Goal: Information Seeking & Learning: Check status

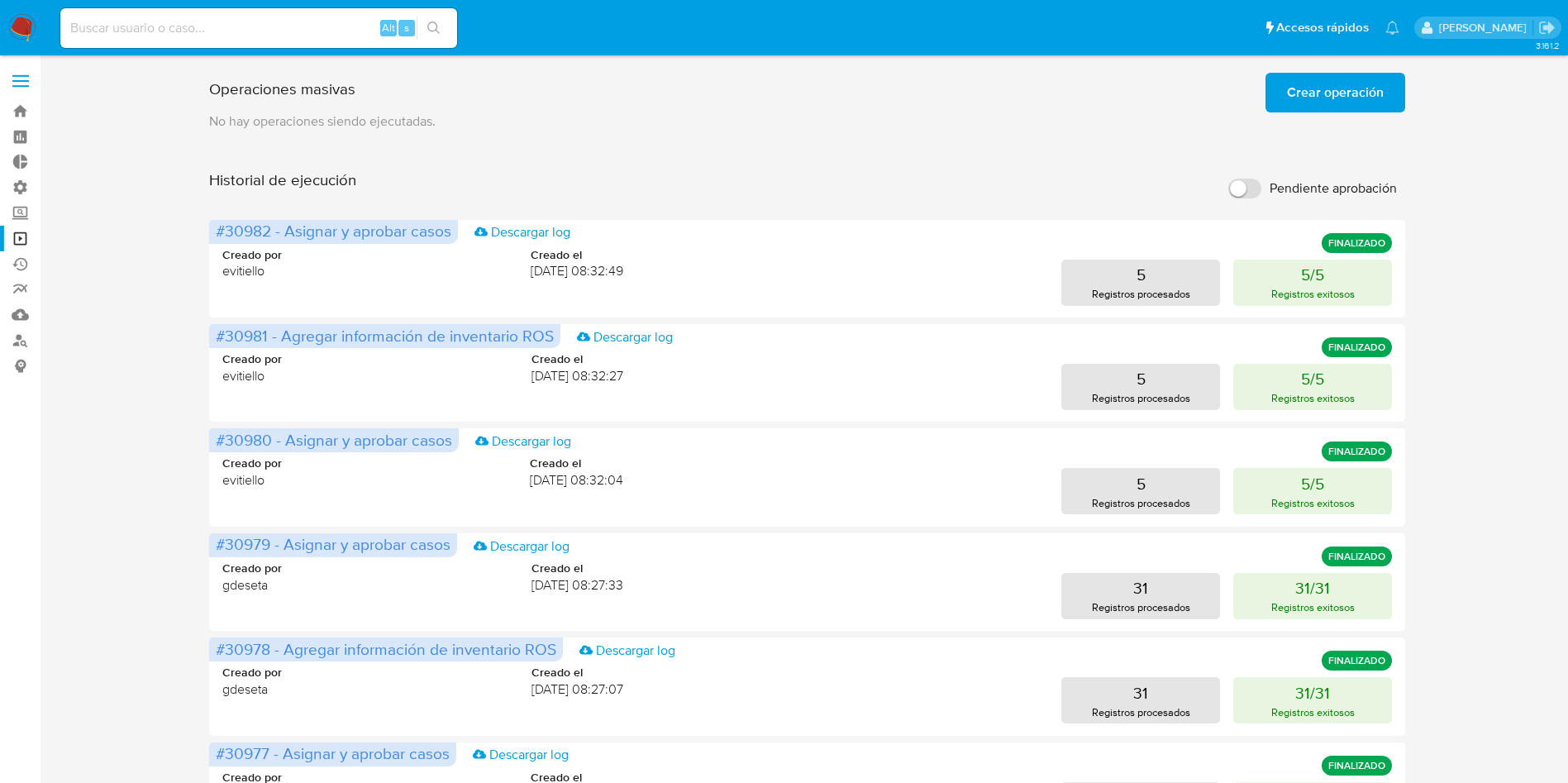
click at [211, 24] on input at bounding box center [259, 28] width 397 height 22
paste input "7cj3baKDHQdcXQ4S2S2EwPkP"
type input "7cj3baKDHQdcXQ4S2S2EwPkP"
click at [435, 31] on icon "search-icon" at bounding box center [433, 28] width 13 height 13
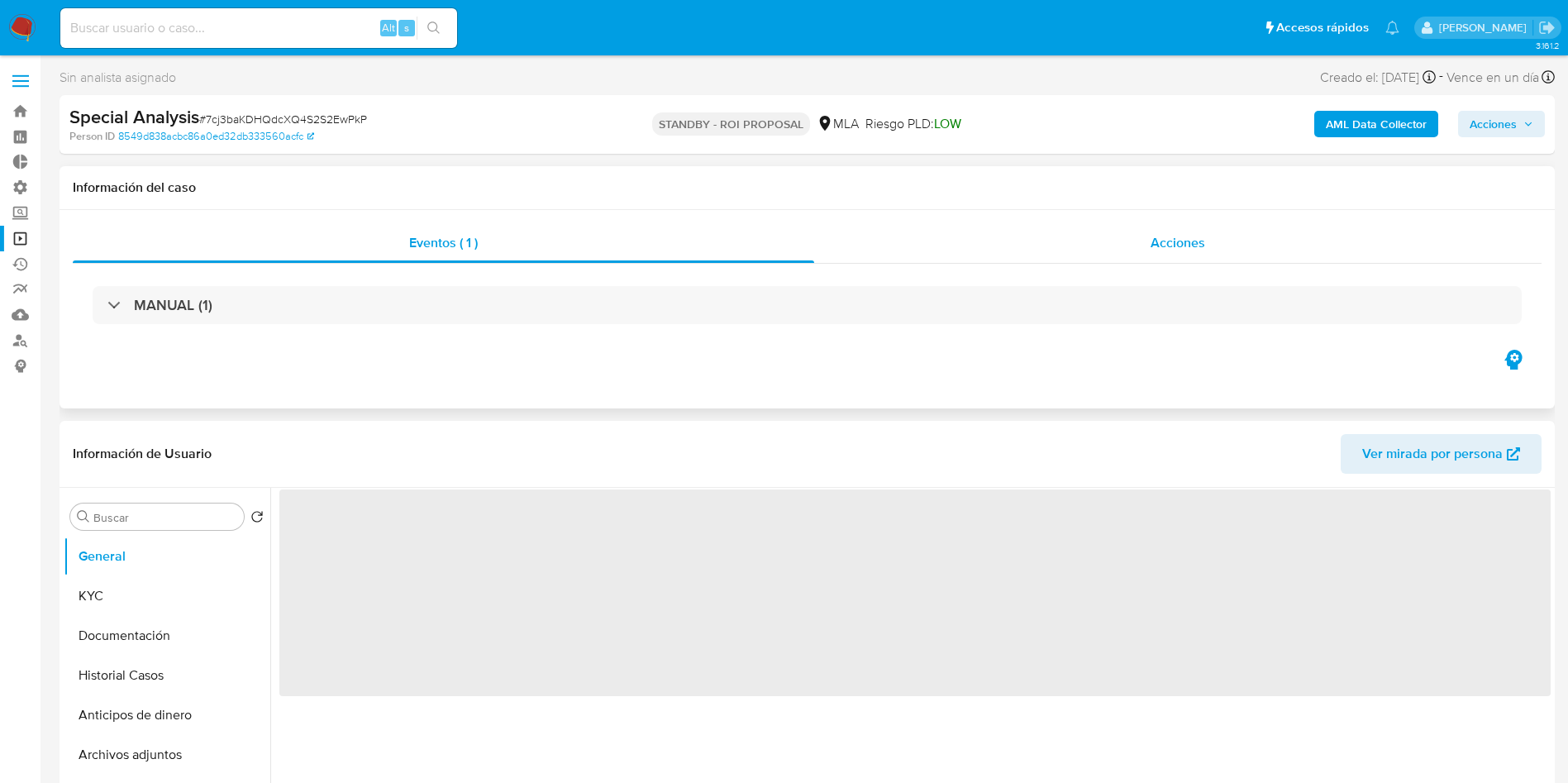
click at [1141, 261] on div "Acciones" at bounding box center [1178, 242] width 728 height 39
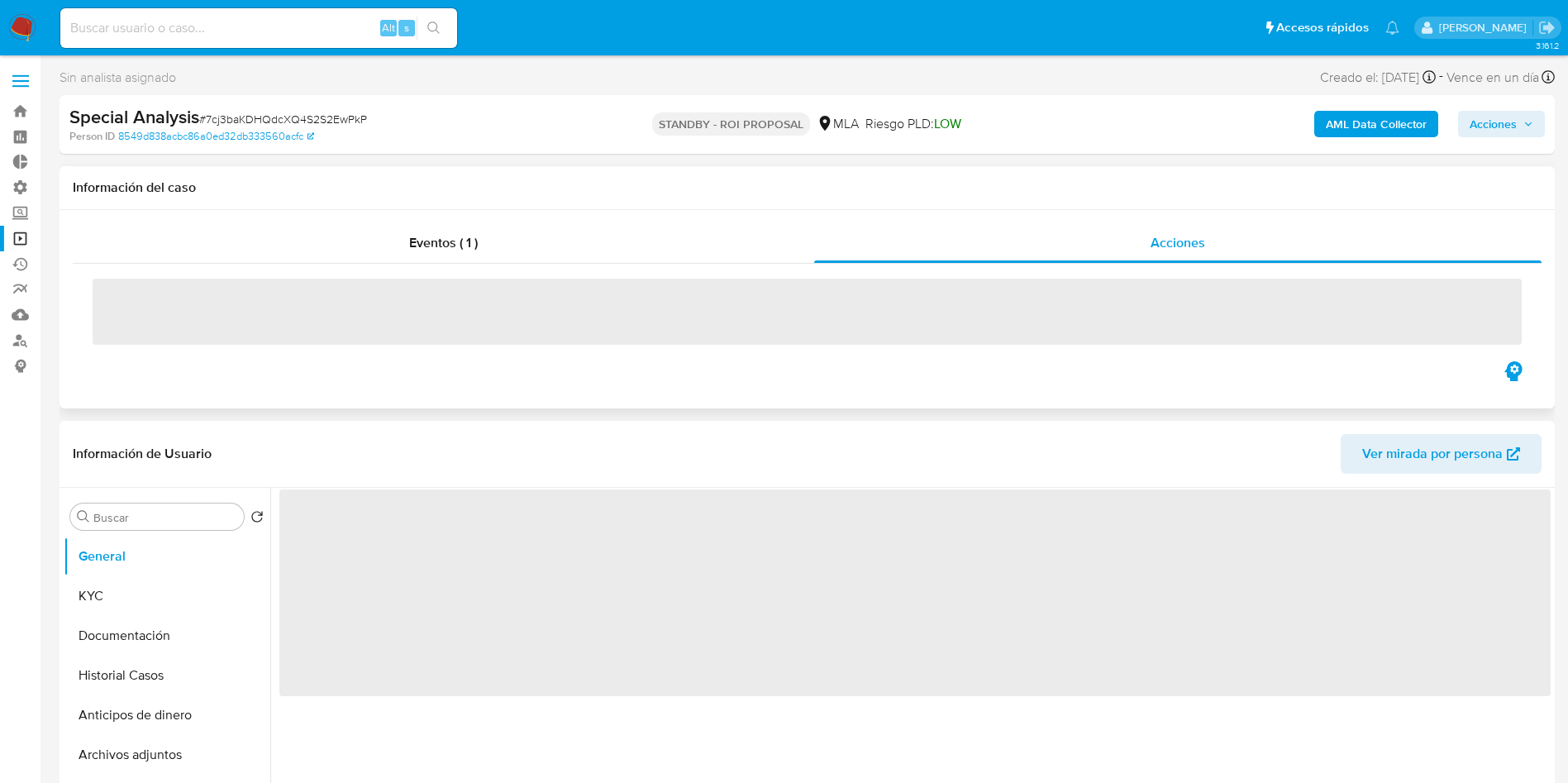
select select "10"
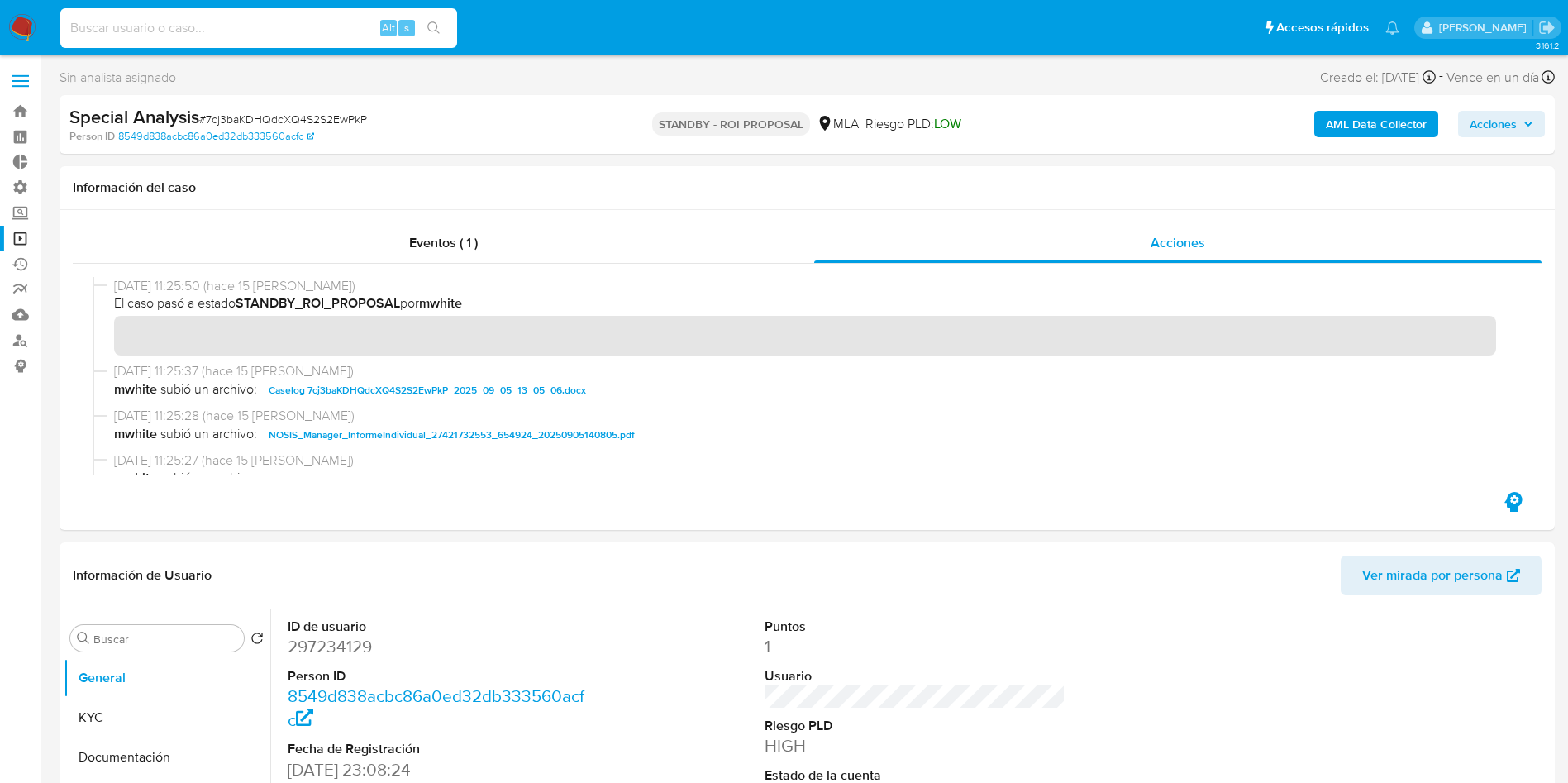
click at [315, 38] on input at bounding box center [259, 28] width 397 height 22
paste input "wtD6NbHEfYtvjdG3y8Hr6U63"
type input "wtD6NbHEfYtvjdG3y8Hr6U63"
click at [441, 38] on button "search-icon" at bounding box center [433, 27] width 34 height 23
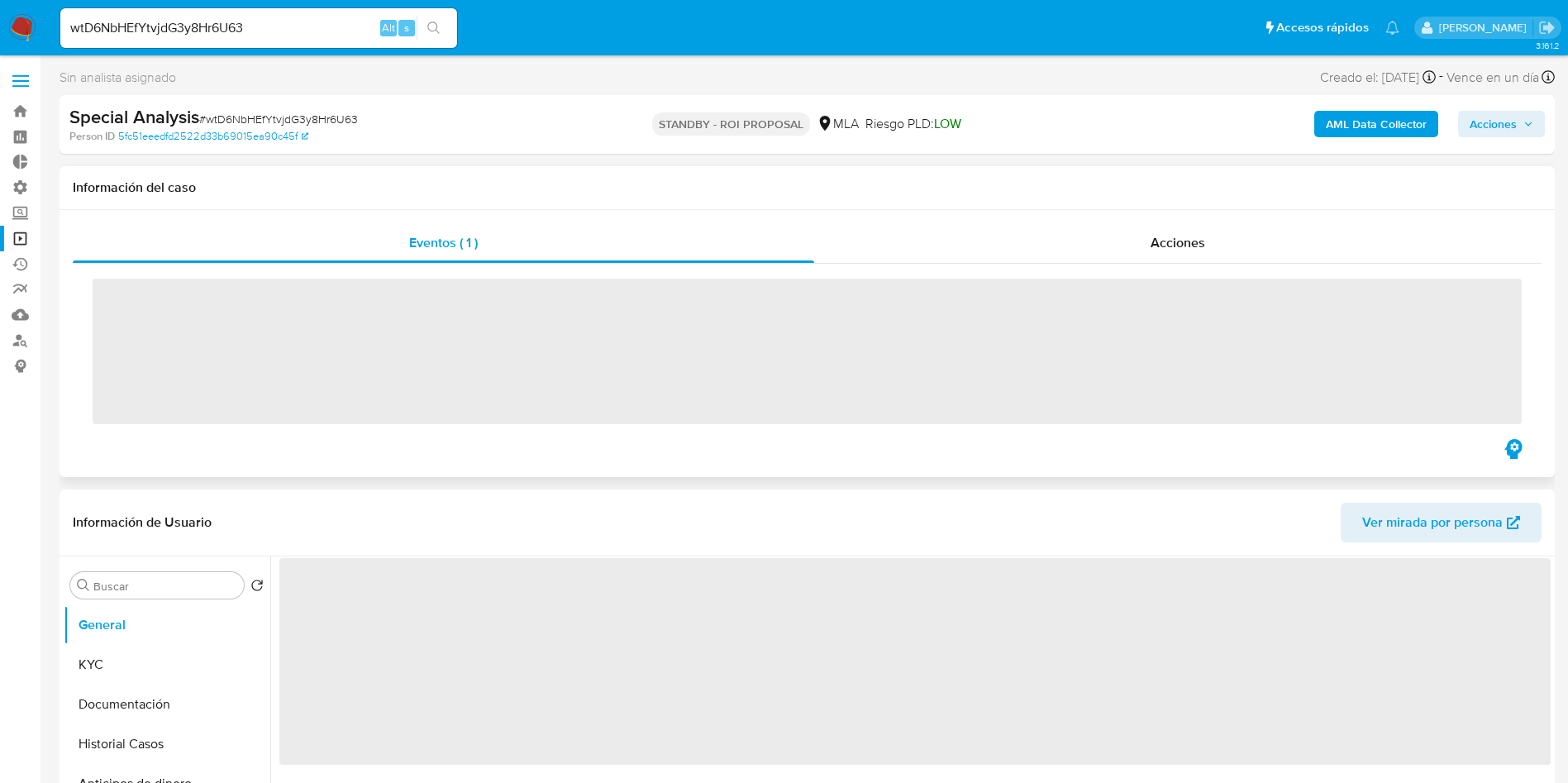
click at [1154, 263] on div "‌" at bounding box center [807, 349] width 1468 height 172
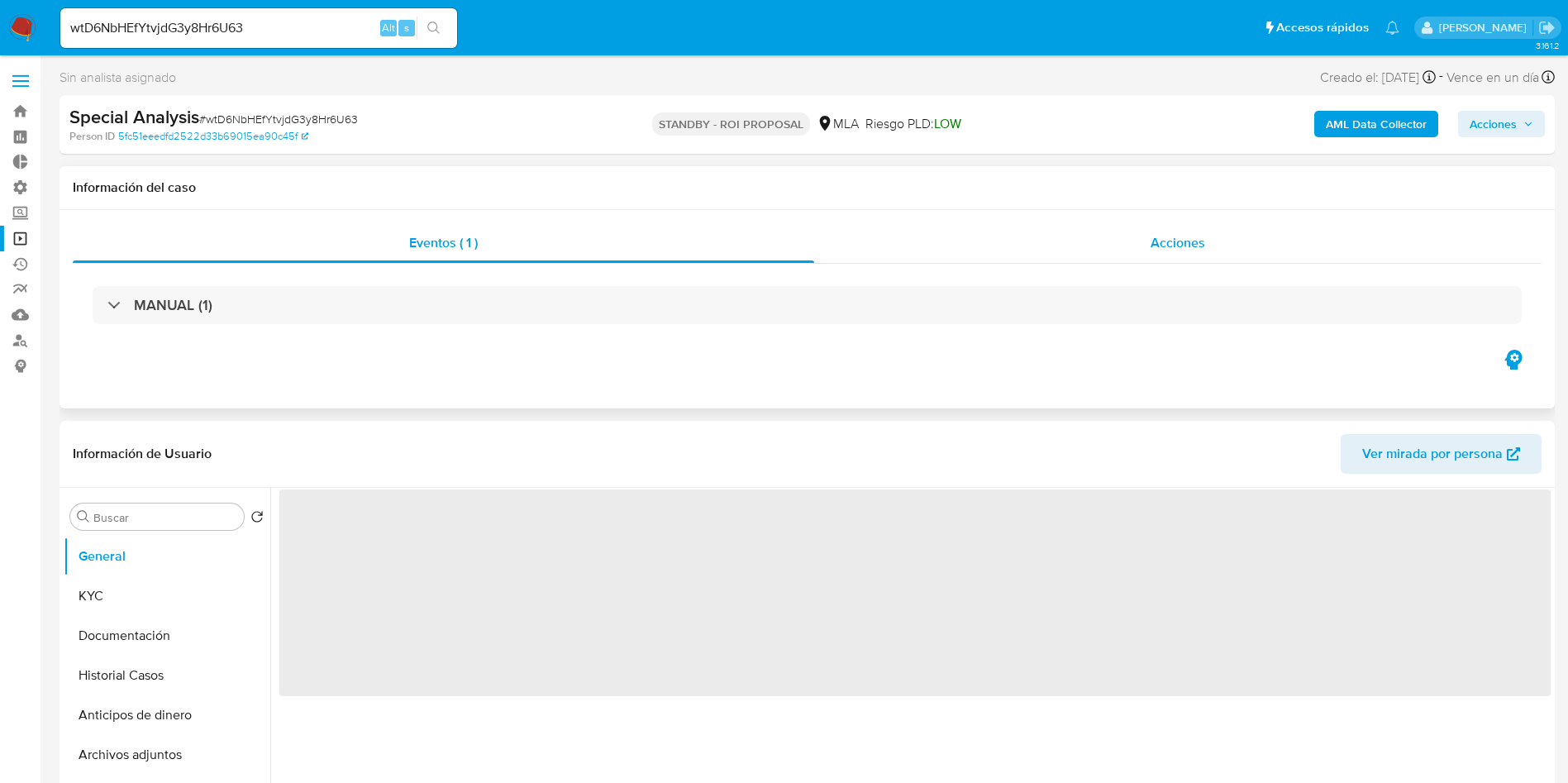
click at [1158, 252] on div "Acciones" at bounding box center [1178, 242] width 728 height 39
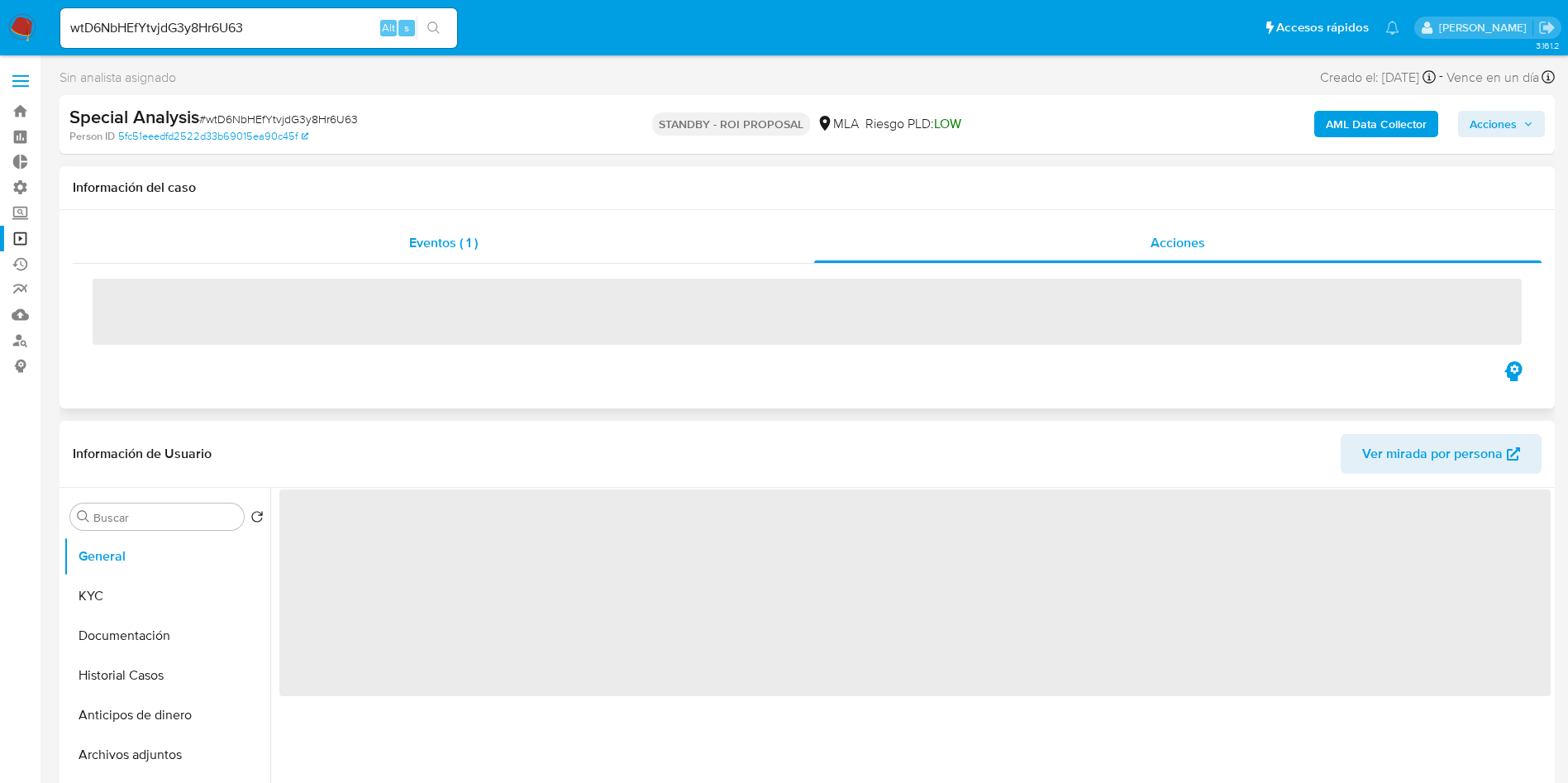
select select "10"
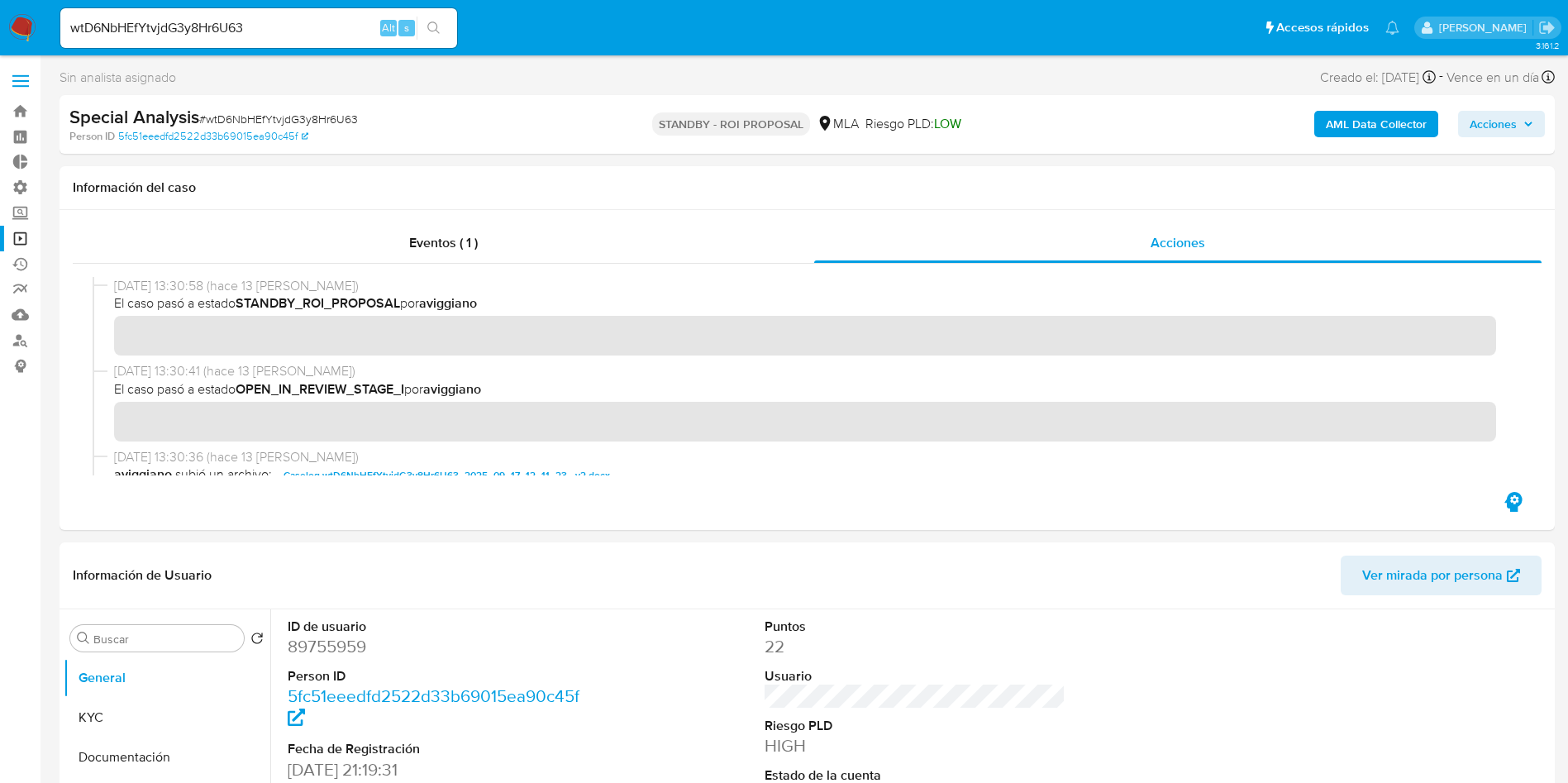
click at [238, 25] on input "wtD6NbHEfYtvjdG3y8Hr6U63" at bounding box center [259, 28] width 397 height 22
paste input "noW5coqnyvSCe9tP96ssD7Qh"
type input "noW5coqnyvSCe9tP96ssD7Qh"
click at [436, 30] on icon "search-icon" at bounding box center [433, 28] width 13 height 13
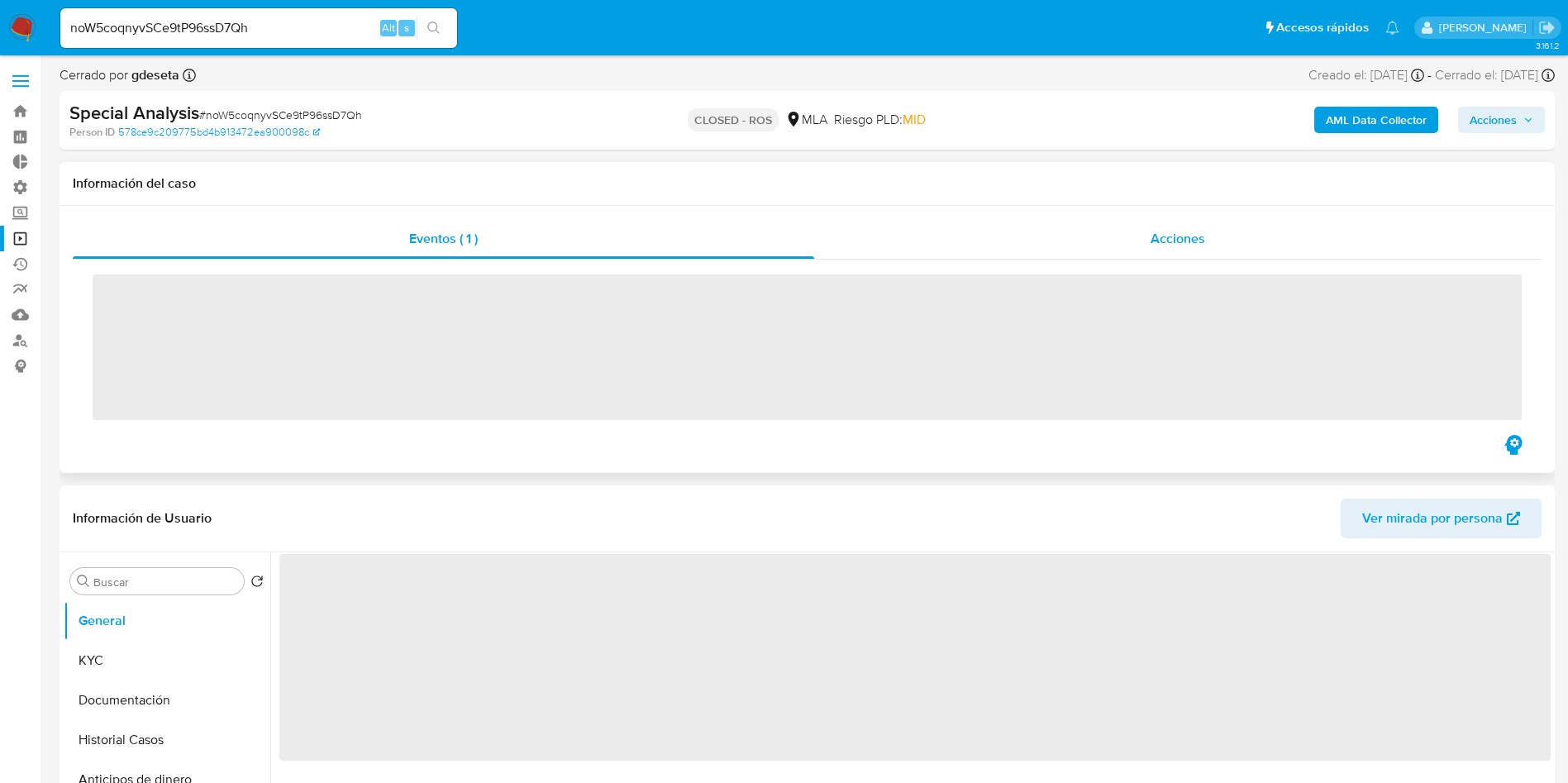
click at [1120, 237] on div "Acciones" at bounding box center [1178, 239] width 728 height 39
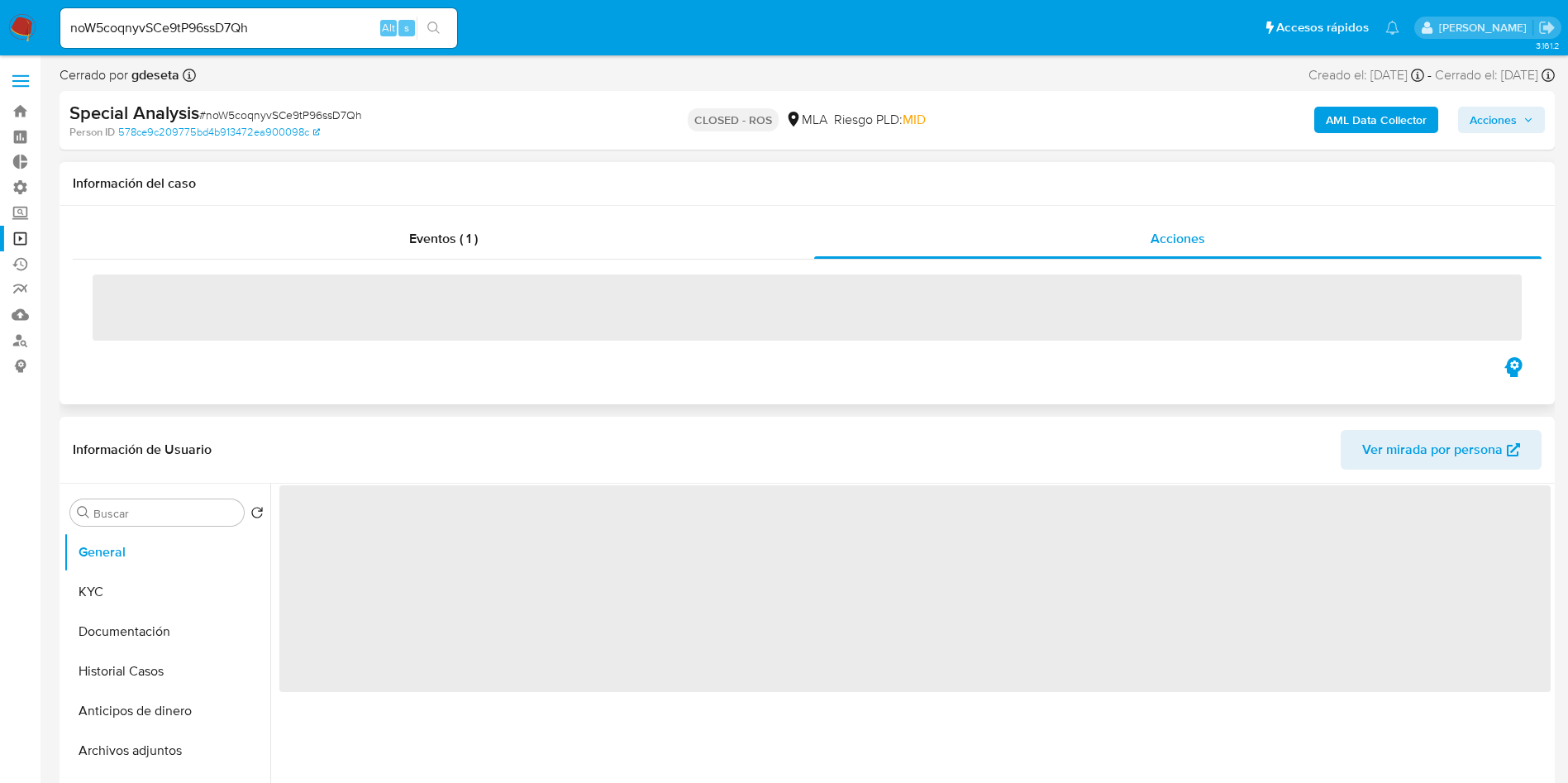
select select "10"
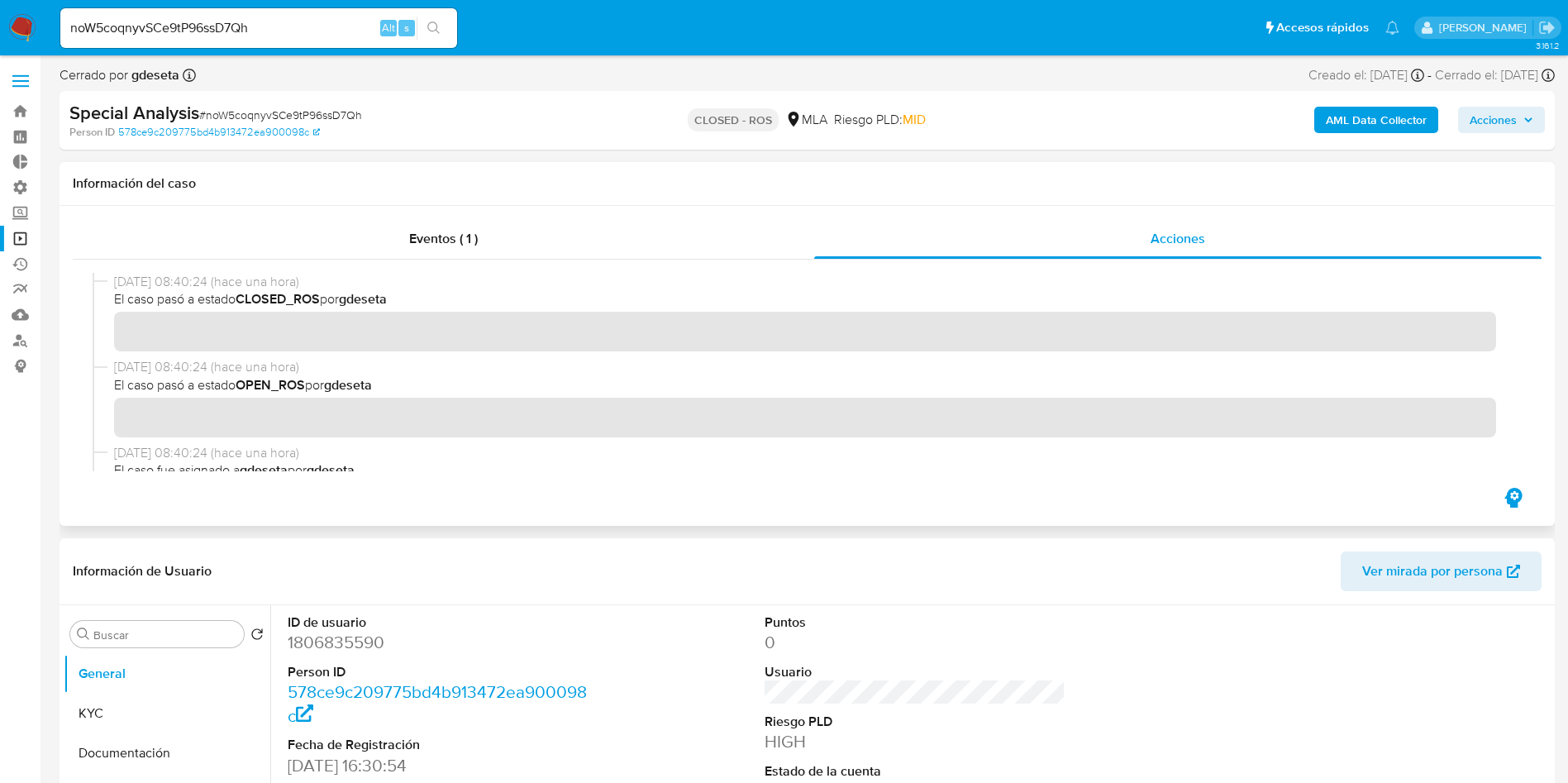
click at [216, 39] on div "noW5coqnyvSCe9tP96ssD7Qh Alt s" at bounding box center [259, 27] width 397 height 39
click at [216, 27] on input "noW5coqnyvSCe9tP96ssD7Qh" at bounding box center [259, 28] width 397 height 22
paste input "lgqwwlxhdb9ZW5fdoIGeYC0Y"
type input "lgqwwlxhdb9ZW5fdoIGeYC0Y"
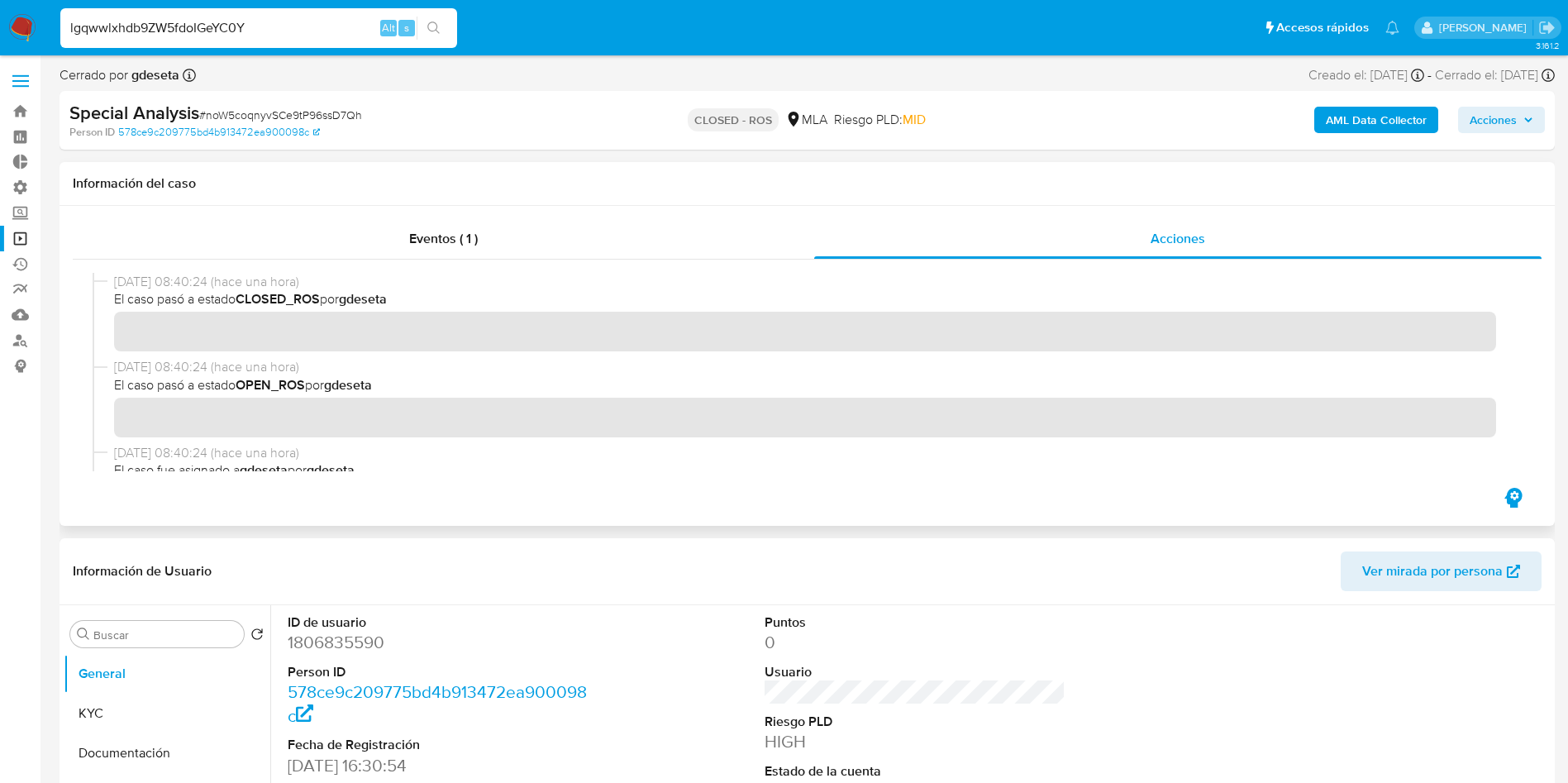
click at [435, 30] on icon "search-icon" at bounding box center [433, 28] width 13 height 13
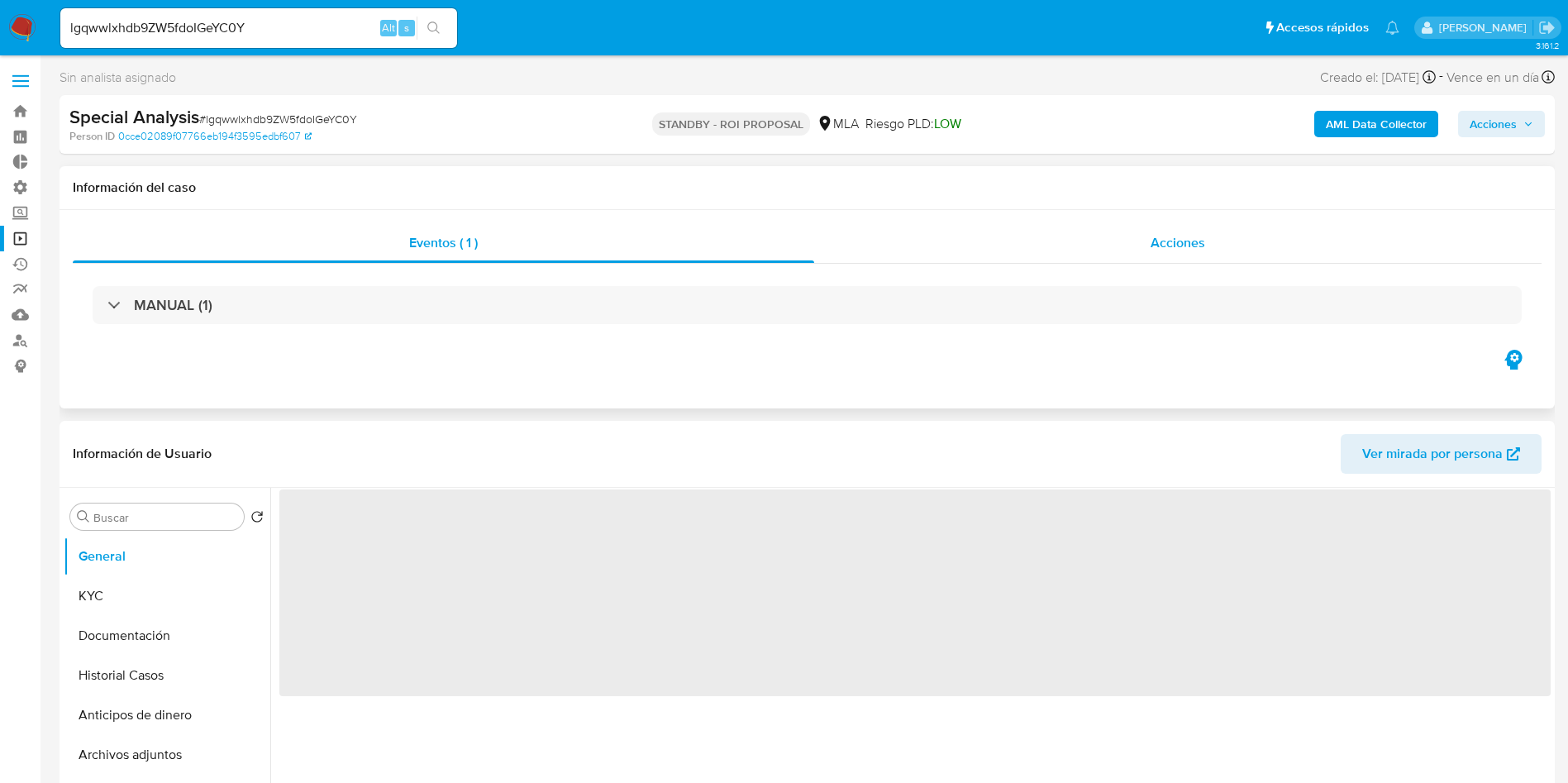
select select "10"
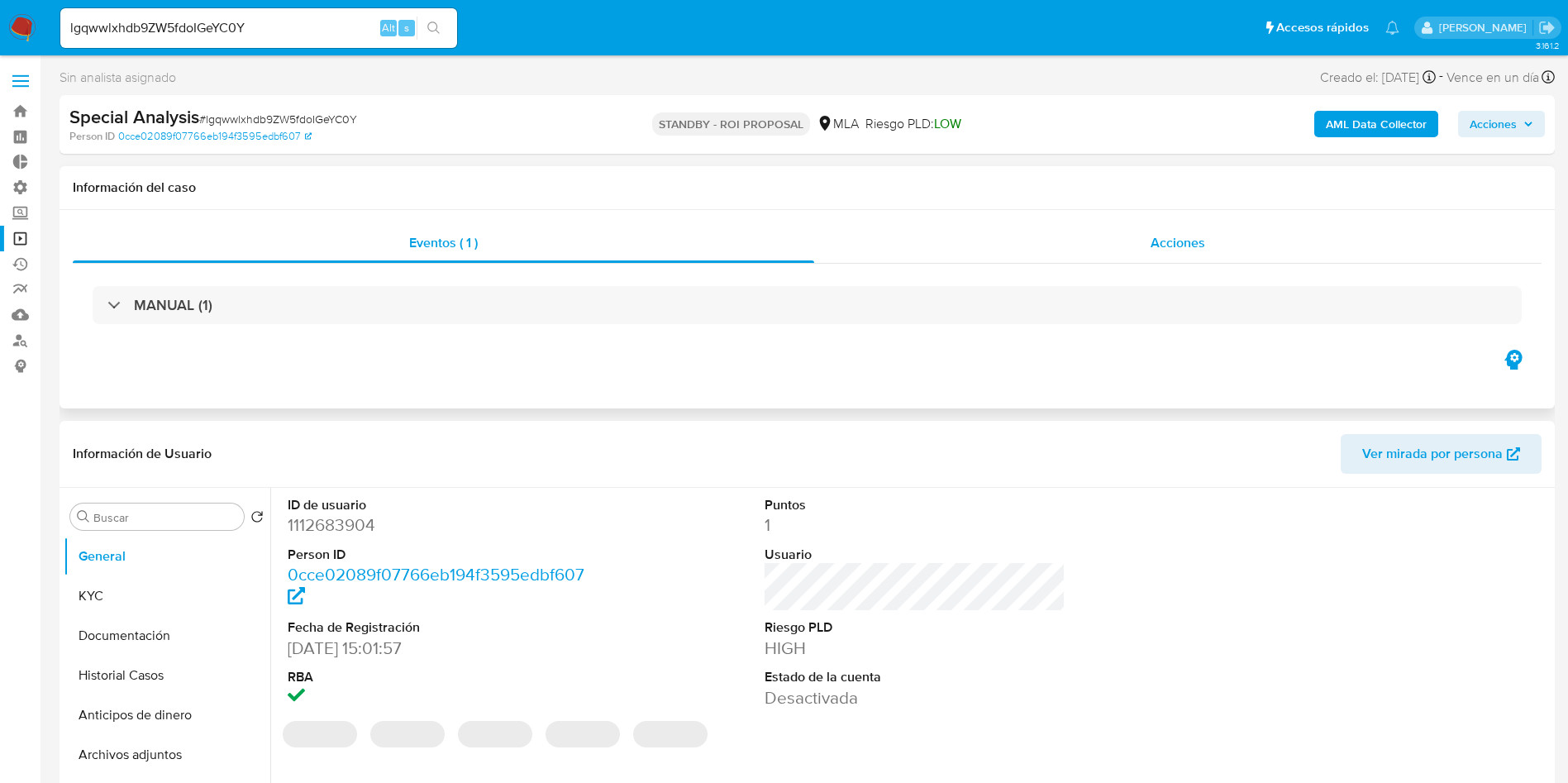
click at [1102, 240] on div "Acciones" at bounding box center [1178, 242] width 728 height 39
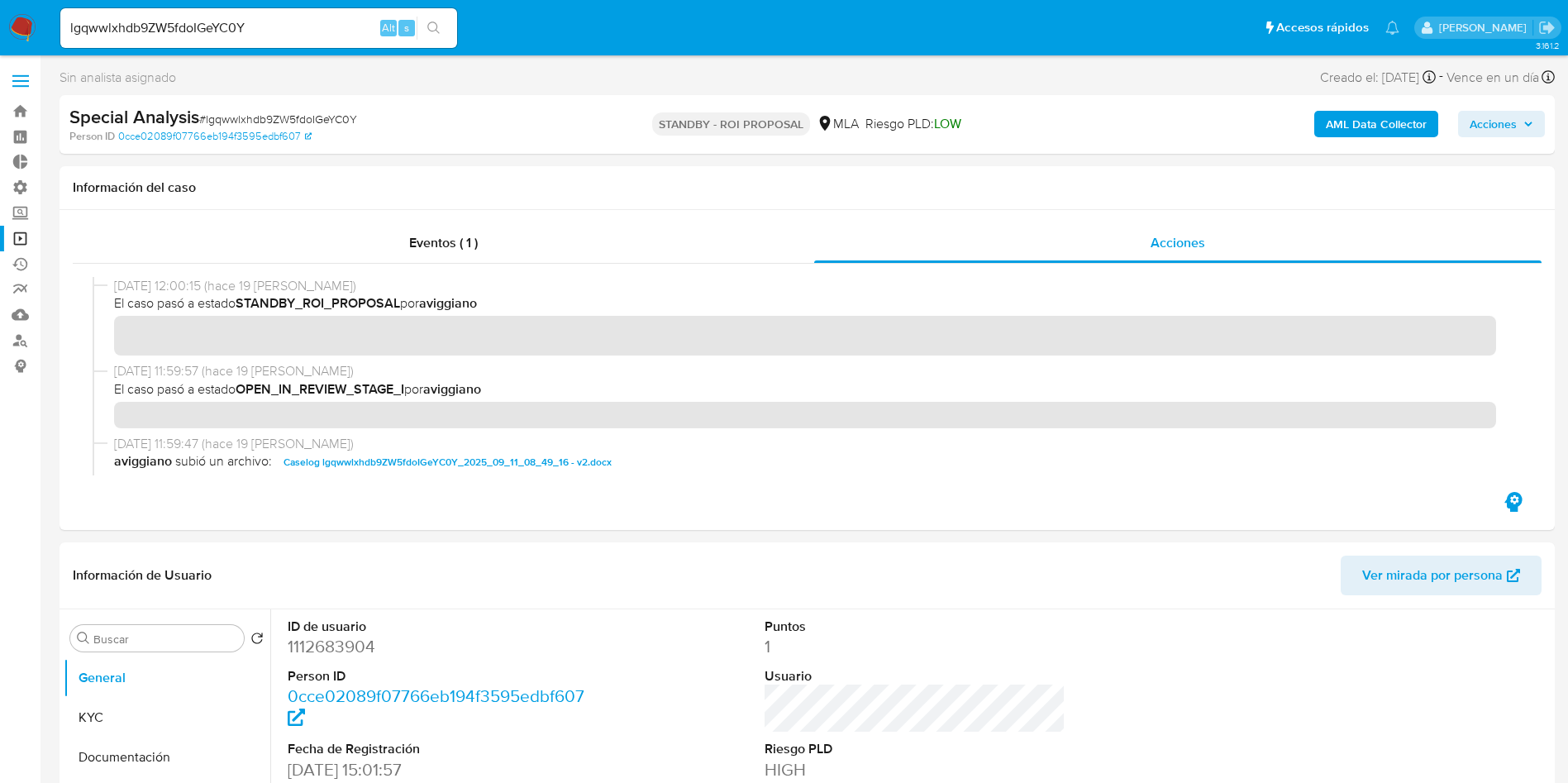
click at [335, 19] on input "lgqwwlxhdb9ZW5fdoIGeYC0Y" at bounding box center [259, 28] width 397 height 22
click at [335, 18] on input "lgqwwlxhdb9ZW5fdoIGeYC0Y" at bounding box center [259, 28] width 397 height 22
paste input "7cj3baKDHQdcXQ4S2S2EwPkP"
type input "7cj3baKDHQdcXQ4S2S2EwPkP"
click at [436, 23] on icon "search-icon" at bounding box center [433, 28] width 13 height 13
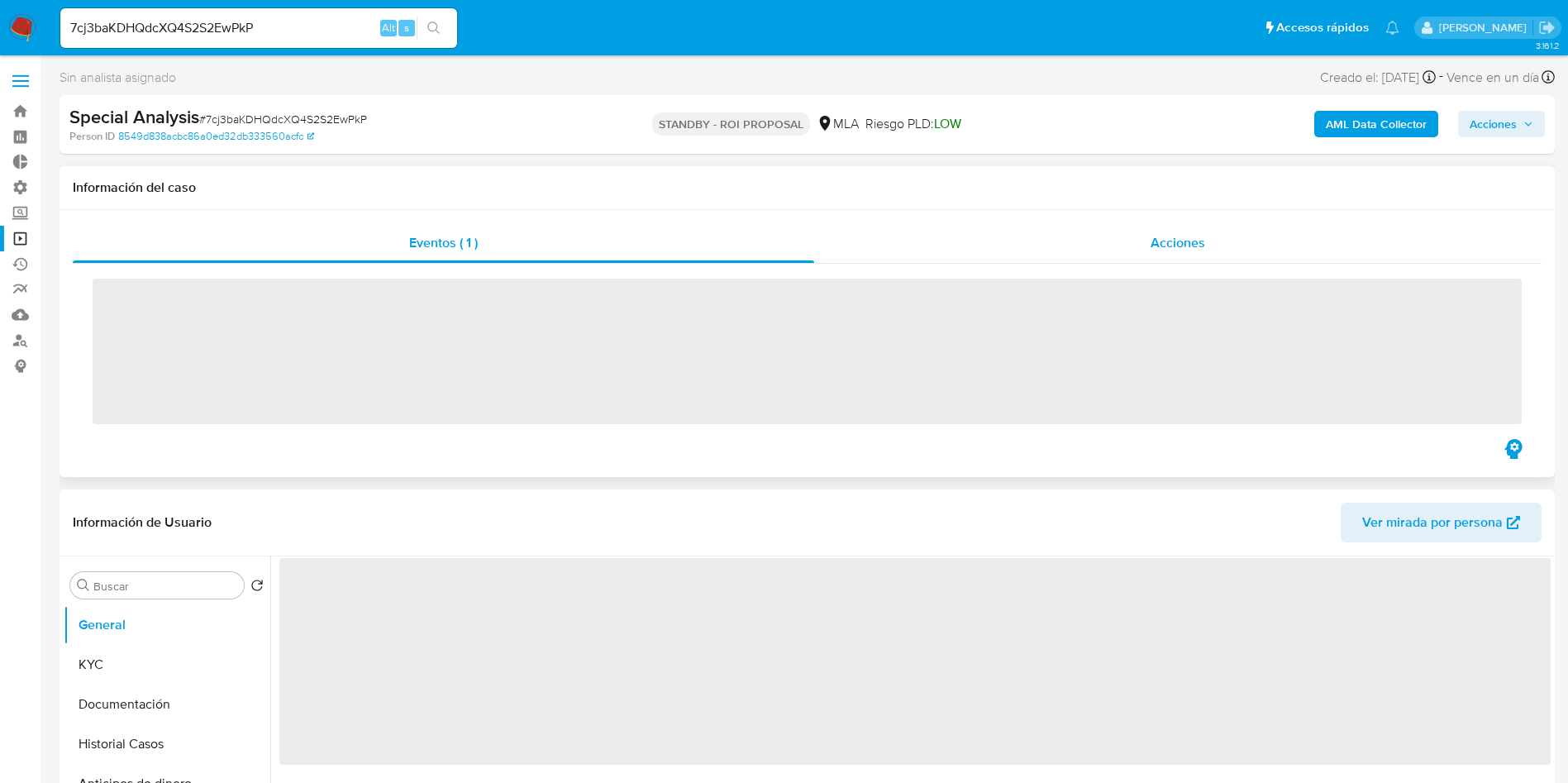
click at [1178, 244] on span "Acciones" at bounding box center [1178, 242] width 55 height 19
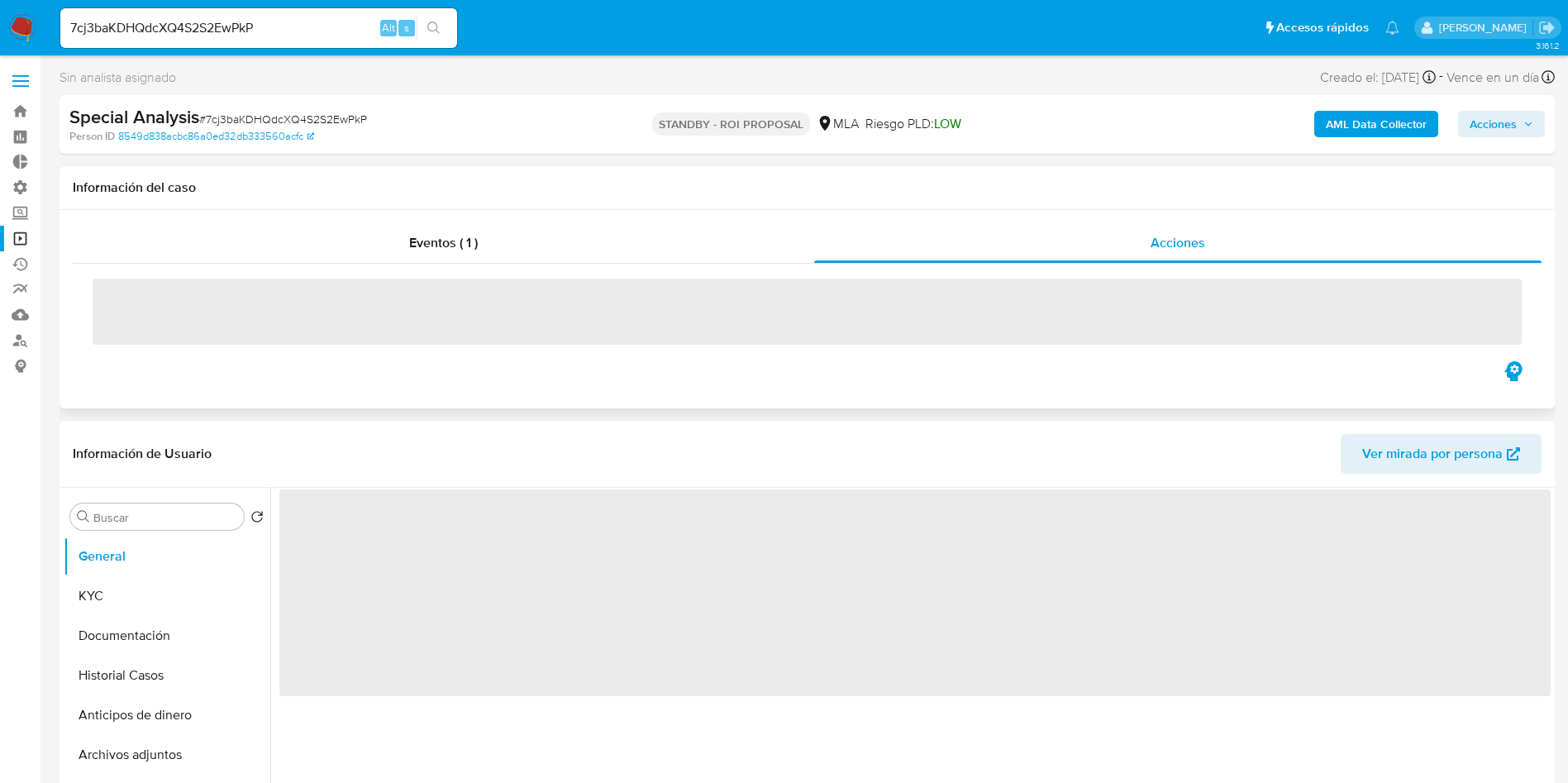
select select "10"
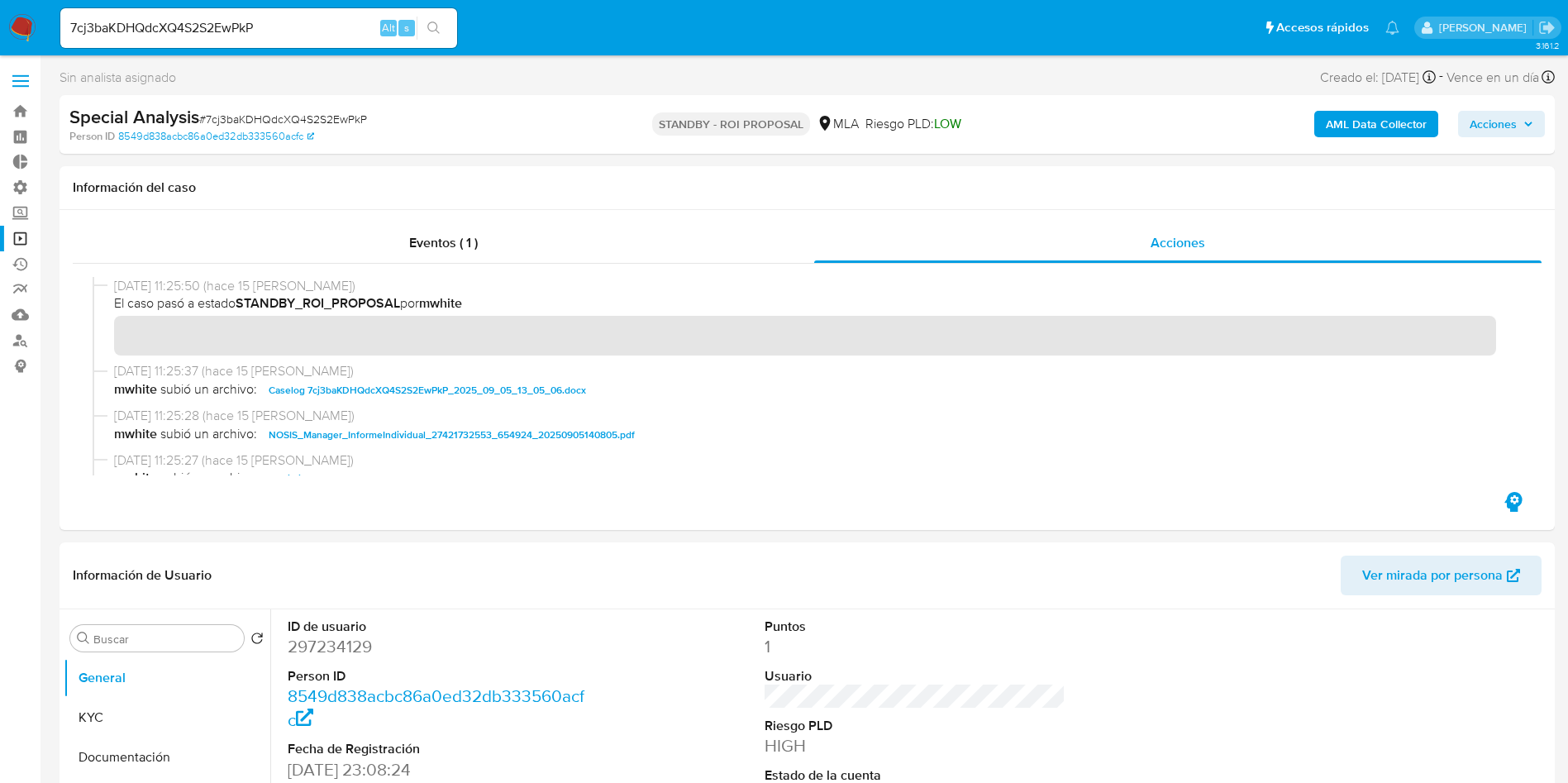
click at [241, 22] on input "7cj3baKDHQdcXQ4S2S2EwPkP" at bounding box center [259, 28] width 397 height 22
paste input "wtD6NbHEfYtvjdG3y8Hr6U63"
type input "wtD6NbHEfYtvjdG3y8Hr6U63"
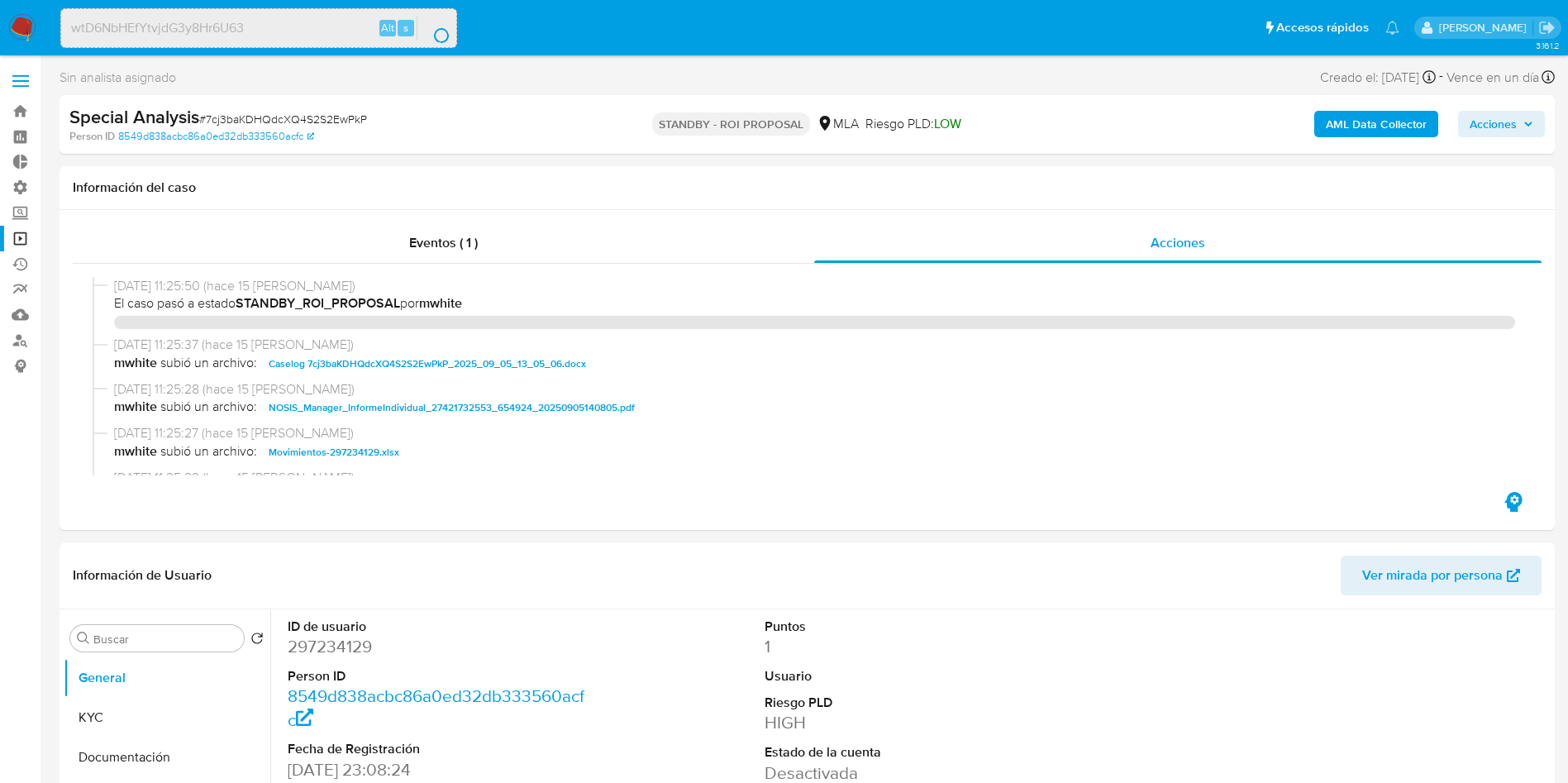
select select "10"
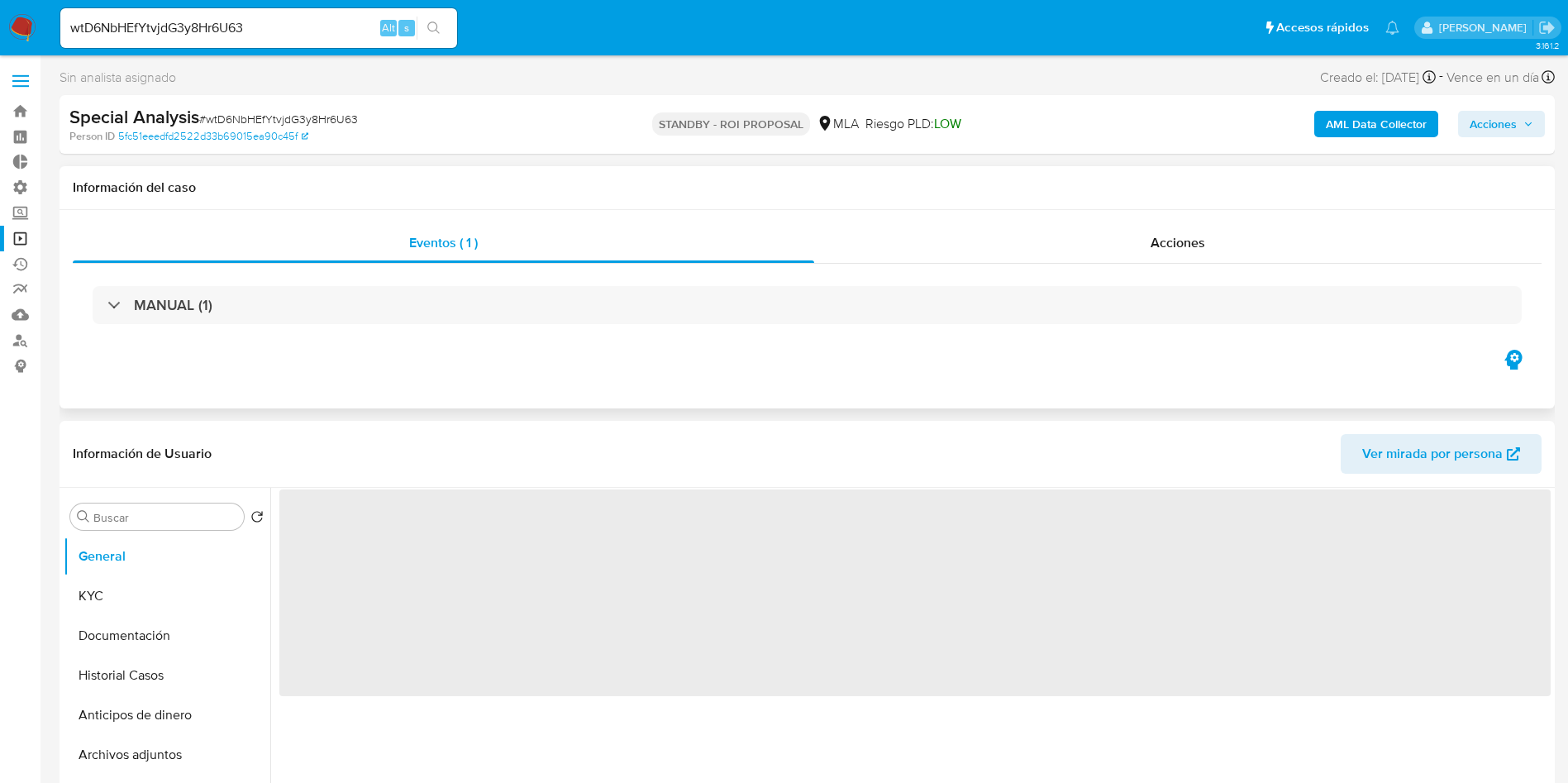
select select "10"
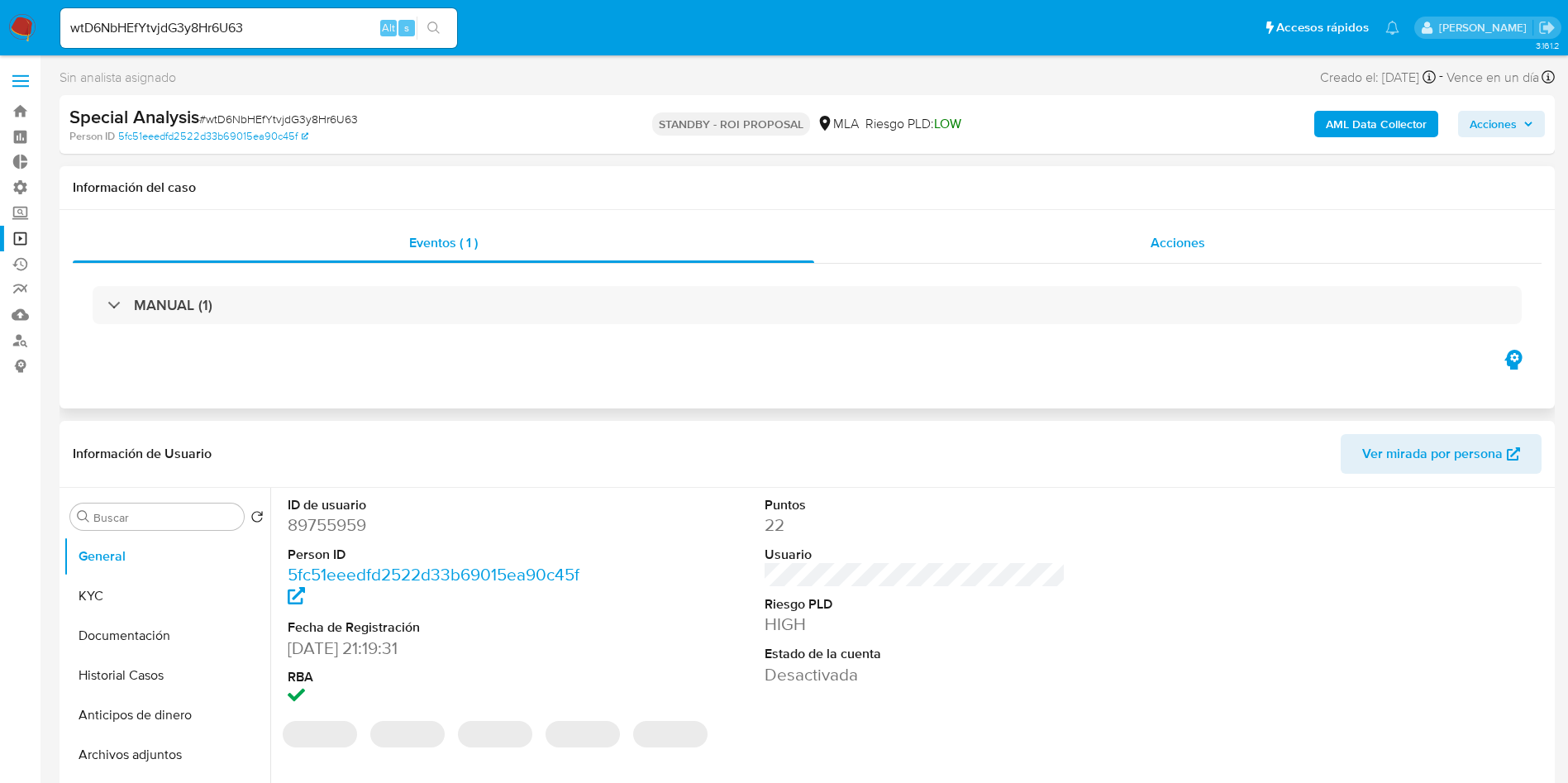
click at [1177, 263] on div "Acciones" at bounding box center [1178, 242] width 728 height 39
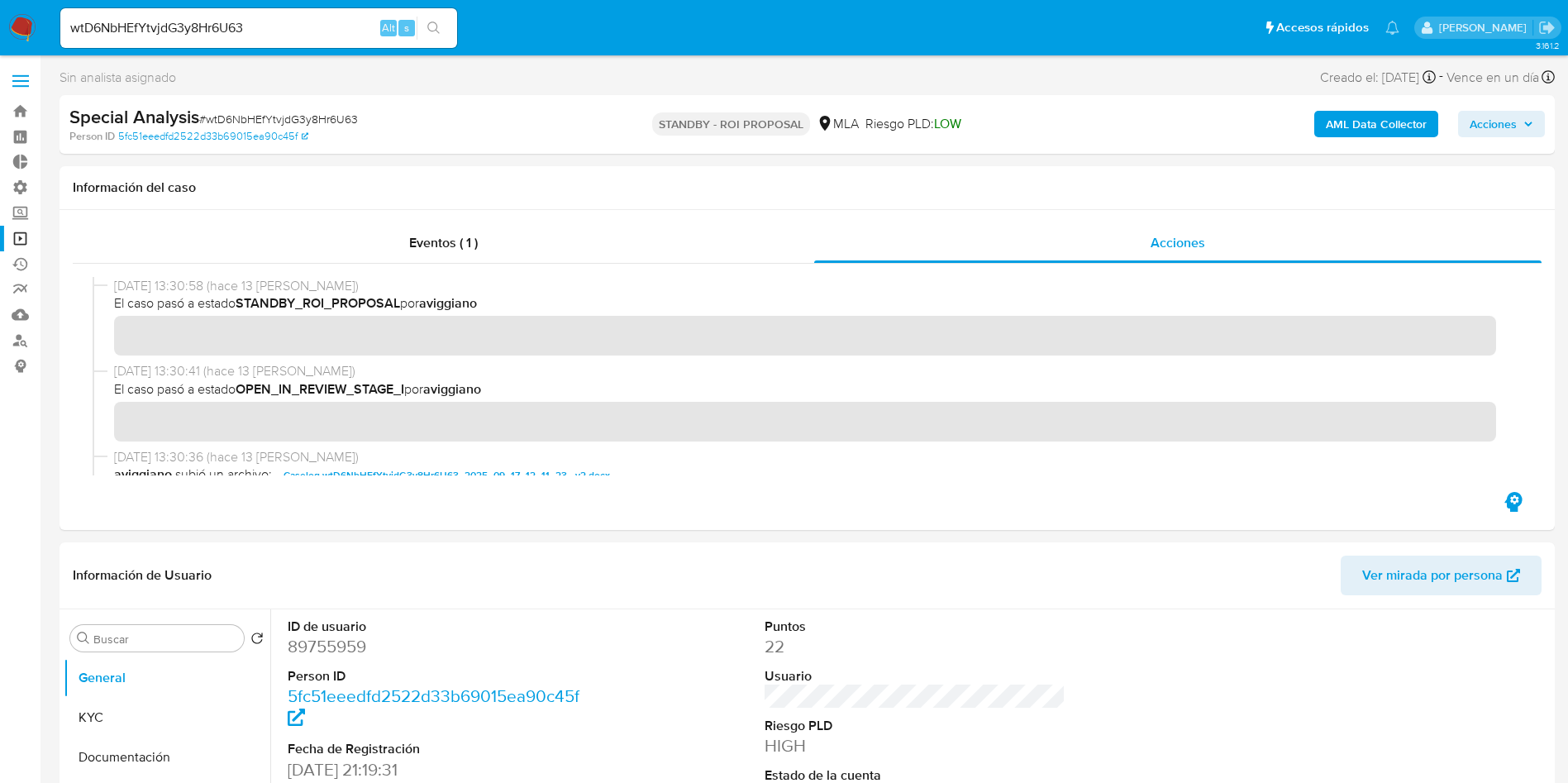
click at [276, 43] on div "wtD6NbHEfYtvjdG3y8Hr6U63 Alt s" at bounding box center [259, 27] width 397 height 39
click at [281, 29] on input "wtD6NbHEfYtvjdG3y8Hr6U63" at bounding box center [259, 28] width 397 height 22
paste input "noW5coqnyvSCe9tP96ssD7Qh"
type input "noW5coqnyvSCe9tP96ssD7Qh"
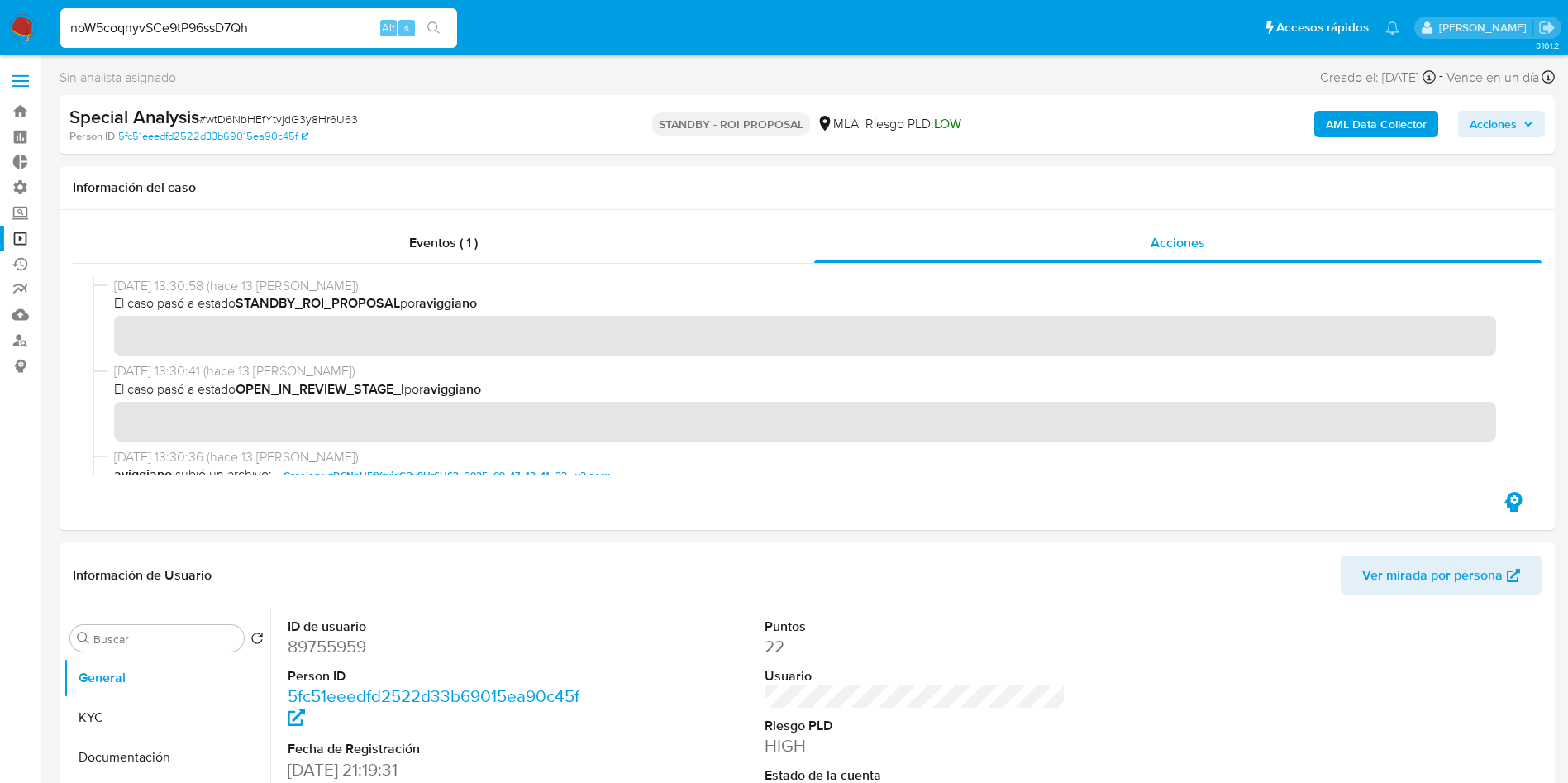
click at [444, 30] on button "search-icon" at bounding box center [433, 27] width 34 height 23
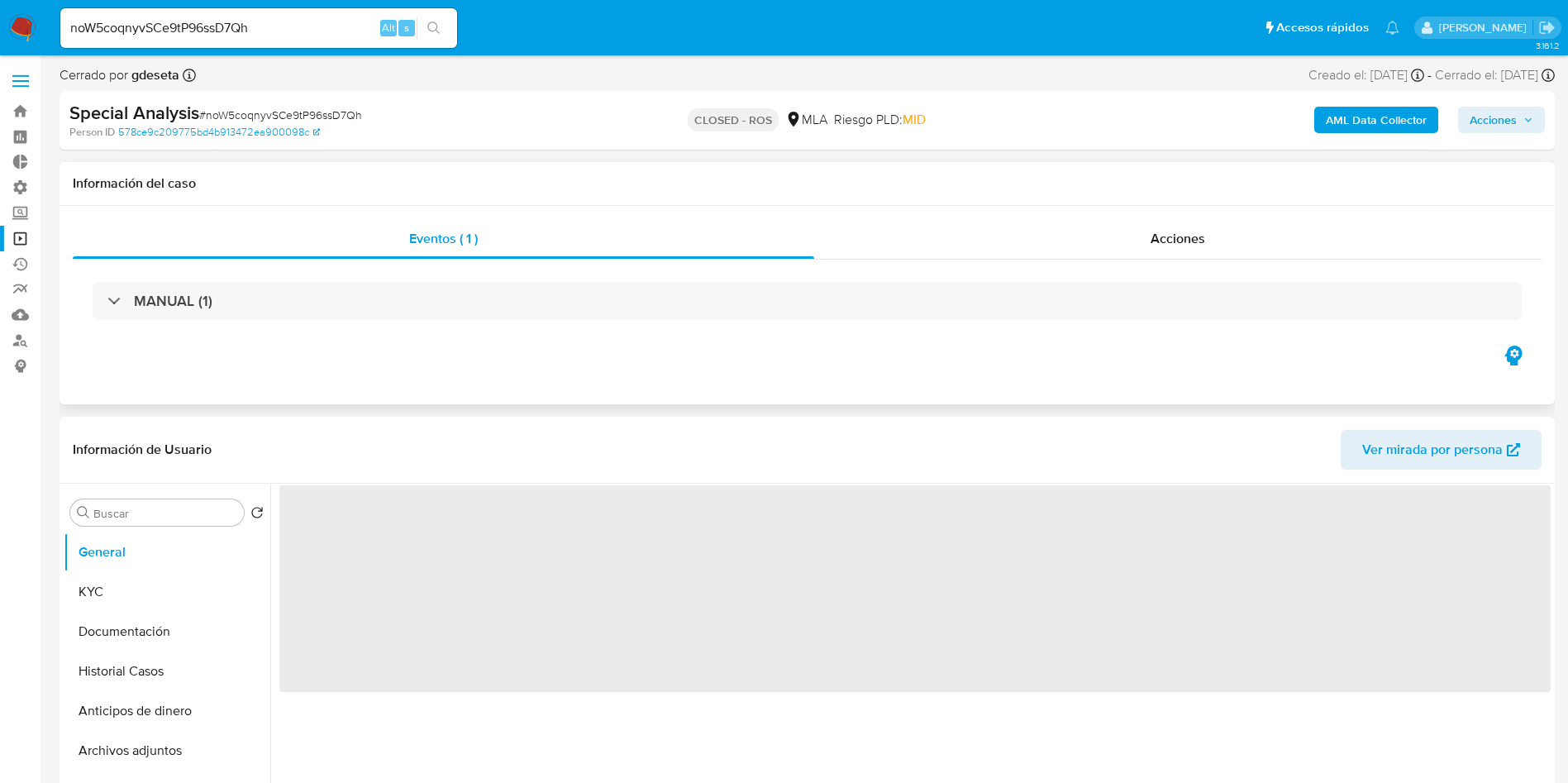
drag, startPoint x: 1138, startPoint y: 252, endPoint x: 1089, endPoint y: 265, distance: 50.7
click at [1138, 251] on div "Acciones" at bounding box center [1178, 239] width 728 height 39
select select "10"
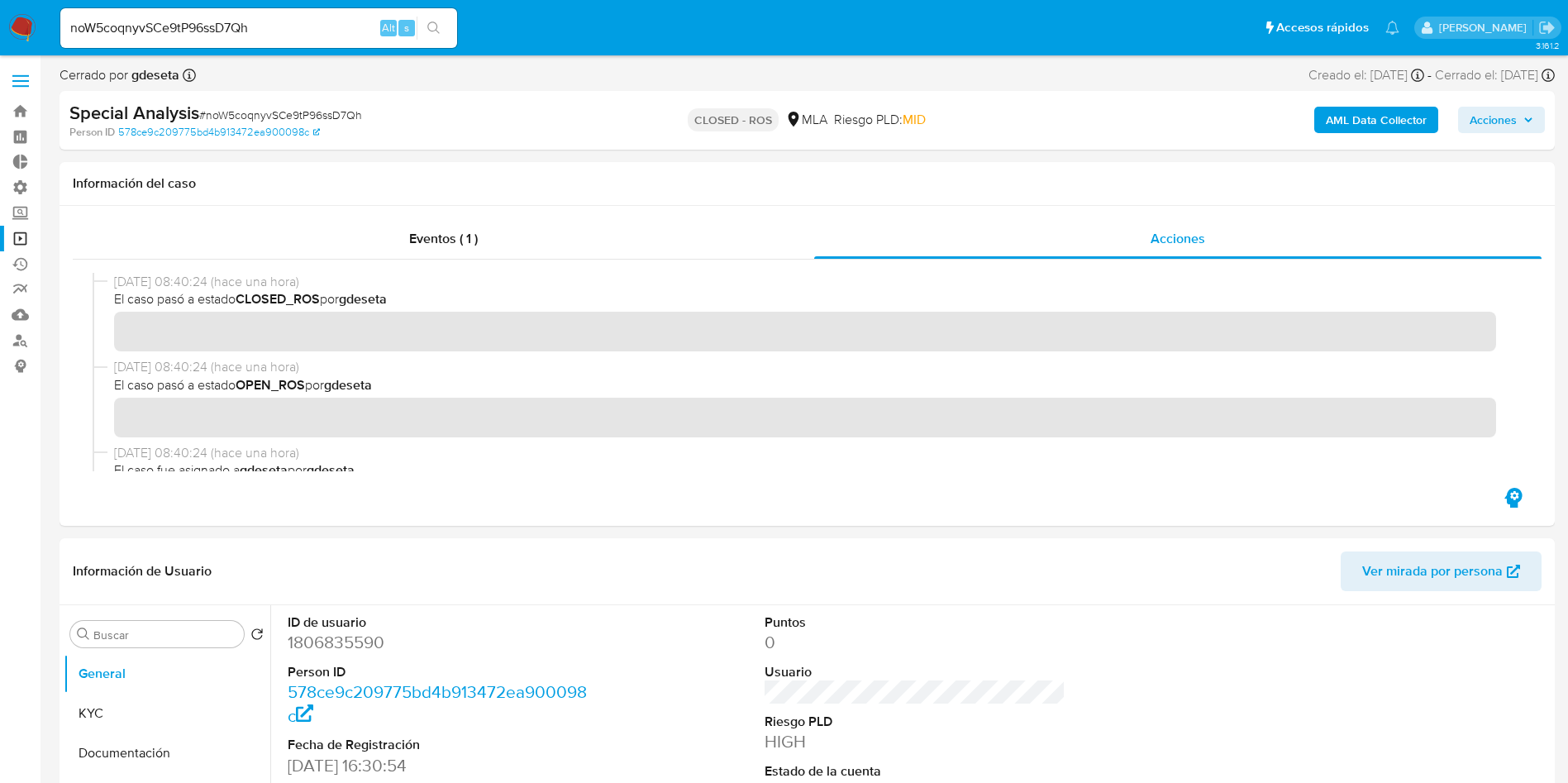
click at [321, 26] on input "noW5coqnyvSCe9tP96ssD7Qh" at bounding box center [259, 28] width 397 height 22
paste input "lgqwwlxhdb9ZW5fdoIGeYC0Y"
type input "lgqwwlxhdb9ZW5fdoIGeYC0Y"
click at [437, 24] on icon "search-icon" at bounding box center [433, 28] width 13 height 13
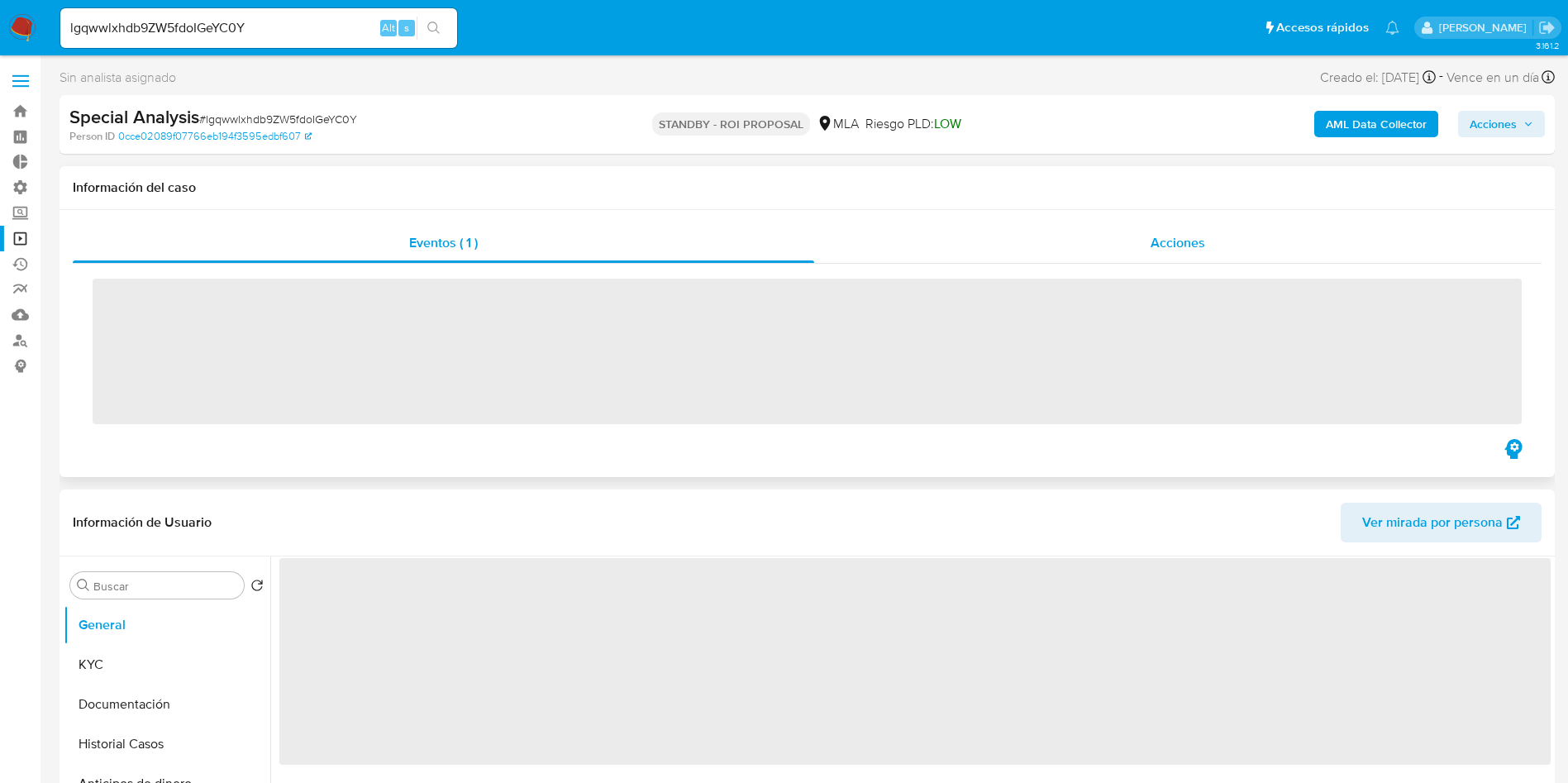
click at [1157, 244] on span "Acciones" at bounding box center [1178, 242] width 55 height 19
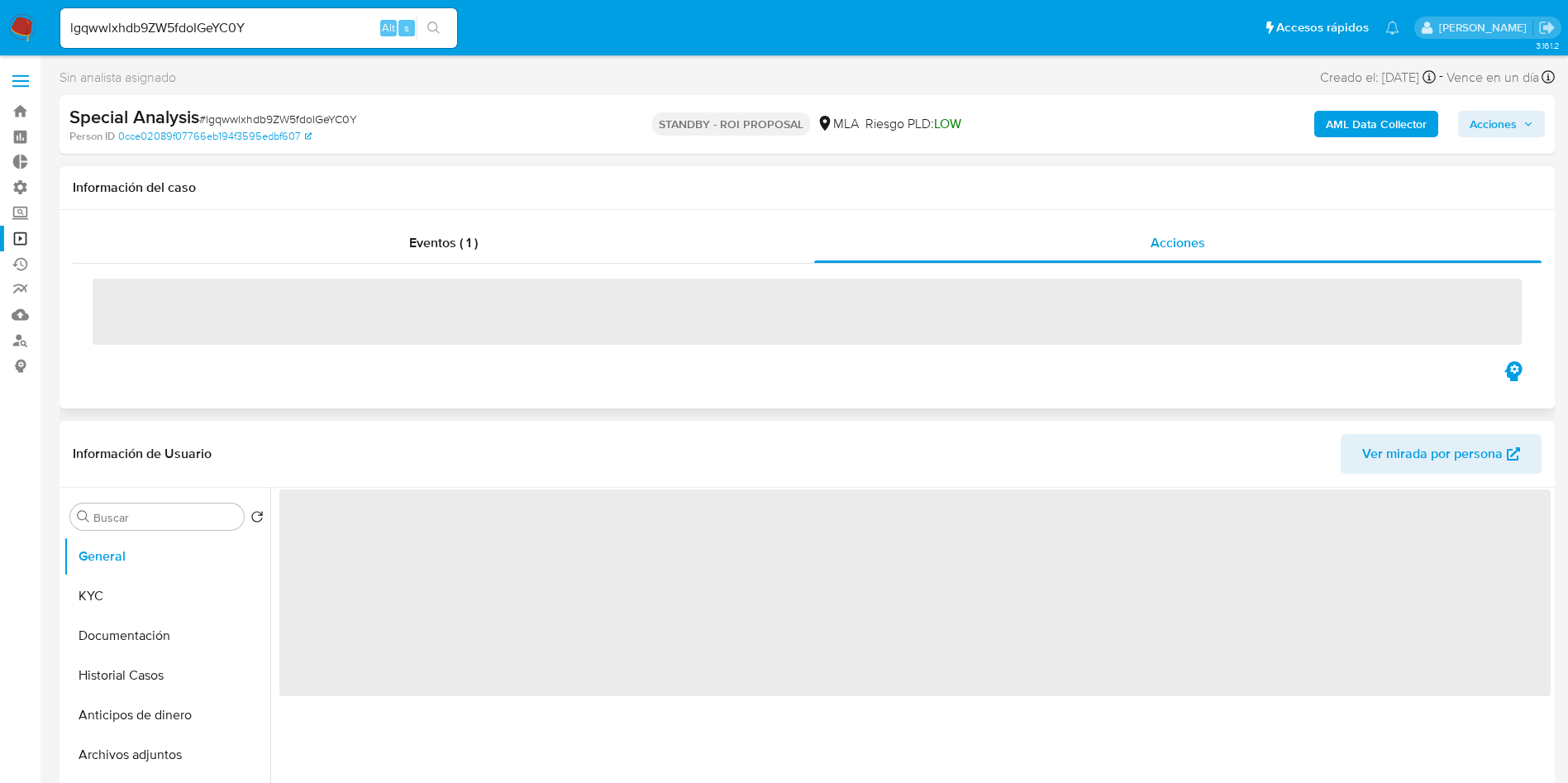
select select "10"
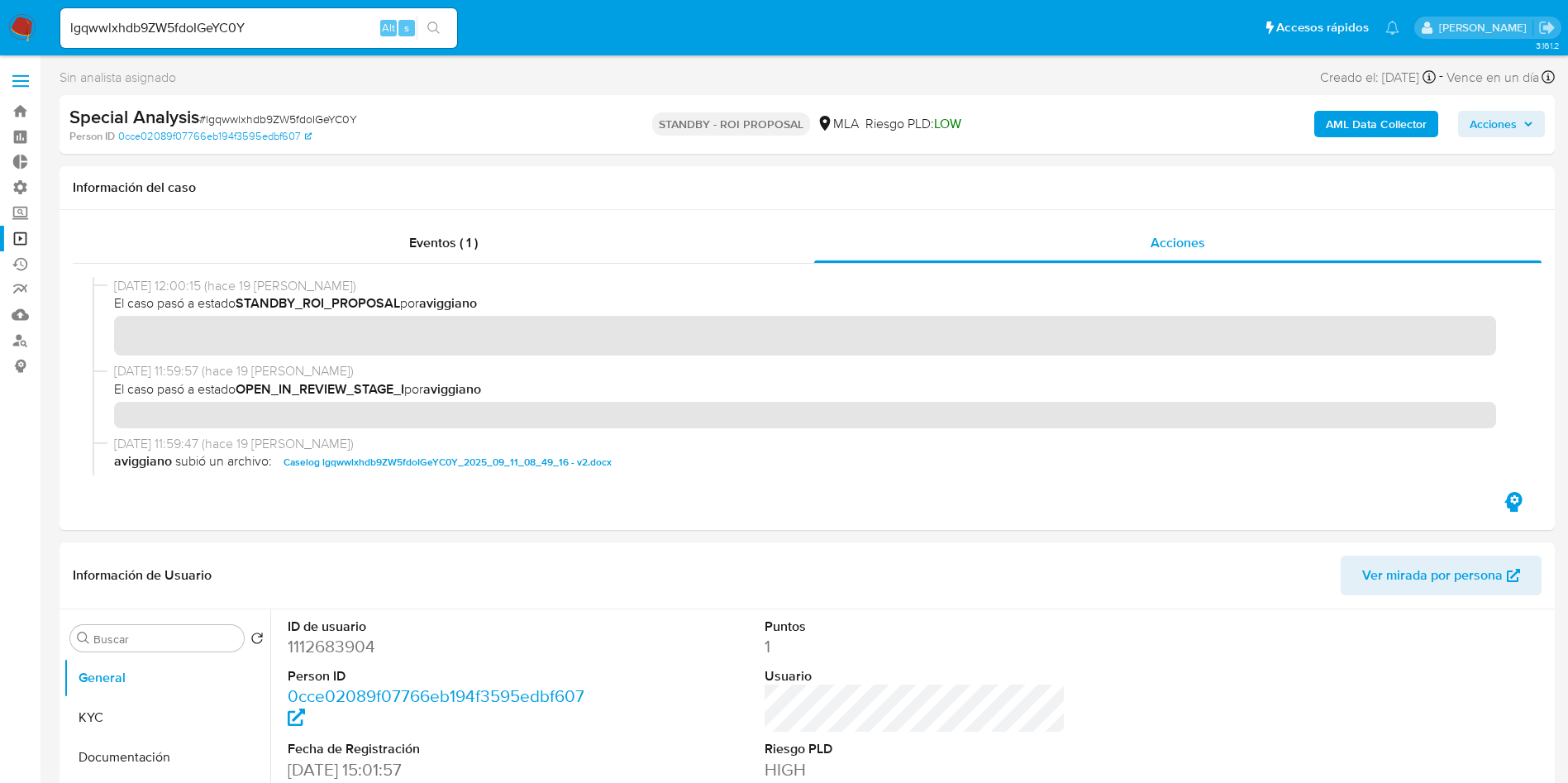
click at [267, 23] on input "lgqwwlxhdb9ZW5fdoIGeYC0Y" at bounding box center [259, 28] width 397 height 22
paste input "QH8Sq3uESWrqpn6r9Ieixgn3"
type input "QH8Sq3uESWrqpn6r9Ieixgn3"
click at [448, 32] on button "search-icon" at bounding box center [433, 27] width 34 height 23
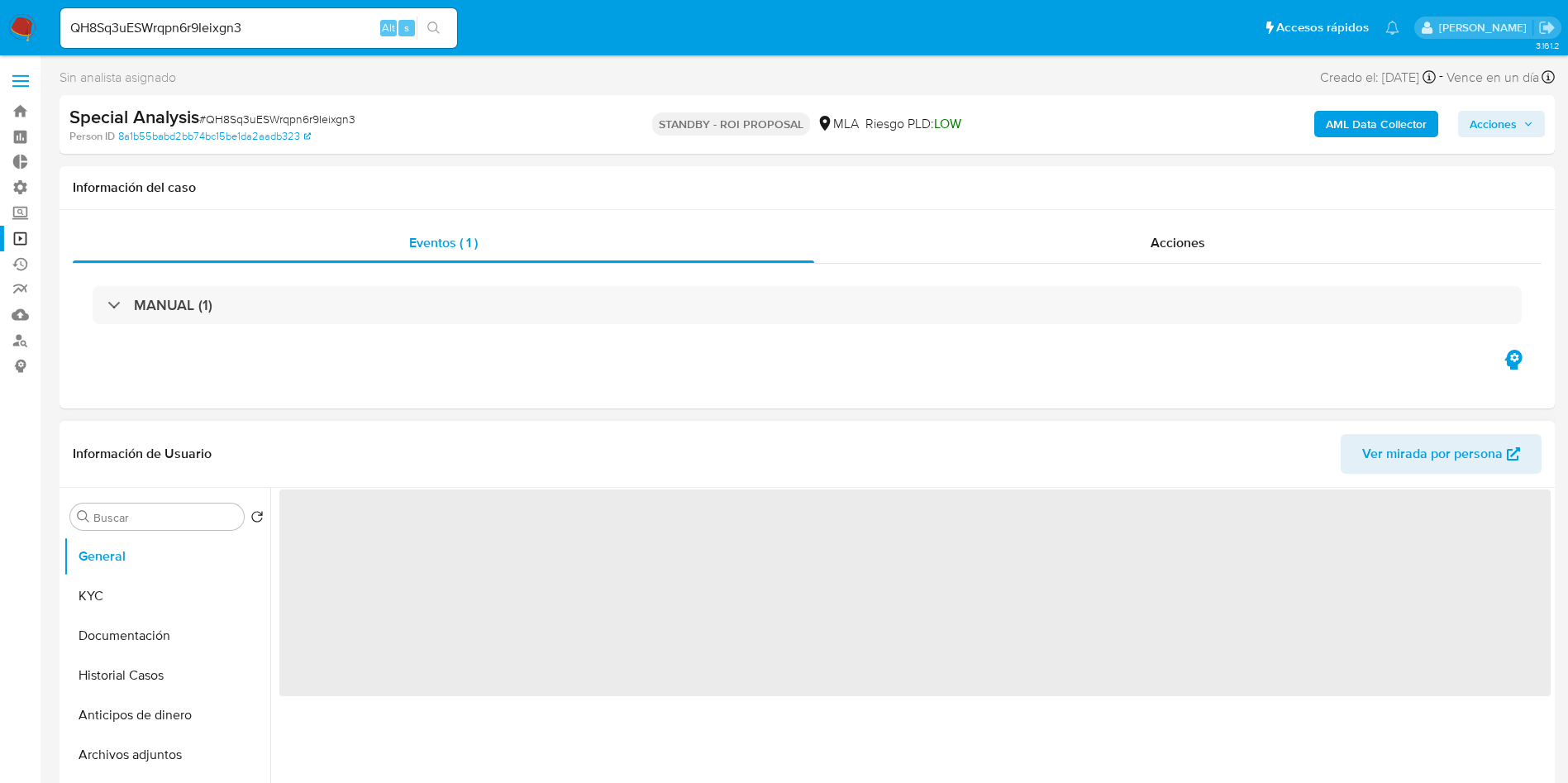
select select "10"
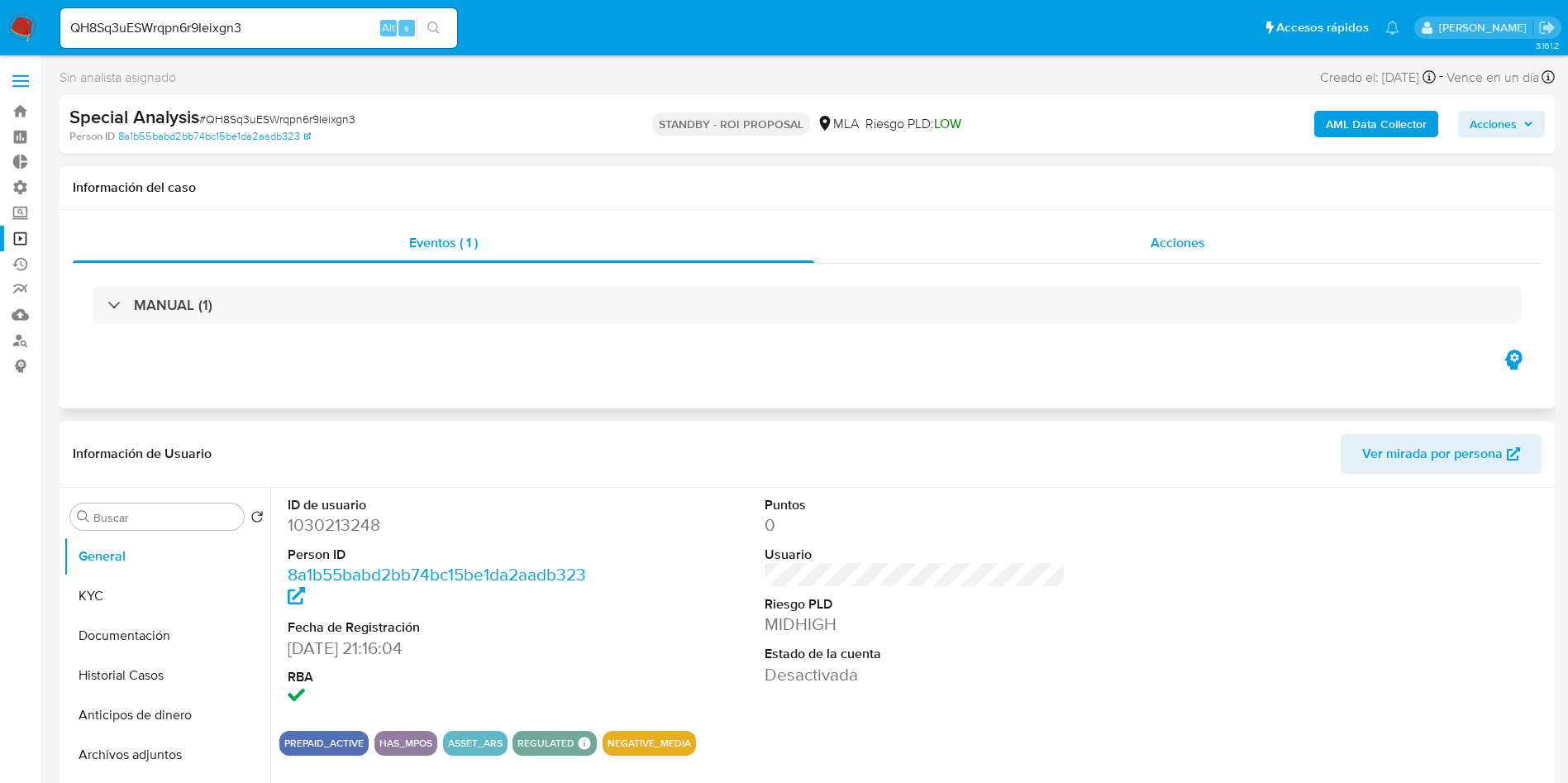
click at [1207, 232] on div "Acciones" at bounding box center [1178, 242] width 728 height 39
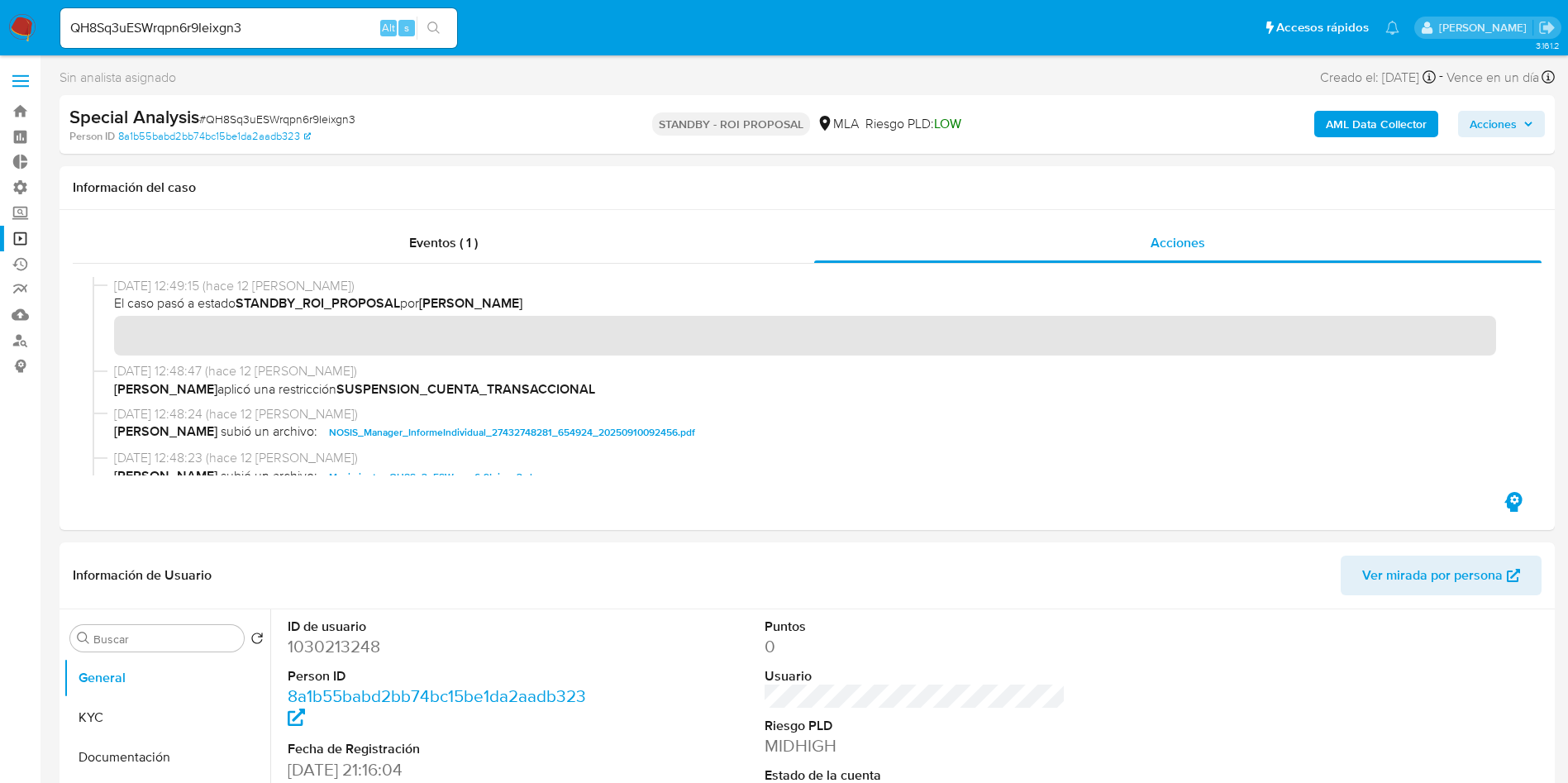
click at [296, 38] on input "QH8Sq3uESWrqpn6r9Ieixgn3" at bounding box center [259, 28] width 397 height 22
click at [296, 37] on input "QH8Sq3uESWrqpn6r9Ieixgn3" at bounding box center [259, 28] width 397 height 22
click at [449, 37] on button "search-icon" at bounding box center [433, 27] width 34 height 23
drag, startPoint x: 447, startPoint y: 37, endPoint x: 432, endPoint y: 28, distance: 17.5
click at [445, 36] on button "search-icon" at bounding box center [433, 27] width 34 height 23
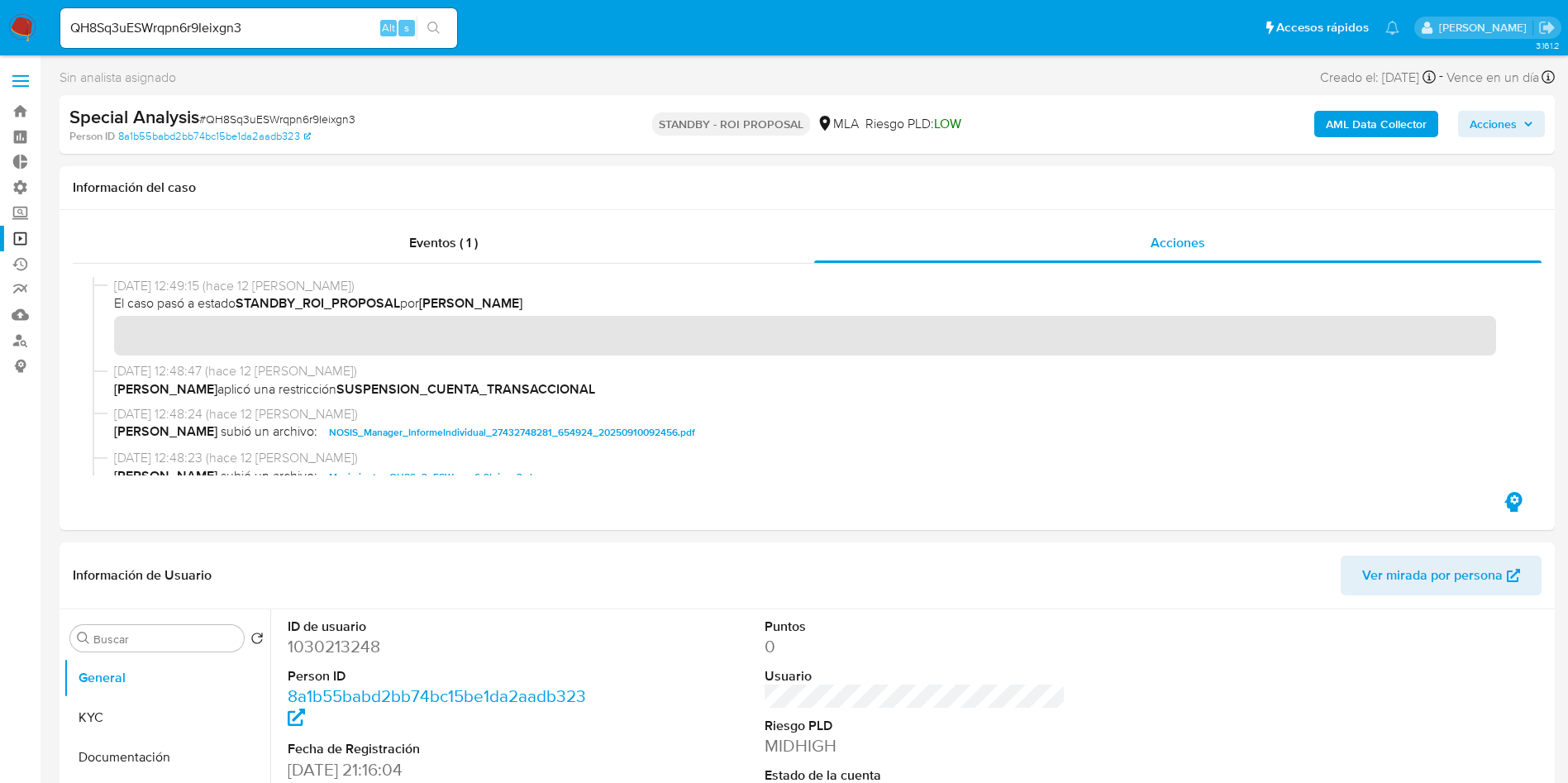
click at [432, 28] on icon "search-icon" at bounding box center [433, 28] width 13 height 13
click at [325, 25] on input "QH8Sq3uESWrqpn6r9Ieixgn3" at bounding box center [259, 28] width 397 height 22
paste input "4YpRrYTCqVHg8c2qPIf7K7zI"
type input "4YpRrYTCqVHg8c2qPIf7K7zI"
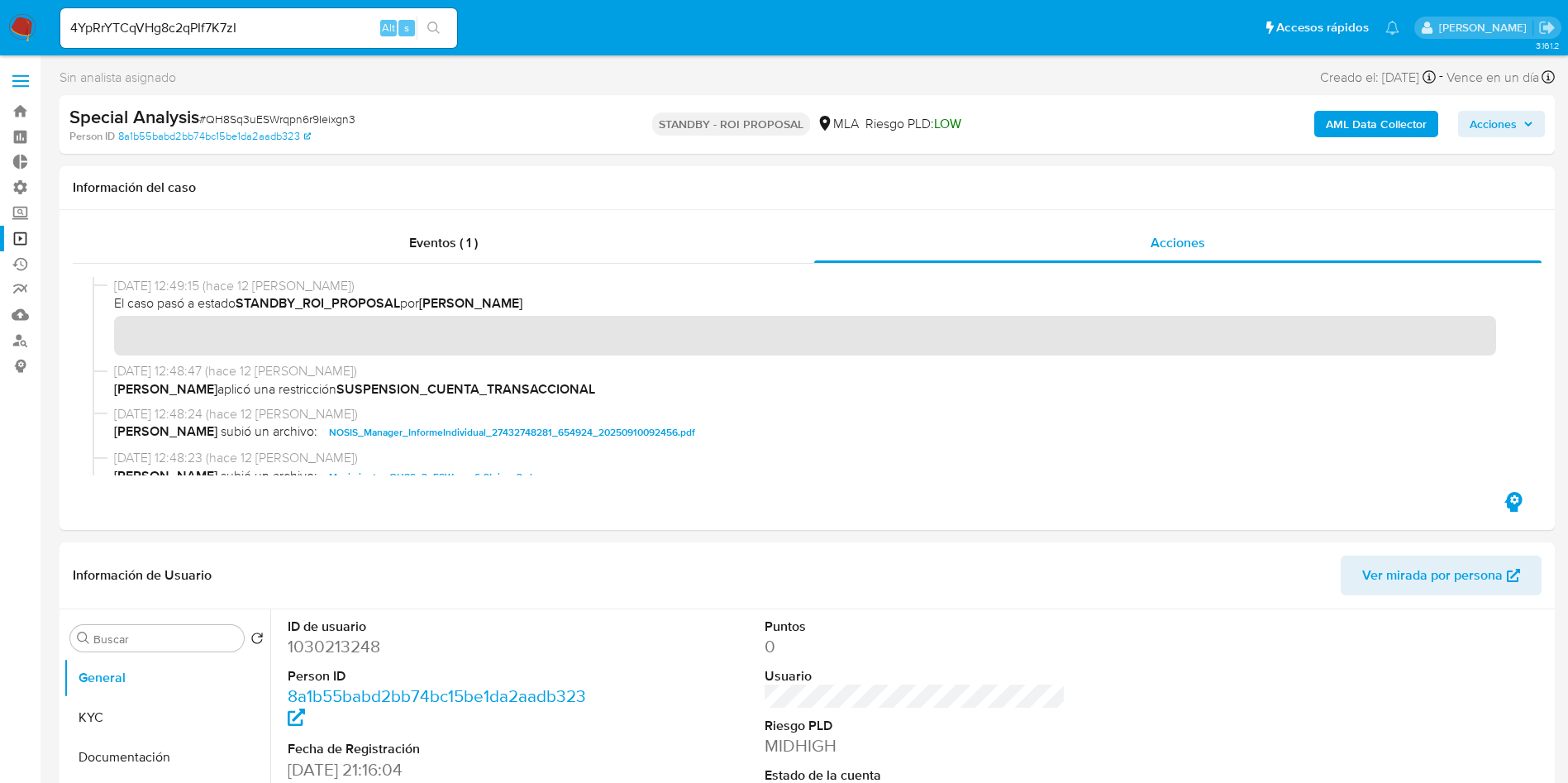
click at [437, 38] on button "search-icon" at bounding box center [433, 27] width 34 height 23
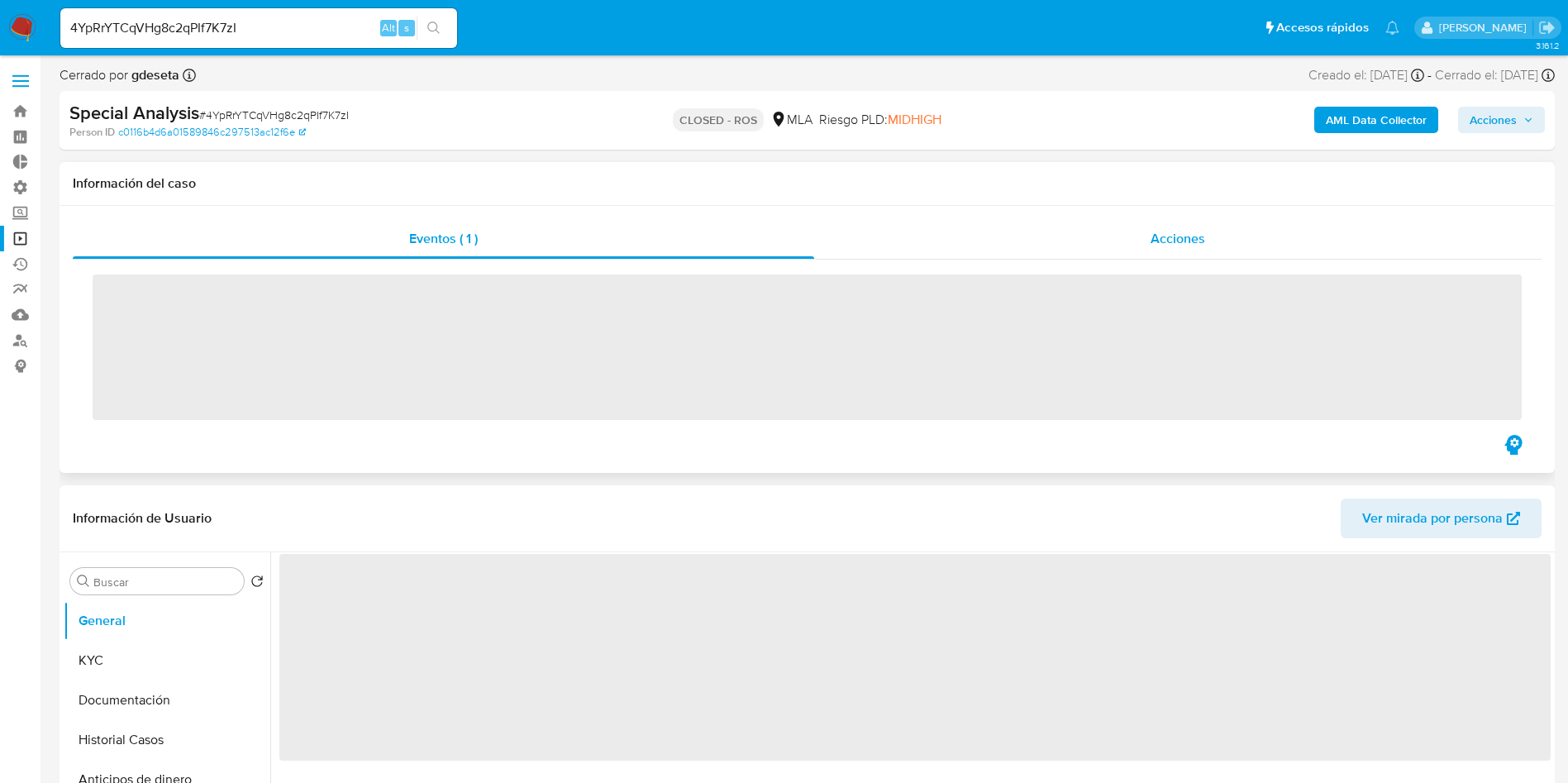
click at [1111, 241] on div "Acciones" at bounding box center [1178, 239] width 728 height 39
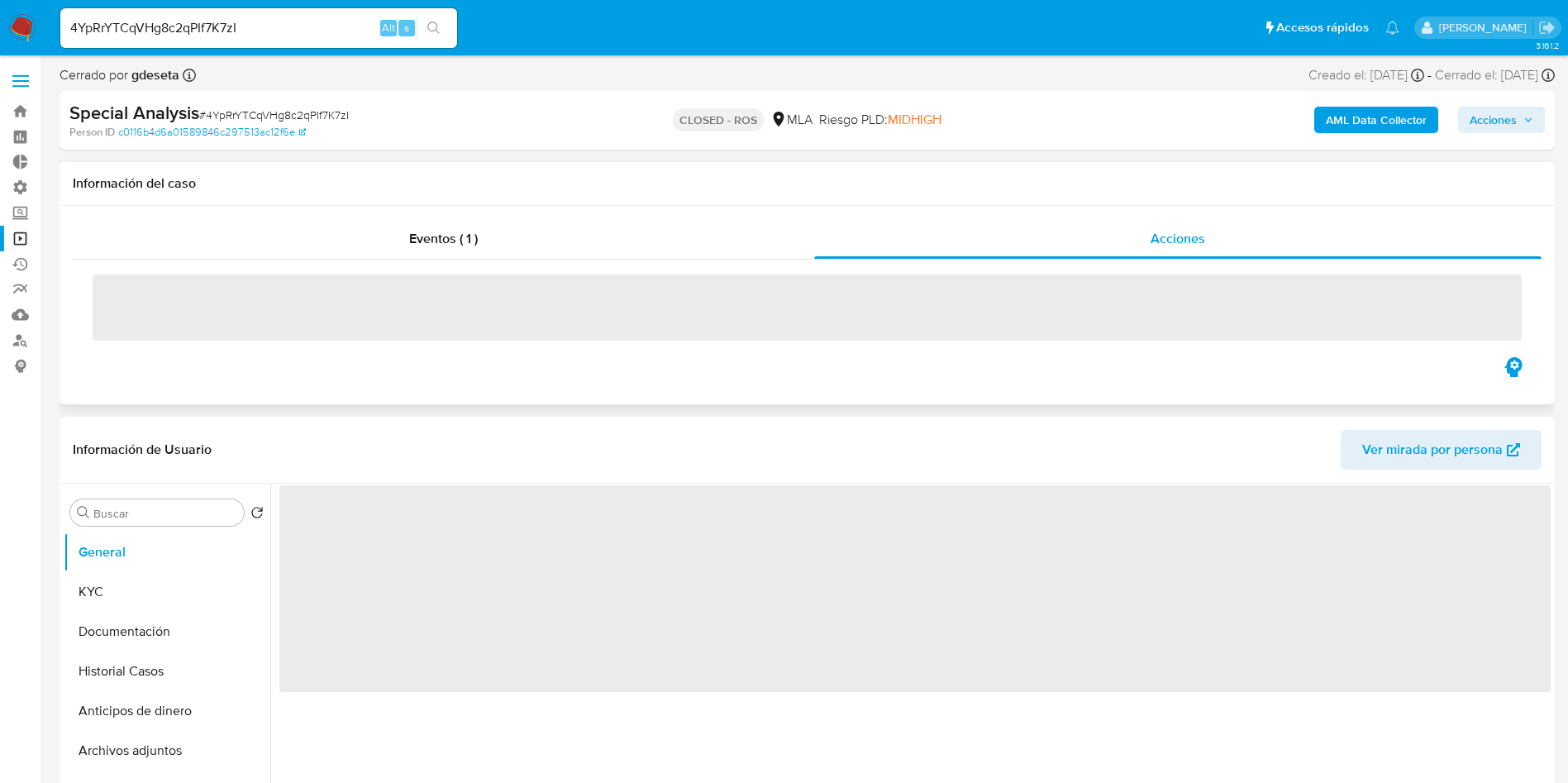
select select "10"
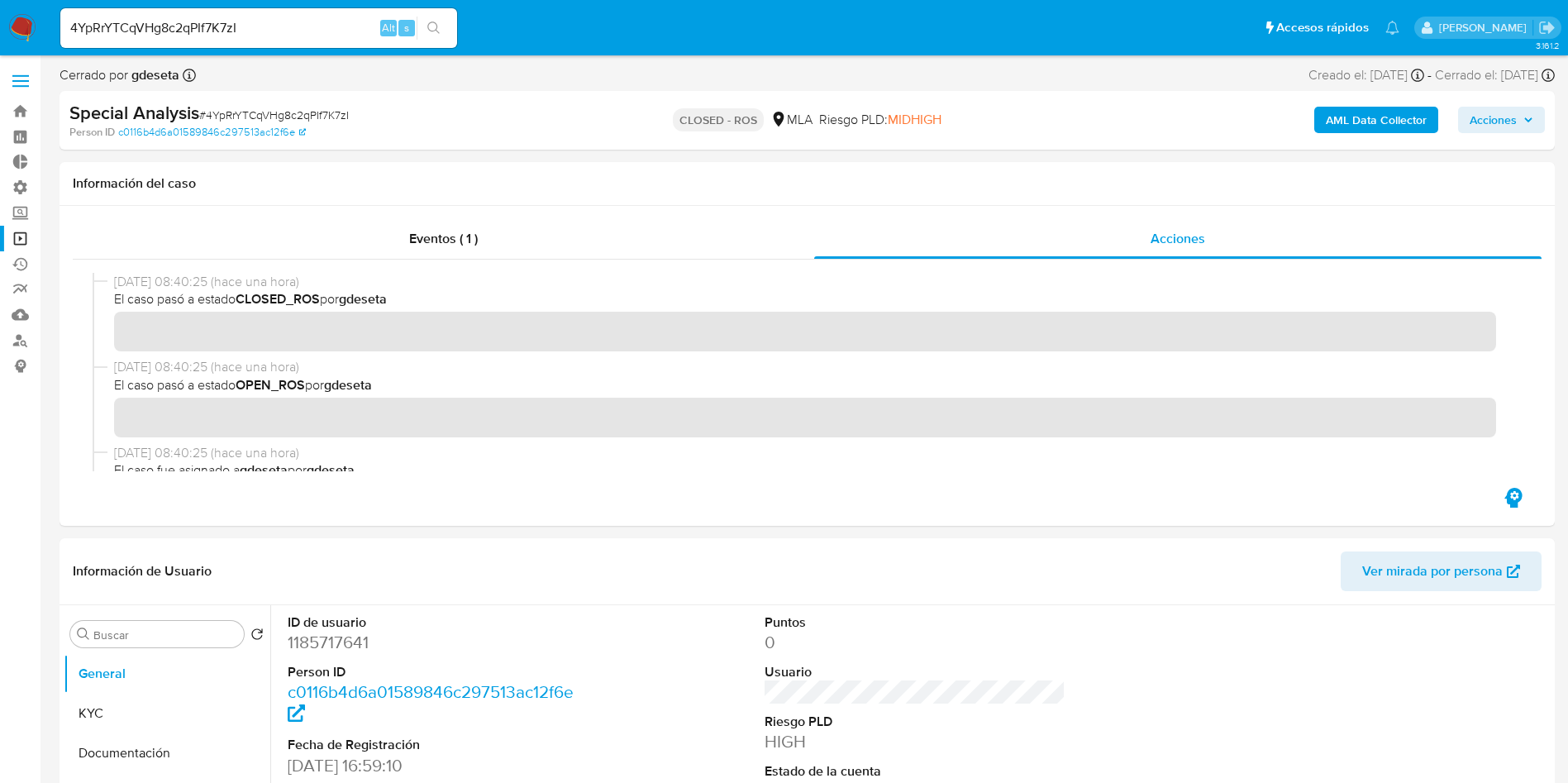
click at [300, 22] on input "4YpRrYTCqVHg8c2qPIf7K7zI" at bounding box center [259, 28] width 397 height 22
paste input "0I7LQkGQ6AzDE4JqF17QzGd5"
type input "0I7LQkGQ6AzDE4JqF17QzGd5"
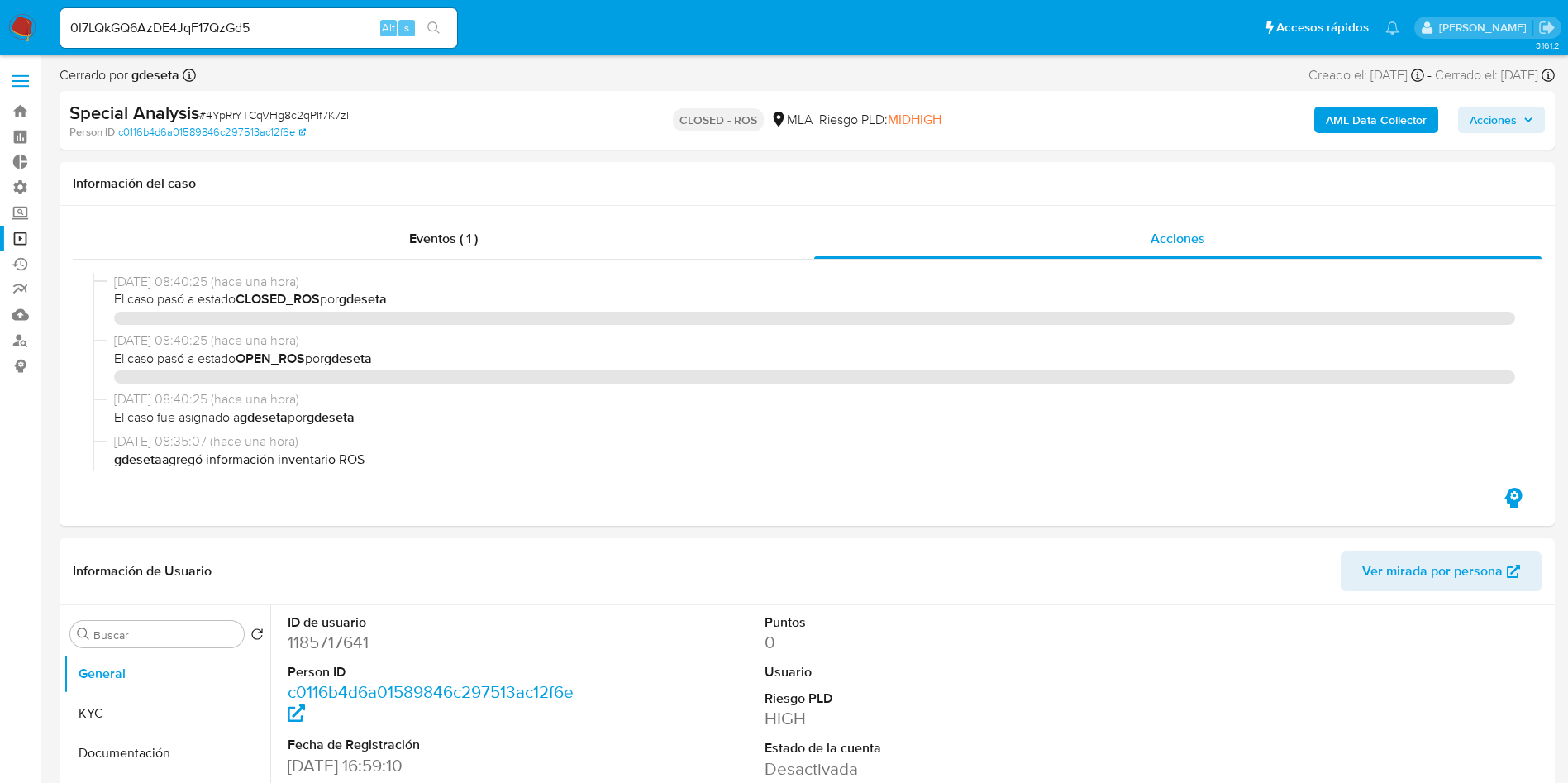
select select "10"
click at [440, 39] on div "0I7LQkGQ6AzDE4JqF17QzGd5 Alt s" at bounding box center [259, 27] width 397 height 39
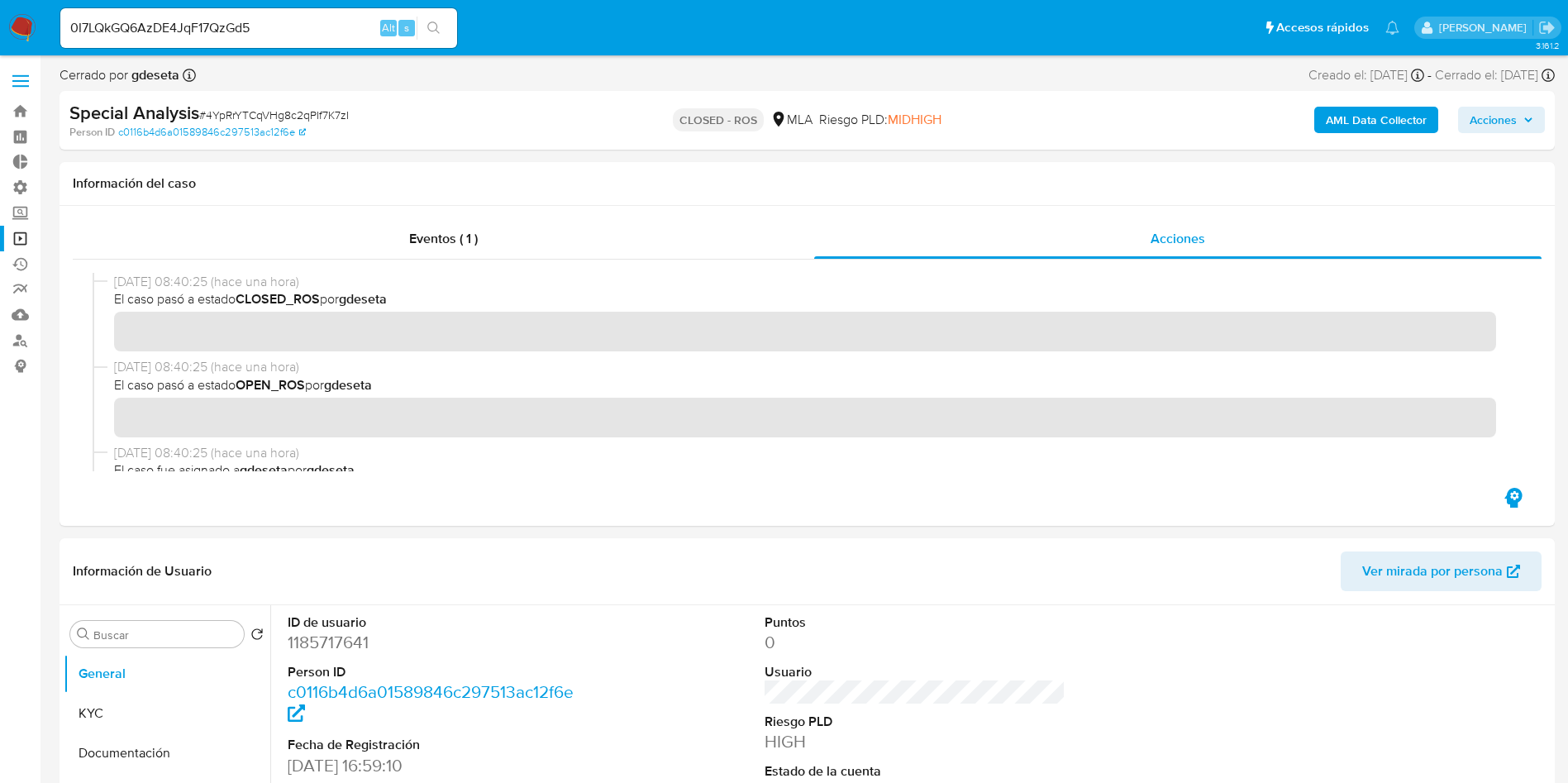
click at [440, 30] on icon "search-icon" at bounding box center [433, 28] width 13 height 13
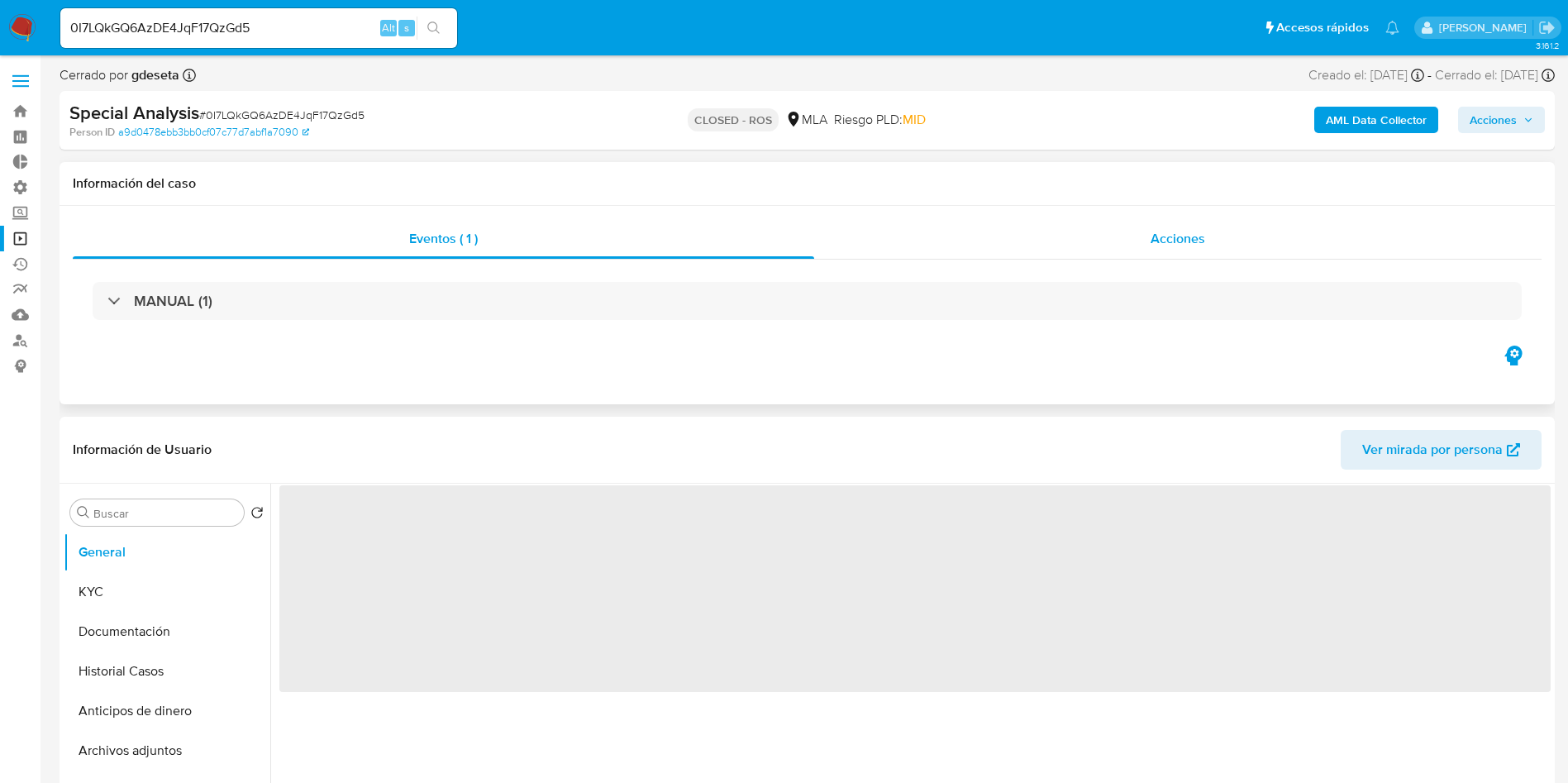
click at [1188, 237] on span "Acciones" at bounding box center [1178, 238] width 55 height 19
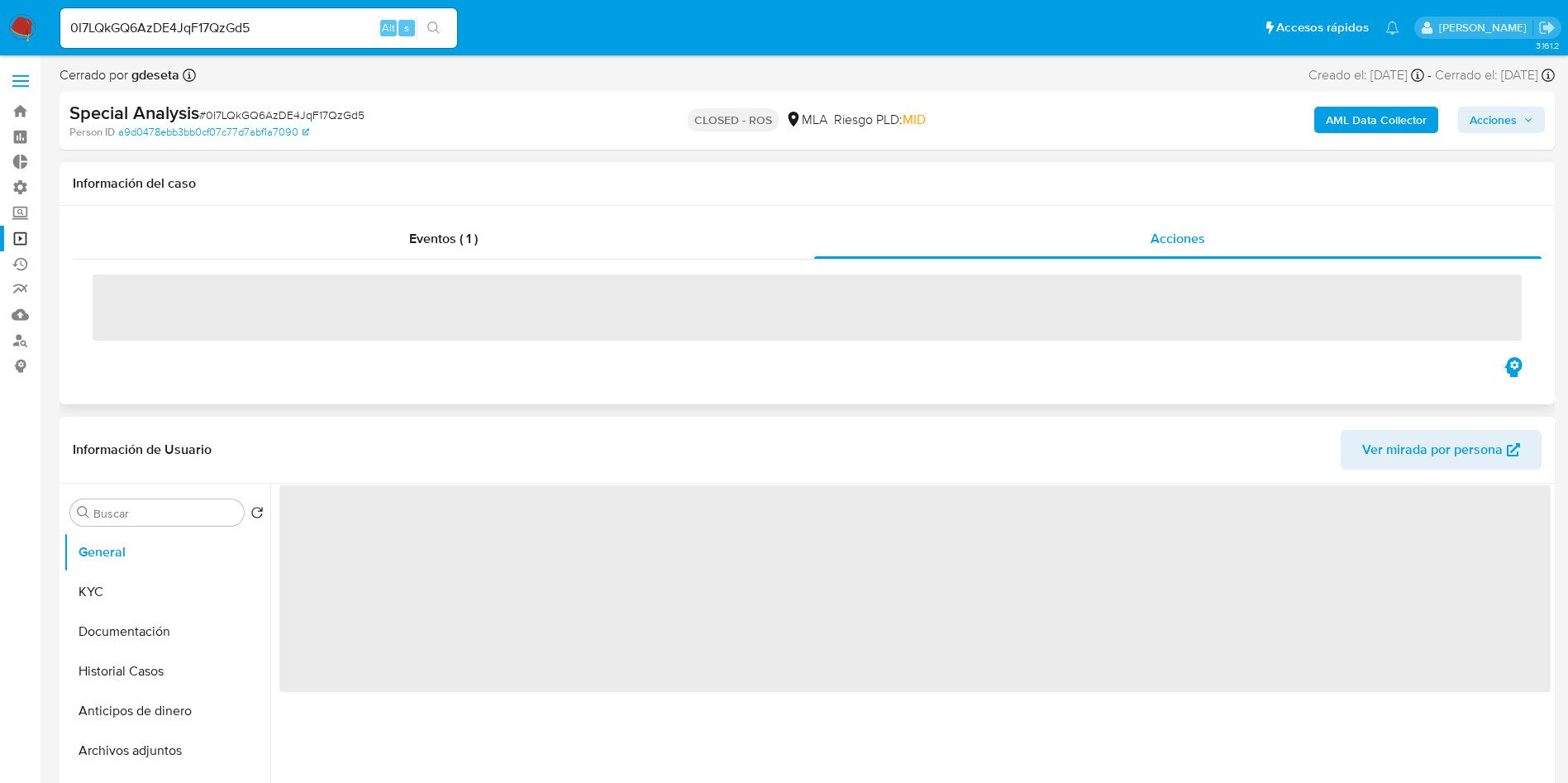
select select "10"
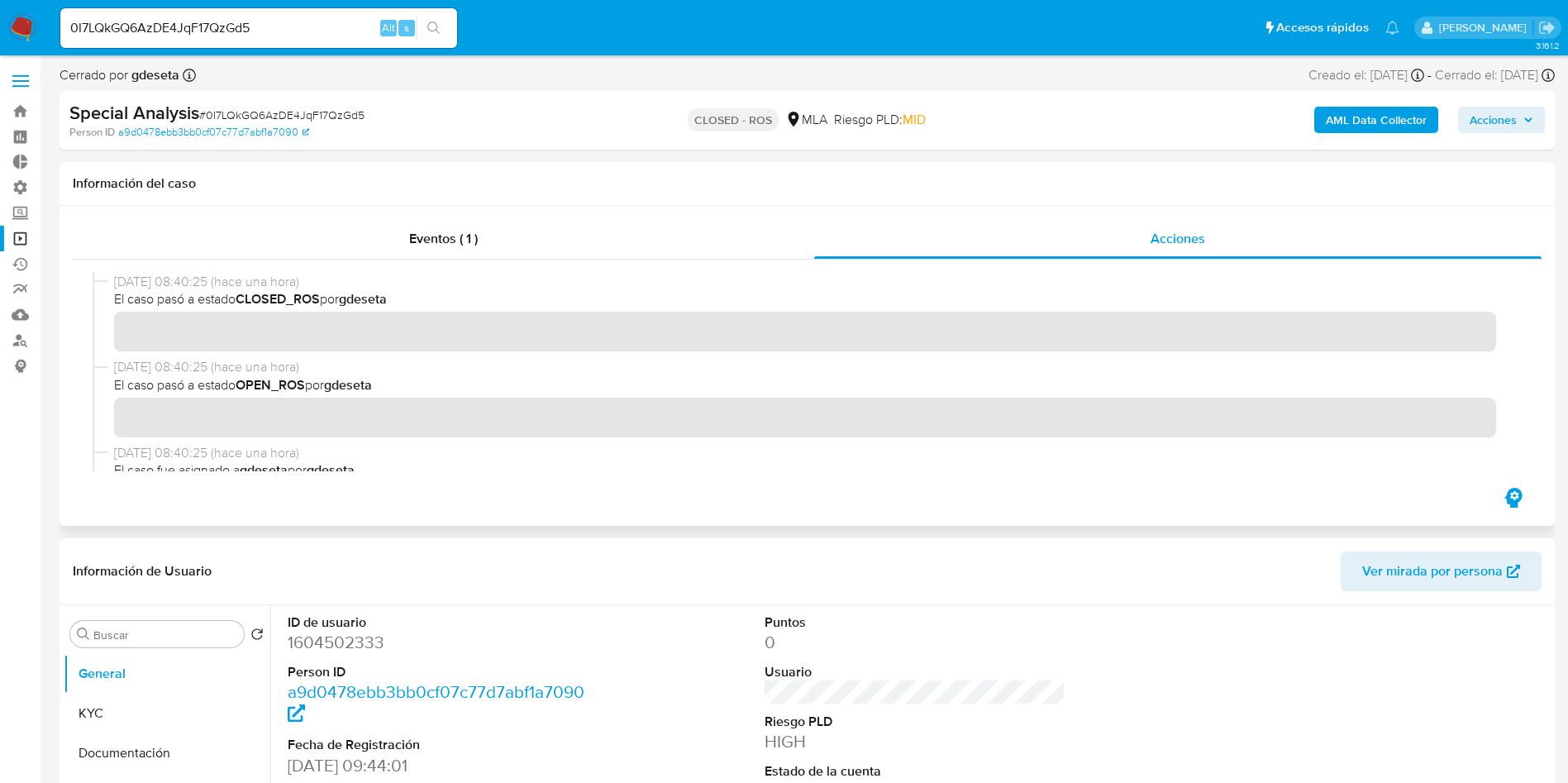
click at [287, 44] on div "0I7LQkGQ6AzDE4JqF17QzGd5 Alt s" at bounding box center [259, 27] width 397 height 39
click at [289, 29] on input "0I7LQkGQ6AzDE4JqF17QzGd5" at bounding box center [259, 28] width 397 height 22
paste input "KdDJzO13sJt9cJPEIgAYmQ3l"
type input "KdDJzO13sJt9cJPEIgAYmQ3l"
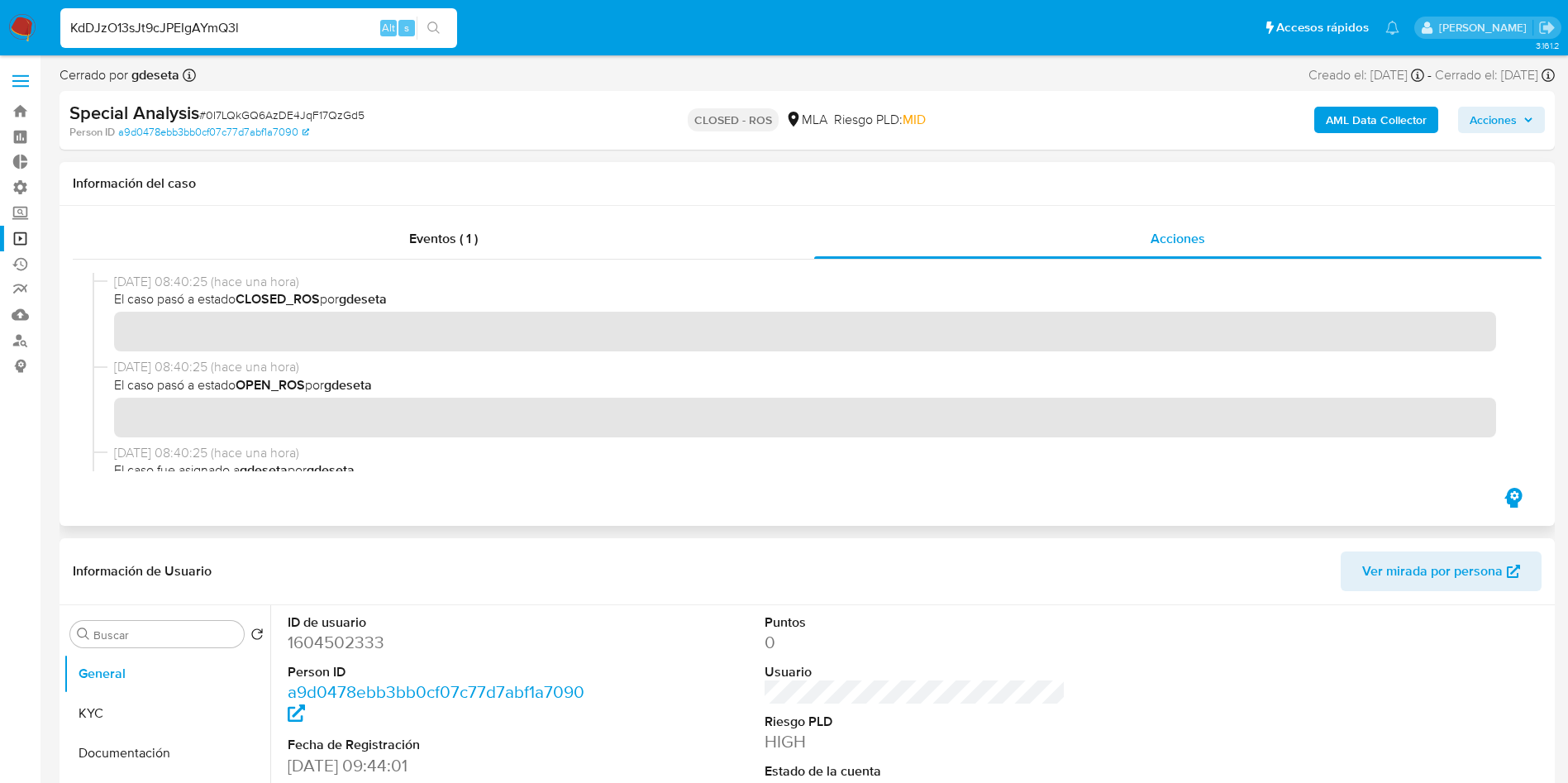
click at [435, 35] on button "search-icon" at bounding box center [433, 27] width 34 height 23
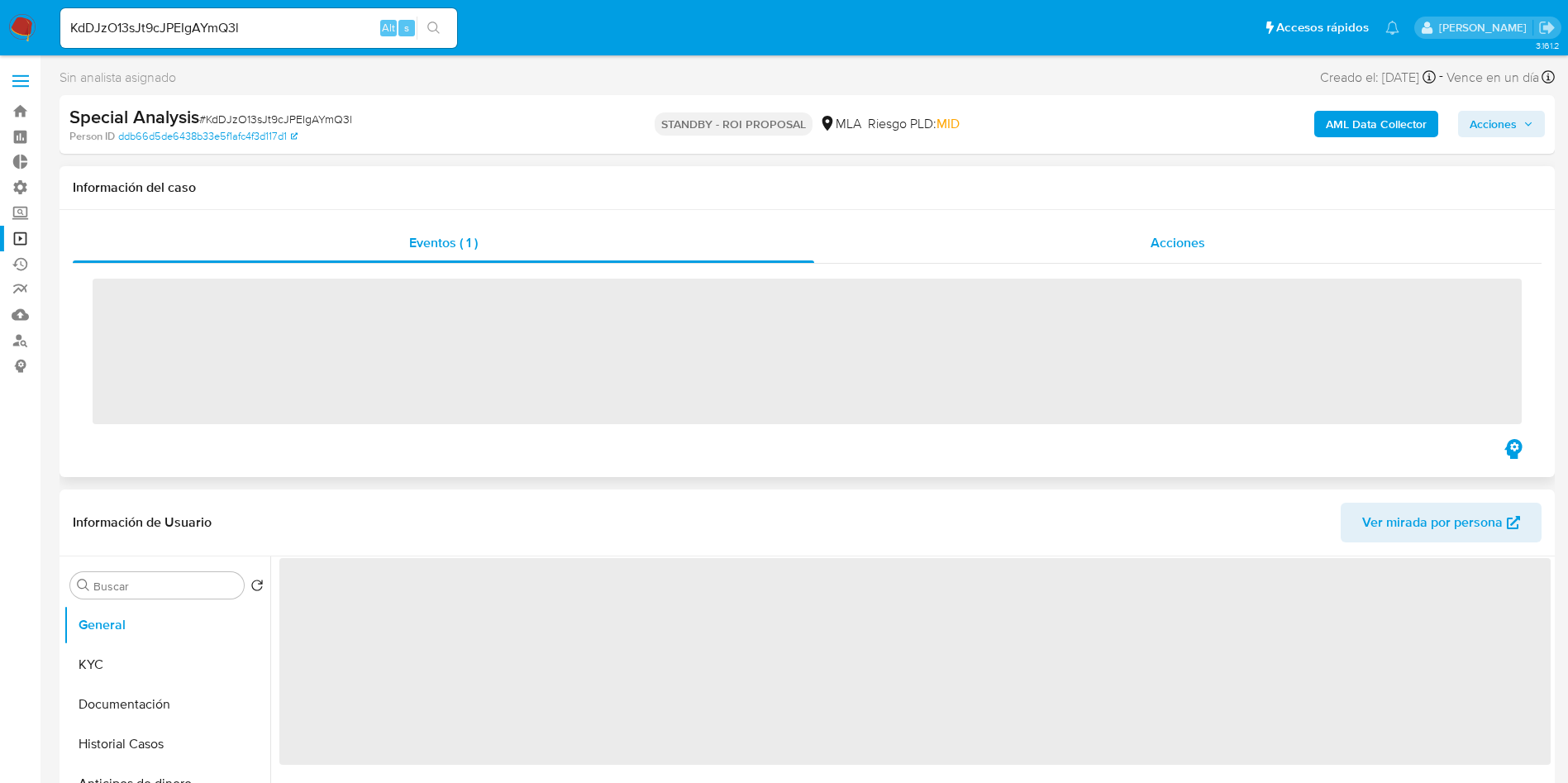
click at [1156, 239] on span "Acciones" at bounding box center [1178, 242] width 55 height 19
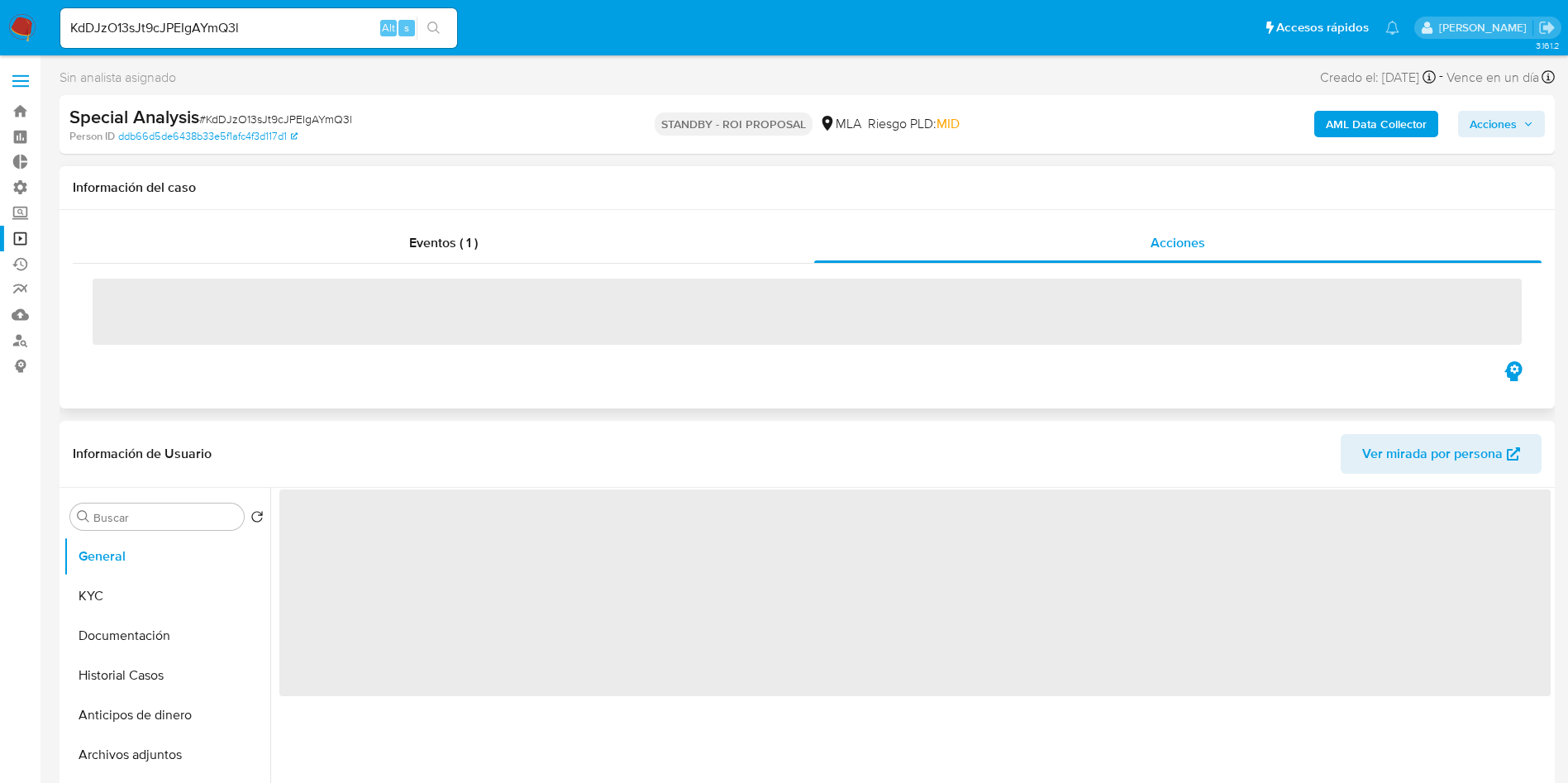
select select "10"
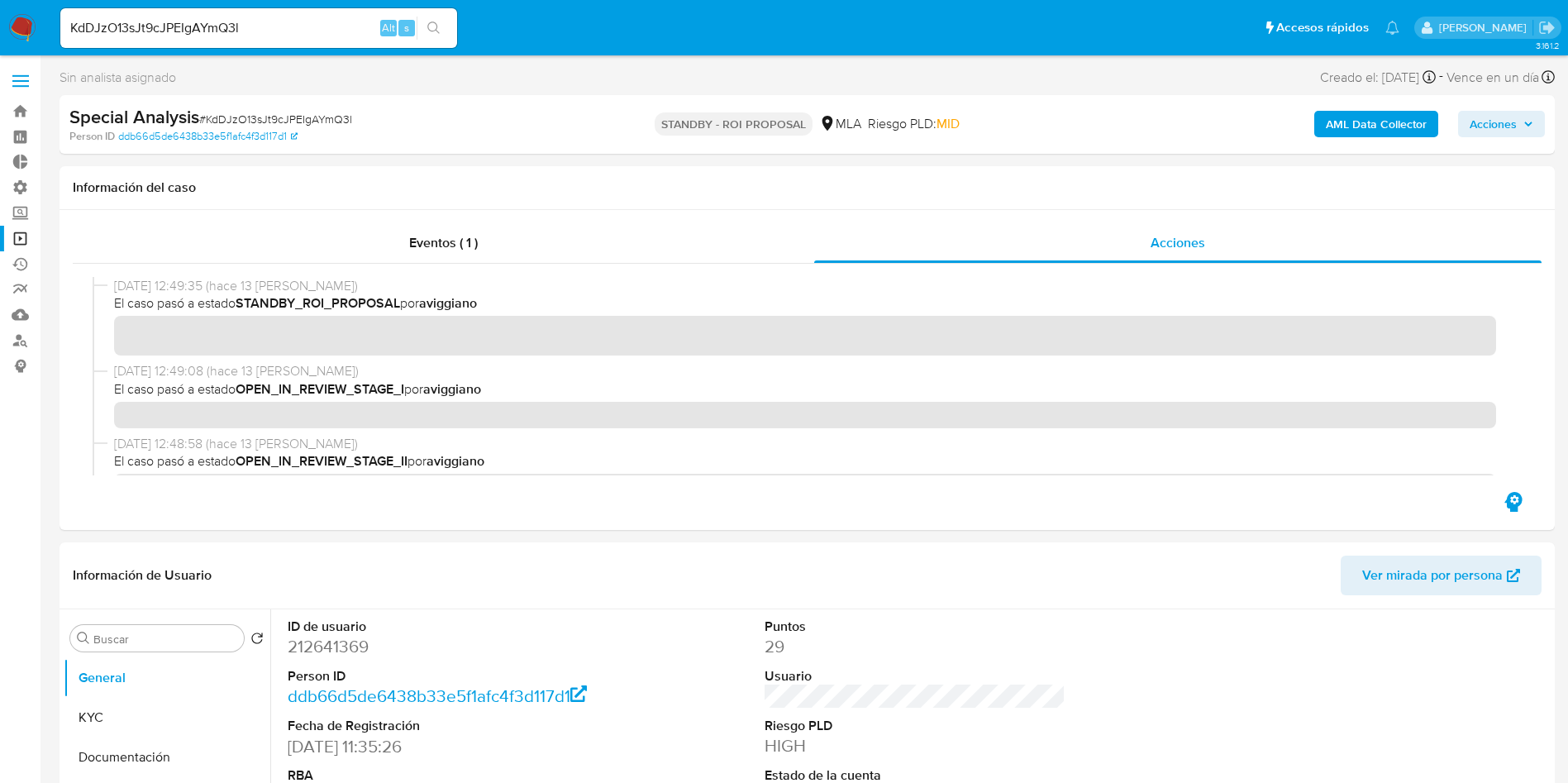
click at [259, 14] on div "KdDJzO13sJt9cJPEIgAYmQ3l Alt s" at bounding box center [259, 27] width 397 height 39
click at [259, 32] on input "KdDJzO13sJt9cJPEIgAYmQ3l" at bounding box center [259, 28] width 397 height 22
click at [258, 28] on input "KdDJzO13sJt9cJPEIgAYmQ3l" at bounding box center [259, 28] width 397 height 22
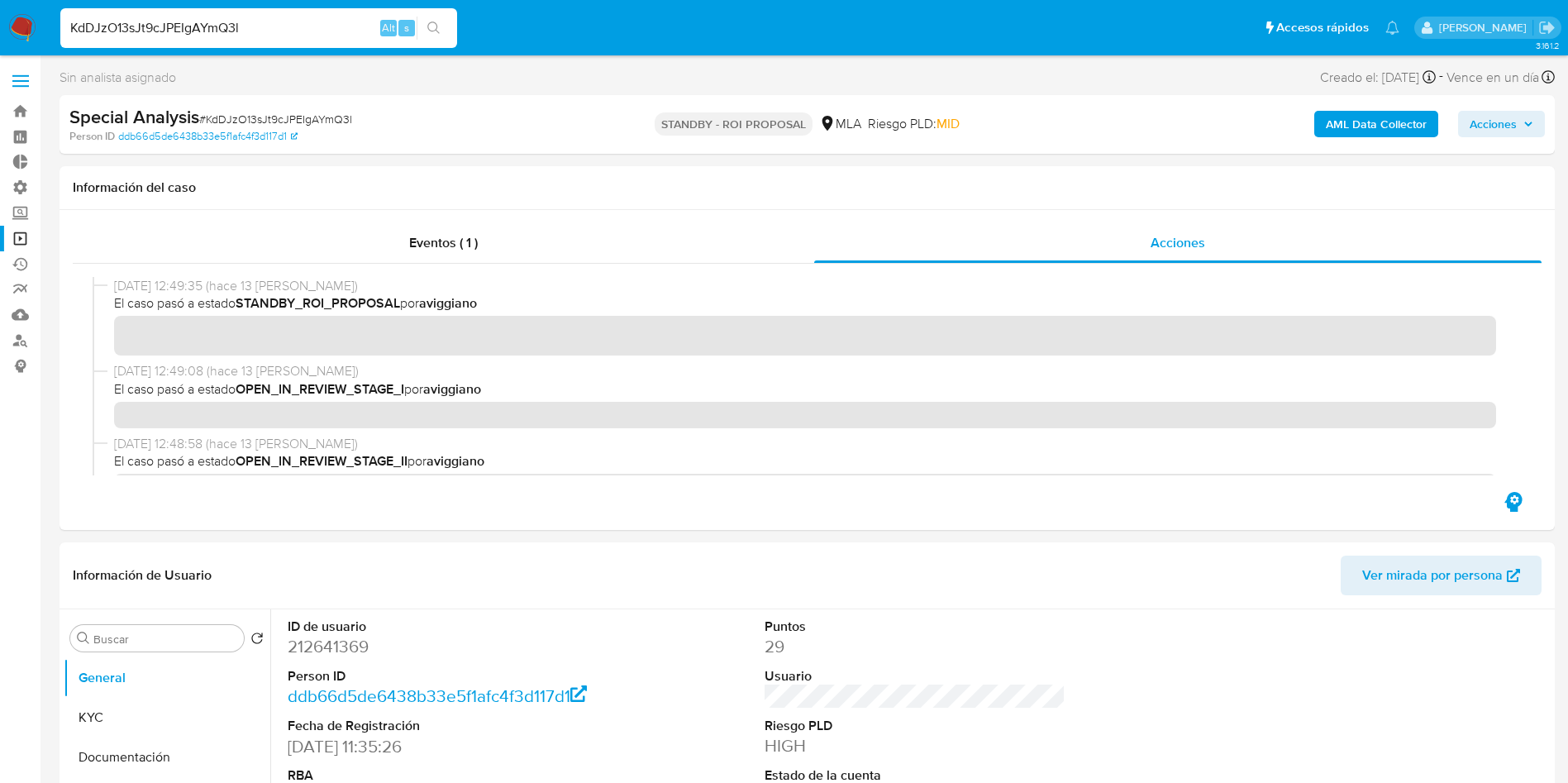
paste input "7Bx06TvtZowrWPfTtmoXv69m"
type input "7Bx06TvtZowrWPfTtmoXv69m"
click at [432, 31] on icon "search-icon" at bounding box center [433, 28] width 13 height 13
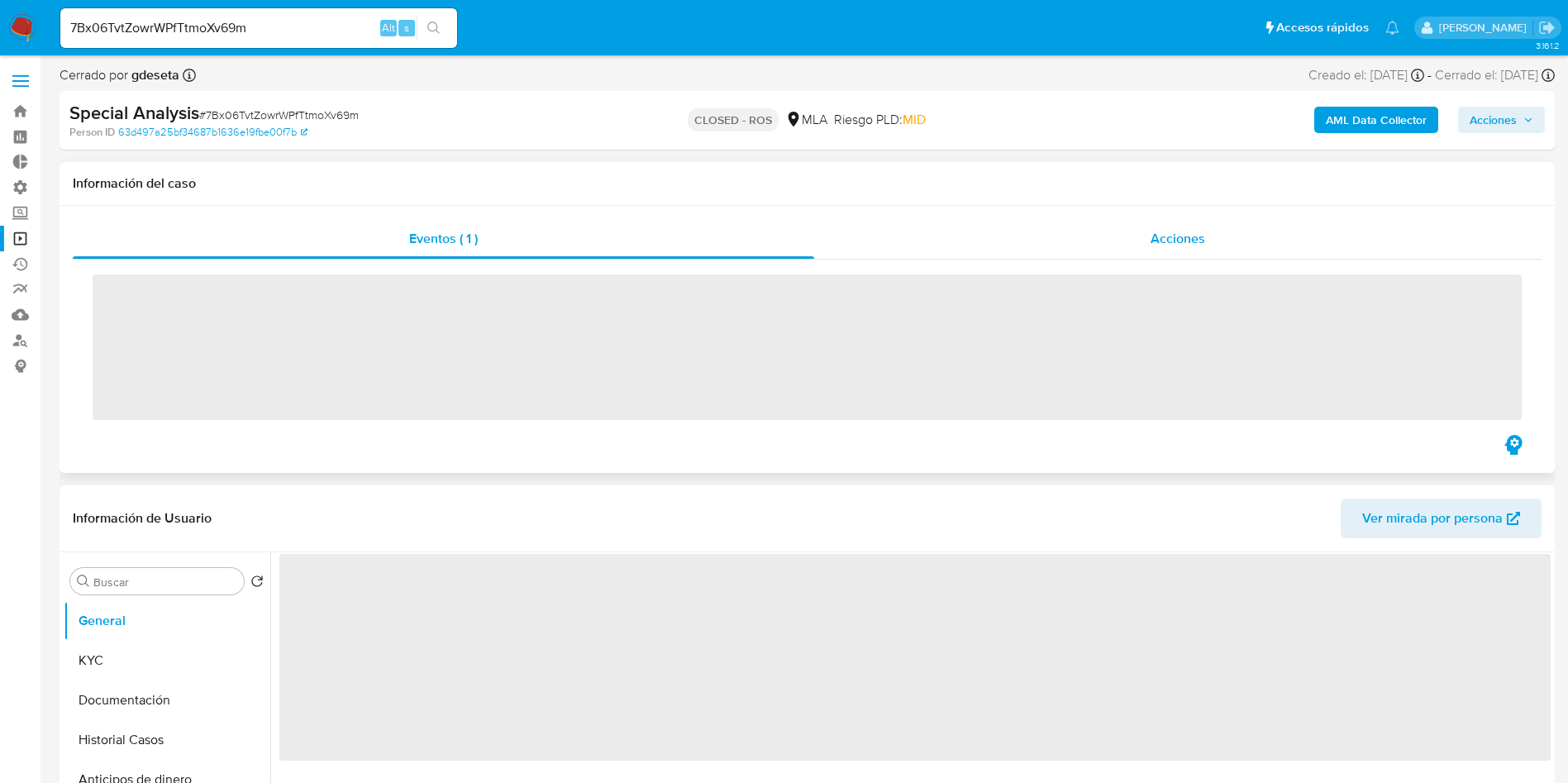
click at [1189, 231] on span "Acciones" at bounding box center [1178, 238] width 55 height 19
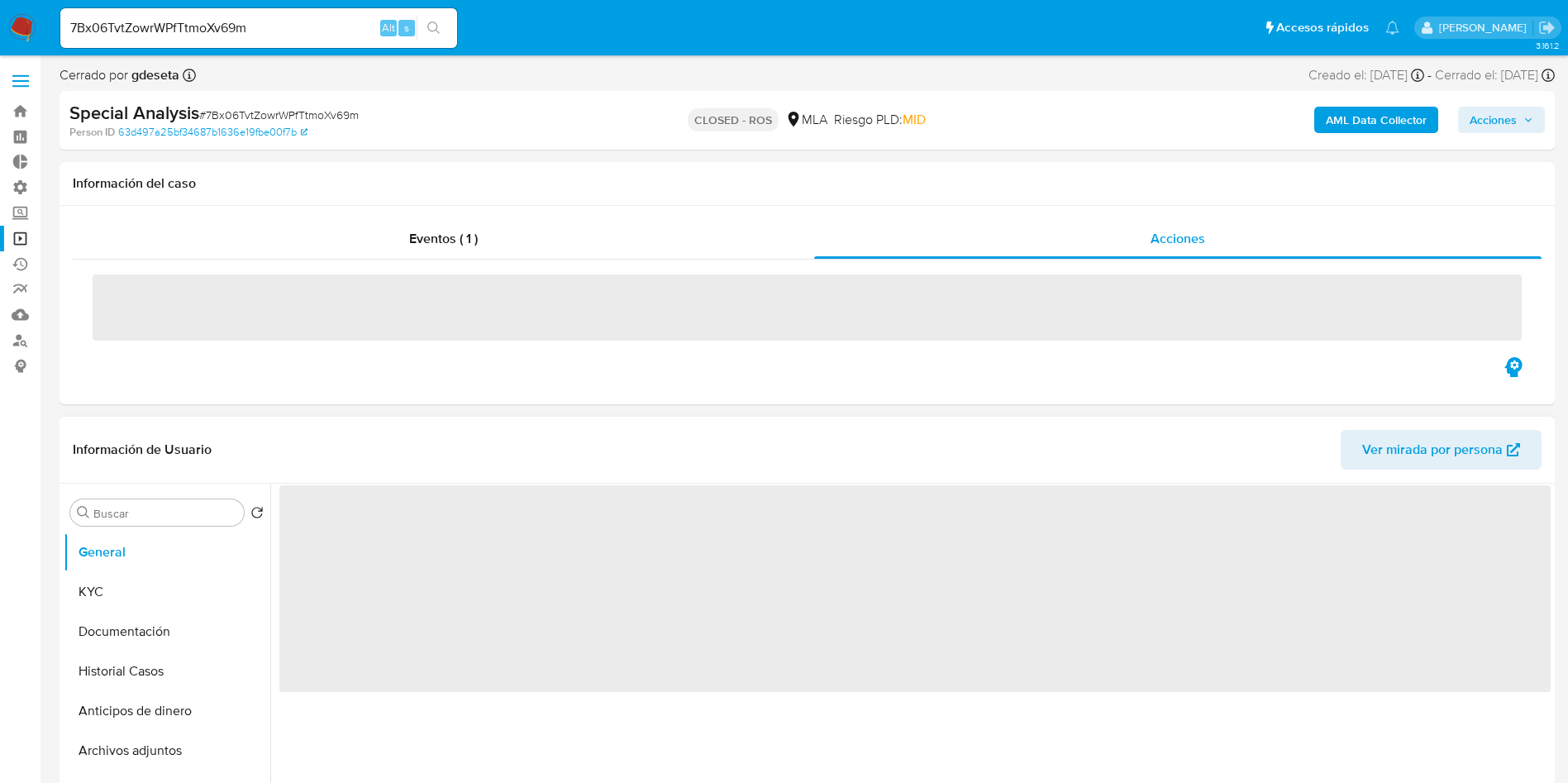
select select "10"
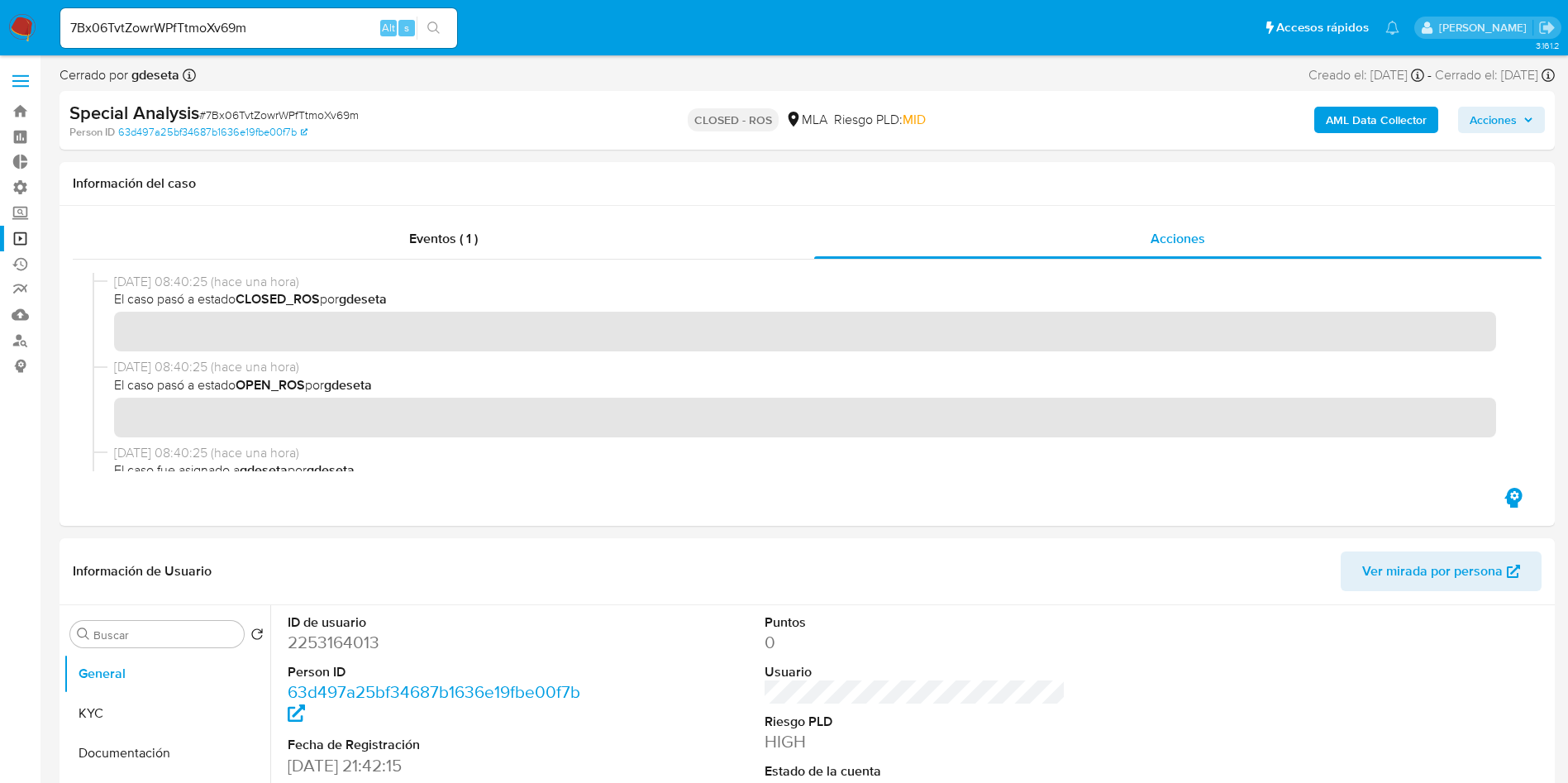
click at [259, 21] on input "7Bx06TvtZowrWPfTtmoXv69m" at bounding box center [259, 28] width 397 height 22
paste input "fXb5LP2MACKDfy24j9deHlC"
type input "fXb5LP2MACKDfy24j9deHlCm"
click at [435, 32] on icon "search-icon" at bounding box center [433, 28] width 13 height 13
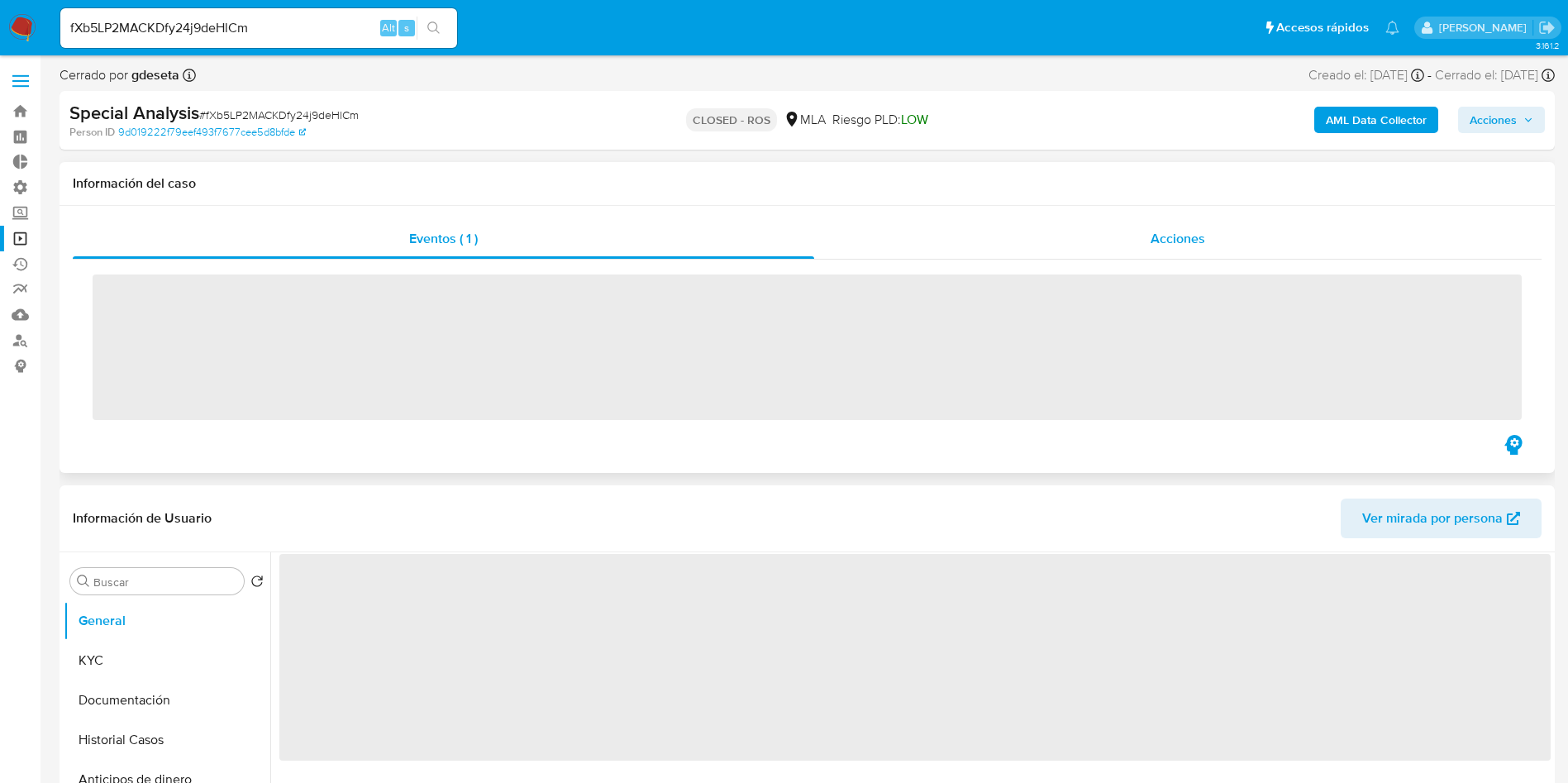
click at [1210, 231] on div "Acciones" at bounding box center [1178, 239] width 728 height 39
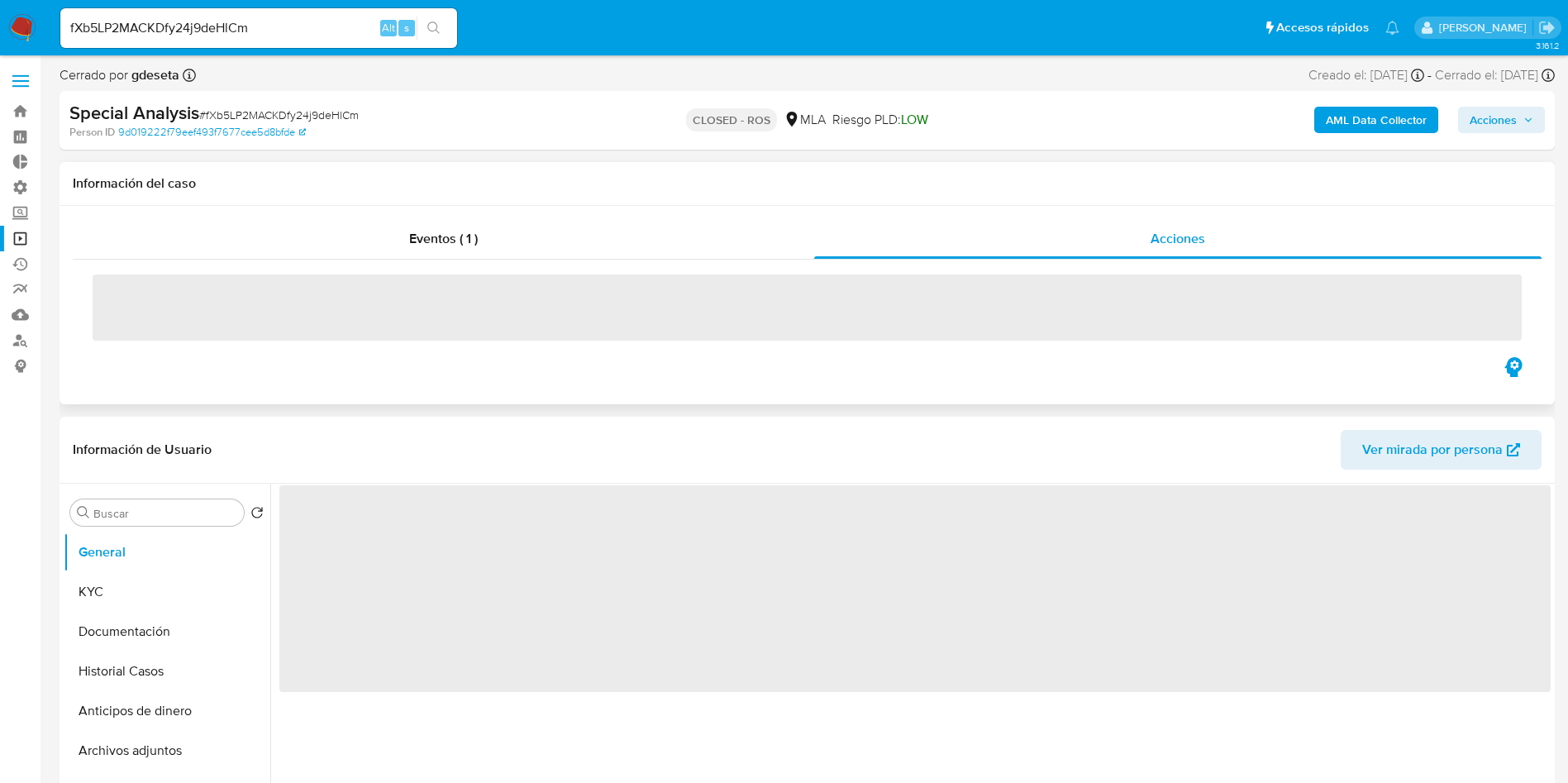
select select "10"
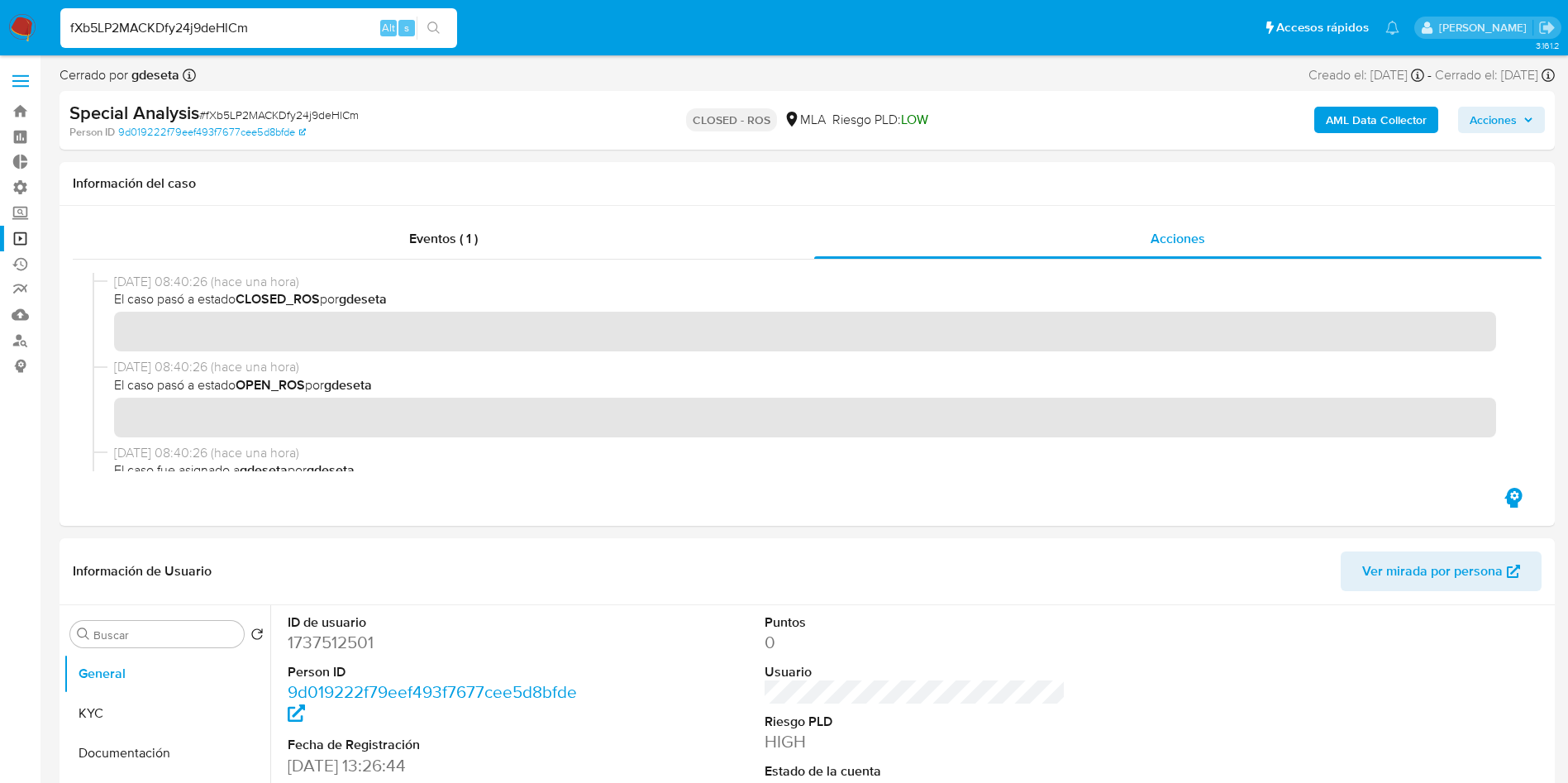
click at [304, 22] on input "fXb5LP2MACKDfy24j9deHlCm" at bounding box center [259, 28] width 397 height 22
paste input "UrAwRpaKIf5wgbgKBNZc1BYx"
type input "UrAwRpaKIf5wgbgKBNZc1BYx"
click at [442, 33] on button "search-icon" at bounding box center [433, 27] width 34 height 23
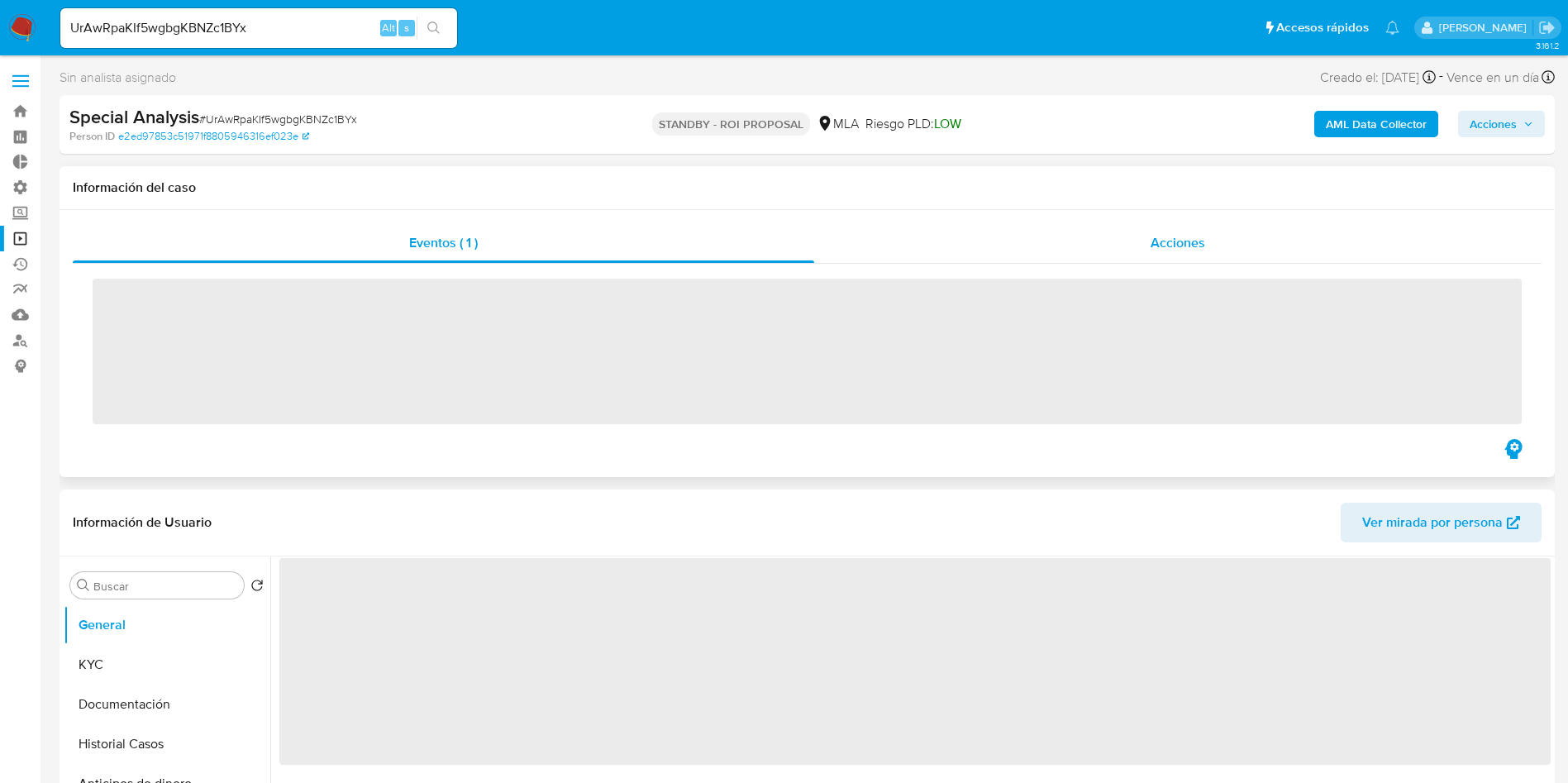
click at [1144, 230] on div "Acciones" at bounding box center [1178, 242] width 728 height 39
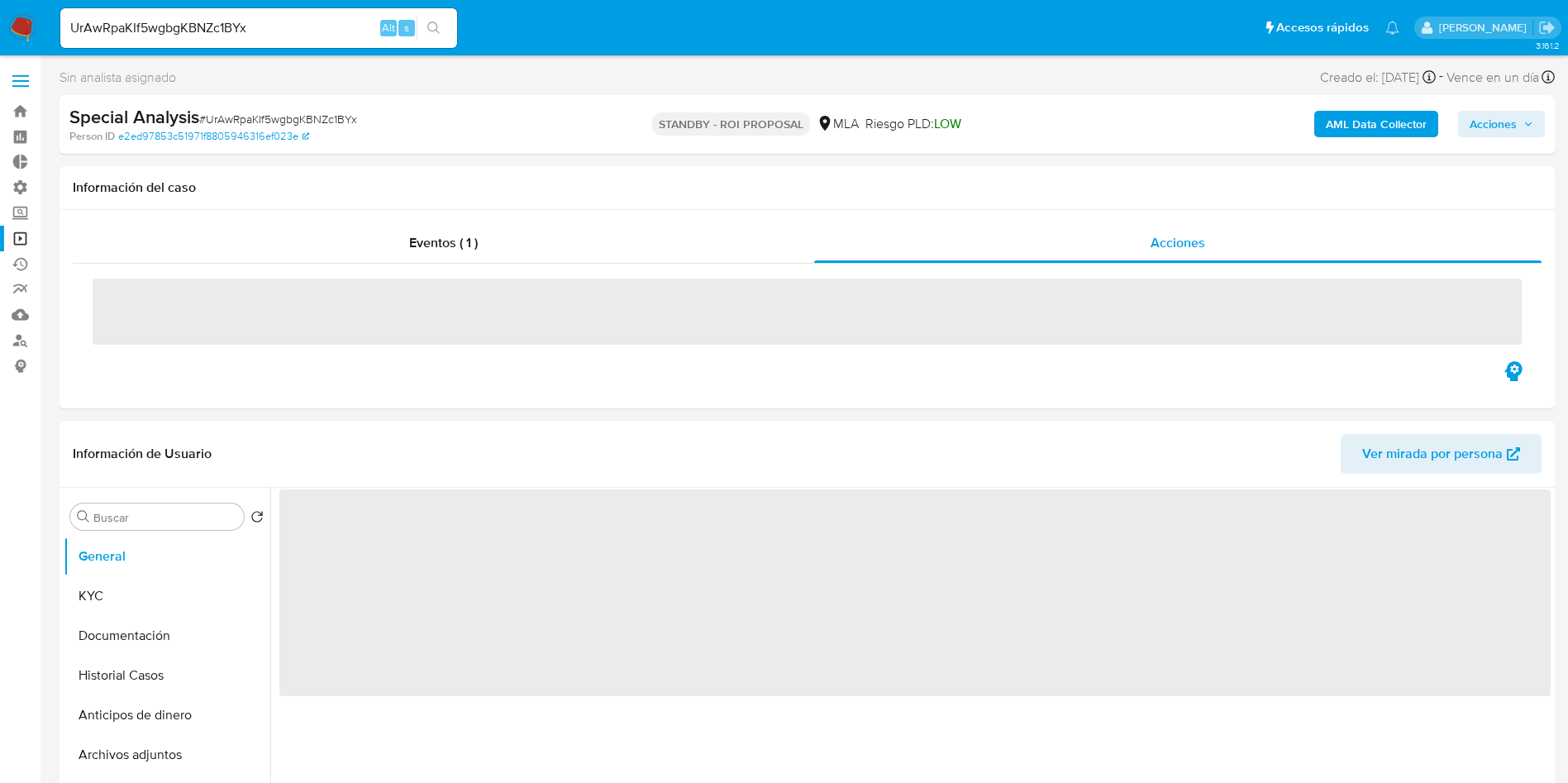
select select "10"
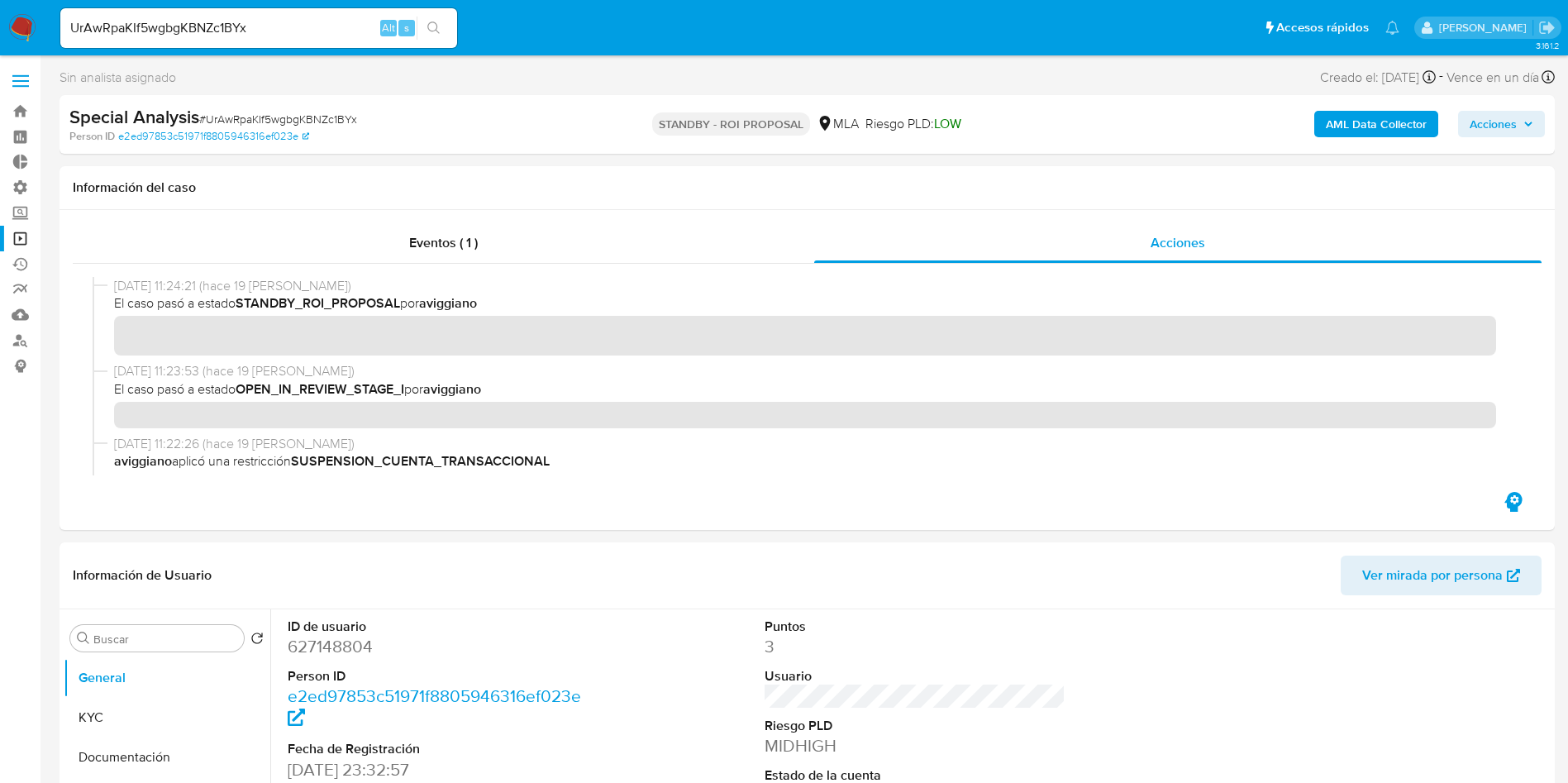
click at [315, 29] on input "UrAwRpaKIf5wgbgKBNZc1BYx" at bounding box center [259, 28] width 397 height 22
paste input
click at [431, 22] on icon "search-icon" at bounding box center [433, 28] width 13 height 13
click at [232, 23] on input at bounding box center [259, 28] width 397 height 22
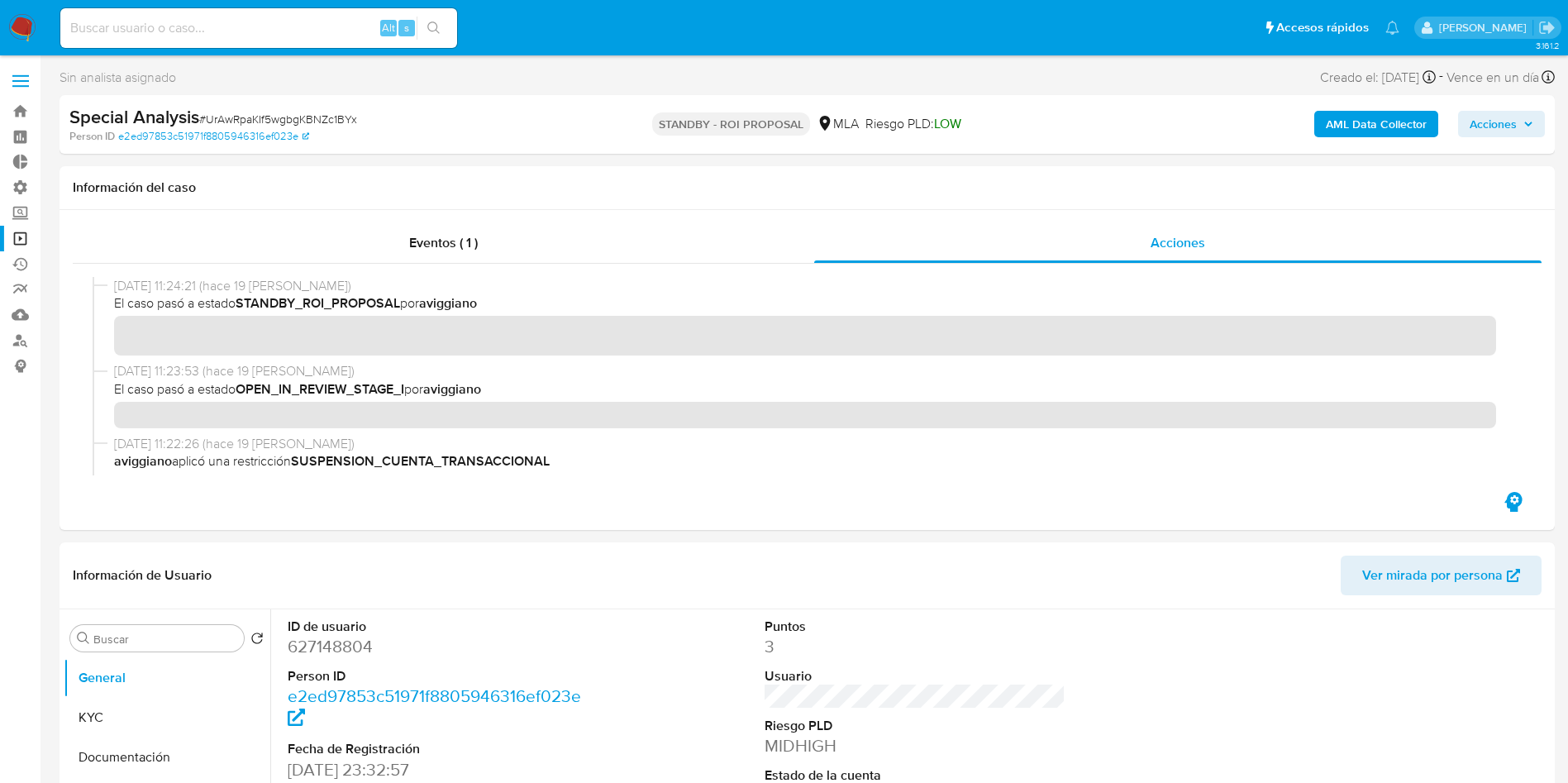
click at [284, 15] on div "Alt s" at bounding box center [259, 27] width 397 height 39
click at [279, 28] on input at bounding box center [259, 28] width 397 height 22
click at [243, 435] on span "11/09/2025 11:22:26 (hace 19 días)" at bounding box center [815, 445] width 1401 height 18
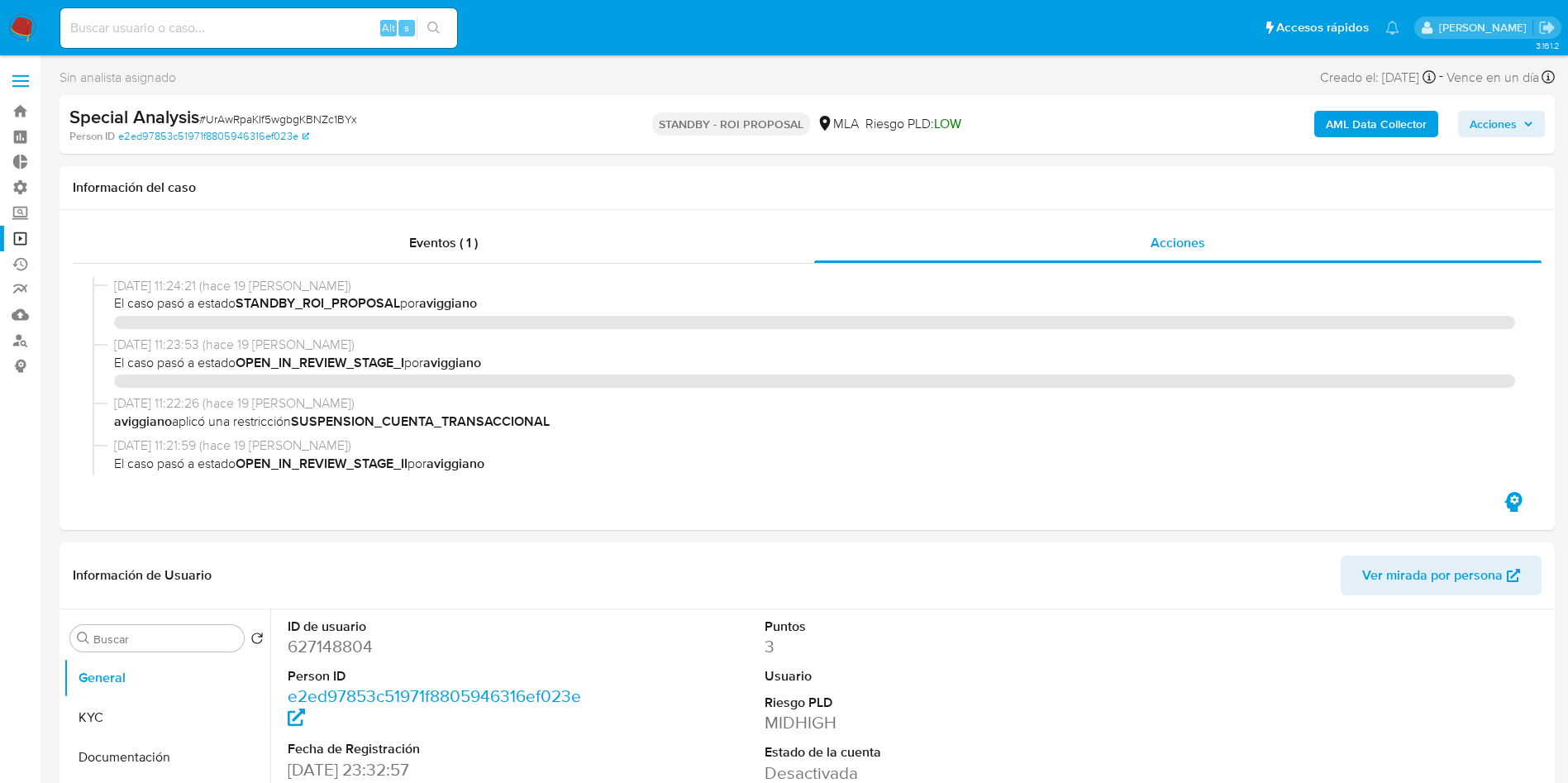
select select "10"
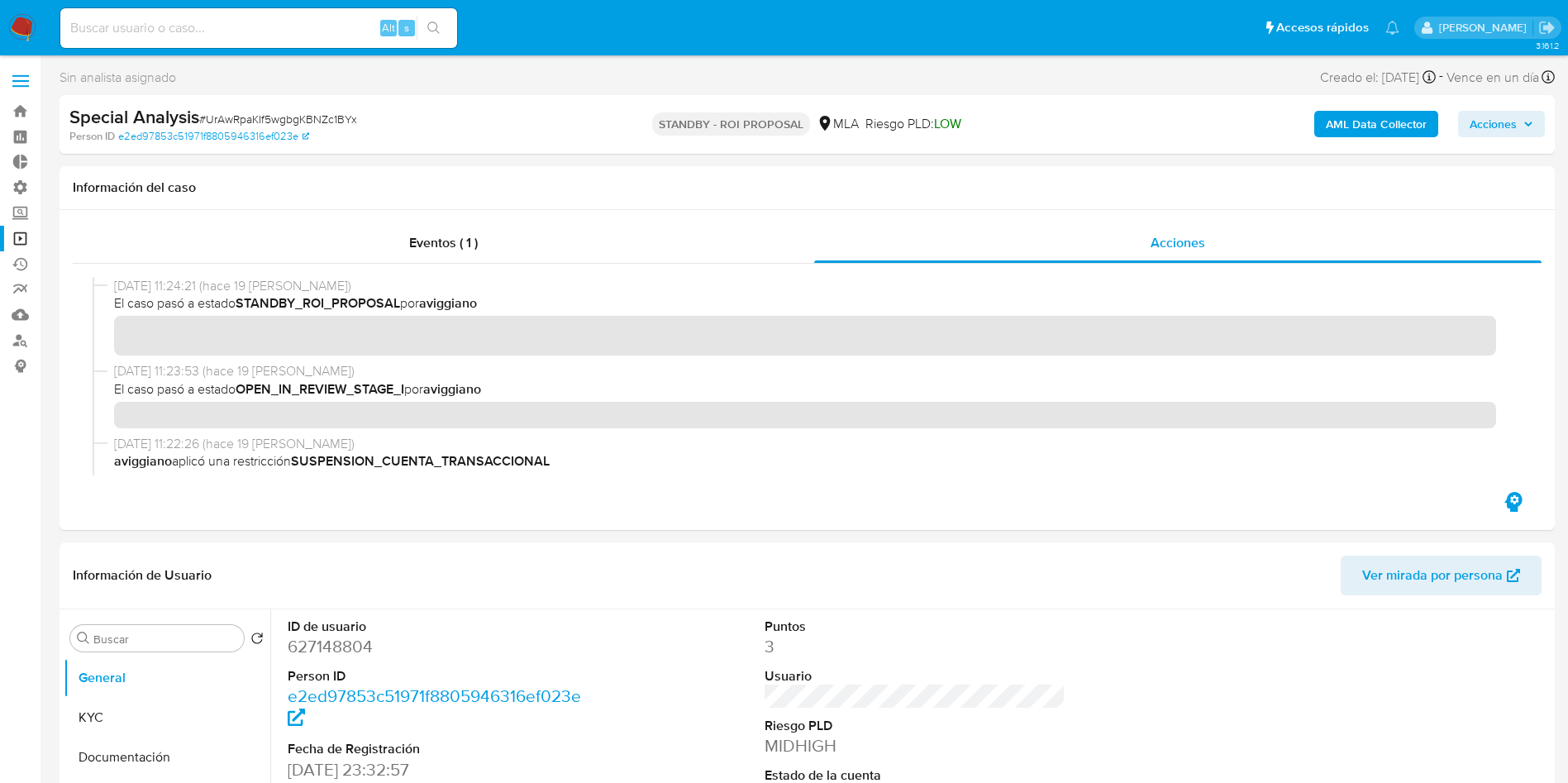
click at [258, 38] on input at bounding box center [259, 28] width 397 height 22
paste input "xu1kpulN63S4kHGJYRy008Ks"
type input "xu1kpulN63S4kHGJYRy008Ks"
click at [439, 32] on icon "search-icon" at bounding box center [433, 28] width 13 height 13
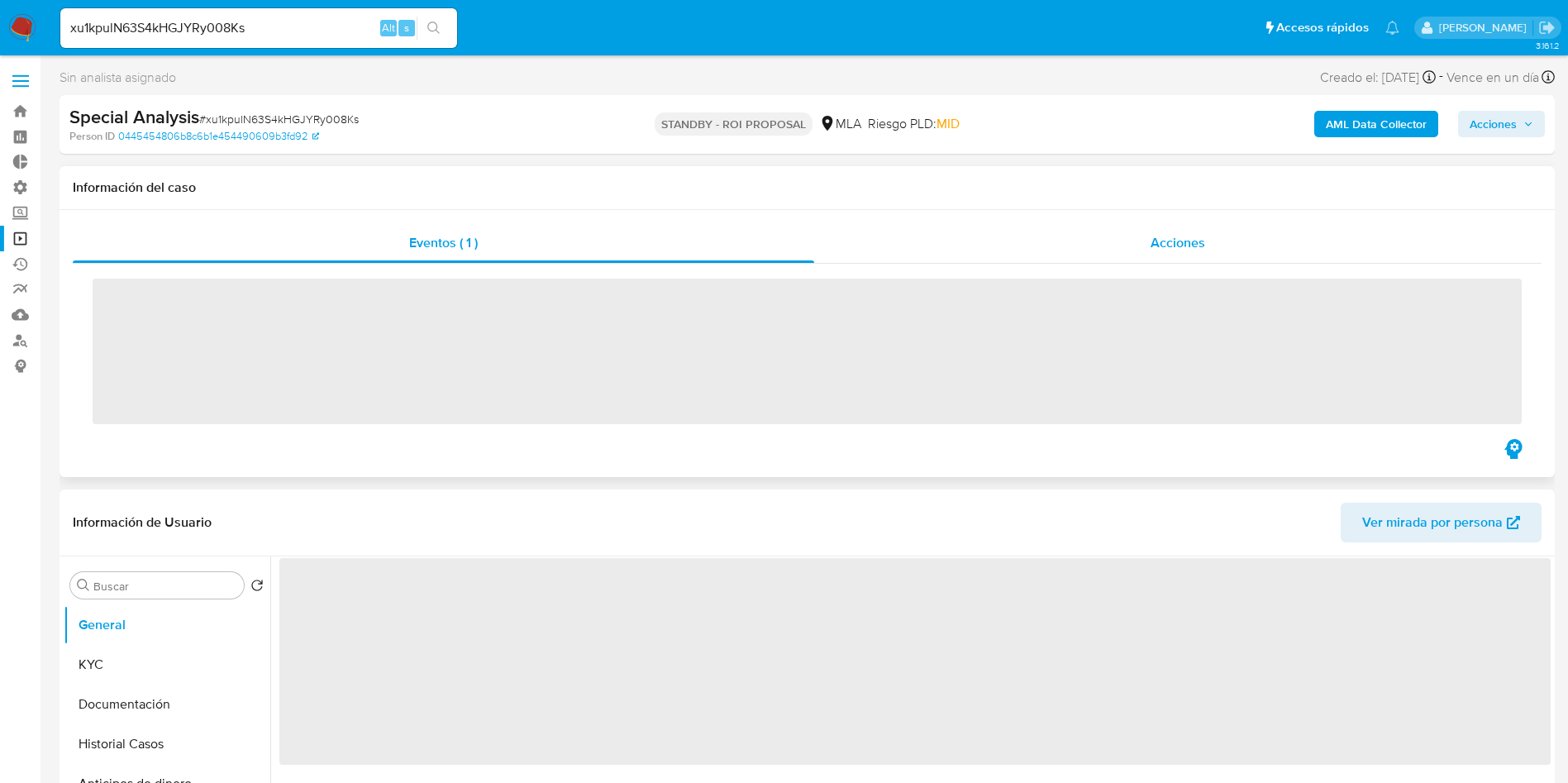
click at [1221, 237] on div "Acciones" at bounding box center [1178, 242] width 728 height 39
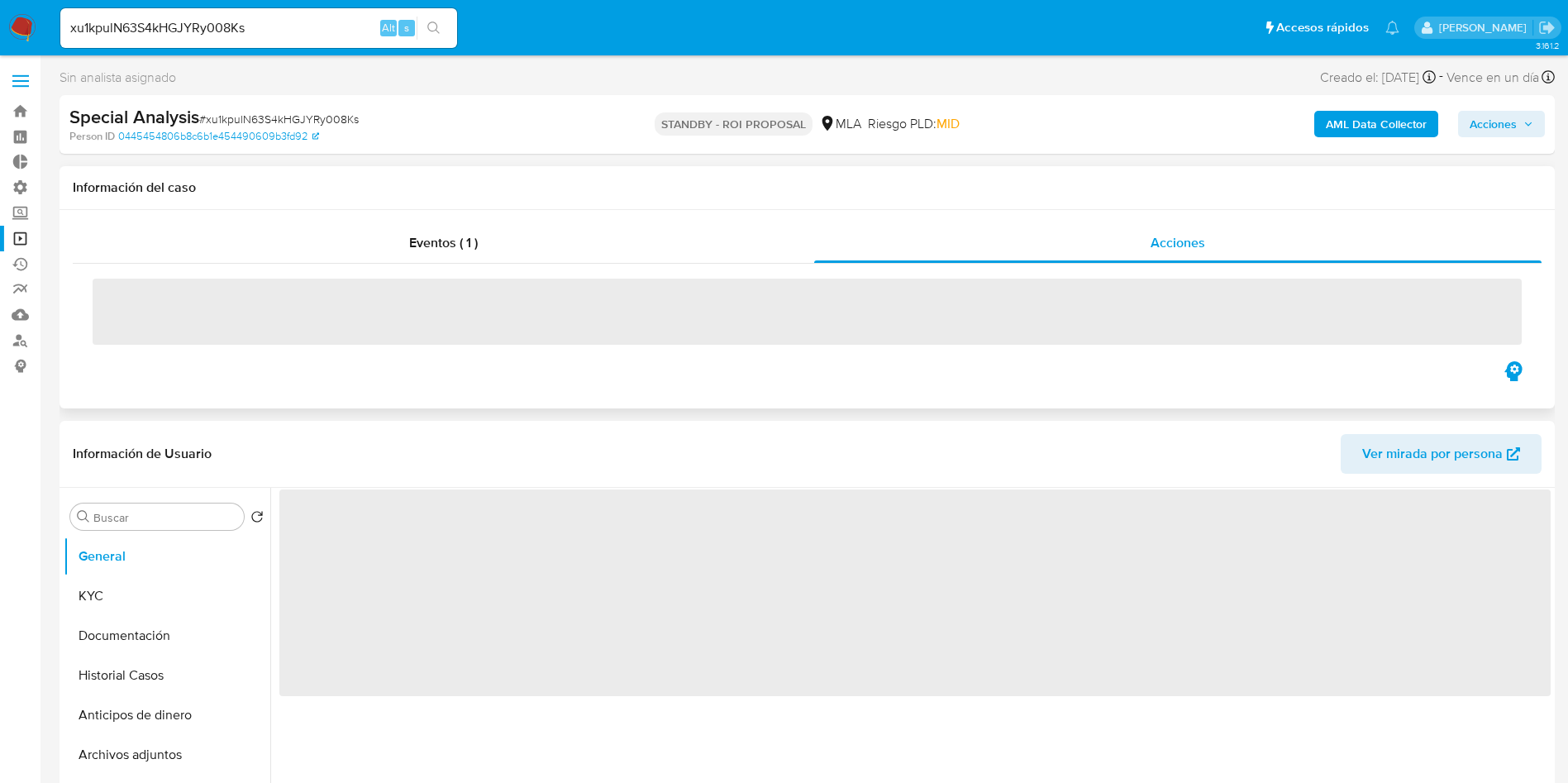
select select "10"
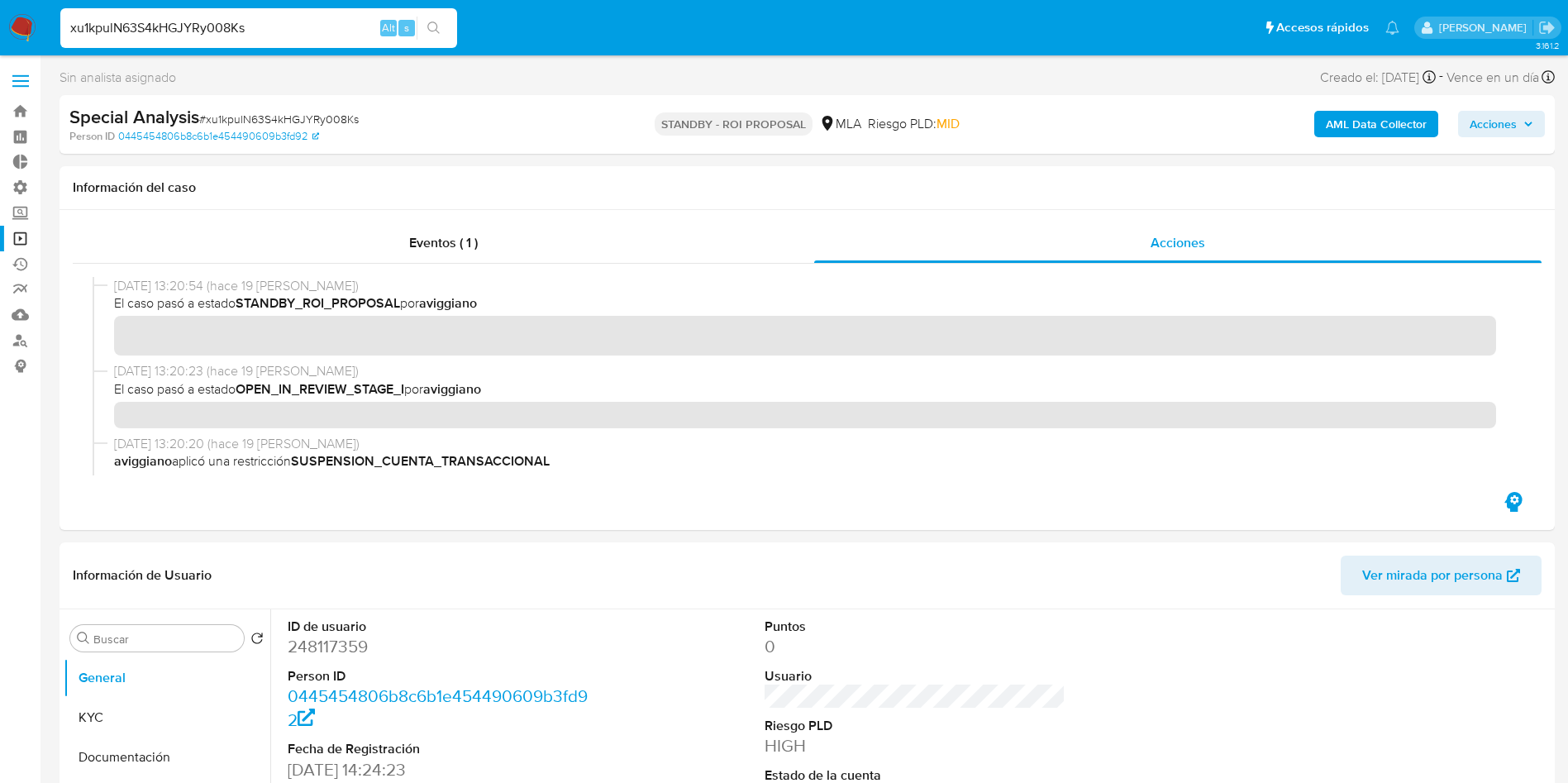
click at [259, 19] on input "xu1kpulN63S4kHGJYRy008Ks" at bounding box center [259, 28] width 397 height 22
click at [258, 20] on input "xu1kpulN63S4kHGJYRy008Ks" at bounding box center [259, 28] width 397 height 22
paste input "UrAwRpaKIf5wgbgKBNZc1BYx"
click at [298, 27] on input "UrAwRpaKIf5wgbgKBNZc1BYx" at bounding box center [259, 28] width 397 height 22
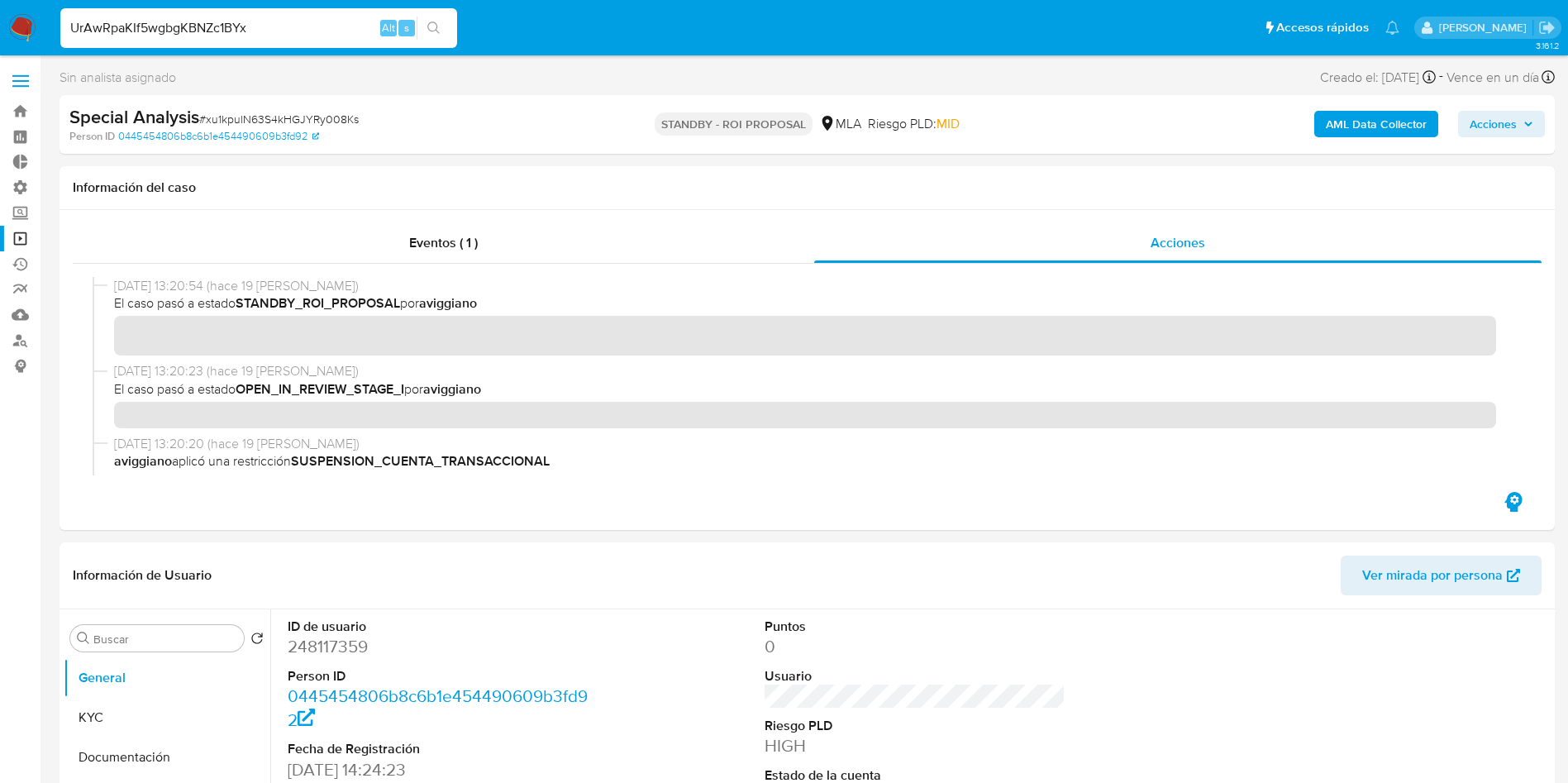
type input "UrAwRpaKIf5wgbgKBNZc1BYx"
click at [435, 27] on icon "search-icon" at bounding box center [433, 28] width 13 height 13
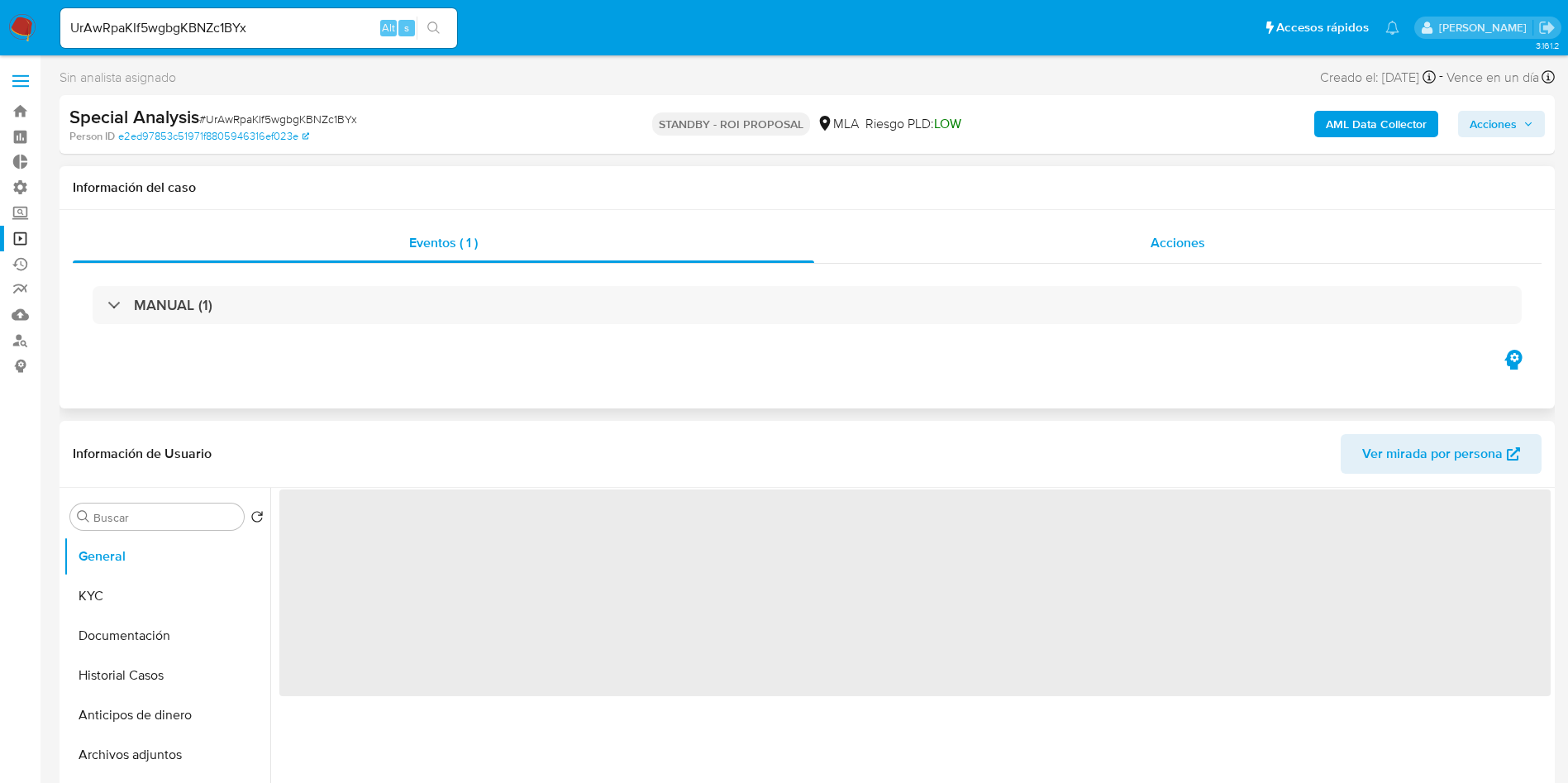
click at [1181, 253] on div "Acciones" at bounding box center [1178, 242] width 728 height 39
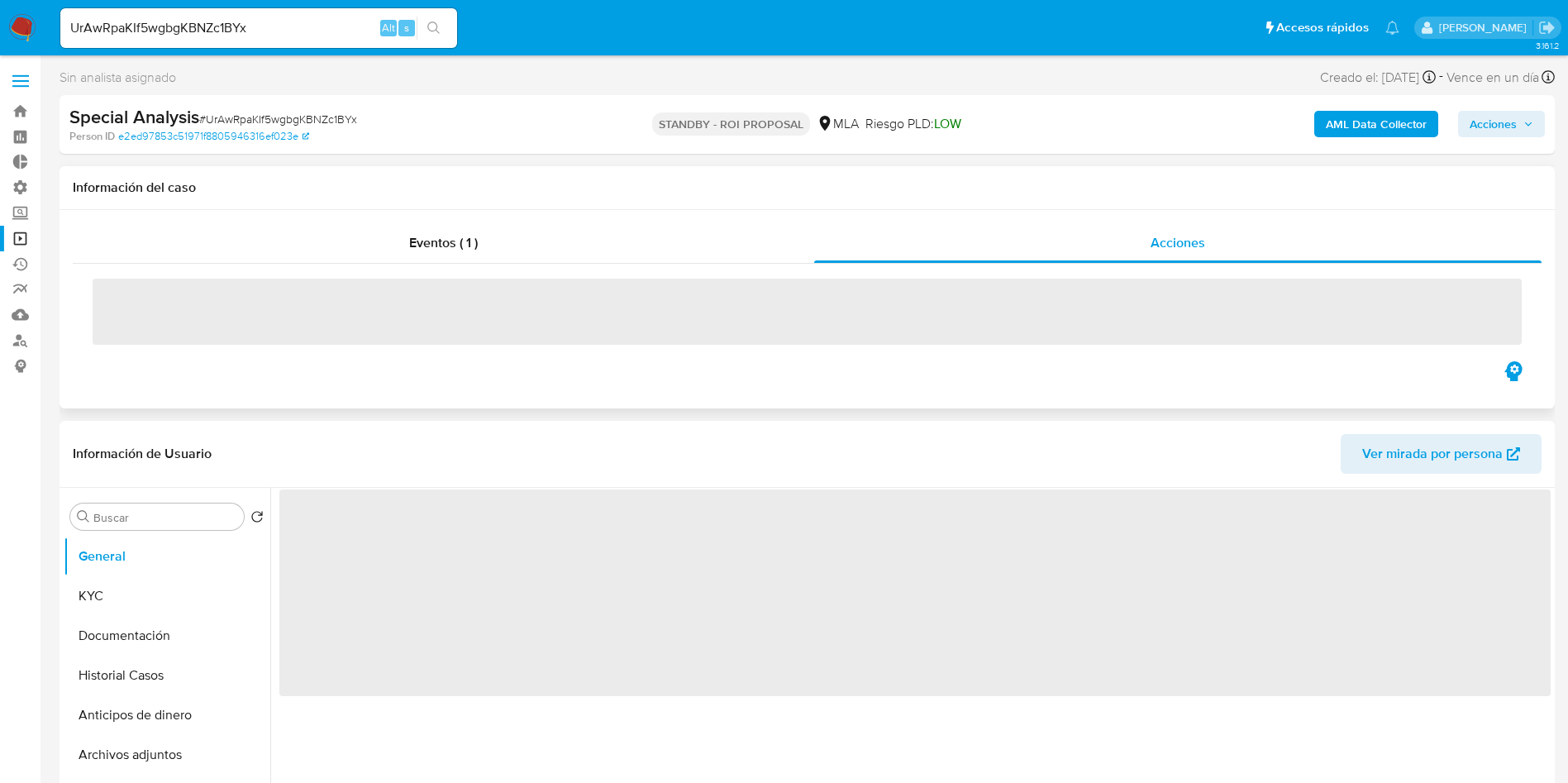
select select "10"
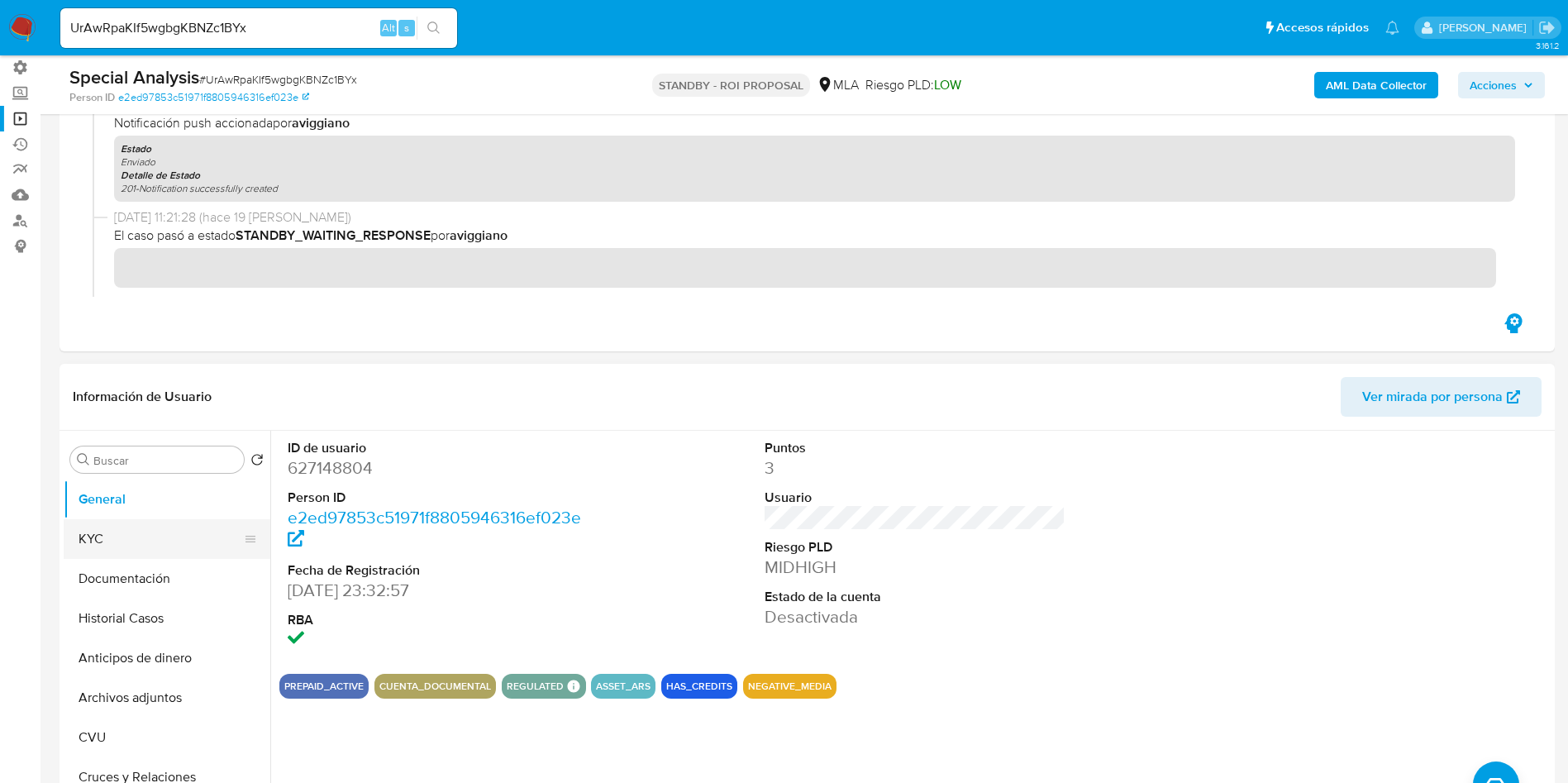
scroll to position [248, 0]
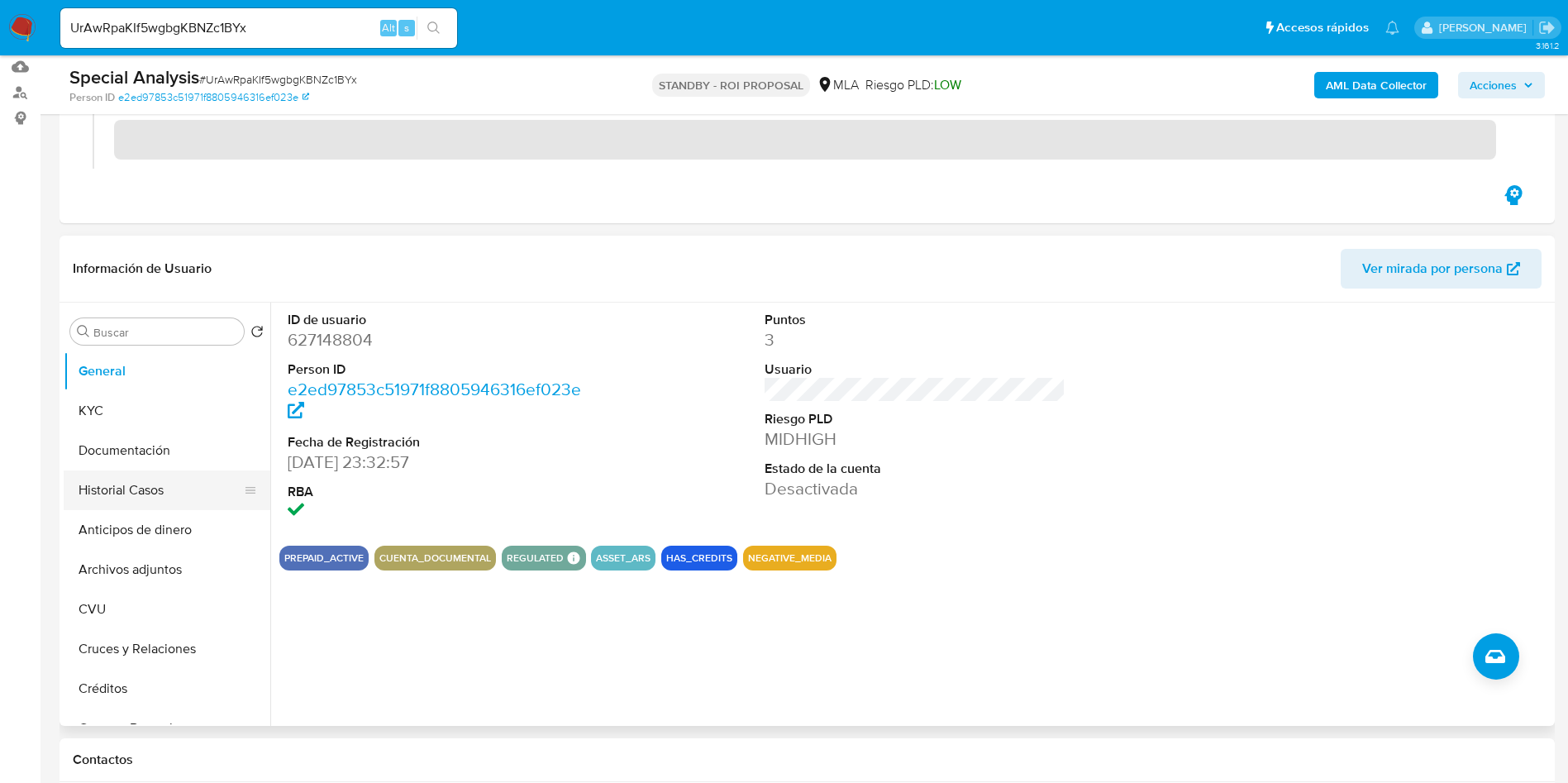
click at [142, 483] on button "Historial Casos" at bounding box center [161, 489] width 194 height 39
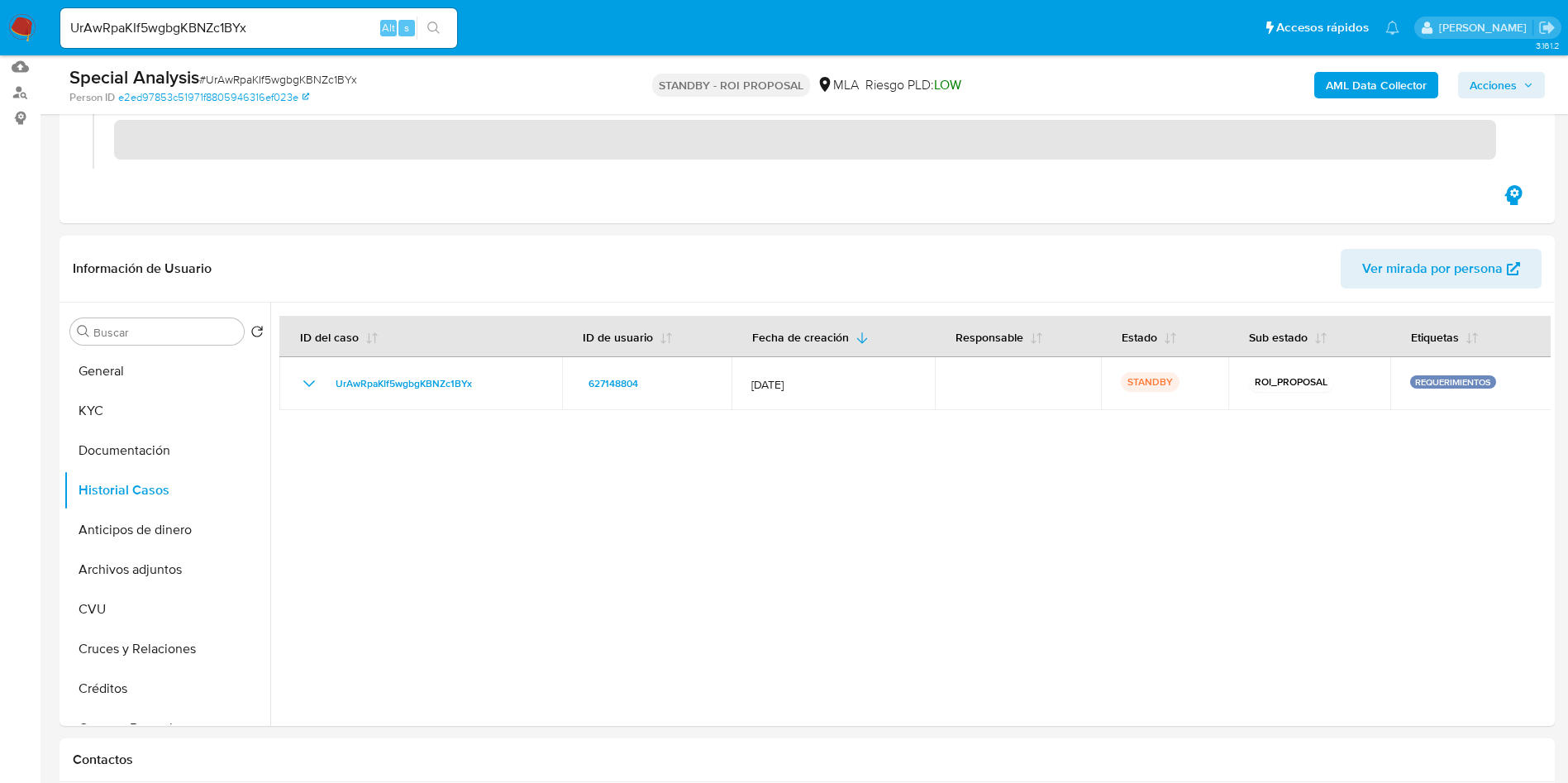
click at [206, 30] on input "UrAwRpaKIf5wgbgKBNZc1BYx" at bounding box center [259, 28] width 397 height 22
paste input "xu1kpulN63S4kHGJYRy008Ks"
type input "xu1kpulN63S4kHGJYRy008Ks"
click at [427, 24] on icon "search-icon" at bounding box center [433, 28] width 13 height 13
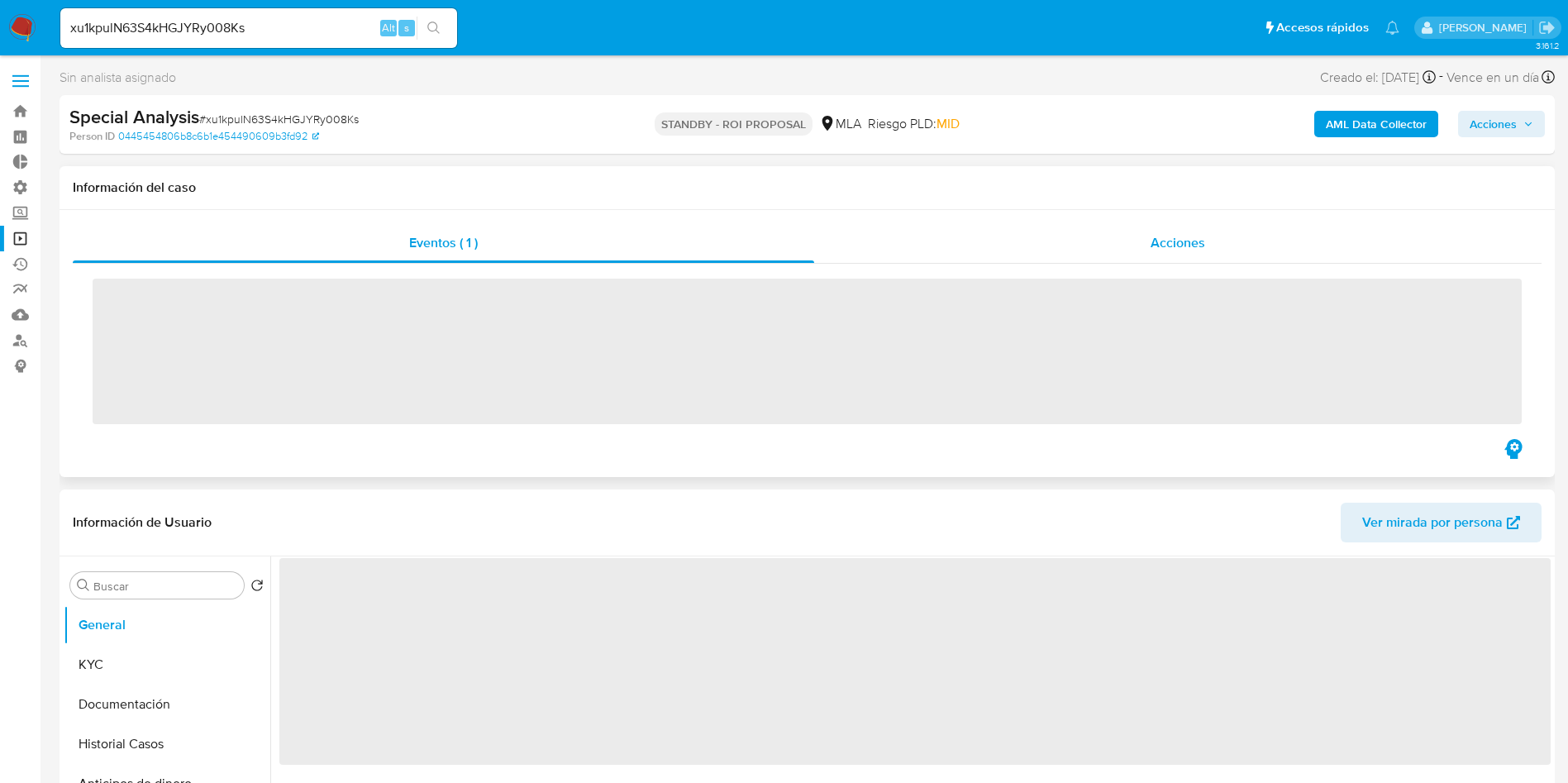
click at [1123, 223] on div "Acciones" at bounding box center [1178, 242] width 728 height 39
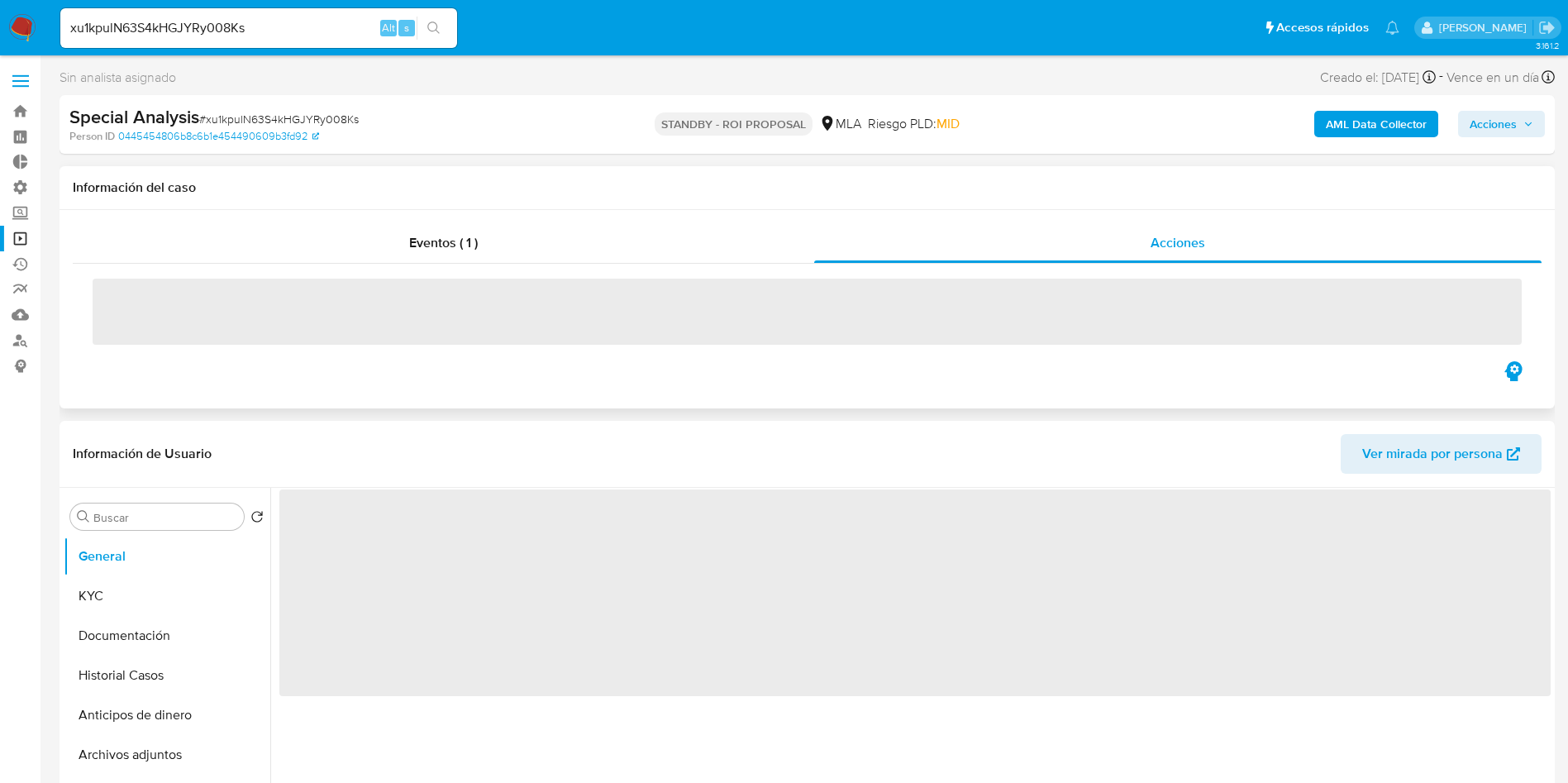
select select "10"
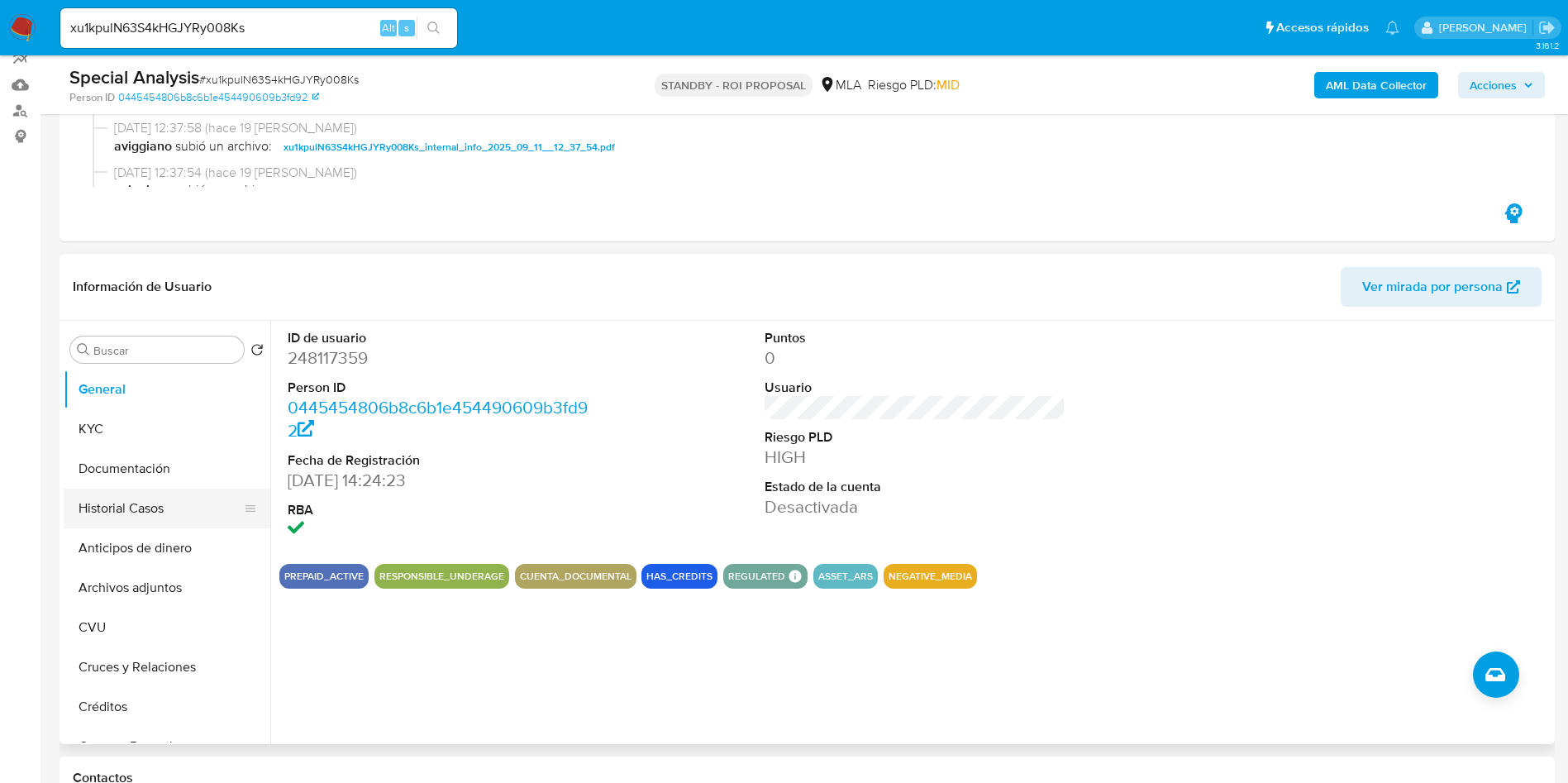
scroll to position [248, 0]
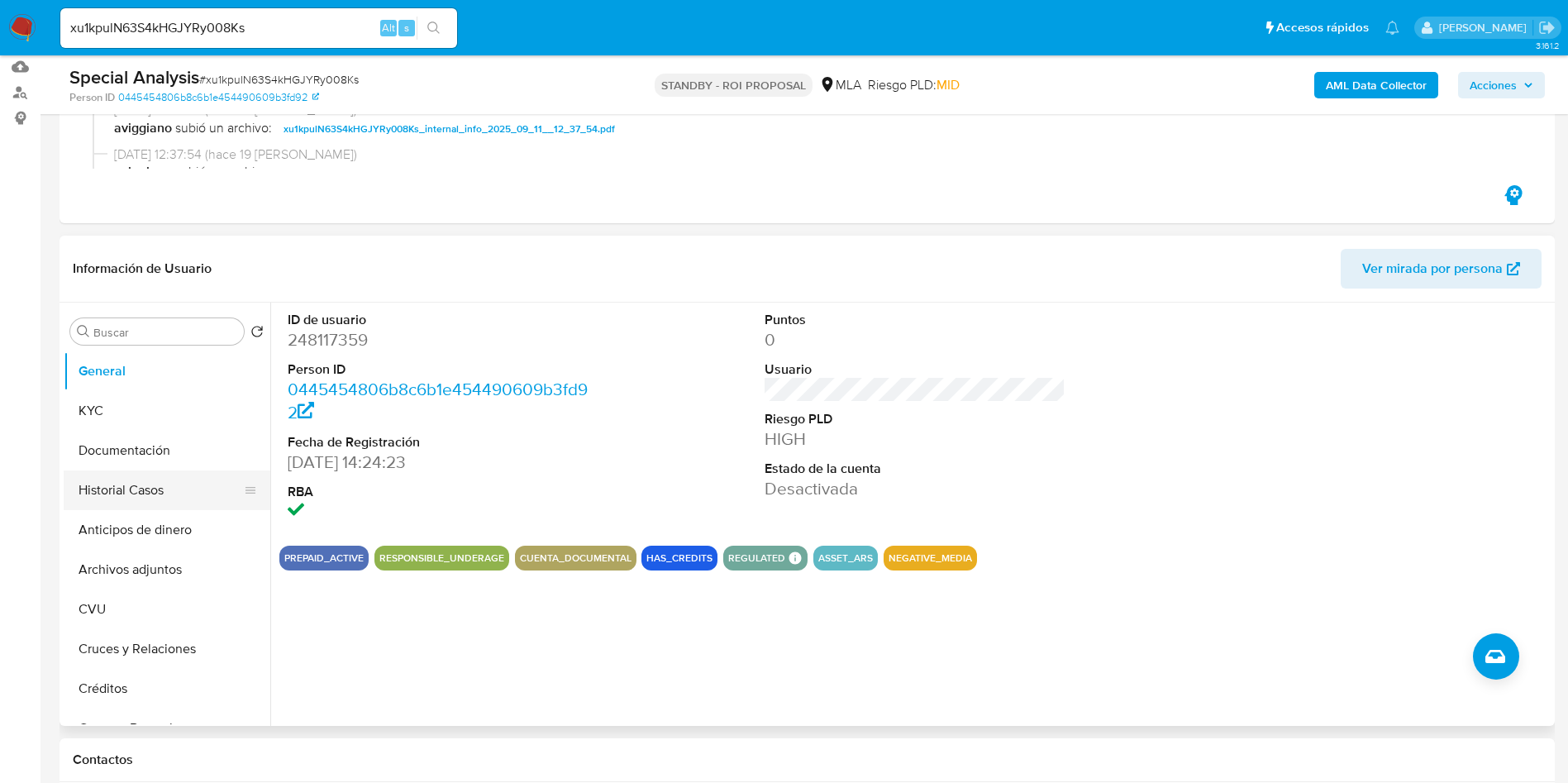
click at [117, 477] on button "Historial Casos" at bounding box center [161, 489] width 194 height 39
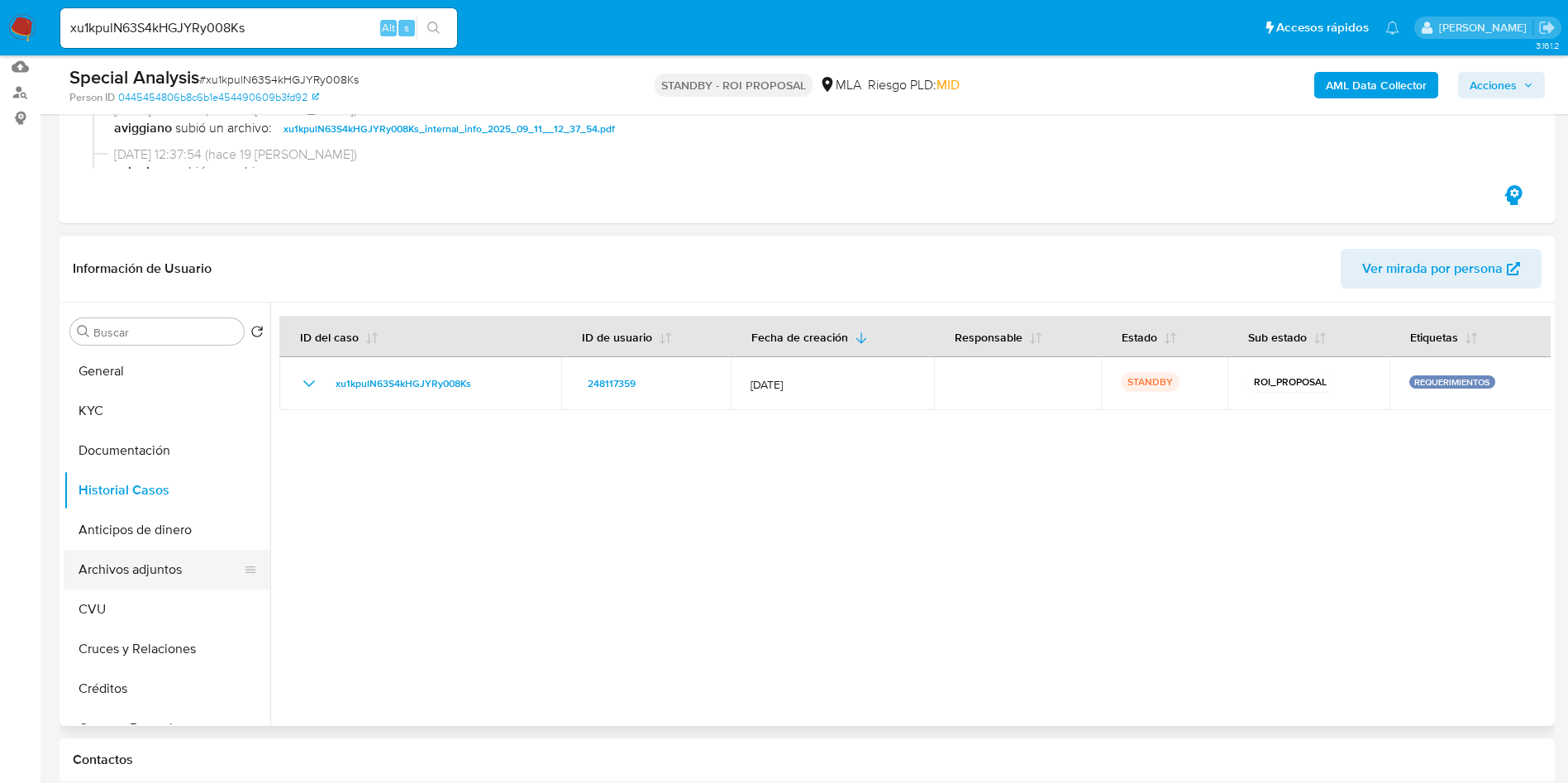
click at [168, 555] on button "Archivos adjuntos" at bounding box center [161, 569] width 194 height 39
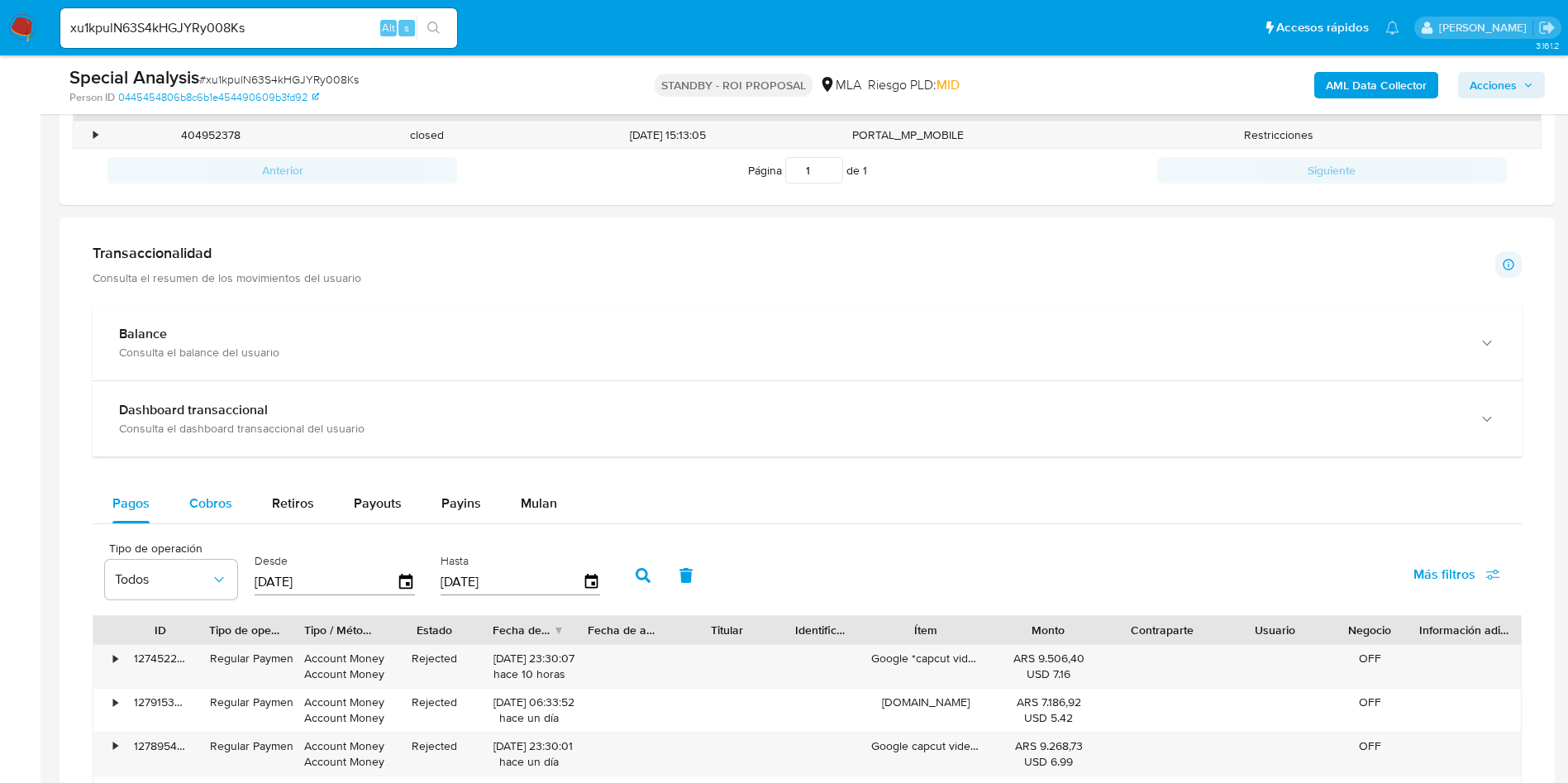
click at [229, 505] on span "Cobros" at bounding box center [210, 503] width 43 height 19
select select "10"
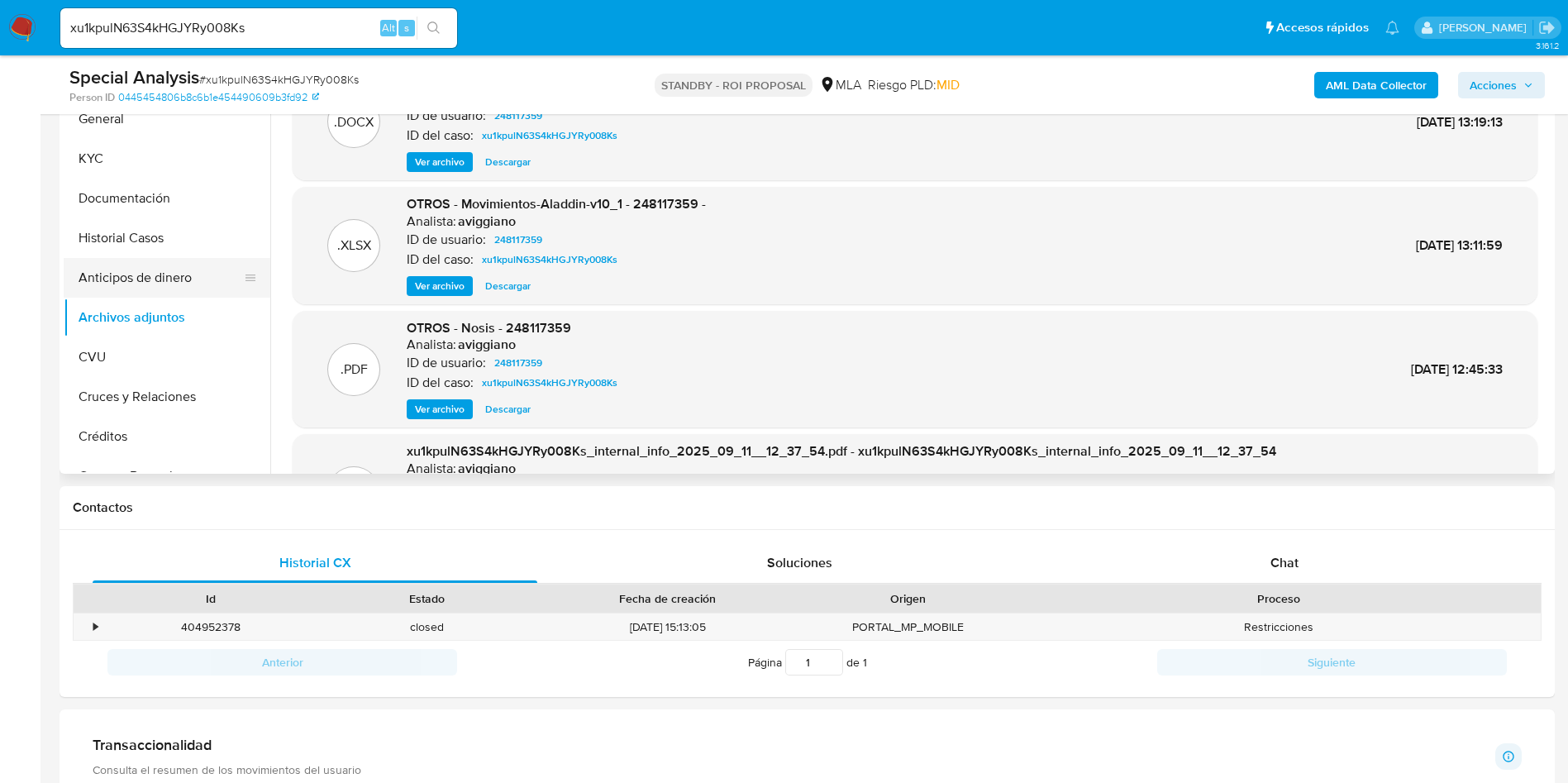
scroll to position [496, 0]
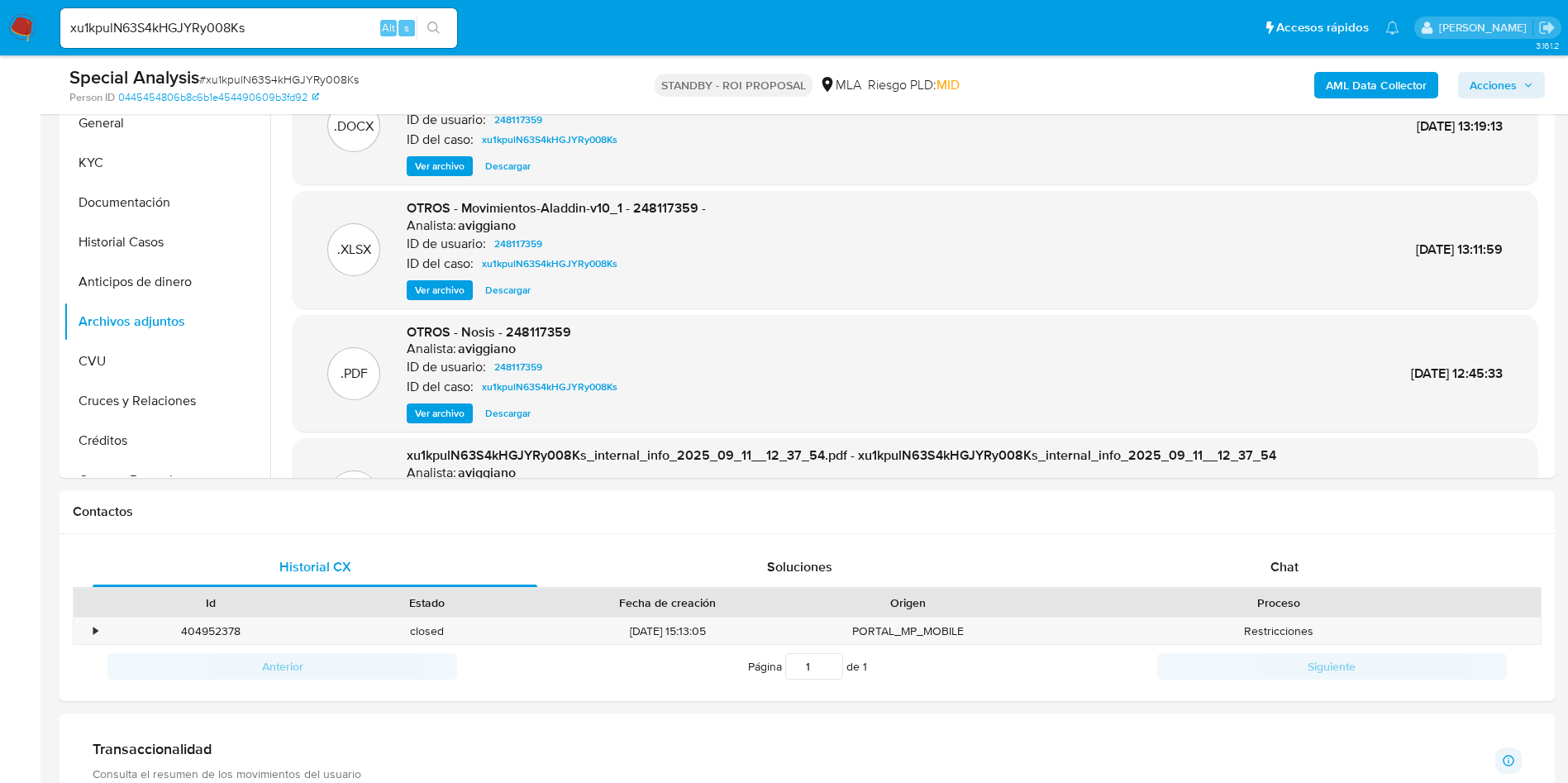
click at [305, 12] on div "xu1kpulN63S4kHGJYRy008Ks Alt s" at bounding box center [259, 27] width 397 height 39
click at [296, 23] on input "xu1kpulN63S4kHGJYRy008Ks" at bounding box center [259, 28] width 397 height 22
paste input "lgqwwlxhdb9ZW5fdoIGeYC0Y"
type input "lgqwwlxhdb9ZW5fdoIGeYC0Y"
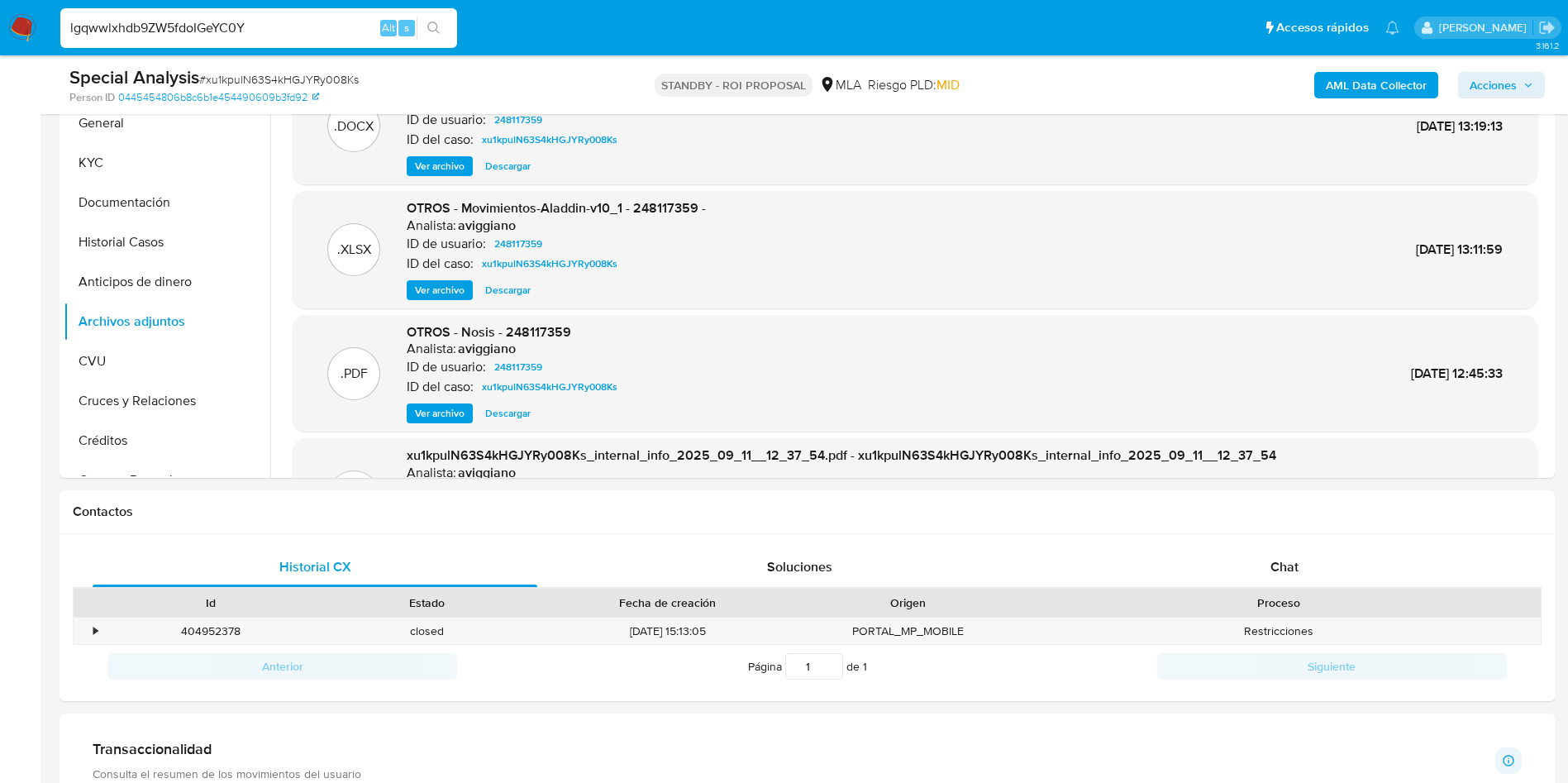
click at [429, 31] on icon "search-icon" at bounding box center [433, 28] width 13 height 13
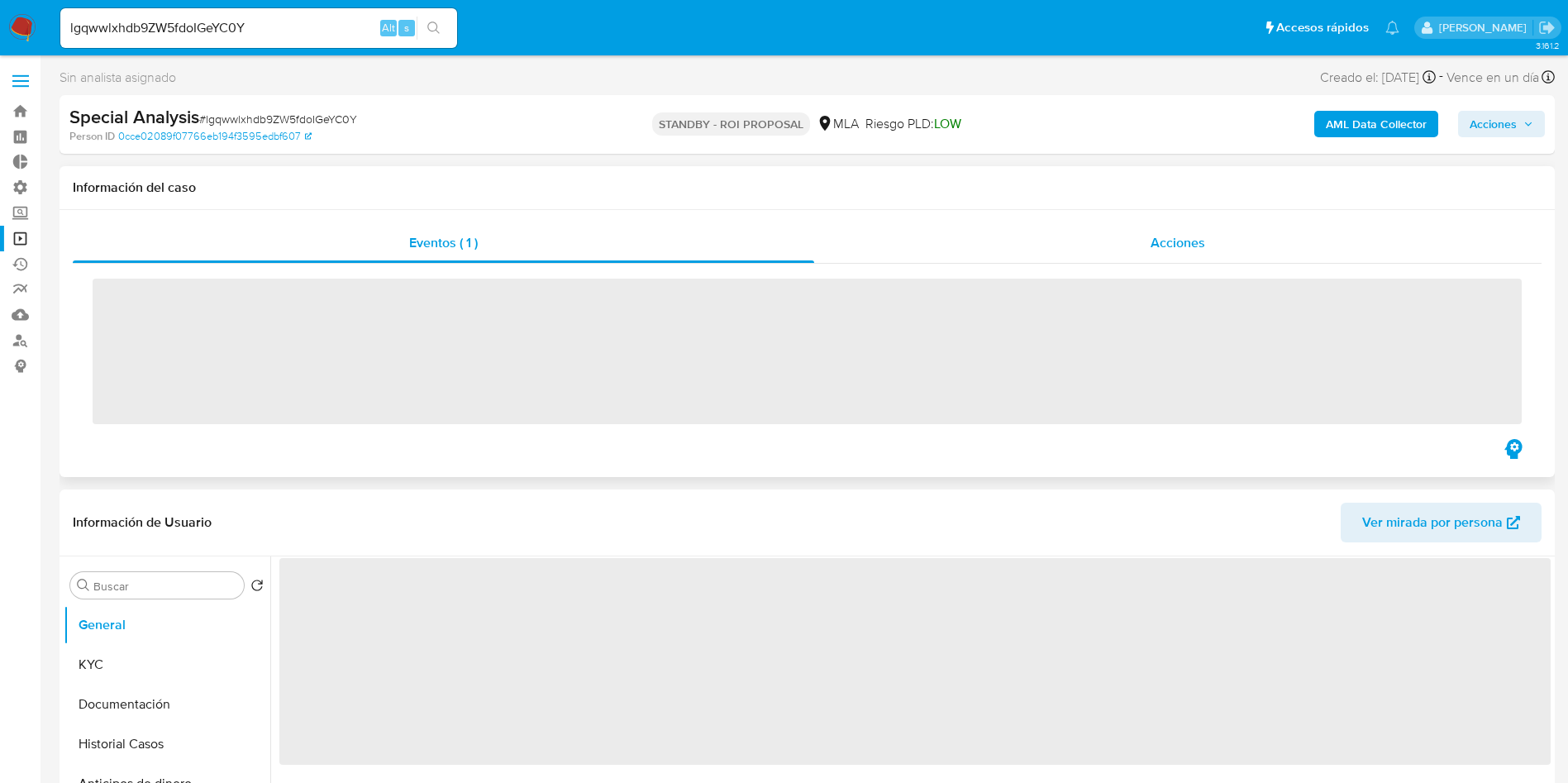
click at [1165, 241] on span "Acciones" at bounding box center [1178, 242] width 55 height 19
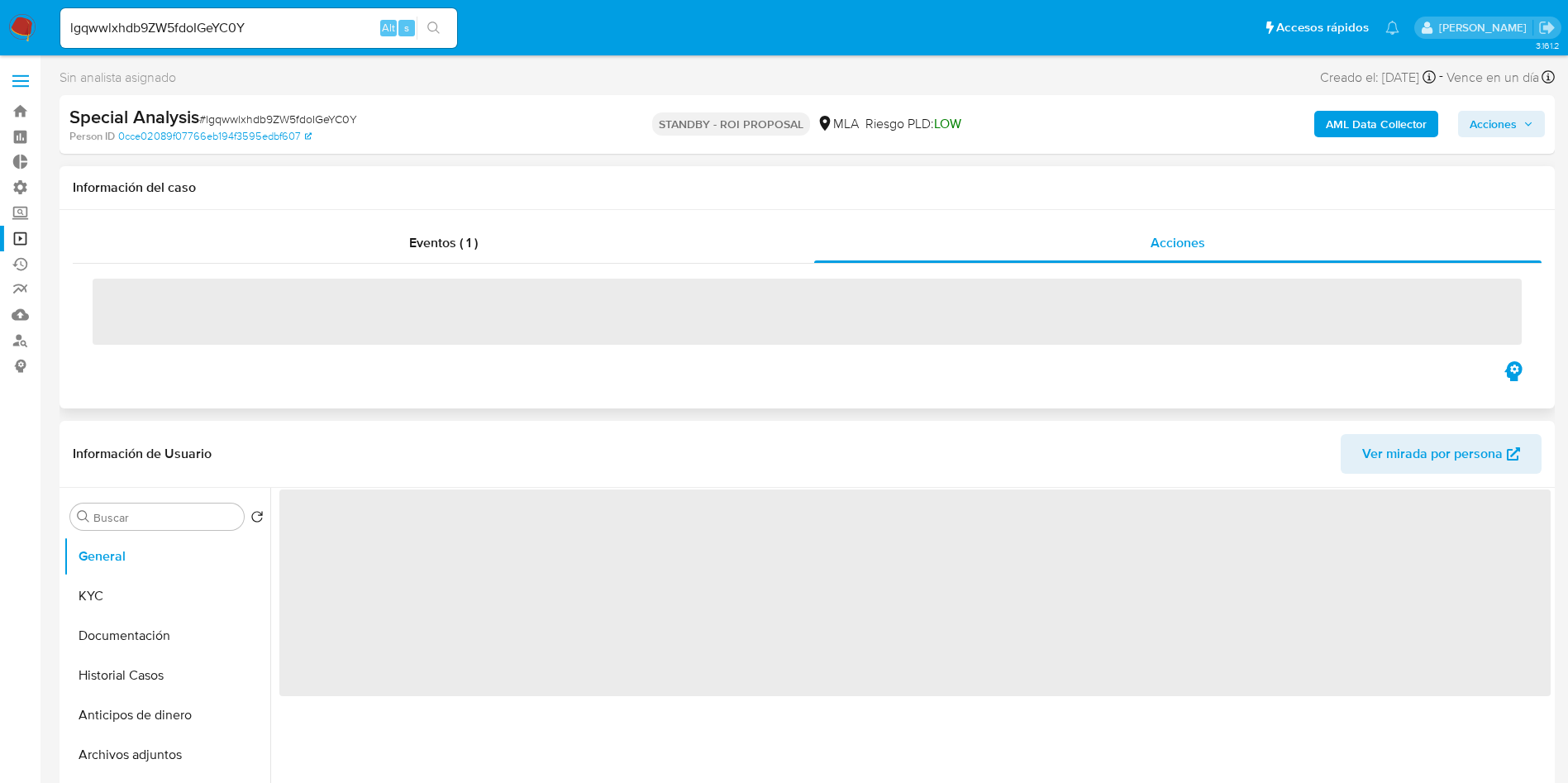
select select "10"
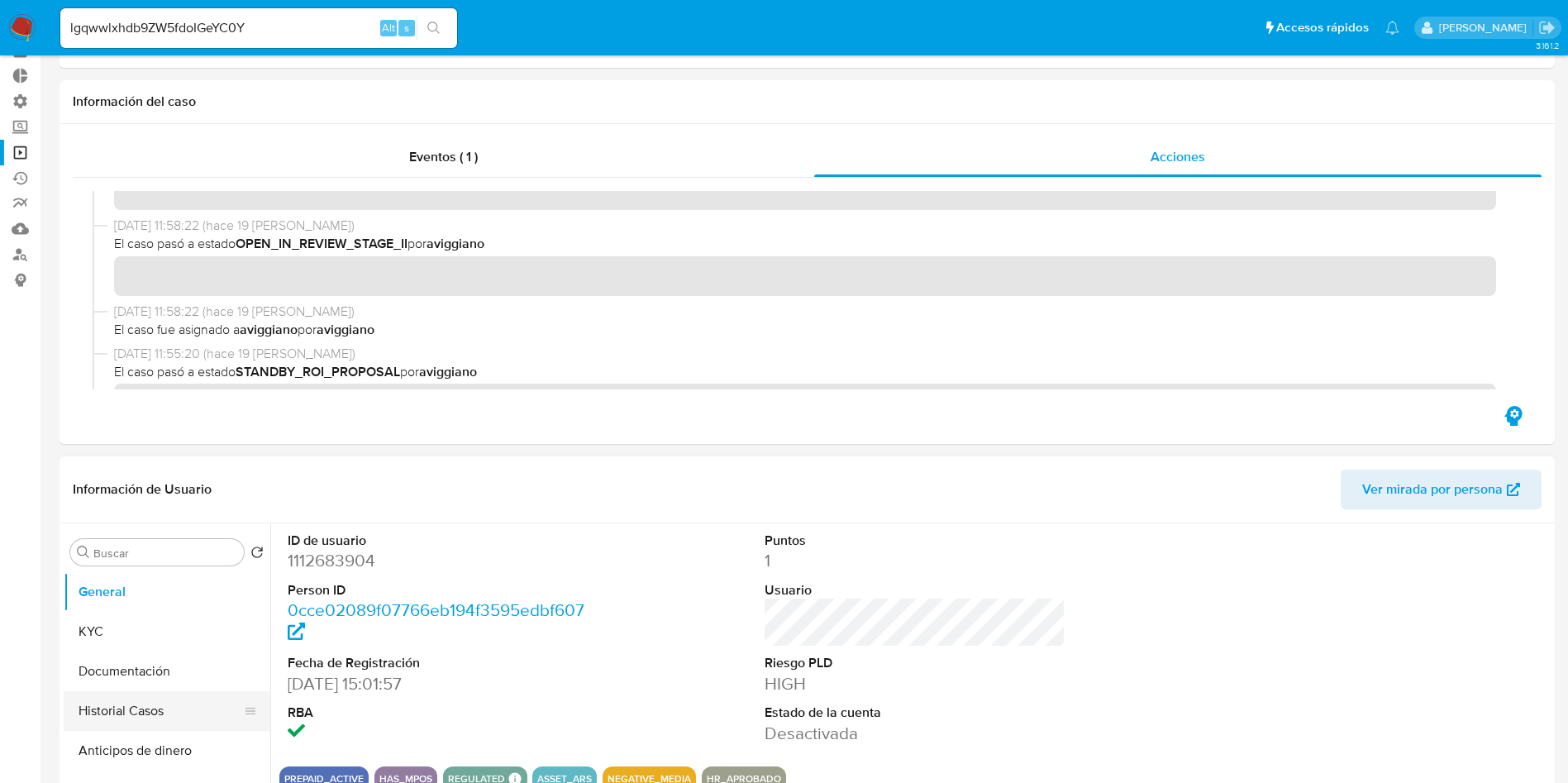
scroll to position [124, 0]
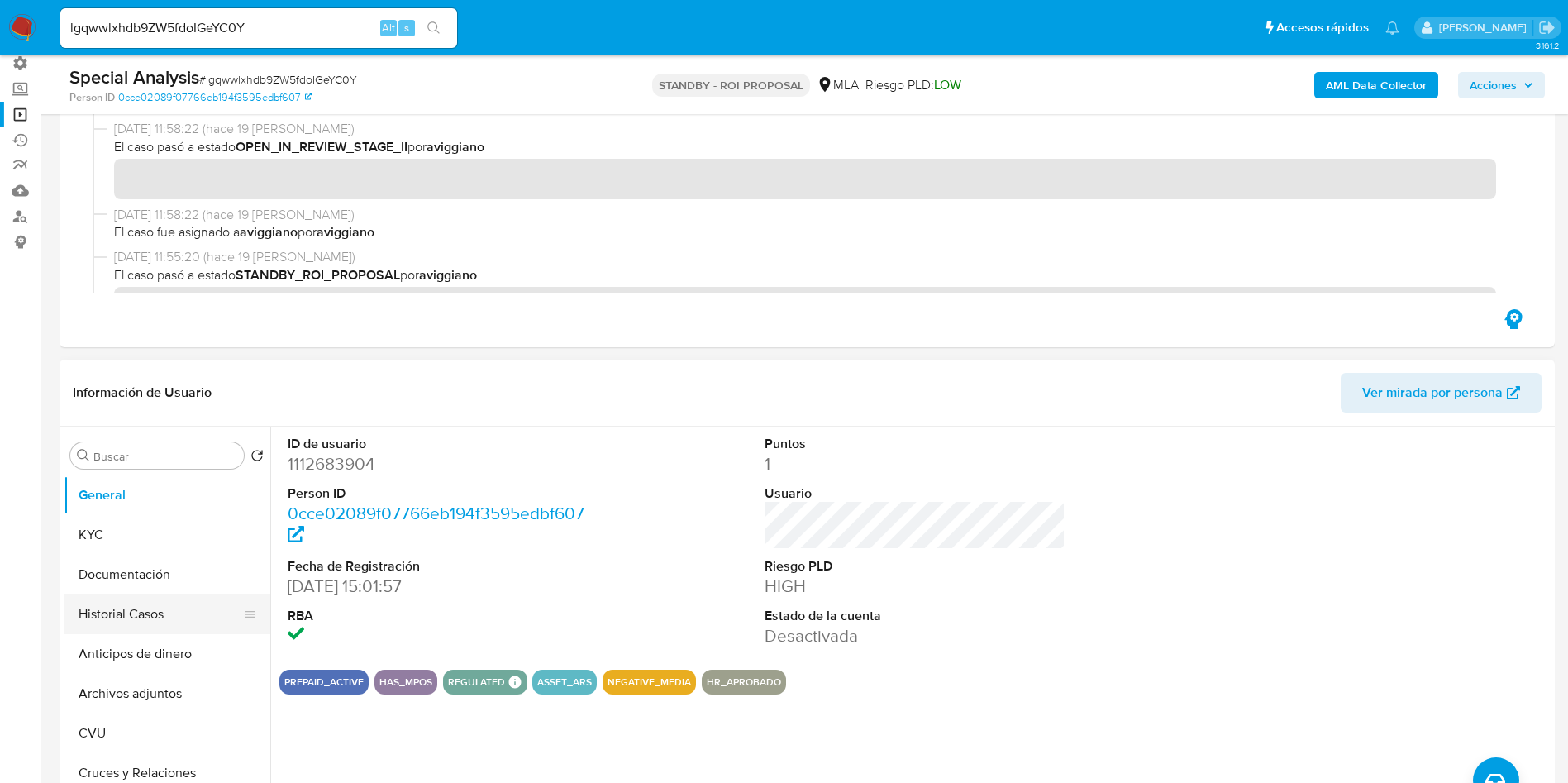
click at [108, 607] on button "Historial Casos" at bounding box center [161, 614] width 194 height 39
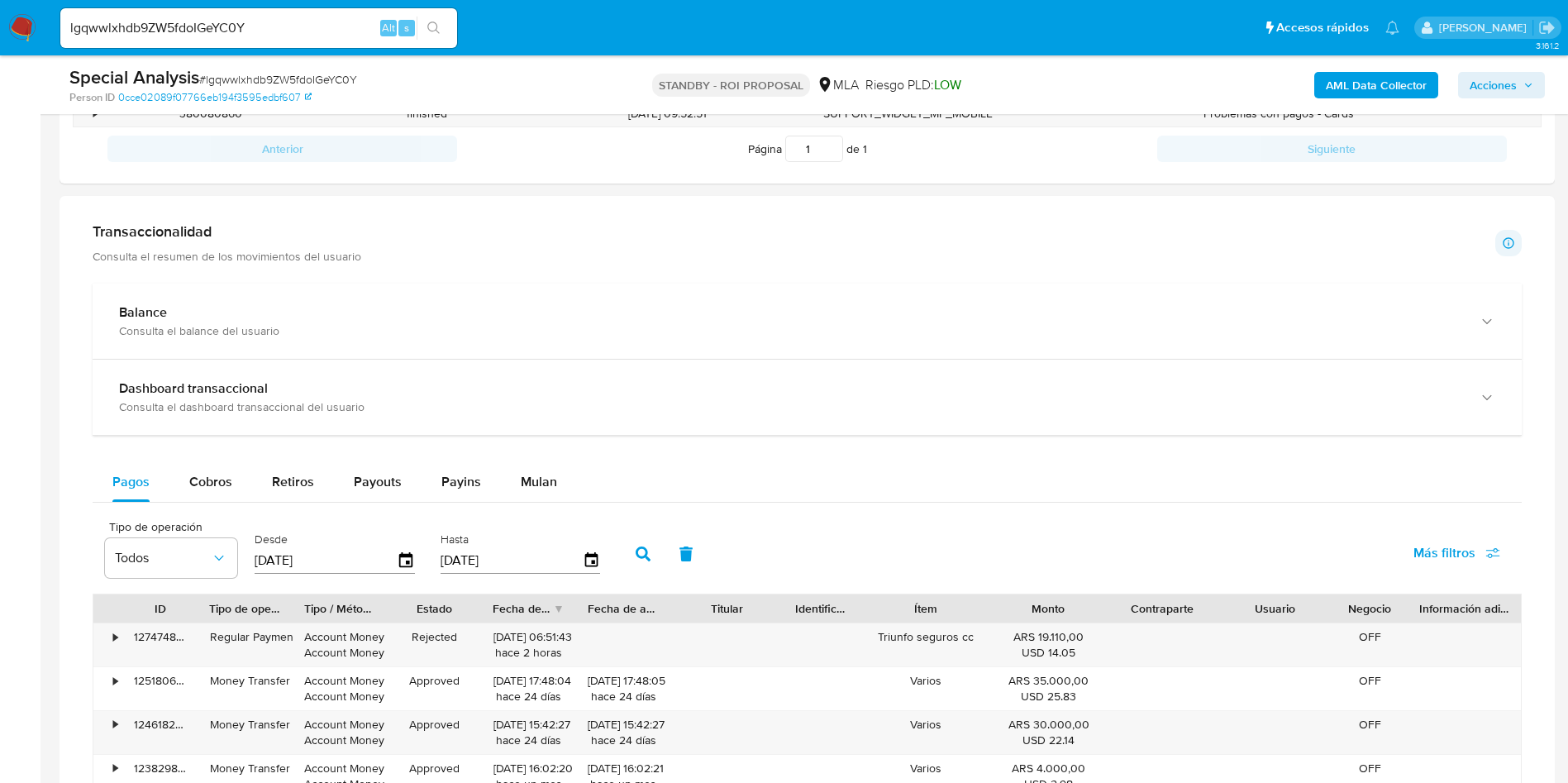
scroll to position [1116, 0]
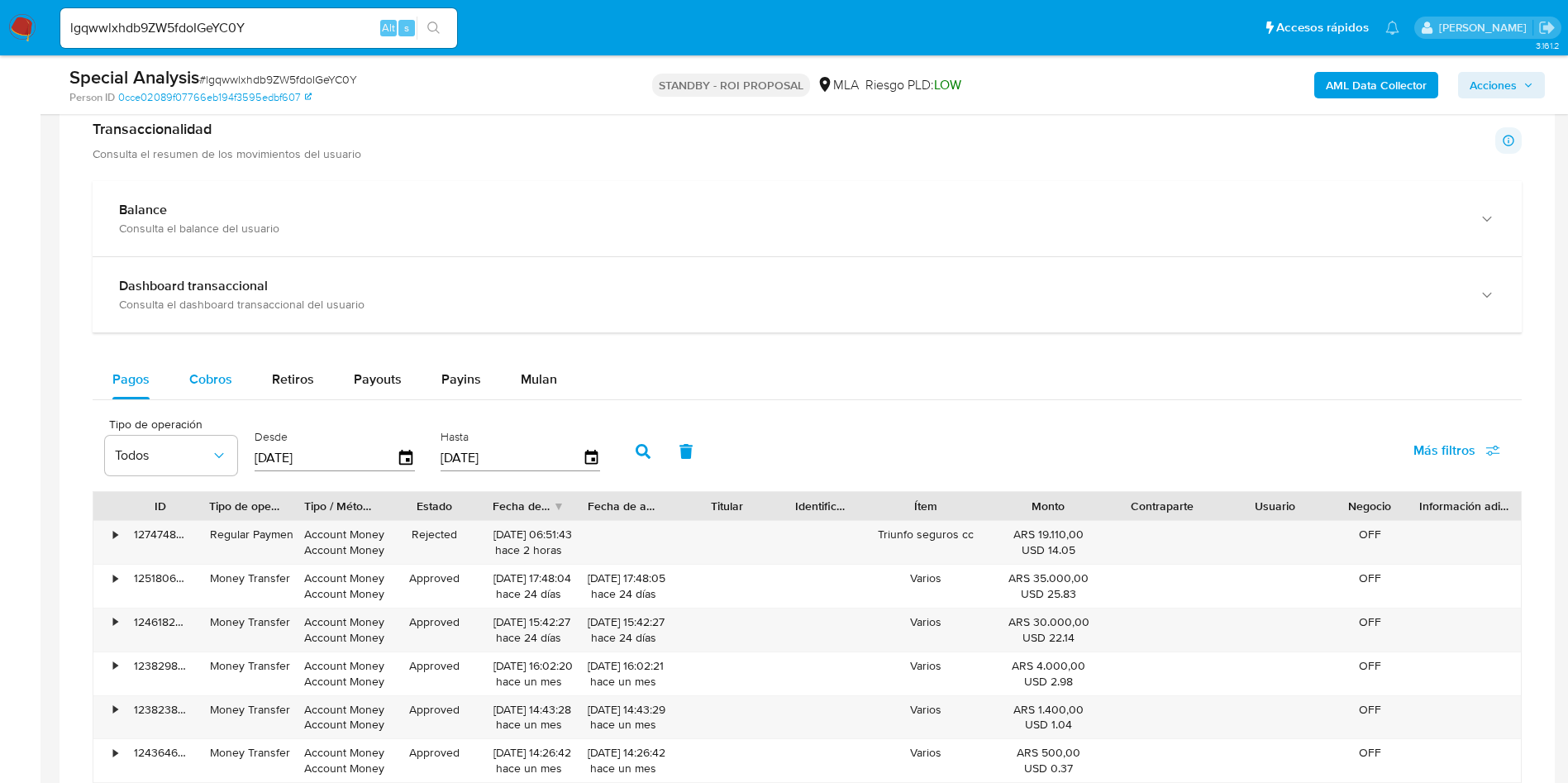
click at [219, 383] on span "Cobros" at bounding box center [210, 379] width 43 height 19
select select "10"
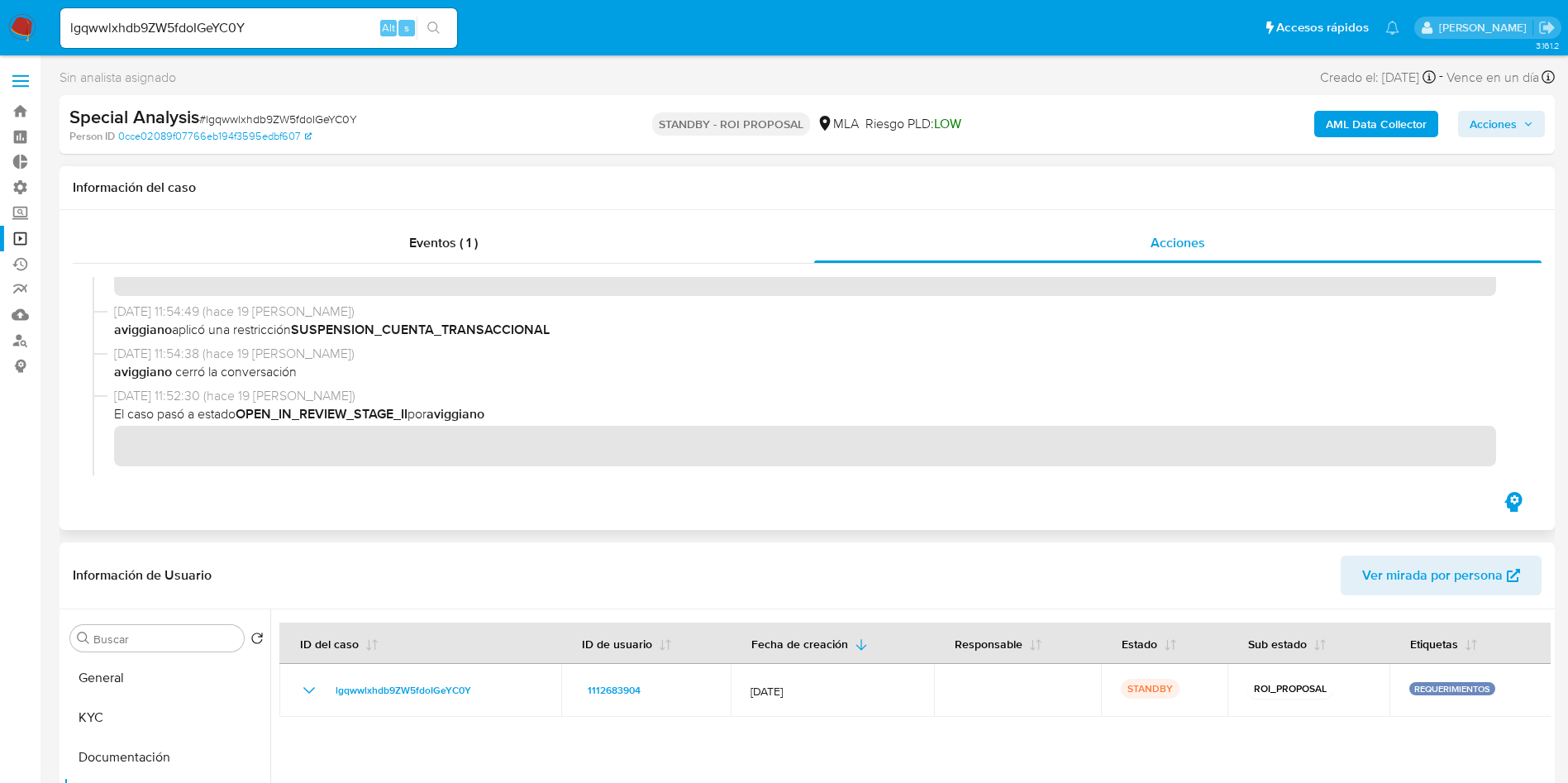
scroll to position [496, 0]
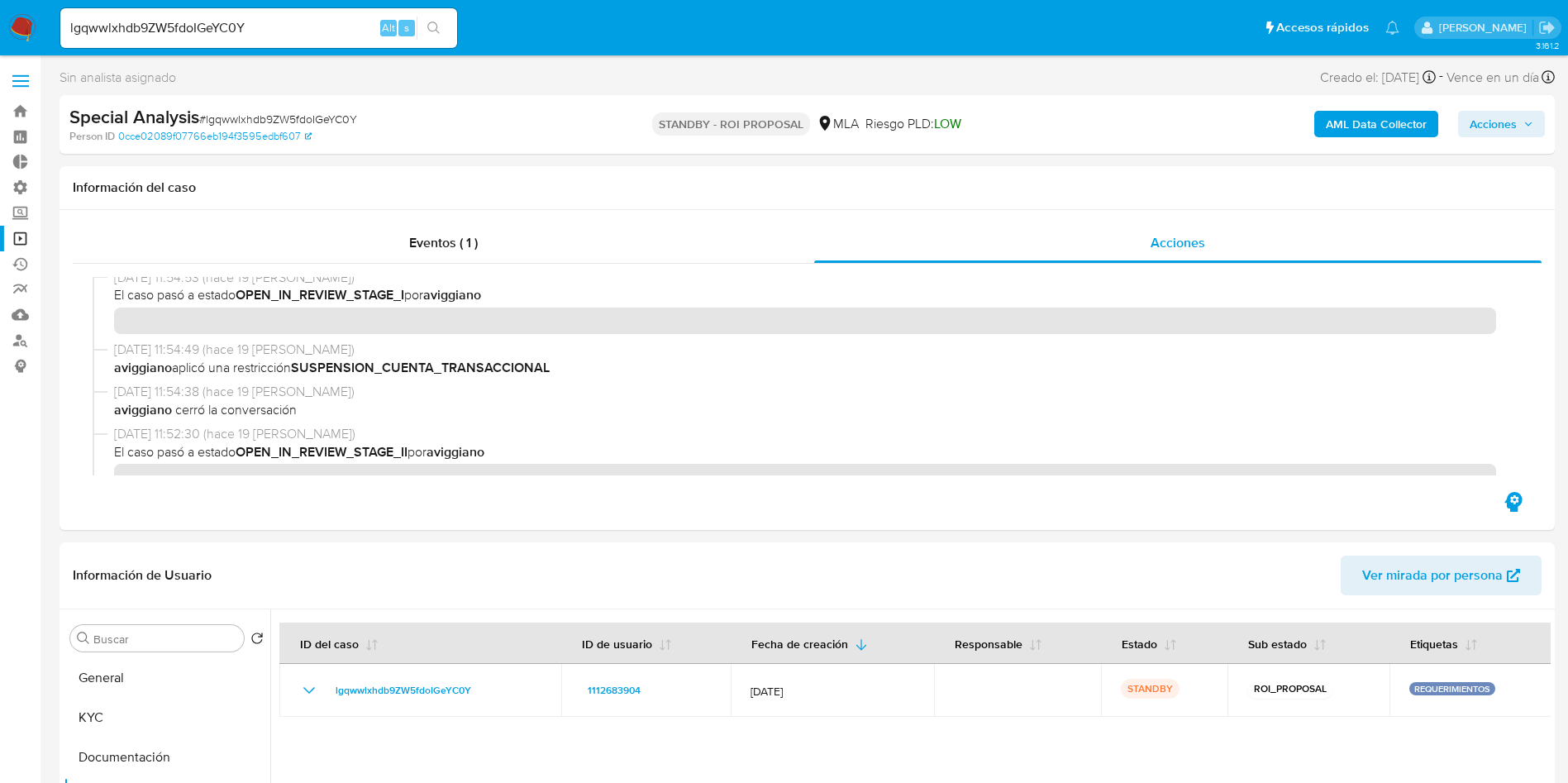
click at [271, 33] on input "lgqwwlxhdb9ZW5fdoIGeYC0Y" at bounding box center [259, 28] width 397 height 22
paste input "KdDJzO13sJt9cJPEIgAYmQ3l"
type input "KdDJzO13sJt9cJPEIgAYmQ3l"
click at [435, 38] on button "search-icon" at bounding box center [433, 27] width 34 height 23
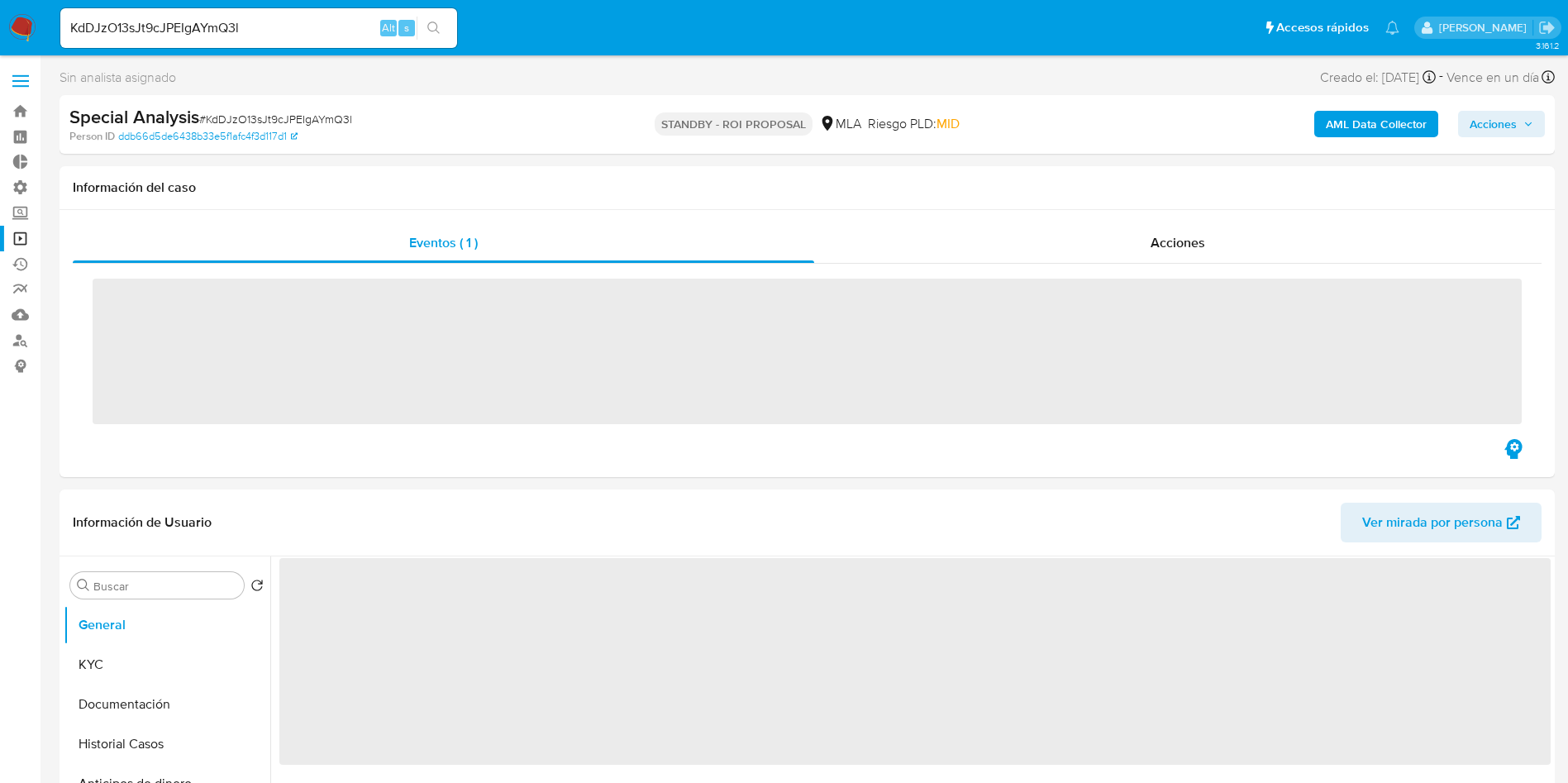
click at [1129, 254] on div "Acciones" at bounding box center [1178, 242] width 728 height 39
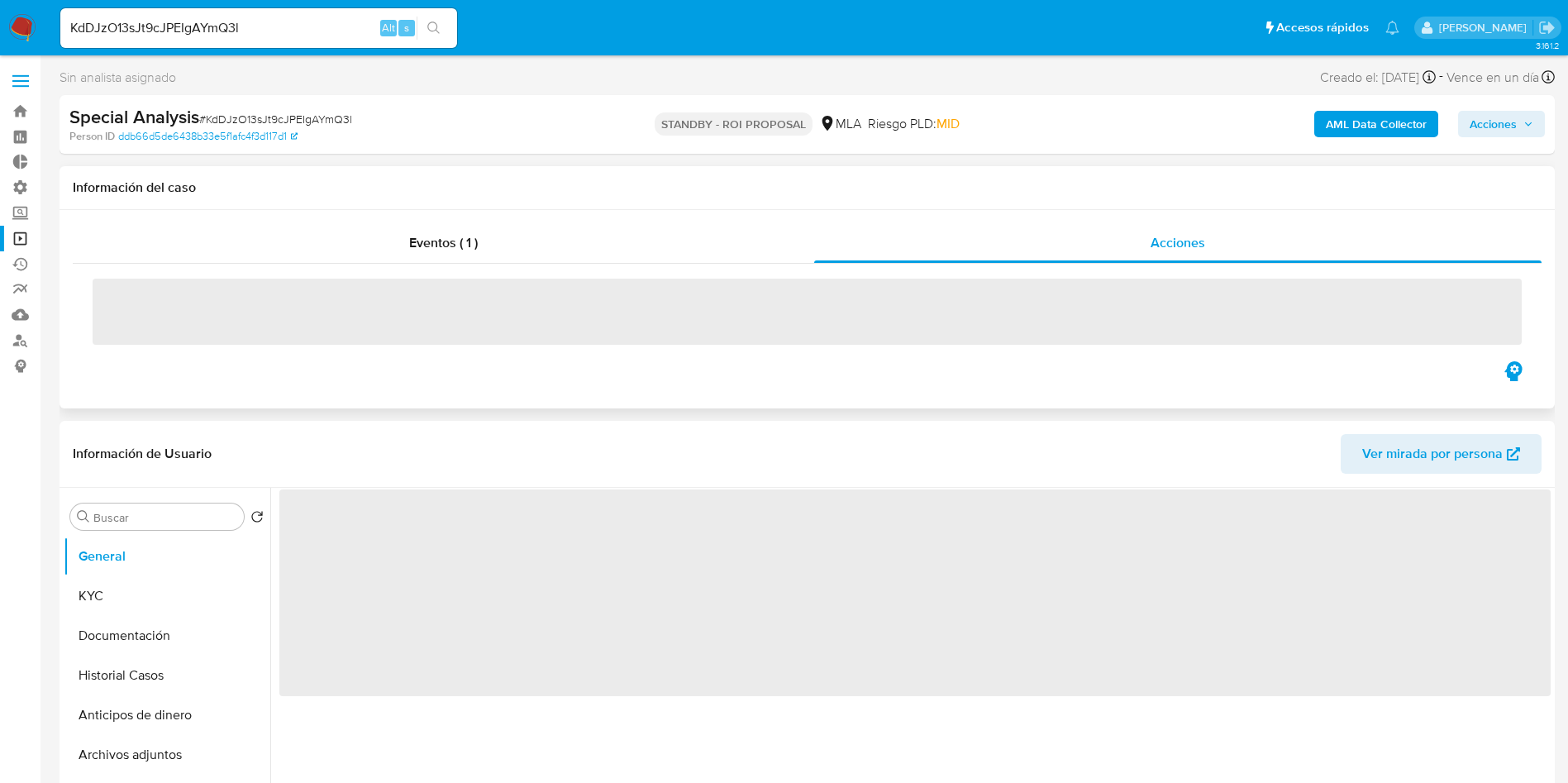
select select "10"
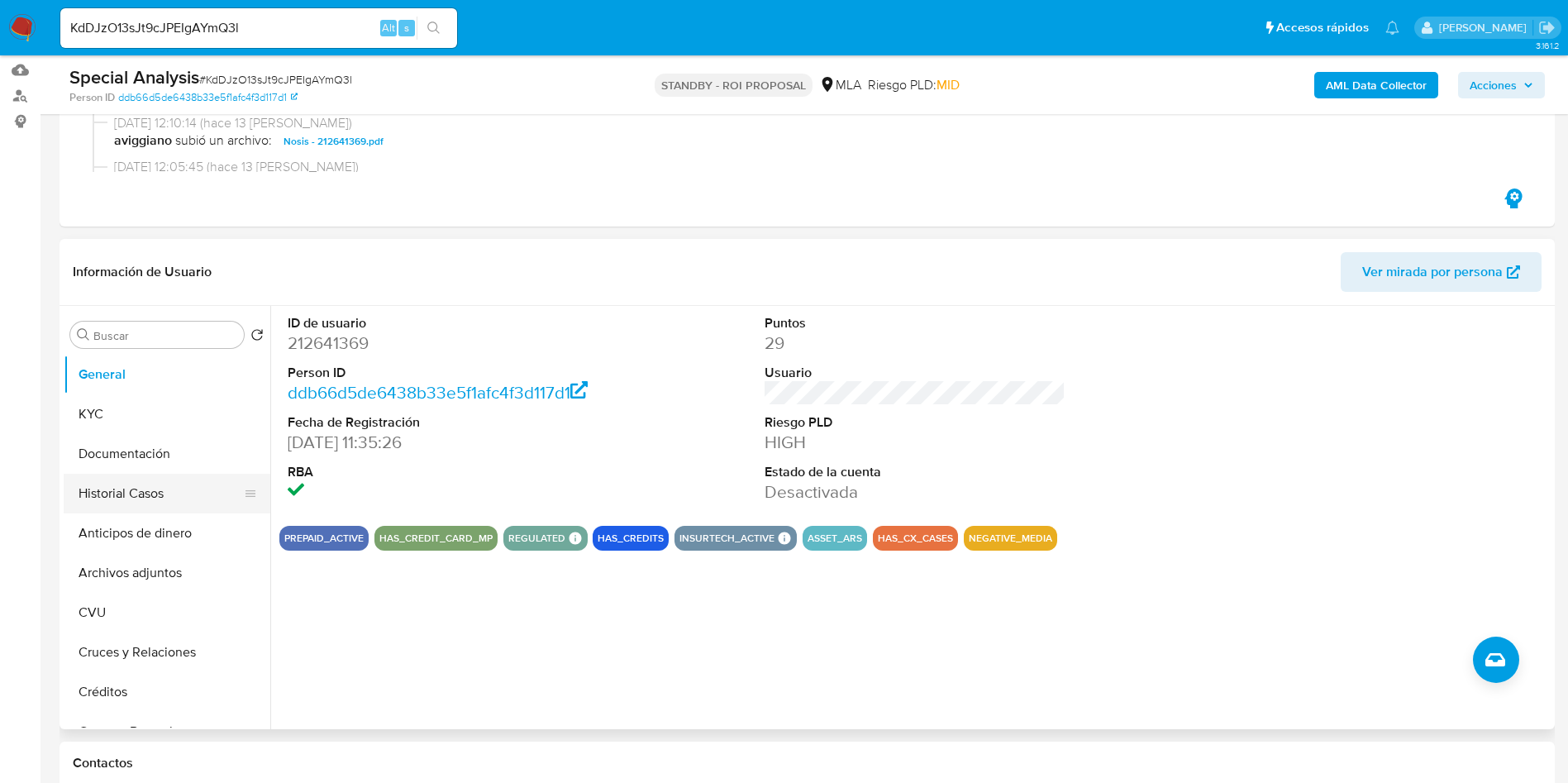
scroll to position [248, 0]
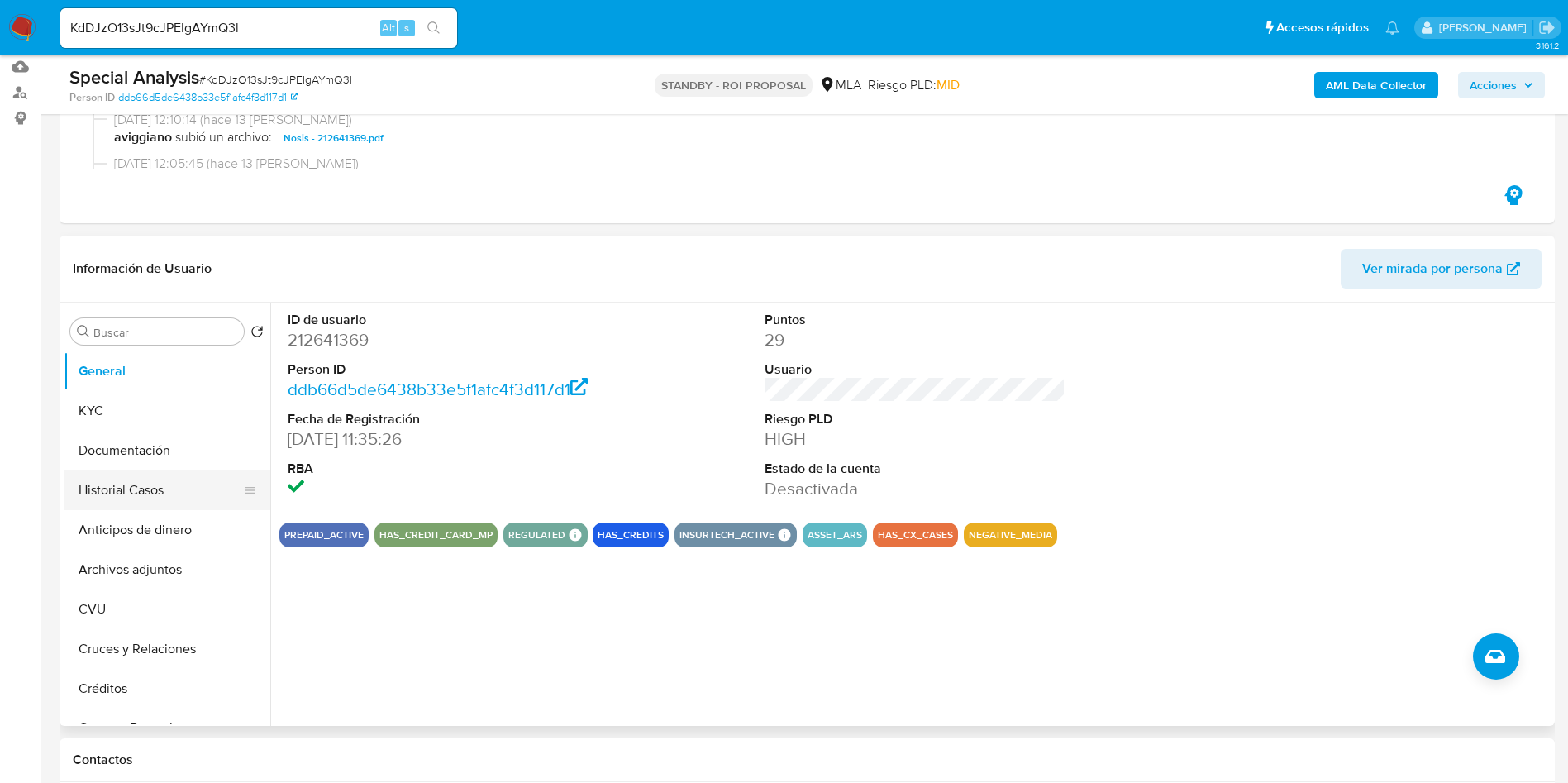
click at [94, 476] on button "Historial Casos" at bounding box center [161, 489] width 194 height 39
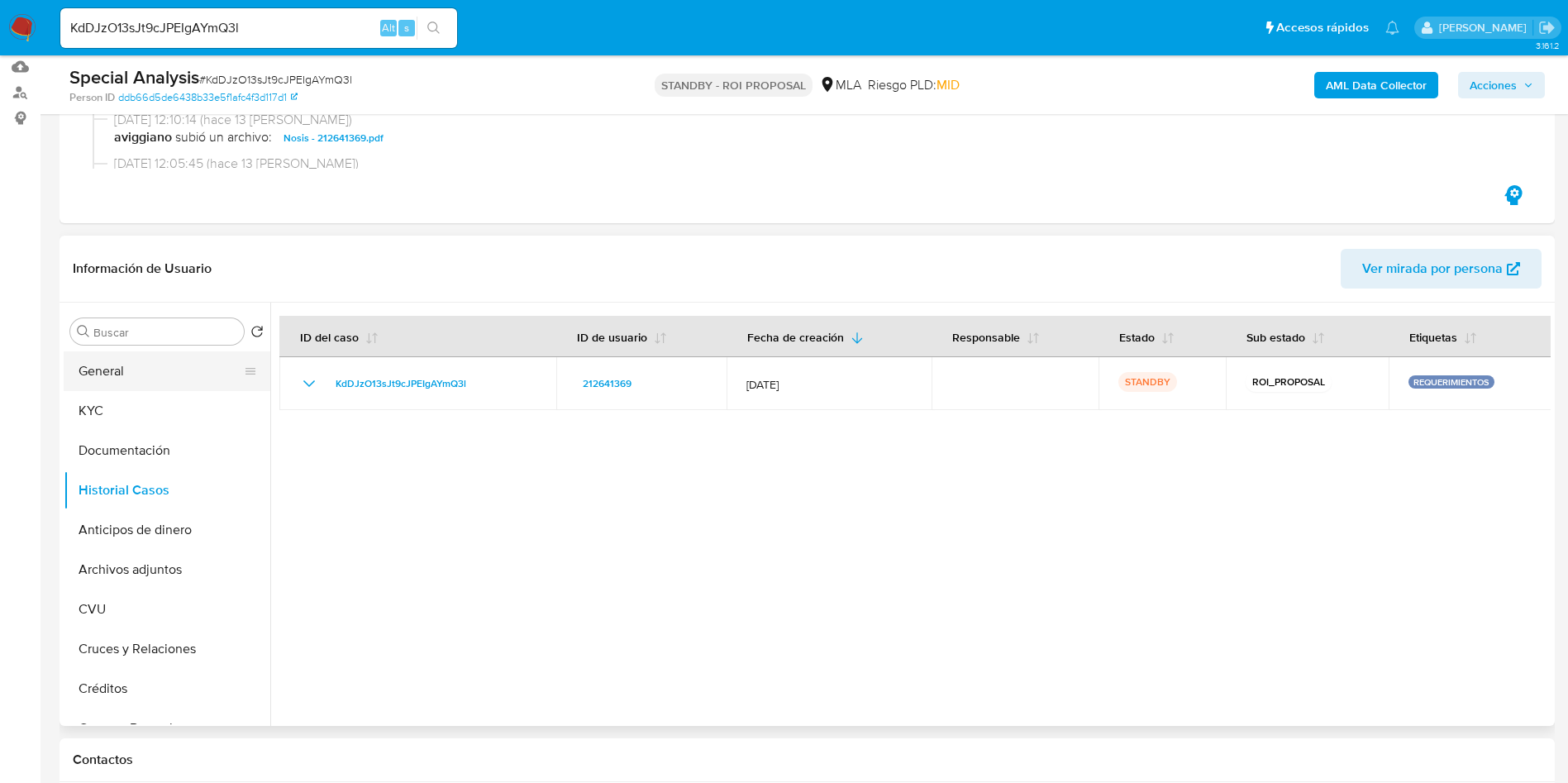
click at [154, 375] on button "General" at bounding box center [161, 370] width 194 height 39
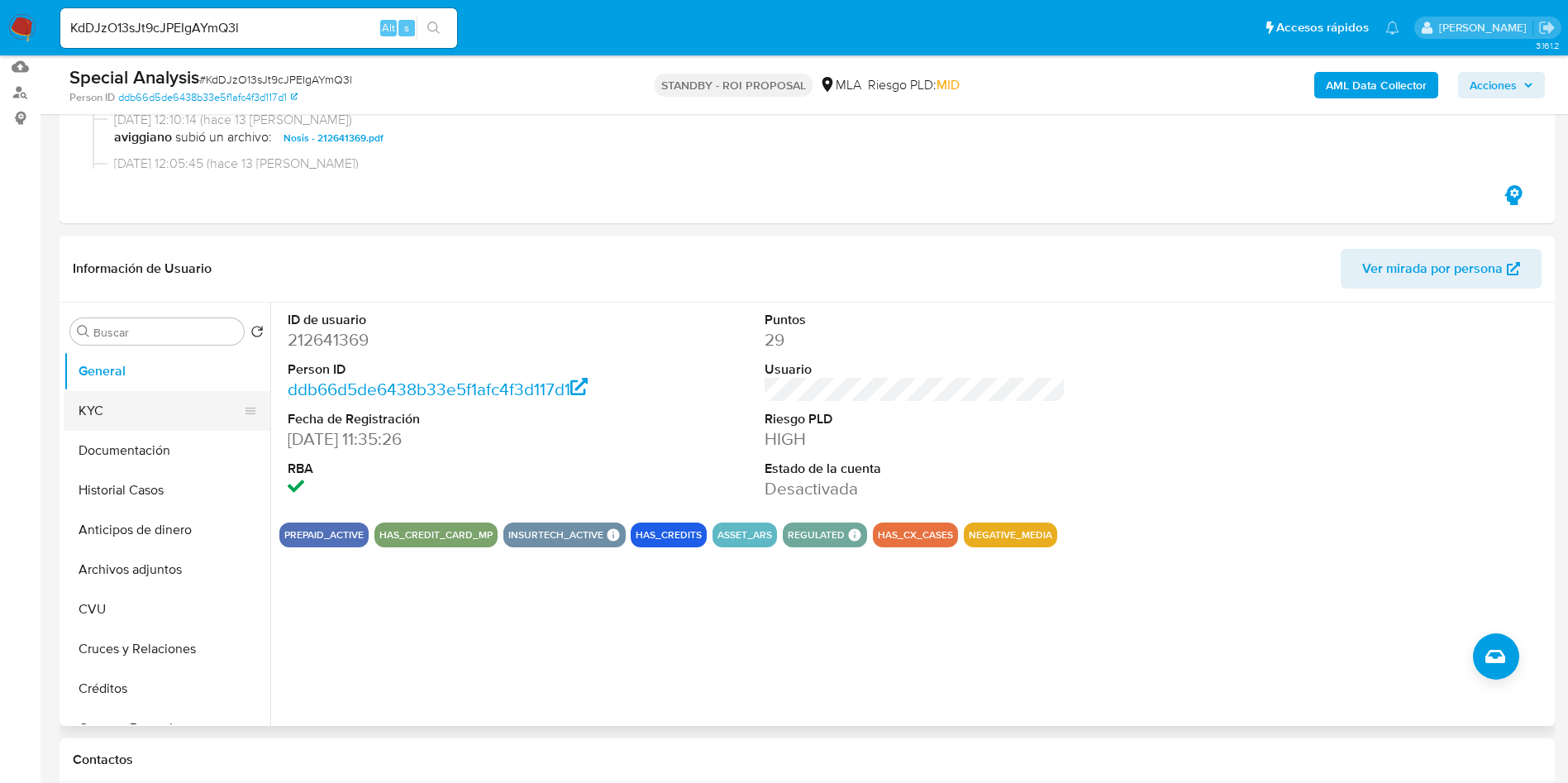
click at [121, 421] on button "KYC" at bounding box center [161, 411] width 194 height 39
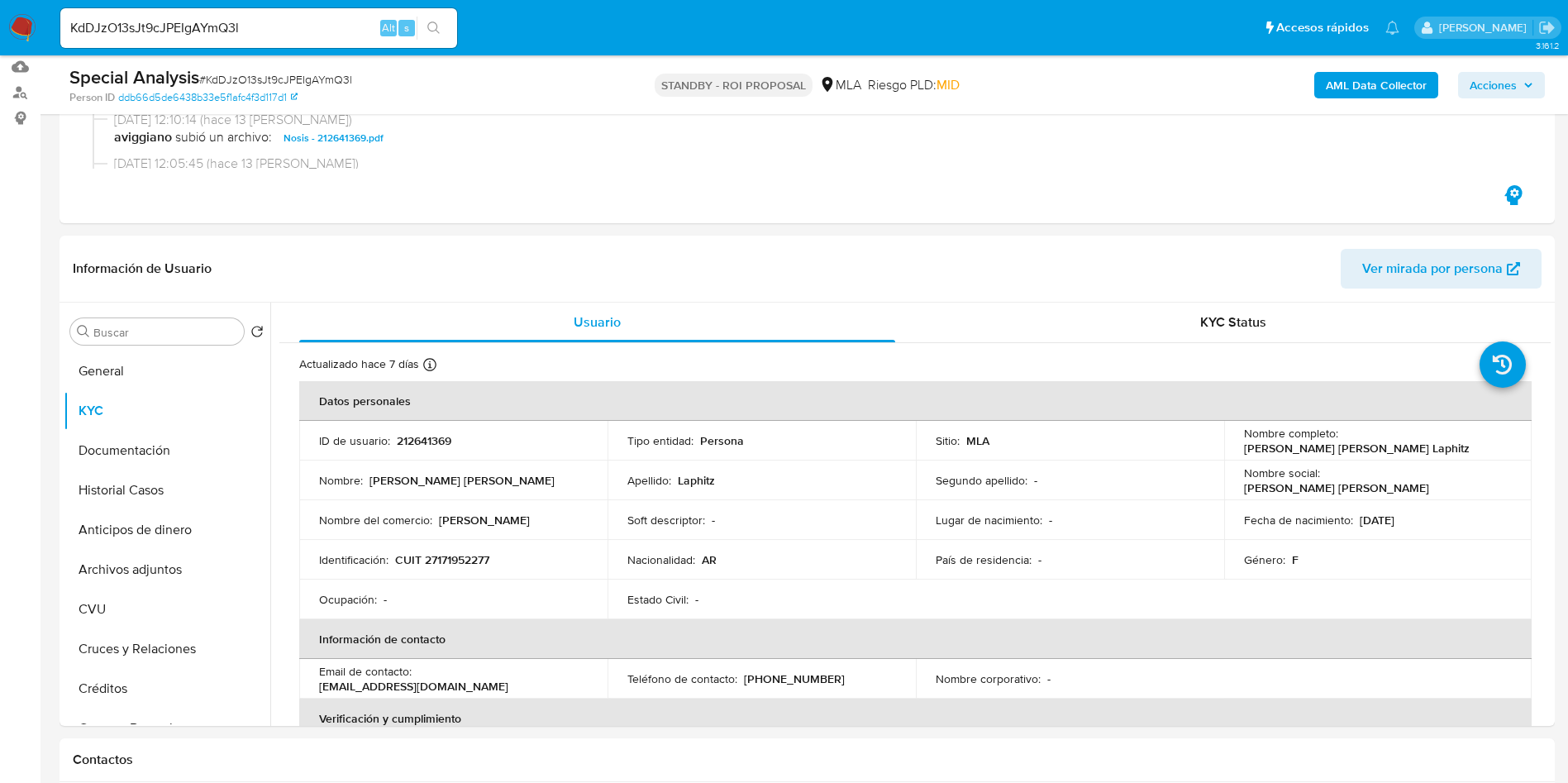
click at [189, 25] on input "KdDJzO13sJt9cJPEIgAYmQ3l" at bounding box center [259, 28] width 397 height 22
paste input "BteKQLrn1kxrJbAxXAg2R2DD"
type input "BteKQLrn1kxrJbAxXAg2R2DD"
click at [443, 27] on button "search-icon" at bounding box center [433, 27] width 34 height 23
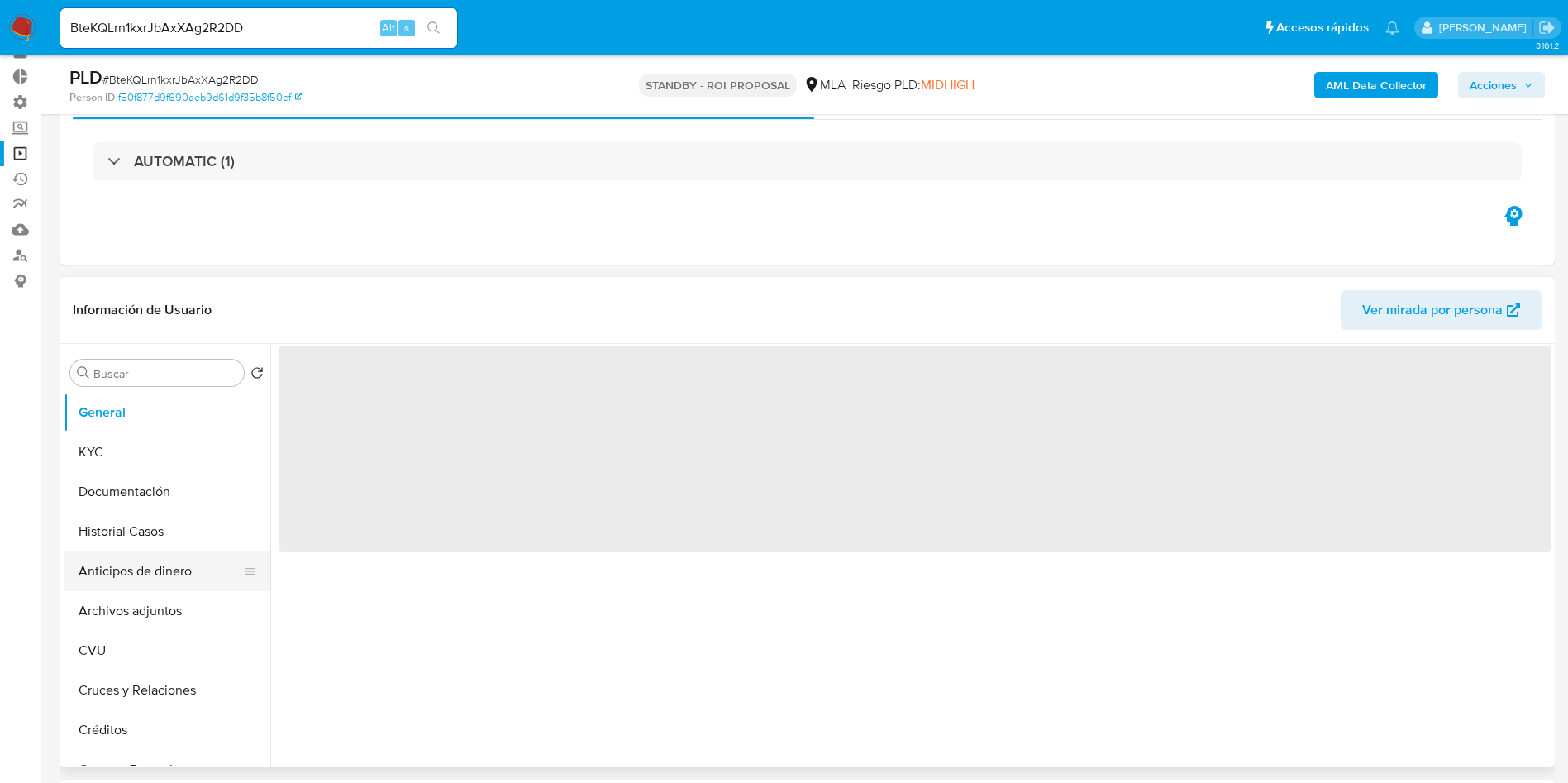
scroll to position [124, 0]
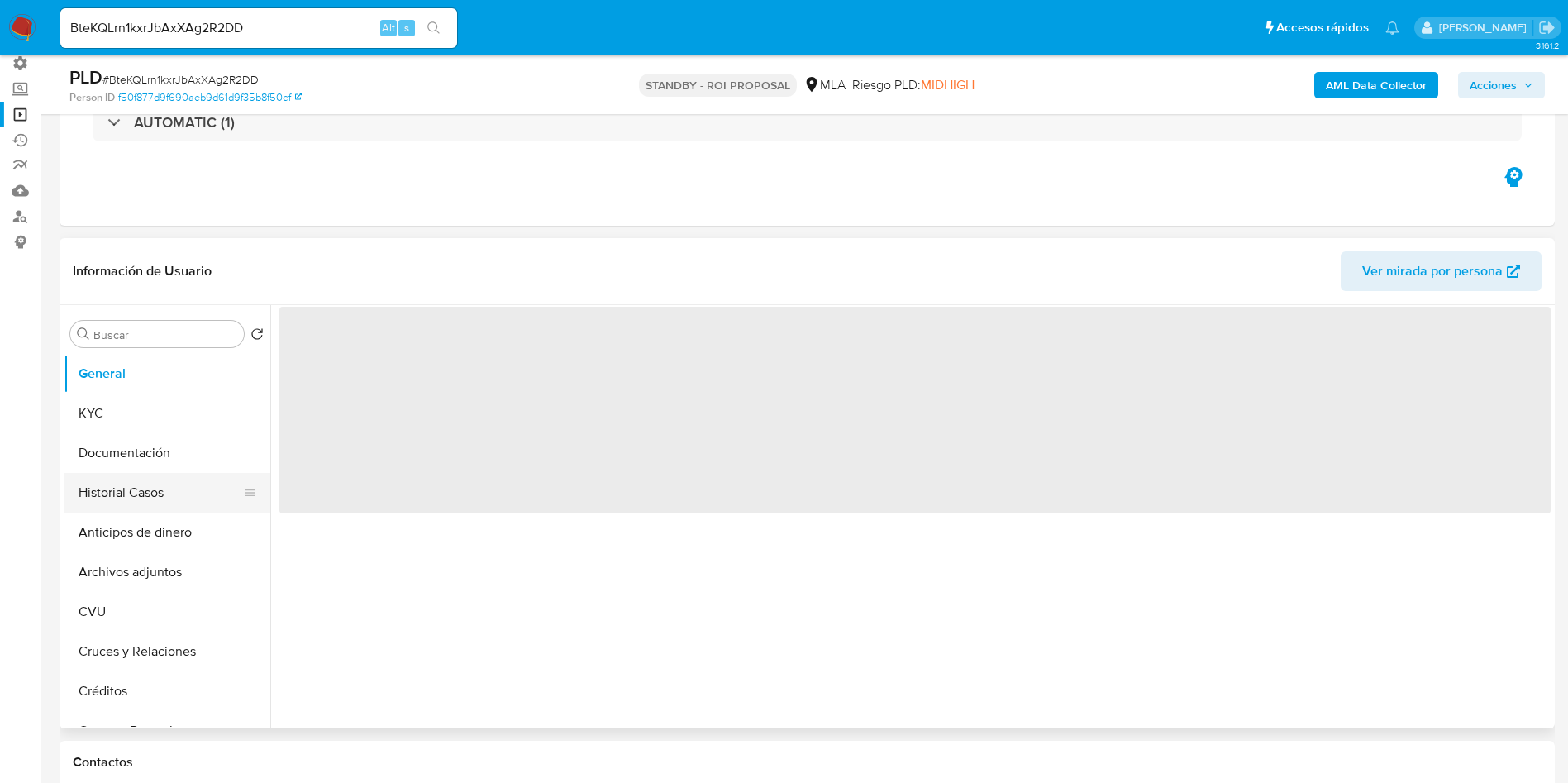
select select "10"
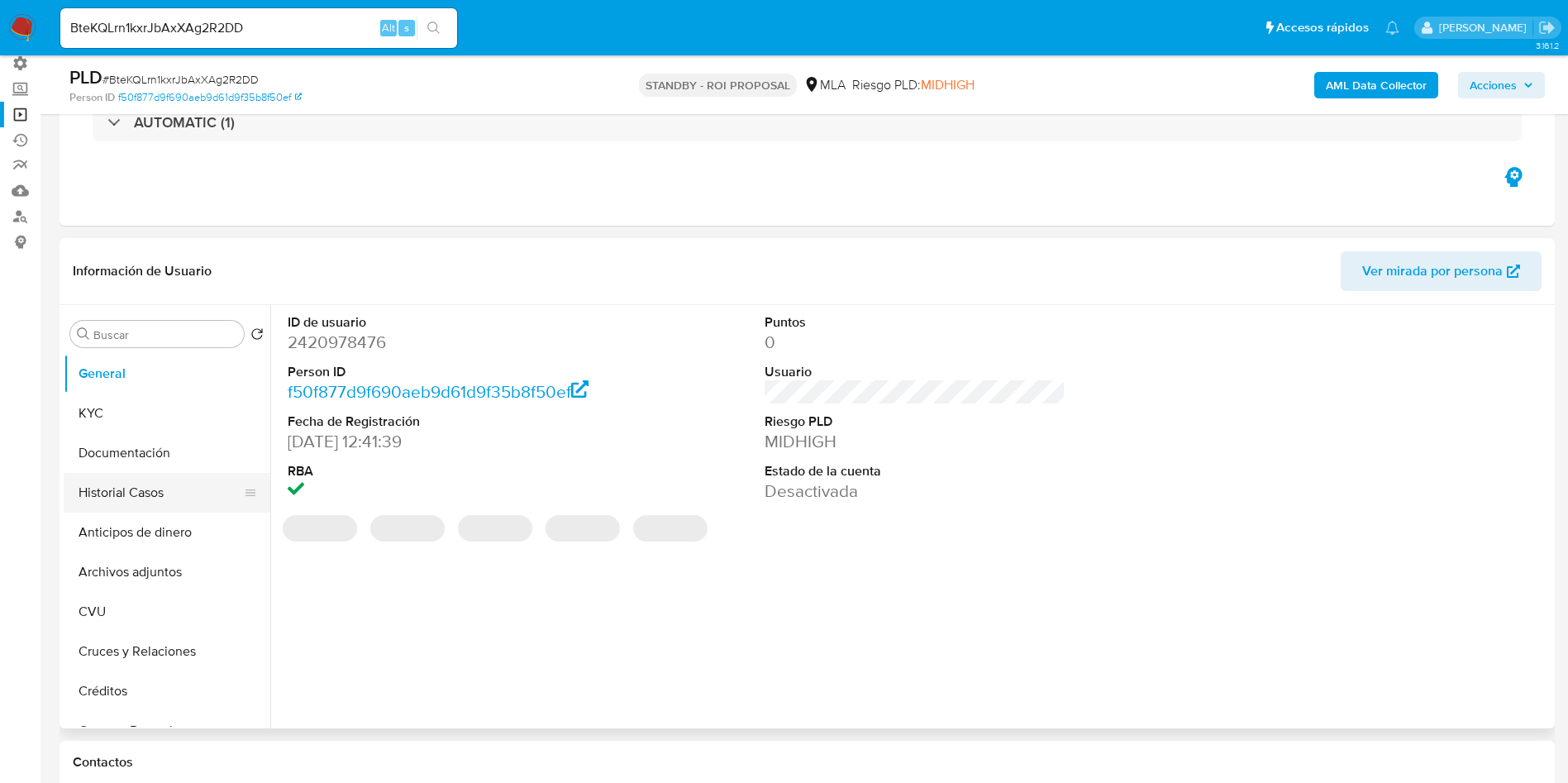
click at [126, 493] on button "Historial Casos" at bounding box center [161, 492] width 194 height 39
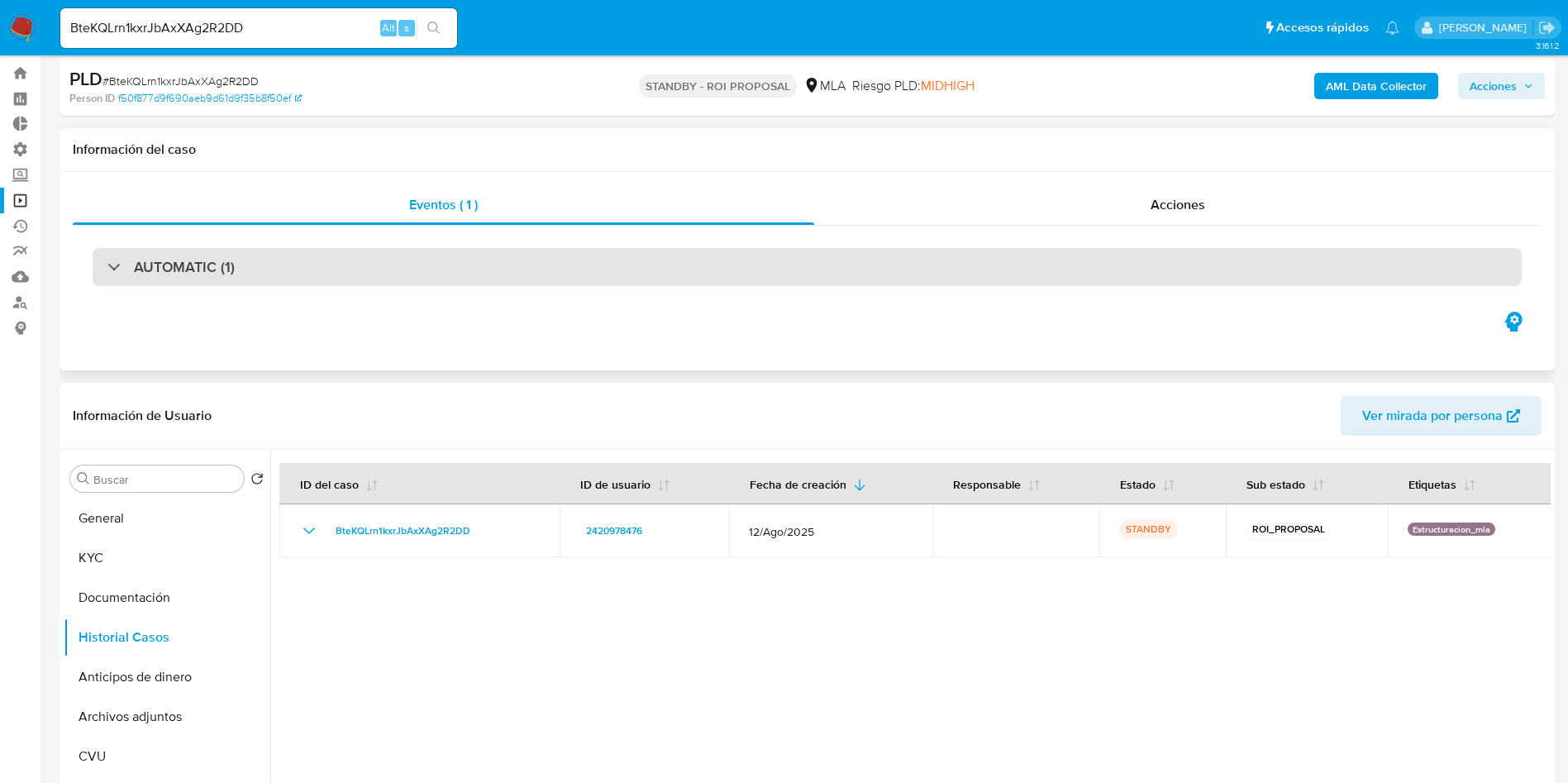
scroll to position [0, 0]
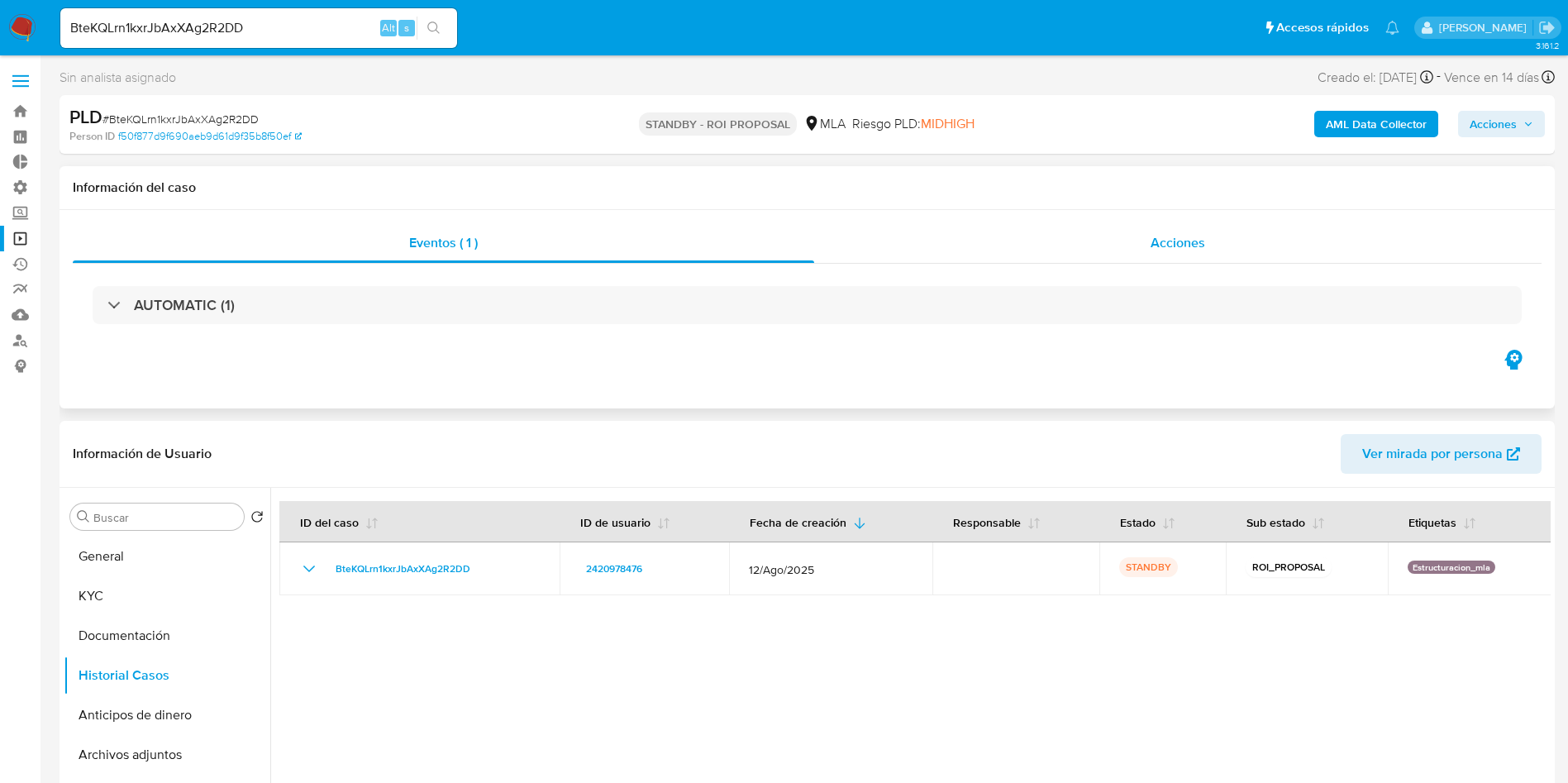
click at [1147, 245] on div "Acciones" at bounding box center [1178, 242] width 728 height 39
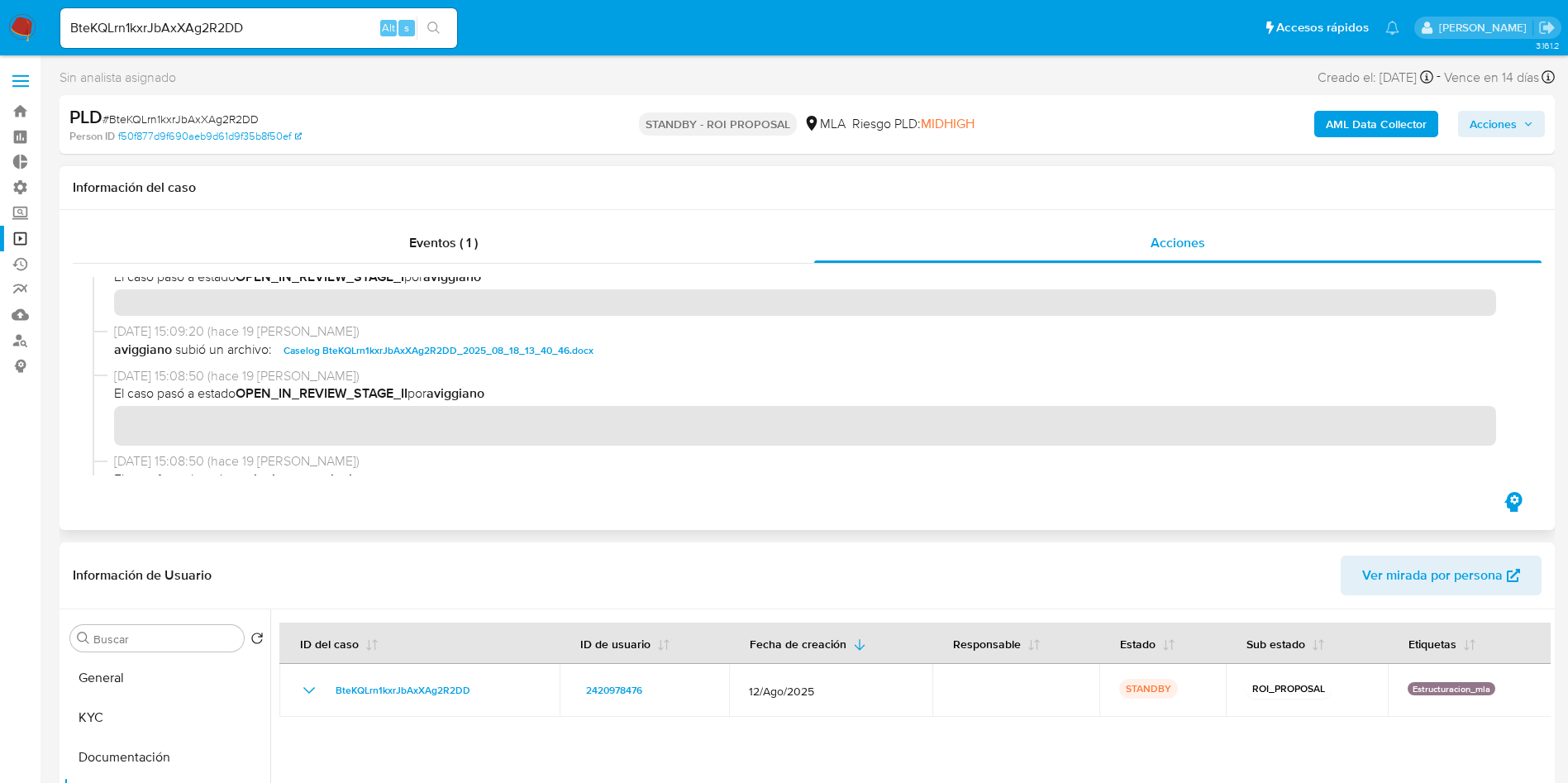
scroll to position [248, 0]
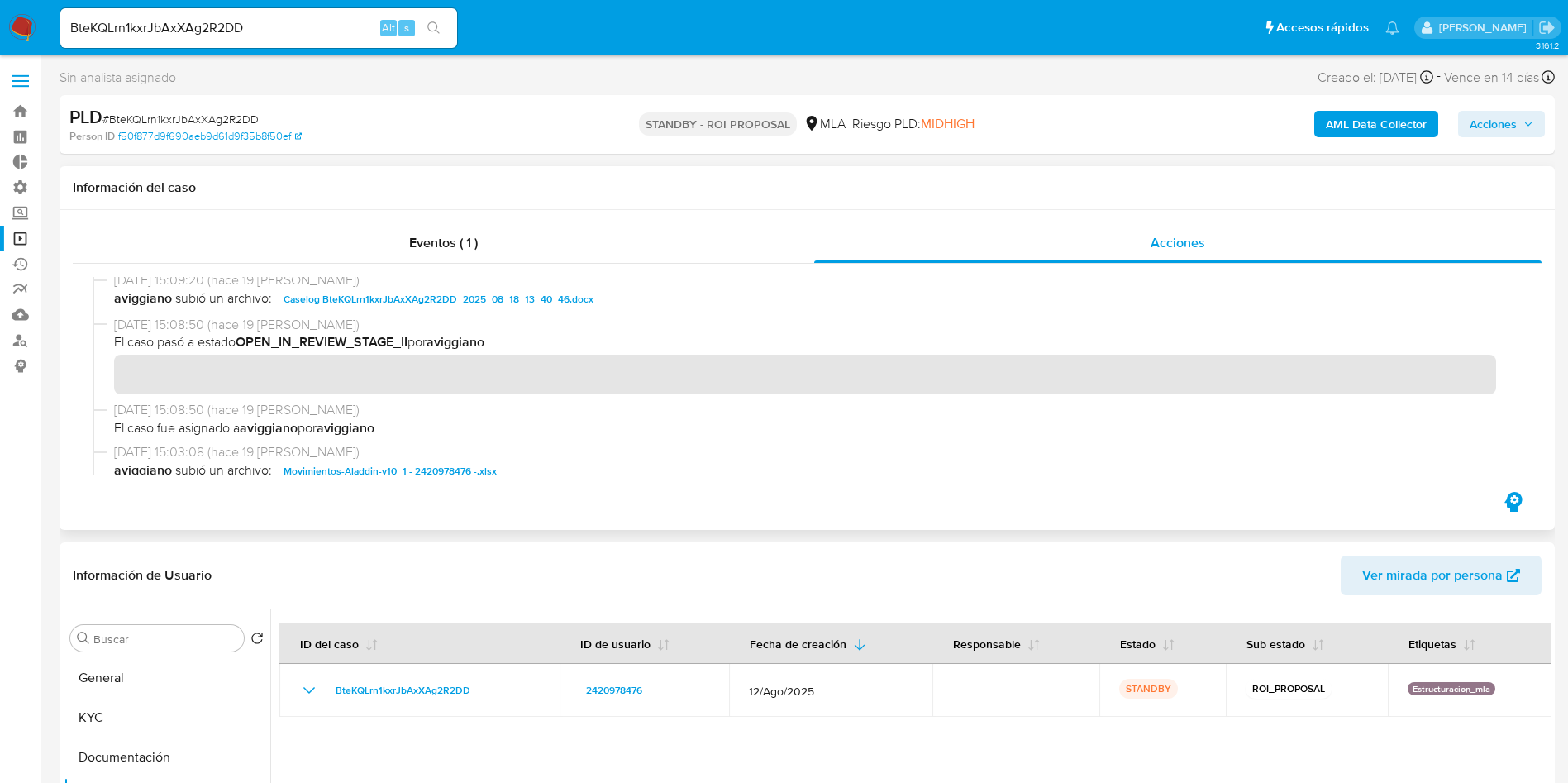
click at [458, 294] on span "Caselog BteKQLrn1kxrJbAxXAg2R2DD_2025_08_18_13_40_46.docx" at bounding box center [438, 299] width 310 height 20
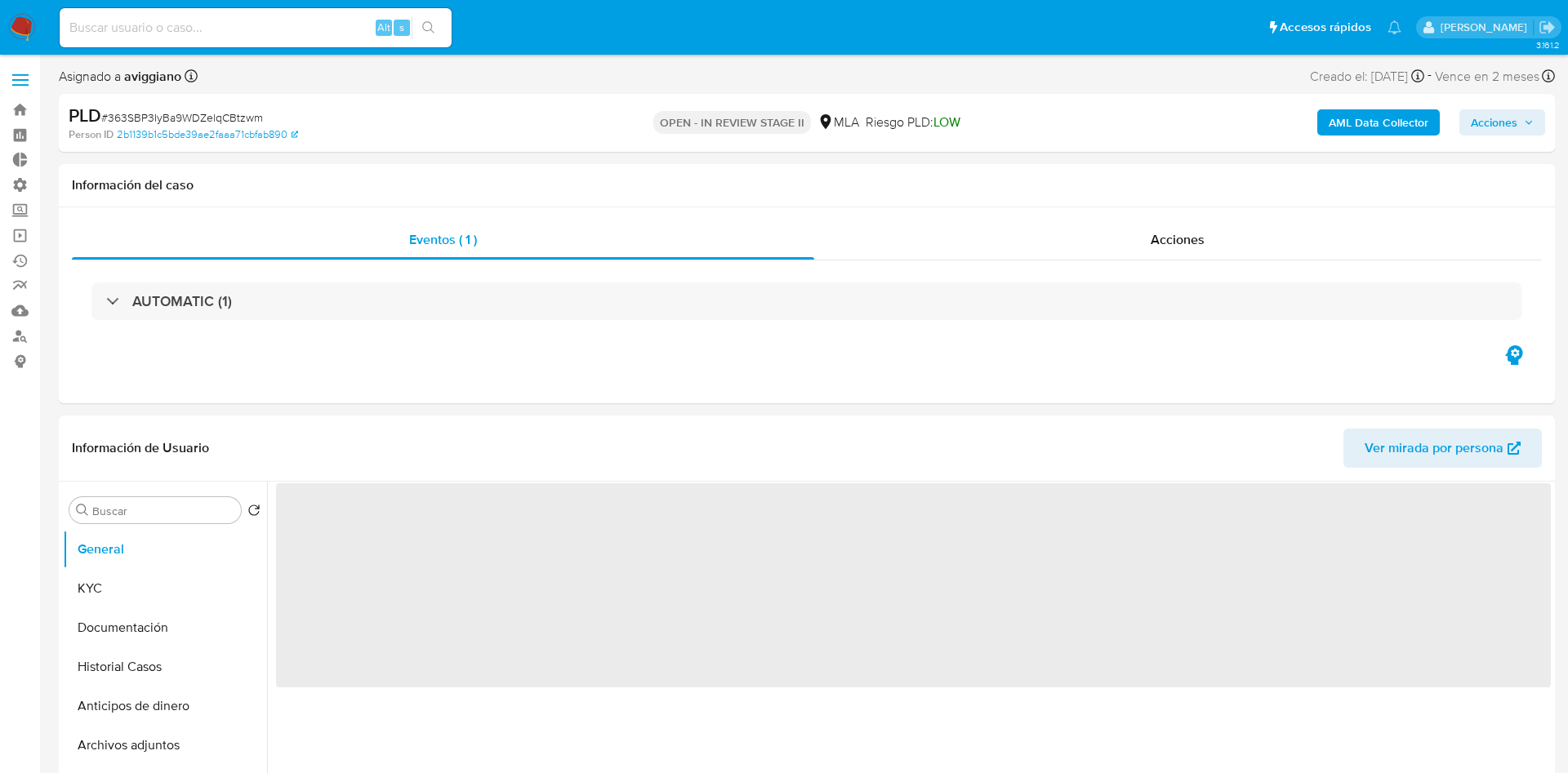
select select "10"
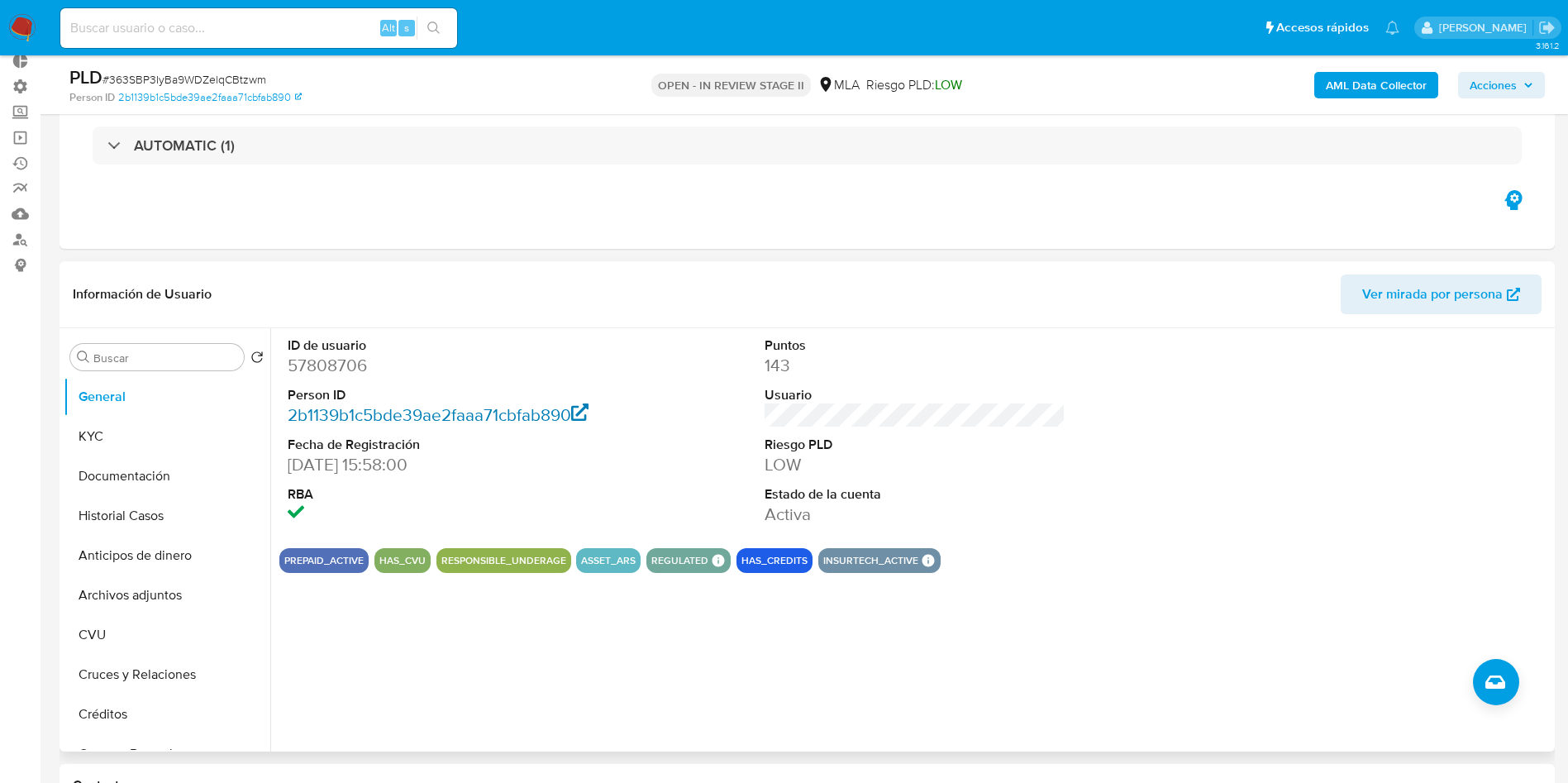
scroll to position [124, 0]
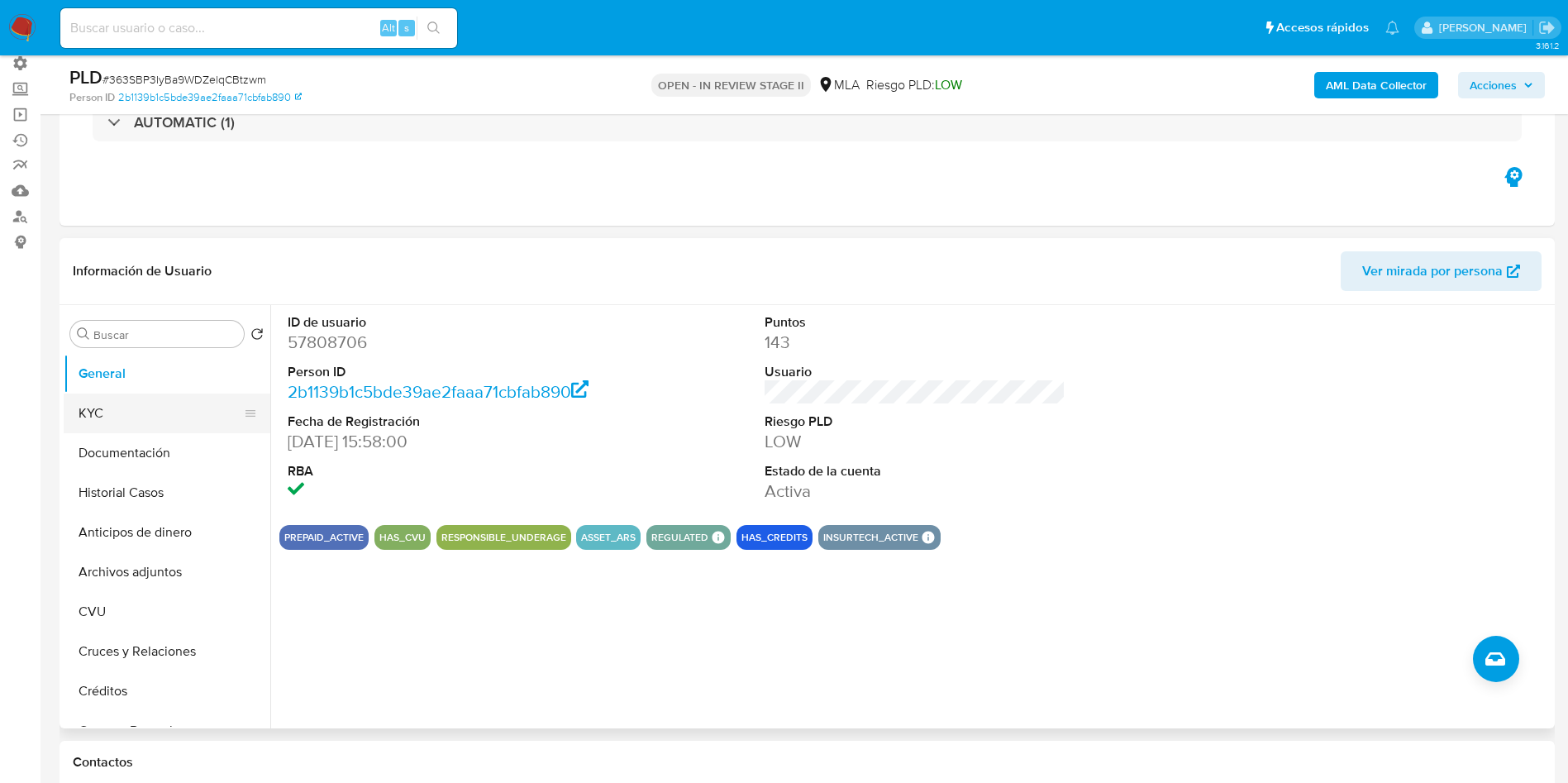
click at [155, 400] on button "KYC" at bounding box center [161, 413] width 194 height 39
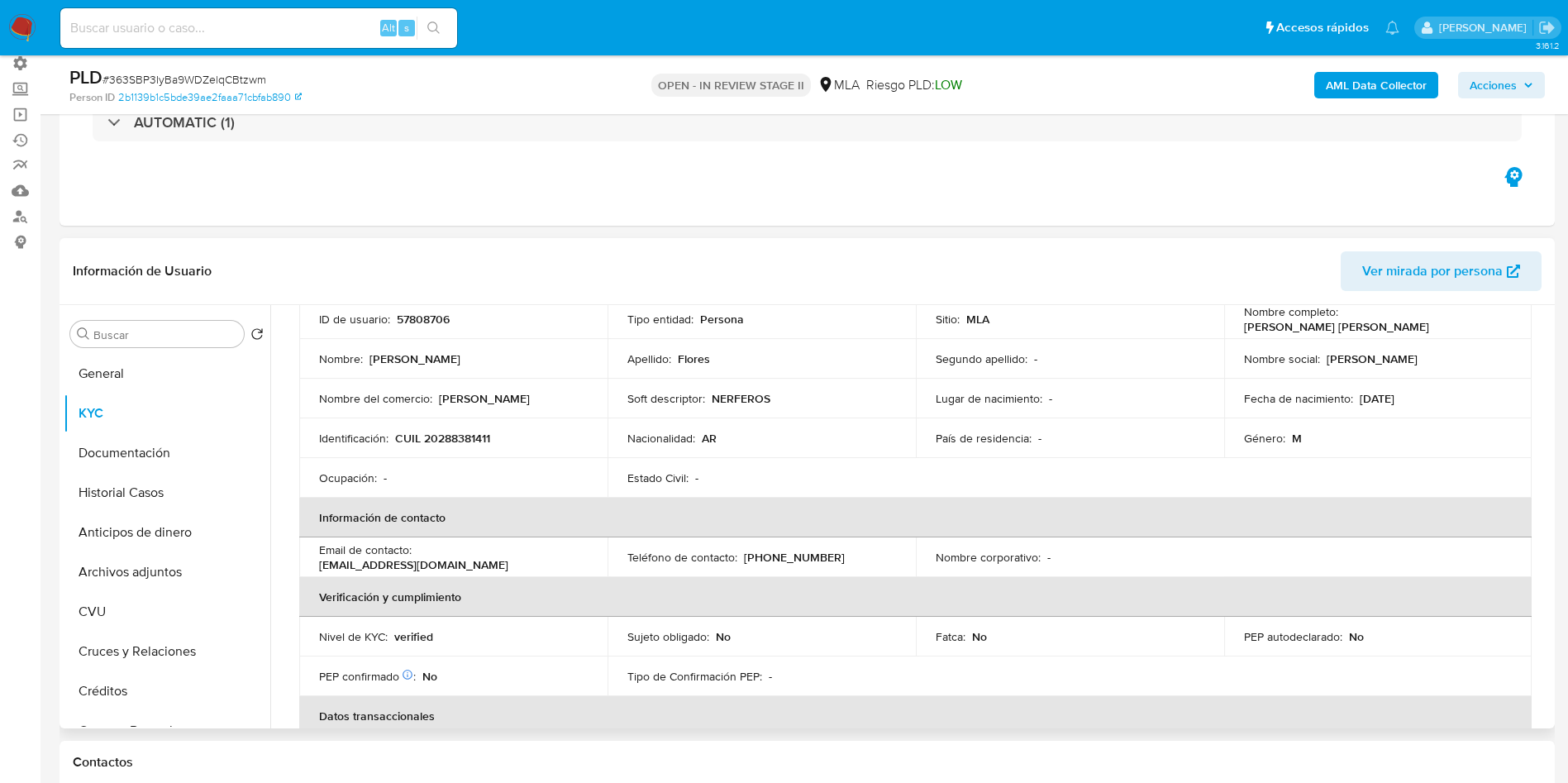
scroll to position [248, 0]
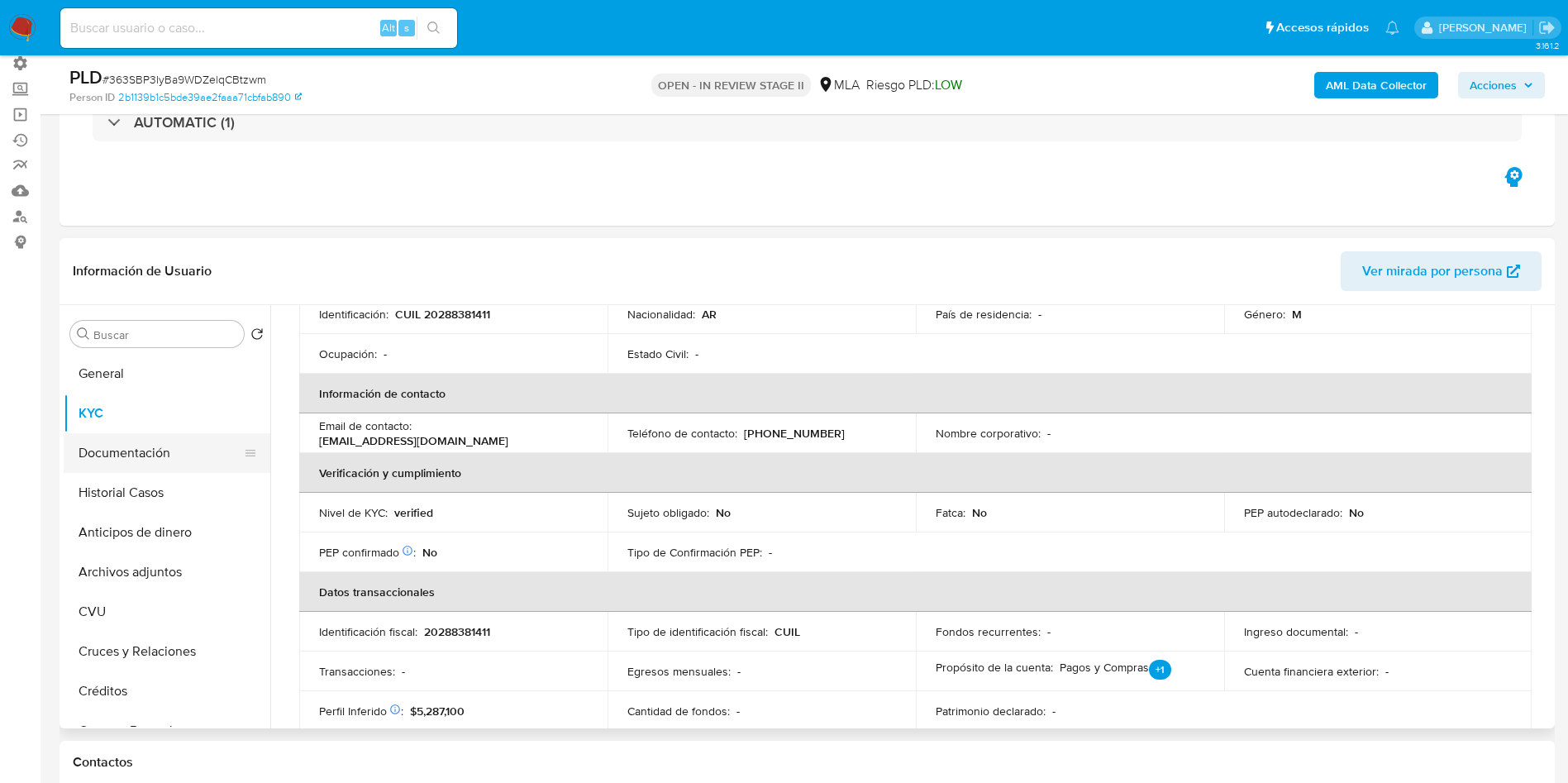
click at [153, 439] on button "Documentación" at bounding box center [161, 453] width 194 height 39
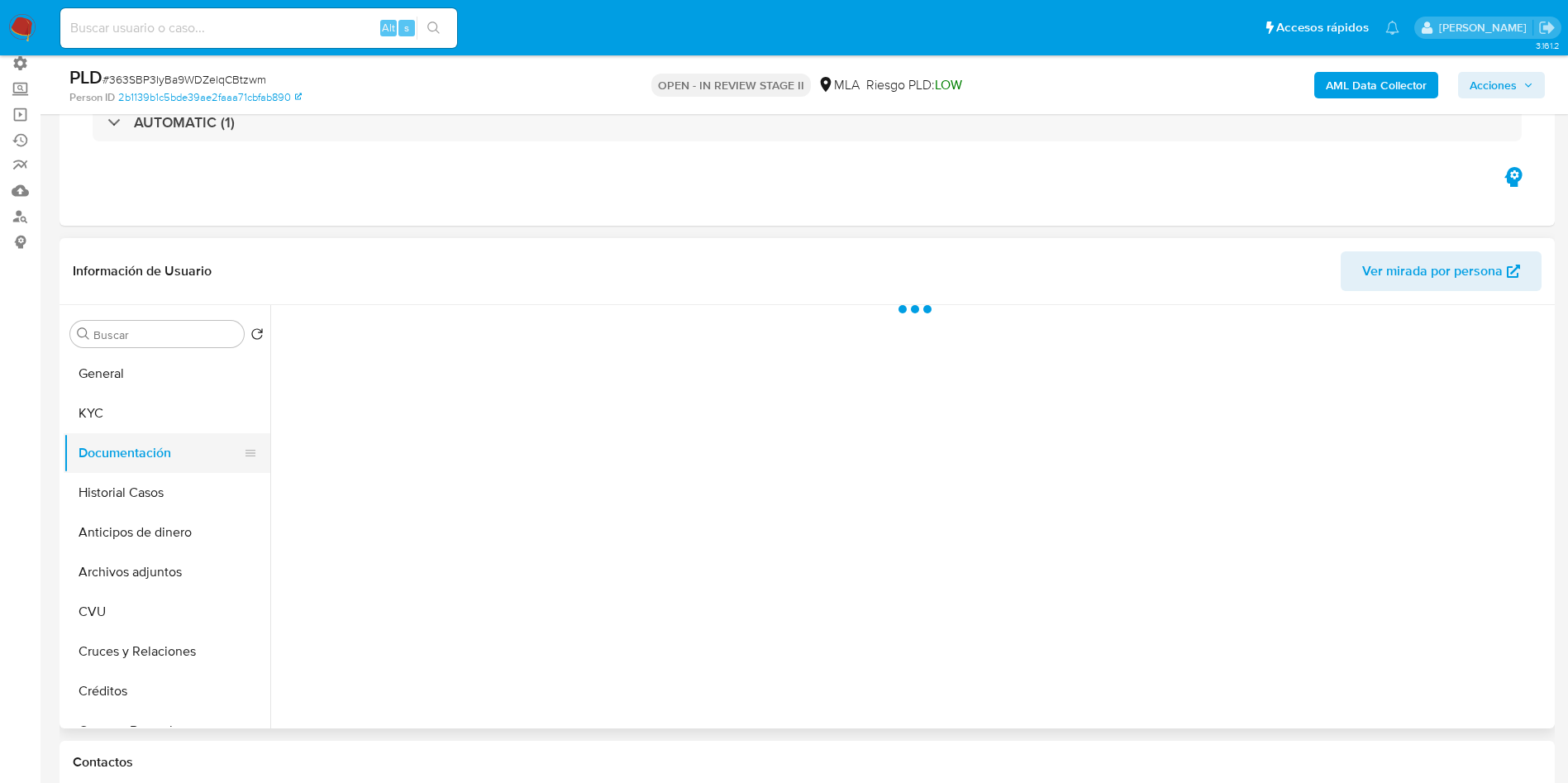
scroll to position [0, 0]
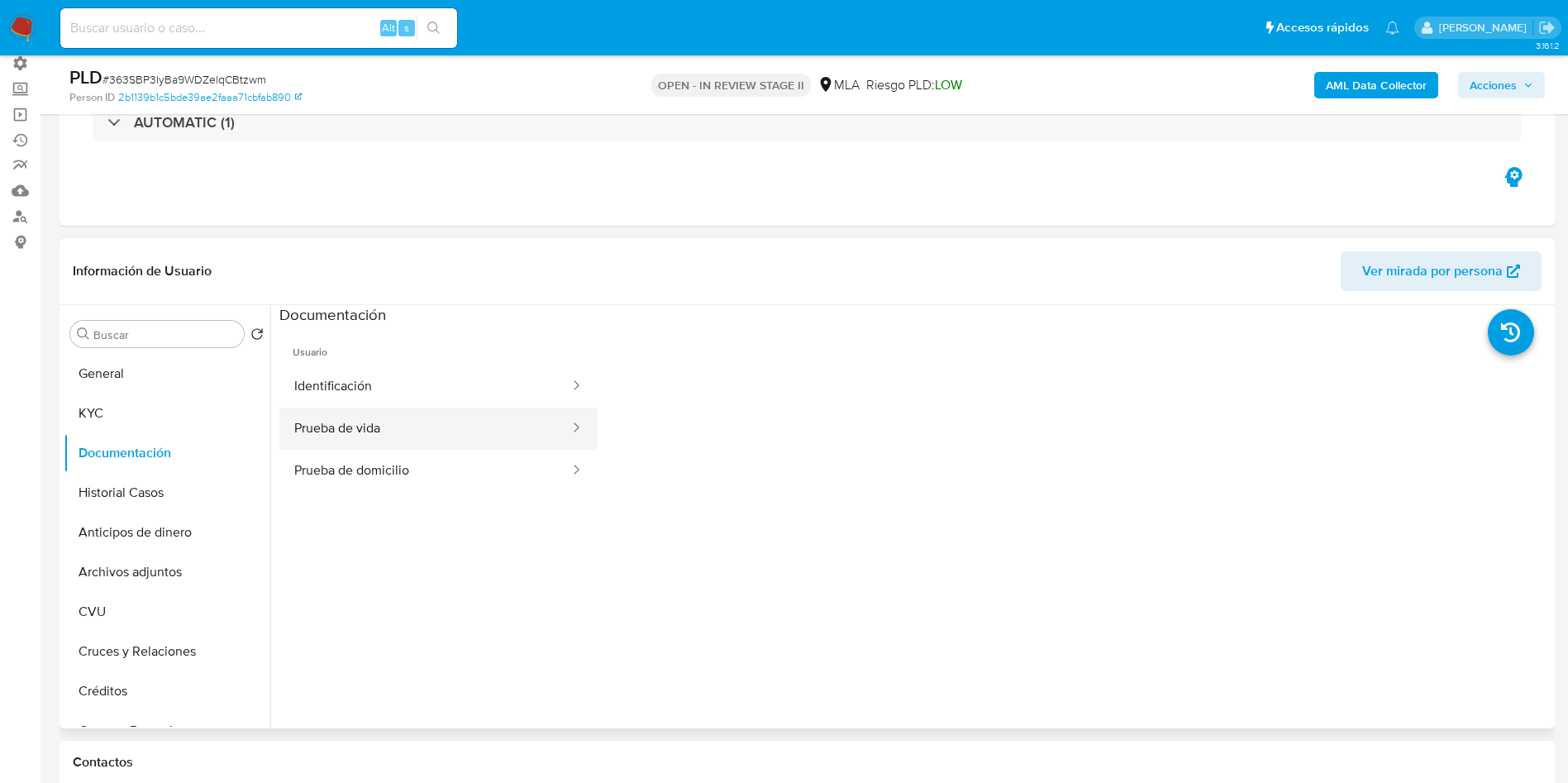
click at [357, 434] on button "Prueba de vida" at bounding box center [425, 429] width 292 height 42
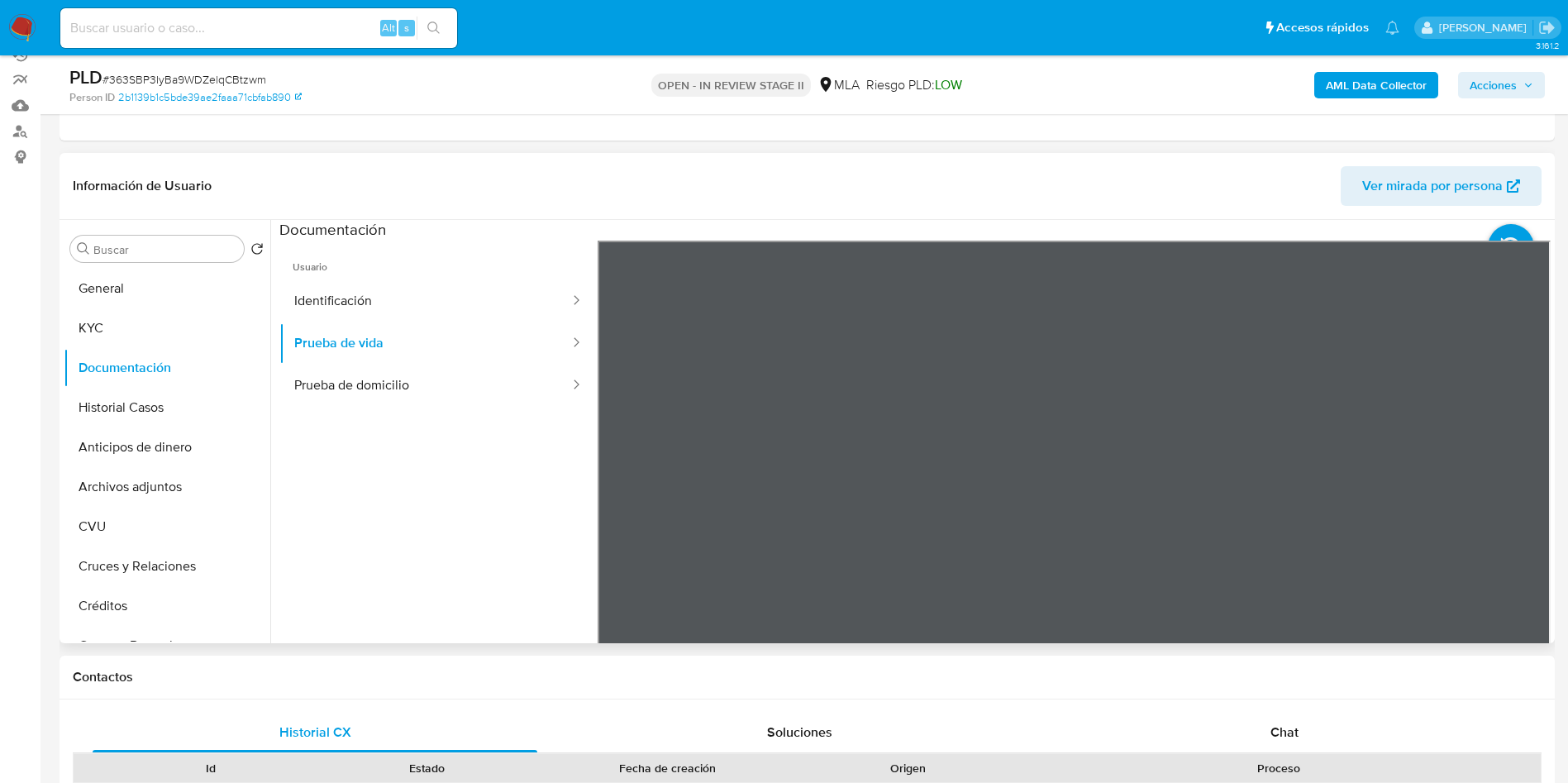
scroll to position [248, 0]
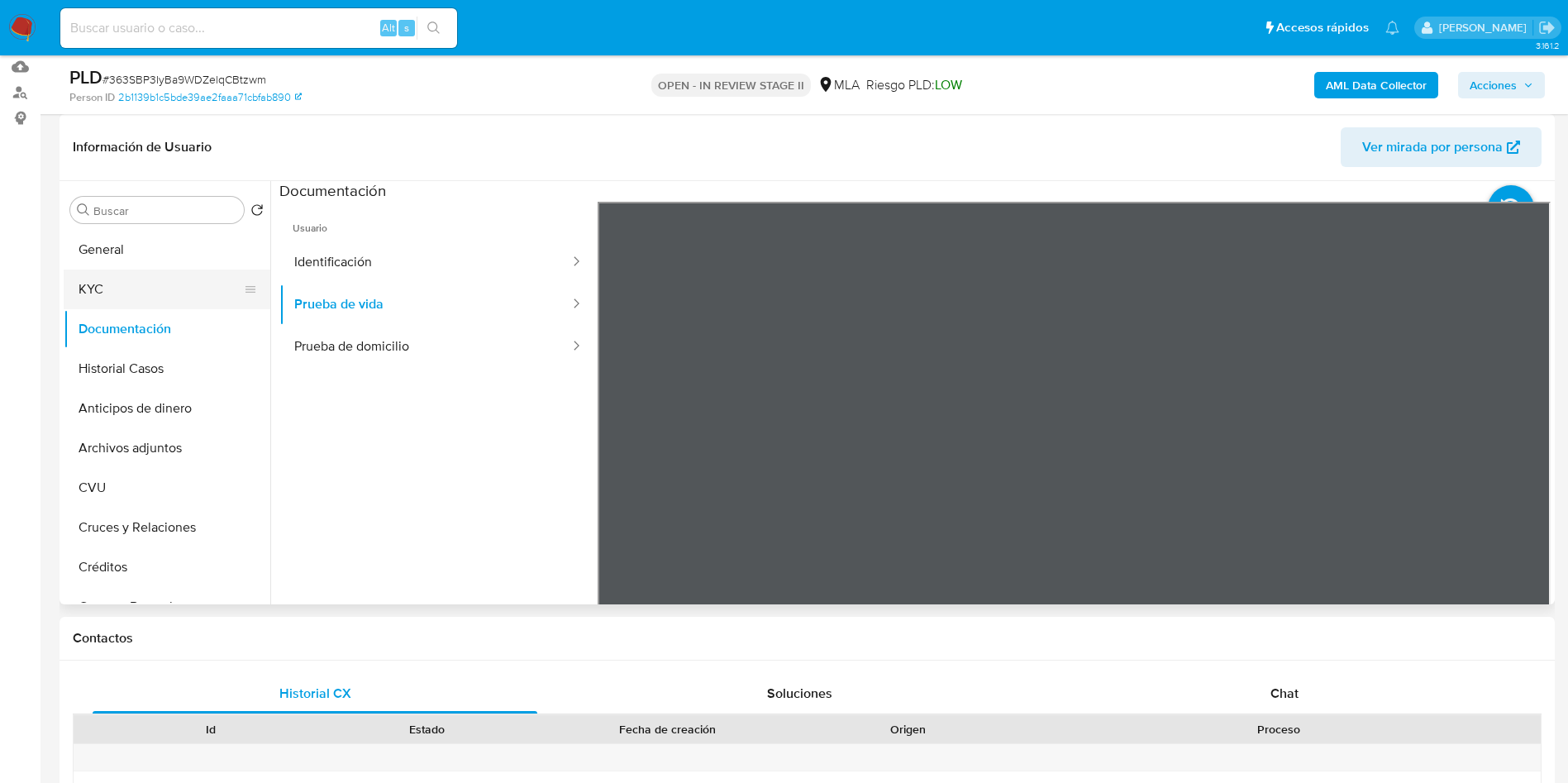
click at [128, 281] on button "KYC" at bounding box center [161, 289] width 194 height 39
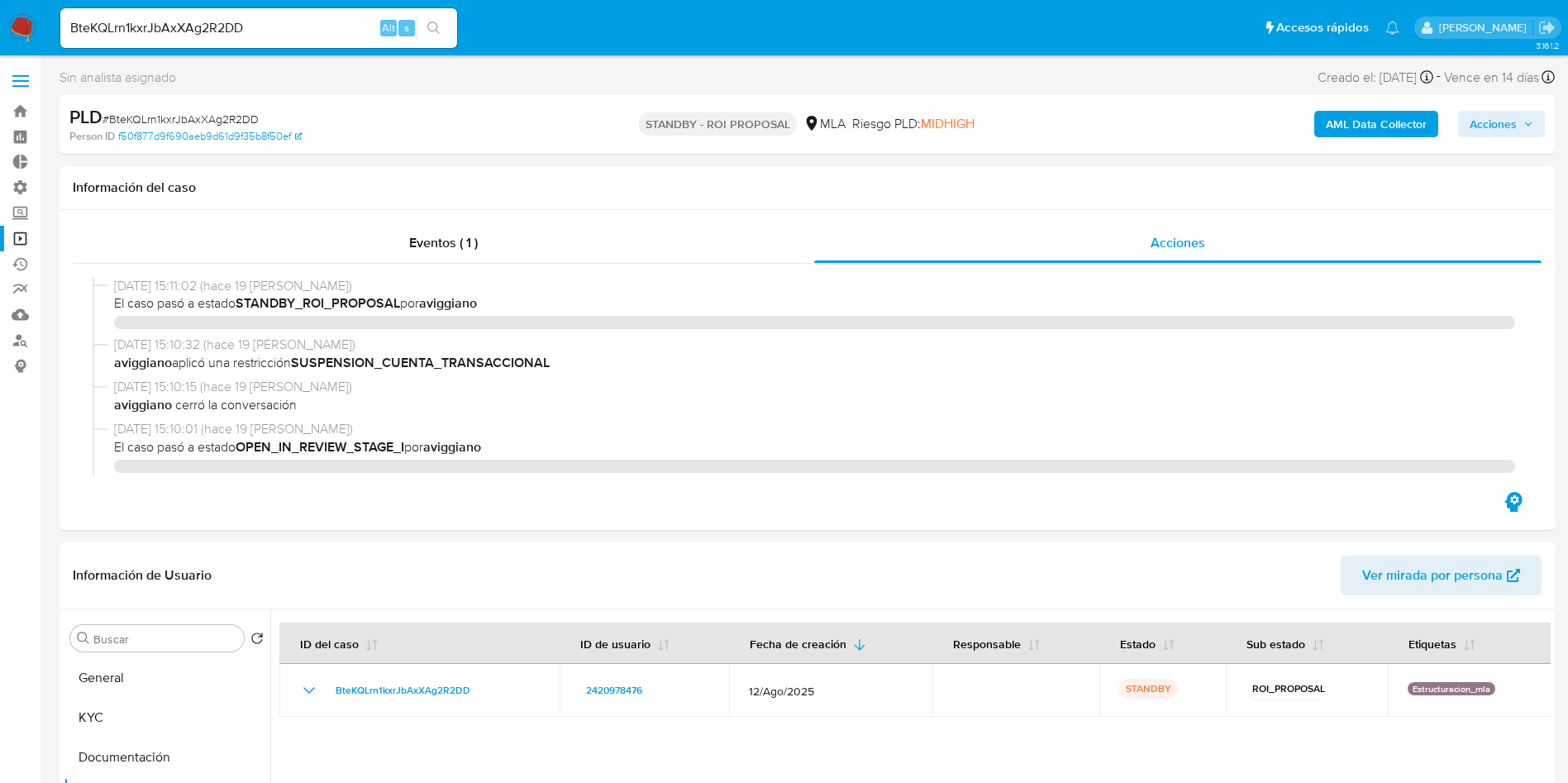
select select "10"
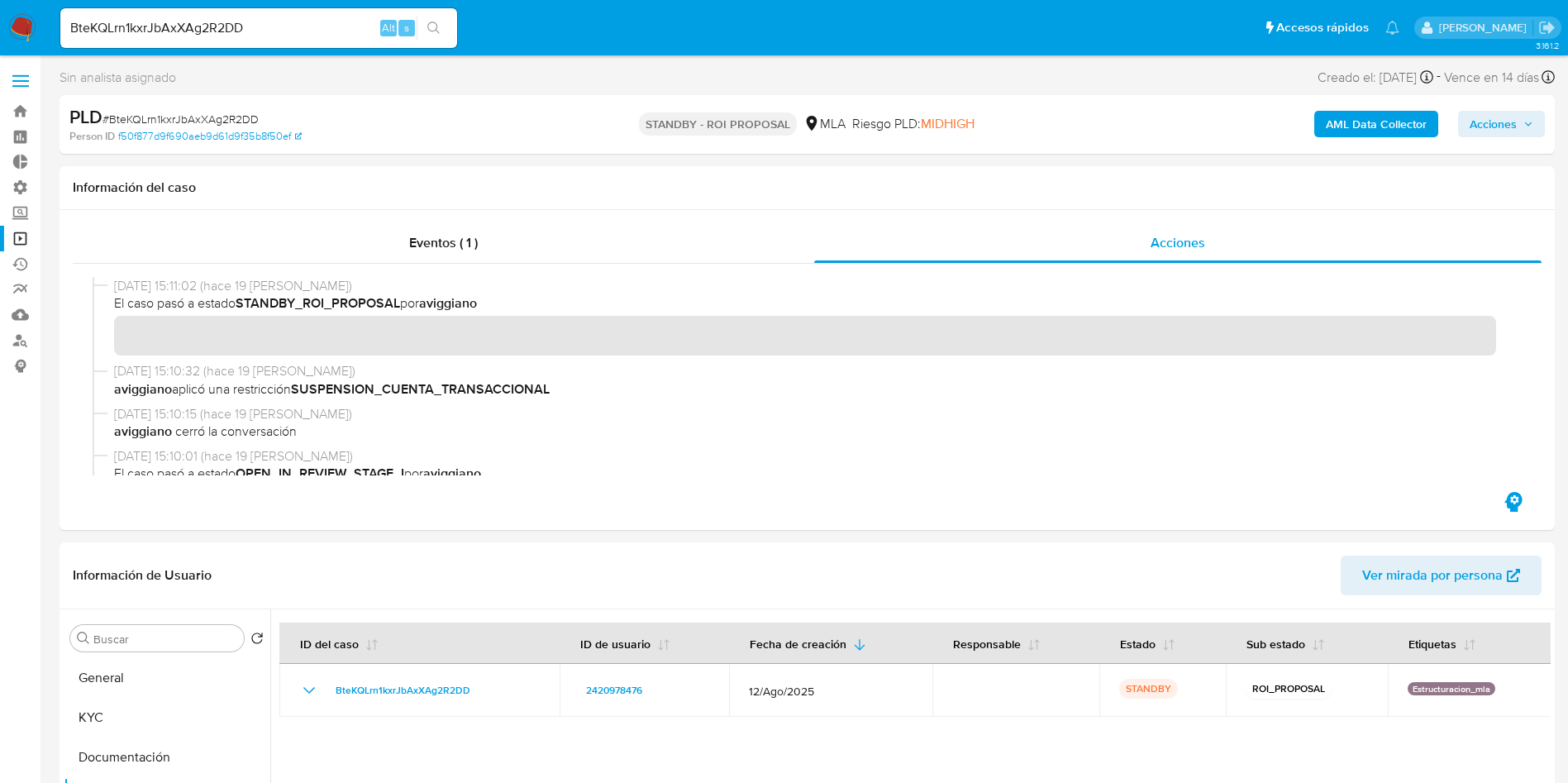
scroll to position [248, 0]
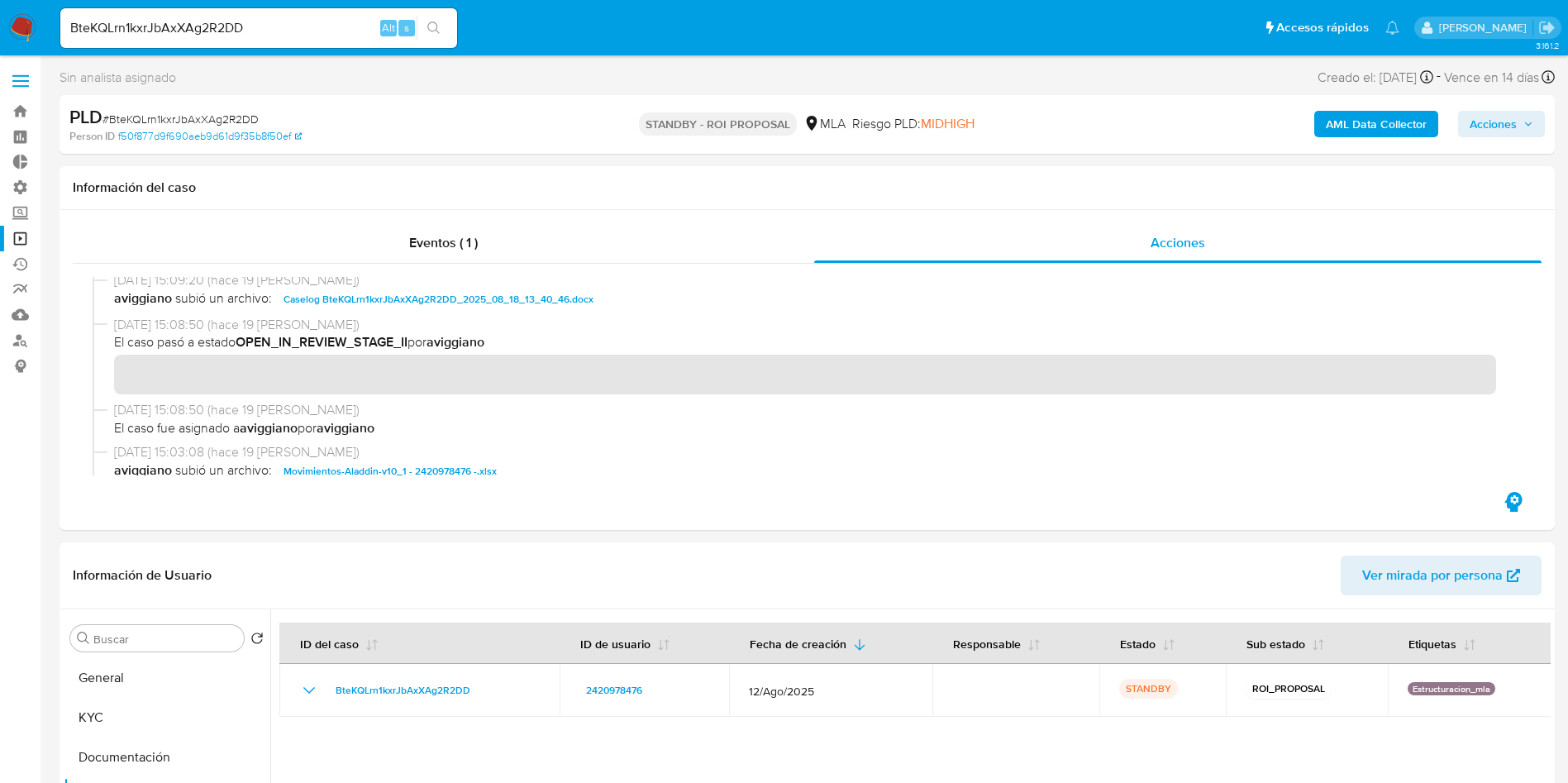
click at [185, 22] on input "BteKQLrn1kxrJbAxXAg2R2DD" at bounding box center [259, 28] width 397 height 22
click at [184, 20] on input "BteKQLrn1kxrJbAxXAg2R2DD" at bounding box center [259, 28] width 397 height 22
paste input "S57x948MAJWFDfMgktImQl0j"
type input "S57x948MAJWFDfMgktImQl0j"
click at [431, 38] on button "search-icon" at bounding box center [433, 27] width 34 height 23
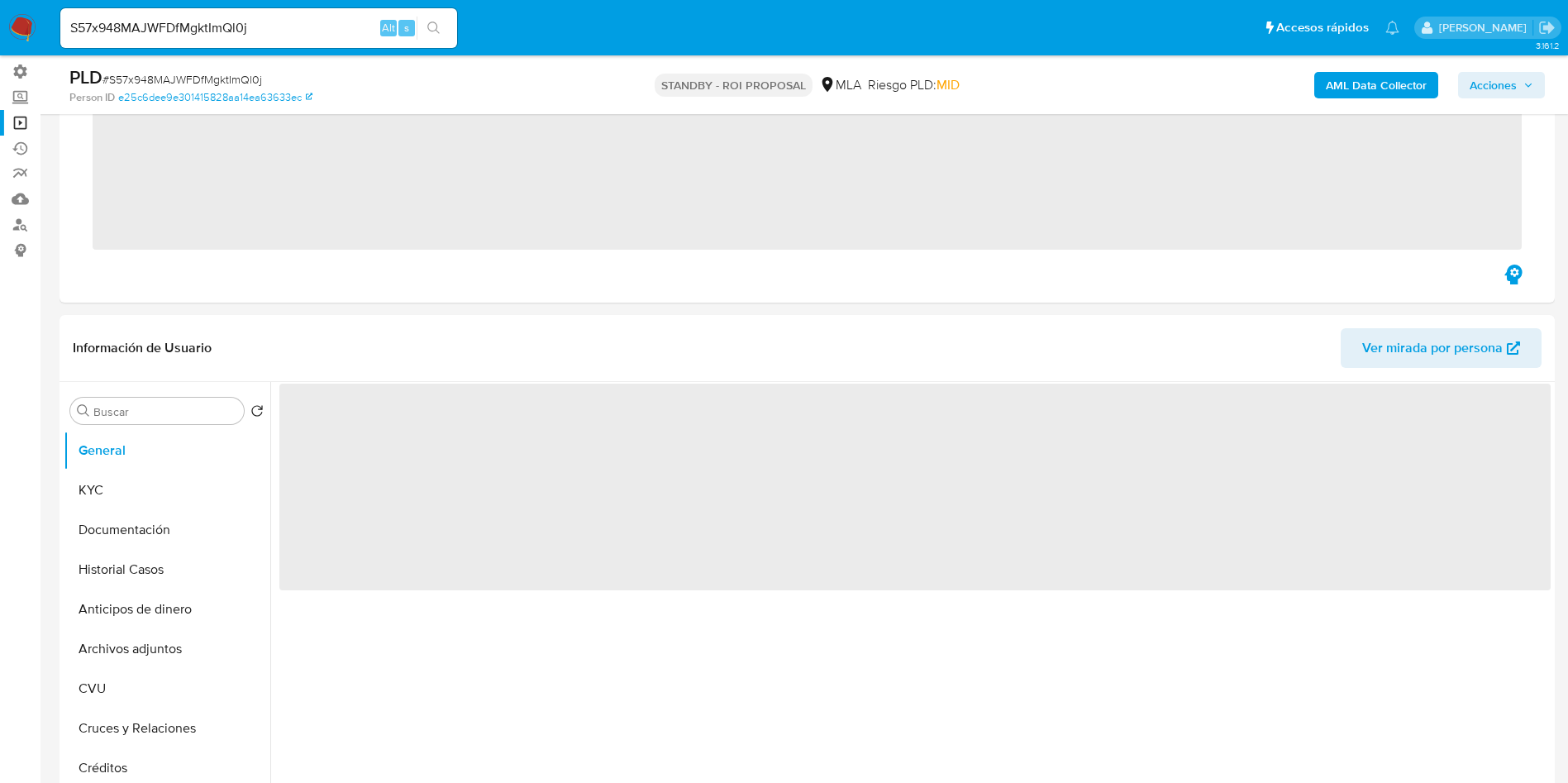
scroll to position [248, 0]
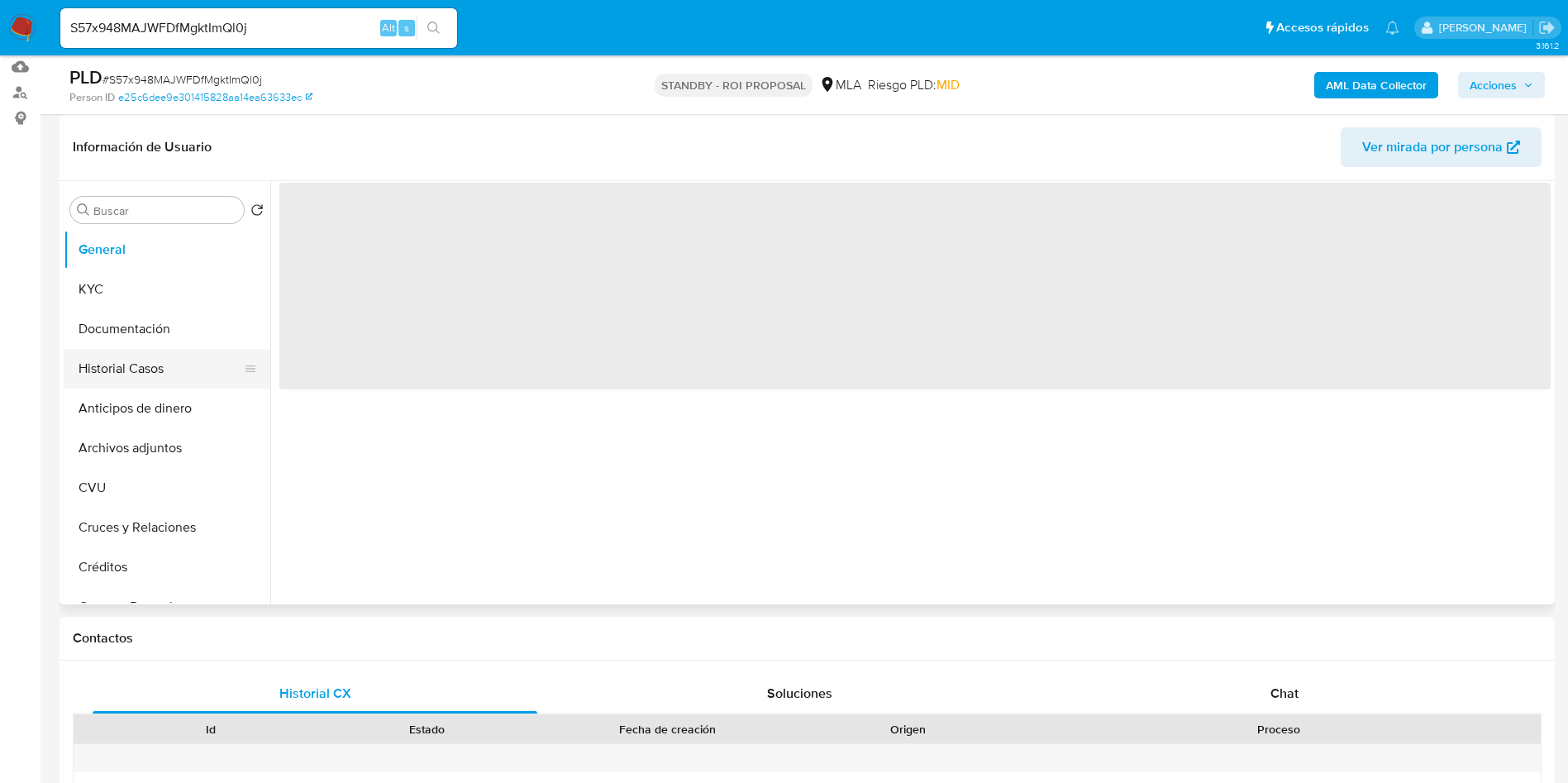
click at [123, 372] on button "Historial Casos" at bounding box center [161, 368] width 194 height 39
select select "10"
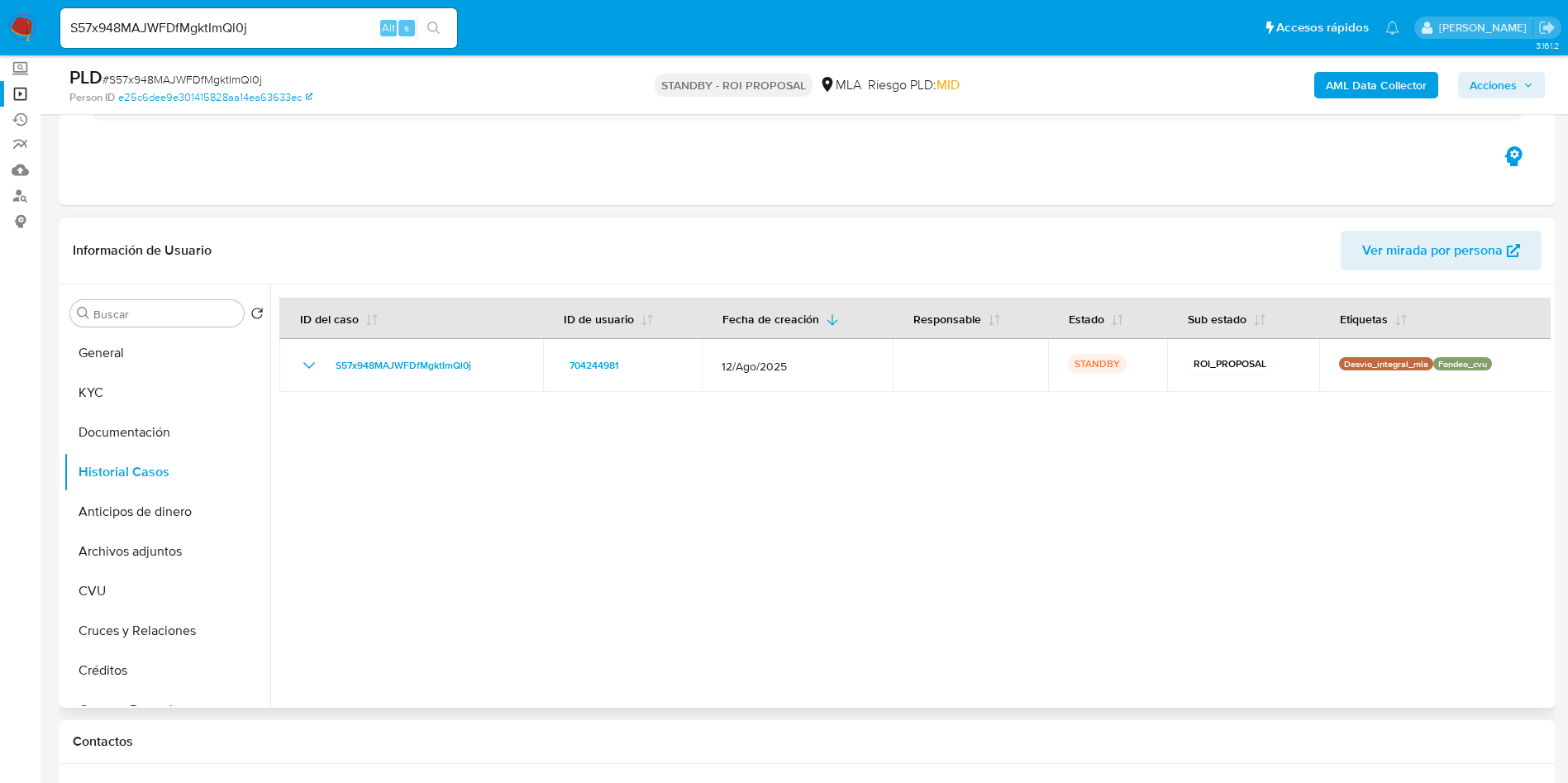
scroll to position [0, 0]
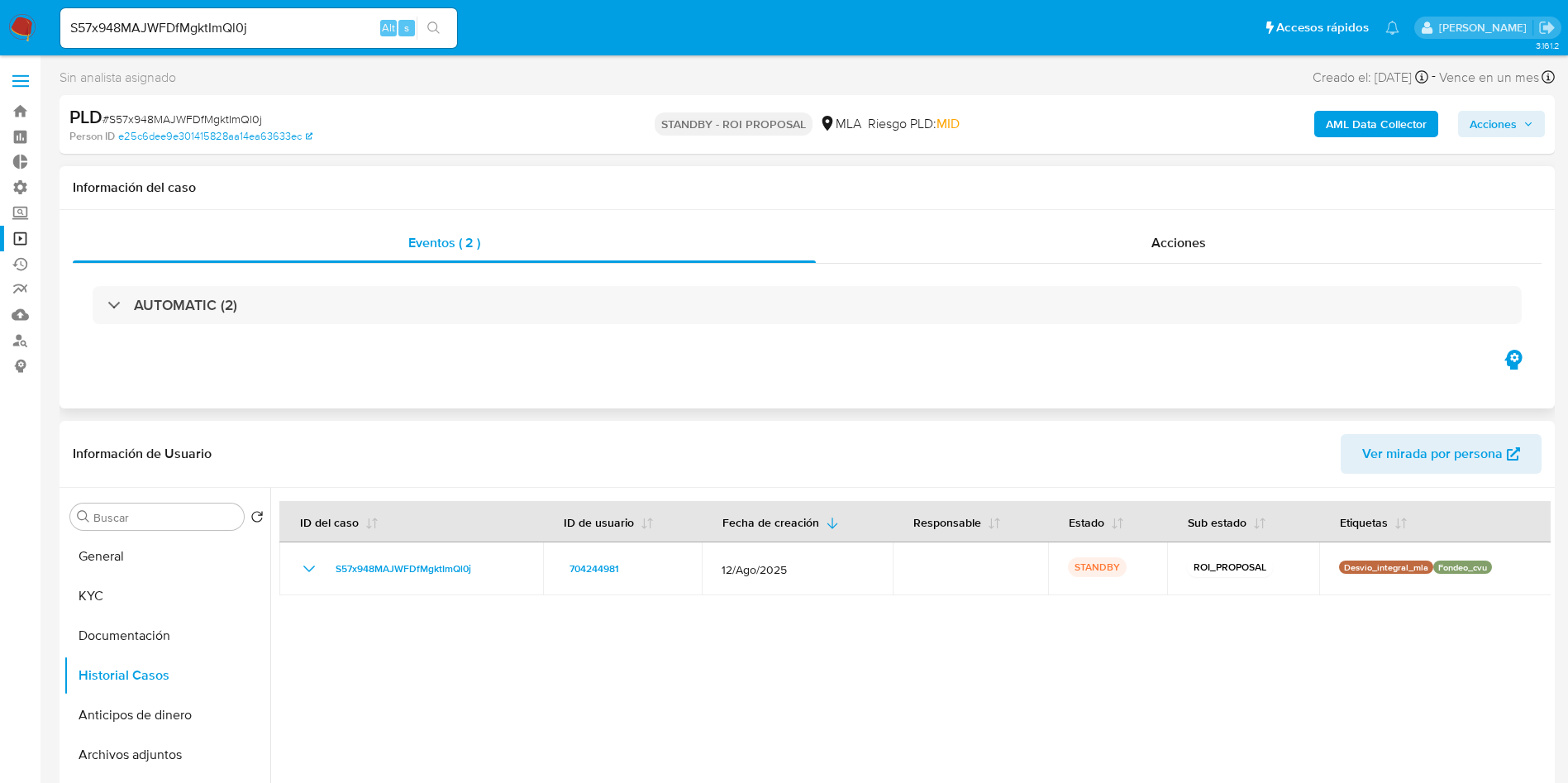
click at [1054, 263] on div "AUTOMATIC (2)" at bounding box center [807, 305] width 1468 height 82
click at [1166, 249] on span "Acciones" at bounding box center [1179, 242] width 55 height 19
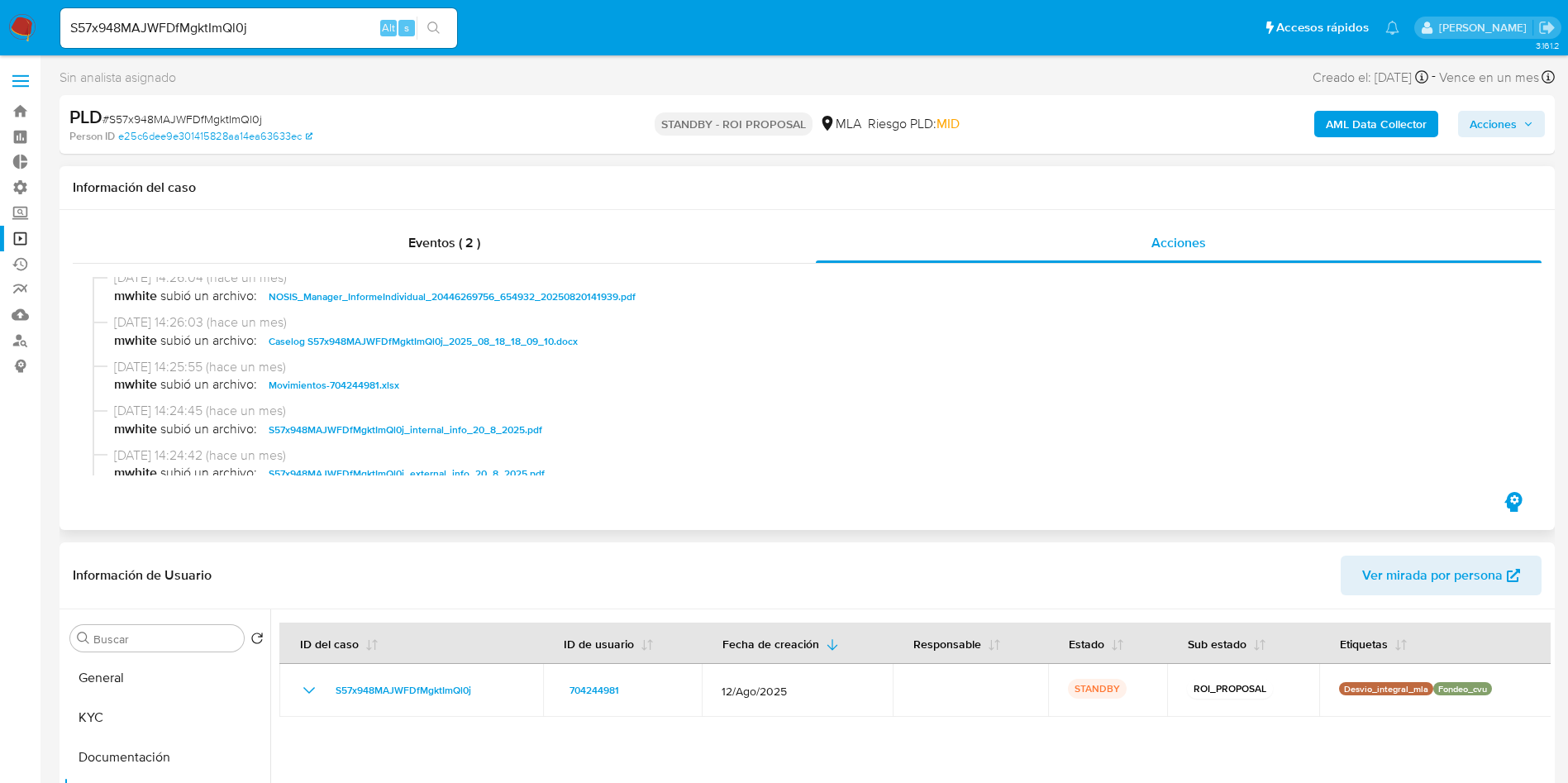
scroll to position [124, 0]
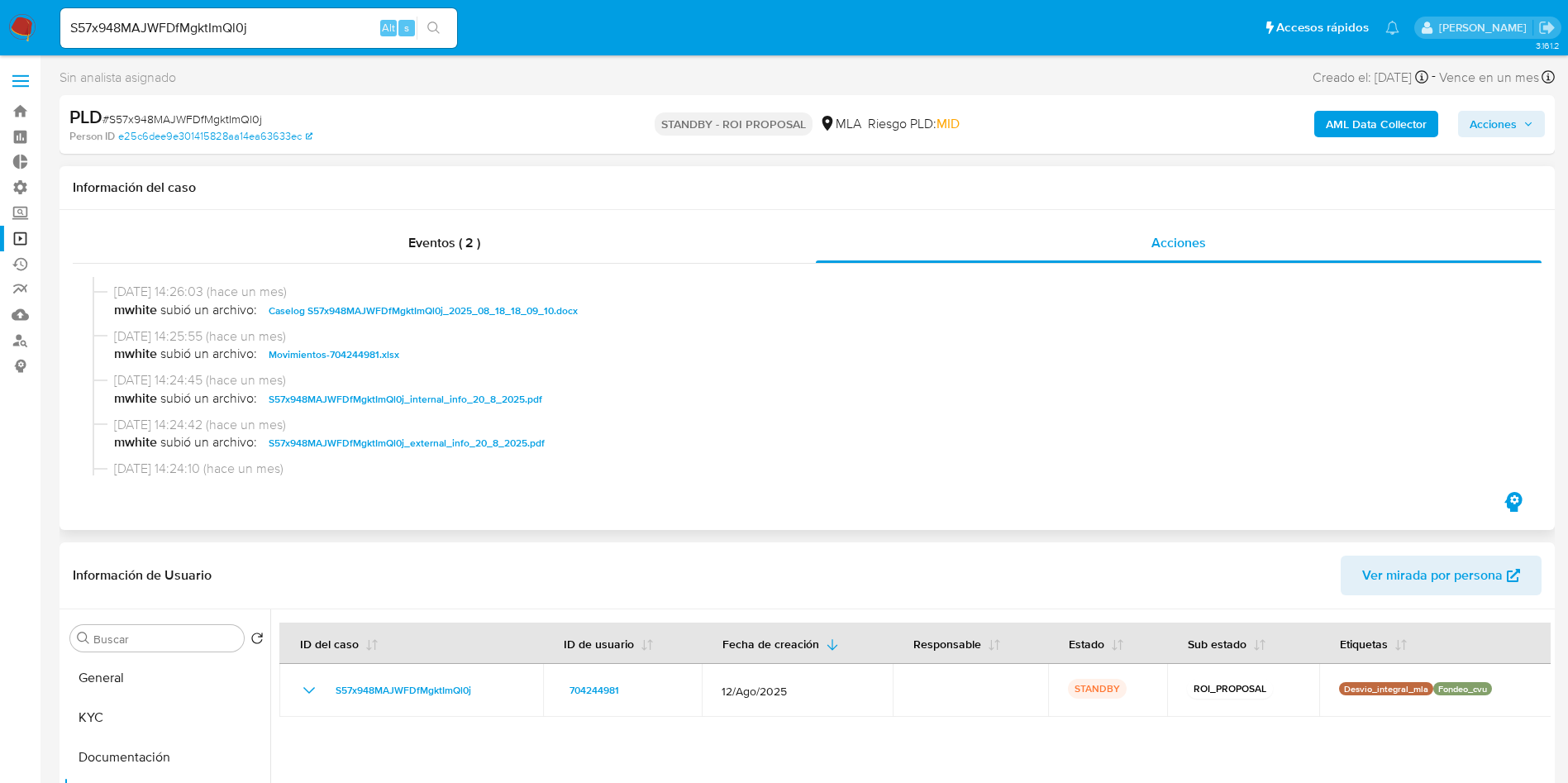
click at [421, 314] on span "Caselog S57x948MAJWFDfMgktImQl0j_2025_08_18_18_09_10.docx" at bounding box center [423, 311] width 309 height 20
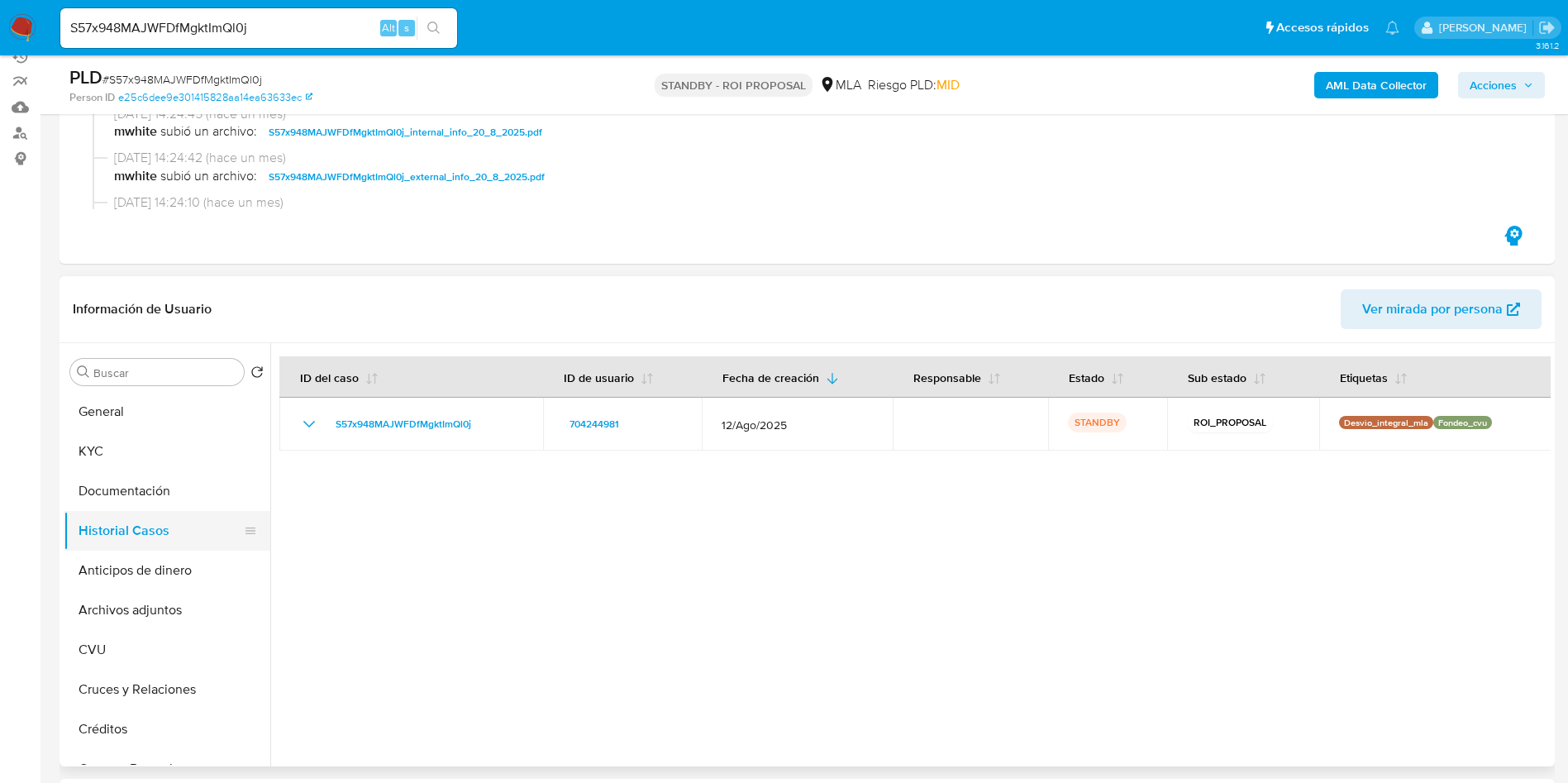
scroll to position [248, 0]
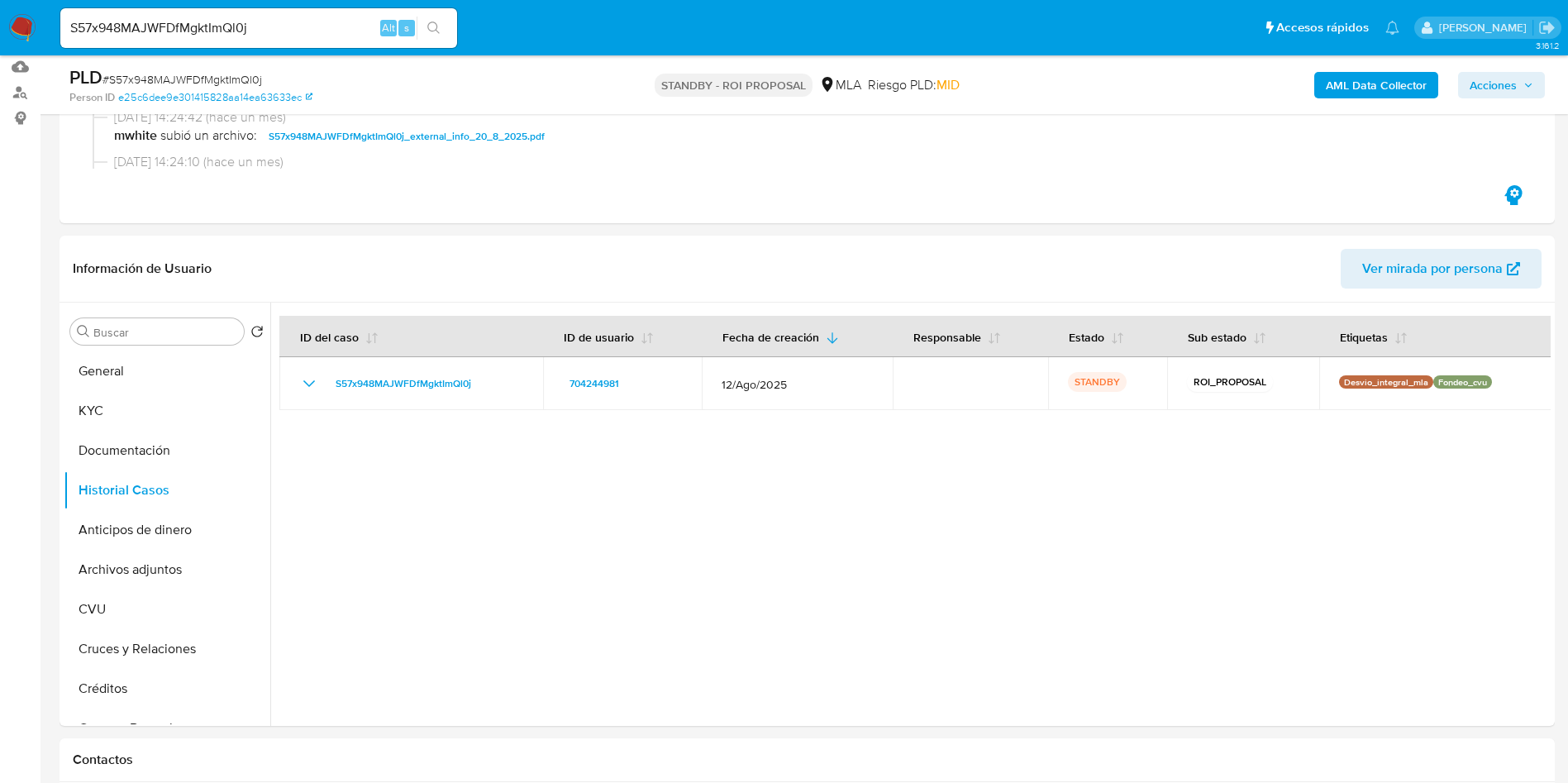
click at [191, 13] on div "S57x948MAJWFDfMgktImQl0j Alt s" at bounding box center [259, 27] width 397 height 39
click at [184, 21] on input "S57x948MAJWFDfMgktImQl0j" at bounding box center [259, 28] width 397 height 22
paste input "bx8anWqcmY2GXa19SmrnKRPs"
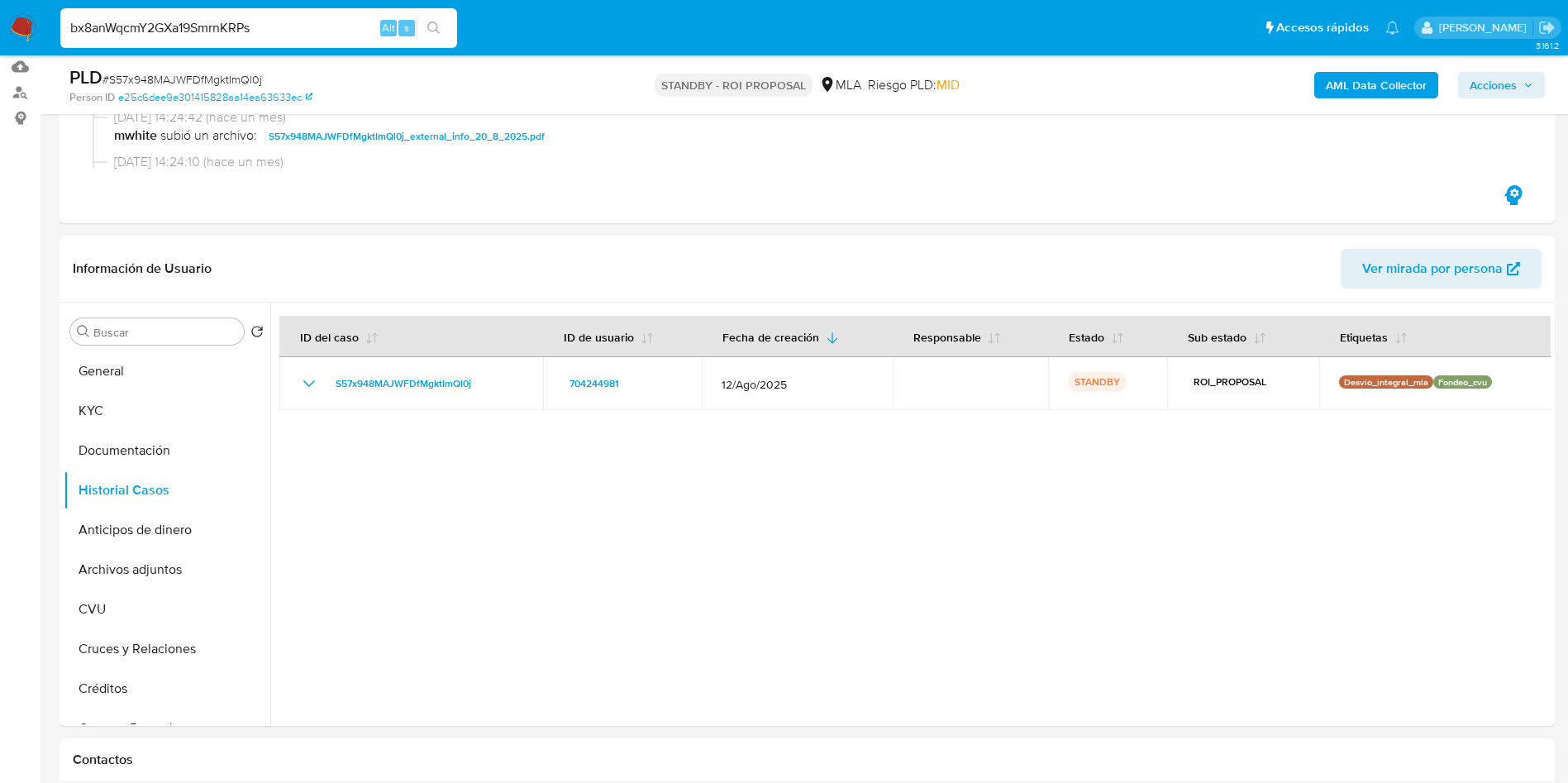
type input "bx8anWqcmY2GXa19SmrnKRPs"
click at [438, 13] on div "bx8anWqcmY2GXa19SmrnKRPs Alt s" at bounding box center [259, 27] width 397 height 39
click at [440, 28] on icon "search-icon" at bounding box center [433, 28] width 13 height 13
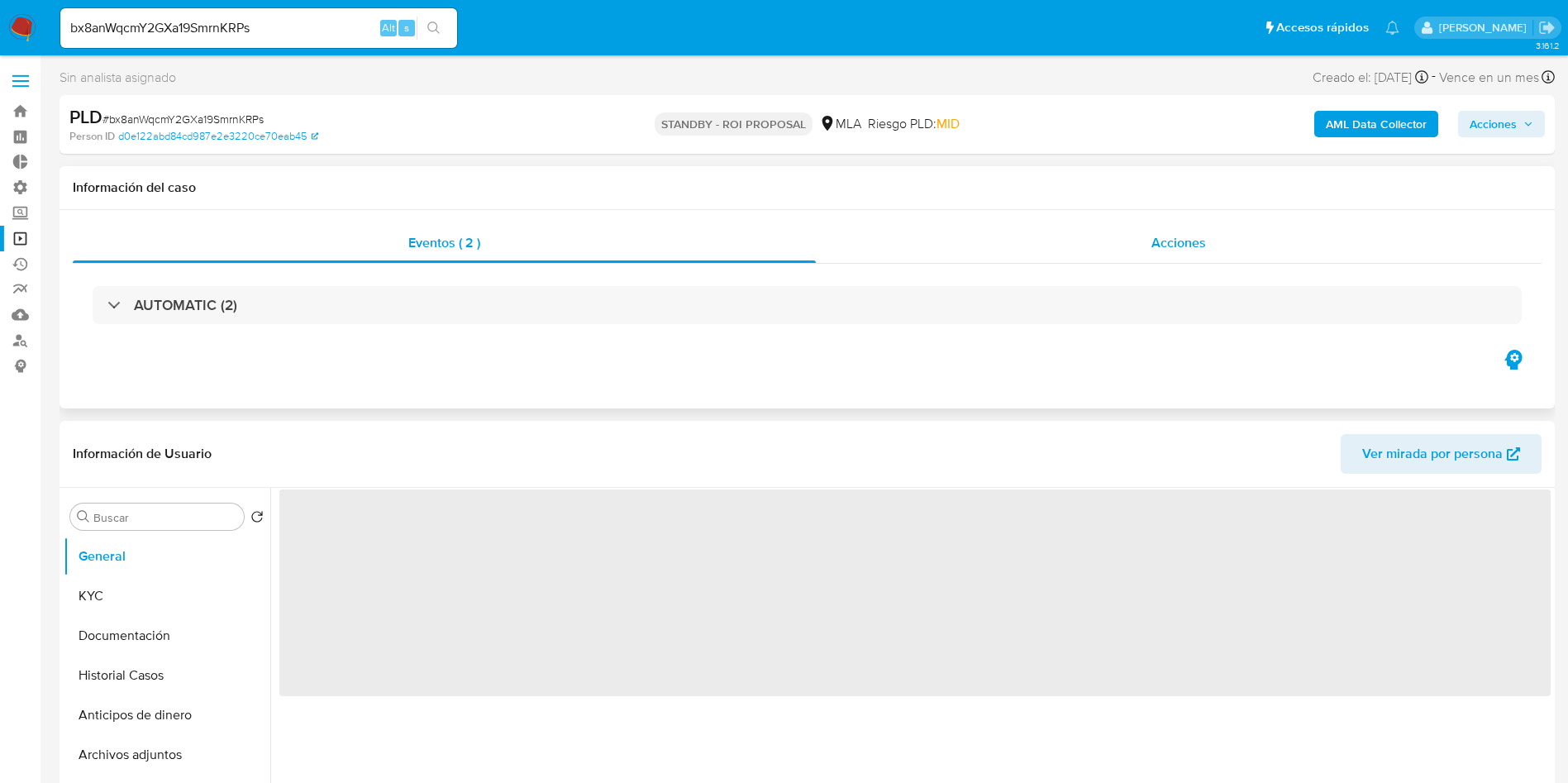
click at [1167, 245] on span "Acciones" at bounding box center [1179, 242] width 55 height 19
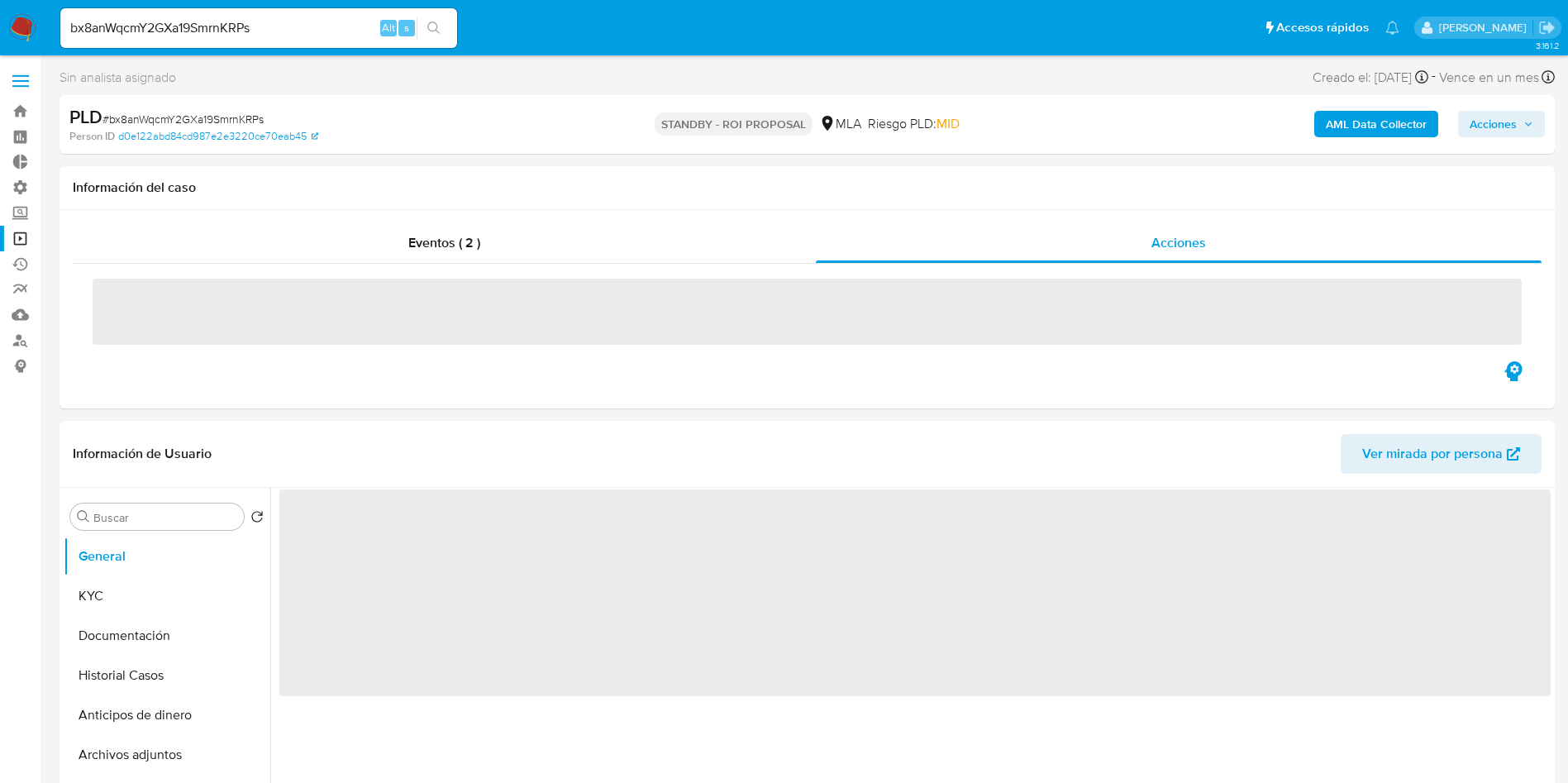
select select "10"
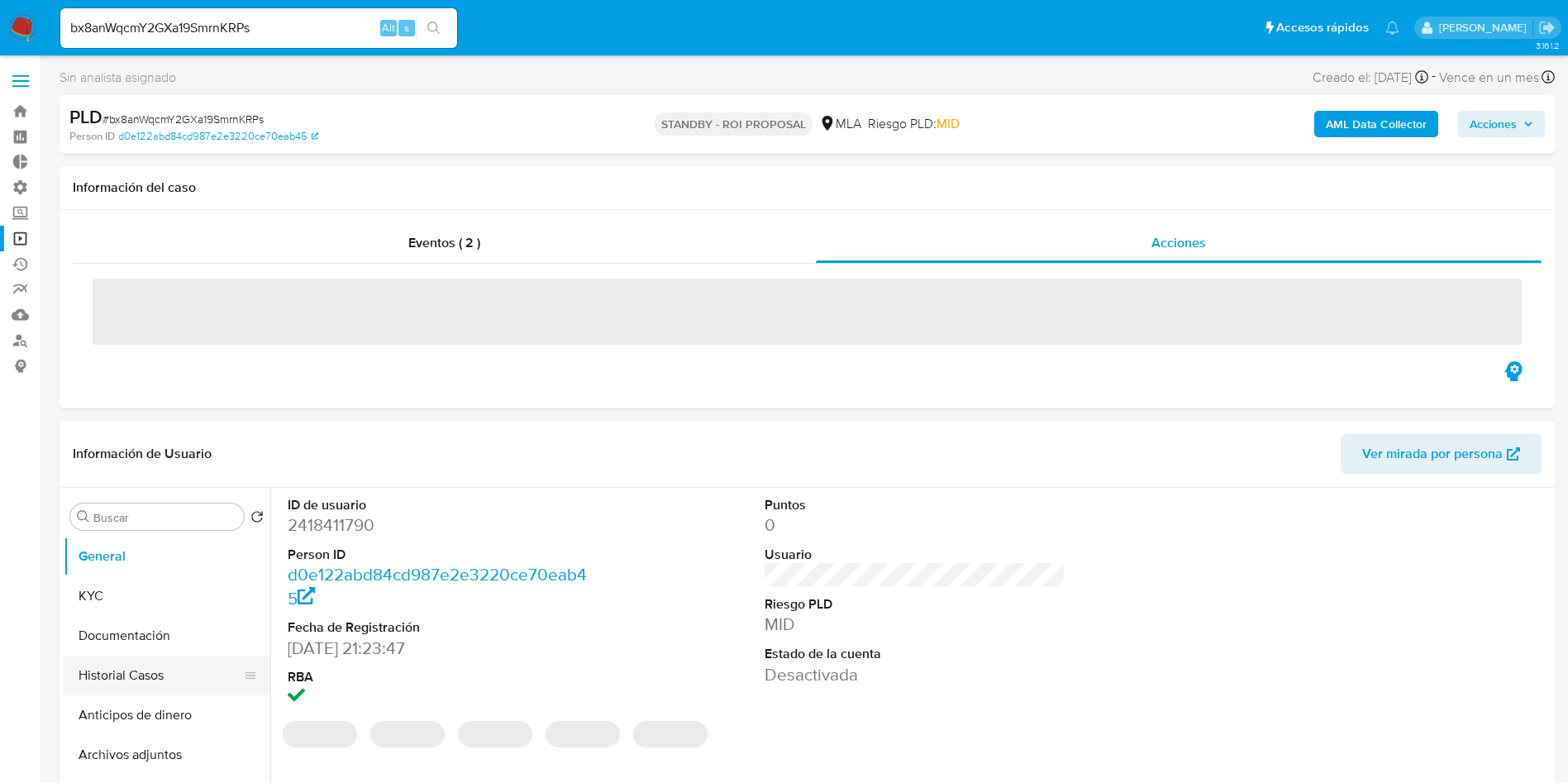
click at [169, 576] on button "General" at bounding box center [167, 556] width 207 height 39
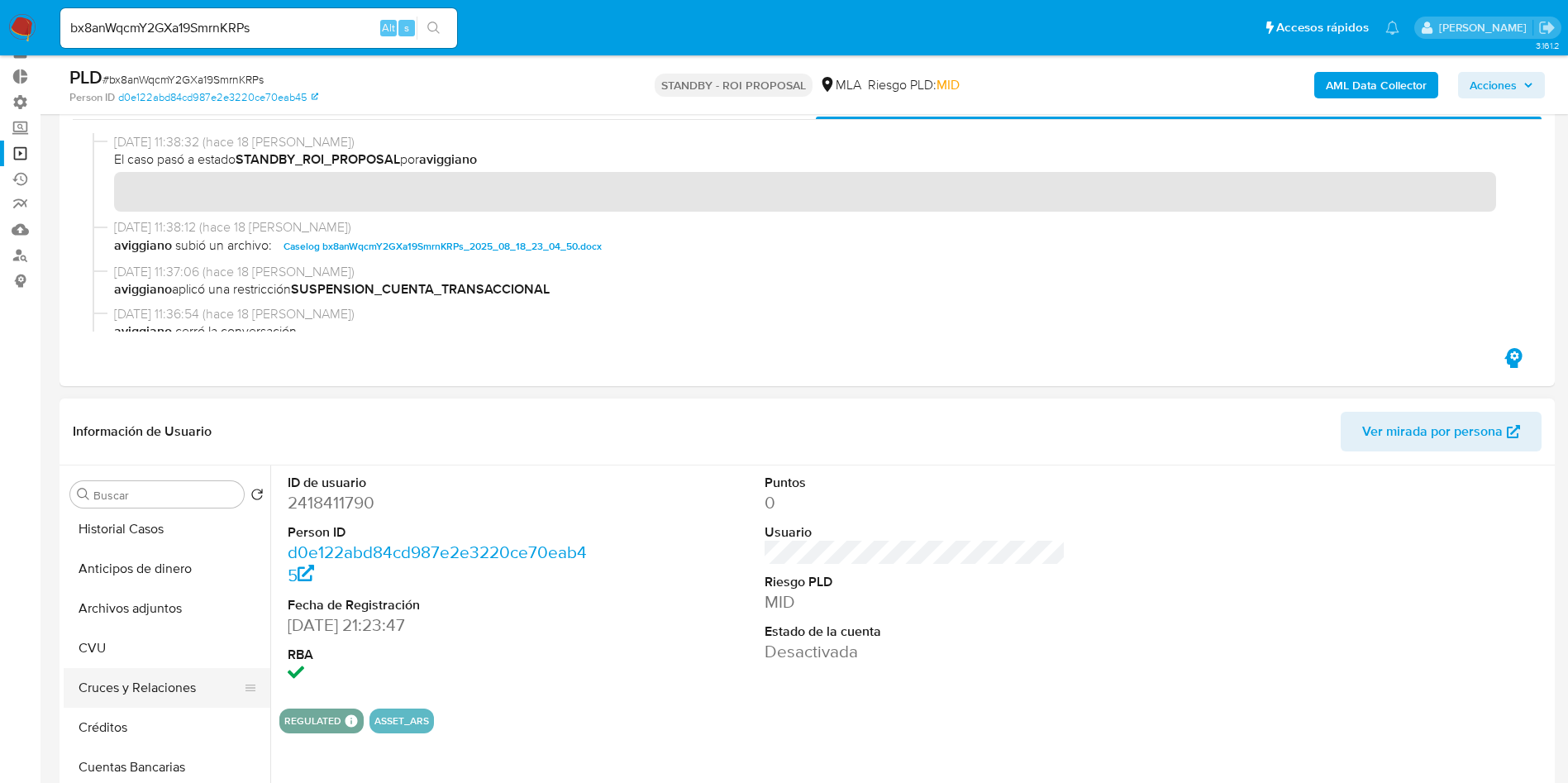
scroll to position [124, 0]
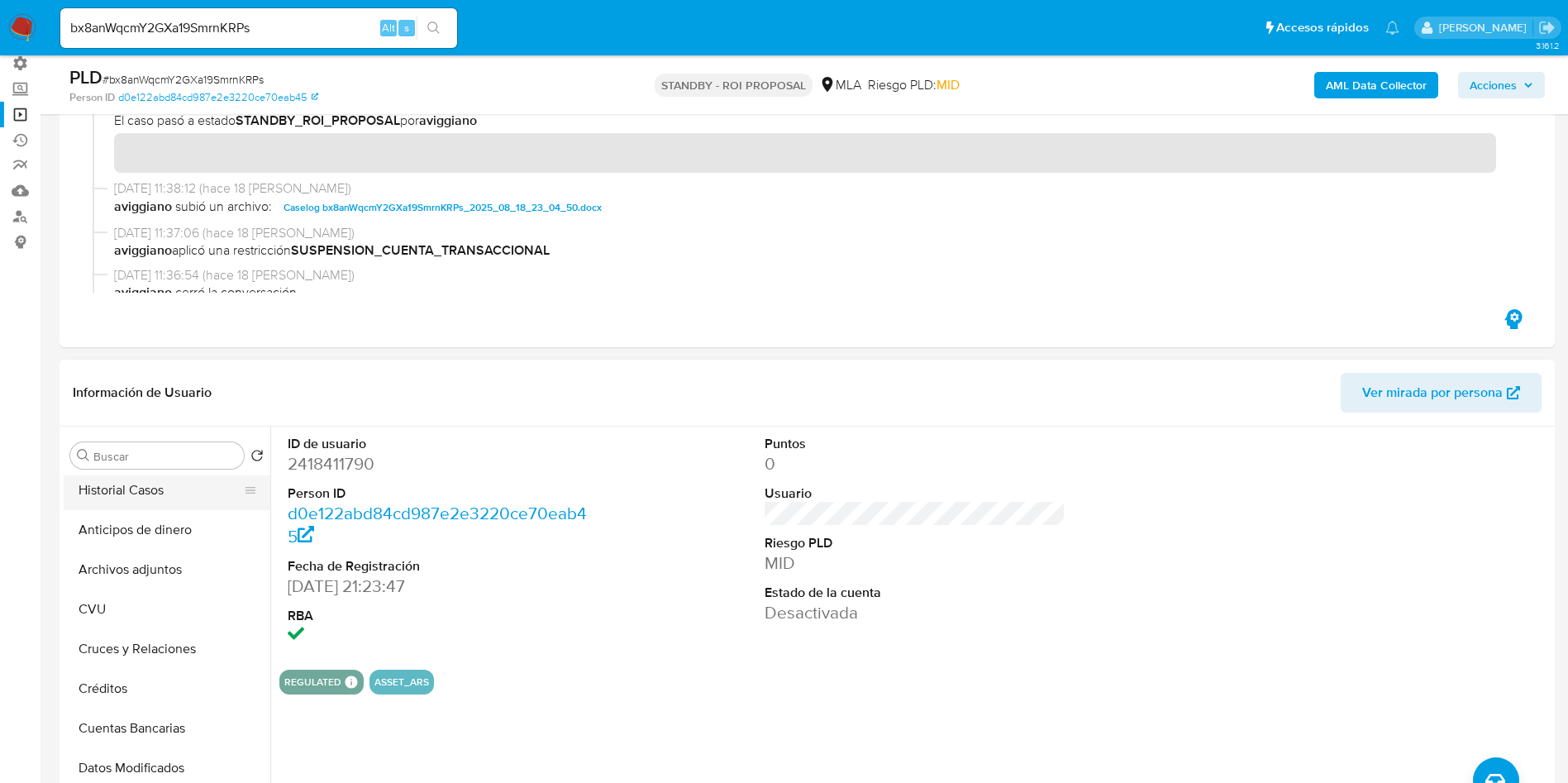
click at [144, 485] on button "Historial Casos" at bounding box center [161, 489] width 194 height 39
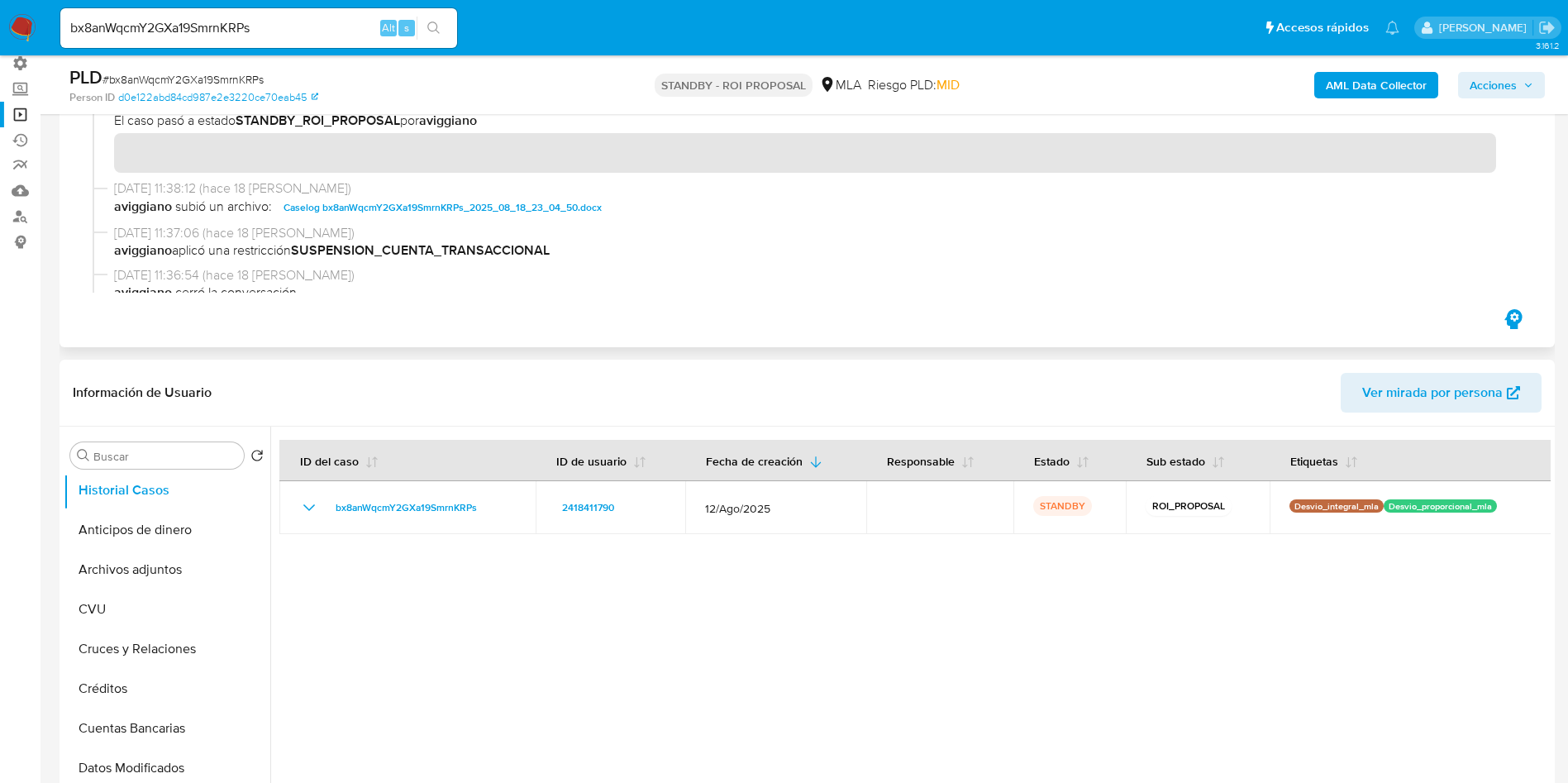
click at [467, 208] on span "Caselog bx8anWqcmY2GXa19SmrnKRPs_2025_08_18_23_04_50.docx" at bounding box center [443, 208] width 318 height 20
click at [209, 80] on span "# bx8anWqcmY2GXa19SmrnKRPs" at bounding box center [183, 80] width 161 height 16
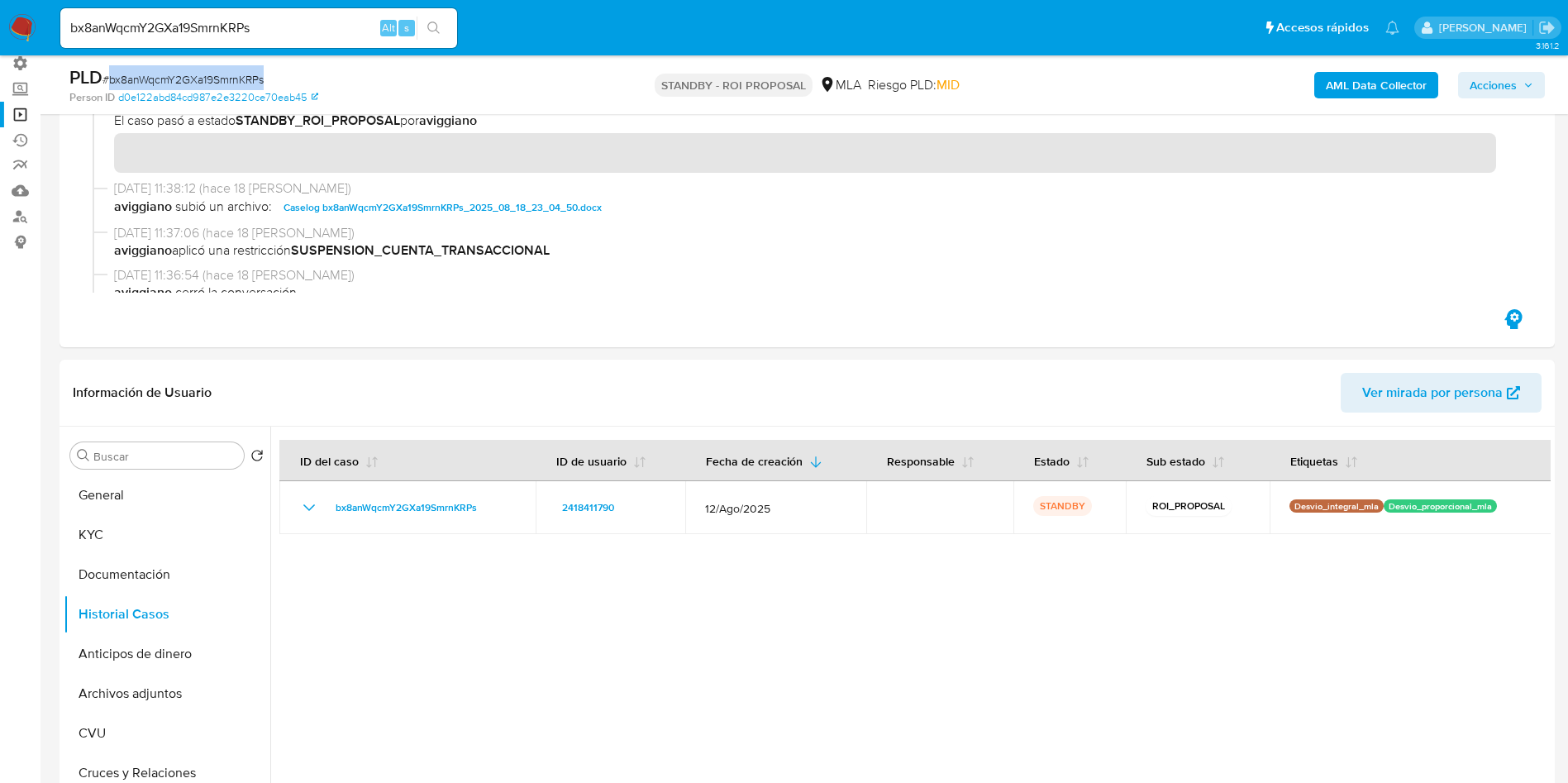
click at [209, 80] on span "# bx8anWqcmY2GXa19SmrnKRPs" at bounding box center [183, 80] width 161 height 16
copy span "bx8anWqcmY2GXa19SmrnKRPs"
click at [203, 30] on input "bx8anWqcmY2GXa19SmrnKRPs" at bounding box center [259, 28] width 397 height 22
paste input "mByV3NegXhwcGzuKqQtJHb3R"
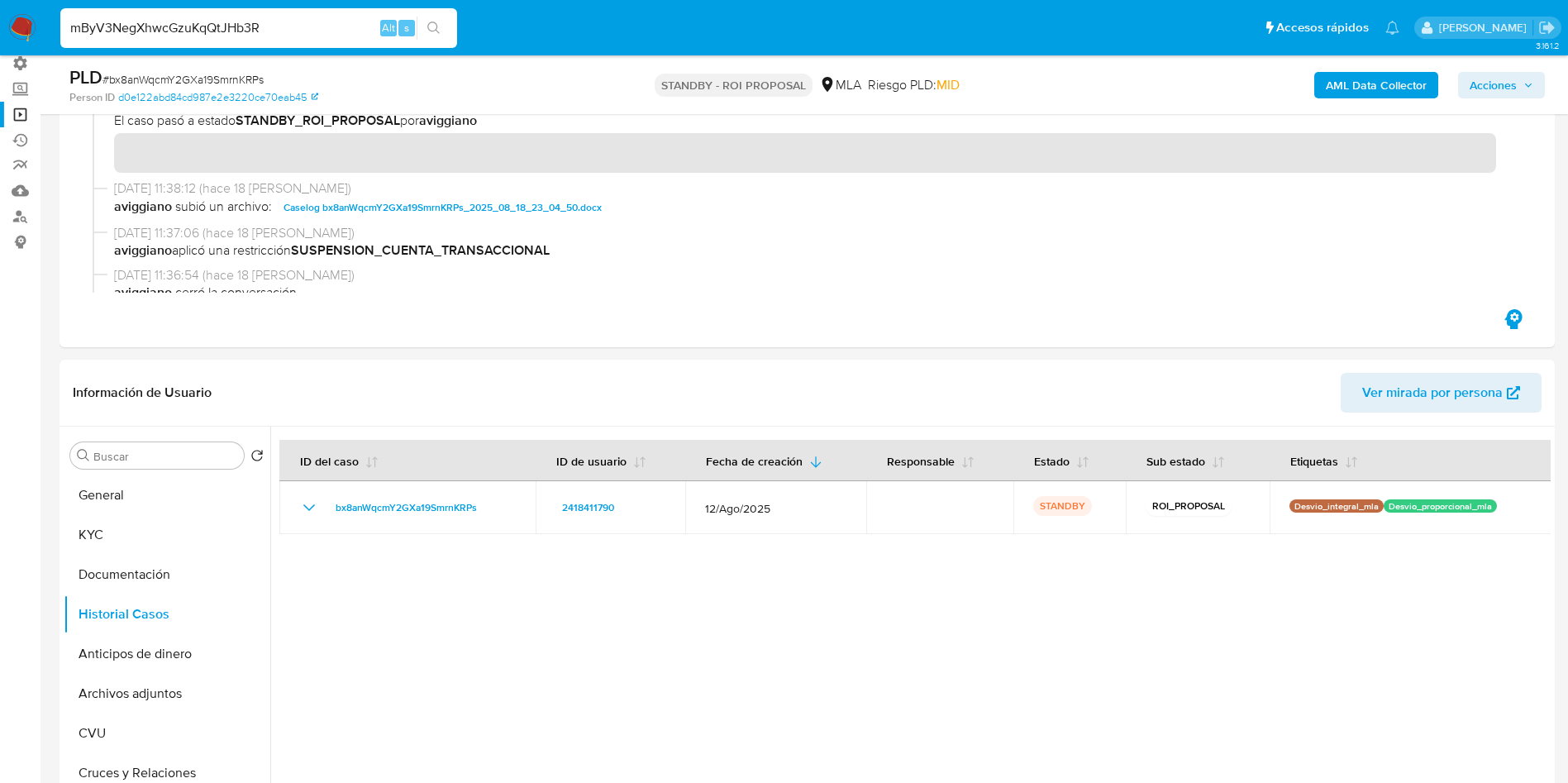
type input "mByV3NegXhwcGzuKqQtJHb3R"
click at [427, 22] on icon "search-icon" at bounding box center [433, 28] width 13 height 13
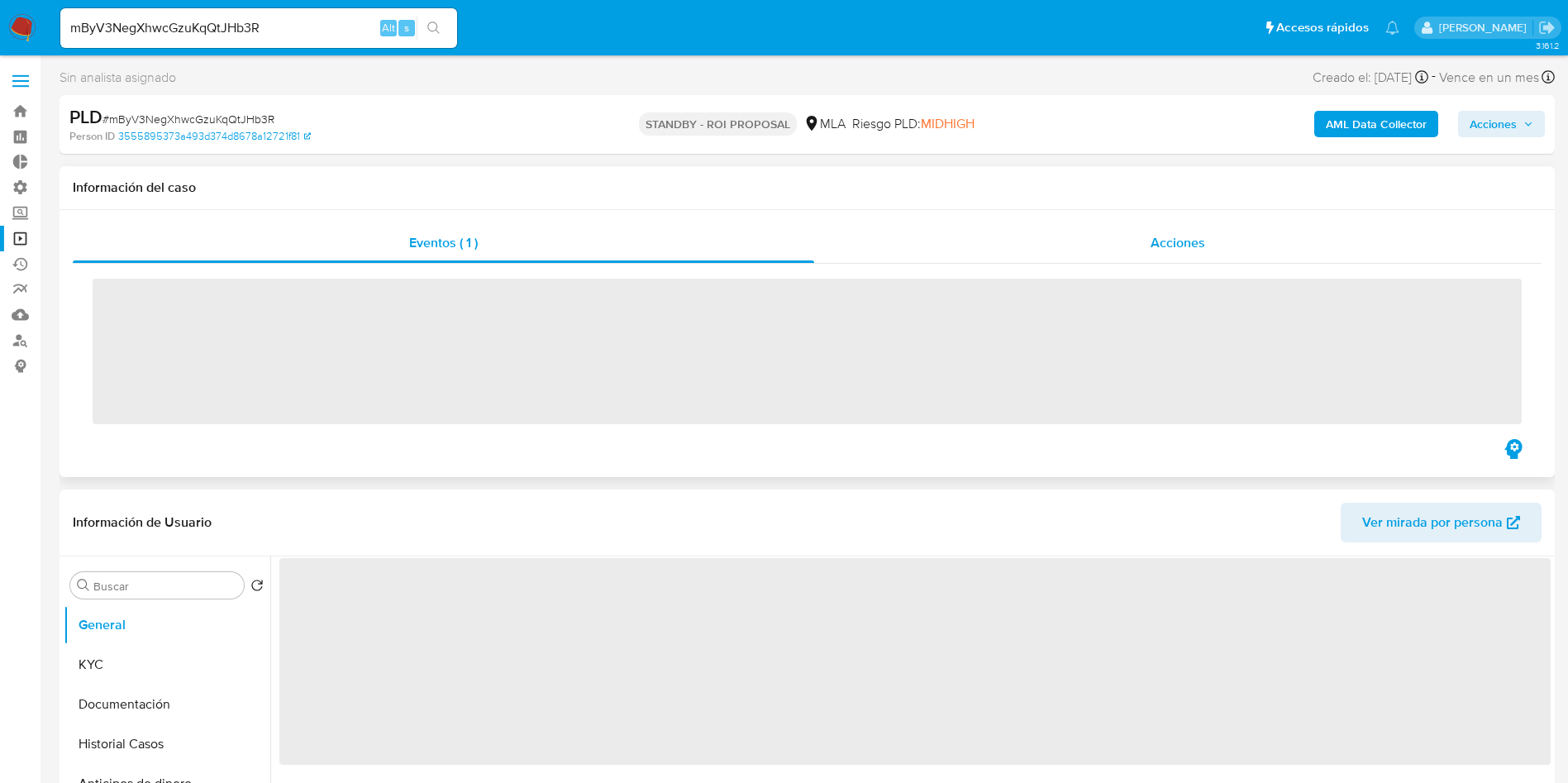
click at [1149, 247] on div "Acciones" at bounding box center [1178, 242] width 728 height 39
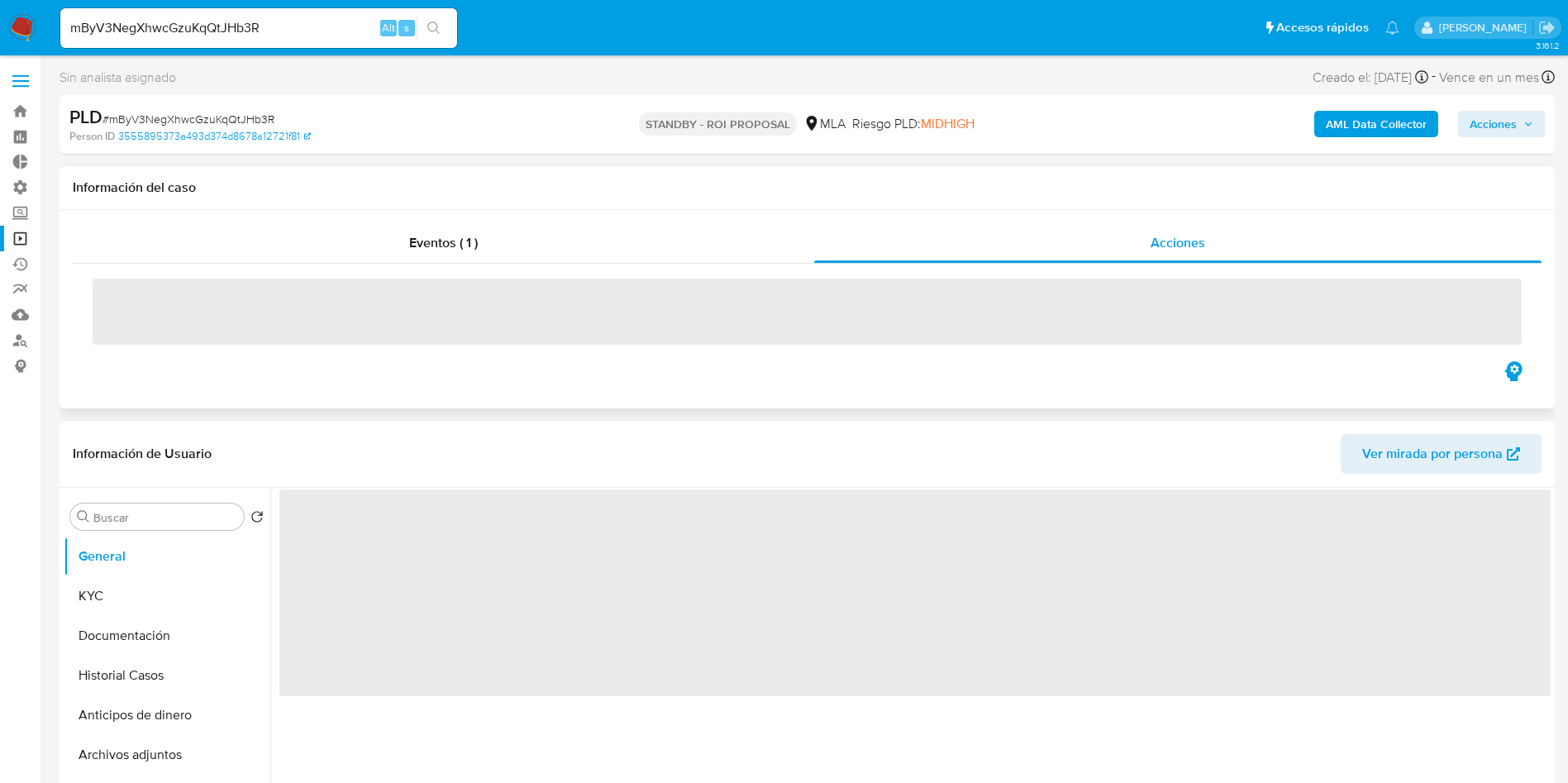
select select "10"
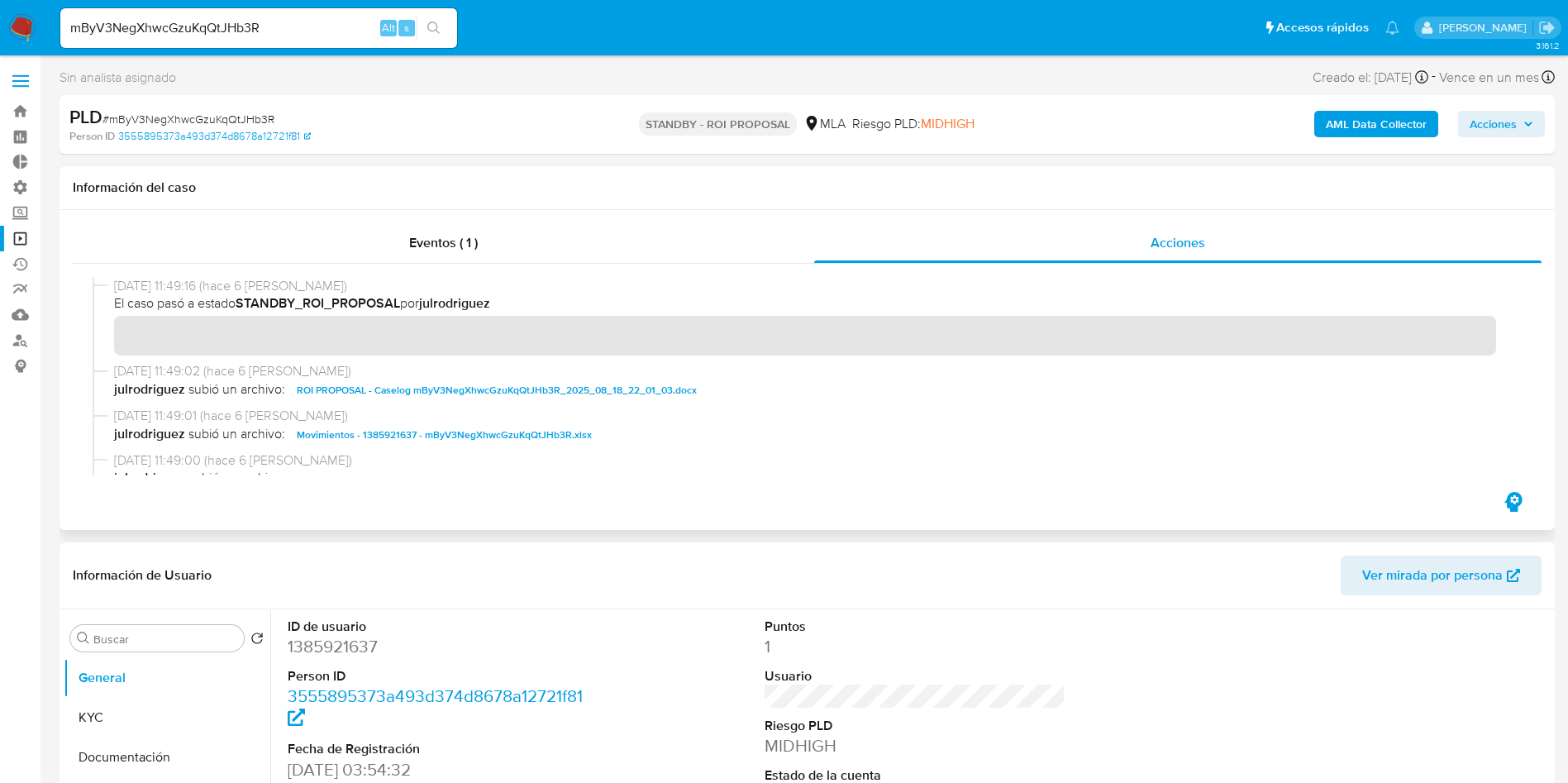
click at [406, 386] on span "ROI PROPOSAL - Caselog mByV3NegXhwcGzuKqQtJHb3R_2025_08_18_22_01_03.docx" at bounding box center [497, 391] width 400 height 20
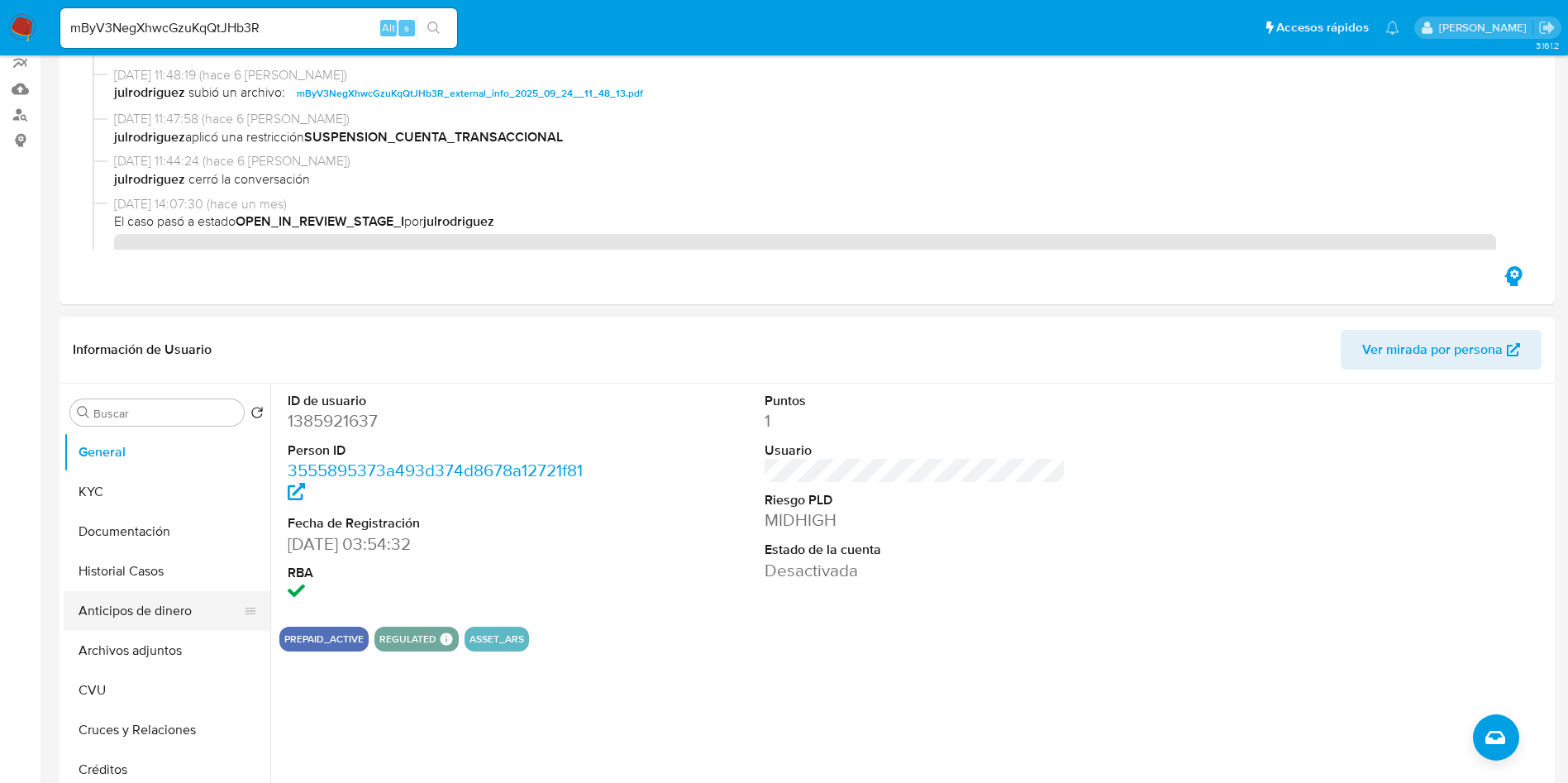
scroll to position [248, 0]
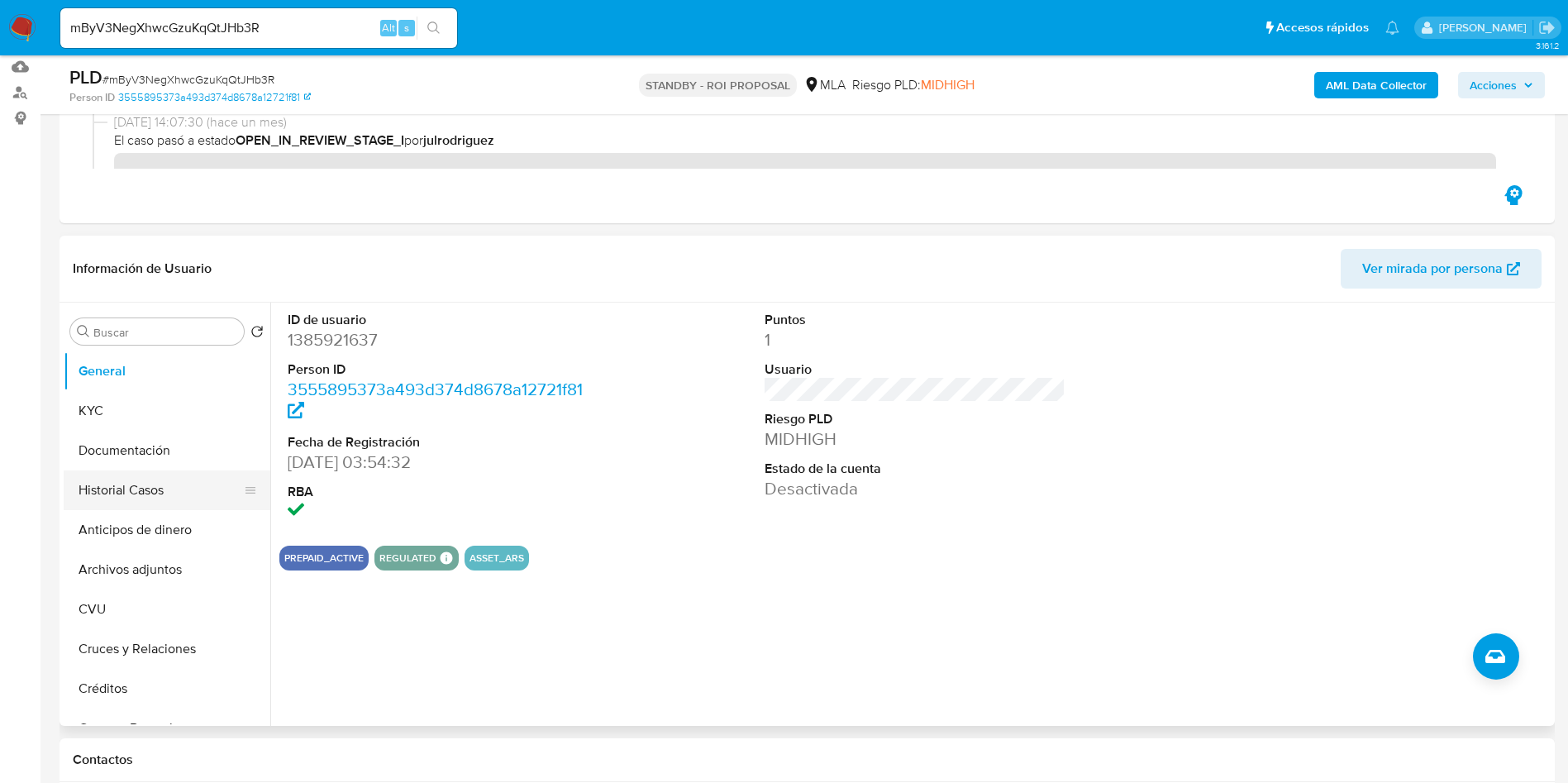
click at [150, 487] on button "Historial Casos" at bounding box center [161, 489] width 194 height 39
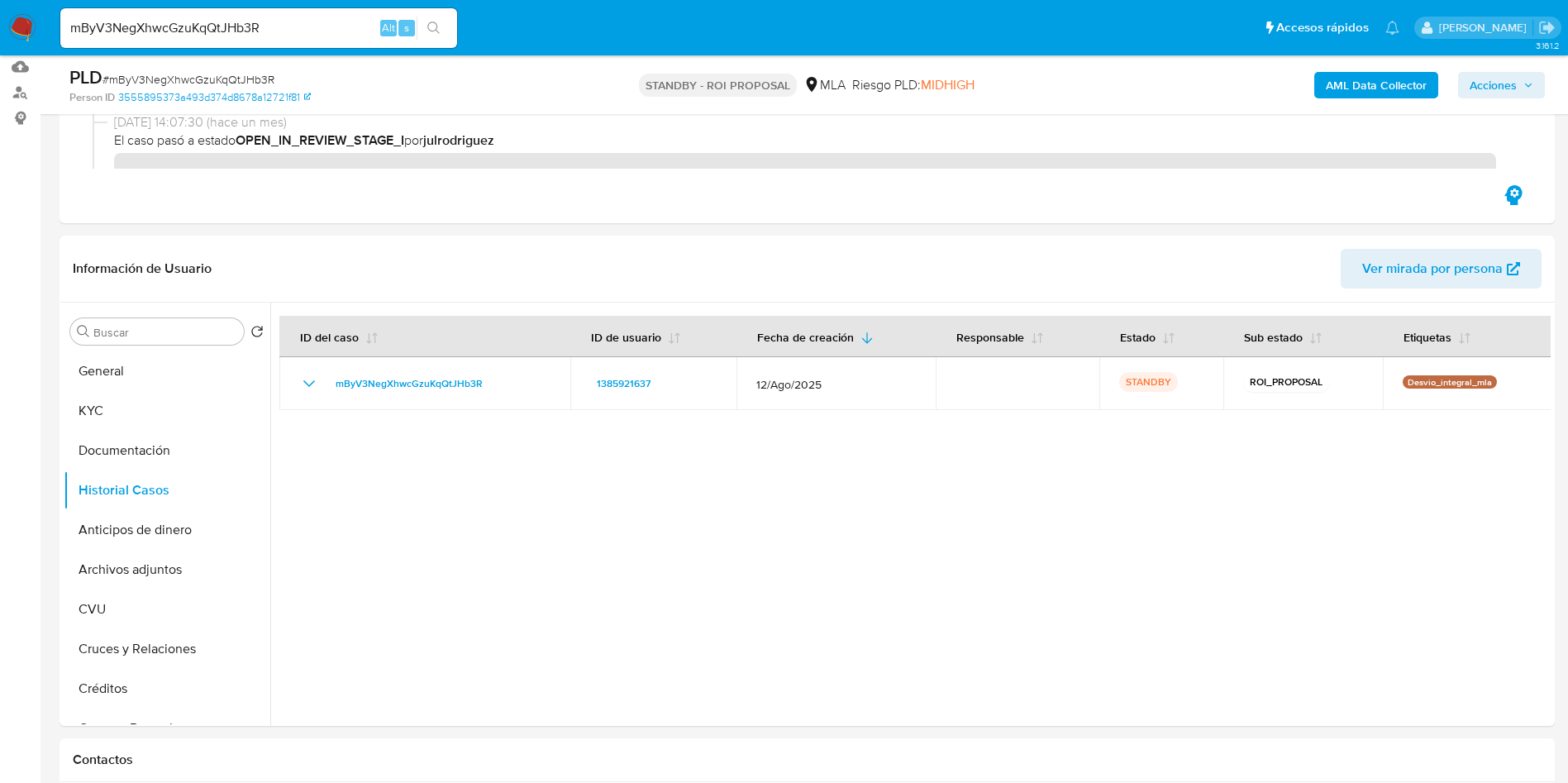
click at [263, 30] on input "mByV3NegXhwcGzuKqQtJHb3R" at bounding box center [259, 28] width 397 height 22
paste input "g7bnuNRpScb2lfSdHNgXqzSj"
type input "g7bnuNRpScb2lfSdHNgXqzSj"
click at [430, 22] on icon "search-icon" at bounding box center [433, 28] width 13 height 13
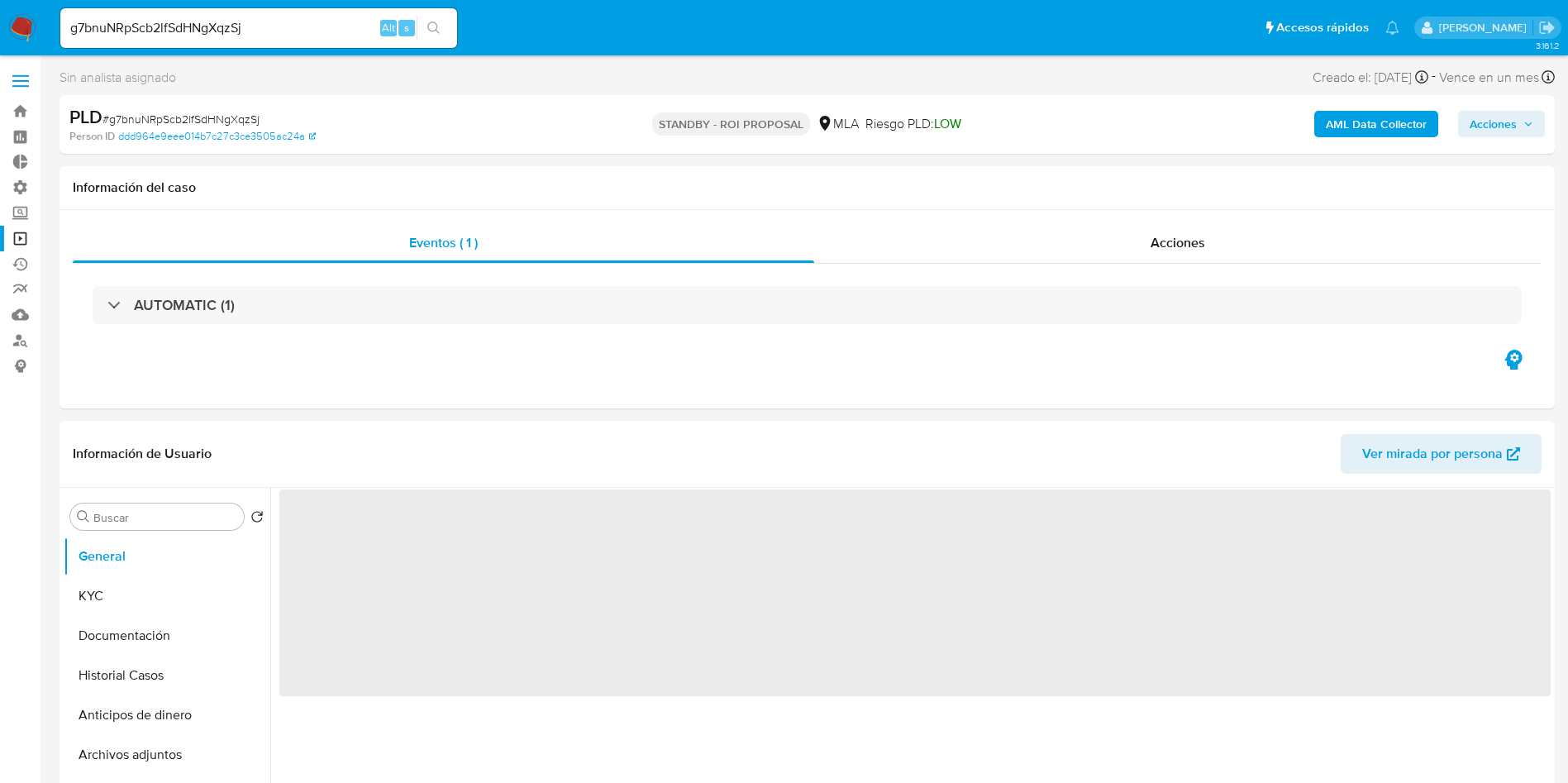
select select "10"
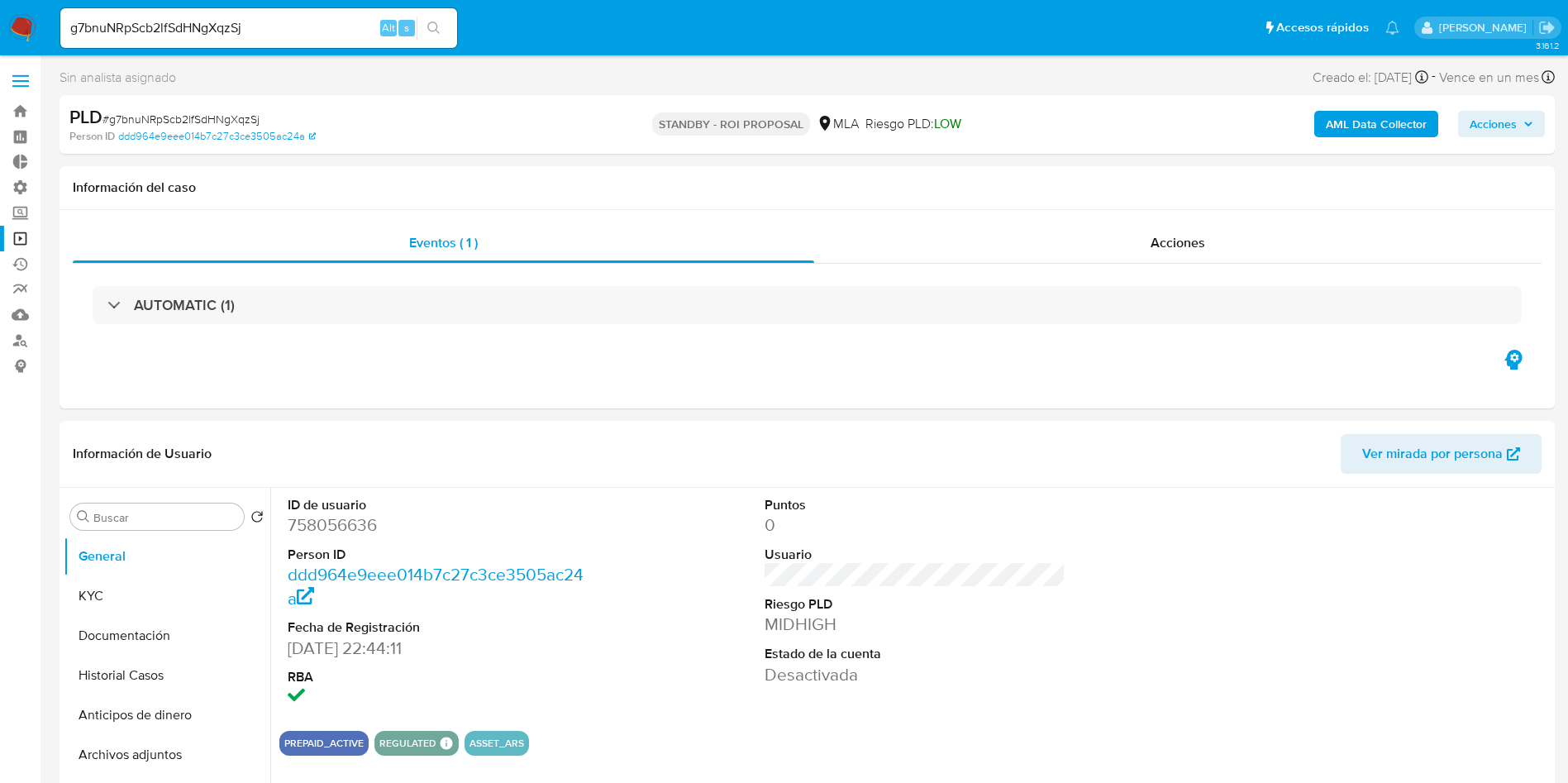
click at [264, 29] on input "g7bnuNRpScb2lfSdHNgXqzSj" at bounding box center [259, 28] width 397 height 22
click at [425, 31] on button "search-icon" at bounding box center [433, 27] width 34 height 23
click at [105, 663] on button "Historial Casos" at bounding box center [161, 675] width 194 height 39
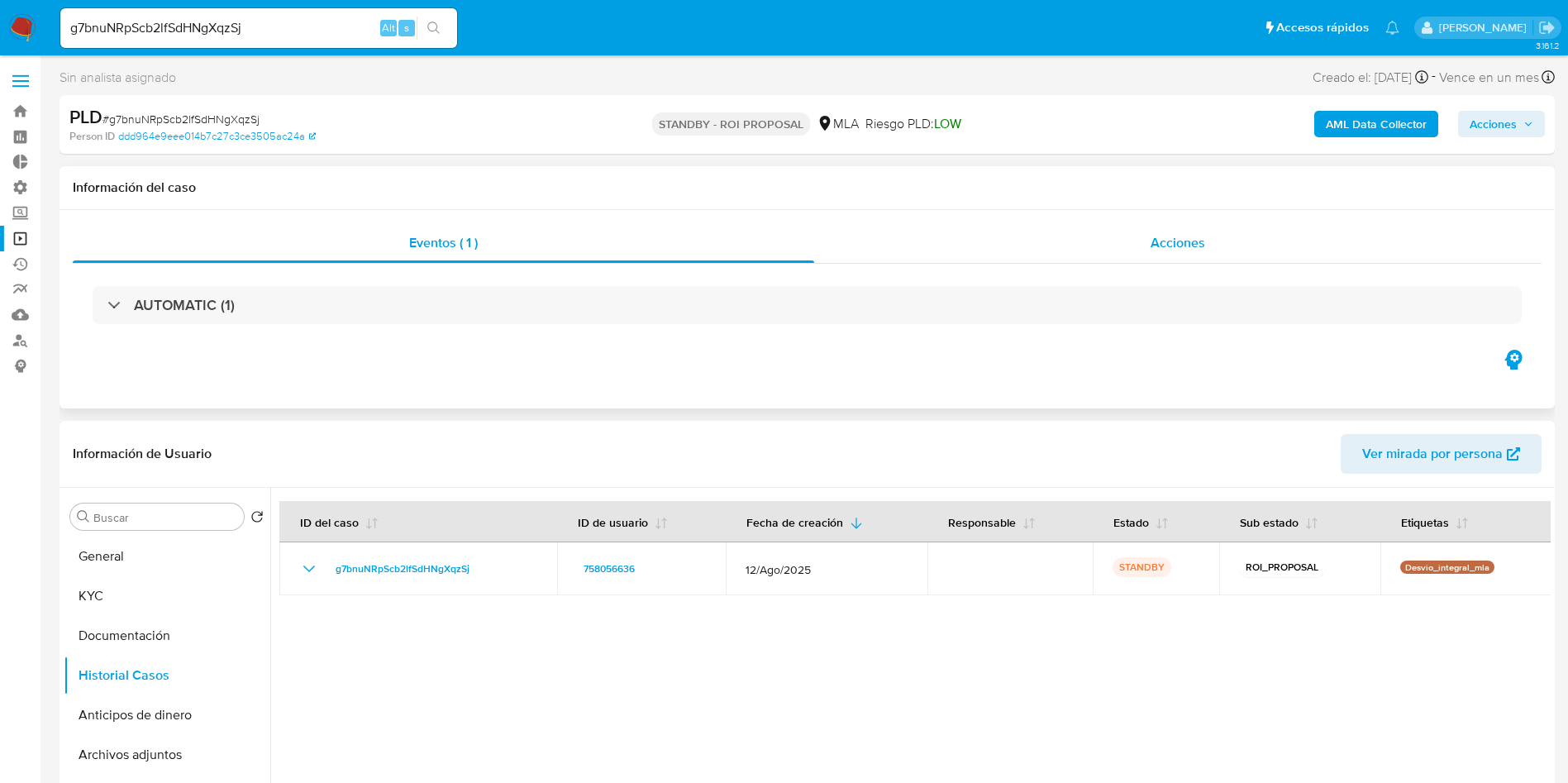
click at [1200, 240] on span "Acciones" at bounding box center [1178, 242] width 55 height 19
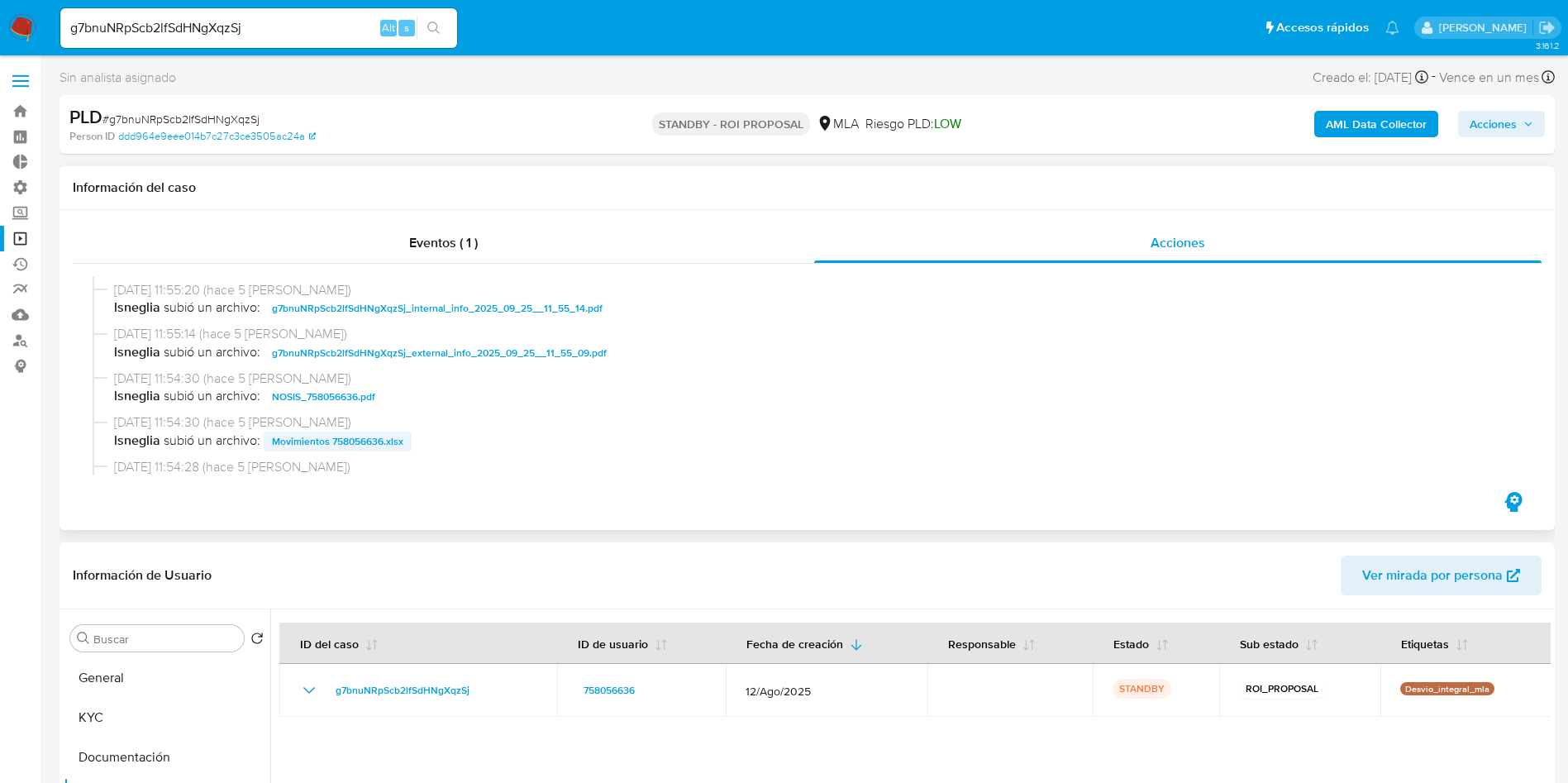
scroll to position [248, 0]
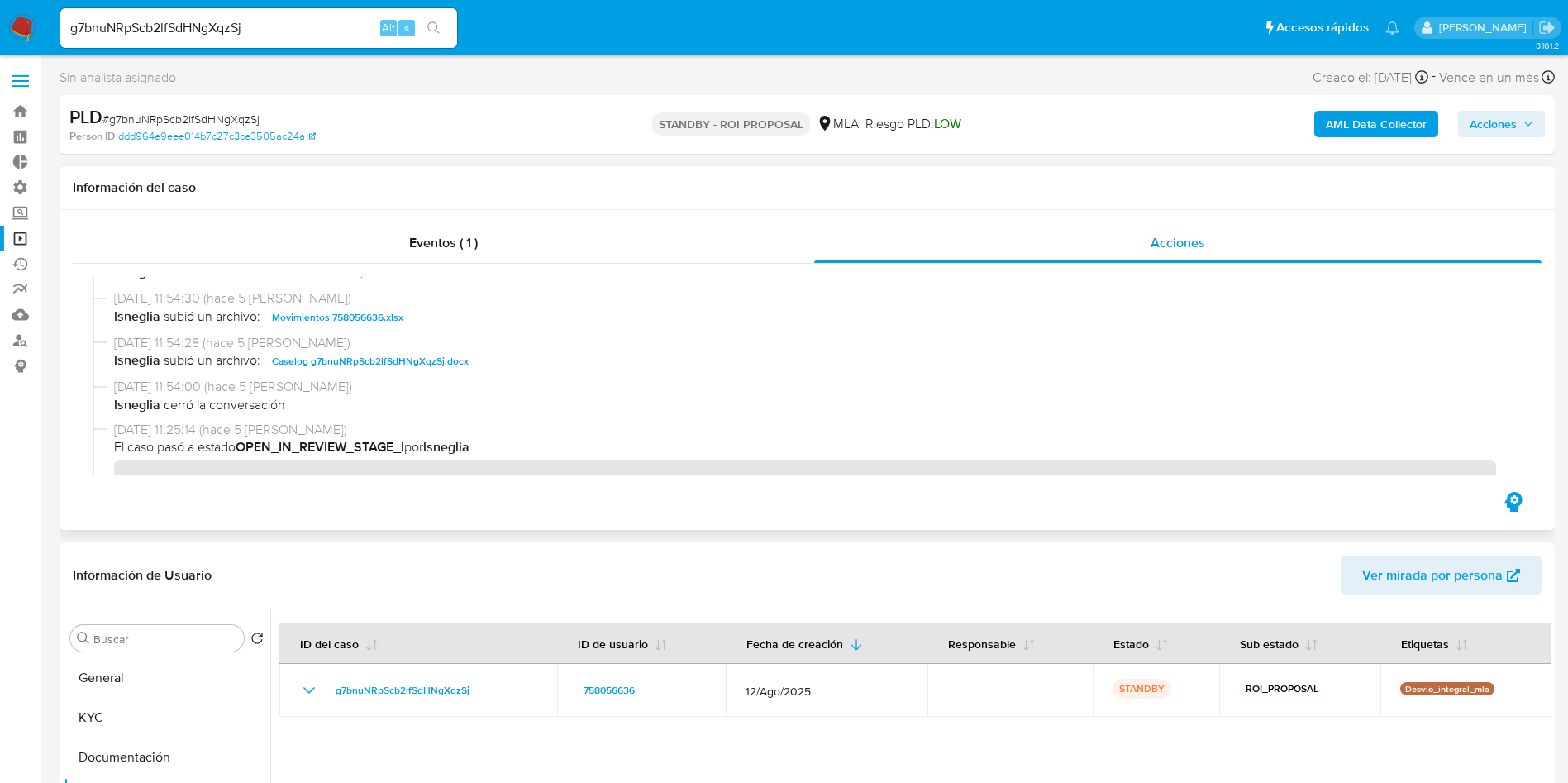
click at [340, 361] on span "Caselog g7bnuNRpScb2lfSdHNgXqzSj.docx" at bounding box center [369, 361] width 197 height 20
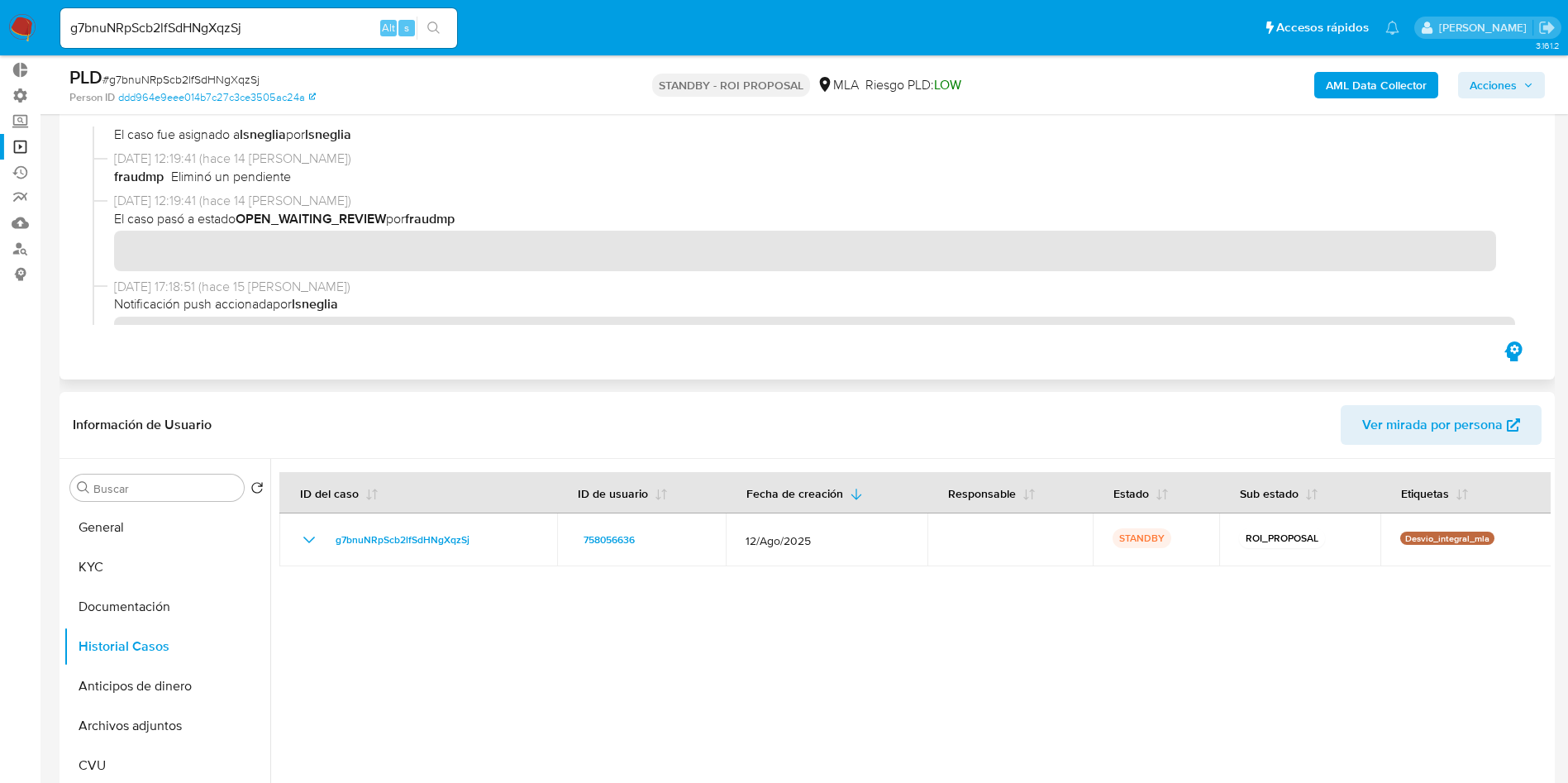
scroll to position [124, 0]
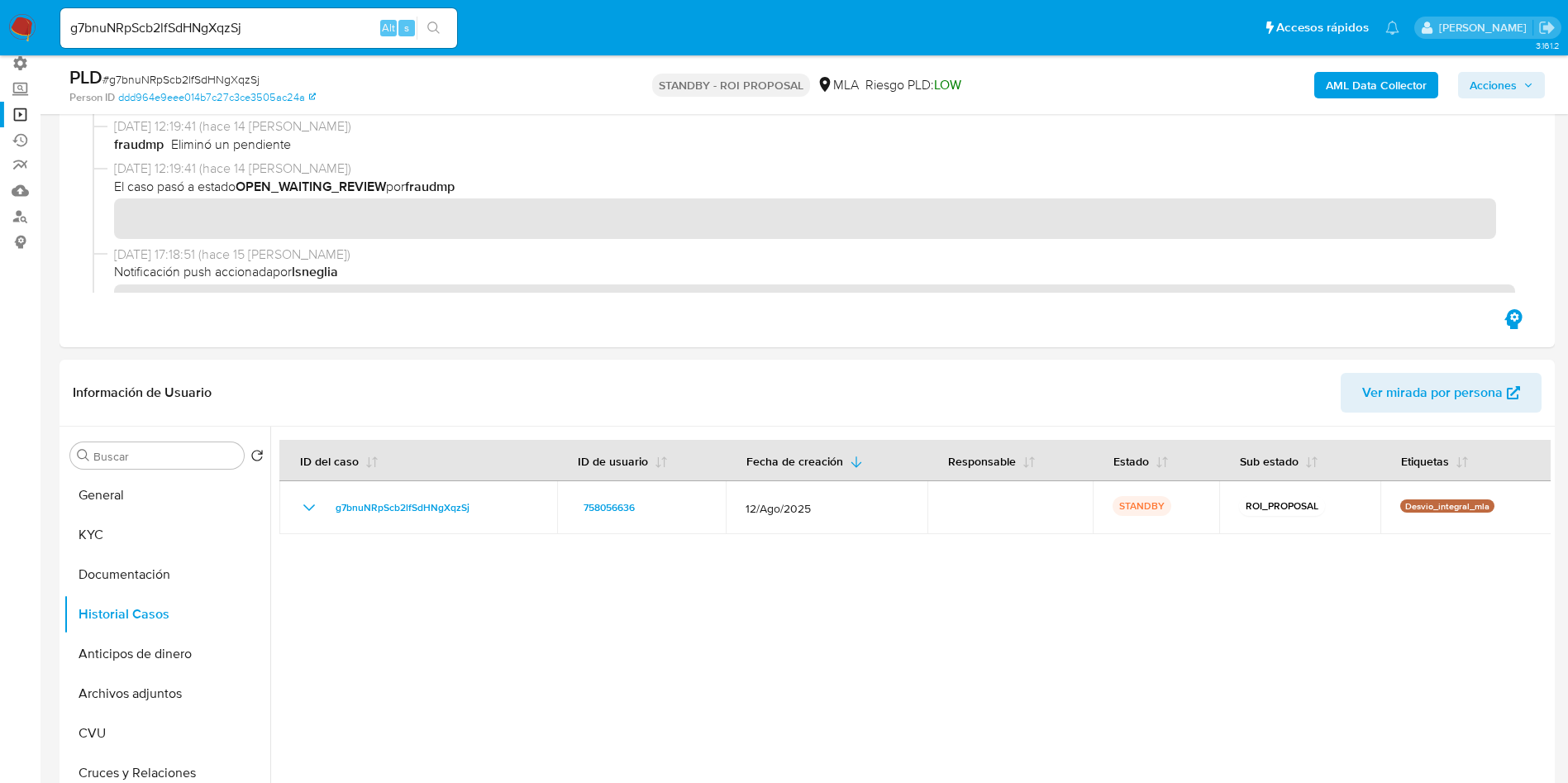
click at [235, 31] on input "g7bnuNRpScb2lfSdHNgXqzSj" at bounding box center [259, 28] width 397 height 22
click at [234, 31] on input "g7bnuNRpScb2lfSdHNgXqzSj" at bounding box center [259, 28] width 397 height 22
click at [232, 26] on input "g7bnuNRpScb2lfSdHNgXqzSj" at bounding box center [259, 28] width 397 height 22
paste input "OrRPwTP5ZNVV8CzN1RwDF1An"
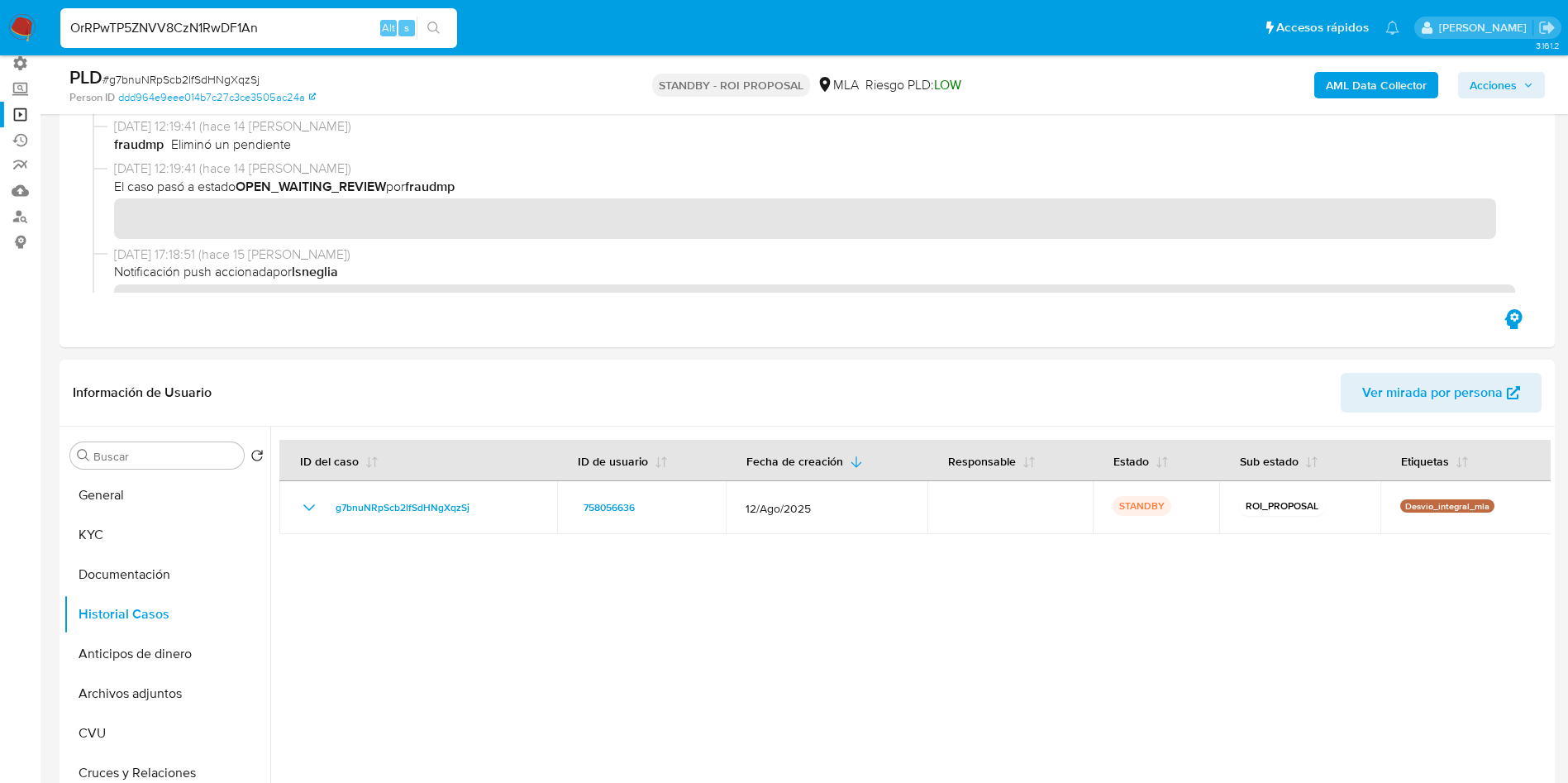
type input "OrRPwTP5ZNVV8CzN1RwDF1An"
click at [435, 25] on icon "search-icon" at bounding box center [433, 28] width 13 height 13
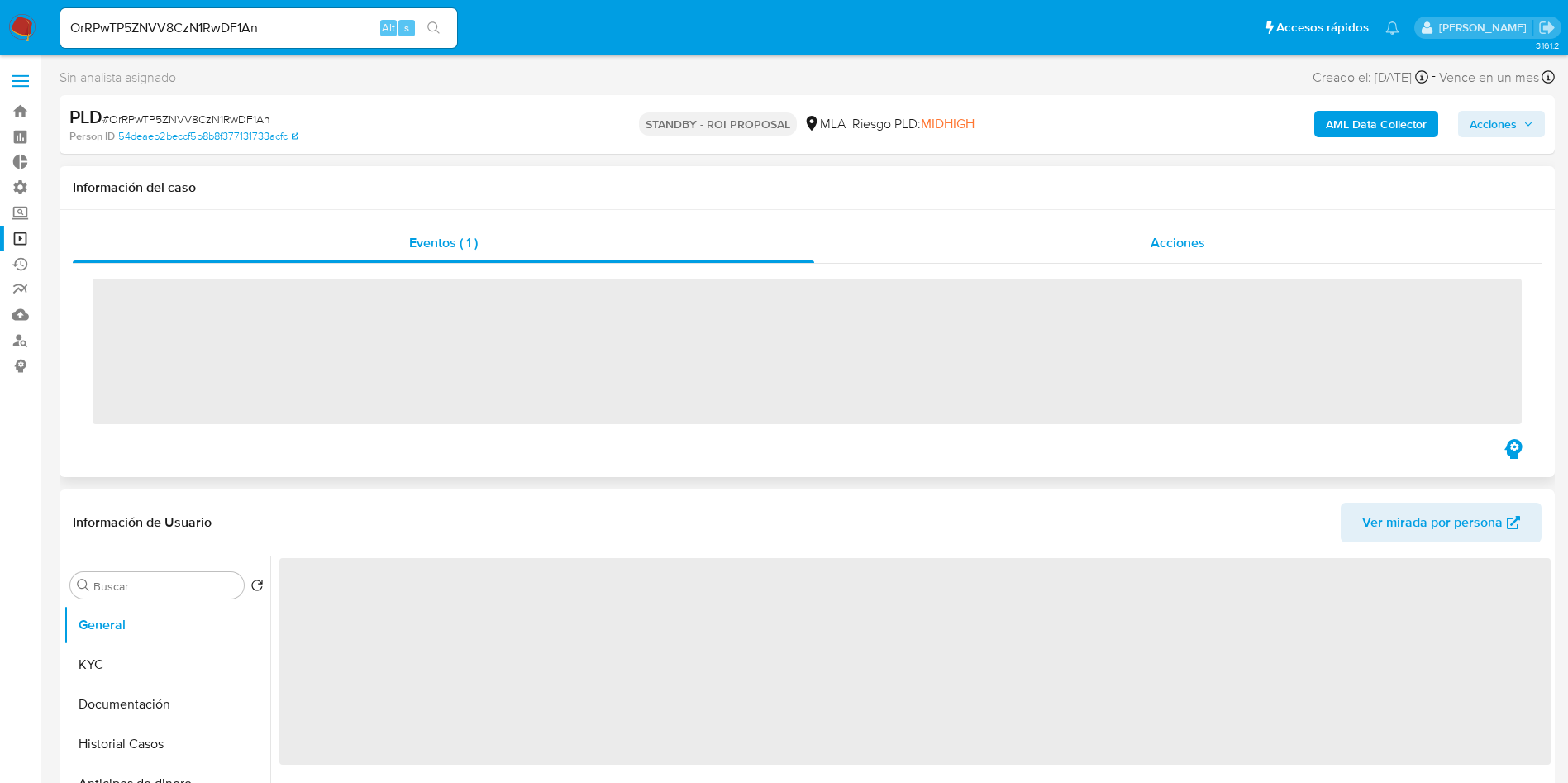
click at [1160, 237] on span "Acciones" at bounding box center [1178, 242] width 55 height 19
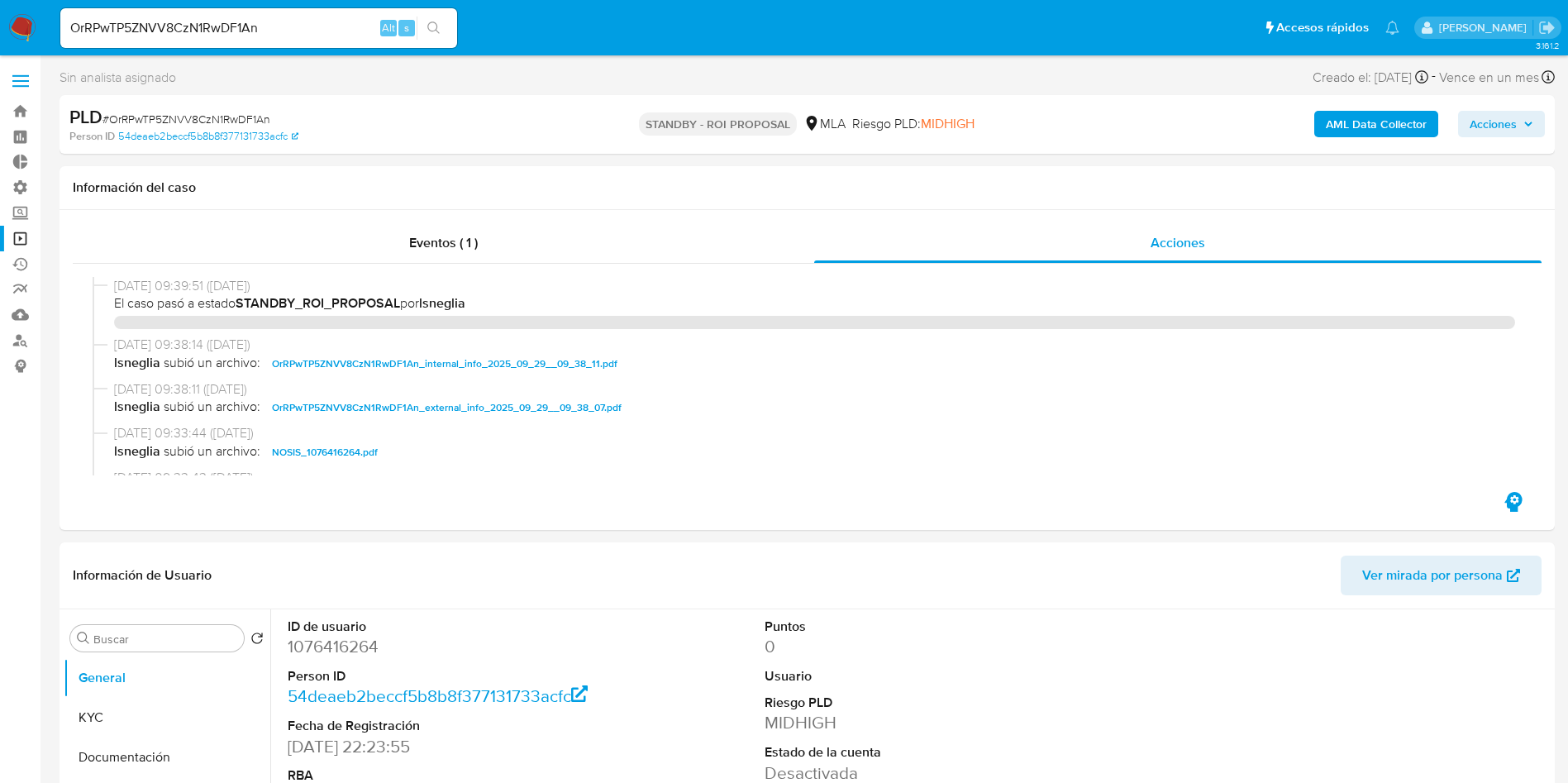
select select "10"
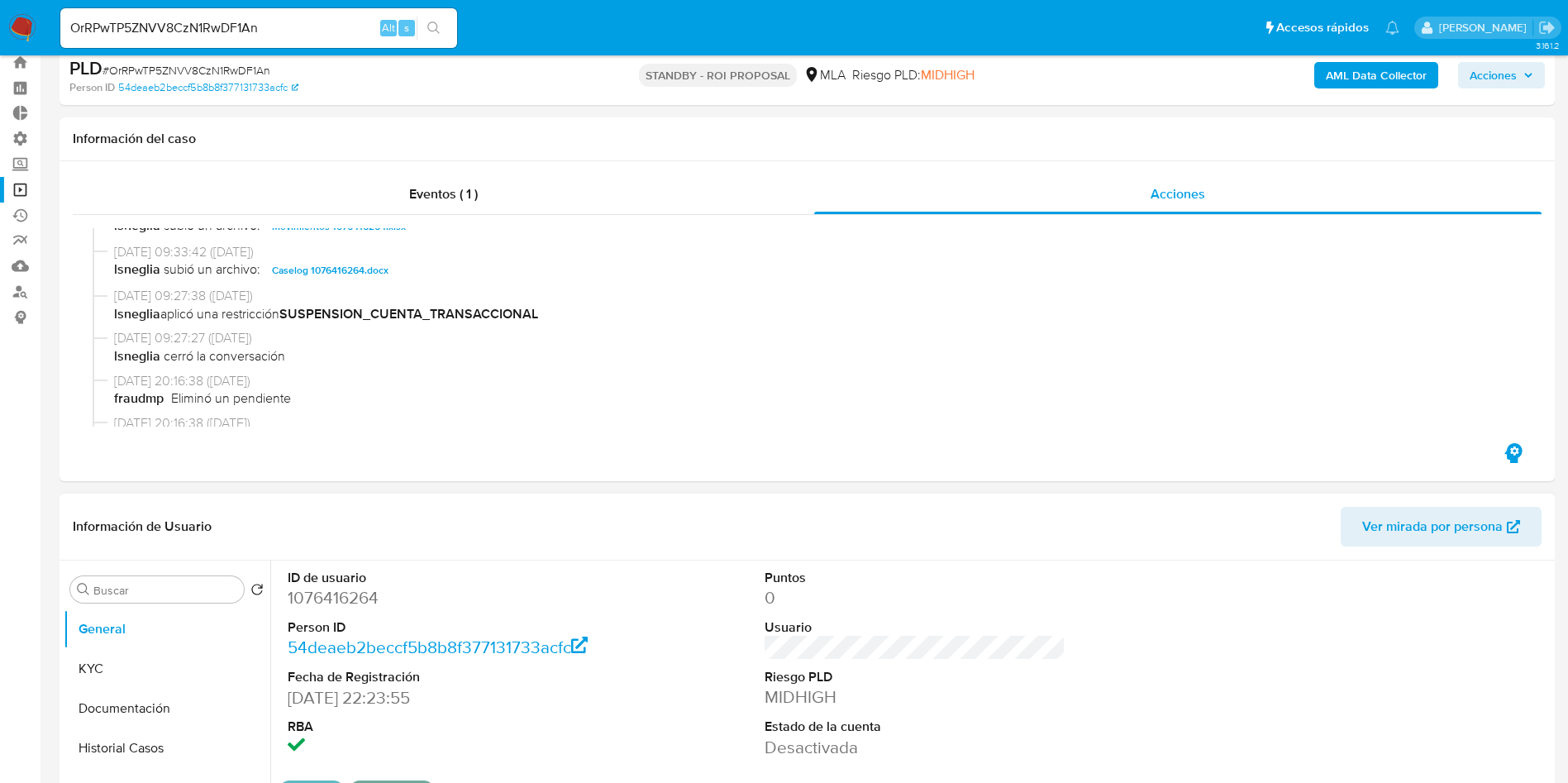
scroll to position [124, 0]
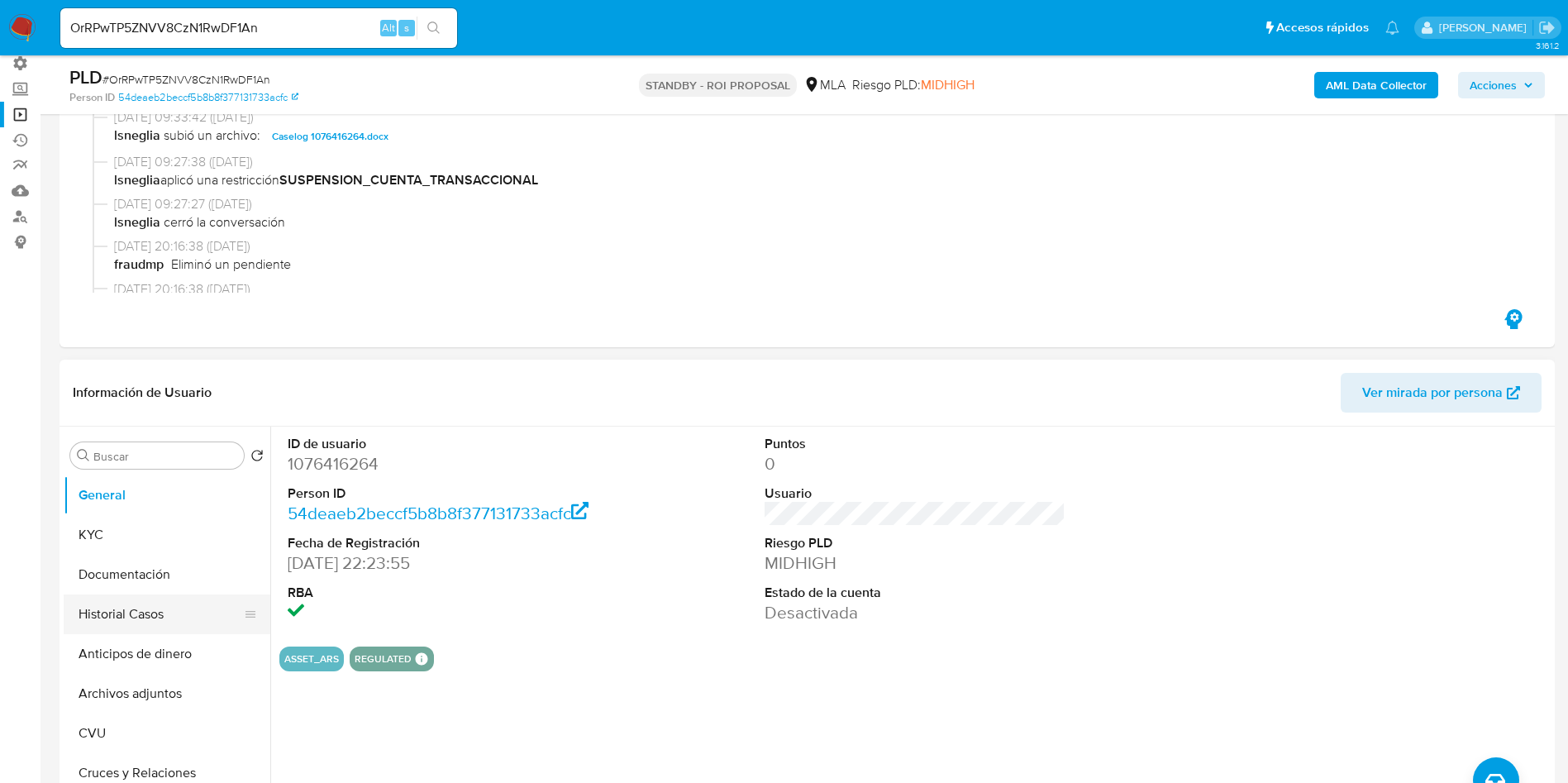
click at [114, 609] on button "Historial Casos" at bounding box center [161, 614] width 194 height 39
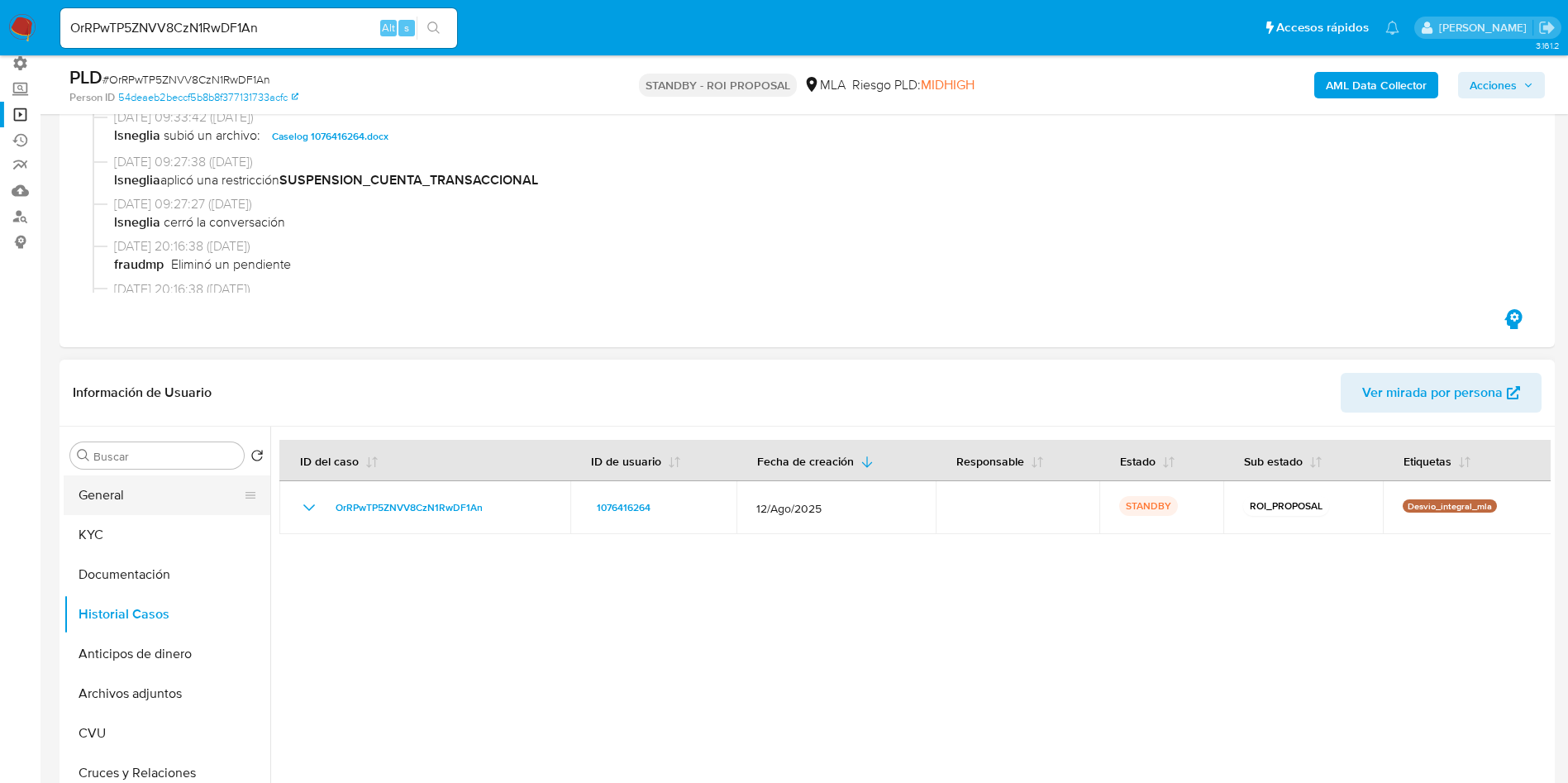
click at [91, 480] on button "General" at bounding box center [161, 495] width 194 height 39
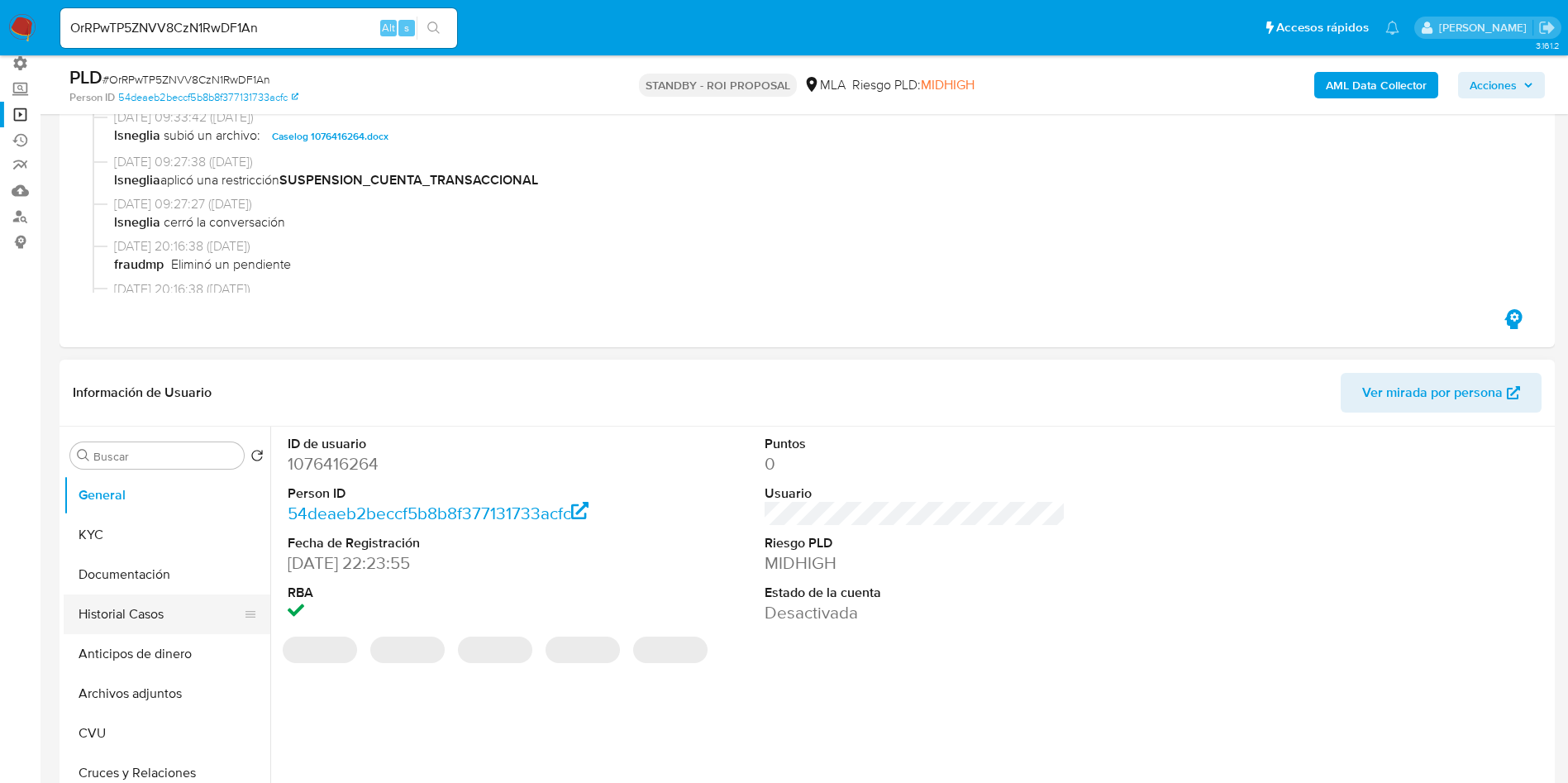
click at [139, 622] on button "Historial Casos" at bounding box center [161, 614] width 194 height 39
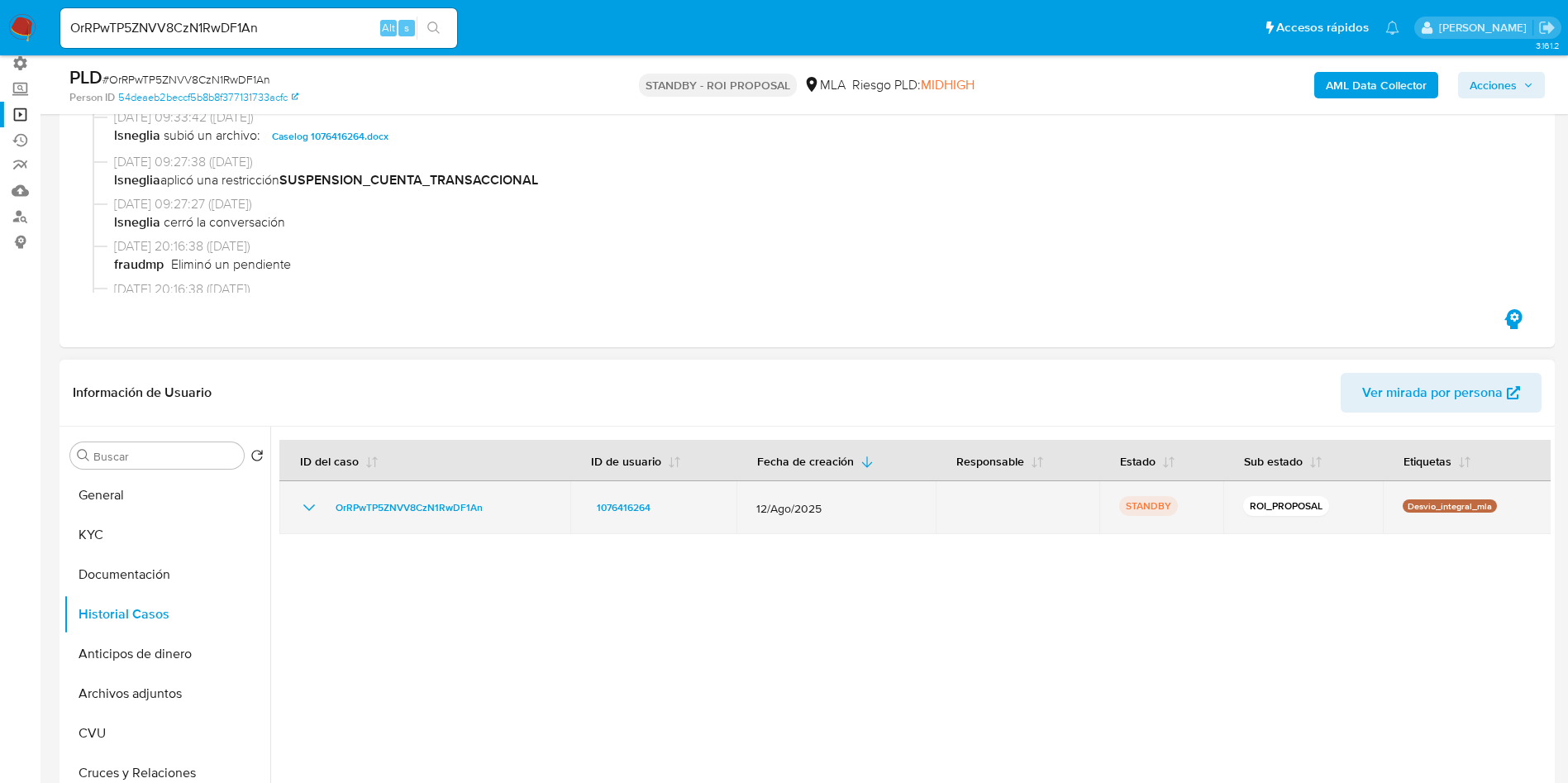
drag, startPoint x: 509, startPoint y: 505, endPoint x: 357, endPoint y: 518, distance: 152.6
click at [357, 518] on td "OrRPwTP5ZNVV8CzN1RwDF1An" at bounding box center [425, 508] width 291 height 53
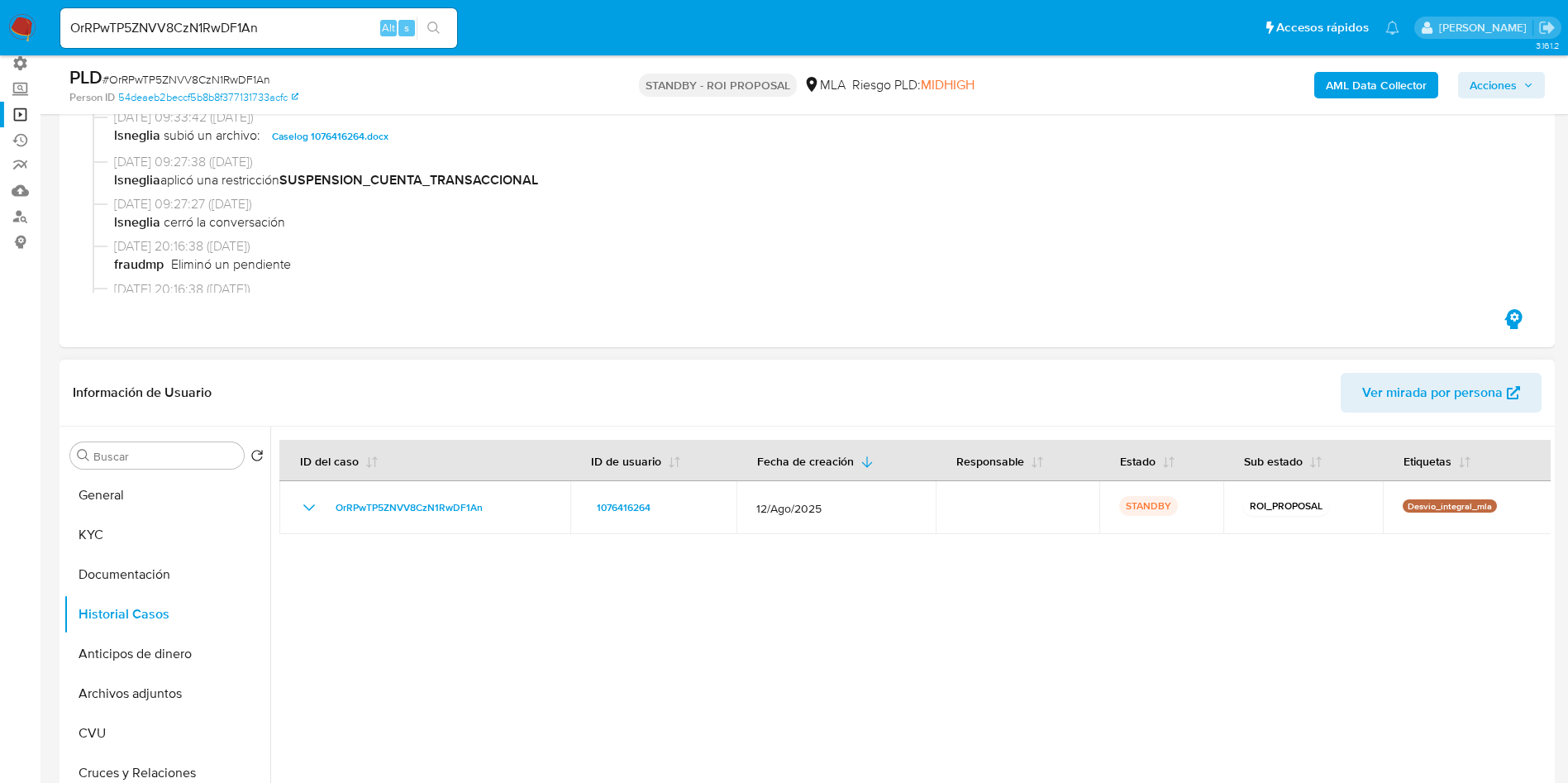
drag, startPoint x: 468, startPoint y: 585, endPoint x: 475, endPoint y: 573, distance: 13.9
click at [469, 587] on div at bounding box center [911, 638] width 1280 height 424
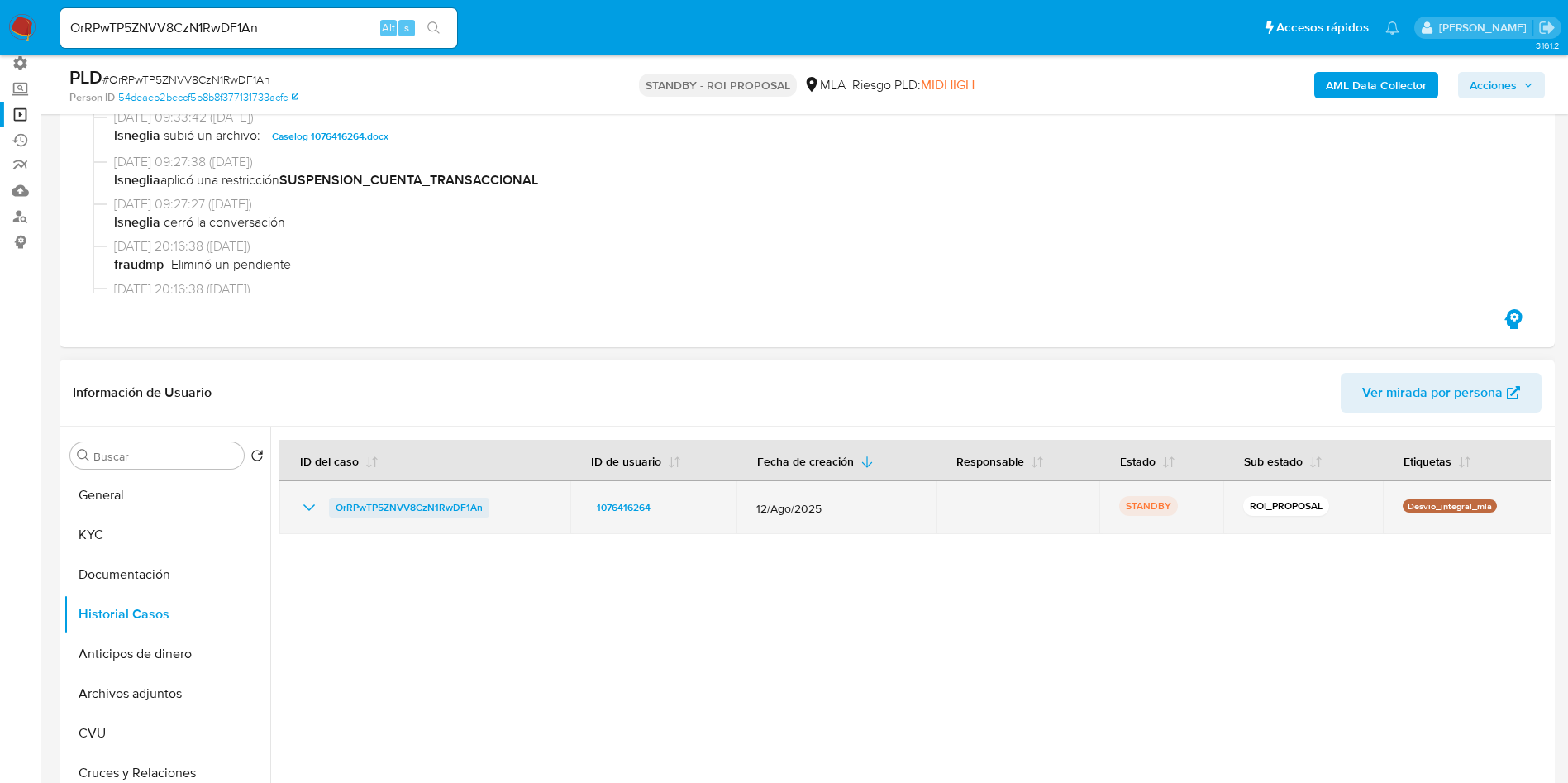
drag, startPoint x: 499, startPoint y: 512, endPoint x: 335, endPoint y: 512, distance: 164.0
click at [335, 512] on div "OrRPwTP5ZNVV8CzN1RwDF1An" at bounding box center [424, 508] width 251 height 20
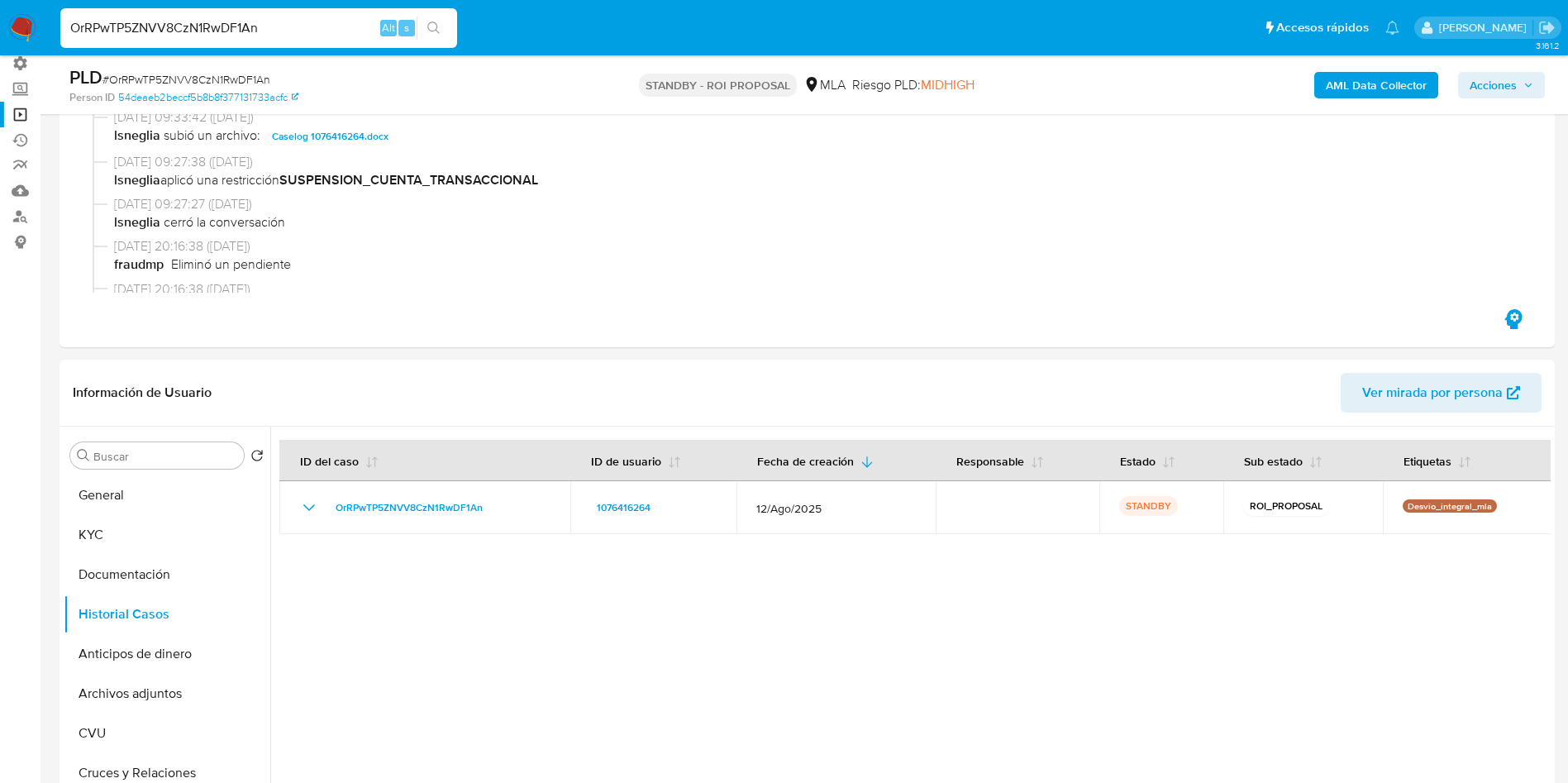
click at [268, 17] on input "OrRPwTP5ZNVV8CzN1RwDF1An" at bounding box center [259, 28] width 397 height 22
paste input "eb2guyNTBgNqiw1GrCxb0SC0"
type input "eb2guyNTBgNqiw1GrCxb0SC0"
click at [433, 25] on icon "search-icon" at bounding box center [433, 28] width 13 height 13
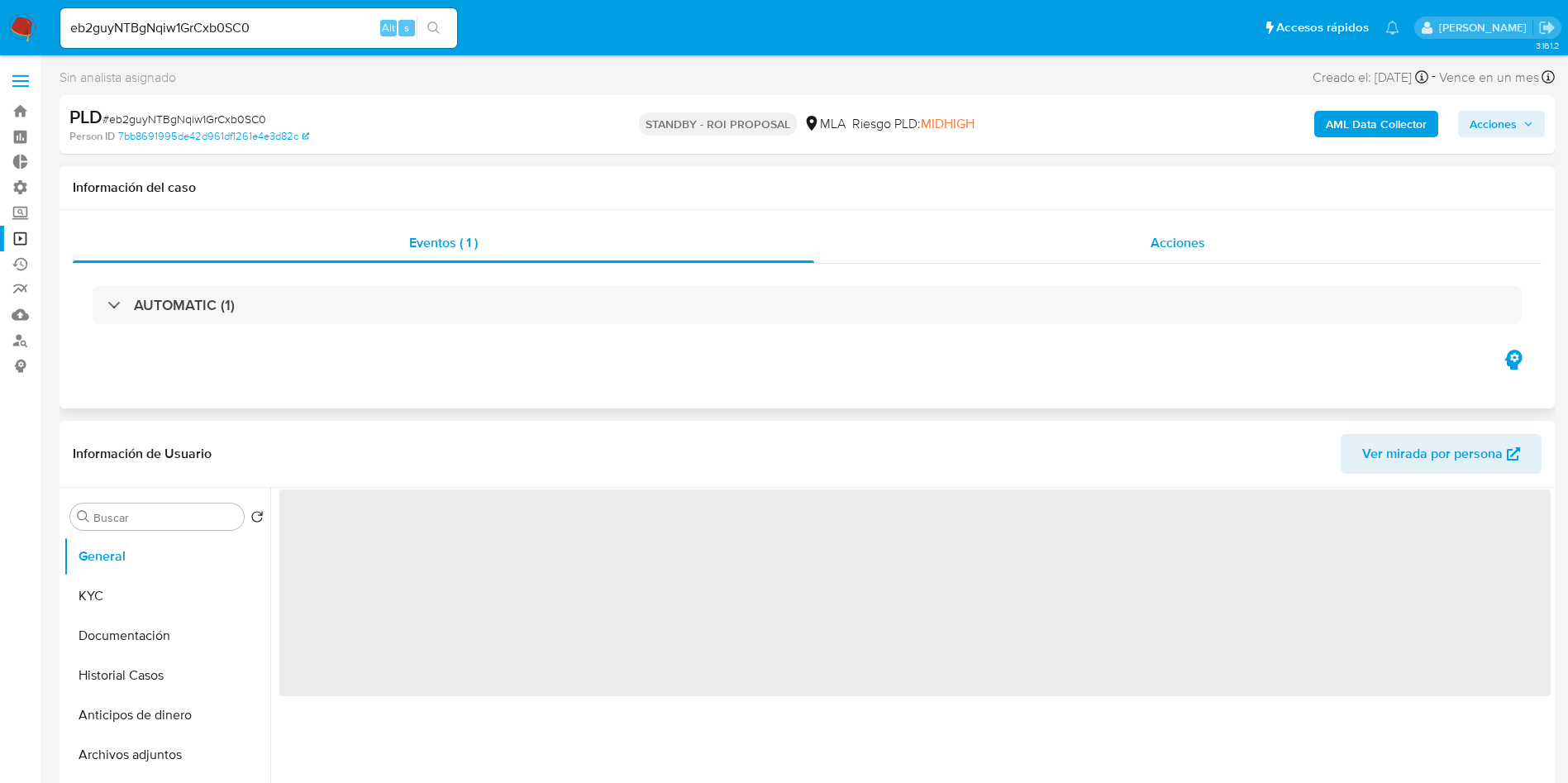
click at [1203, 238] on span "Acciones" at bounding box center [1178, 242] width 55 height 19
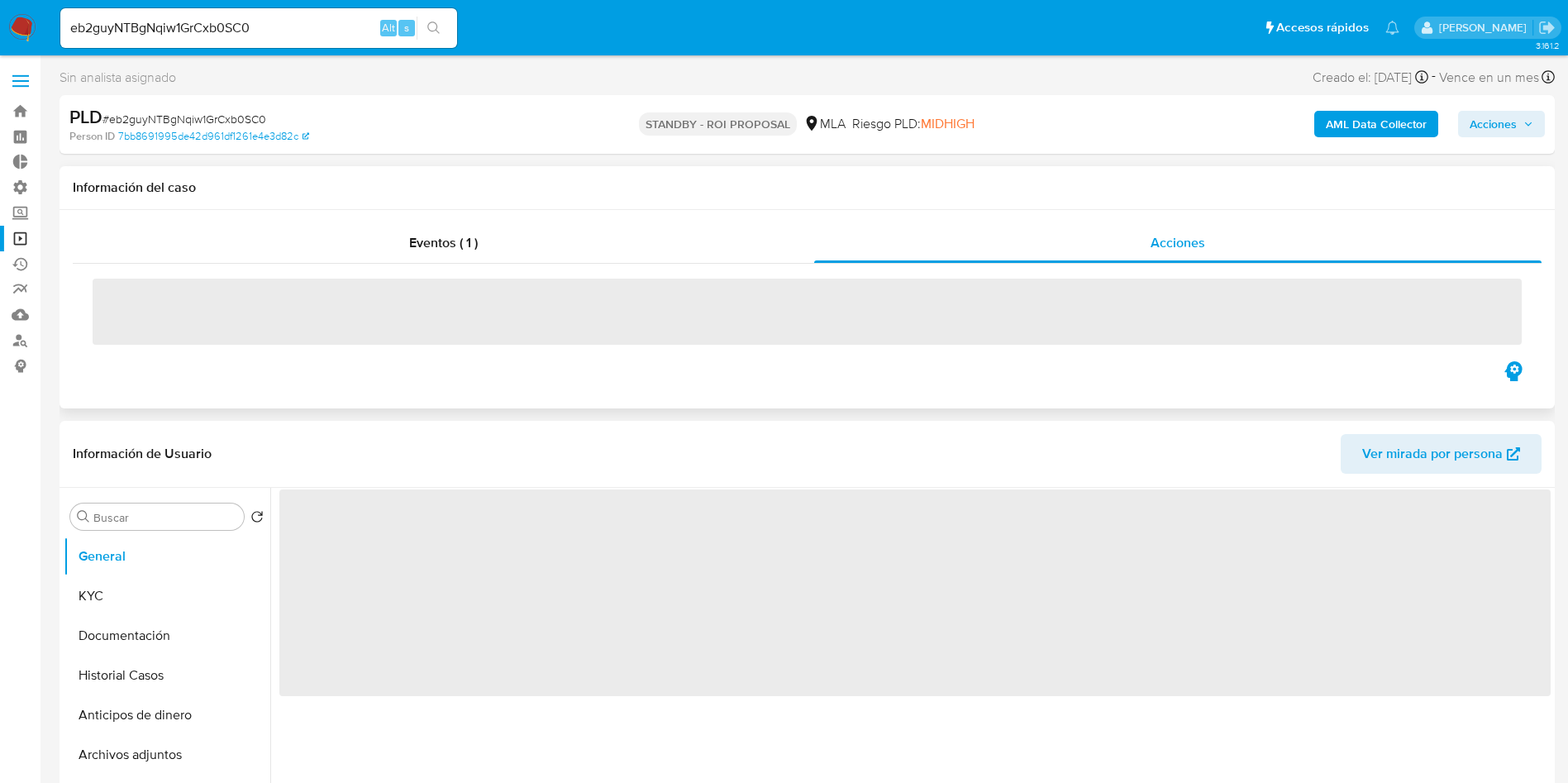
select select "10"
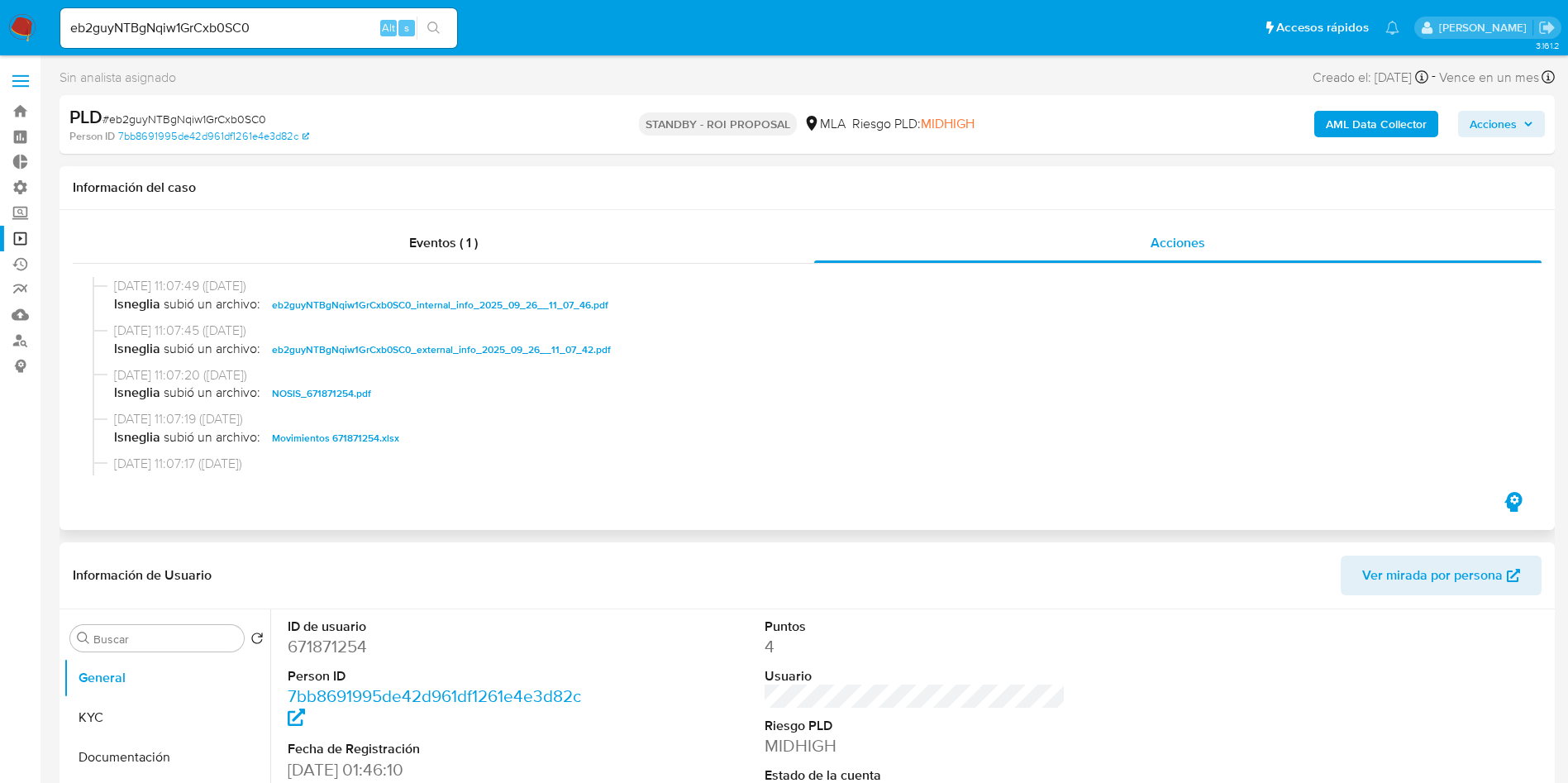
scroll to position [124, 0]
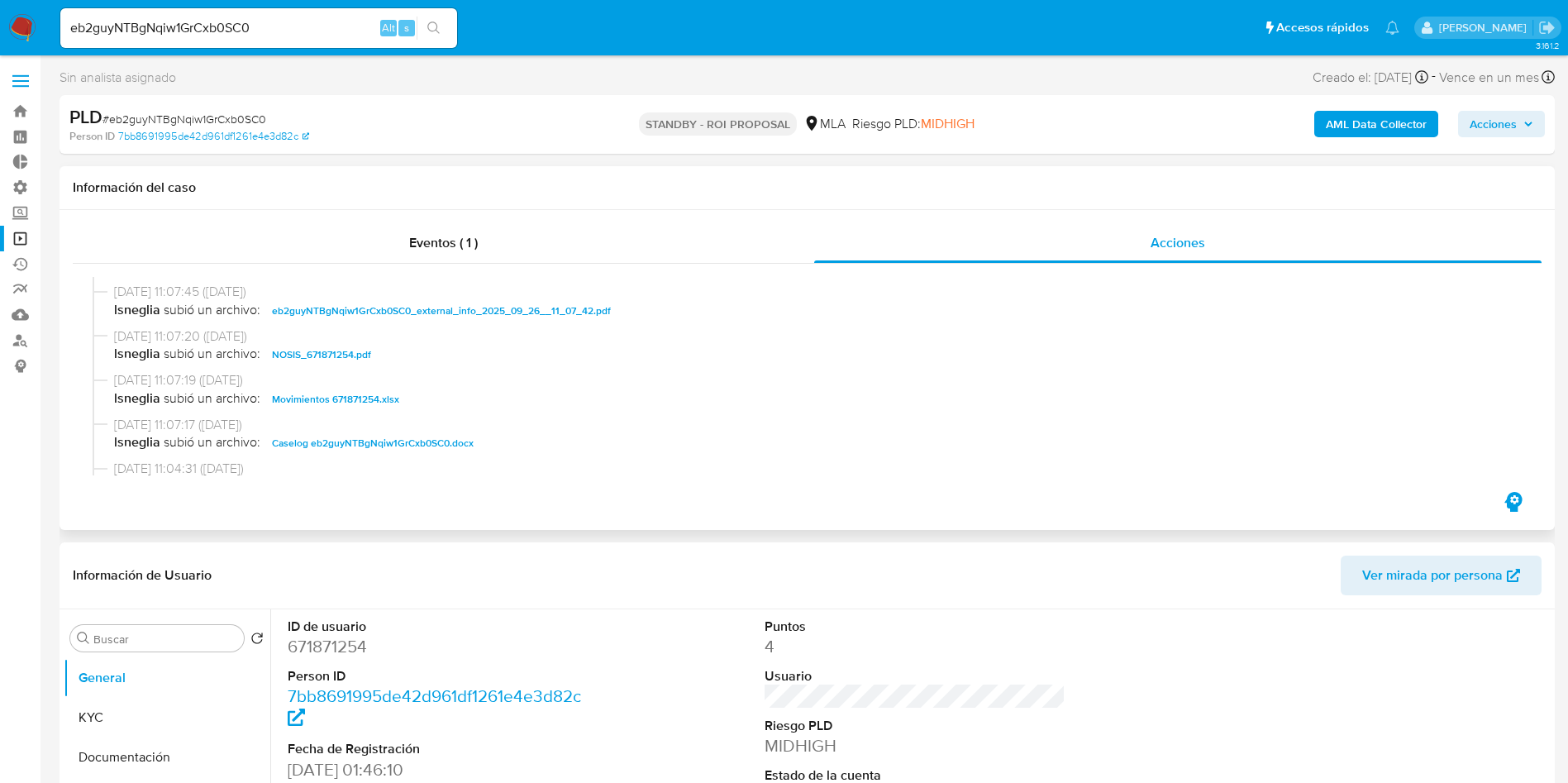
click at [353, 436] on span "Caselog eb2guyNTBgNqiw1GrCxb0SC0.docx" at bounding box center [372, 444] width 202 height 20
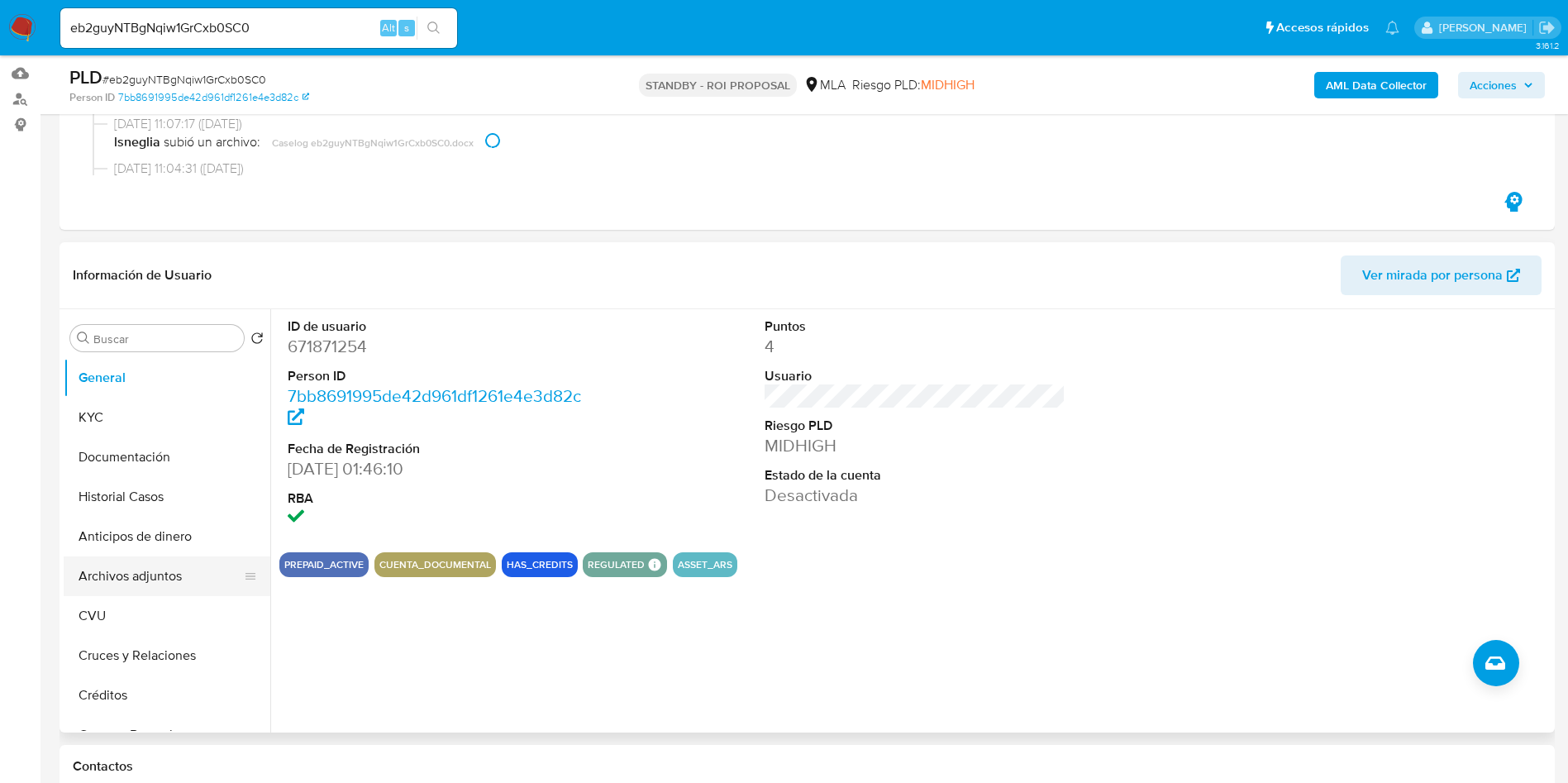
scroll to position [248, 0]
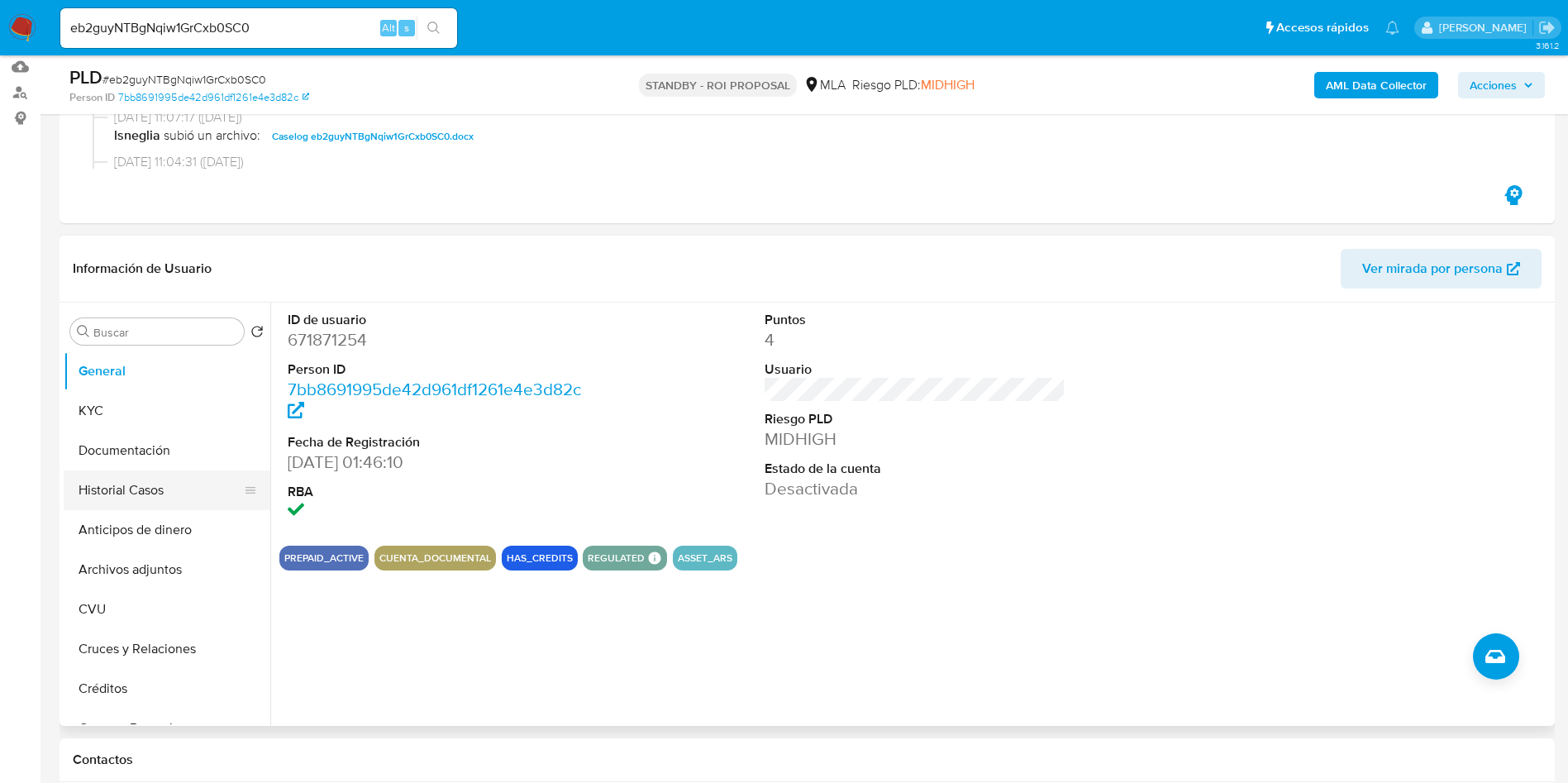
click at [144, 499] on button "Historial Casos" at bounding box center [161, 489] width 194 height 39
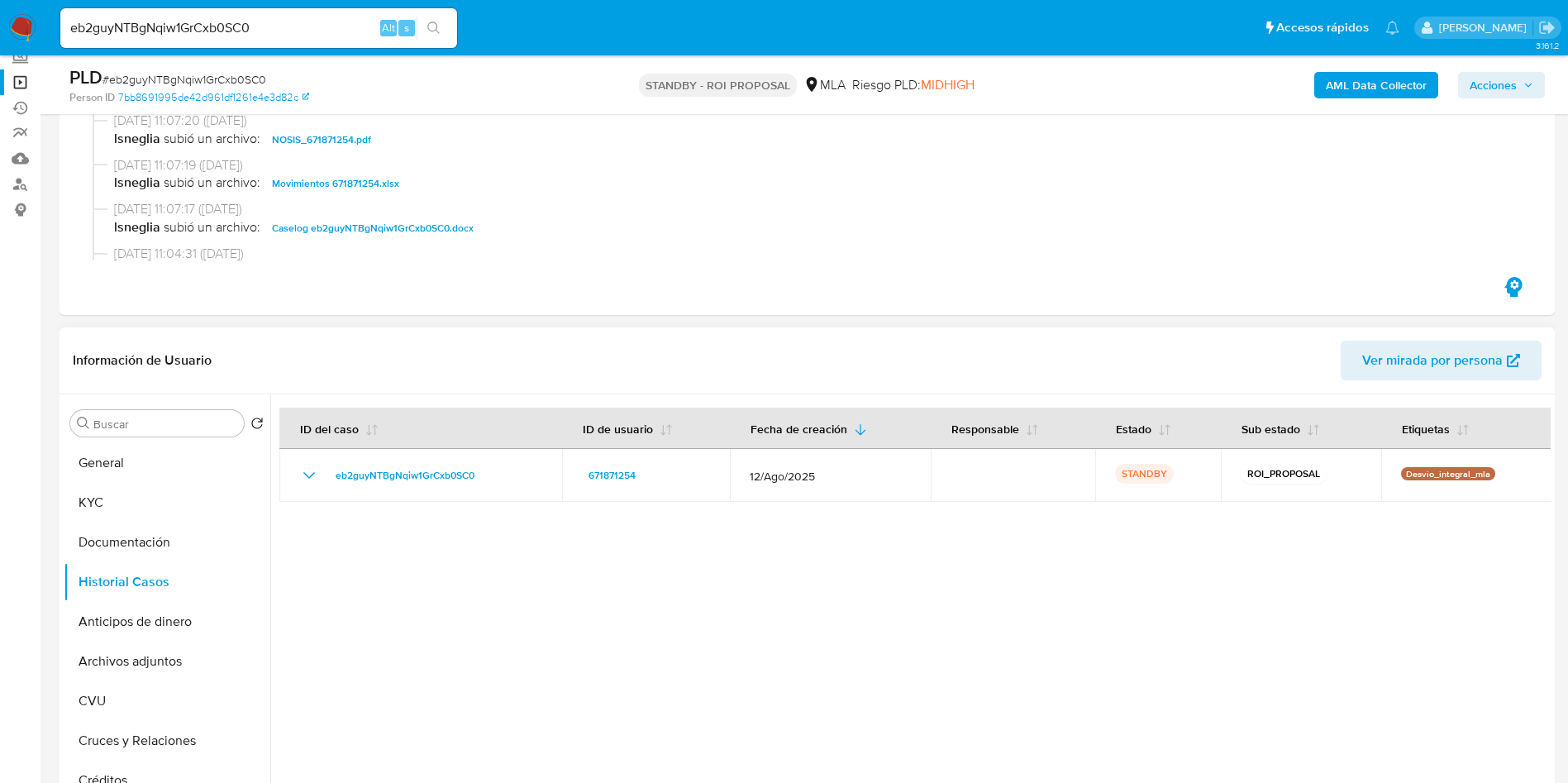
scroll to position [124, 0]
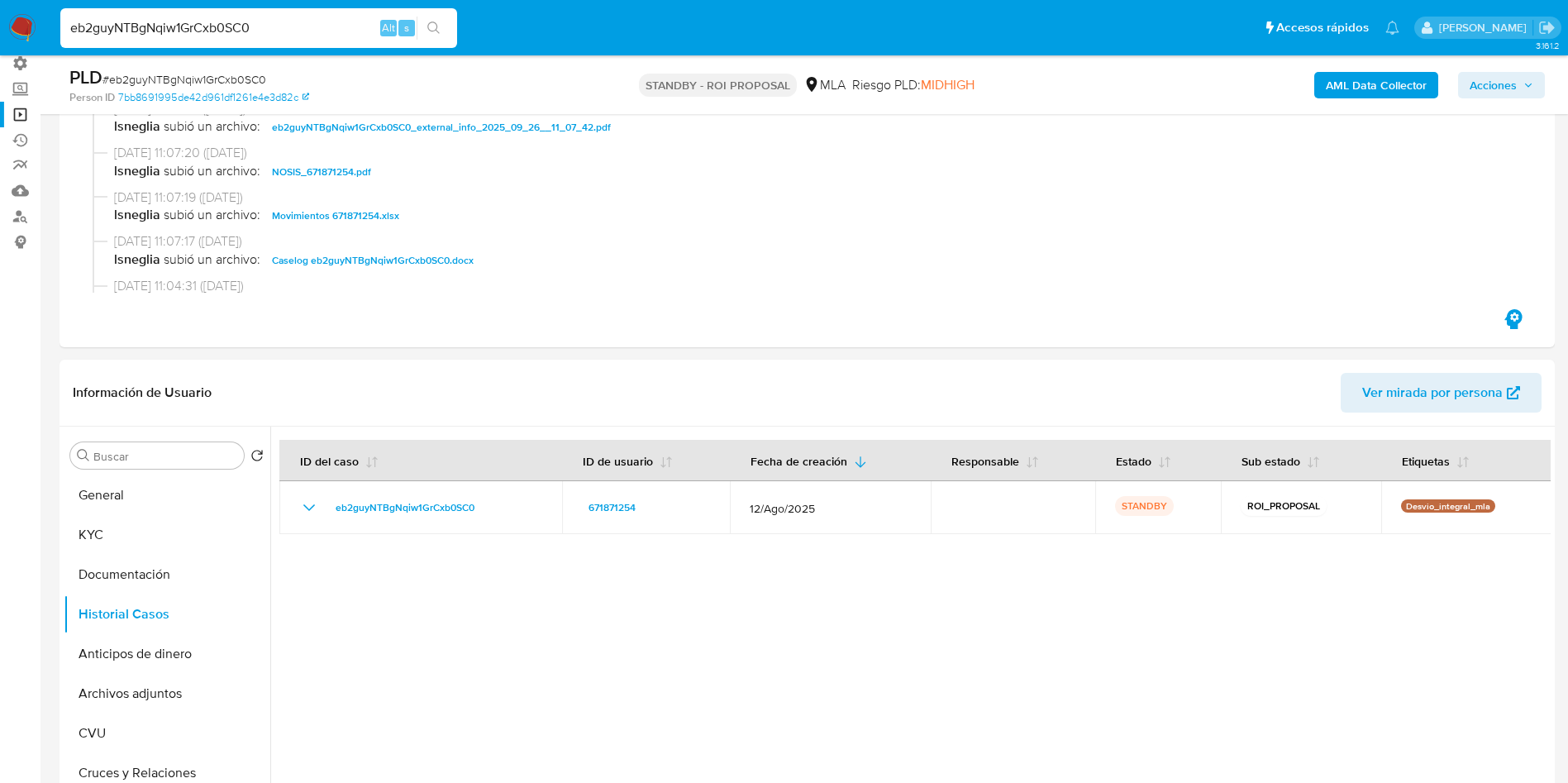
click at [243, 25] on input "eb2guyNTBgNqiw1GrCxb0SC0" at bounding box center [259, 28] width 397 height 22
paste input "A4nHd7QvUQaIb2xHazYGRAuR"
type input "A4nHd7QvUQaIb2xHazYGRAuR"
click at [435, 23] on icon "search-icon" at bounding box center [433, 28] width 13 height 13
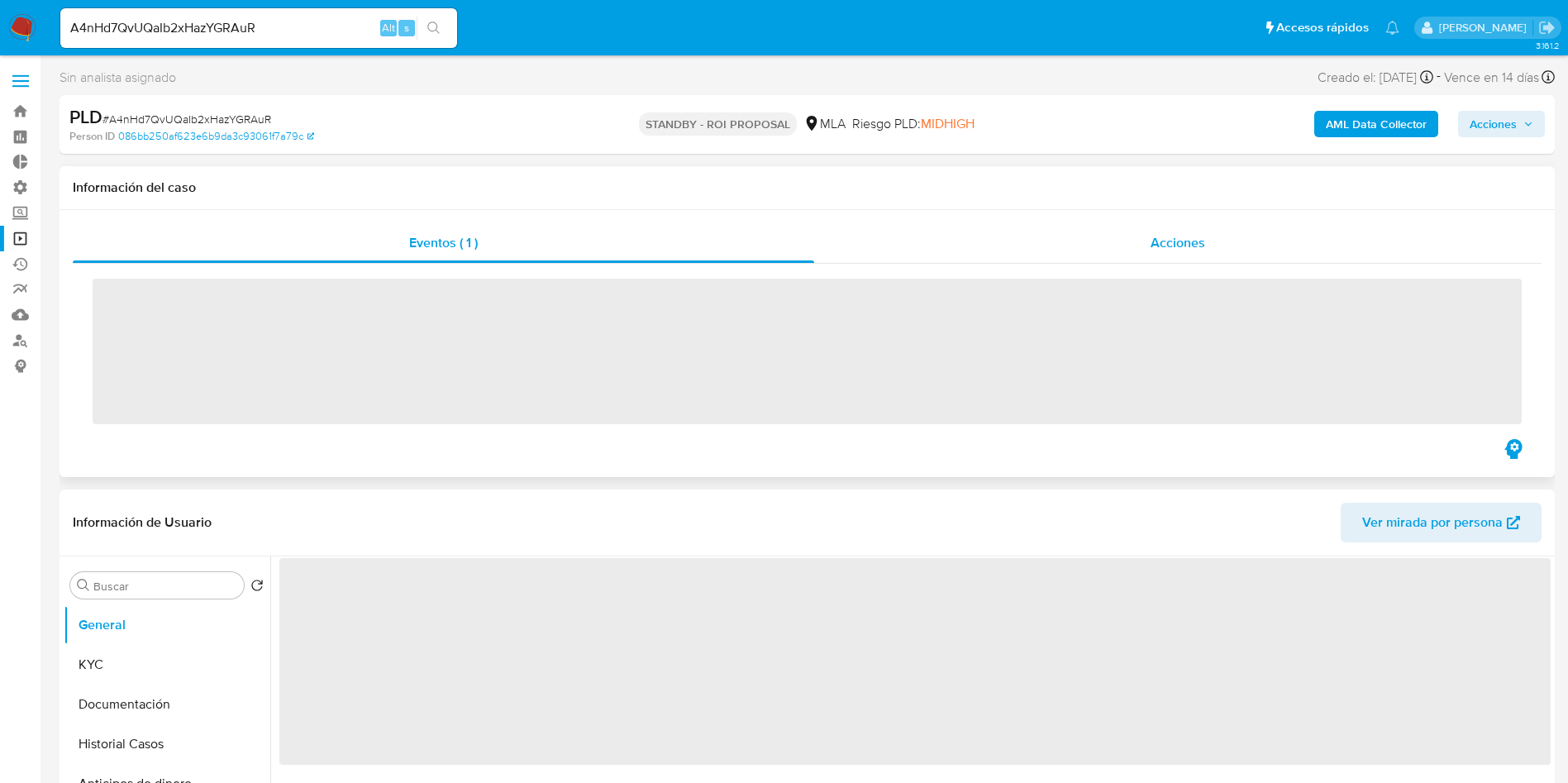
click at [1175, 235] on span "Acciones" at bounding box center [1178, 242] width 55 height 19
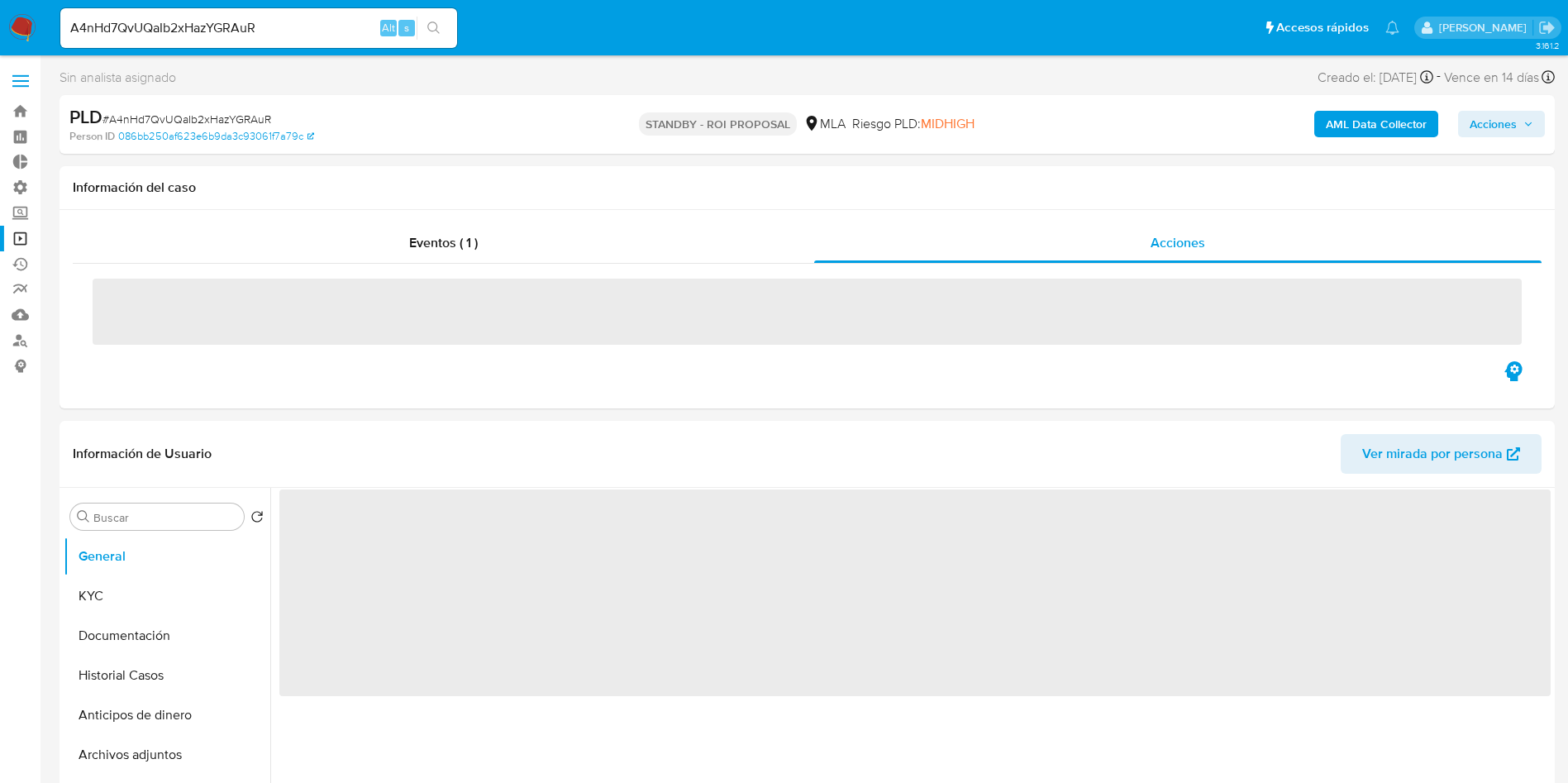
select select "10"
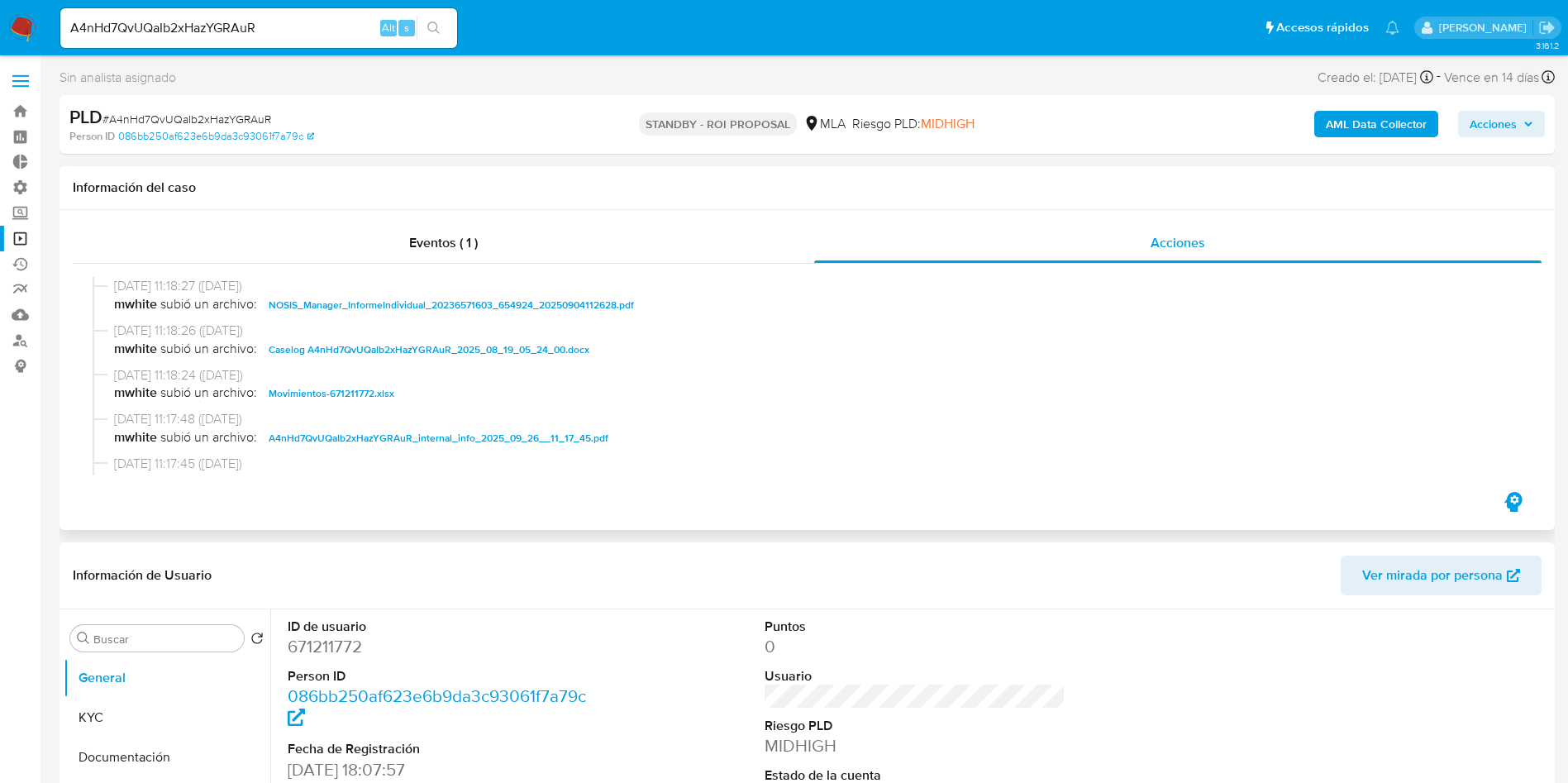
scroll to position [124, 0]
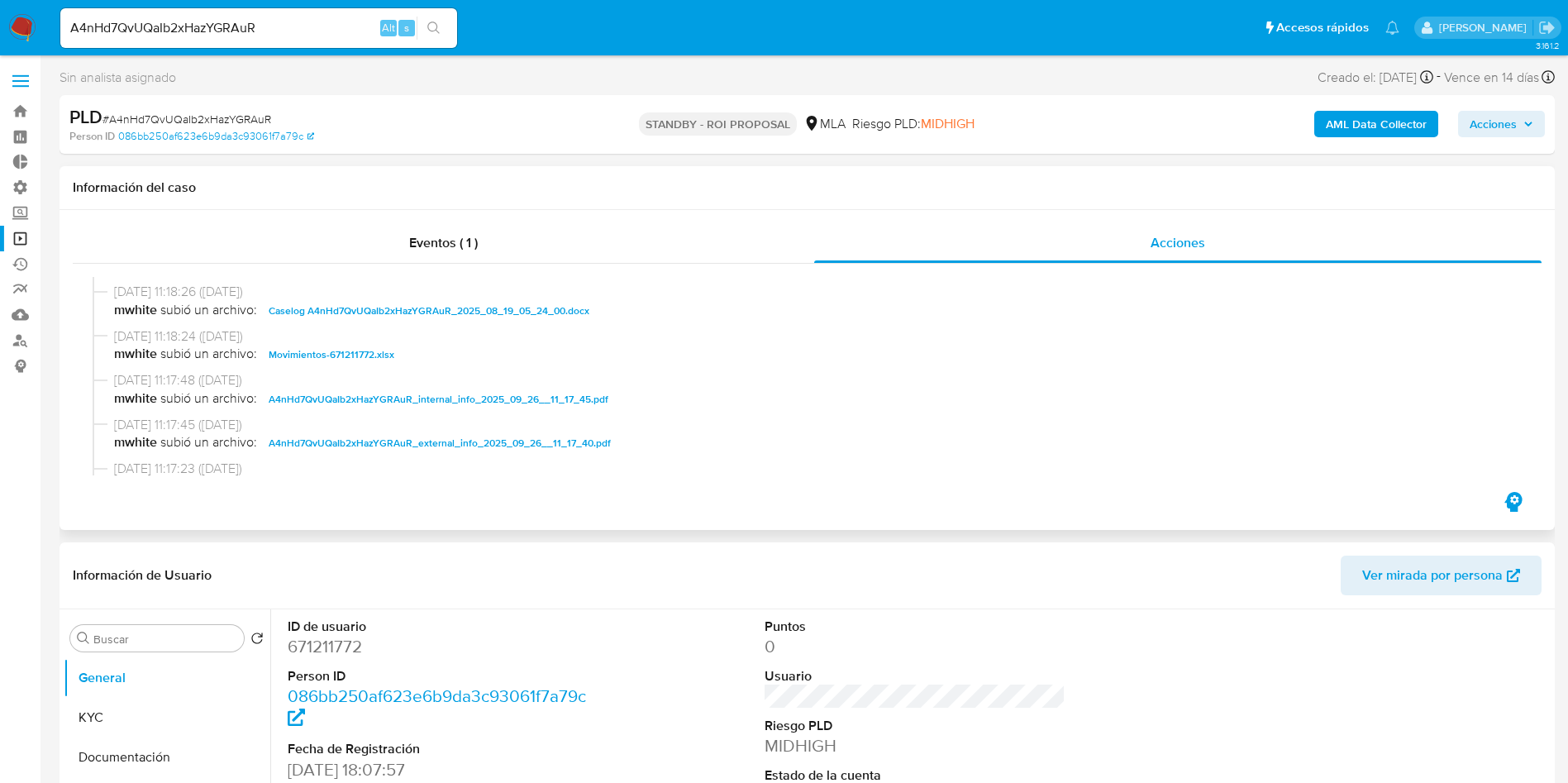
click at [440, 315] on span "Caselog A4nHd7QvUQaIb2xHazYGRAuR_2025_08_19_05_24_00.docx" at bounding box center [429, 311] width 321 height 20
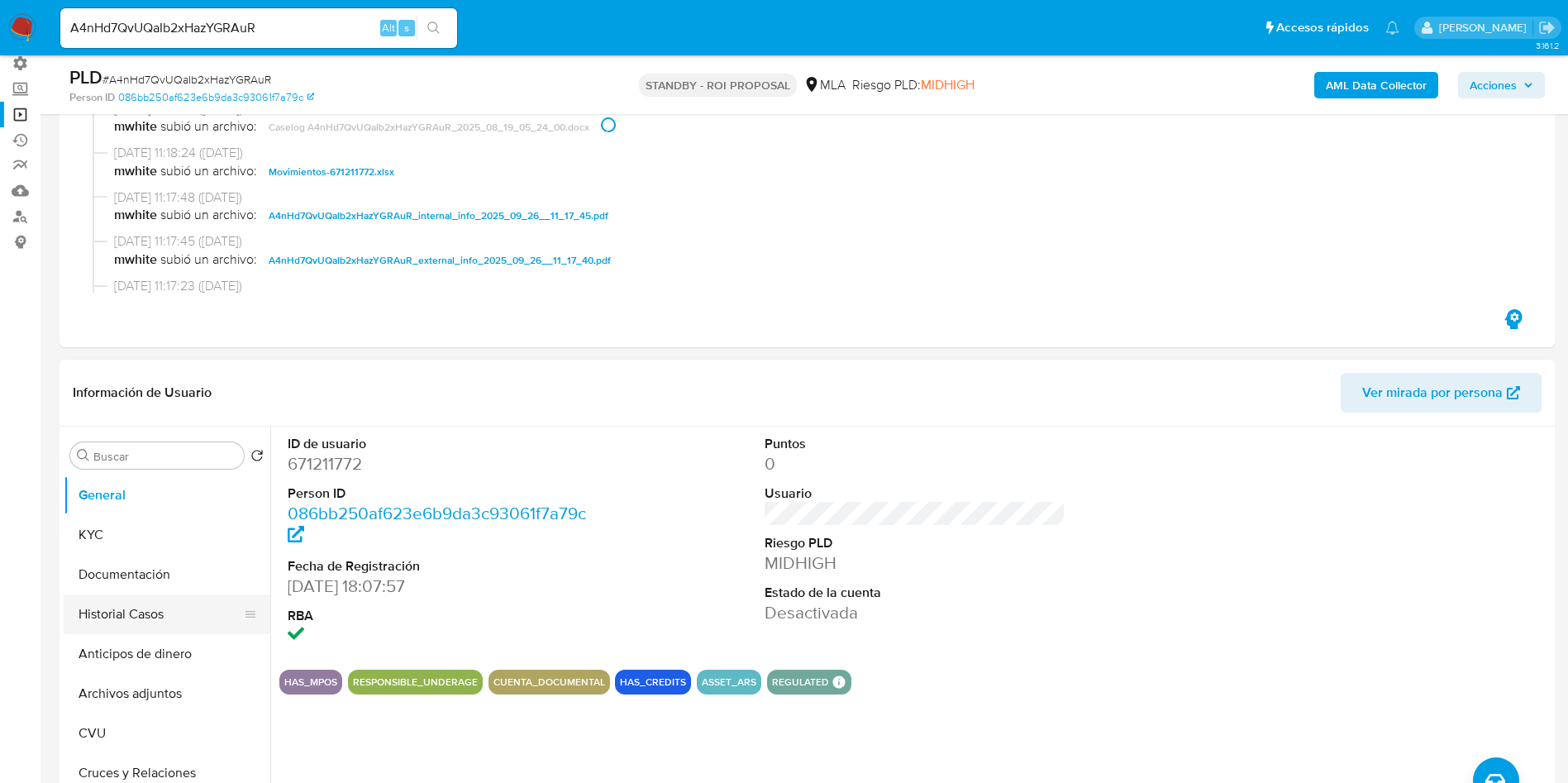
click at [107, 616] on button "Historial Casos" at bounding box center [161, 614] width 194 height 39
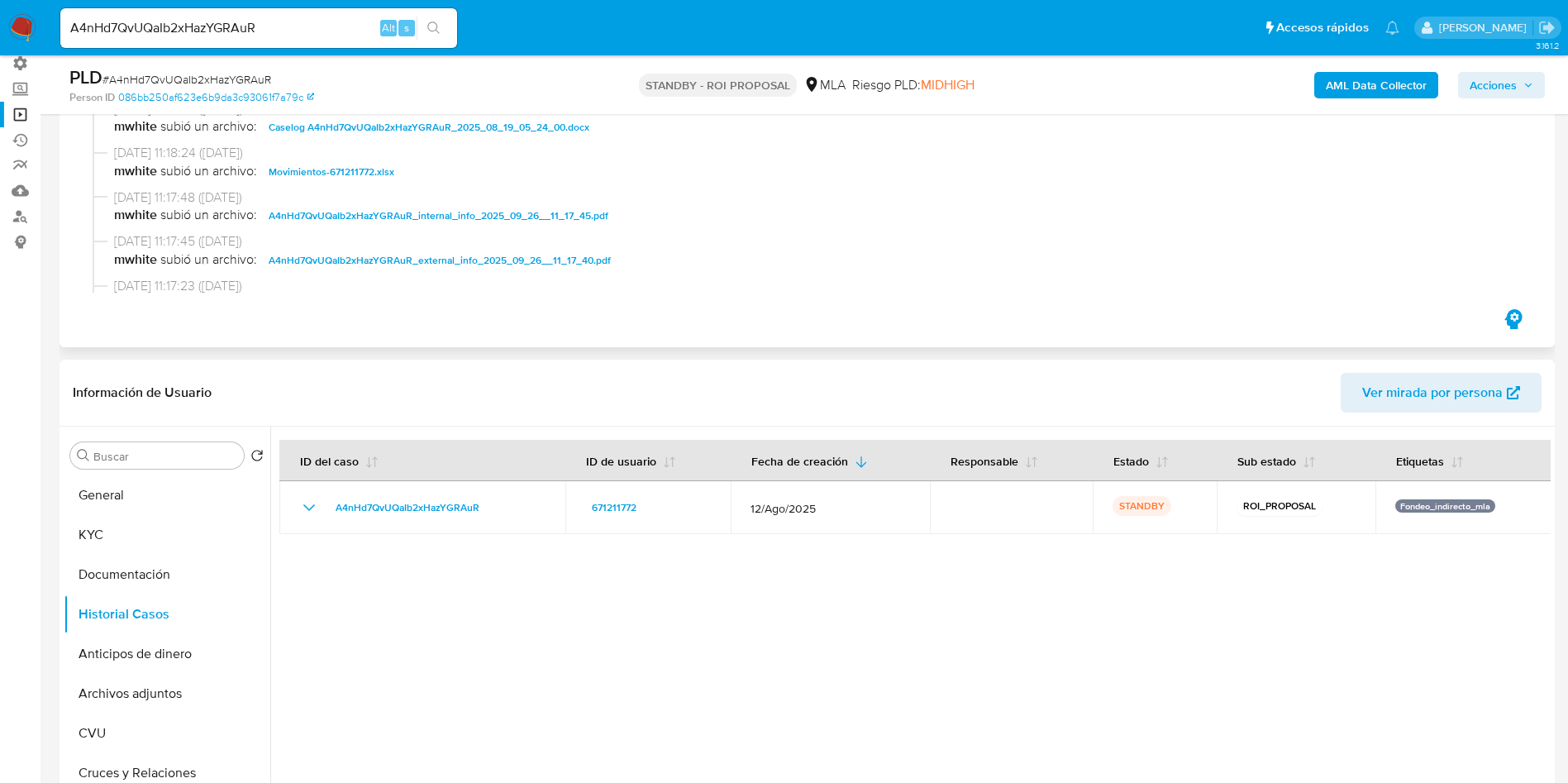
scroll to position [248, 0]
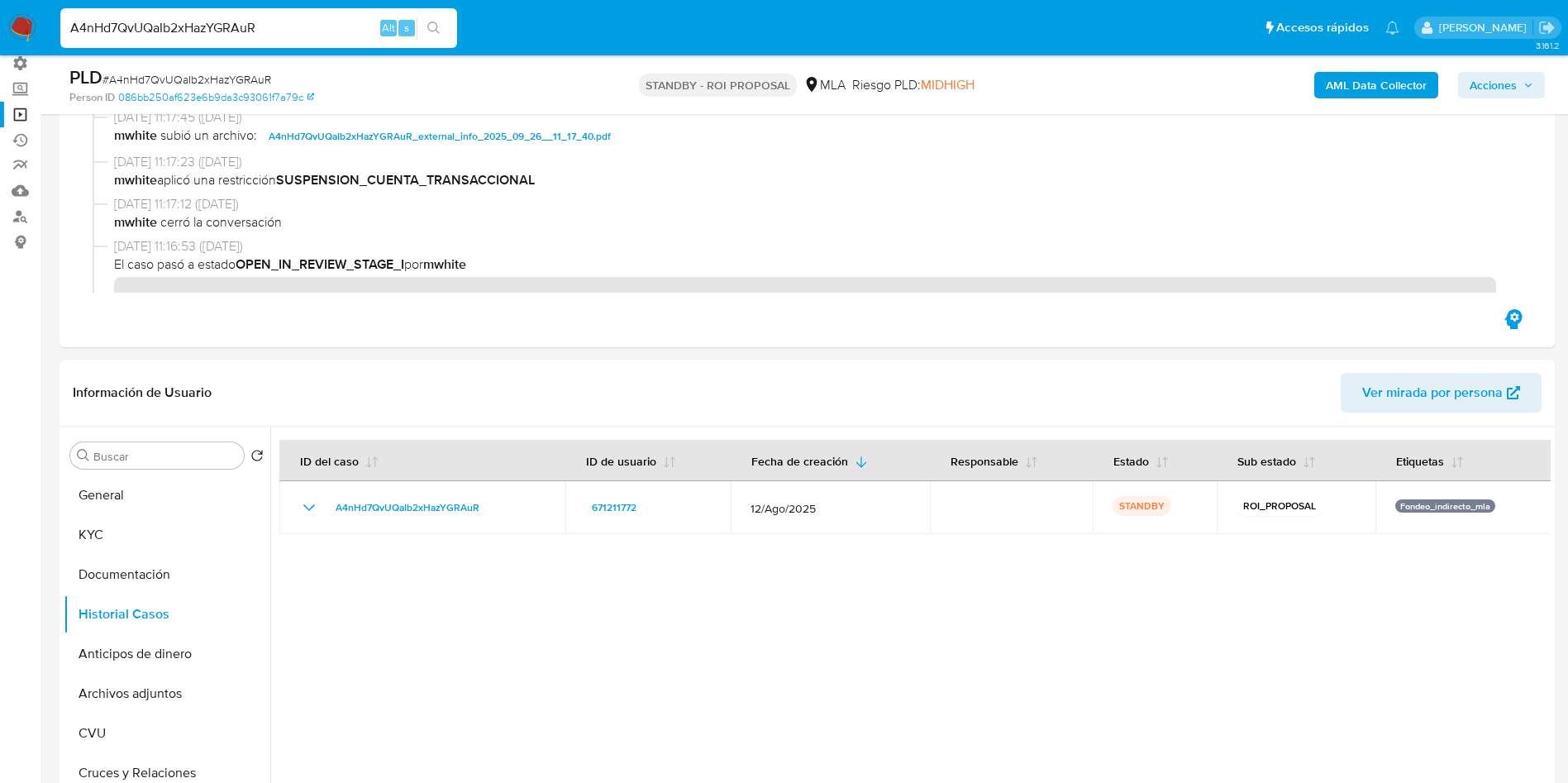
click at [226, 22] on input "A4nHd7QvUQaIb2xHazYGRAuR" at bounding box center [259, 28] width 397 height 22
click at [224, 23] on input "A4nHd7QvUQaIb2xHazYGRAuR" at bounding box center [259, 28] width 397 height 22
click at [244, 21] on input "A4nHd7QvUQaIb2xHazYGRAuR" at bounding box center [259, 28] width 397 height 22
paste input "736At6tNDtiS7mpgEHQjly0U"
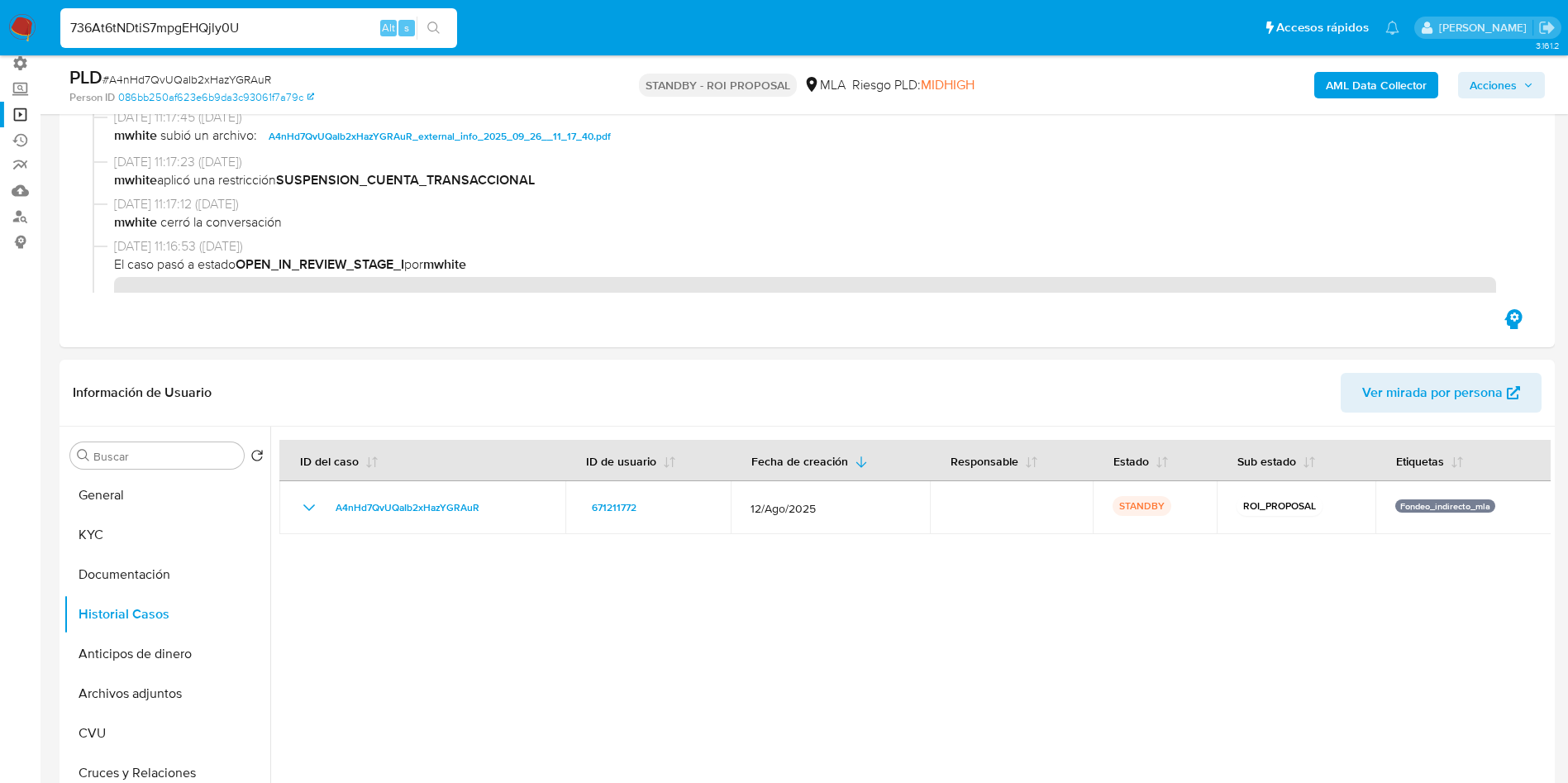
type input "736At6tNDtiS7mpgEHQjly0U"
click at [443, 30] on button "search-icon" at bounding box center [433, 27] width 34 height 23
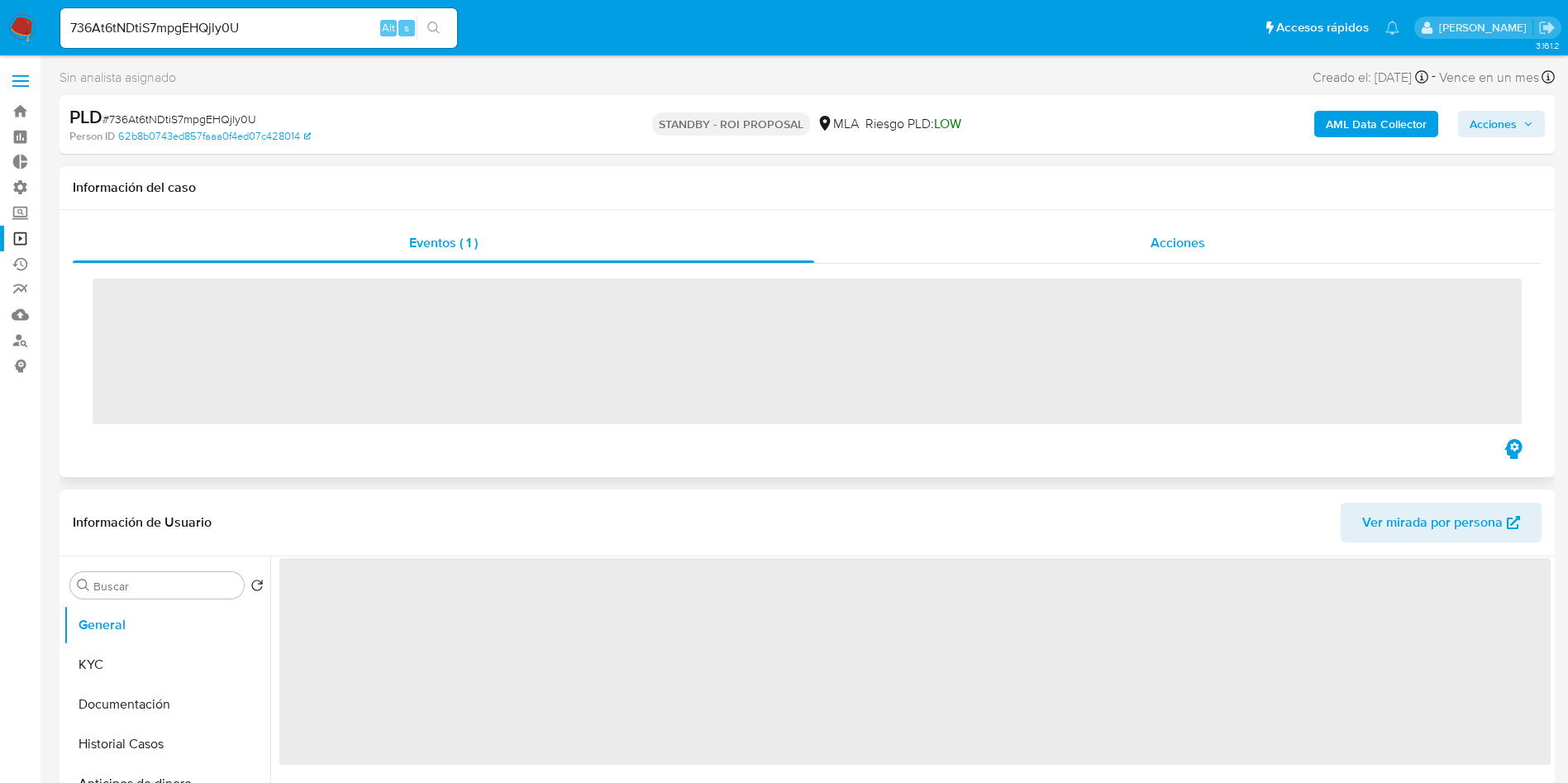
click at [1196, 223] on div "Acciones" at bounding box center [1178, 242] width 728 height 39
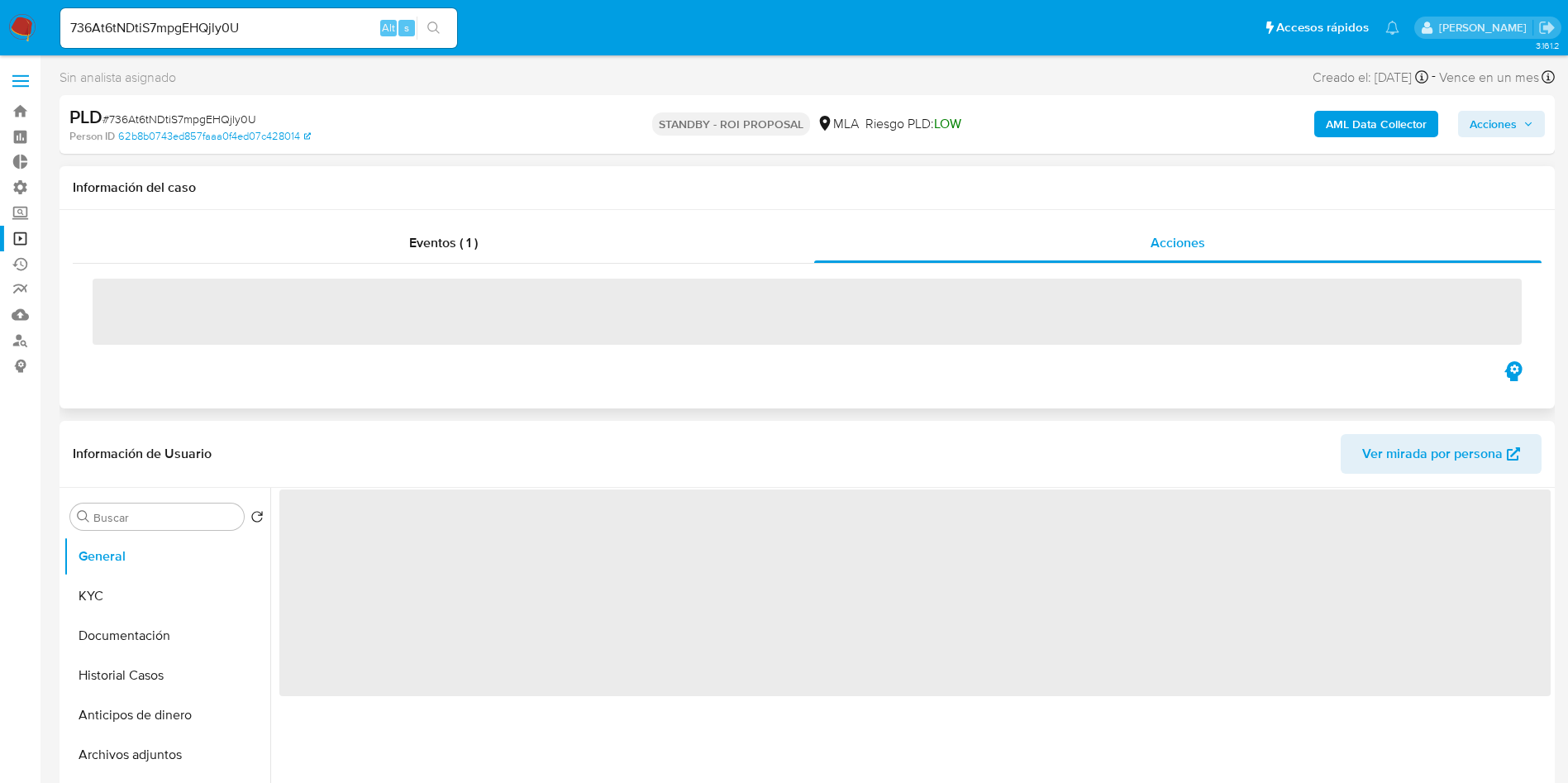
select select "10"
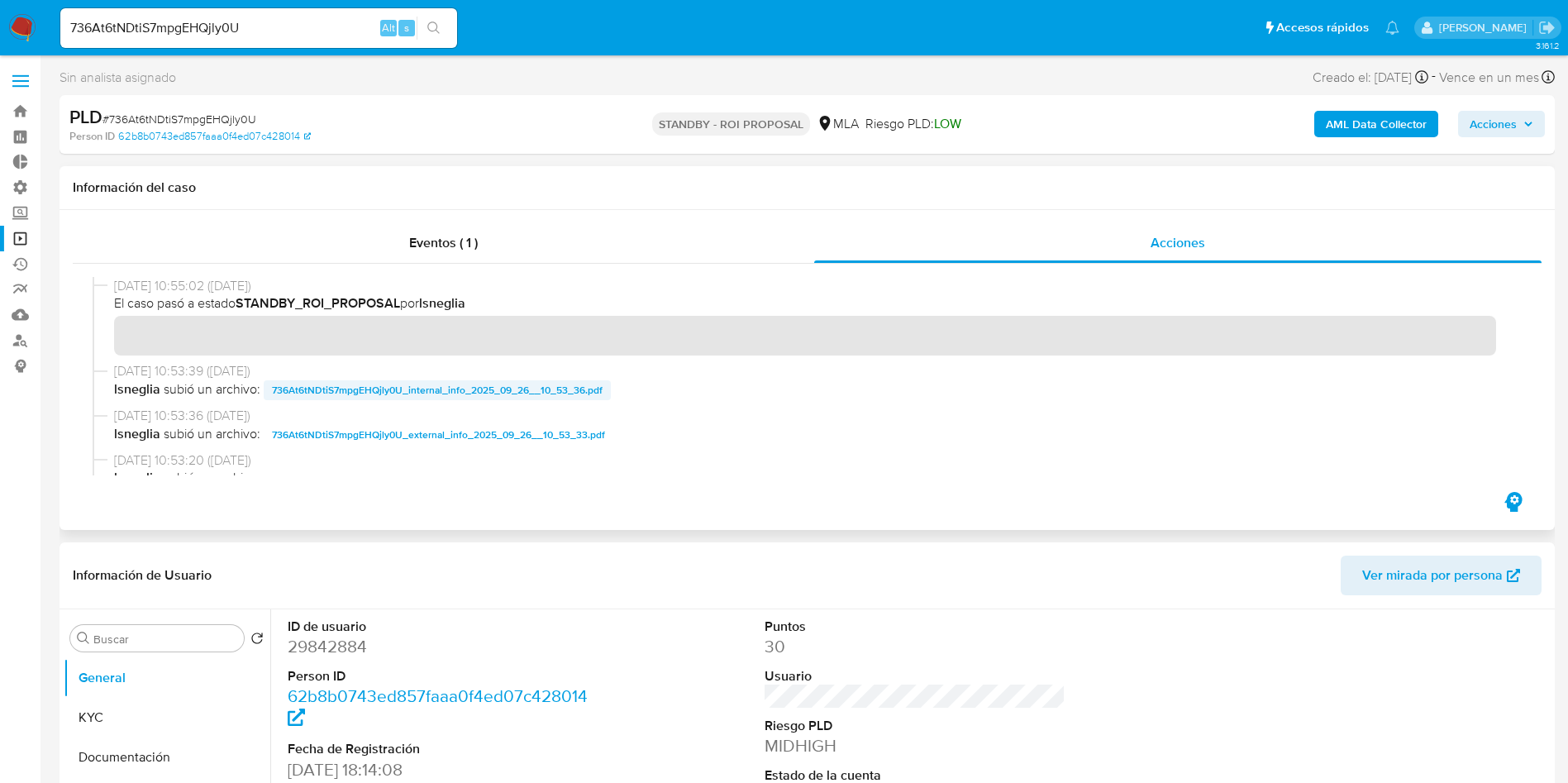
scroll to position [124, 0]
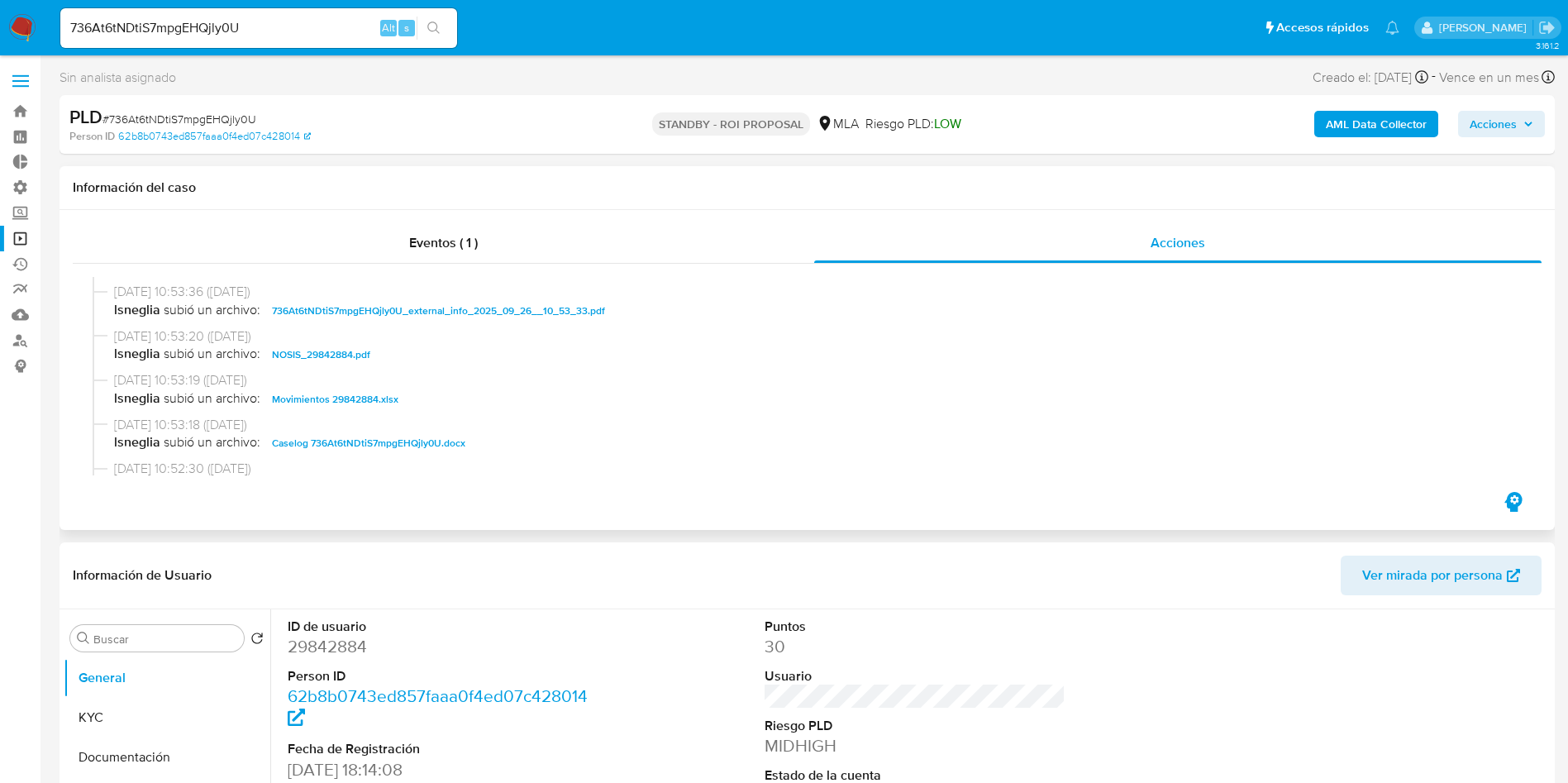
click at [361, 437] on span "Caselog 736At6tNDtiS7mpgEHQjly0U.docx" at bounding box center [368, 444] width 194 height 20
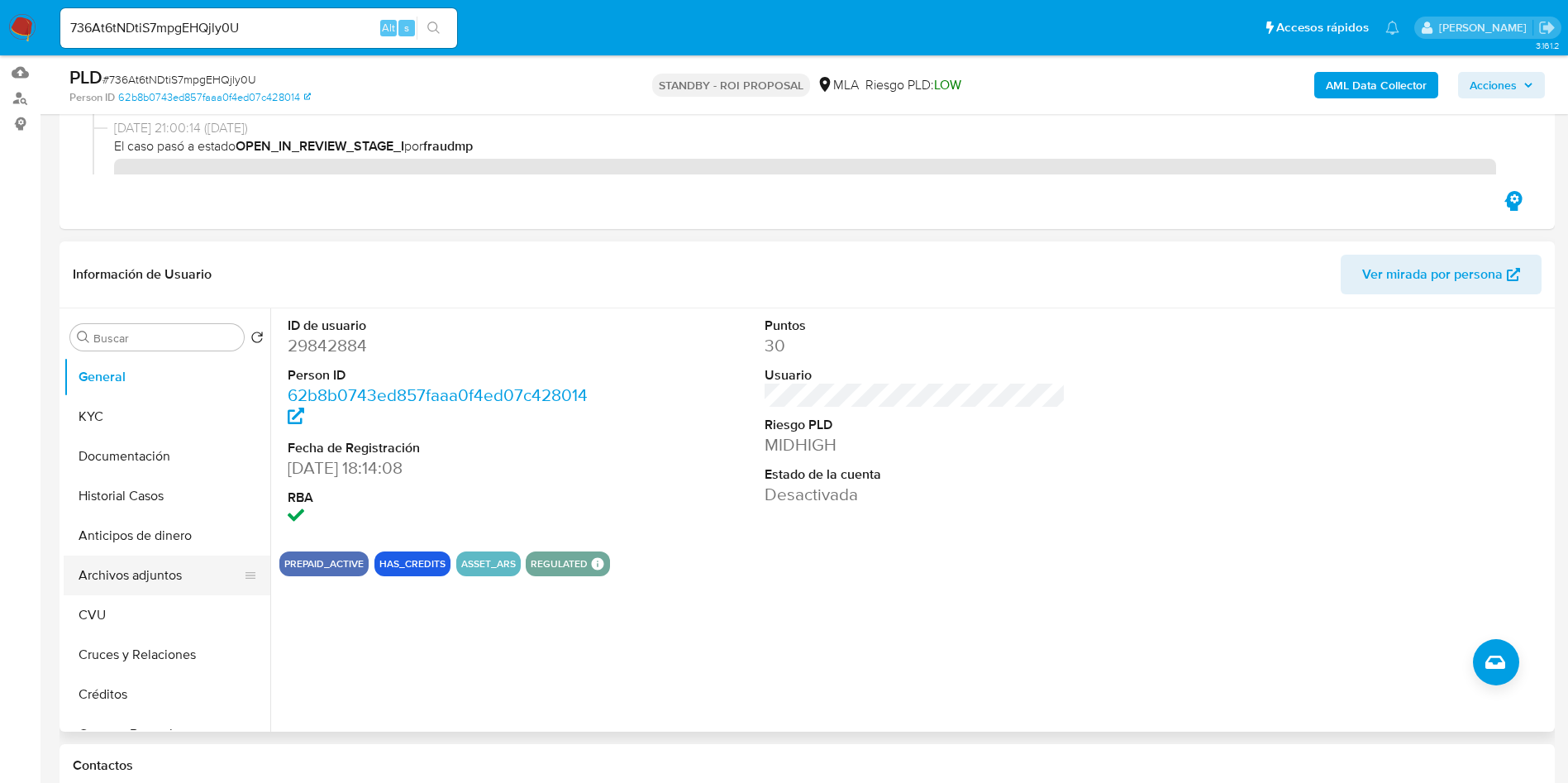
scroll to position [248, 0]
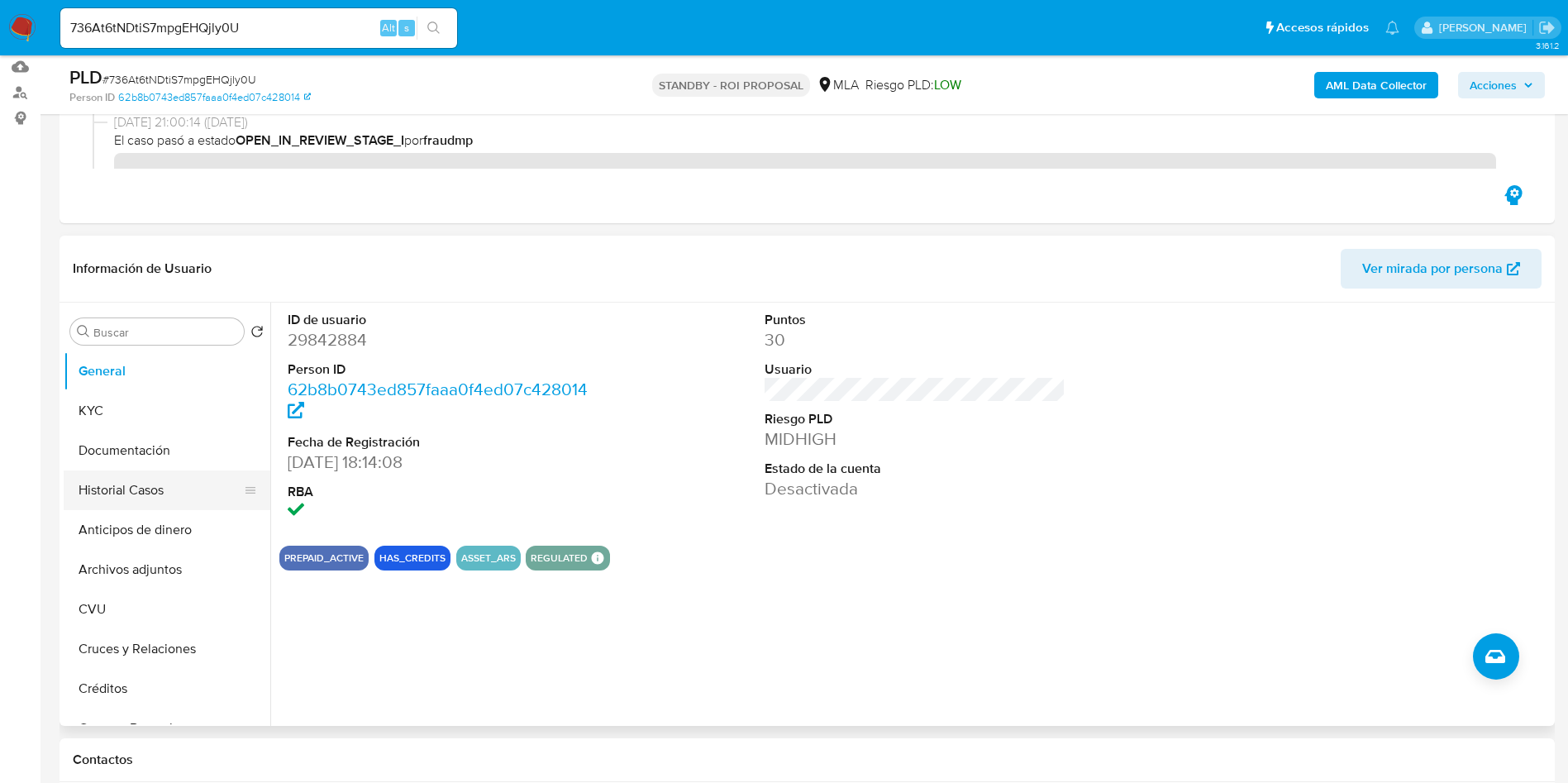
click at [134, 488] on button "Historial Casos" at bounding box center [161, 489] width 194 height 39
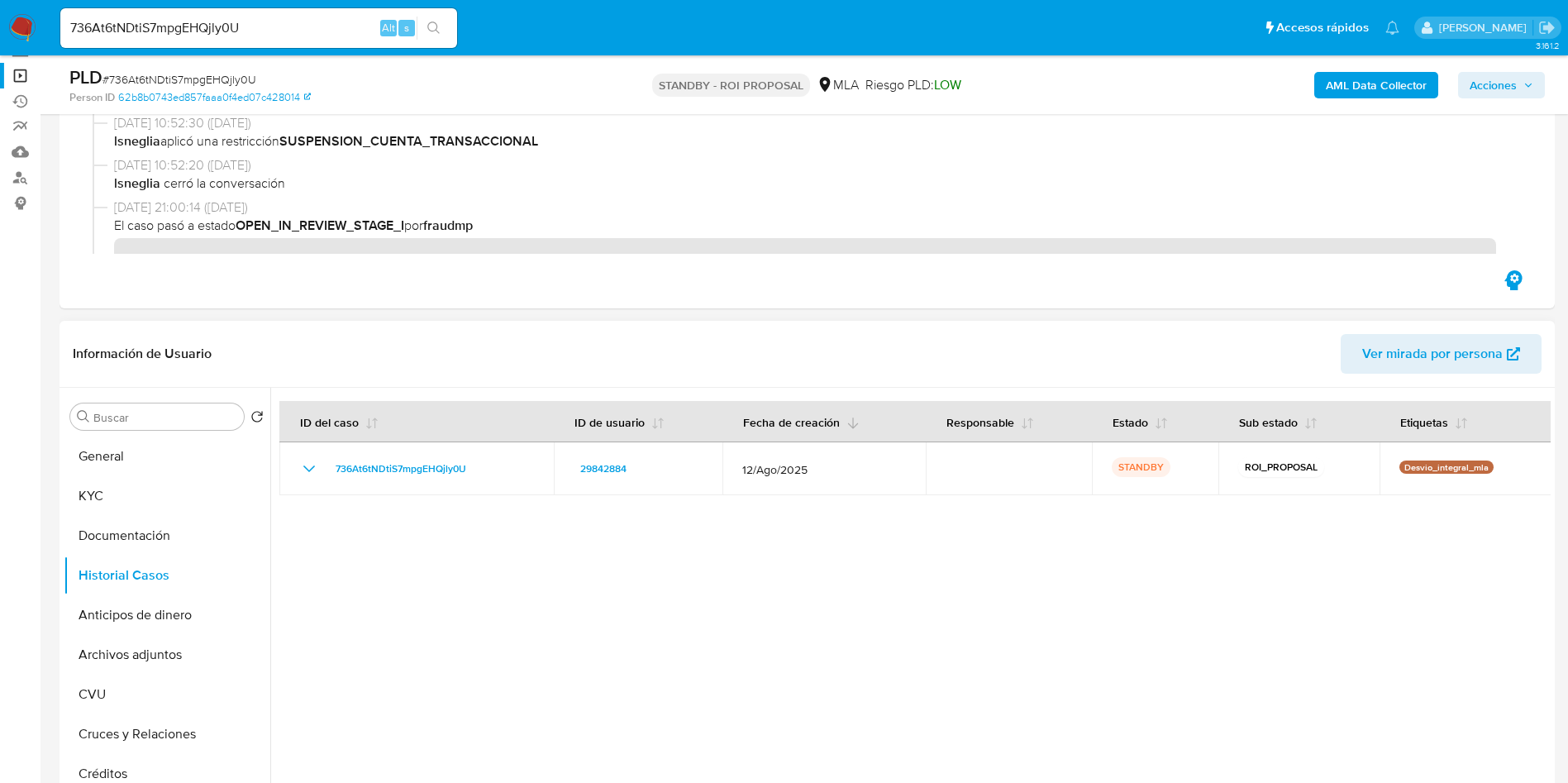
scroll to position [124, 0]
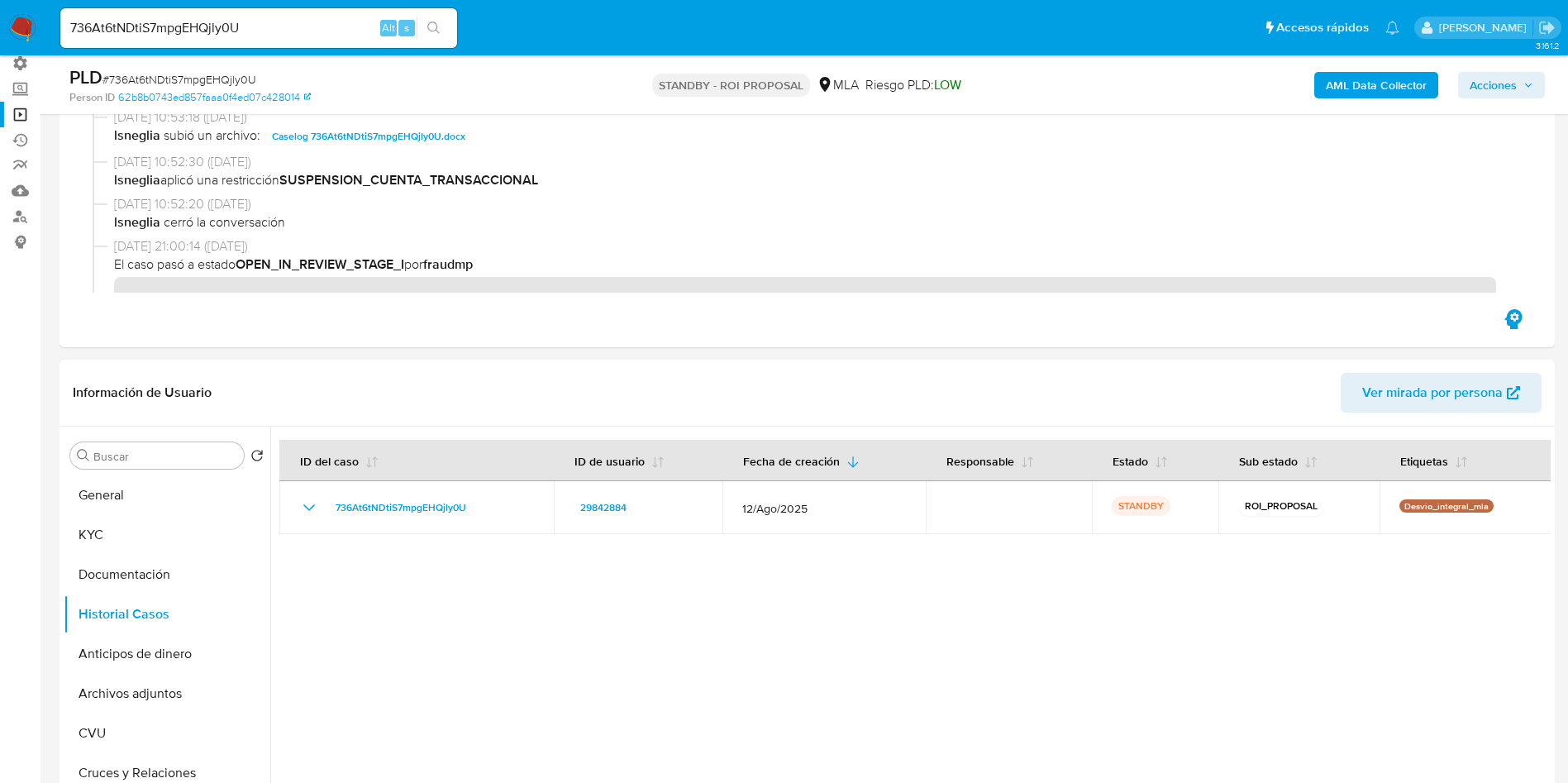
click at [258, 26] on input "736At6tNDtiS7mpgEHQjly0U" at bounding box center [259, 28] width 397 height 22
paste input "k7wcFYwm0ilEsocGfDehRIP7"
type input "k7wcFYwm0ilEsocGfDehRIP7"
click at [435, 27] on icon "search-icon" at bounding box center [433, 28] width 13 height 13
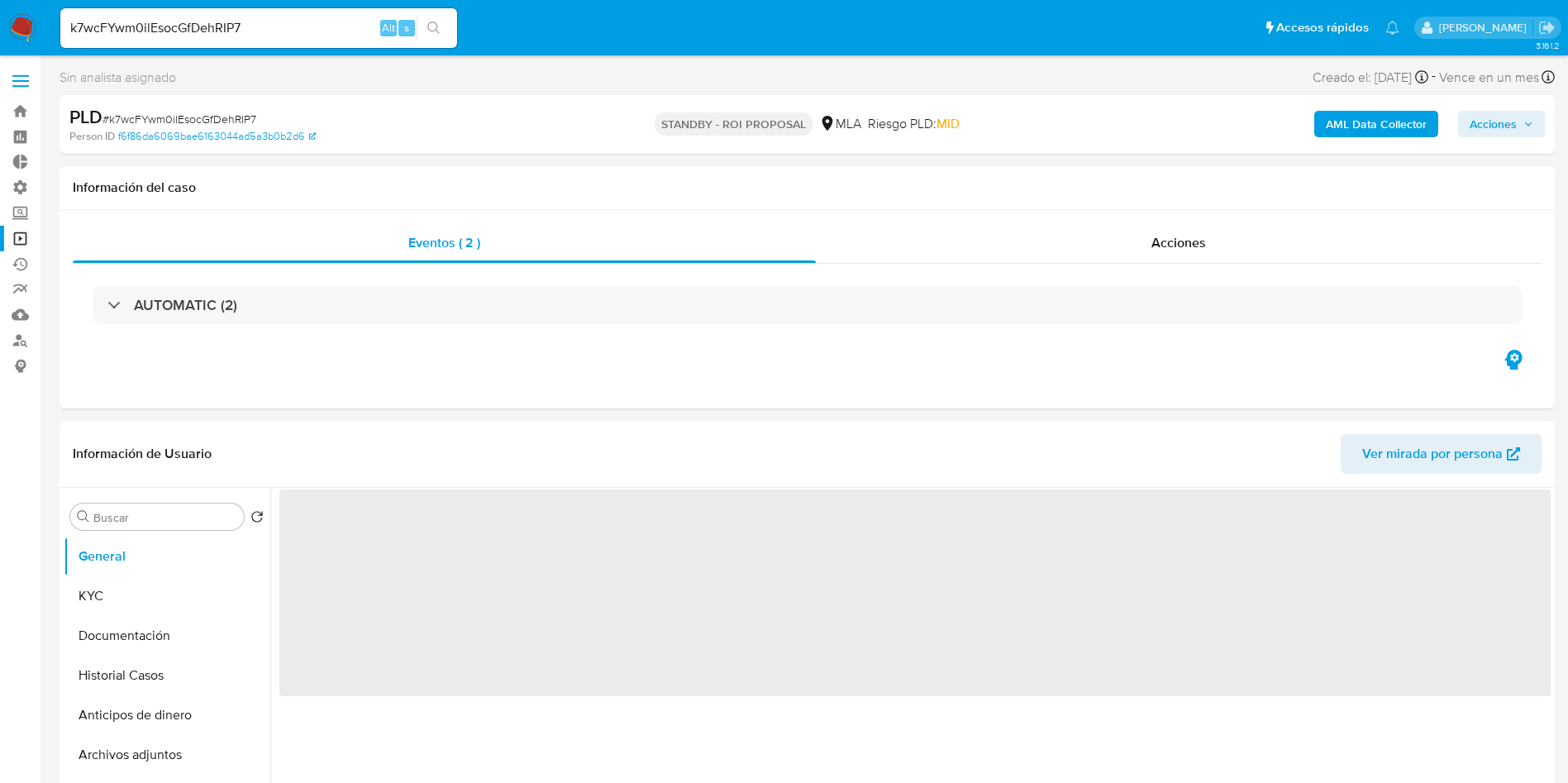
select select "10"
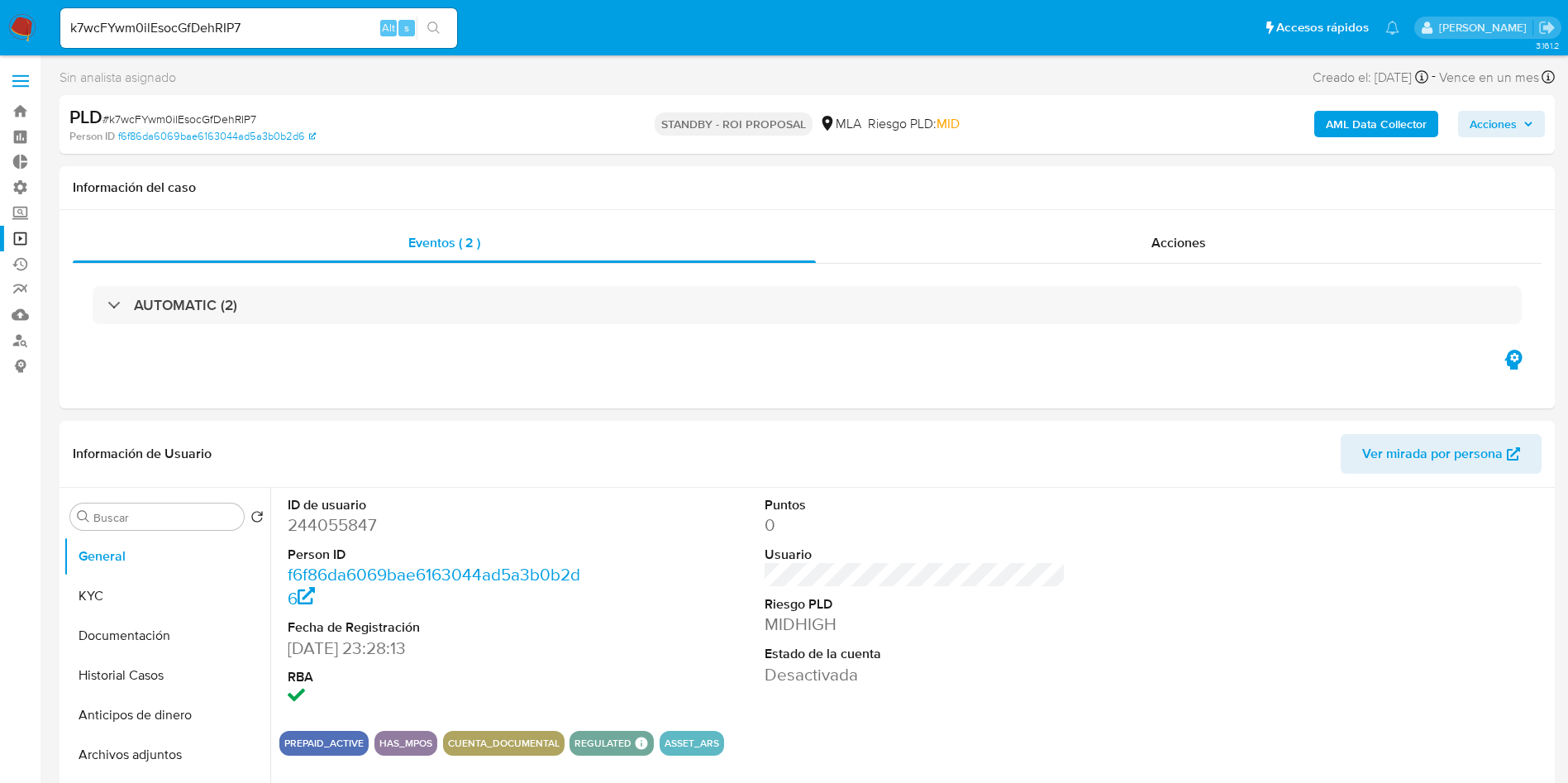
click at [209, 31] on input "k7wcFYwm0ilEsocGfDehRIP7" at bounding box center [259, 28] width 397 height 22
paste input "HbvJ7ofplsxgEN3wJRxRt0Q"
type input "kHbvJ7ofplsxgEN3wJRxRt0Q"
click at [450, 24] on button "search-icon" at bounding box center [433, 27] width 34 height 23
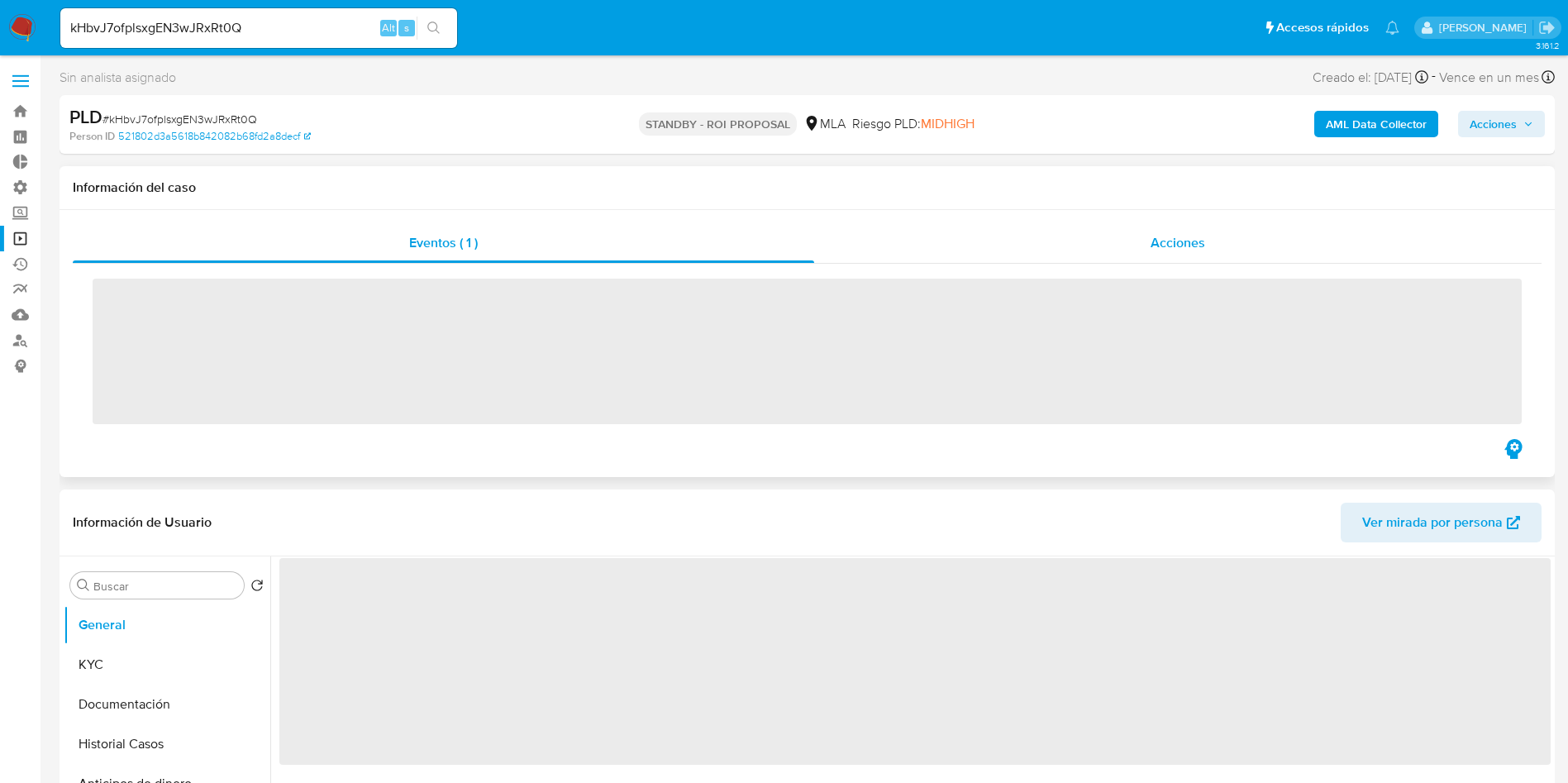
click at [1223, 246] on div "Acciones" at bounding box center [1178, 242] width 728 height 39
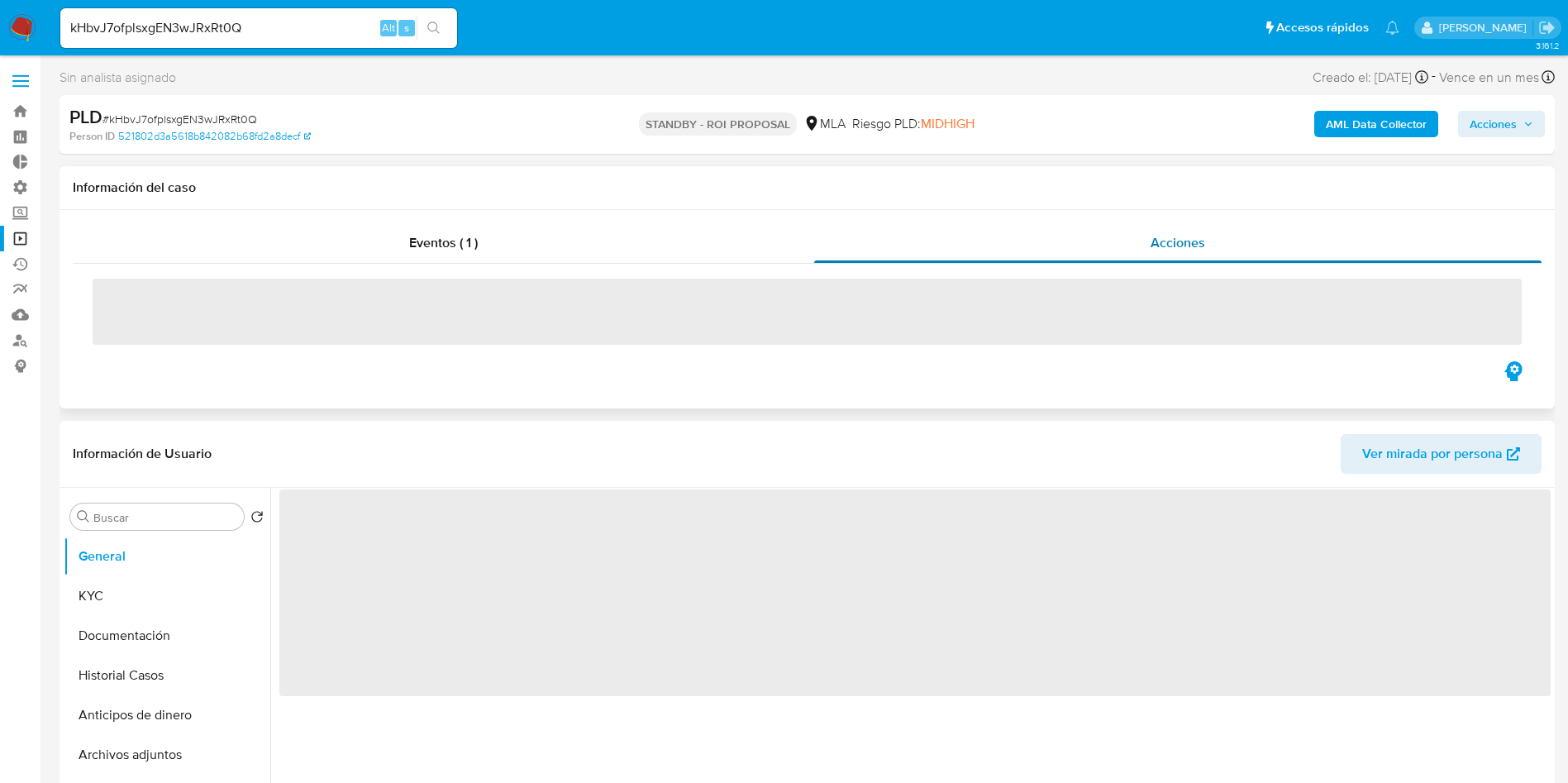
select select "10"
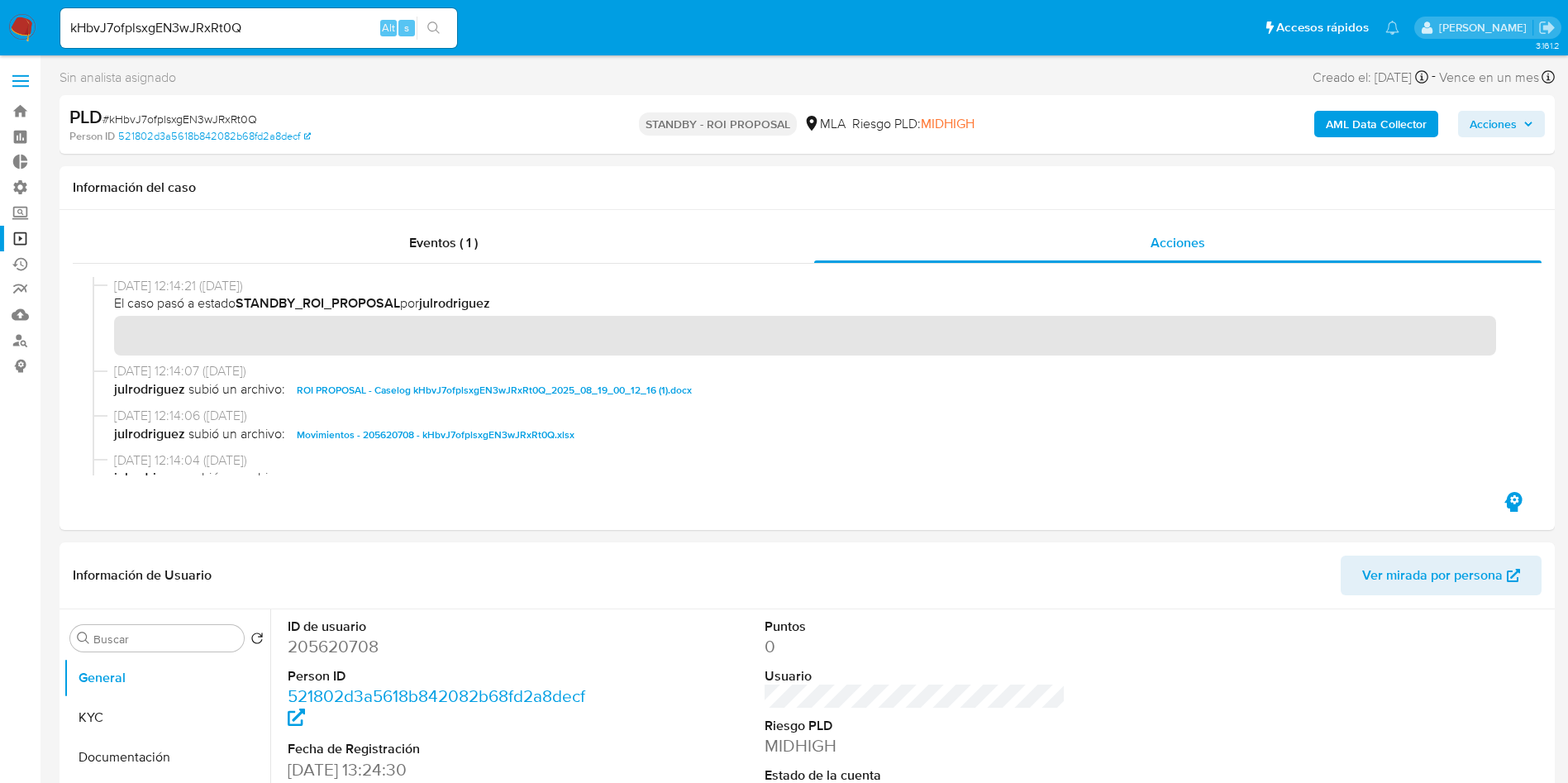
click at [290, 22] on input "kHbvJ7ofplsxgEN3wJRxRt0Q" at bounding box center [259, 28] width 397 height 22
paste input "3GNcDDNCO48RpUmzO1zVwgu6"
type input "3GNcDDNCO48RpUmzO1zVwgu6"
click at [430, 24] on icon "search-icon" at bounding box center [433, 28] width 13 height 13
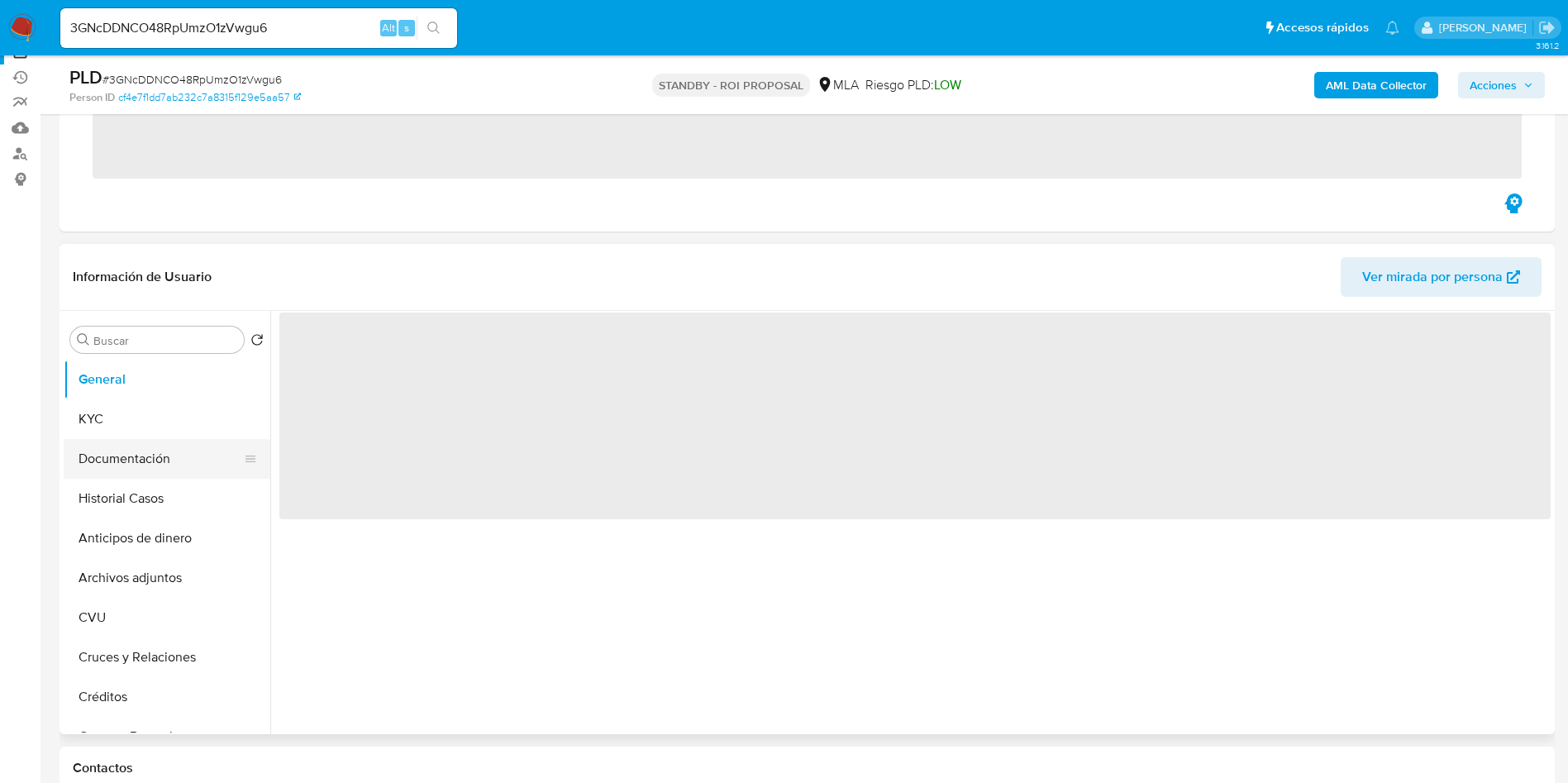
scroll to position [248, 0]
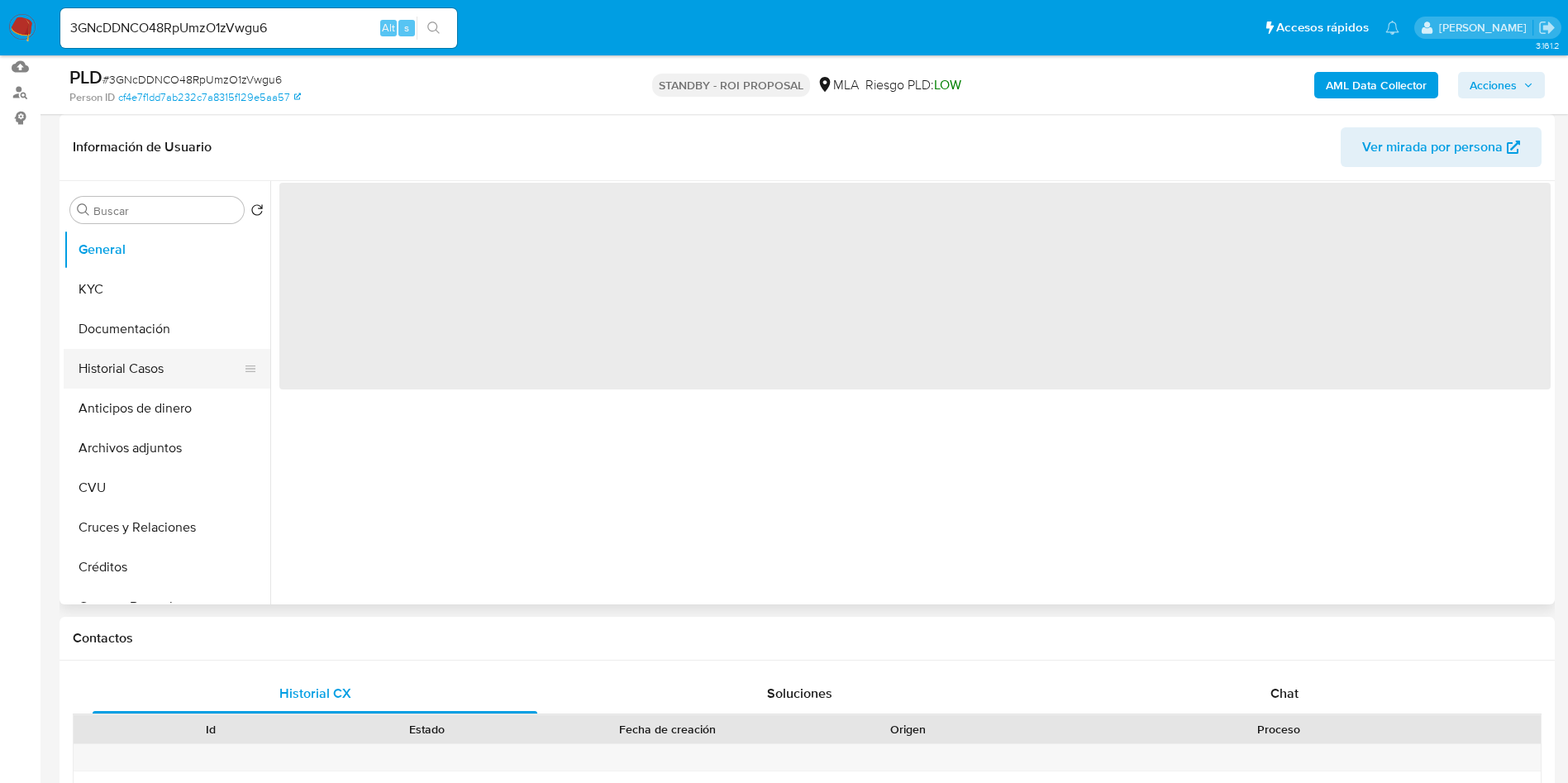
click at [134, 372] on button "Historial Casos" at bounding box center [161, 368] width 194 height 39
select select "10"
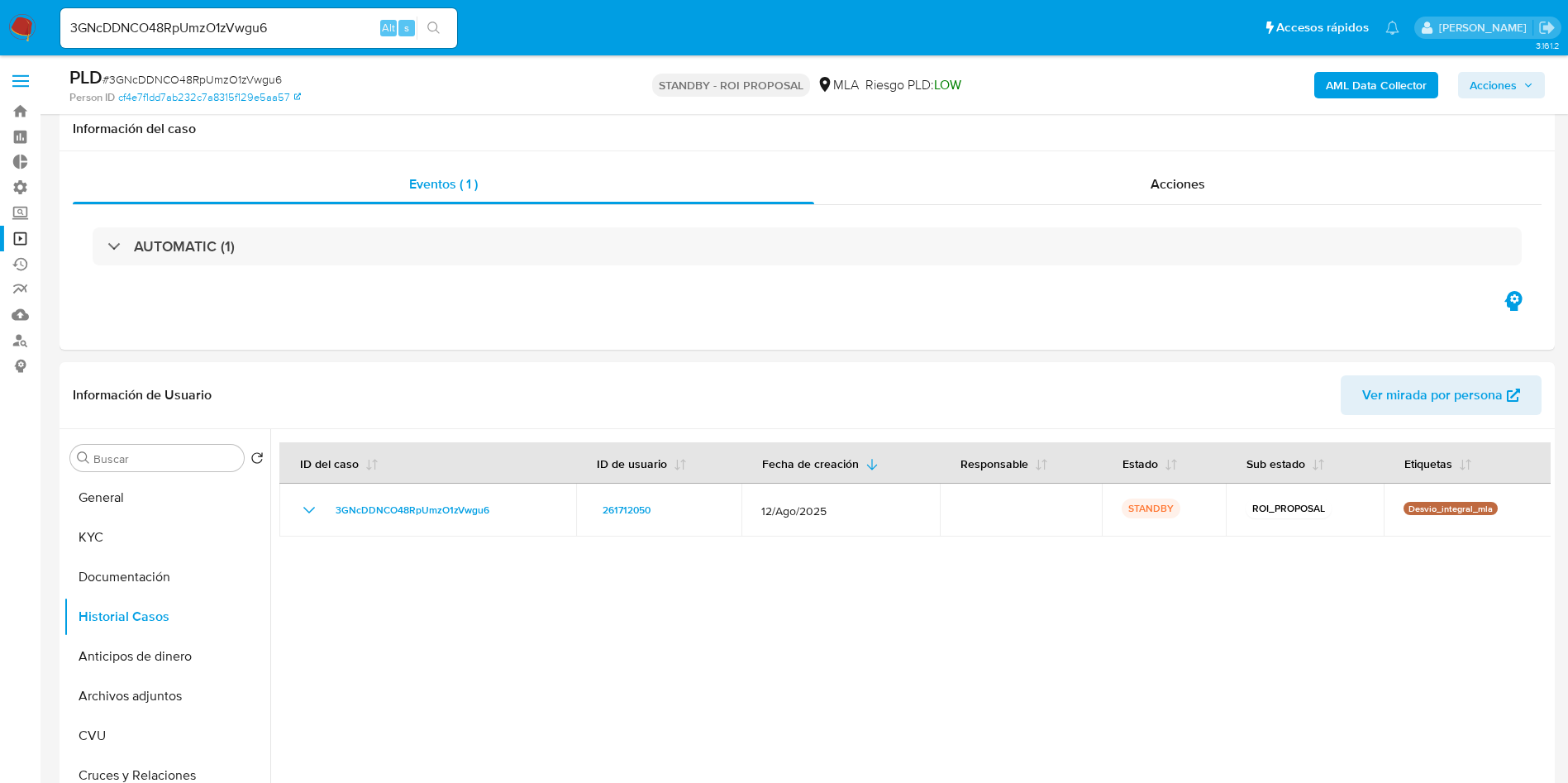
select select "10"
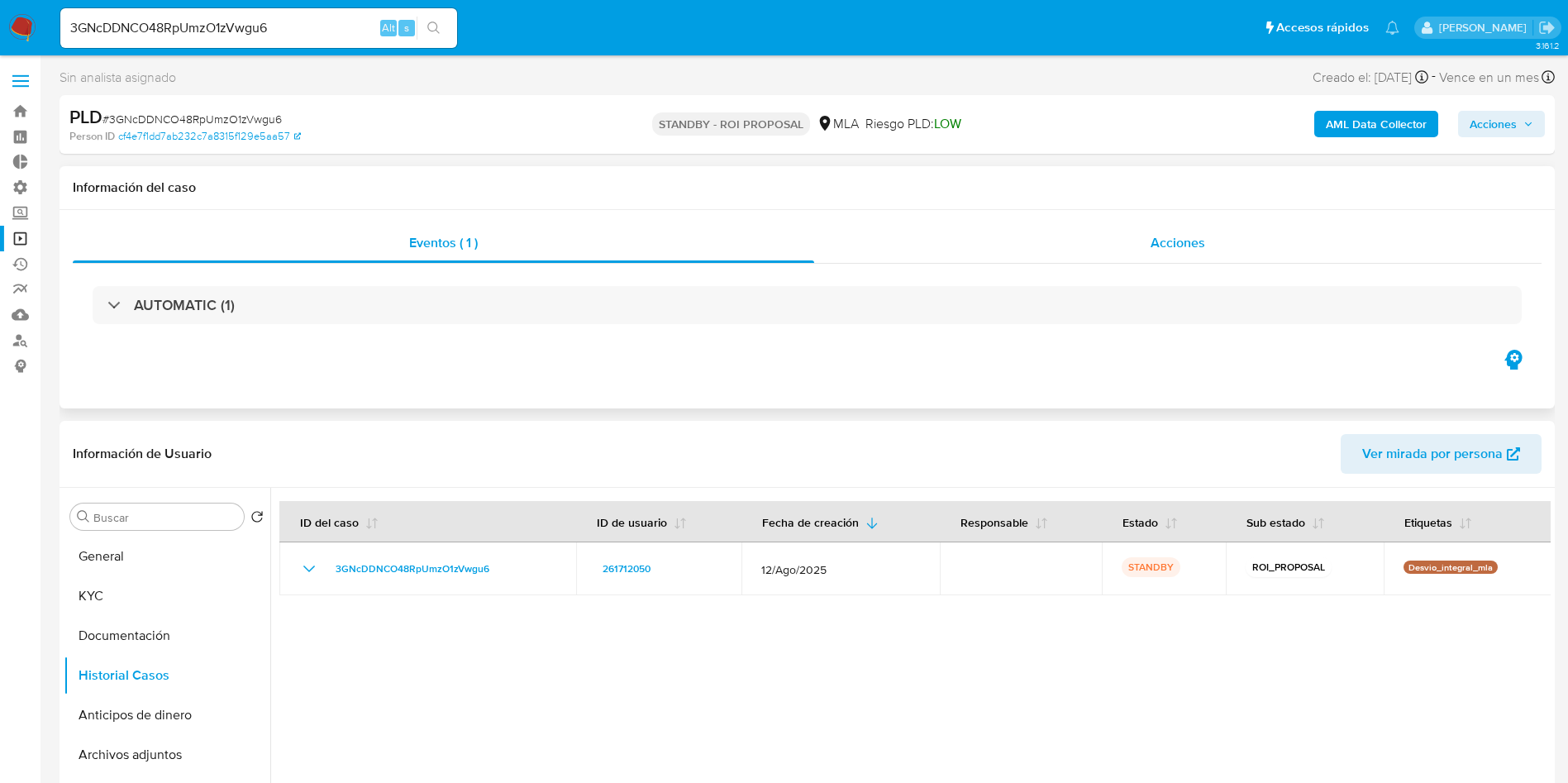
click at [1163, 242] on span "Acciones" at bounding box center [1178, 242] width 55 height 19
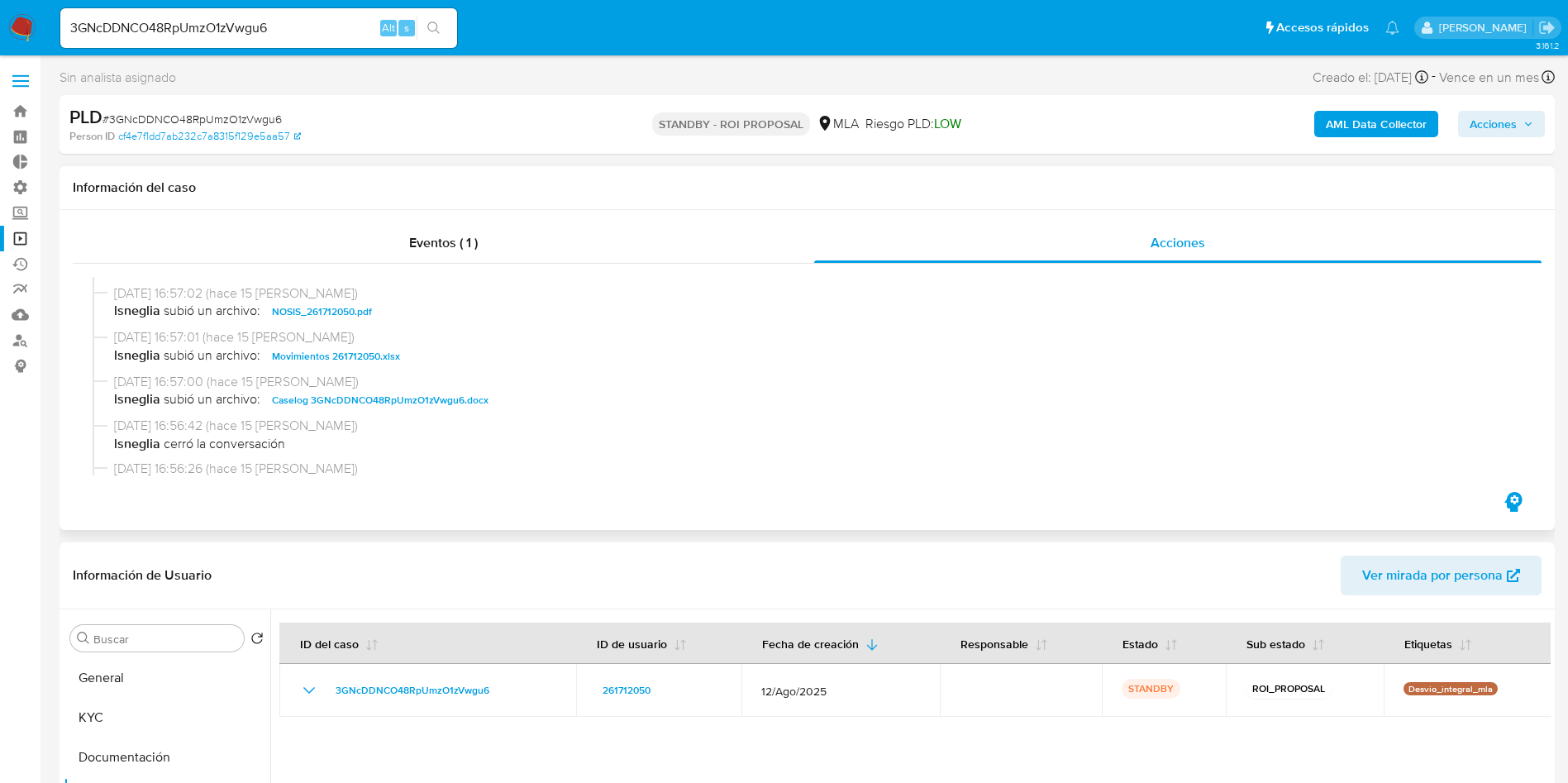
scroll to position [248, 0]
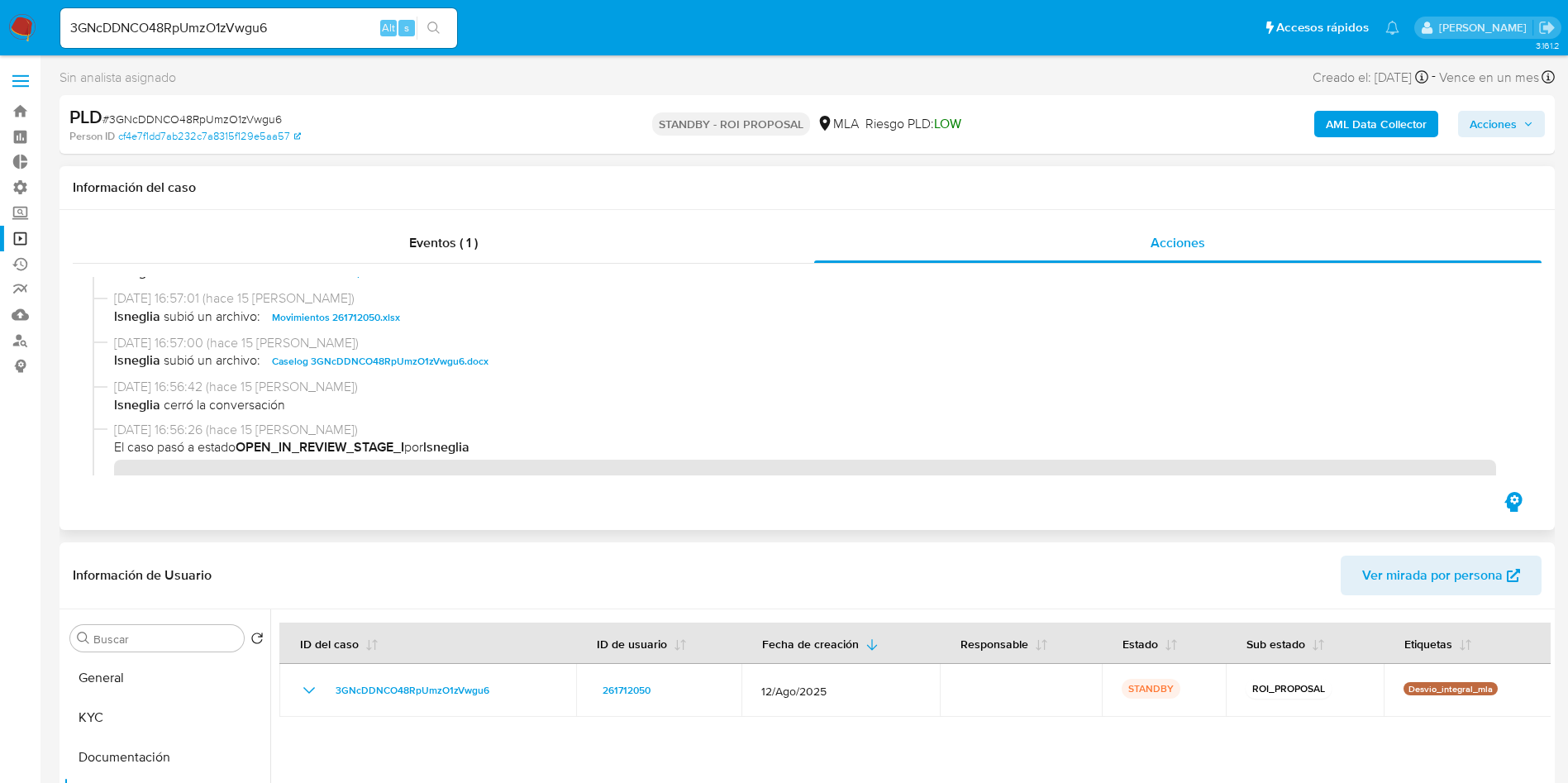
click at [474, 360] on span "Caselog 3GNcDDNCO48RpUmzO1zVwgu6.docx" at bounding box center [379, 361] width 217 height 20
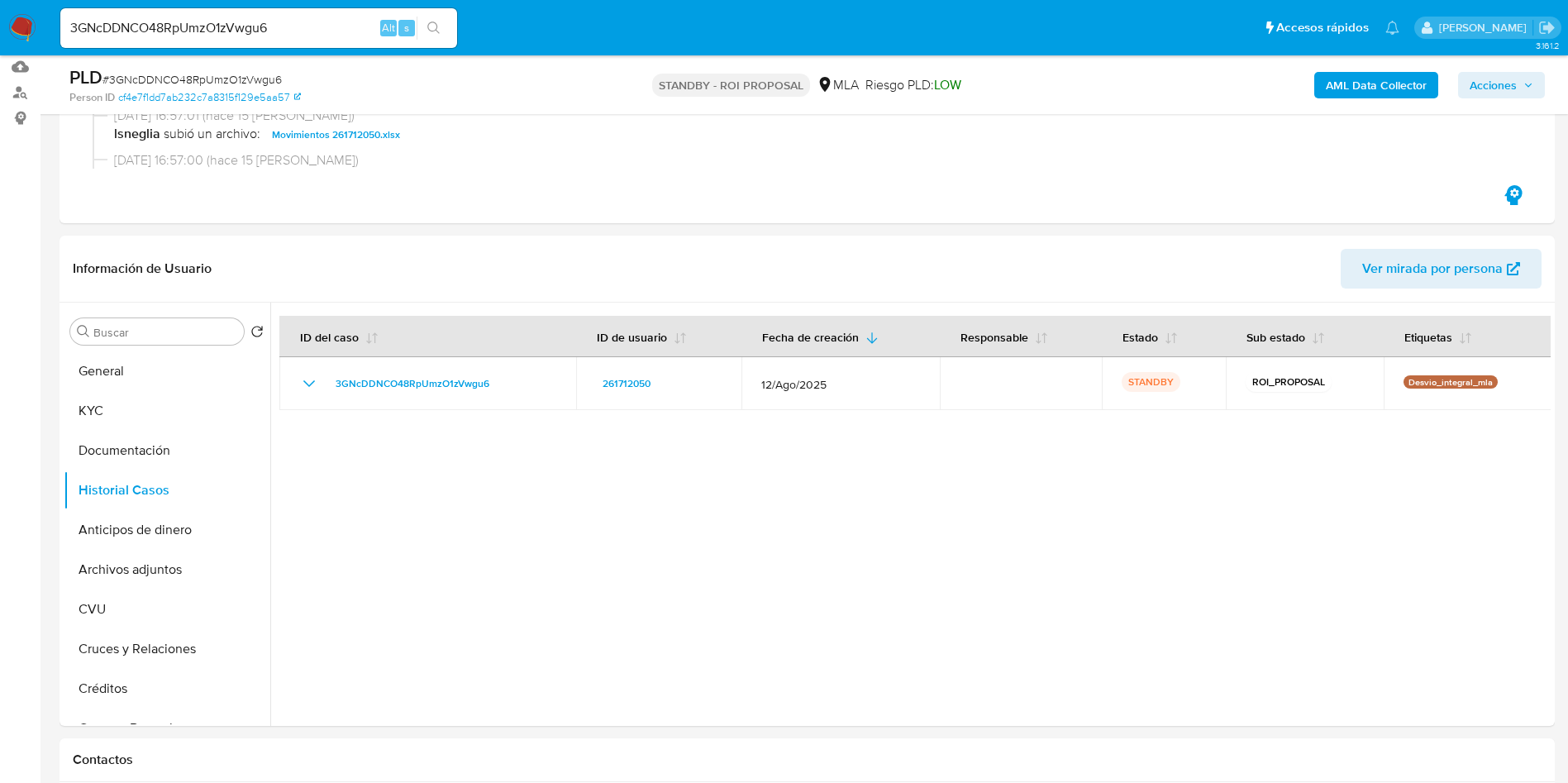
click at [258, 39] on div "3GNcDDNCO48RpUmzO1zVwgu6 Alt s" at bounding box center [259, 27] width 397 height 39
click at [262, 28] on input "3GNcDDNCO48RpUmzO1zVwgu6" at bounding box center [259, 28] width 397 height 22
paste input "e9Ts7WFvnZYUhrQkBJ2QNs7S"
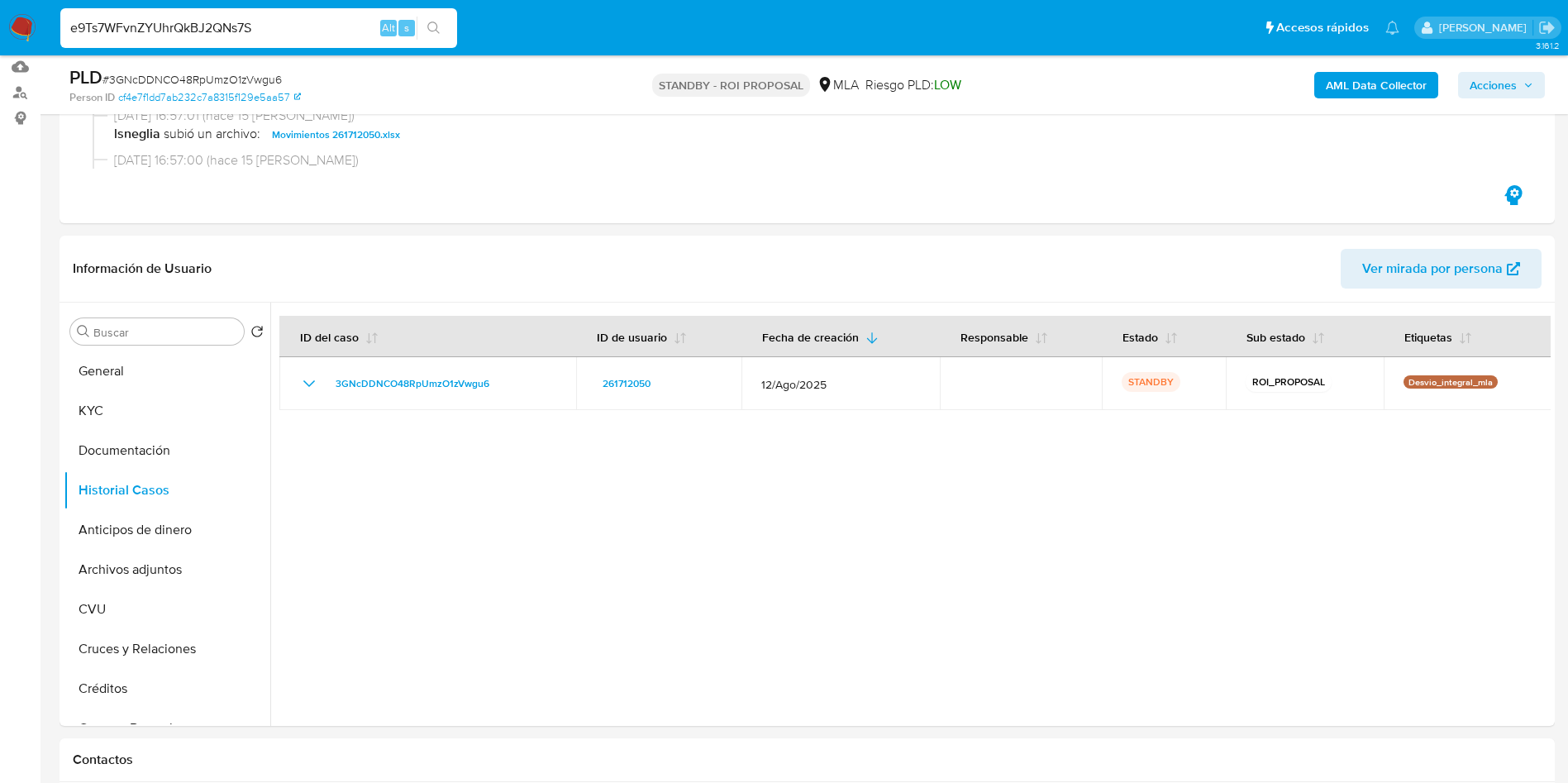
type input "e9Ts7WFvnZYUhrQkBJ2QNs7S"
click at [439, 25] on icon "search-icon" at bounding box center [433, 28] width 13 height 13
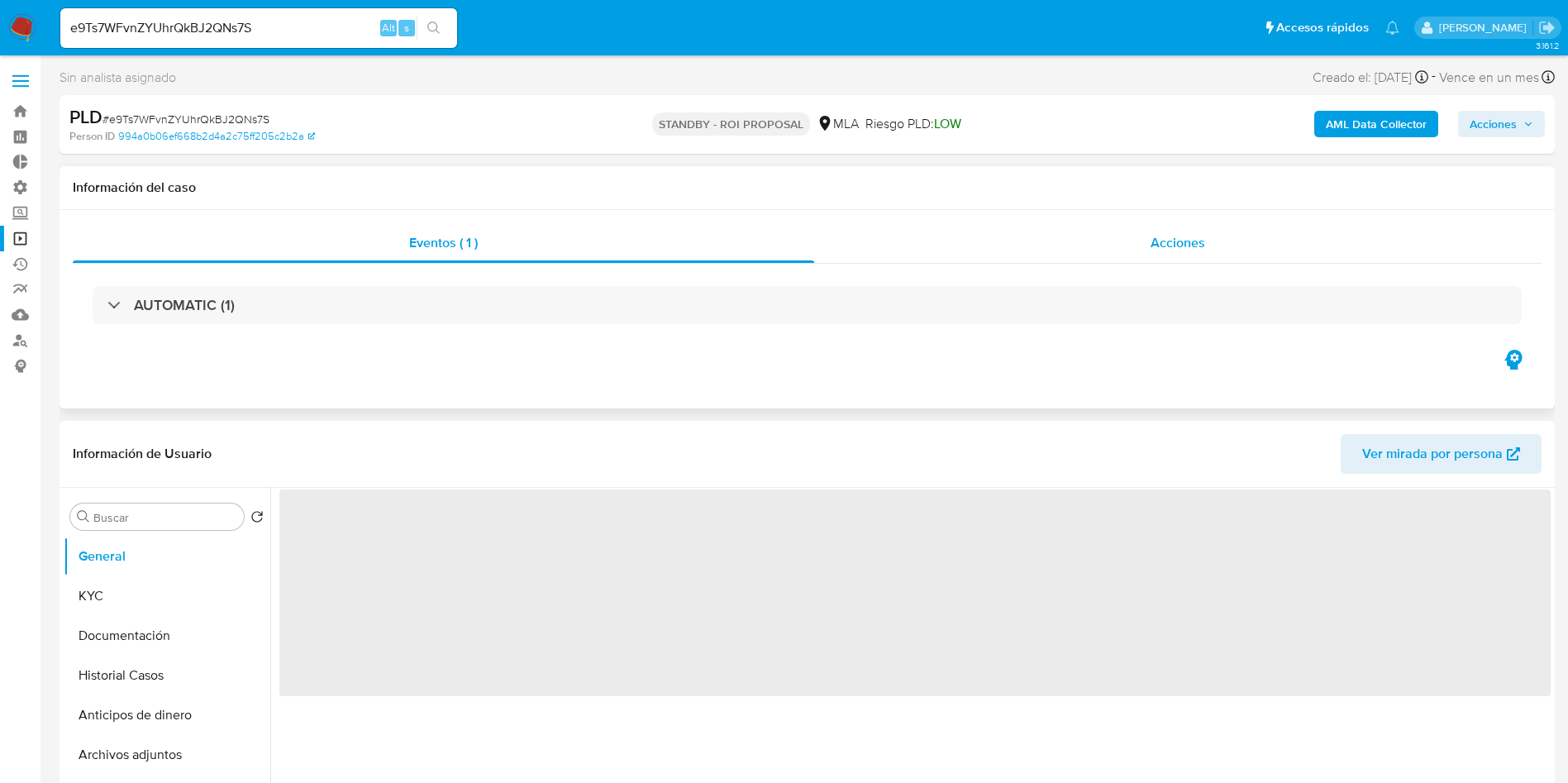
click at [1182, 239] on span "Acciones" at bounding box center [1178, 242] width 55 height 19
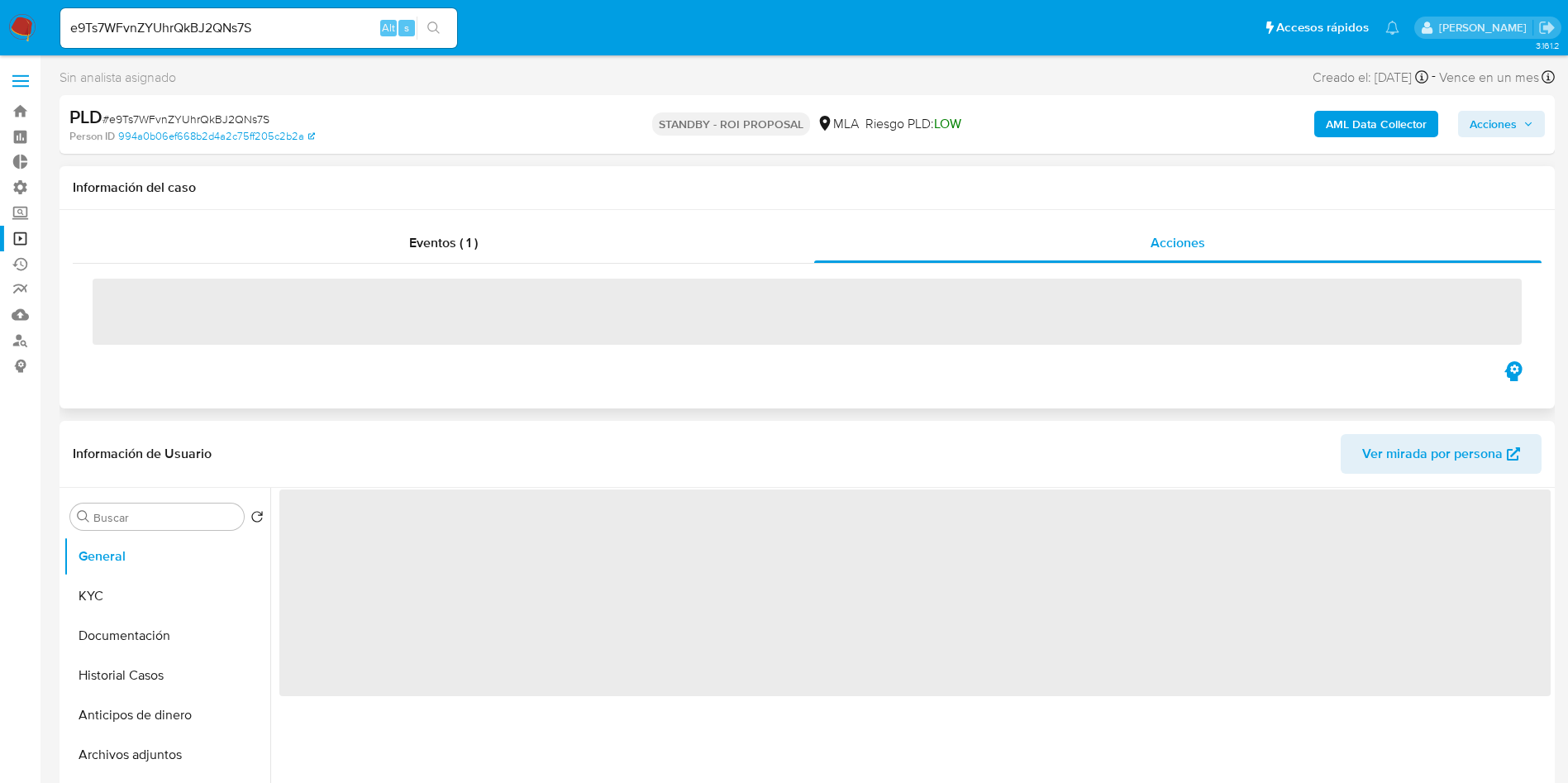
select select "10"
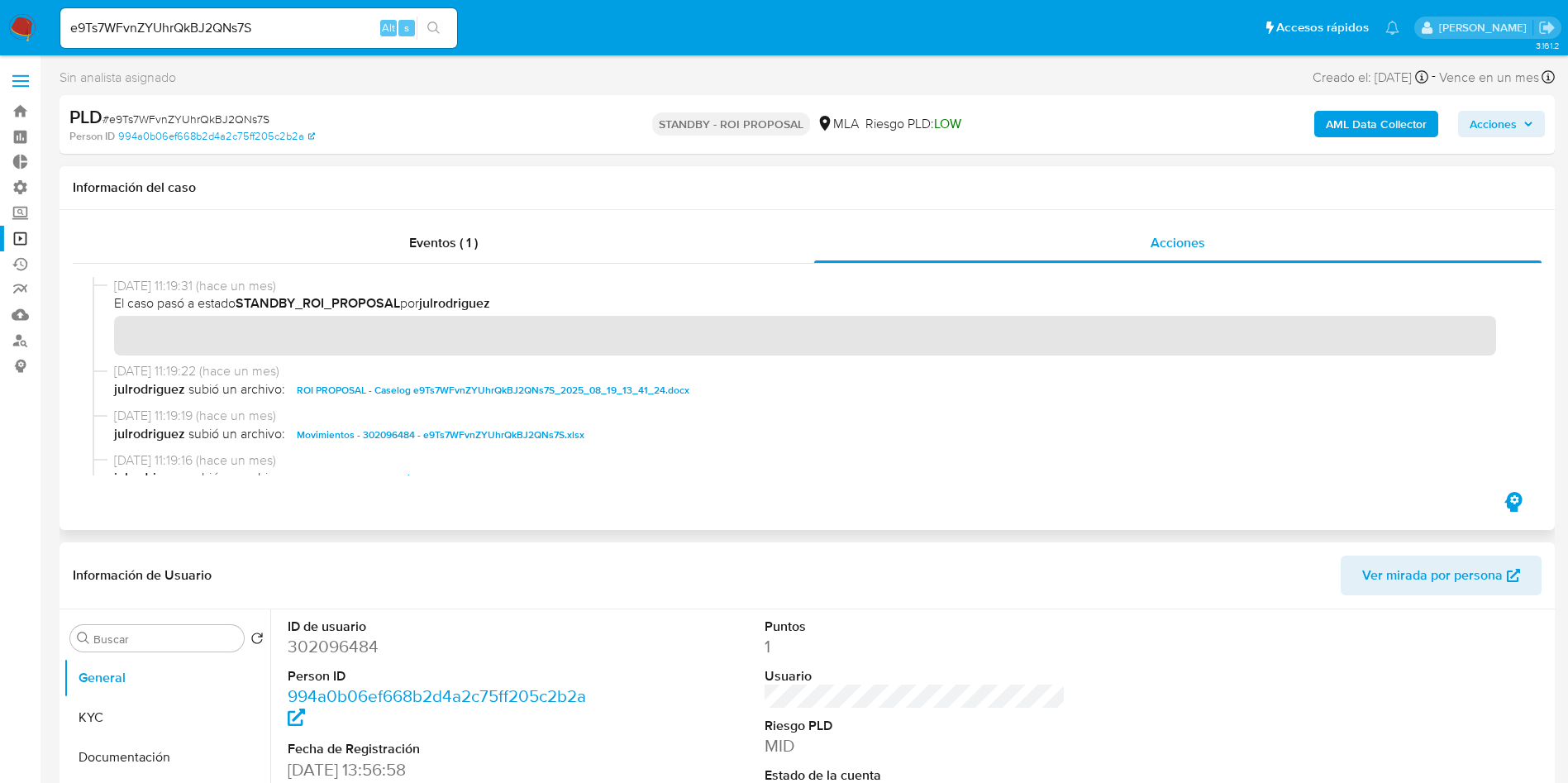
drag, startPoint x: 523, startPoint y: 389, endPoint x: 377, endPoint y: 411, distance: 147.6
click at [523, 388] on span "ROI PROPOSAL - Caselog e9Ts7WFvnZYUhrQkBJ2QNs7S_2025_08_19_13_41_24.docx" at bounding box center [493, 391] width 392 height 20
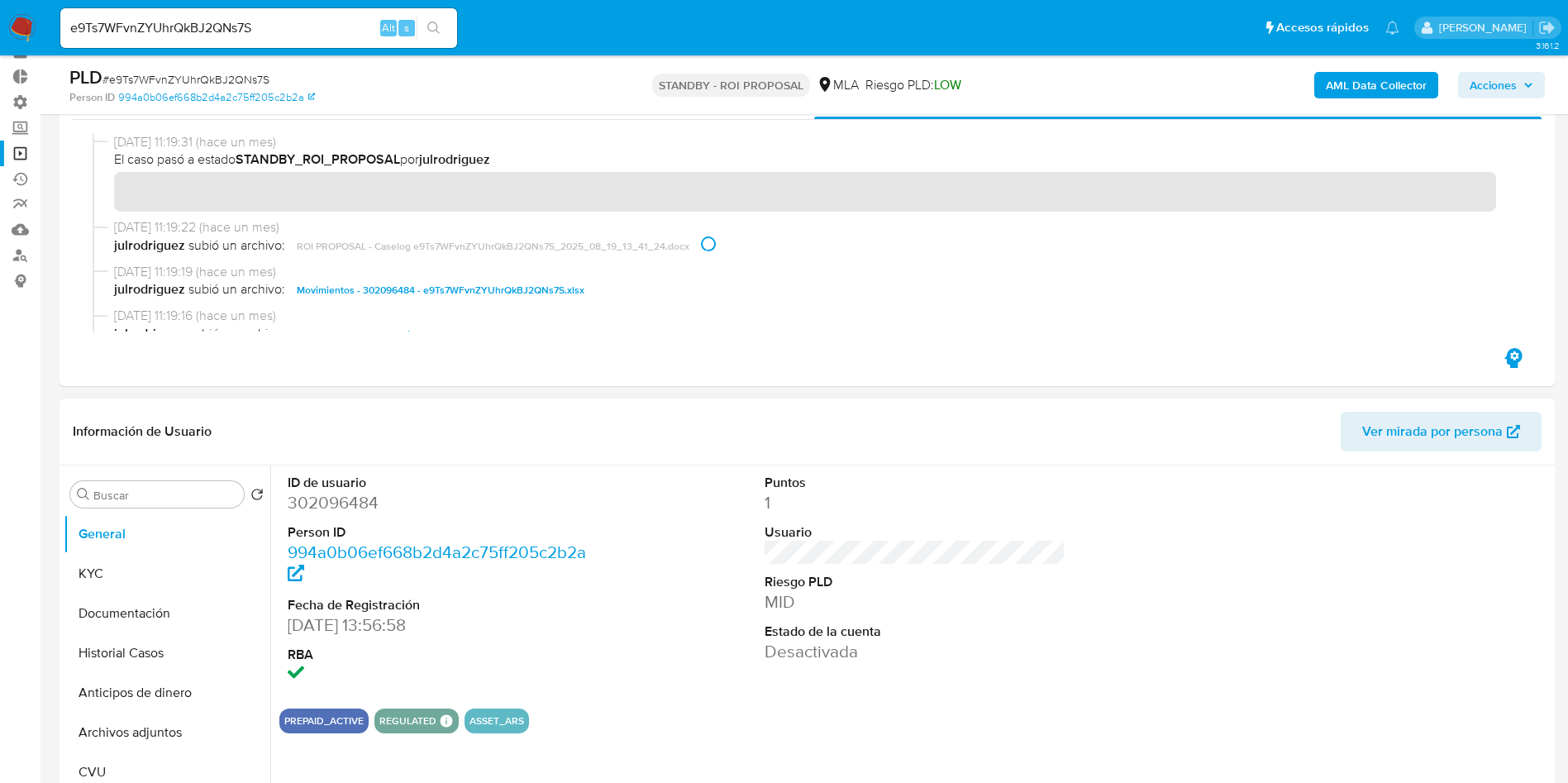
scroll to position [124, 0]
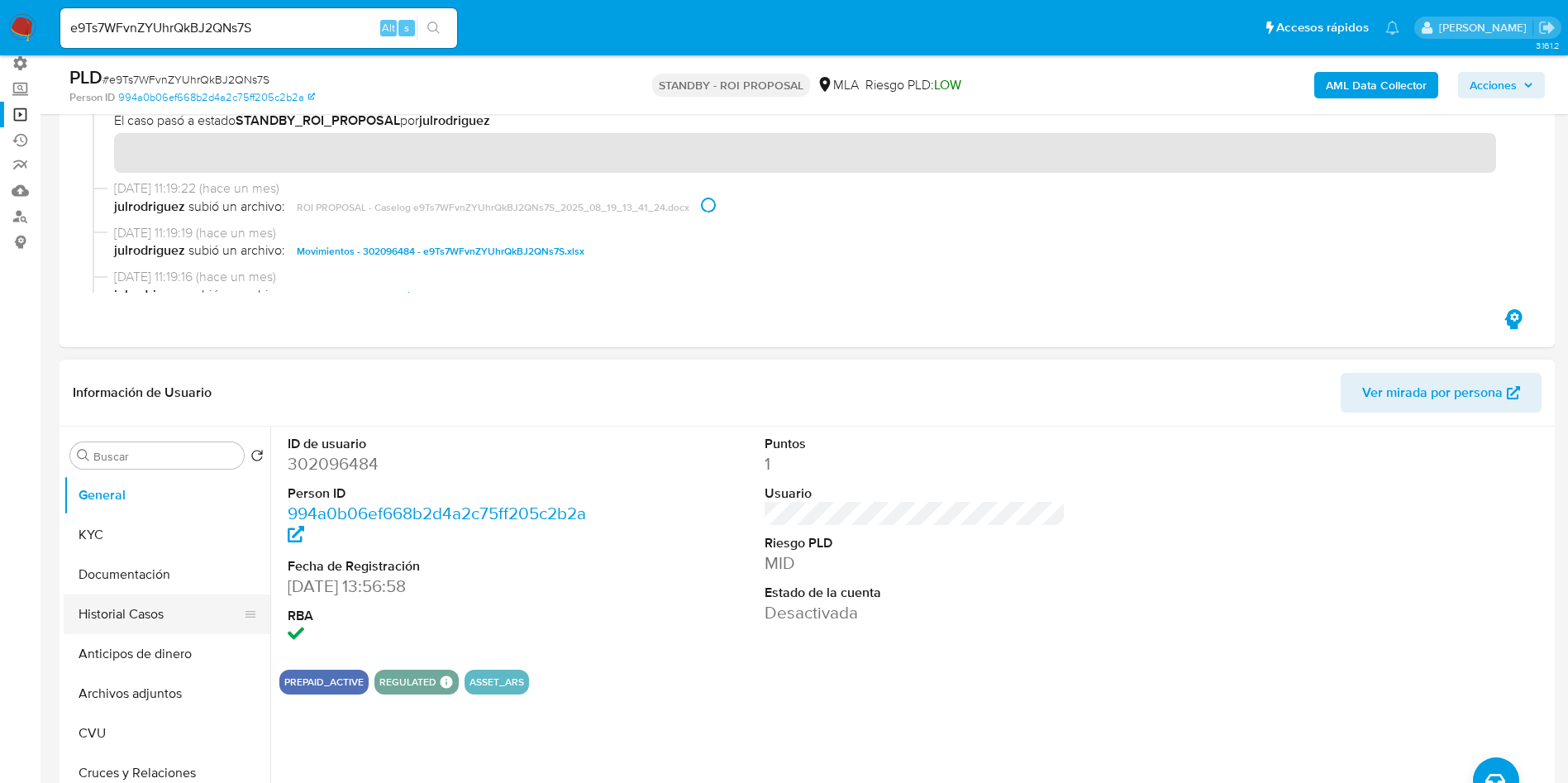
click at [108, 624] on button "Historial Casos" at bounding box center [161, 614] width 194 height 39
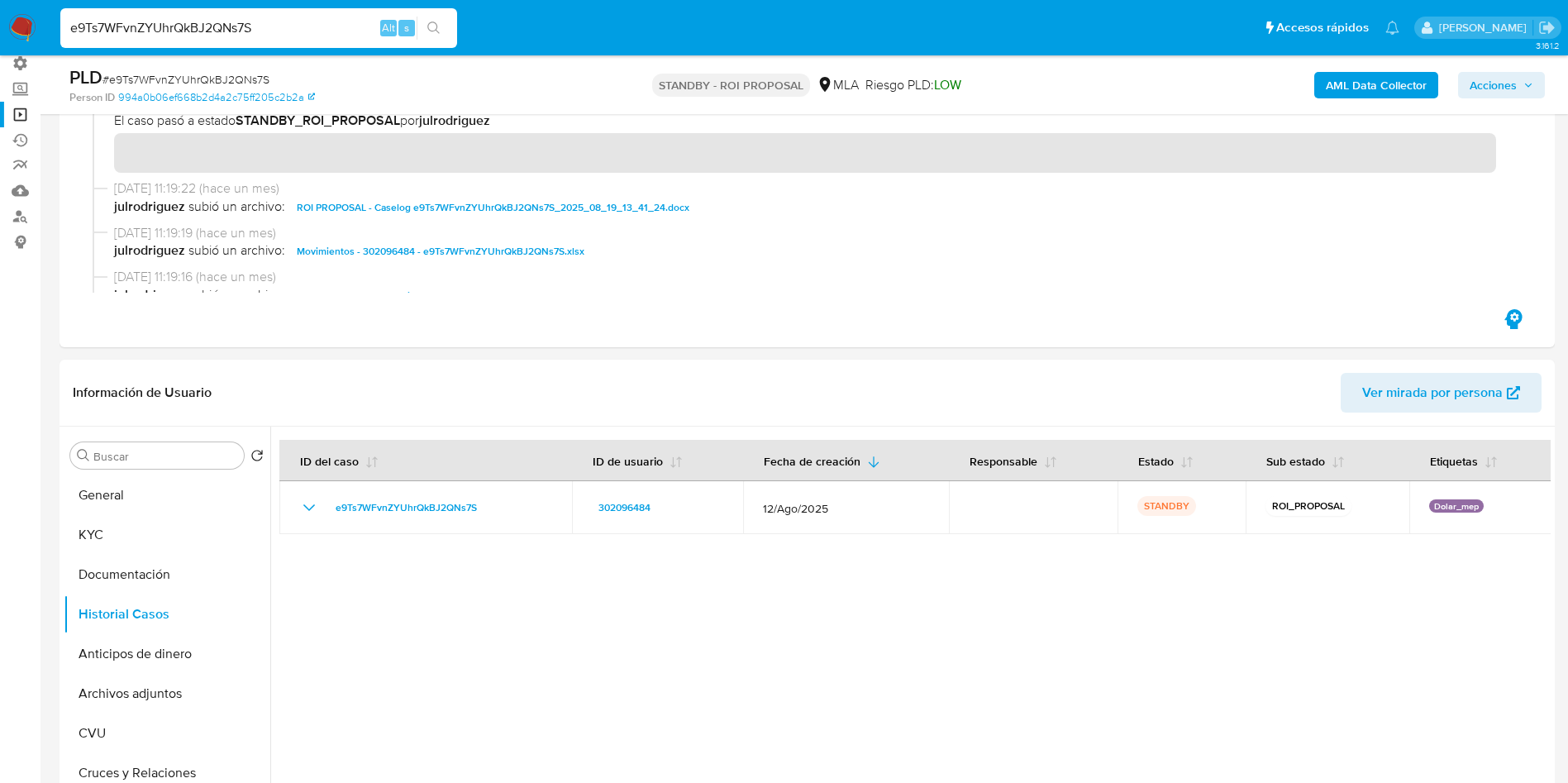
click at [222, 21] on input "e9Ts7WFvnZYUhrQkBJ2QNs7S" at bounding box center [259, 28] width 397 height 22
paste input "y351bCFYh6QNs7LBAiyzSbnw"
type input "y351bCFYh6QNs7LBAiyzSbnw"
click at [426, 29] on button "search-icon" at bounding box center [433, 27] width 34 height 23
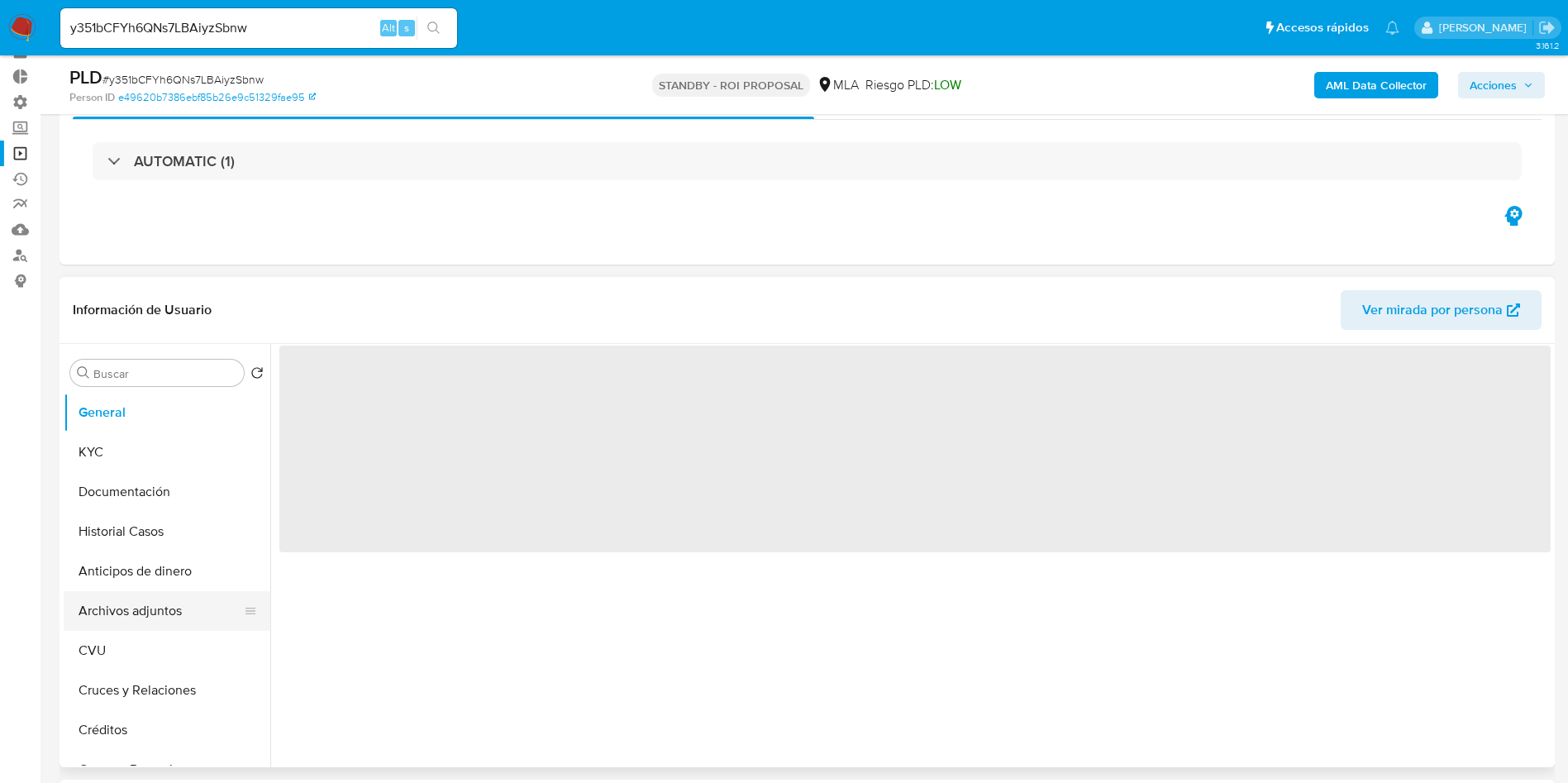
scroll to position [124, 0]
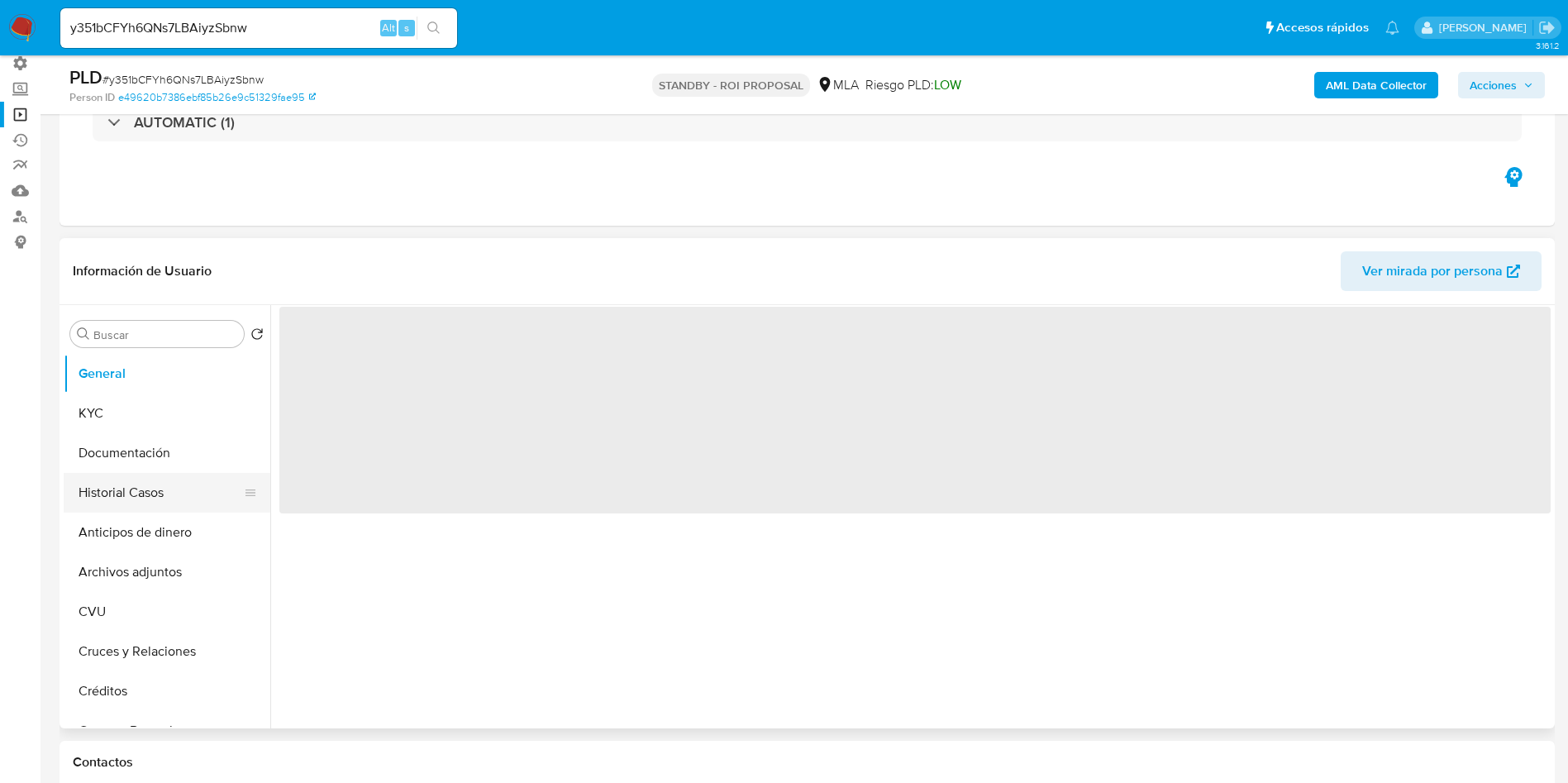
click at [123, 484] on button "Historial Casos" at bounding box center [161, 492] width 194 height 39
select select "10"
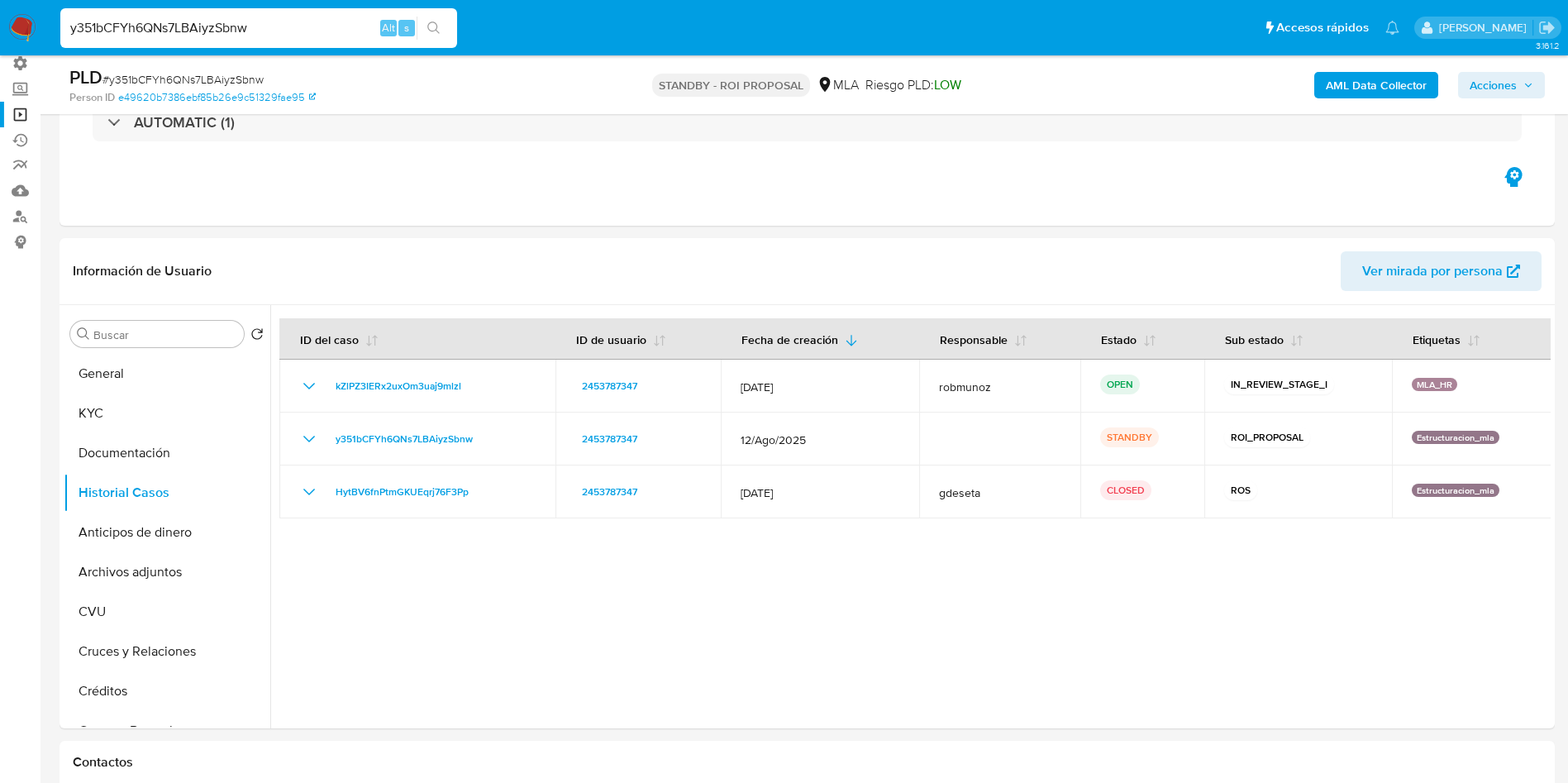
click at [265, 20] on input "y351bCFYh6QNs7LBAiyzSbnw" at bounding box center [259, 28] width 397 height 22
paste input "L3yaoLprEeXPTISYb7fq7MO0"
type input "L3yaoLprEeXPTISYb7fq7MO0"
click at [430, 20] on button "search-icon" at bounding box center [433, 27] width 34 height 23
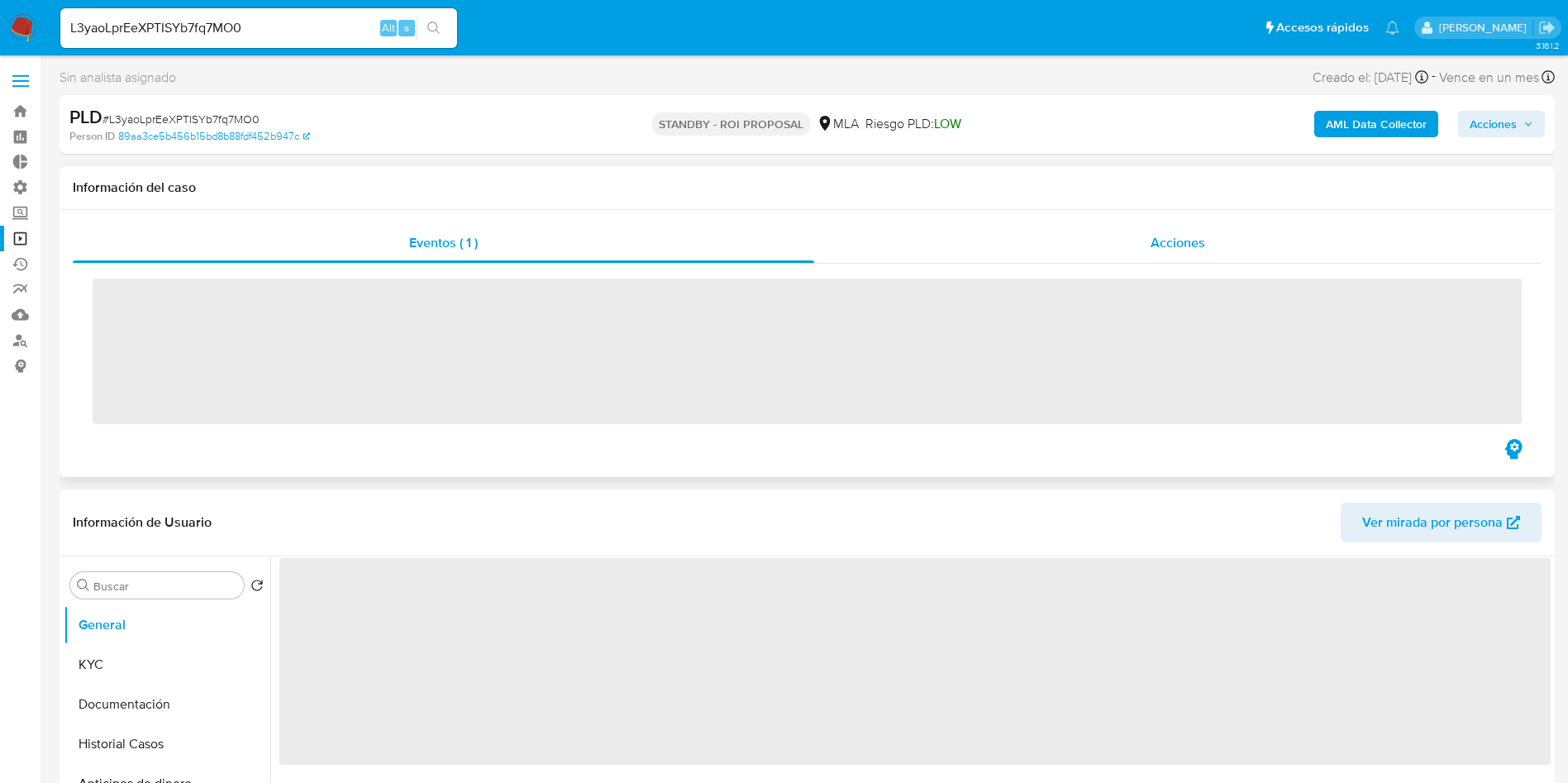
click at [1198, 263] on div "Acciones" at bounding box center [1178, 242] width 728 height 39
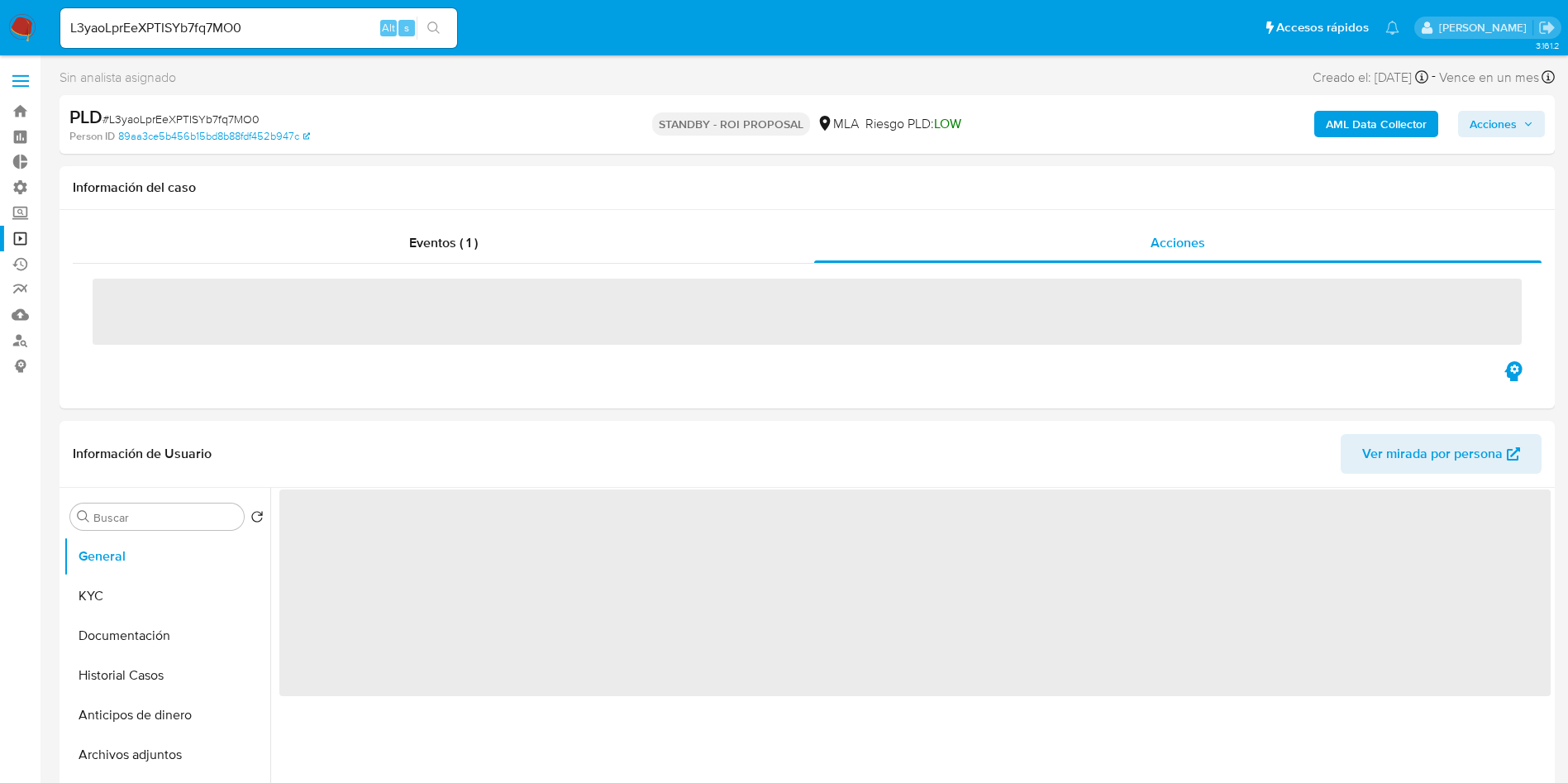
select select "10"
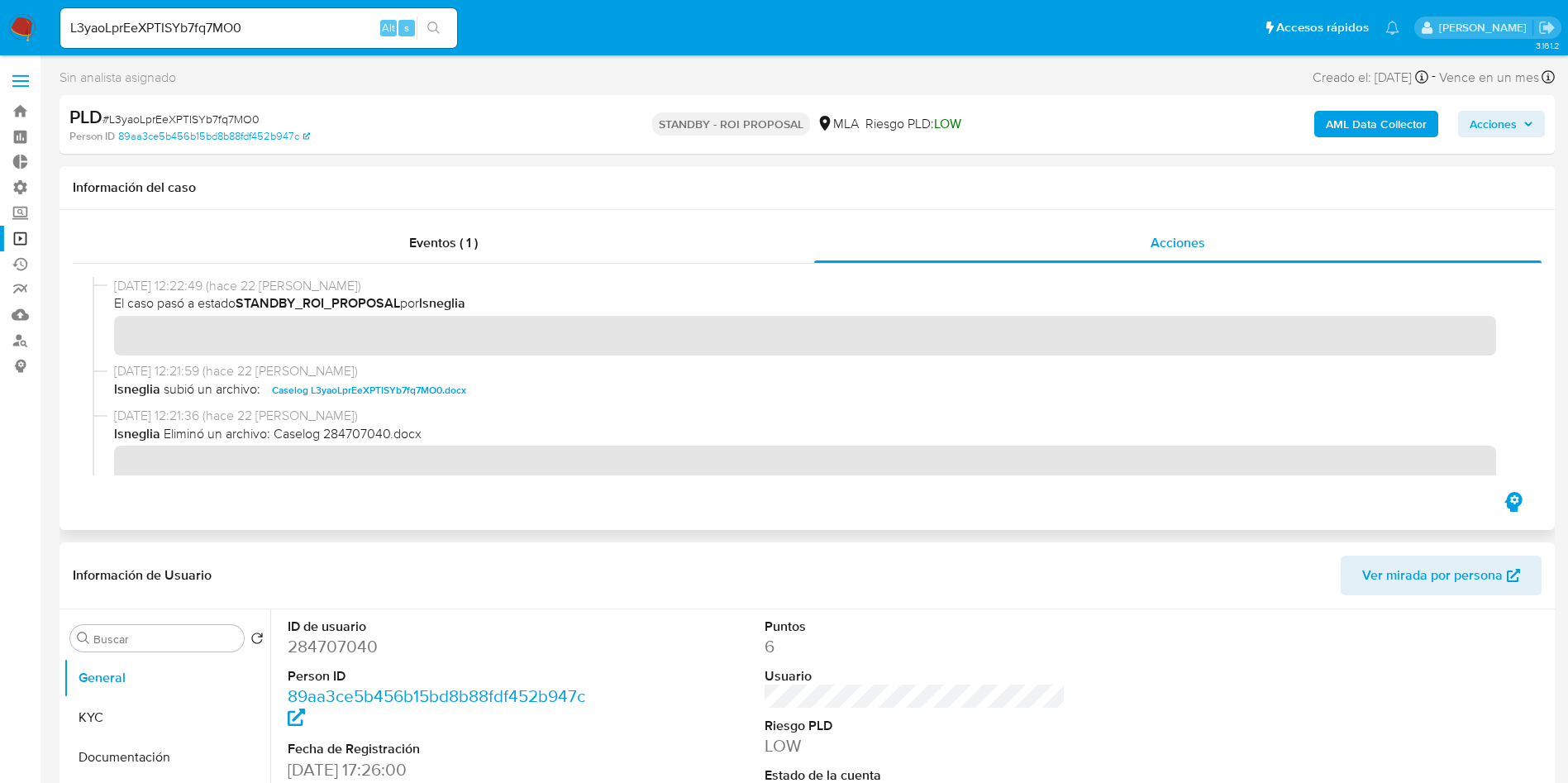
click at [383, 392] on span "Caselog L3yaoLprEeXPTISYb7fq7MO0.docx" at bounding box center [368, 391] width 194 height 20
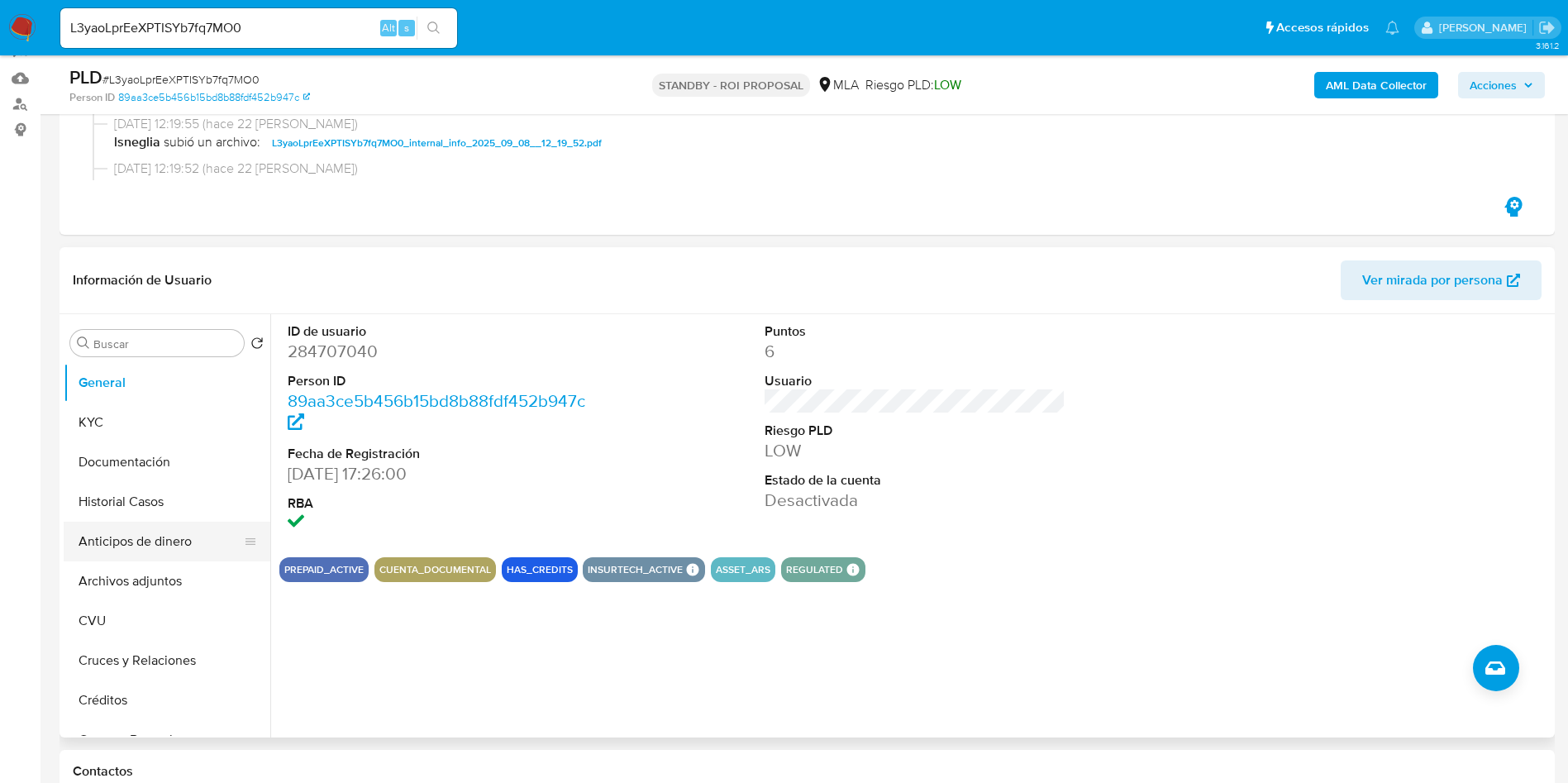
scroll to position [248, 0]
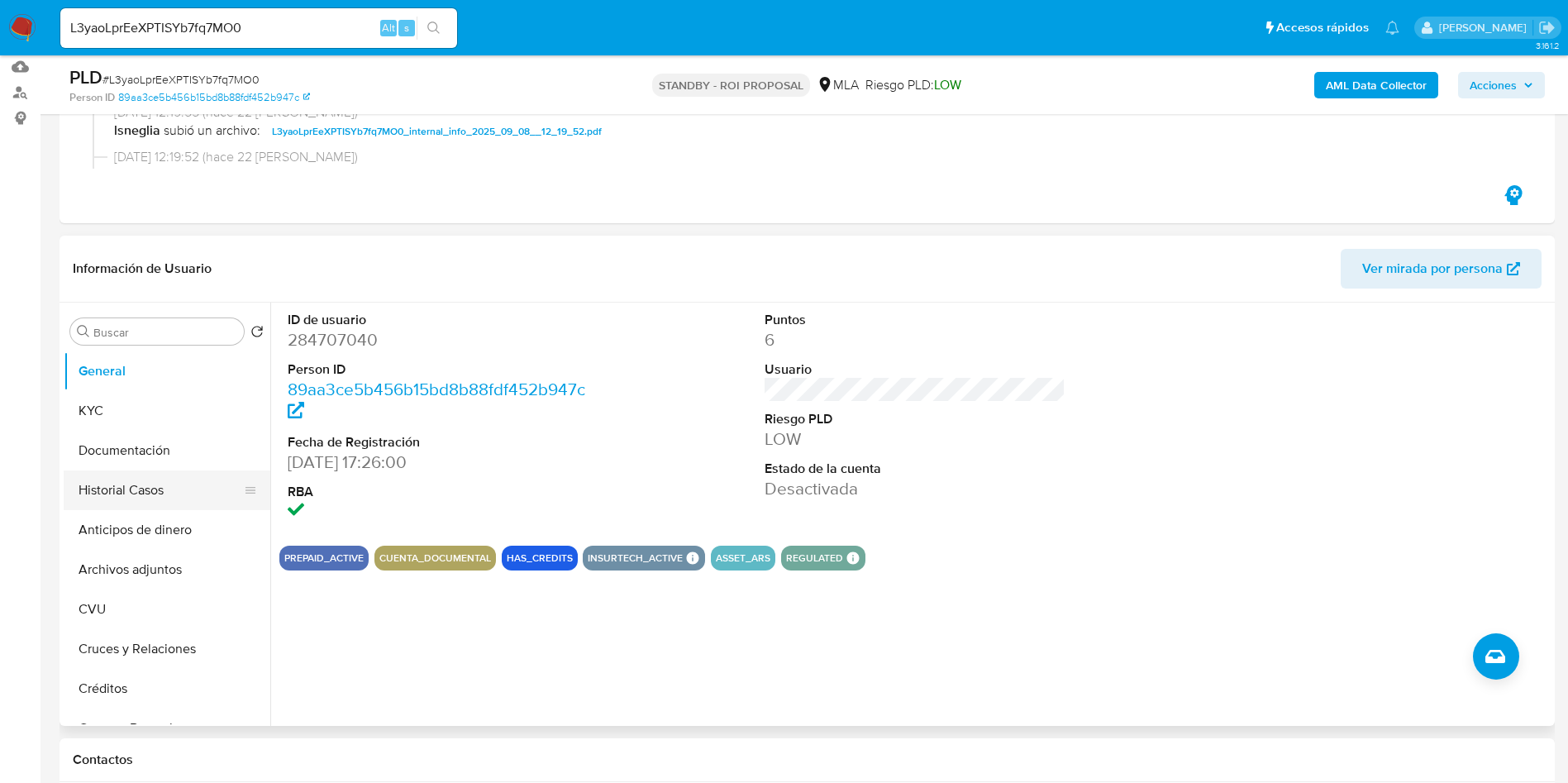
click at [105, 492] on button "Historial Casos" at bounding box center [161, 489] width 194 height 39
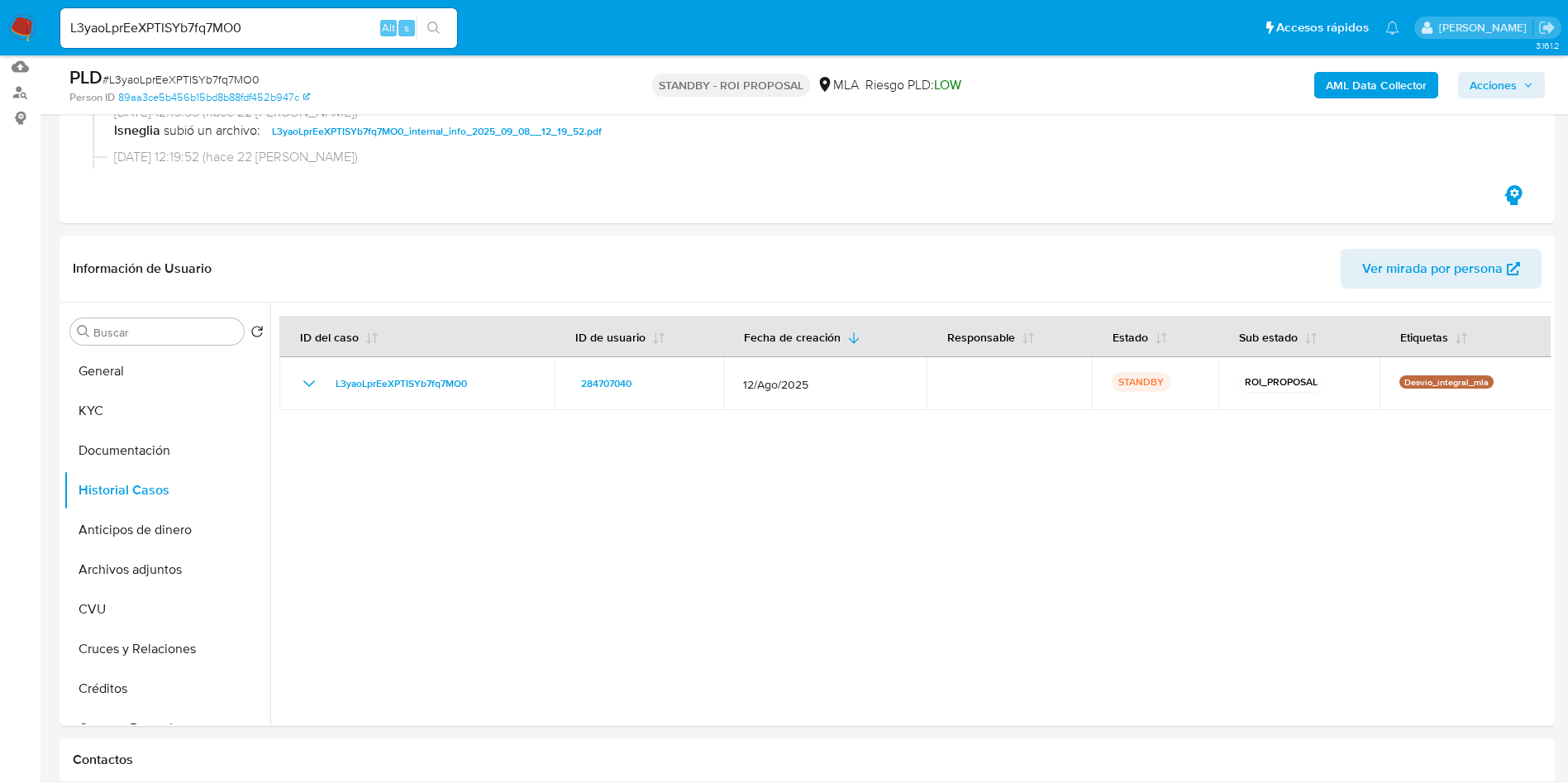
click at [289, 22] on input "L3yaoLprEeXPTISYb7fq7MO0" at bounding box center [259, 28] width 397 height 22
paste input "15ESKLQuzne653qbqhNkIMhJ"
type input "15ESKLQuzne653qbqhNkIMhJ"
click at [430, 20] on button "search-icon" at bounding box center [433, 27] width 34 height 23
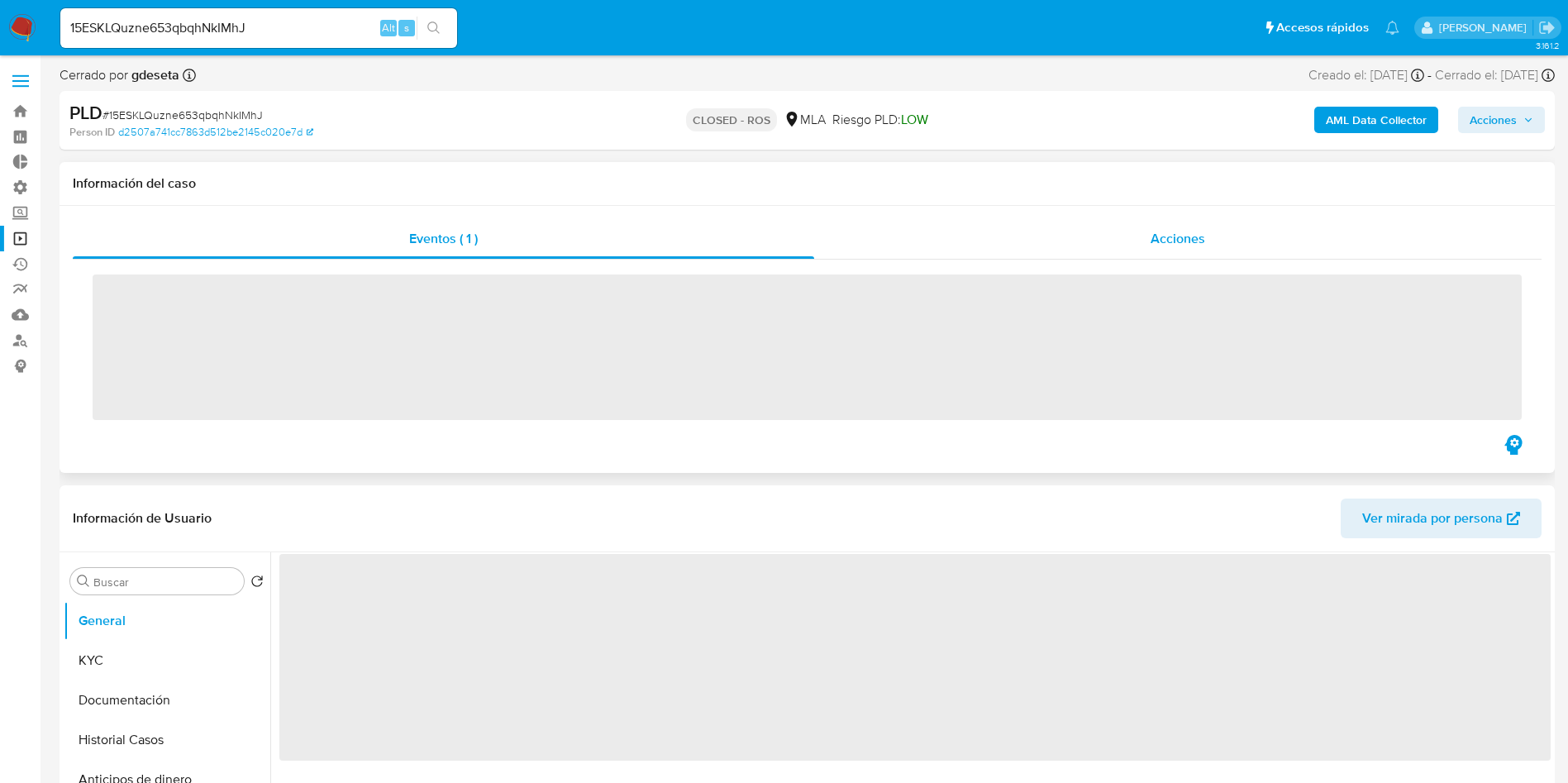
click at [1182, 241] on span "Acciones" at bounding box center [1178, 238] width 55 height 19
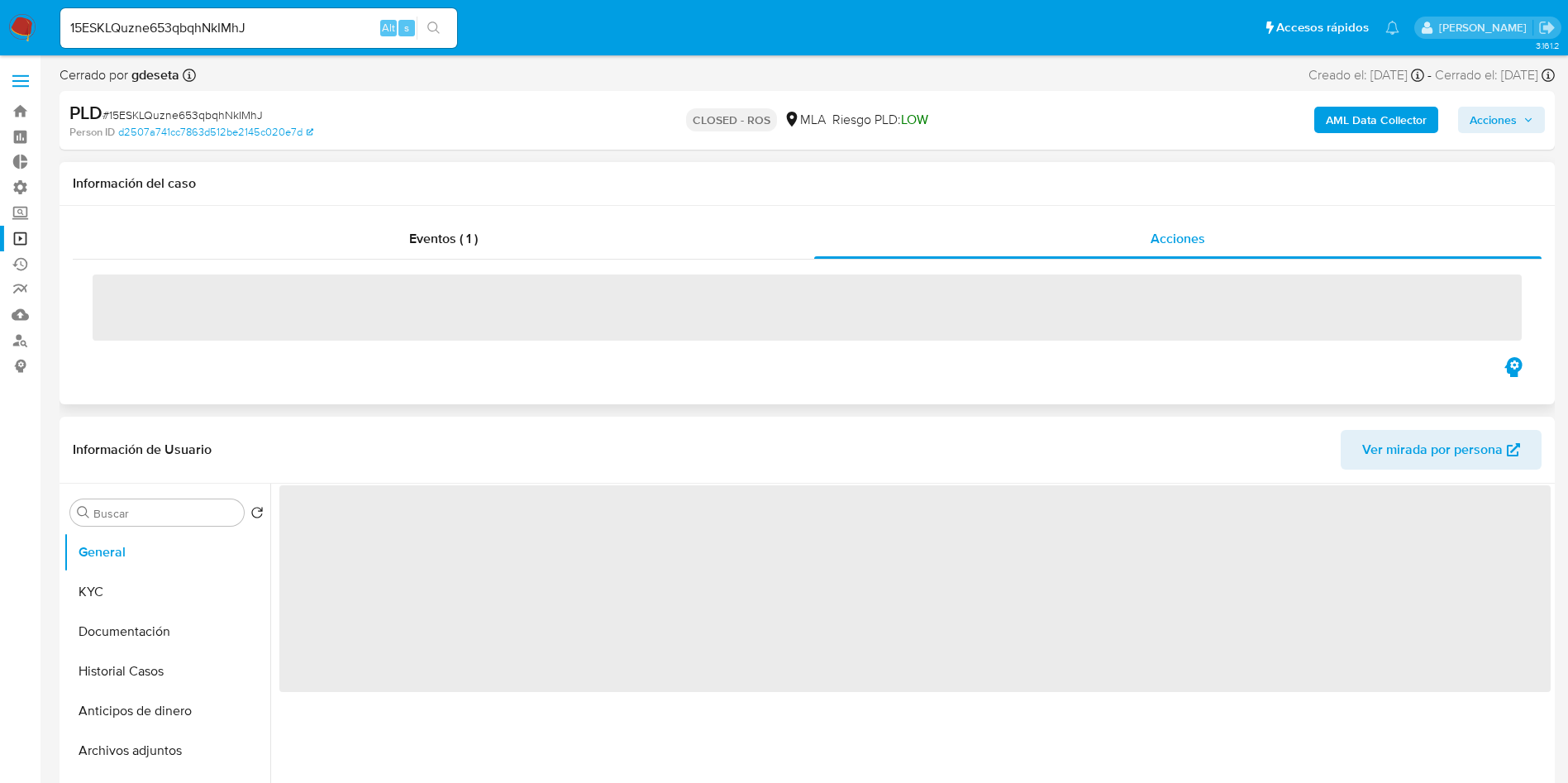
select select "10"
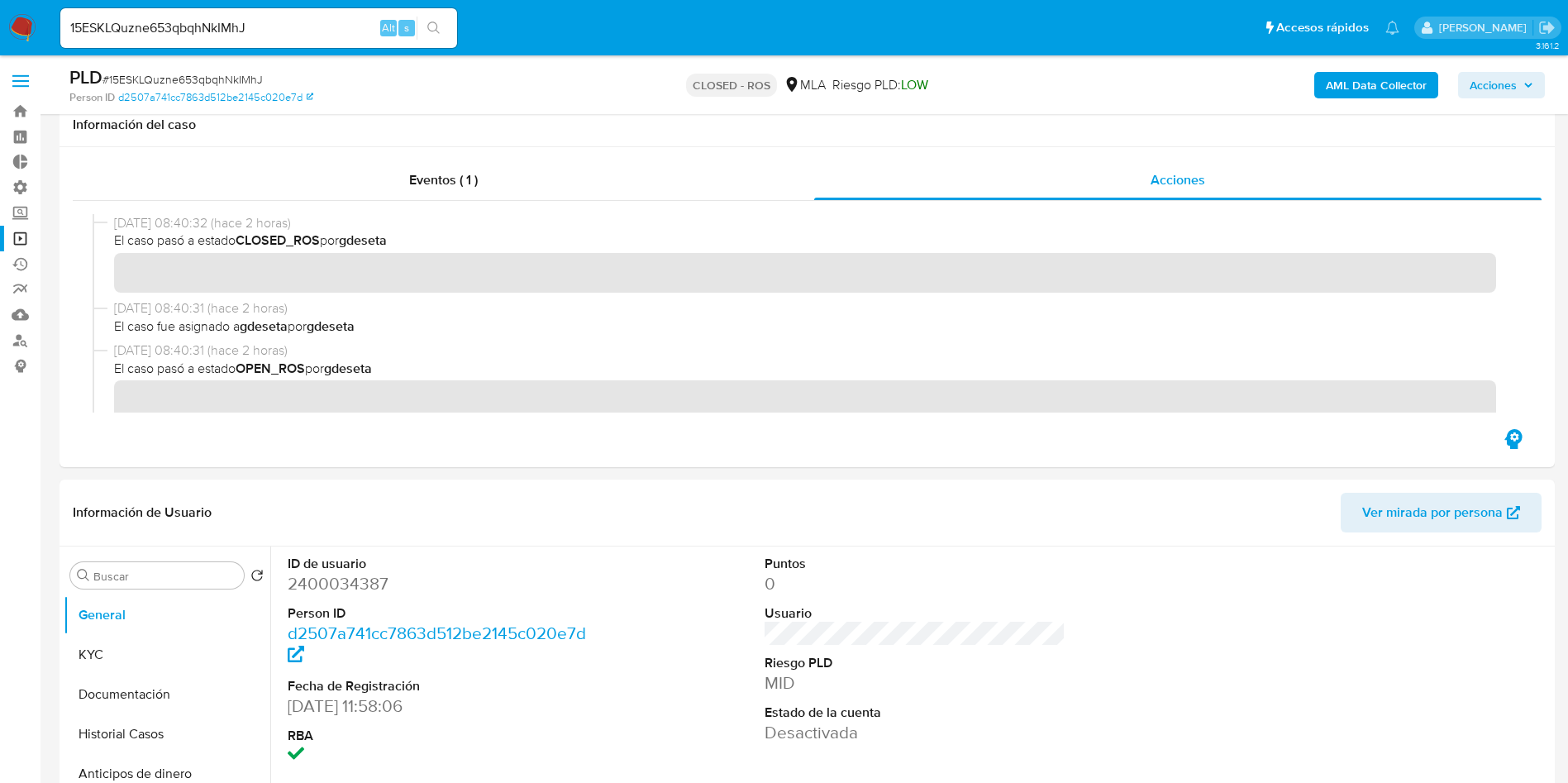
scroll to position [124, 0]
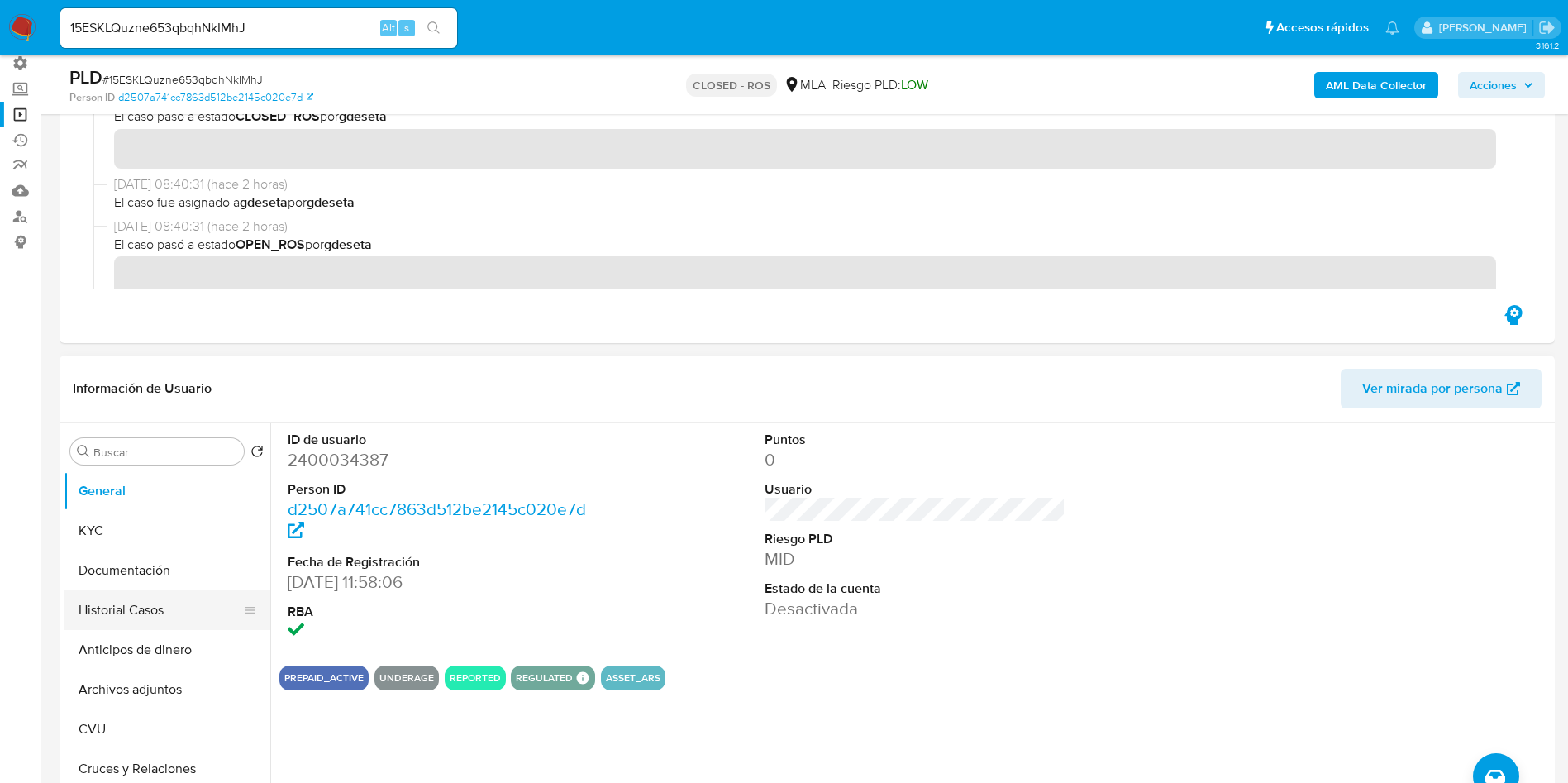
click at [134, 608] on button "Historial Casos" at bounding box center [161, 609] width 194 height 39
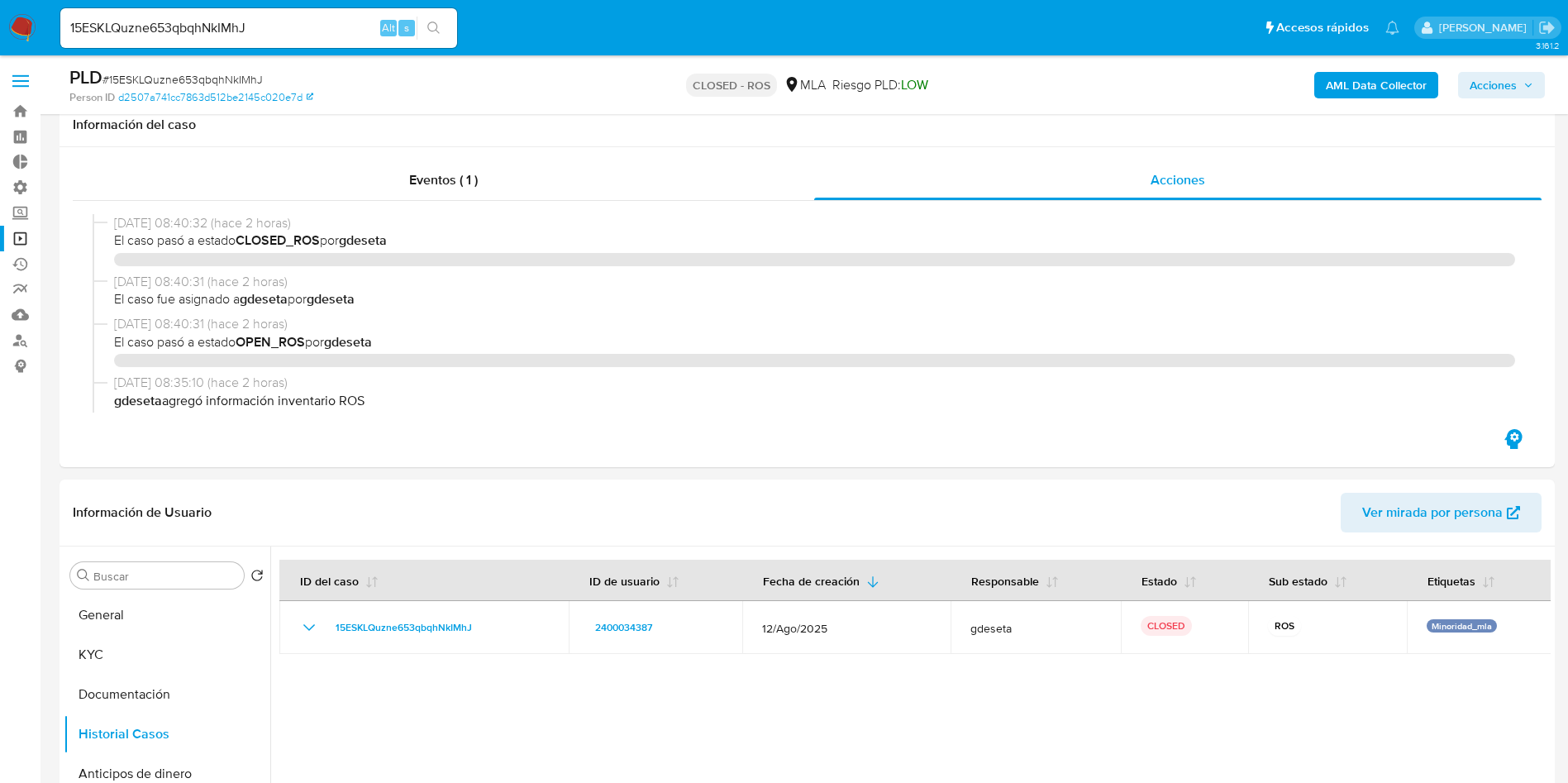
select select "10"
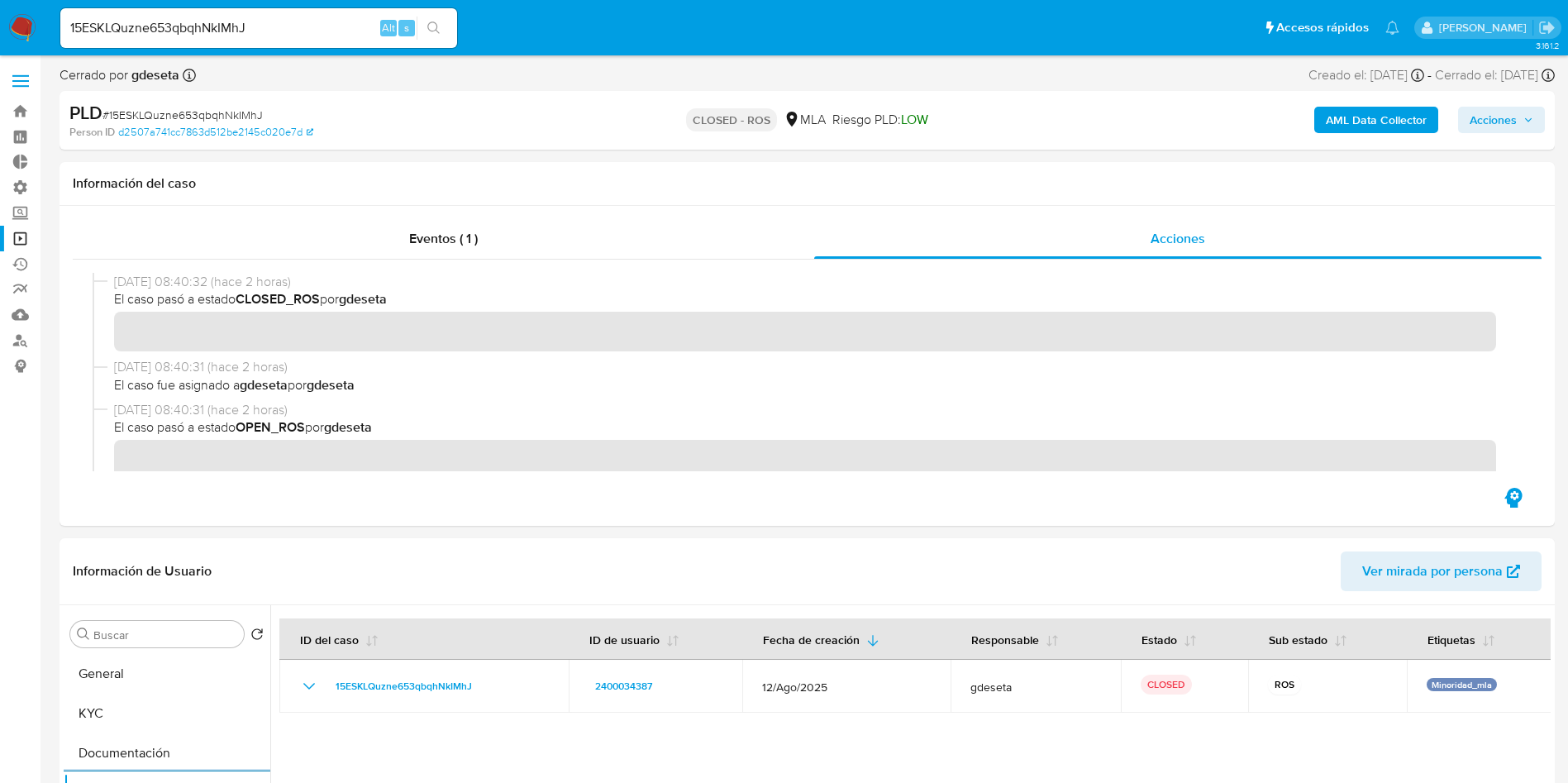
click at [214, 27] on input "15ESKLQuzne653qbqhNkIMhJ" at bounding box center [259, 28] width 397 height 22
paste input "wtD6NbHEfYtvjdG3y8Hr6U63"
type input "wtD6NbHEfYtvjdG3y8Hr6U63"
click at [433, 30] on icon "search-icon" at bounding box center [433, 28] width 13 height 13
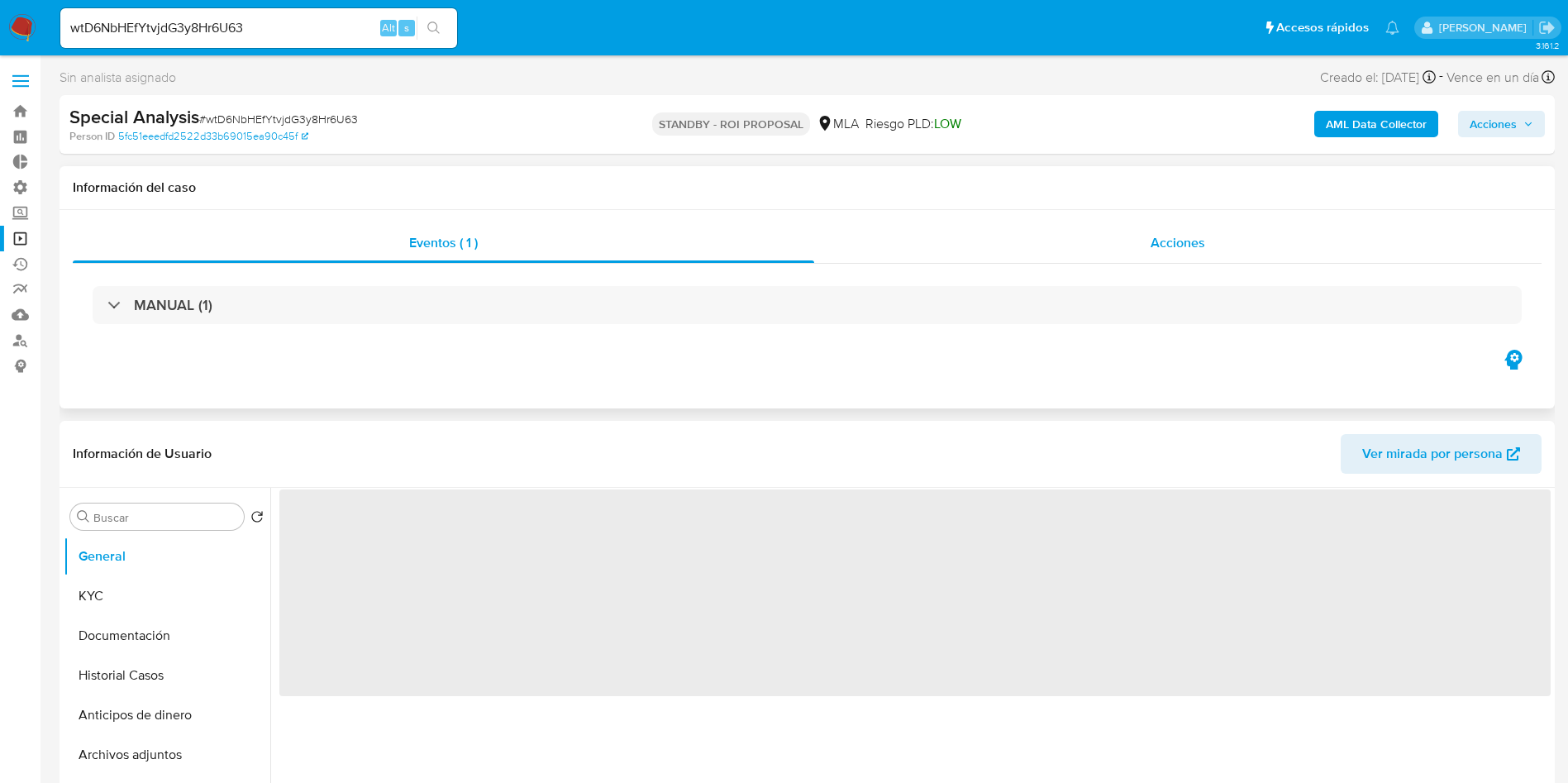
click at [1151, 241] on span "Acciones" at bounding box center [1178, 242] width 55 height 19
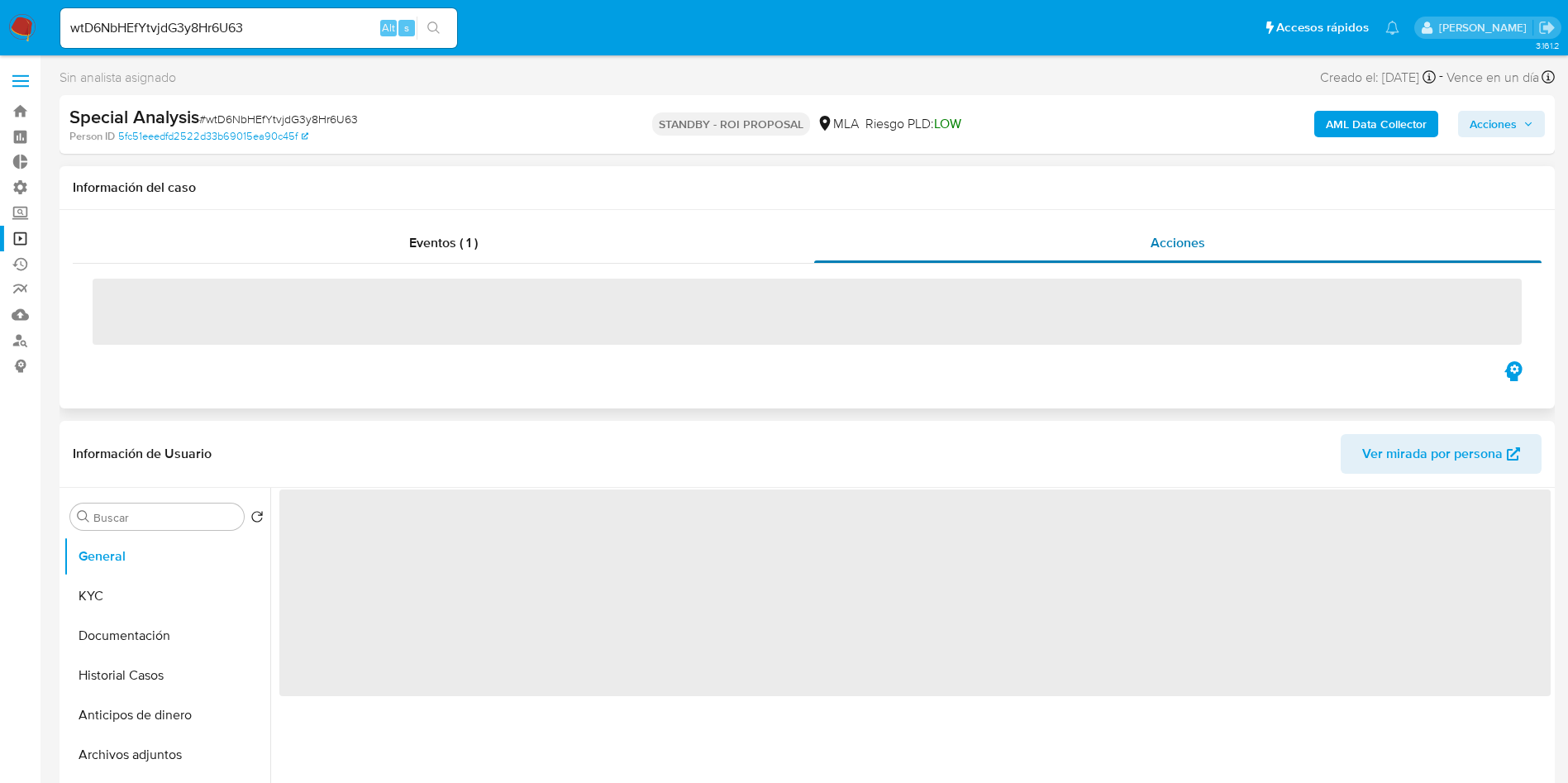
select select "10"
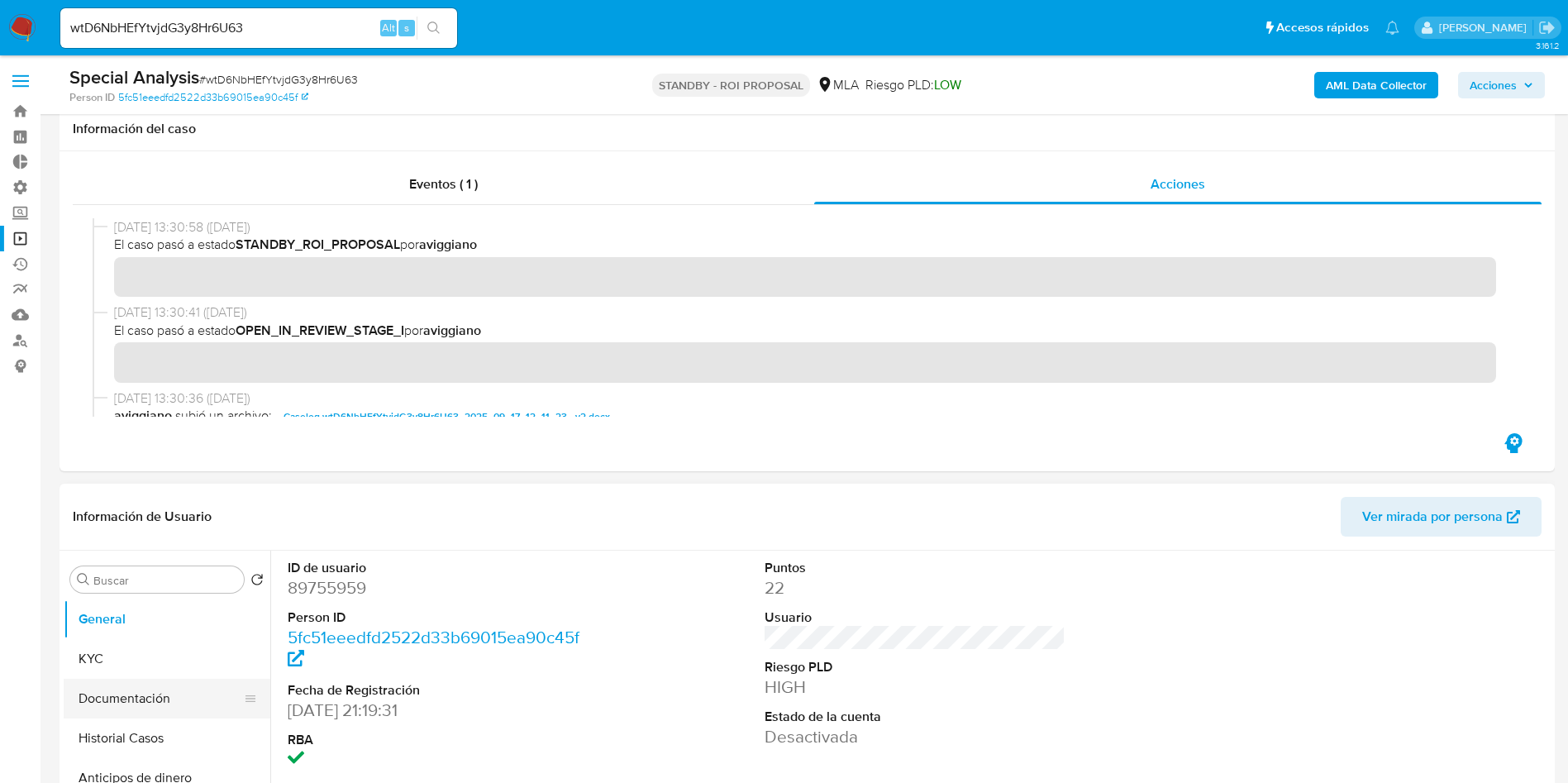
scroll to position [124, 0]
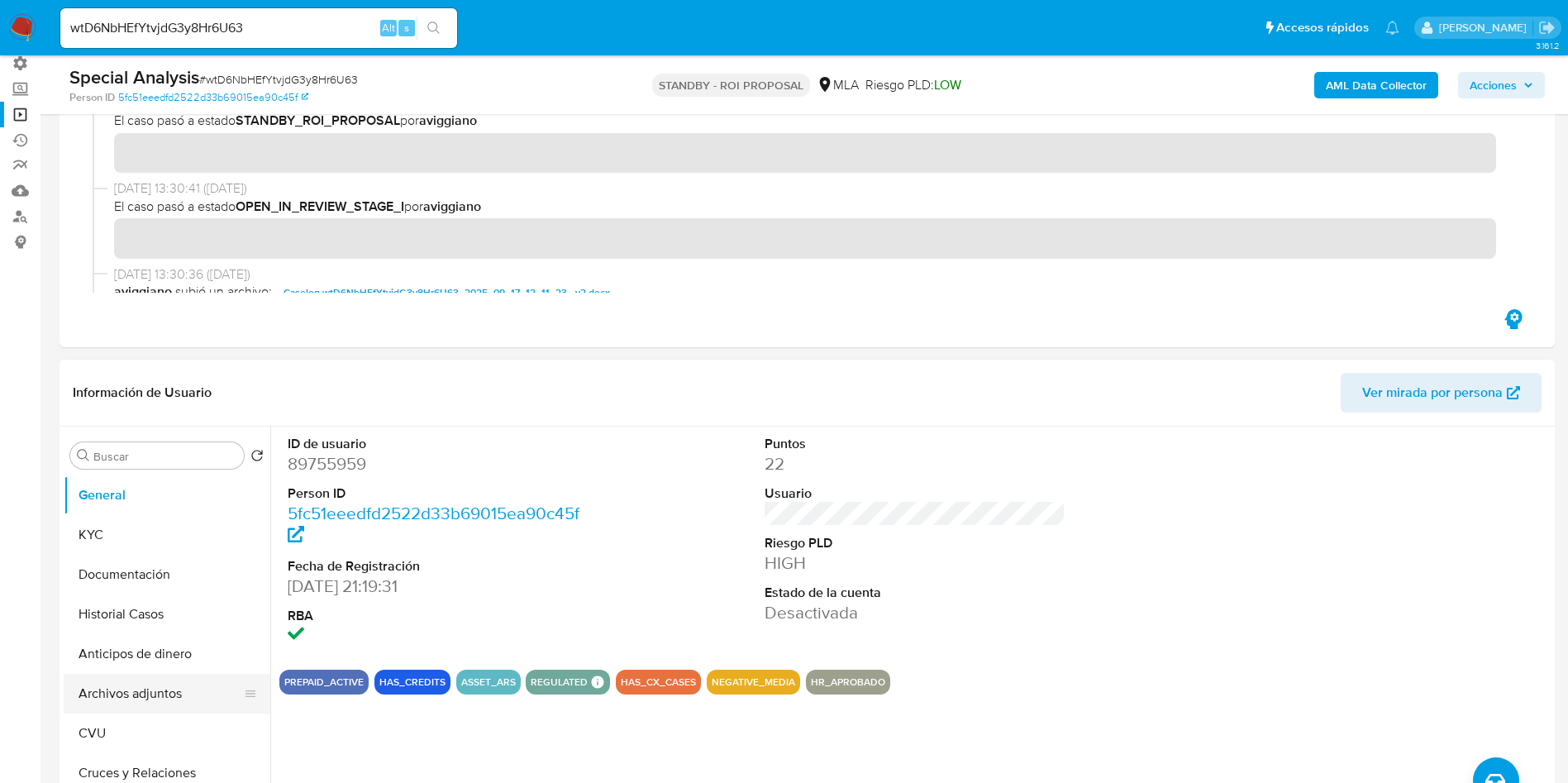
click at [117, 701] on button "Archivos adjuntos" at bounding box center [161, 693] width 194 height 39
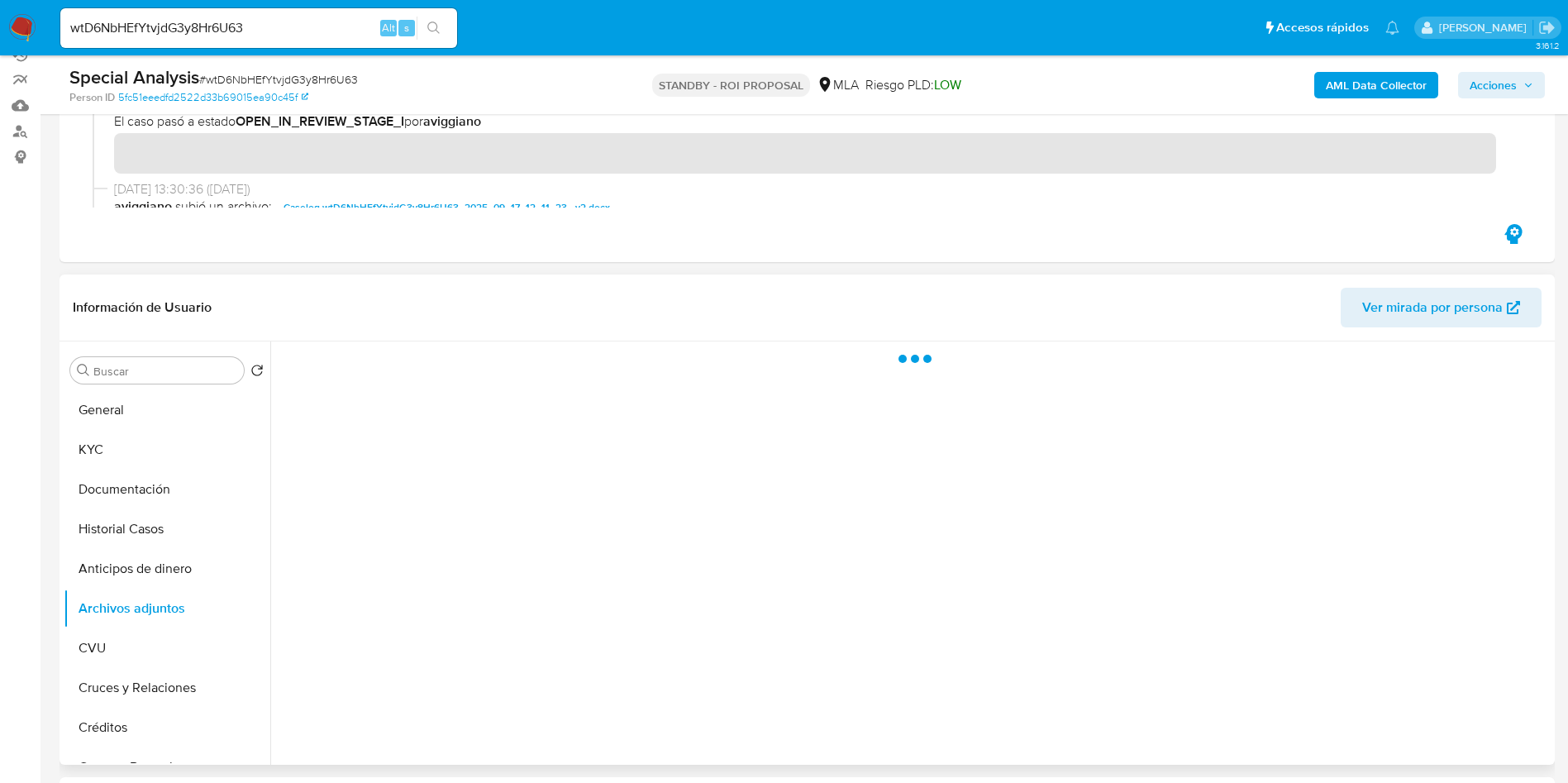
scroll to position [248, 0]
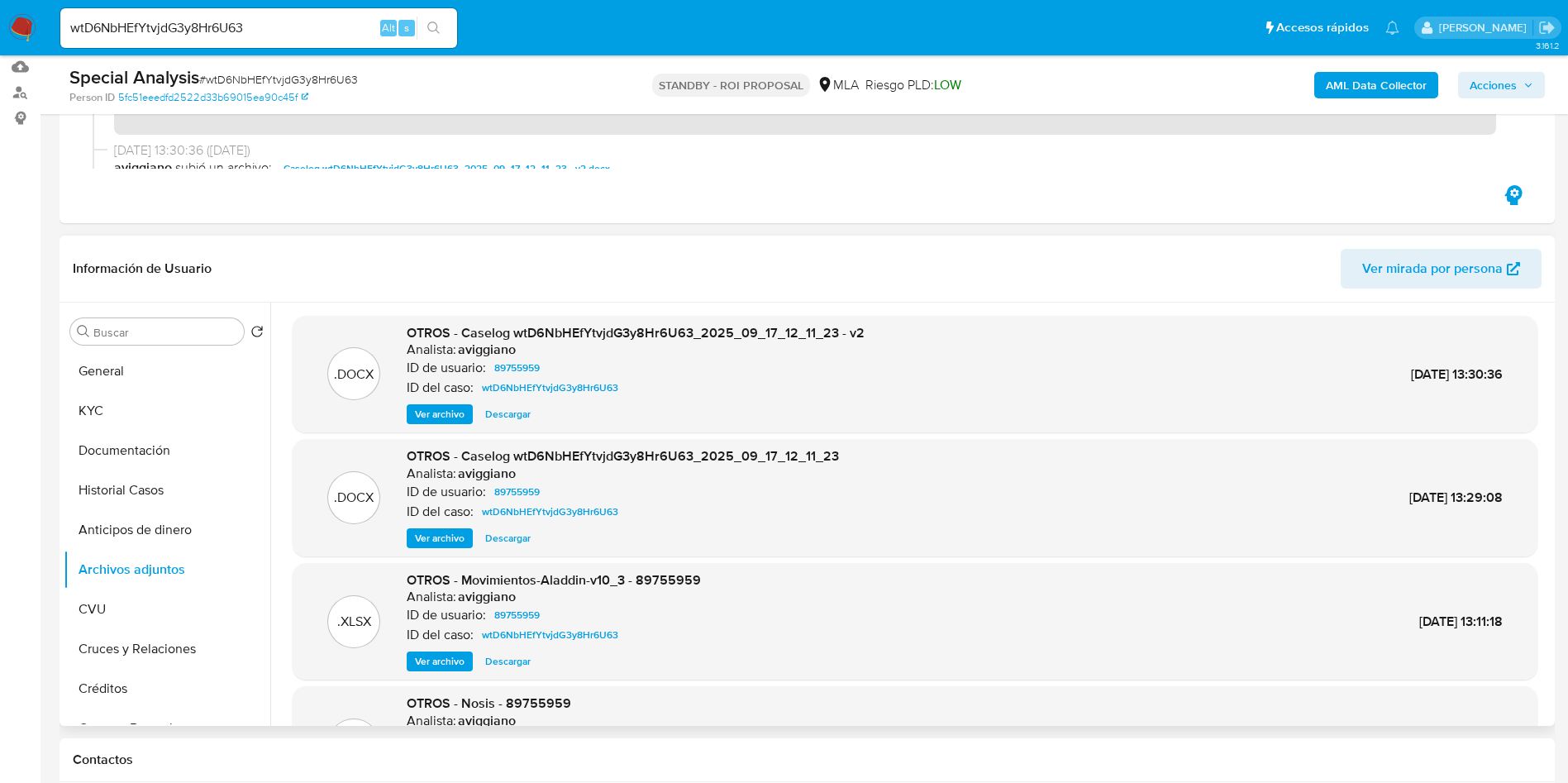
click at [512, 418] on span "Descargar" at bounding box center [508, 414] width 46 height 16
click at [513, 659] on span "Descargar" at bounding box center [508, 661] width 46 height 16
click at [160, 378] on button "General" at bounding box center [161, 370] width 194 height 39
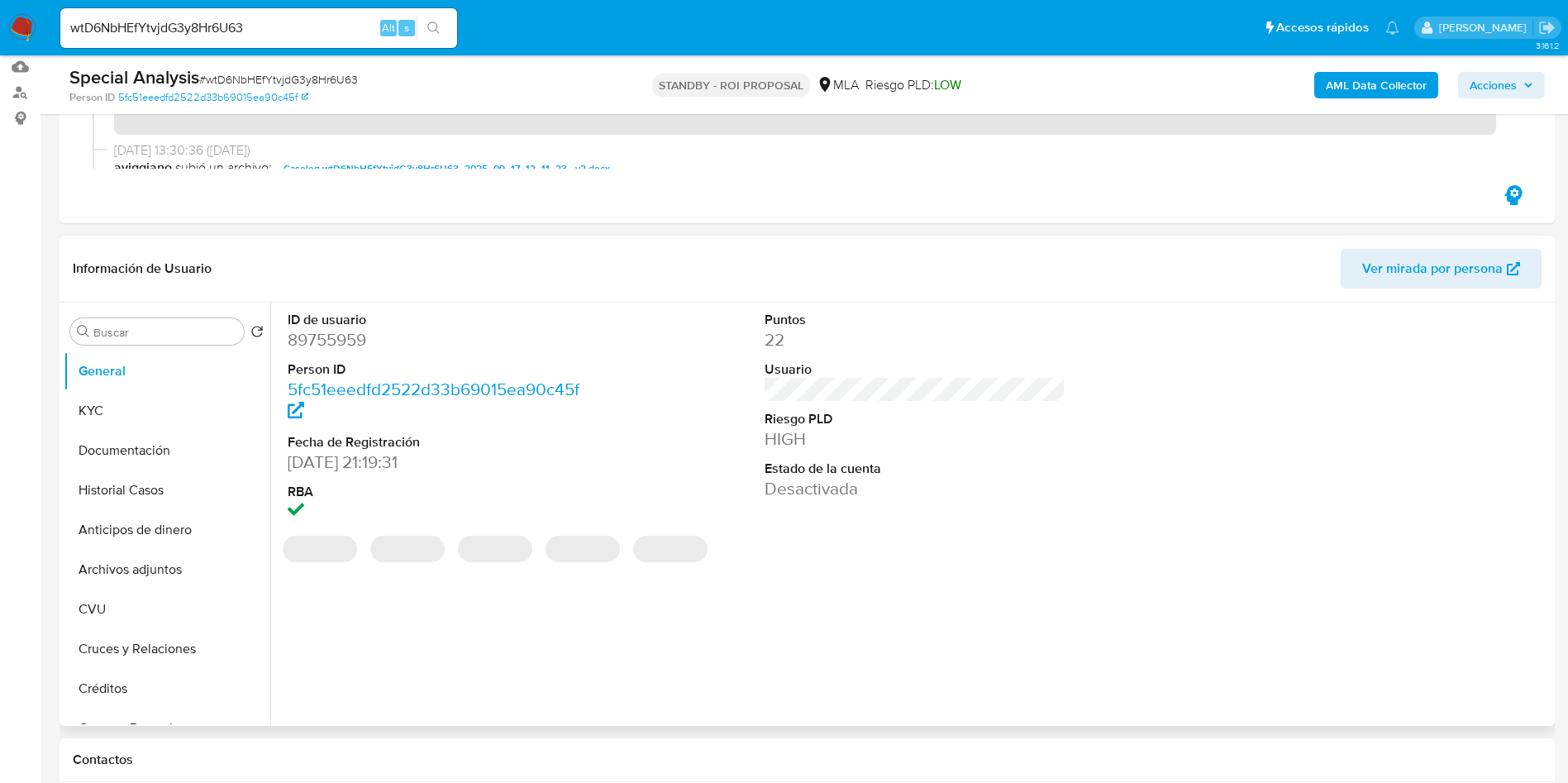
click at [340, 333] on dd "89755959" at bounding box center [439, 339] width 302 height 23
copy dd "89755959"
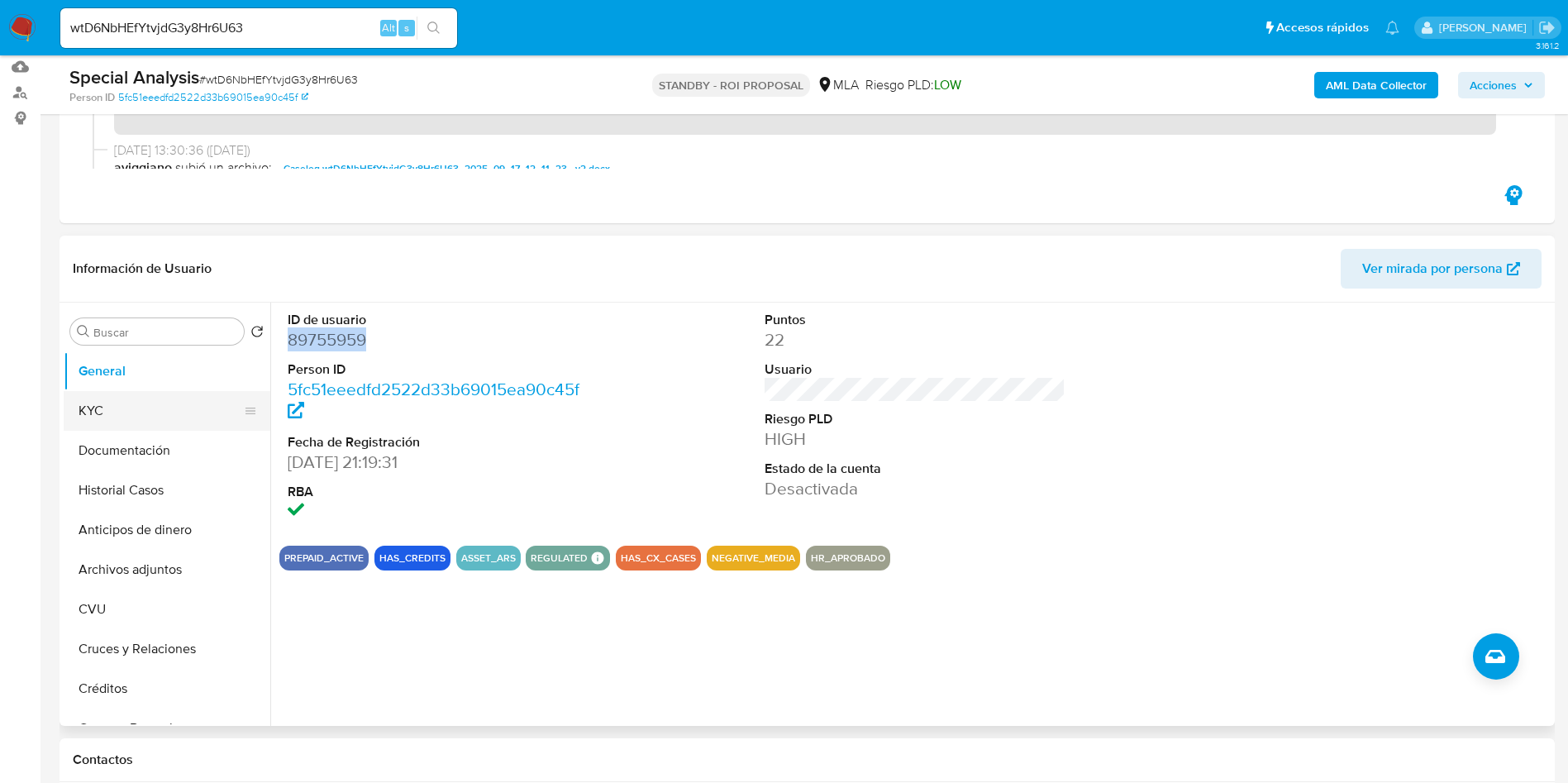
click at [112, 401] on button "KYC" at bounding box center [161, 411] width 194 height 39
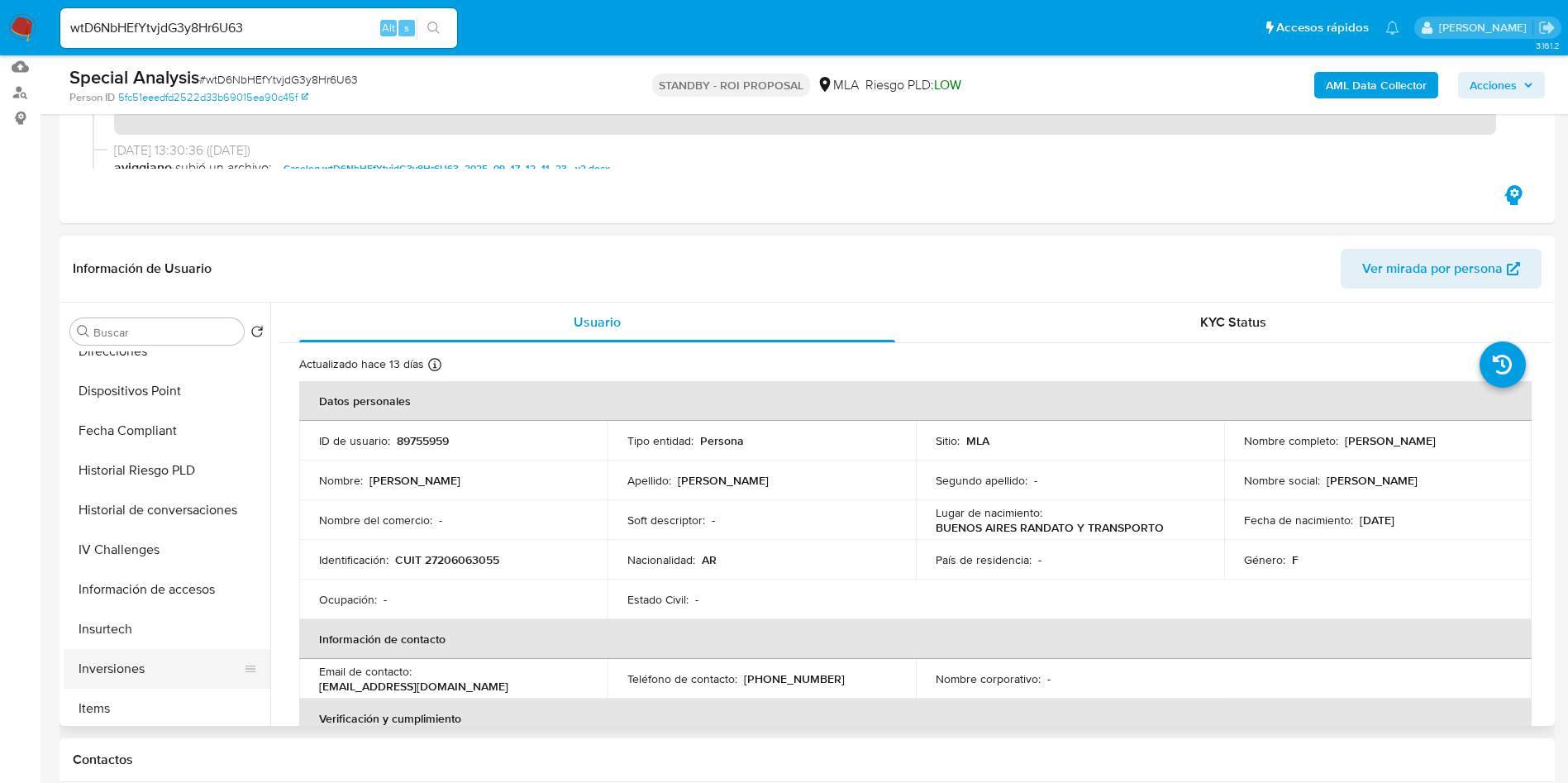
scroll to position [620, 0]
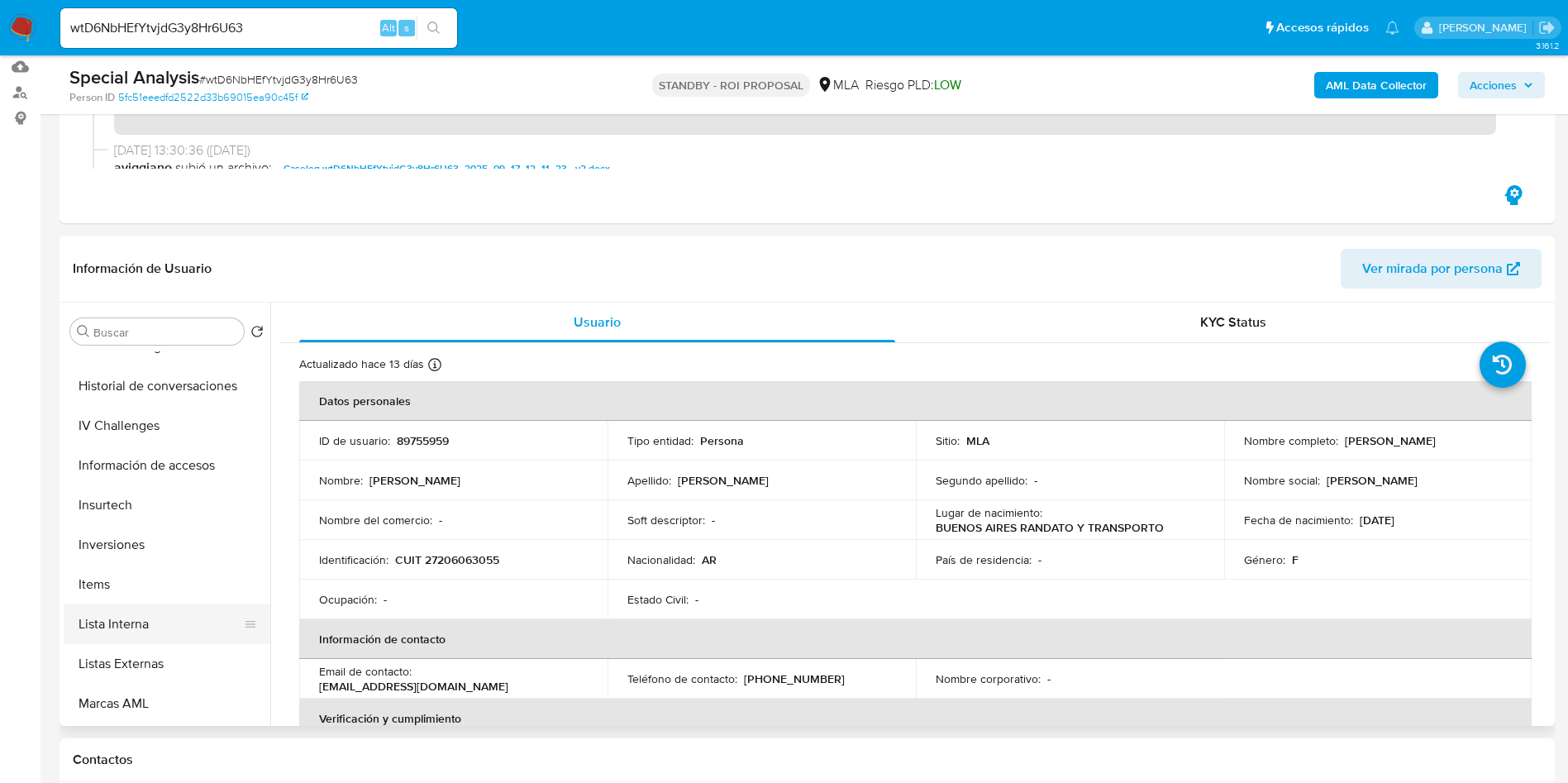
click at [116, 625] on button "Lista Interna" at bounding box center [161, 624] width 194 height 39
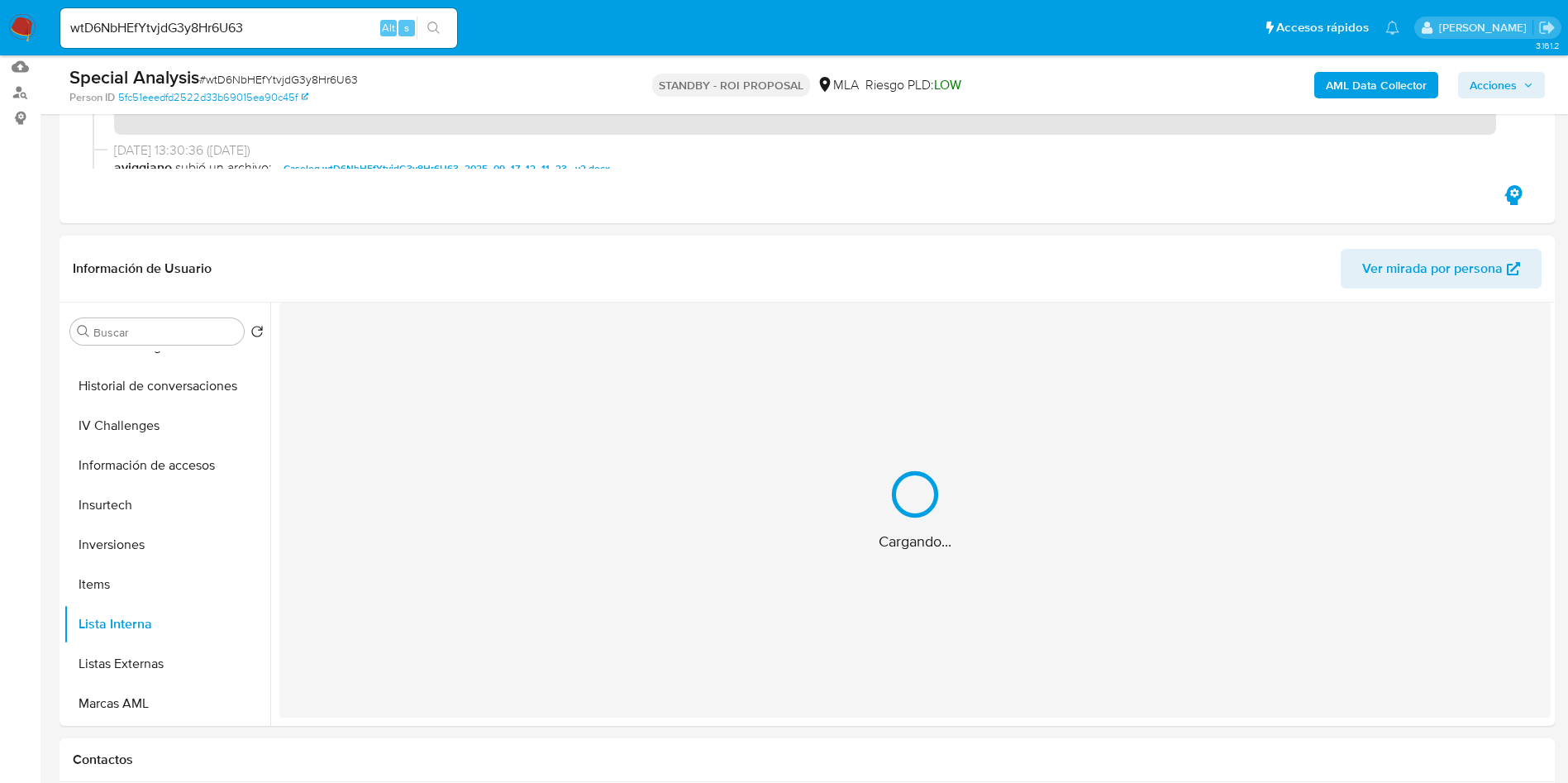
scroll to position [372, 0]
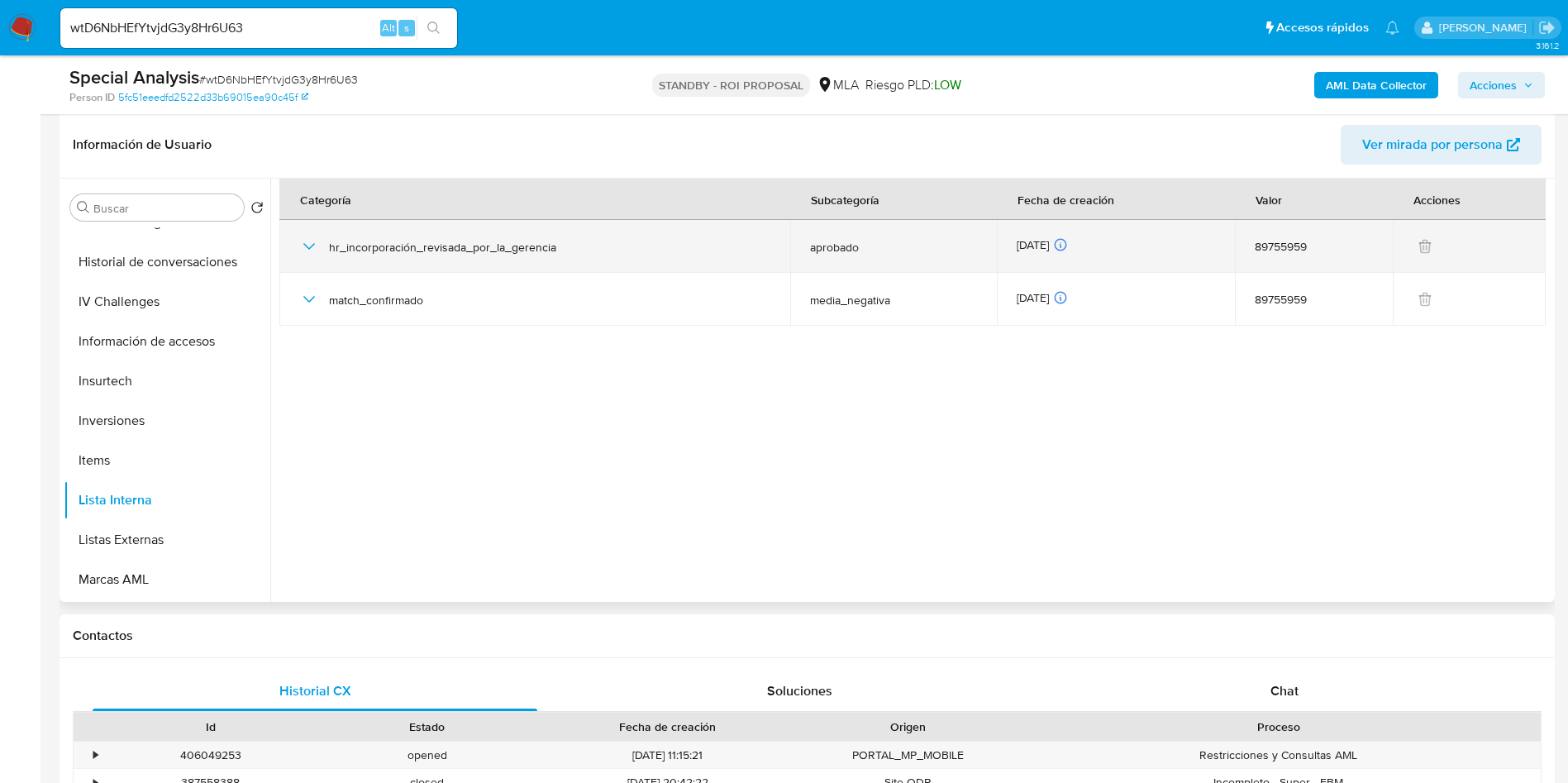
click at [290, 245] on td "hr_incorporación_revisada_por_la_gerencia" at bounding box center [535, 246] width 511 height 53
click at [288, 240] on td "hr_incorporación_revisada_por_la_gerencia" at bounding box center [535, 246] width 511 height 53
click at [304, 244] on icon "button" at bounding box center [309, 247] width 20 height 20
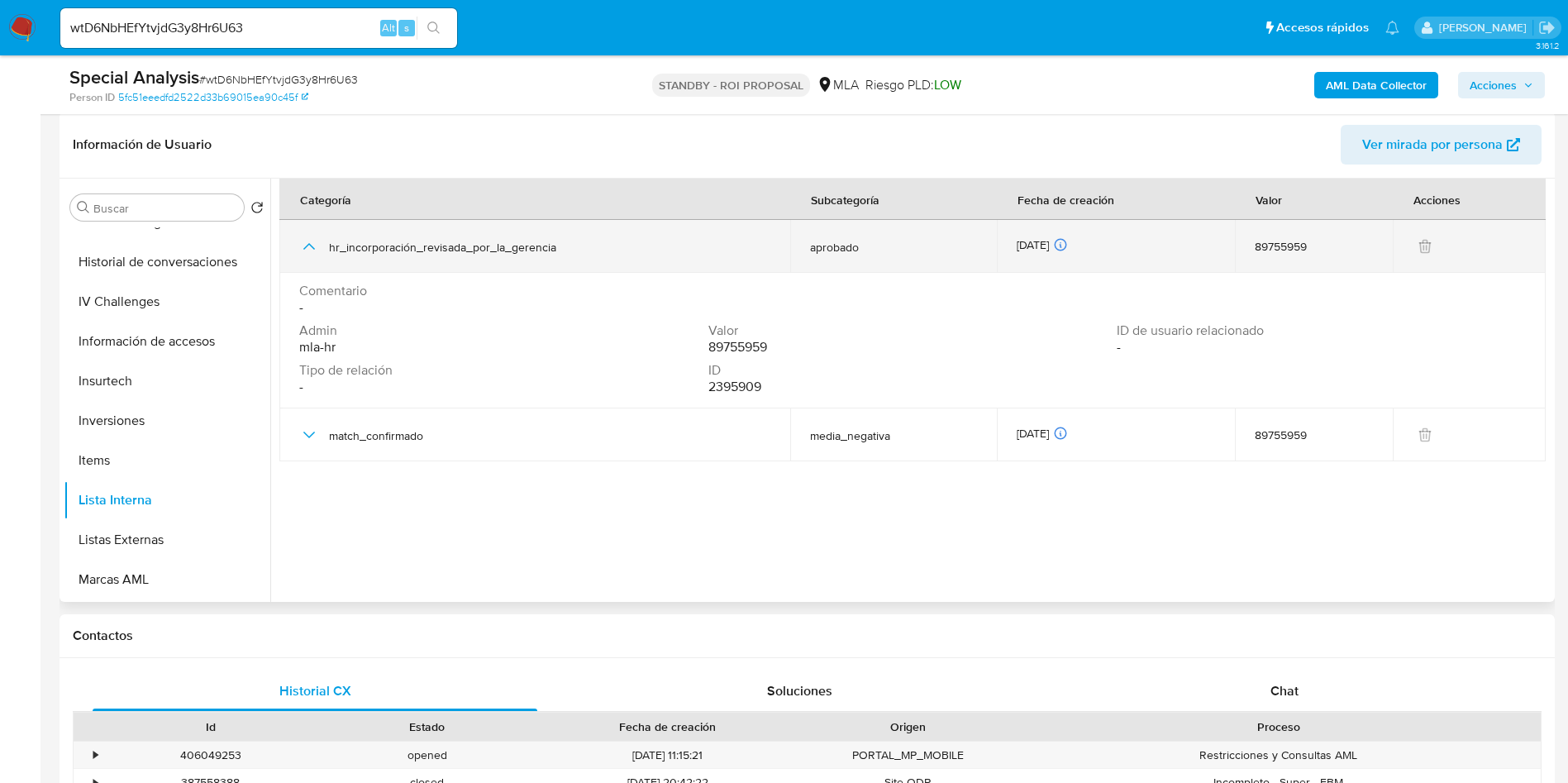
click at [304, 244] on icon "button" at bounding box center [309, 247] width 20 height 20
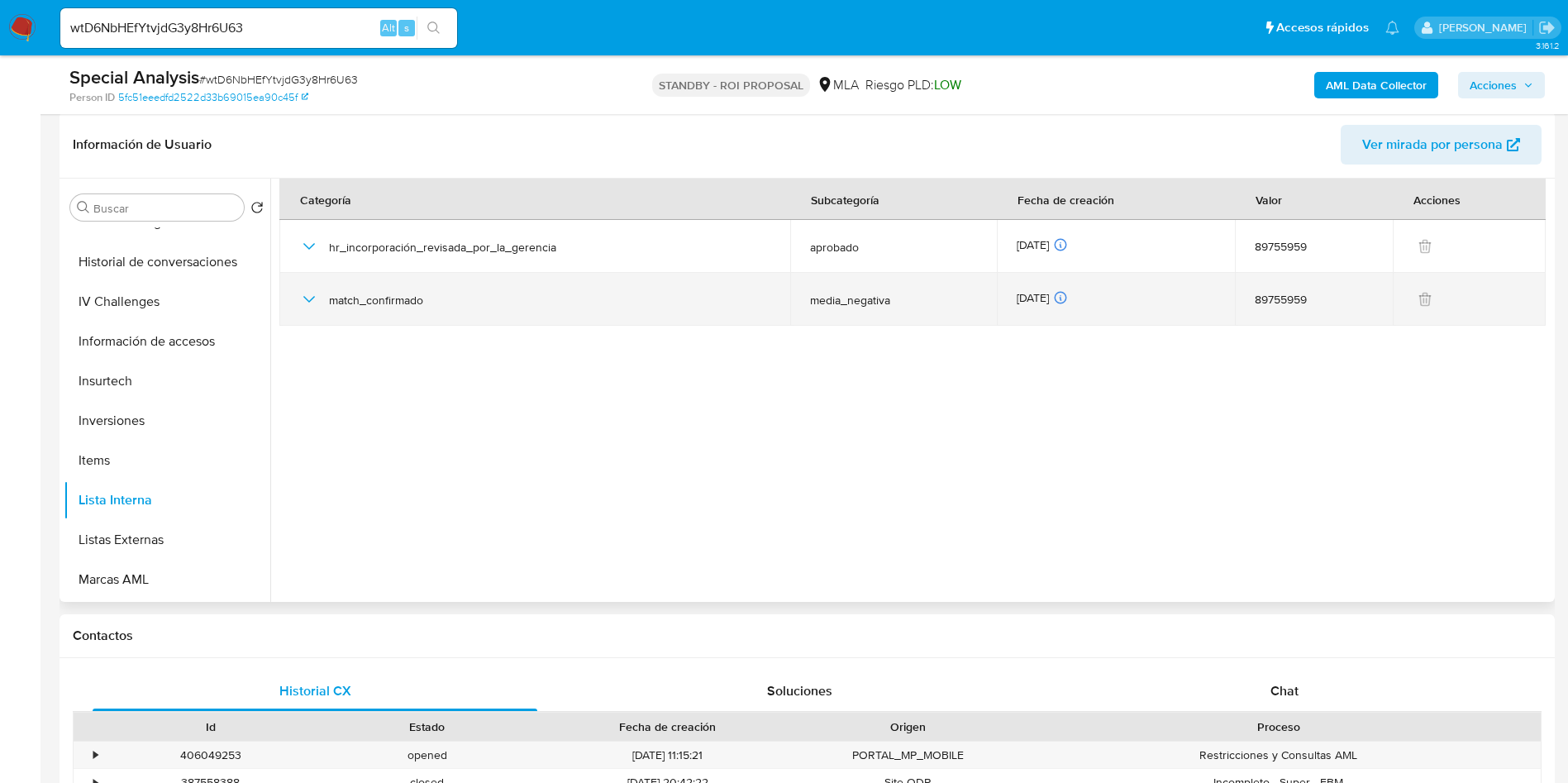
click at [312, 301] on icon "button" at bounding box center [309, 299] width 20 height 20
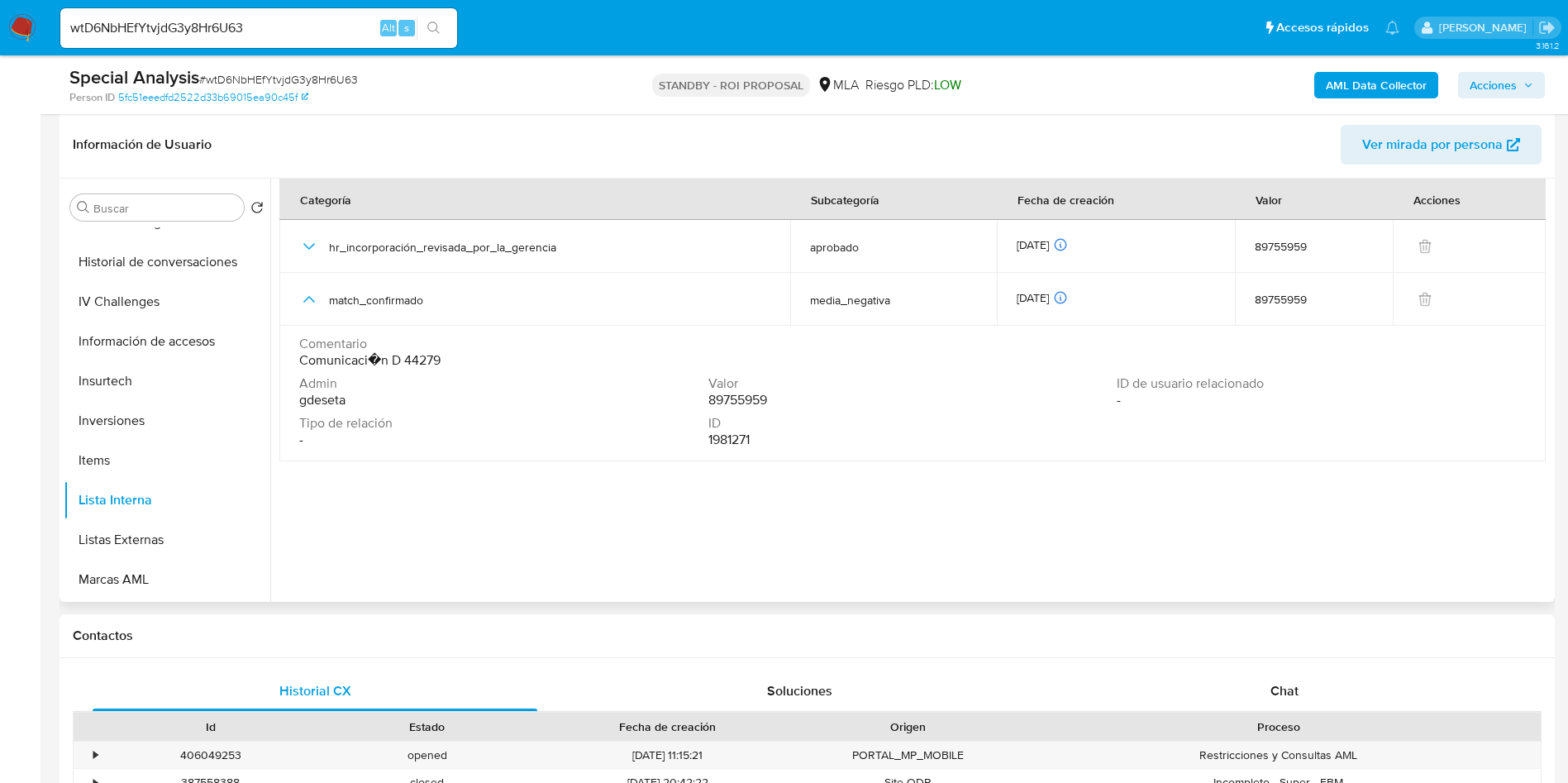
drag, startPoint x: 455, startPoint y: 365, endPoint x: 396, endPoint y: 361, distance: 59.1
click at [396, 361] on div "Comentario Comunicaci�n D 44279" at bounding box center [912, 352] width 1227 height 33
click at [408, 359] on span "Comunicaci�n D 44279" at bounding box center [369, 360] width 142 height 16
click at [426, 359] on span "Comunicaci�n D 44279" at bounding box center [369, 360] width 142 height 16
drag, startPoint x: 433, startPoint y: 363, endPoint x: 391, endPoint y: 357, distance: 42.4
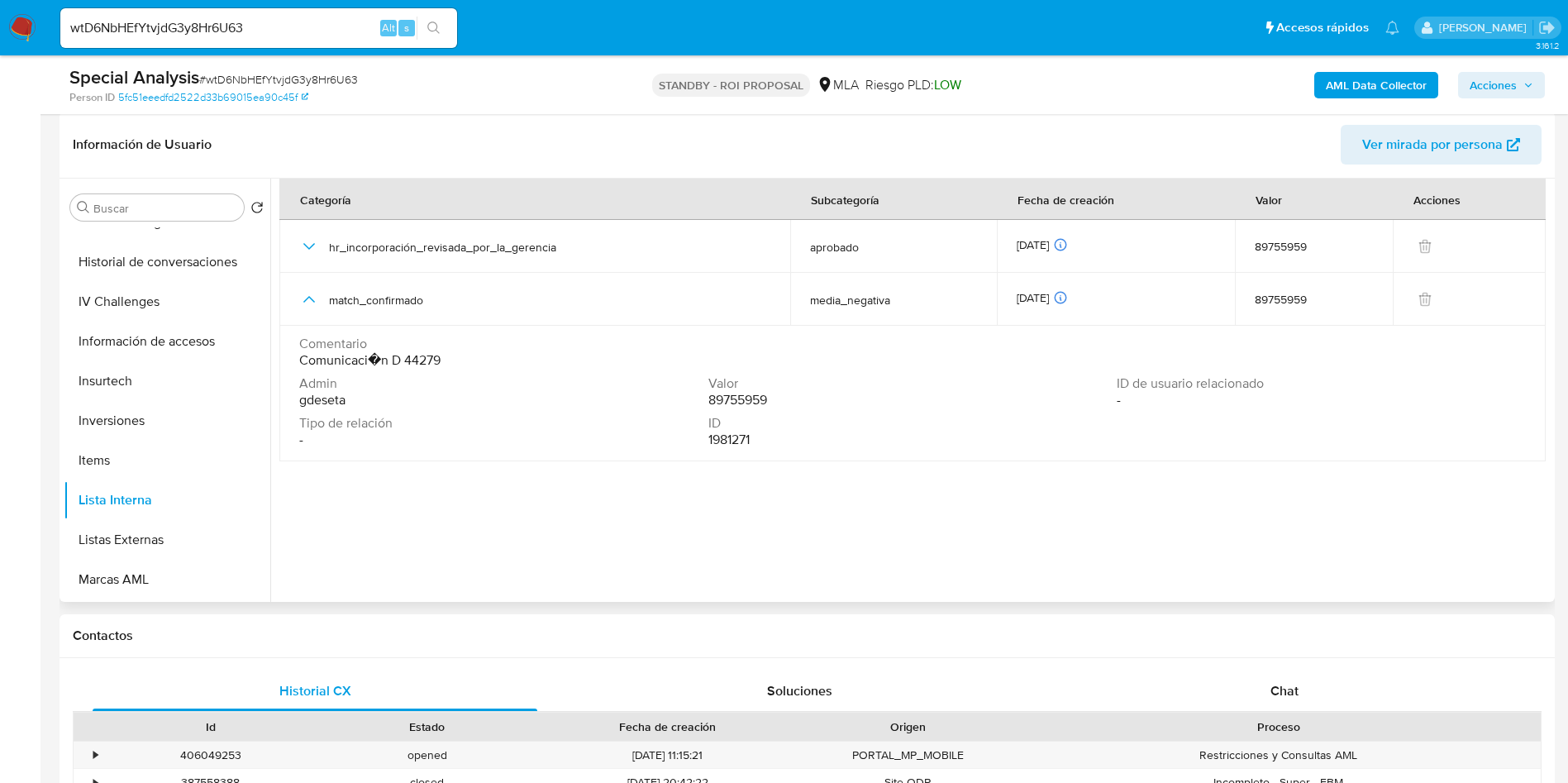
click at [391, 357] on div "Comentario Comunicaci�n D 44279" at bounding box center [912, 352] width 1227 height 33
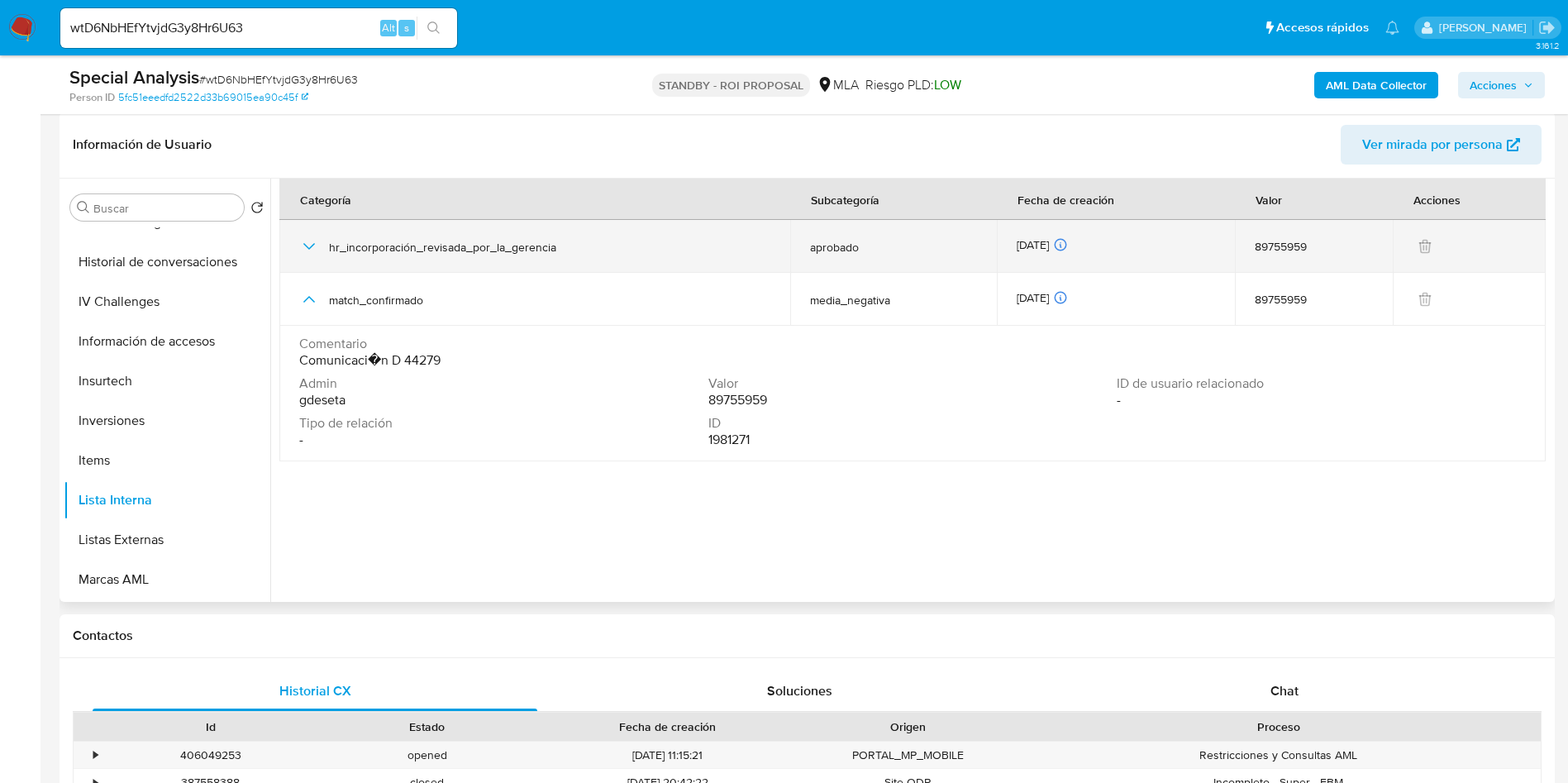
drag, startPoint x: 582, startPoint y: 252, endPoint x: 332, endPoint y: 253, distance: 250.0
click at [327, 251] on div "hr_incorporación_revisada_por_la_gerencia" at bounding box center [534, 246] width 471 height 53
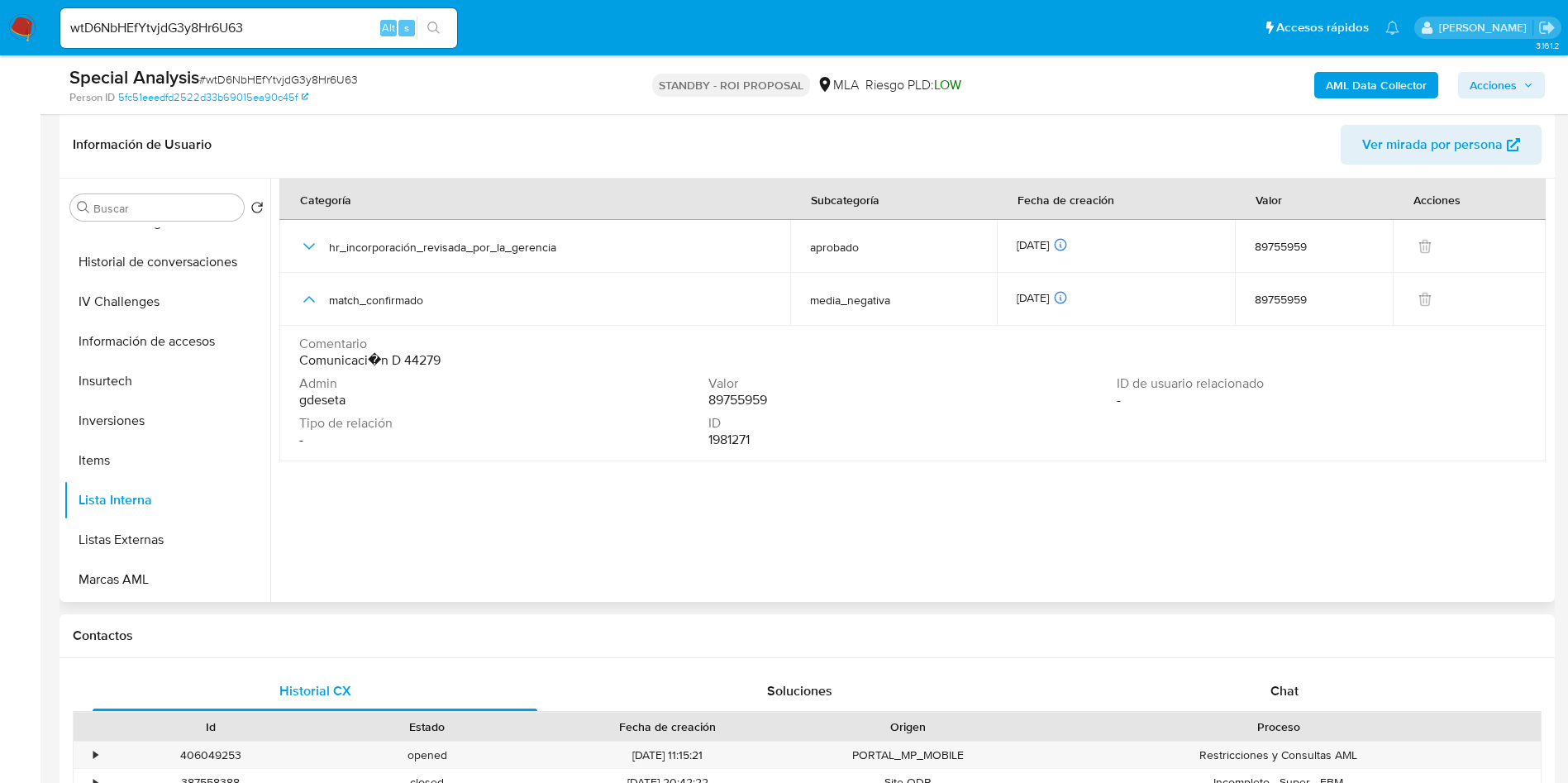
scroll to position [0, 0]
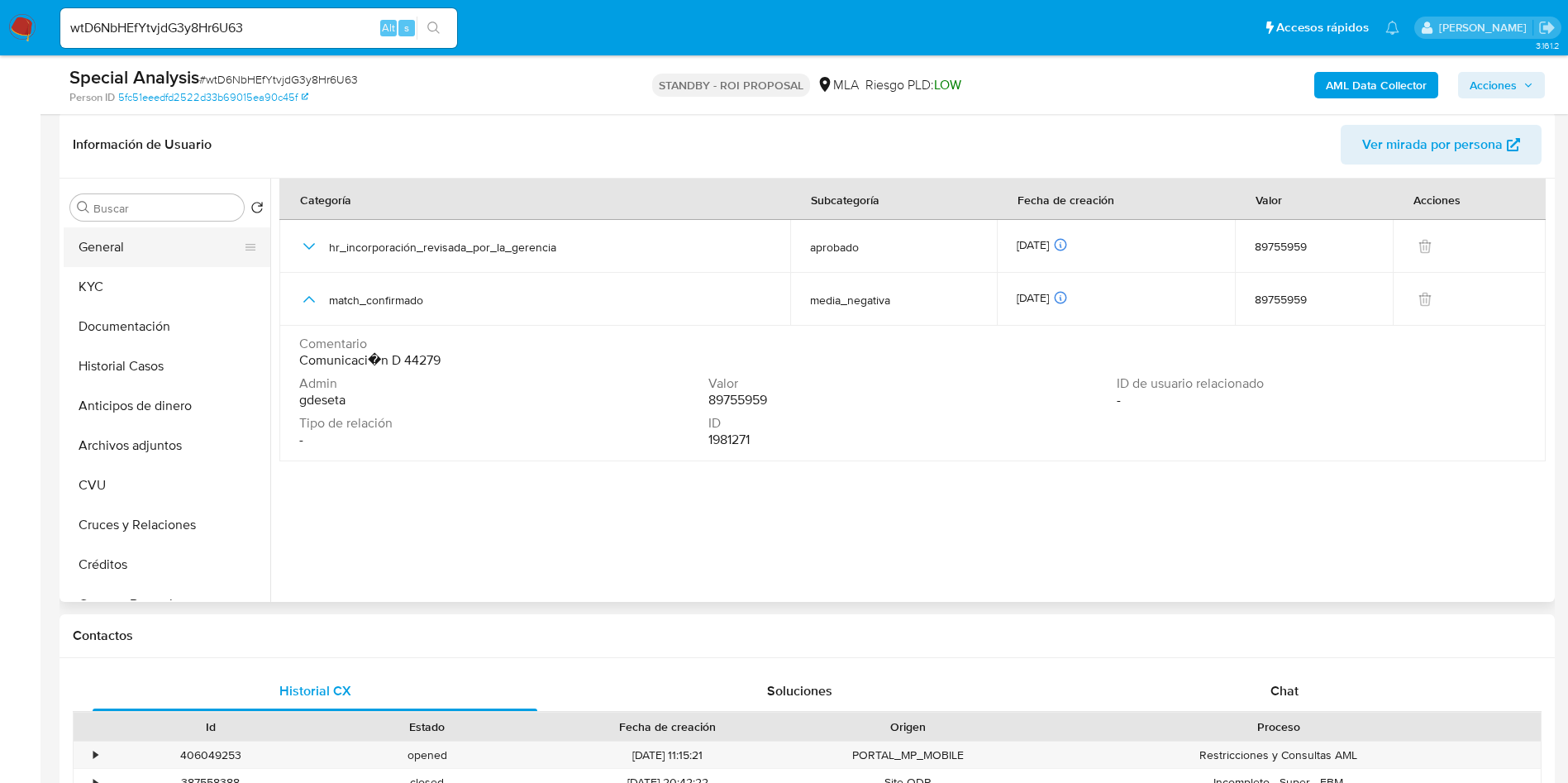
click at [173, 249] on button "General" at bounding box center [161, 247] width 194 height 39
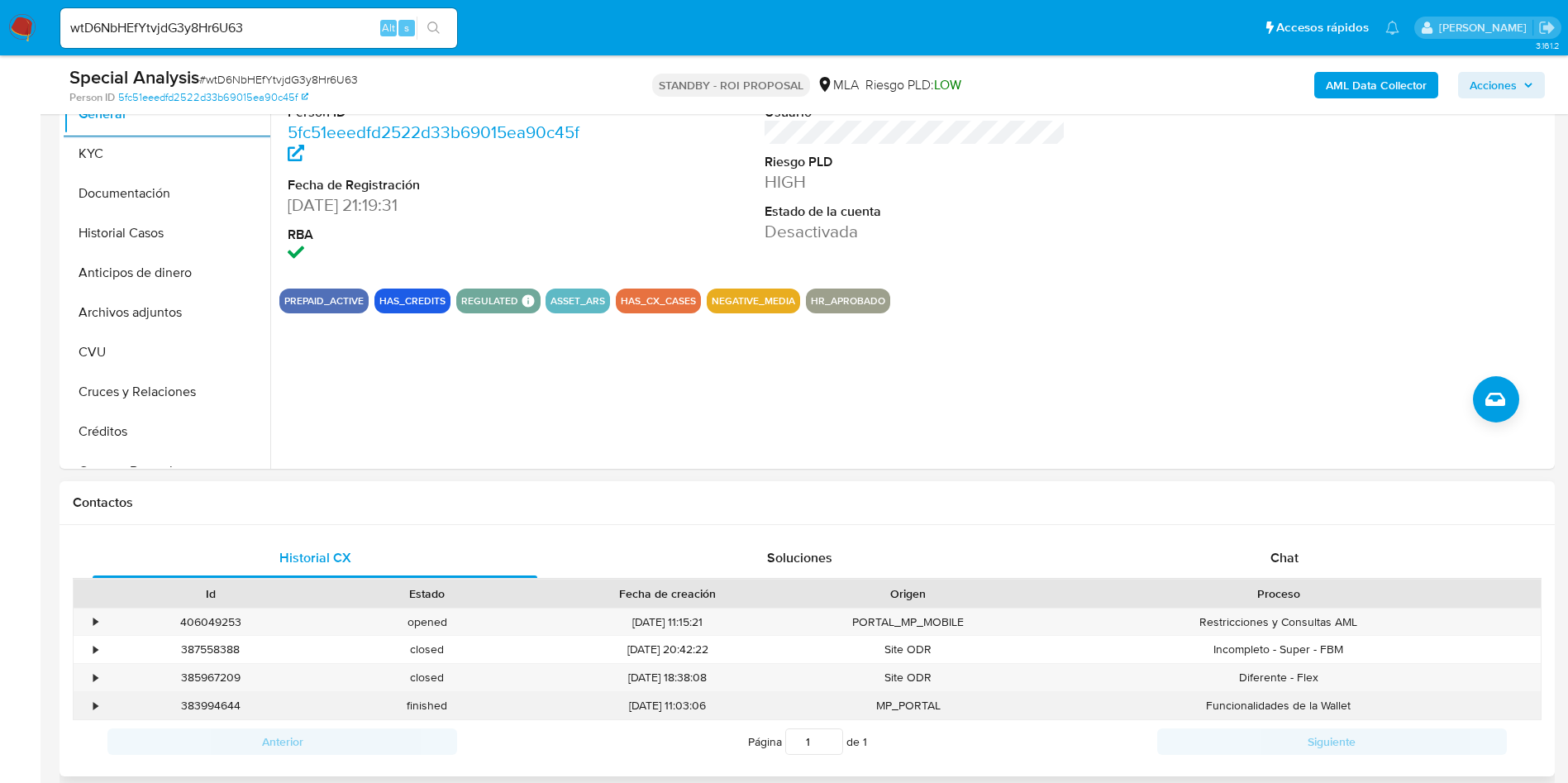
scroll to position [868, 0]
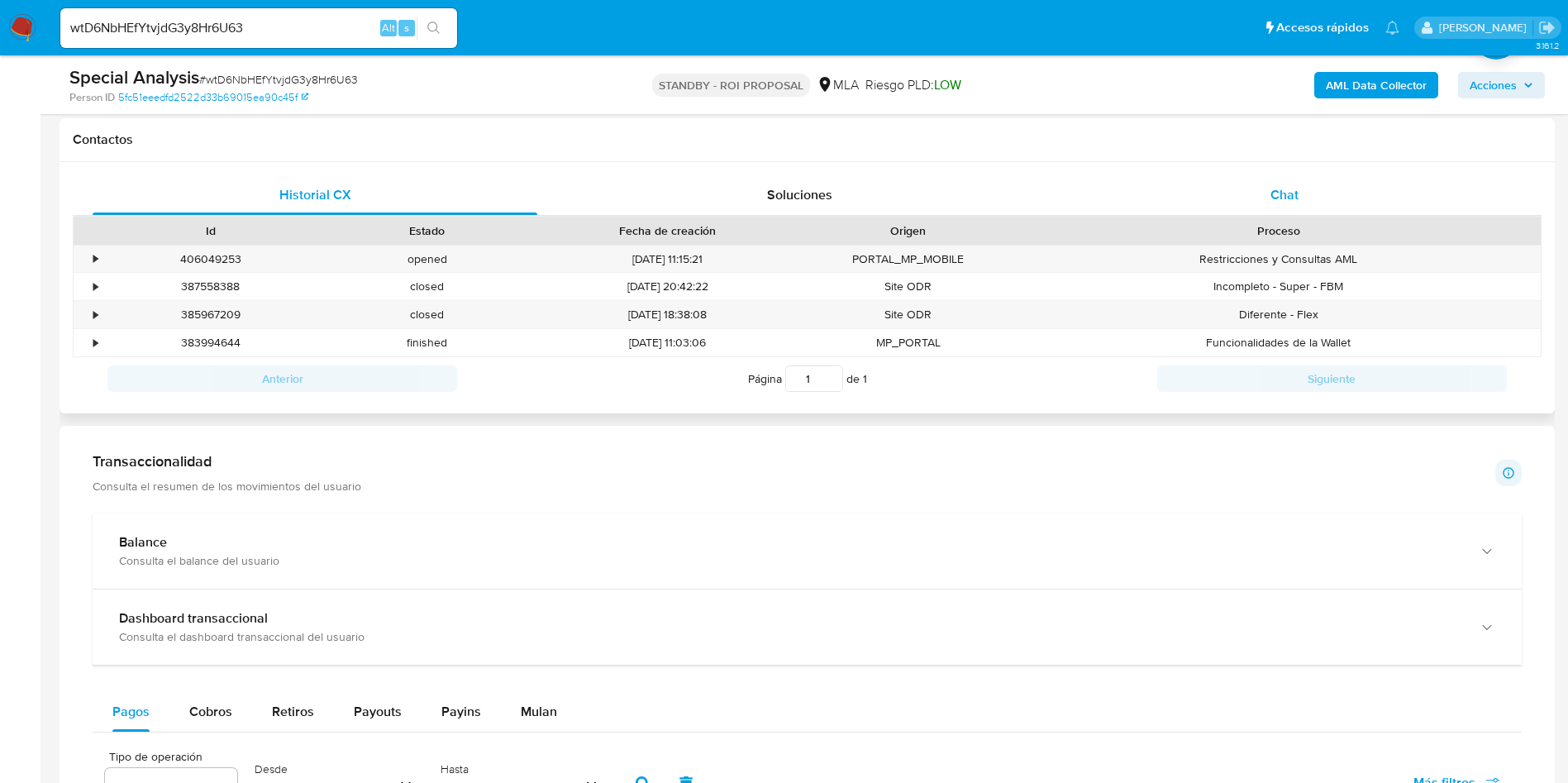
click at [1304, 191] on div "Chat" at bounding box center [1285, 195] width 444 height 39
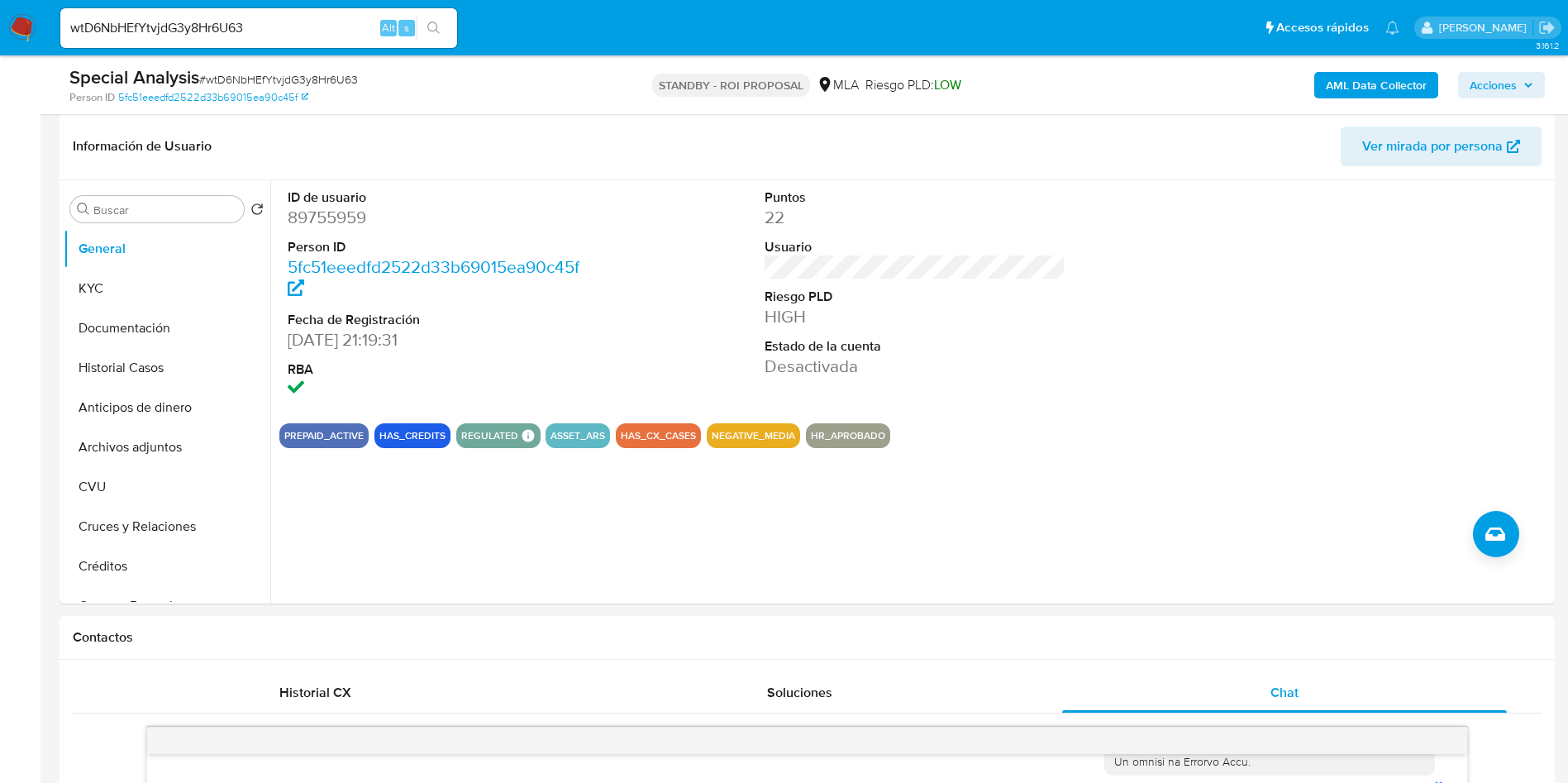
scroll to position [0, 0]
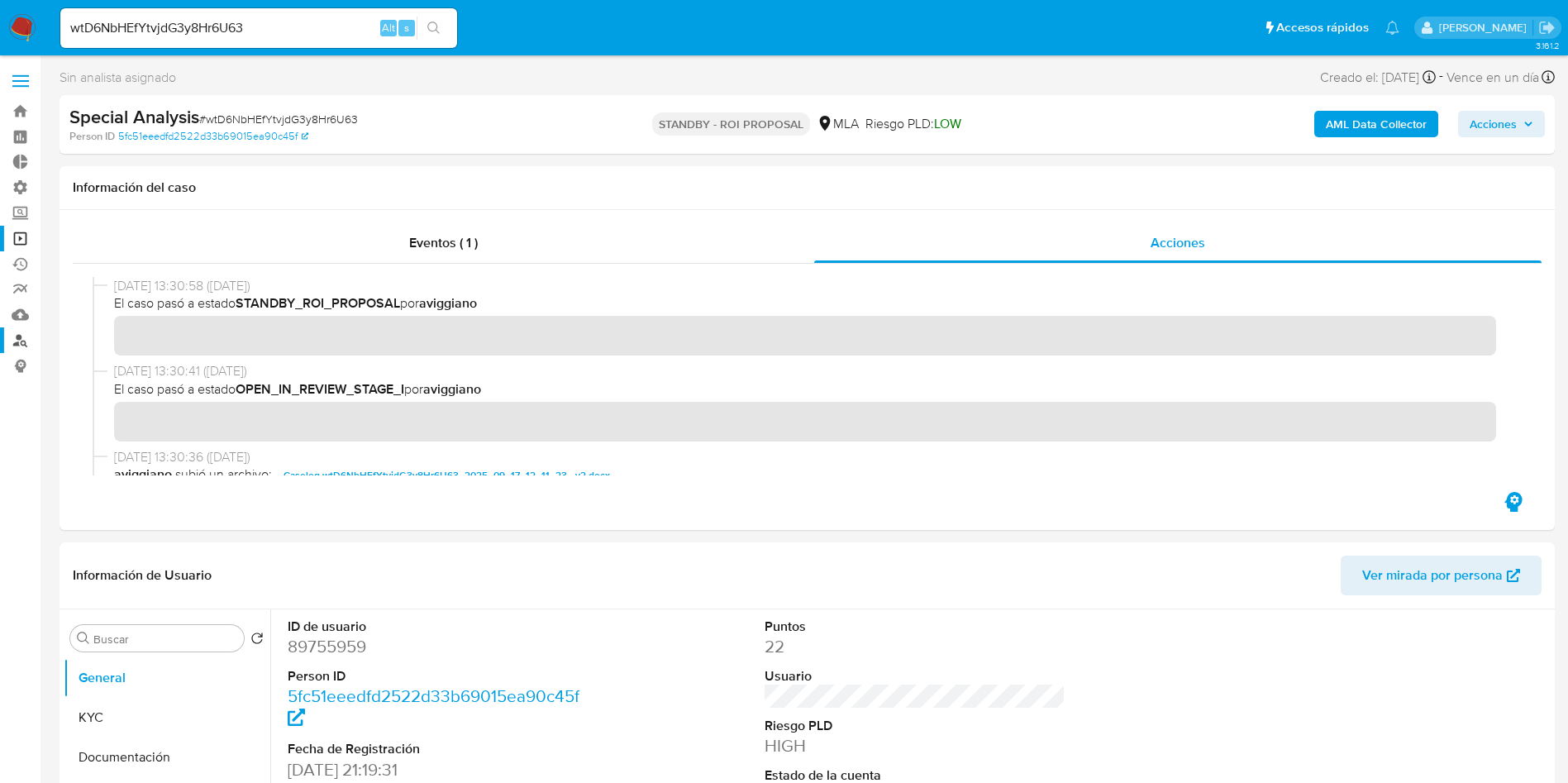
click at [12, 344] on link "Buscador de personas" at bounding box center [98, 340] width 197 height 26
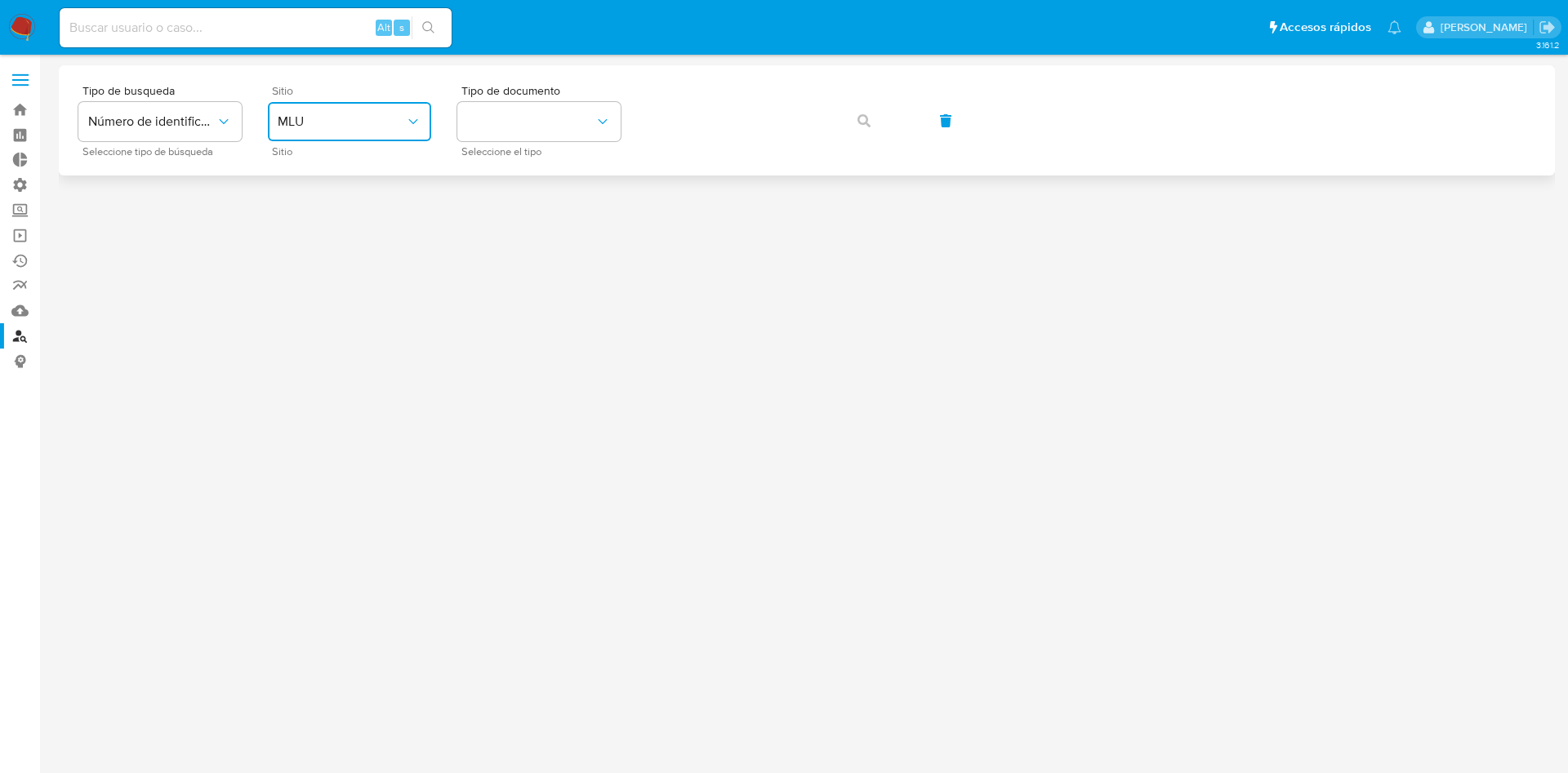
click at [376, 114] on span "MLU" at bounding box center [341, 122] width 127 height 16
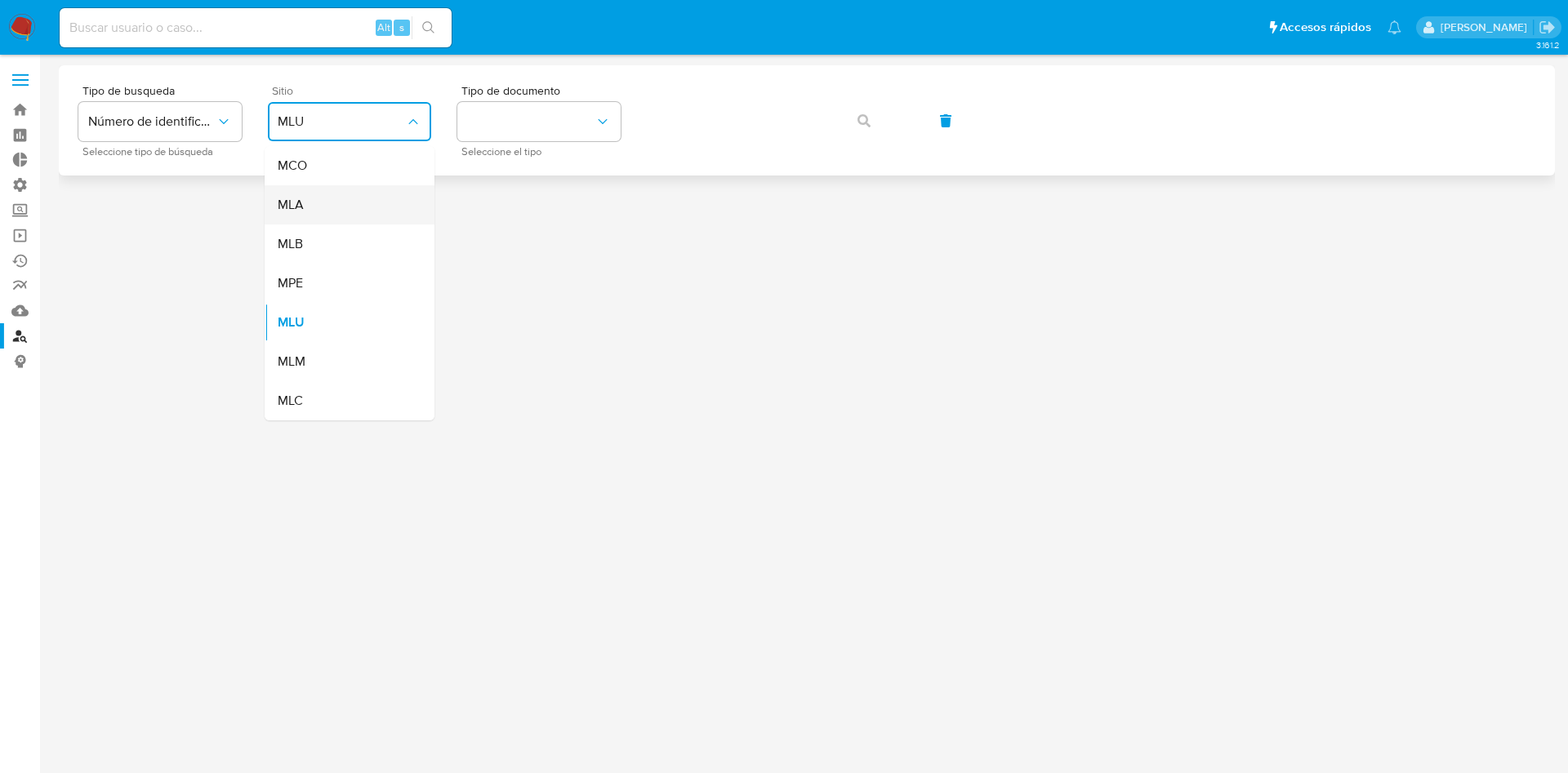
click at [361, 217] on div "MLA" at bounding box center [344, 204] width 134 height 39
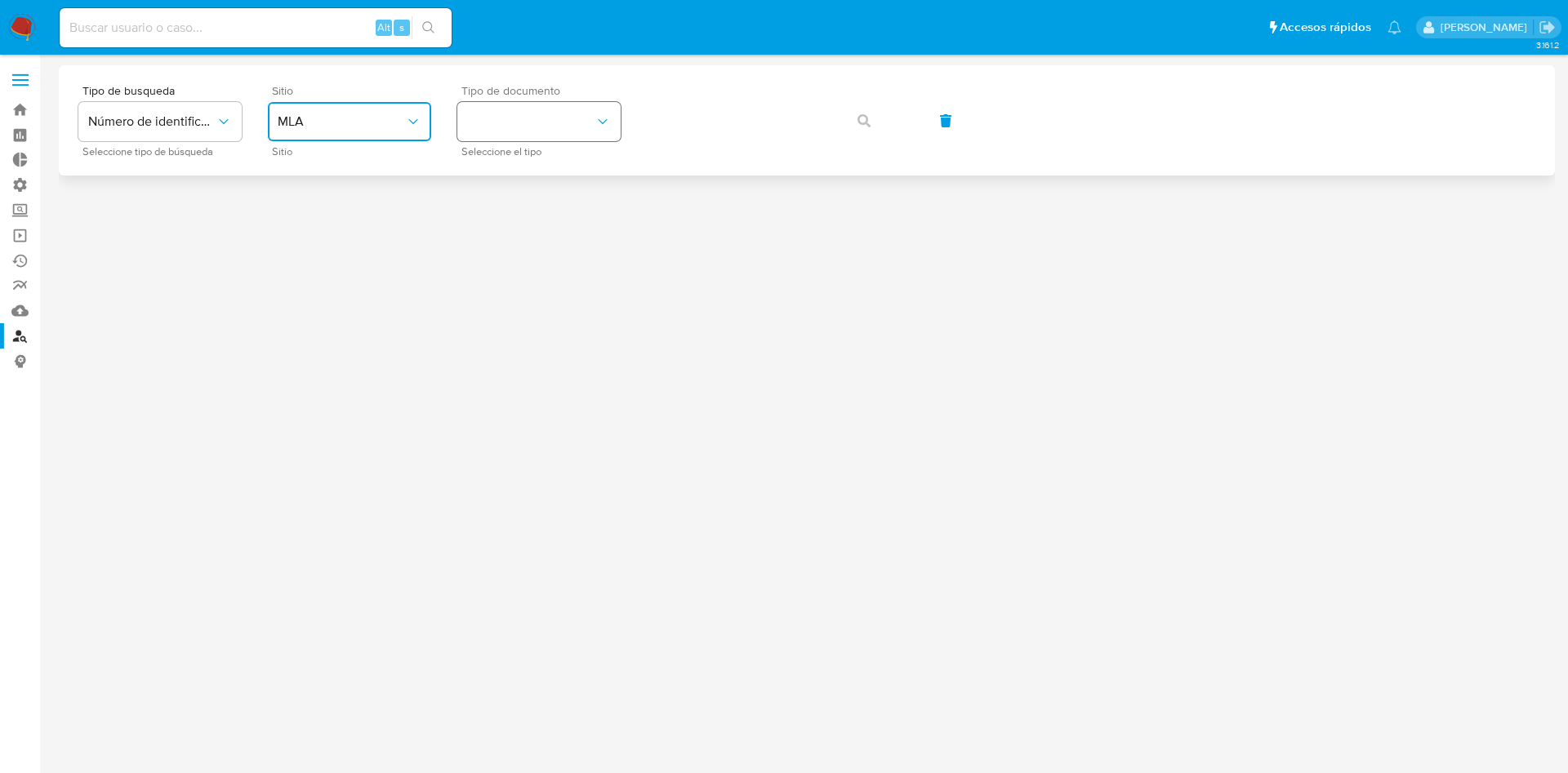
click at [520, 102] on button "identificationType" at bounding box center [538, 121] width 163 height 39
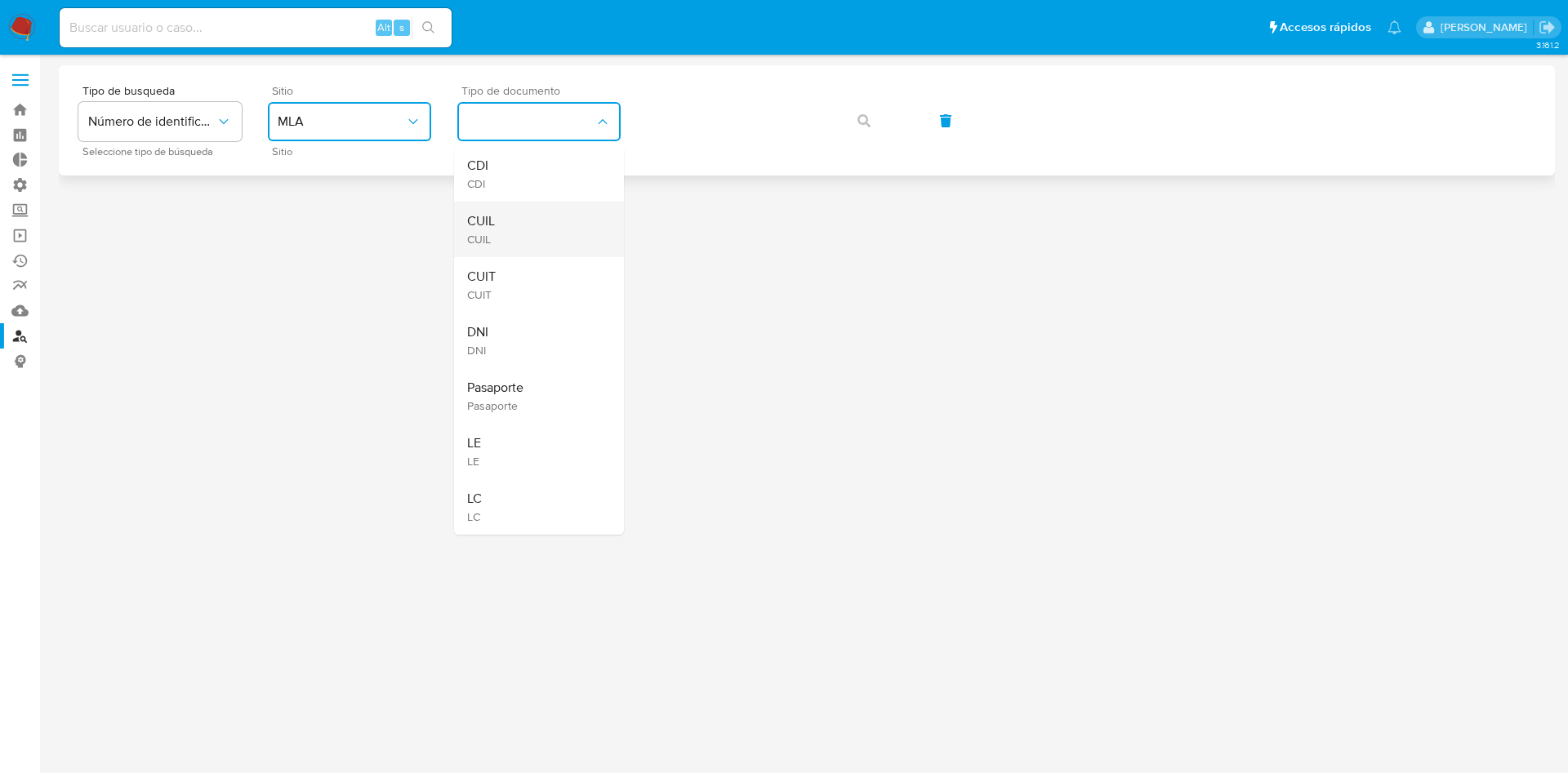
click at [507, 234] on div "CUIL CUIL" at bounding box center [534, 228] width 134 height 55
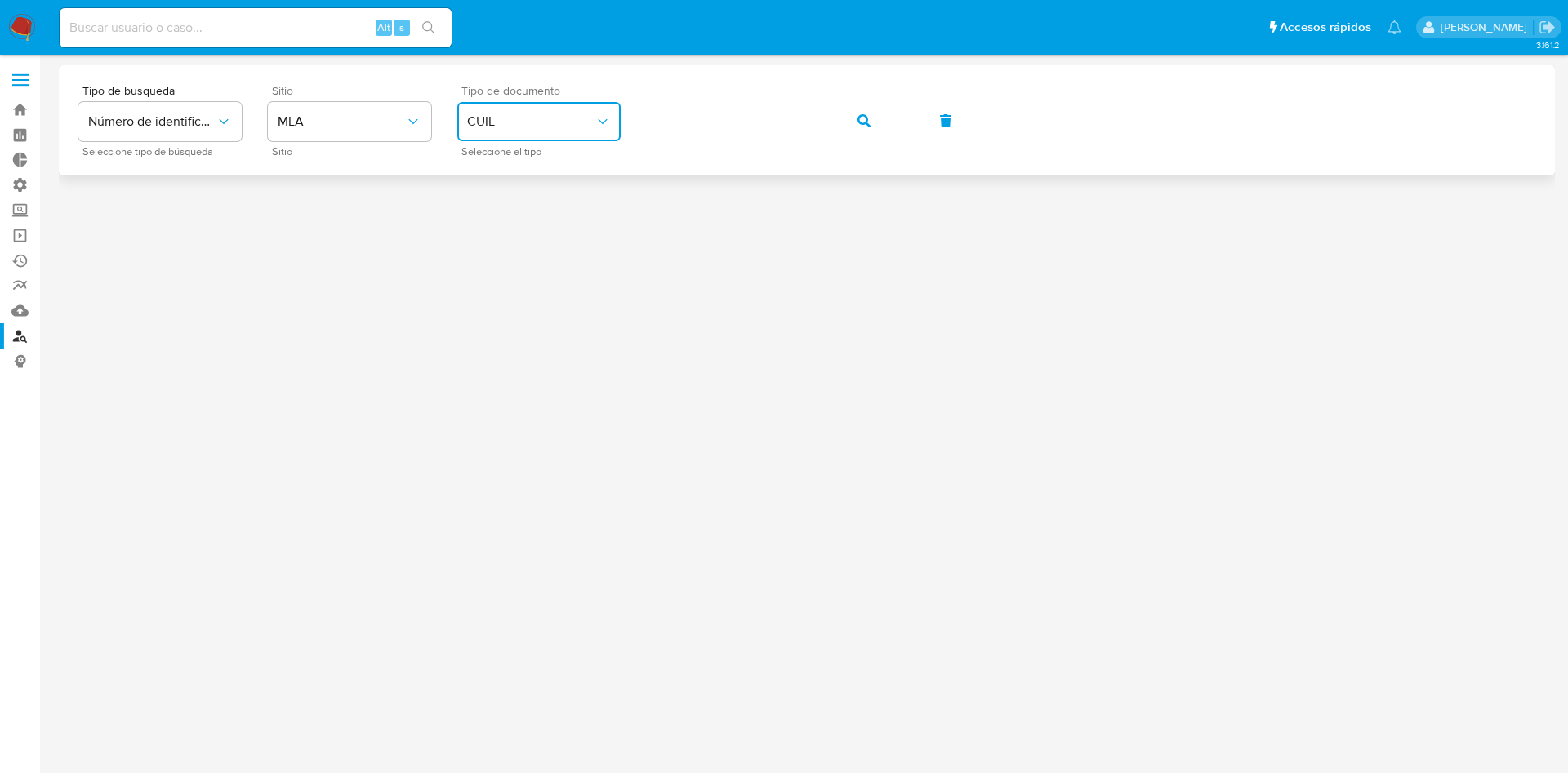
click at [822, 113] on div "Tipo de busqueda Número de identificación Seleccione tipo de búsqueda Sitio MLA…" at bounding box center [807, 120] width 1457 height 71
click at [861, 115] on icon "button" at bounding box center [863, 121] width 13 height 13
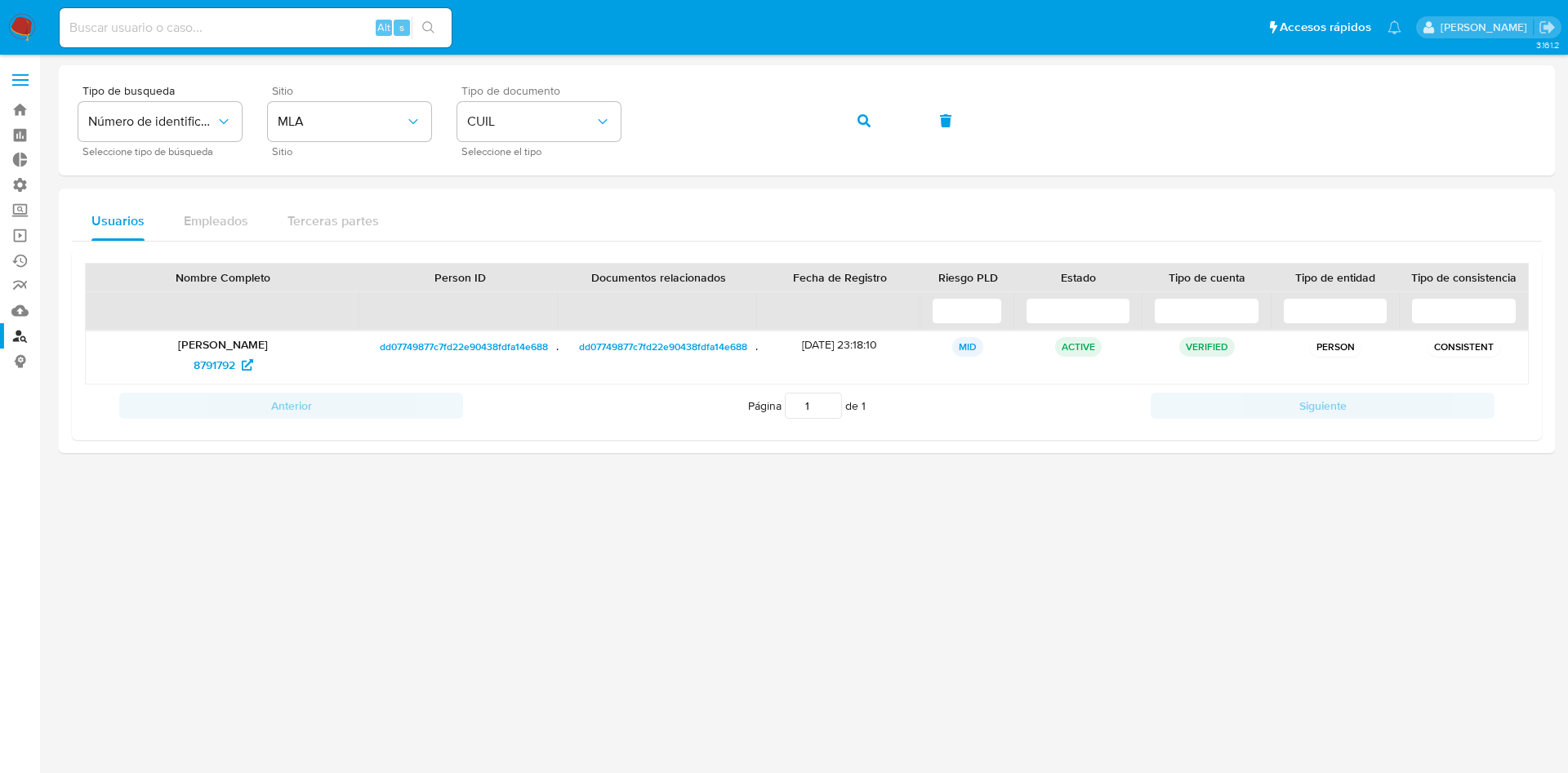
click at [311, 31] on input at bounding box center [256, 28] width 392 height 22
paste input "wtD6NbHEfYtvjdG3y8Hr6U63"
type input "wtD6NbHEfYtvjdG3y8Hr6U63"
click at [431, 27] on icon "search-icon" at bounding box center [428, 28] width 13 height 13
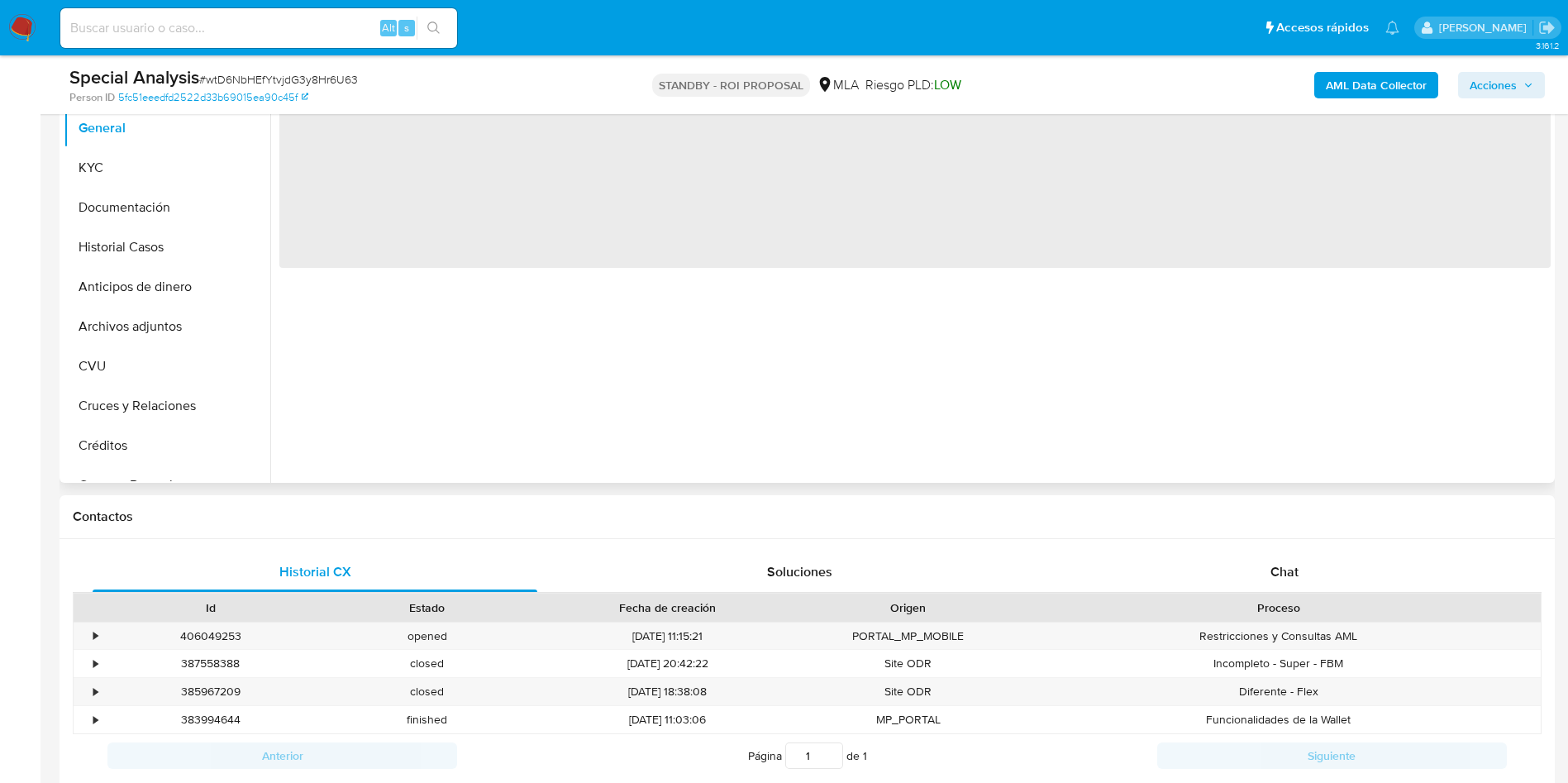
scroll to position [372, 0]
select select "10"
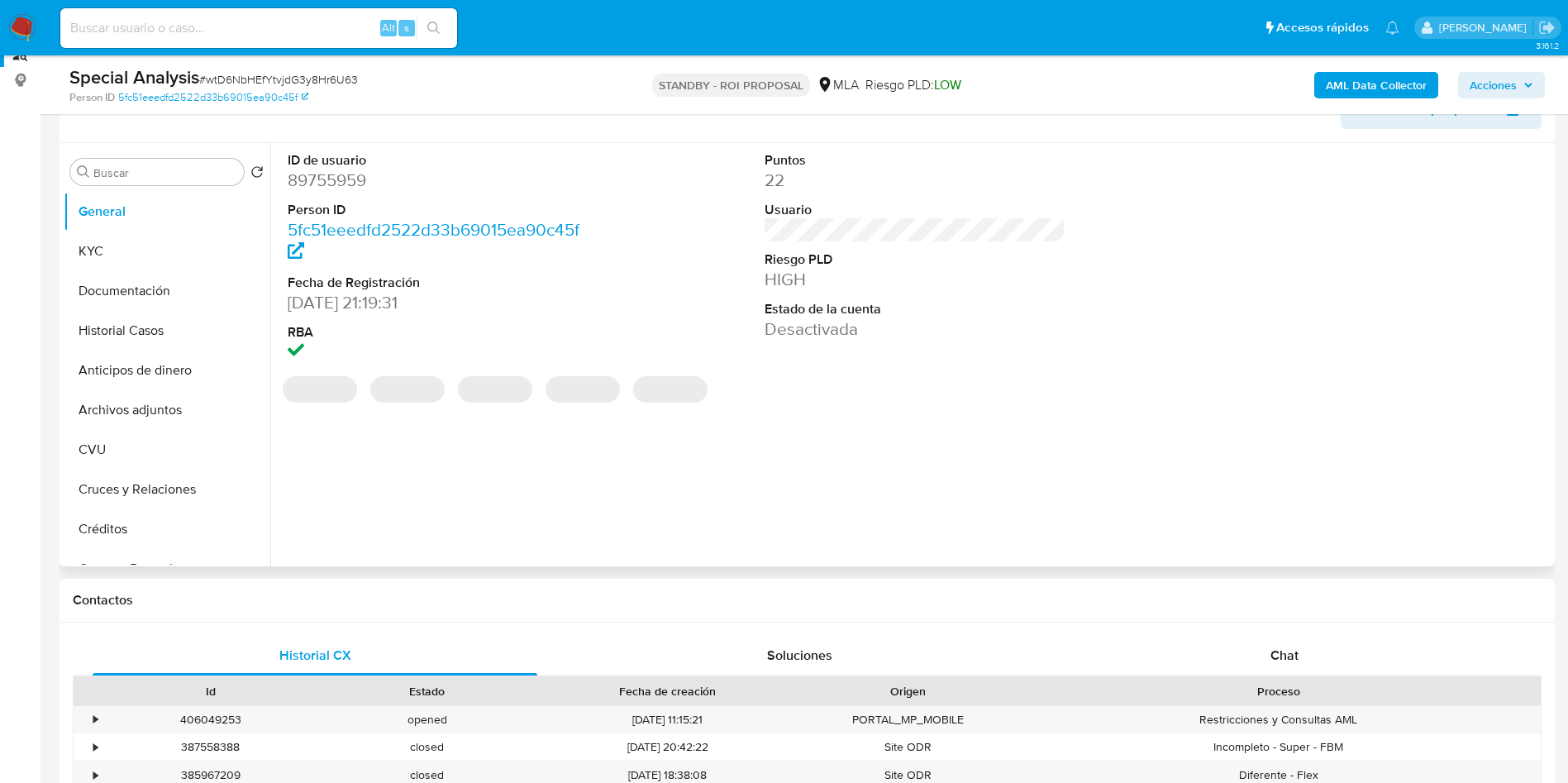
scroll to position [248, 0]
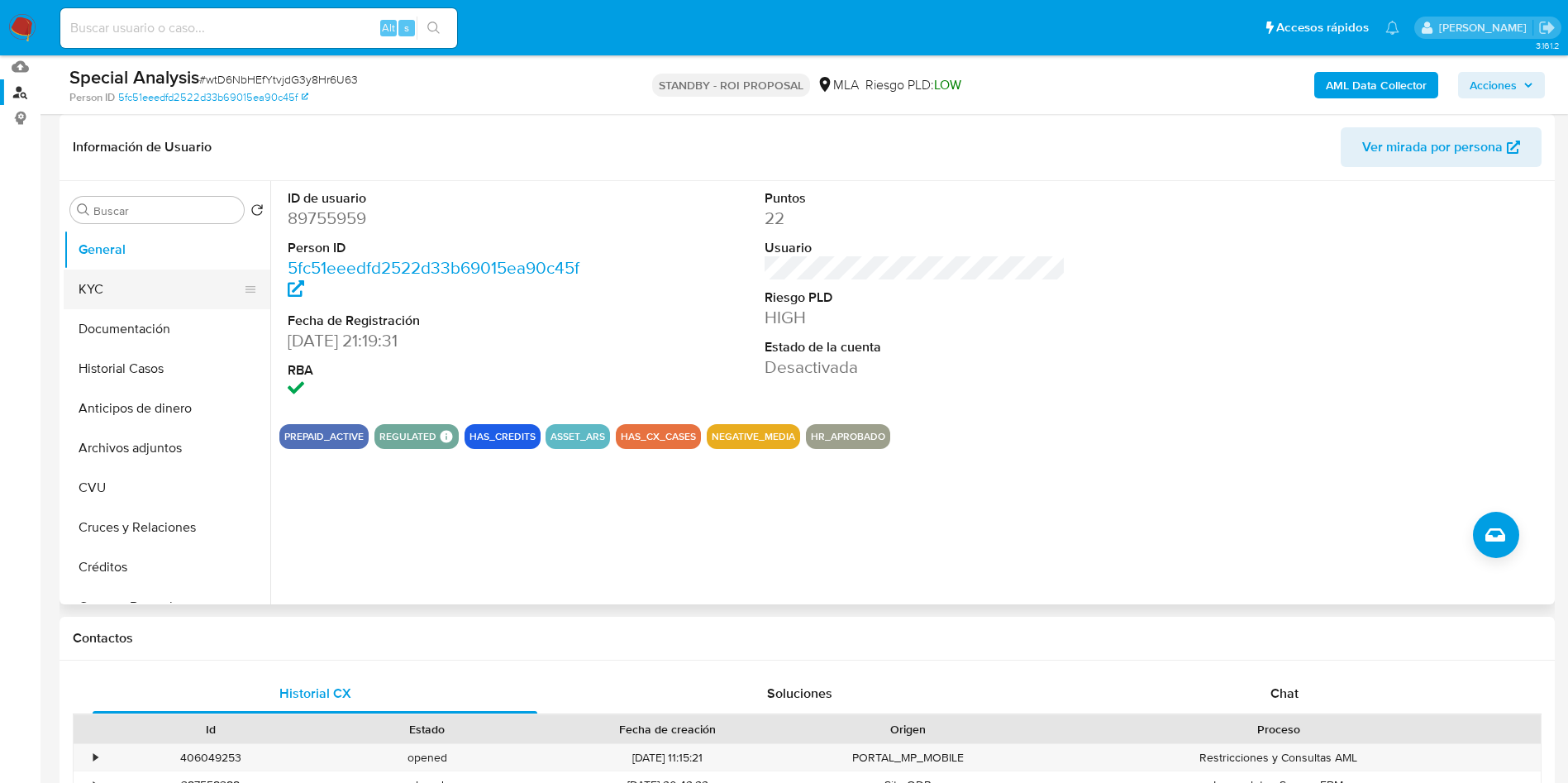
click at [174, 297] on button "KYC" at bounding box center [161, 289] width 194 height 39
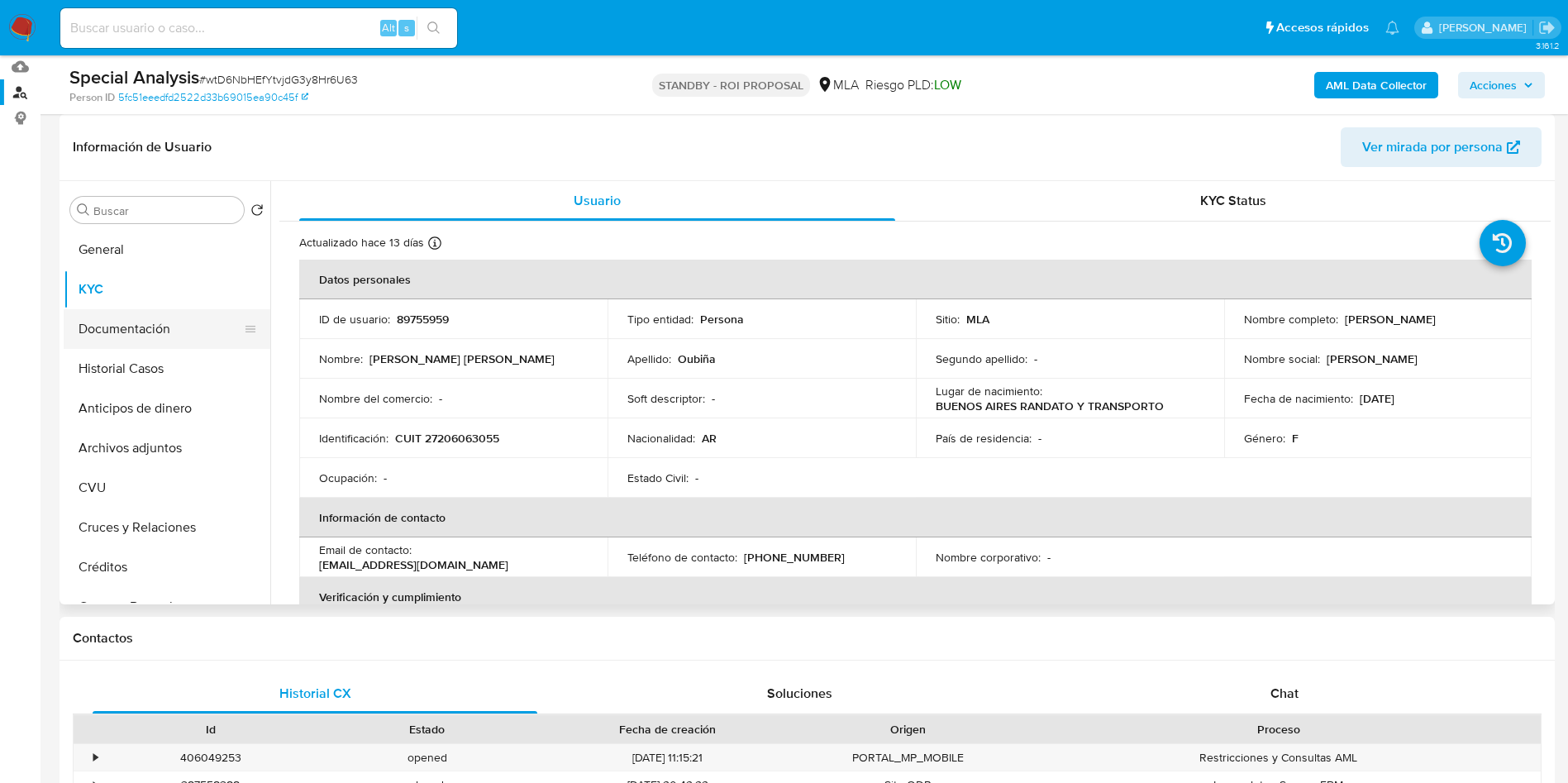
click at [136, 327] on button "Documentación" at bounding box center [161, 328] width 194 height 39
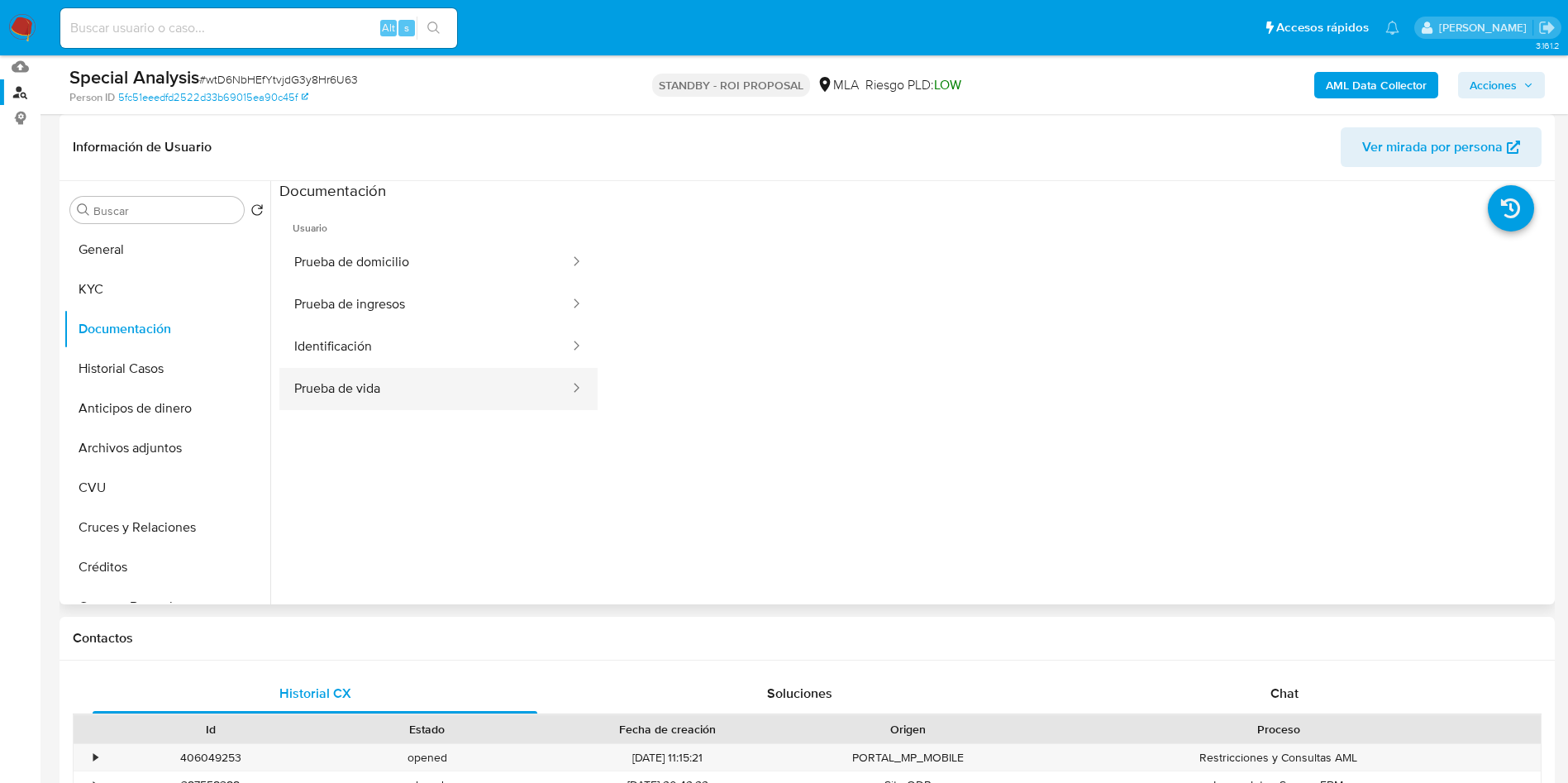
click at [387, 386] on button "Prueba de vida" at bounding box center [425, 389] width 292 height 42
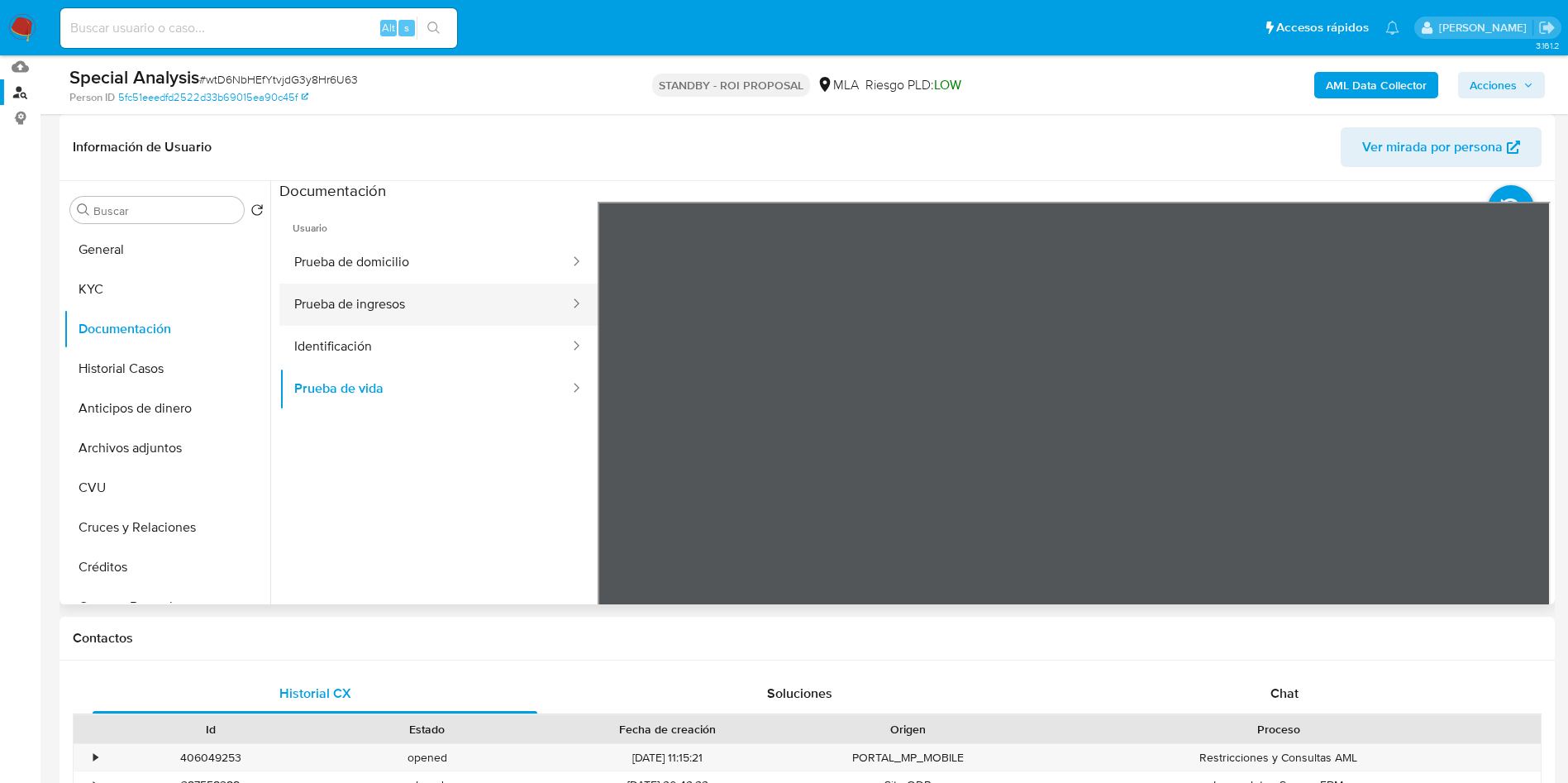
click at [386, 305] on button "Prueba de ingresos" at bounding box center [425, 305] width 292 height 42
click at [91, 300] on button "KYC" at bounding box center [161, 289] width 194 height 39
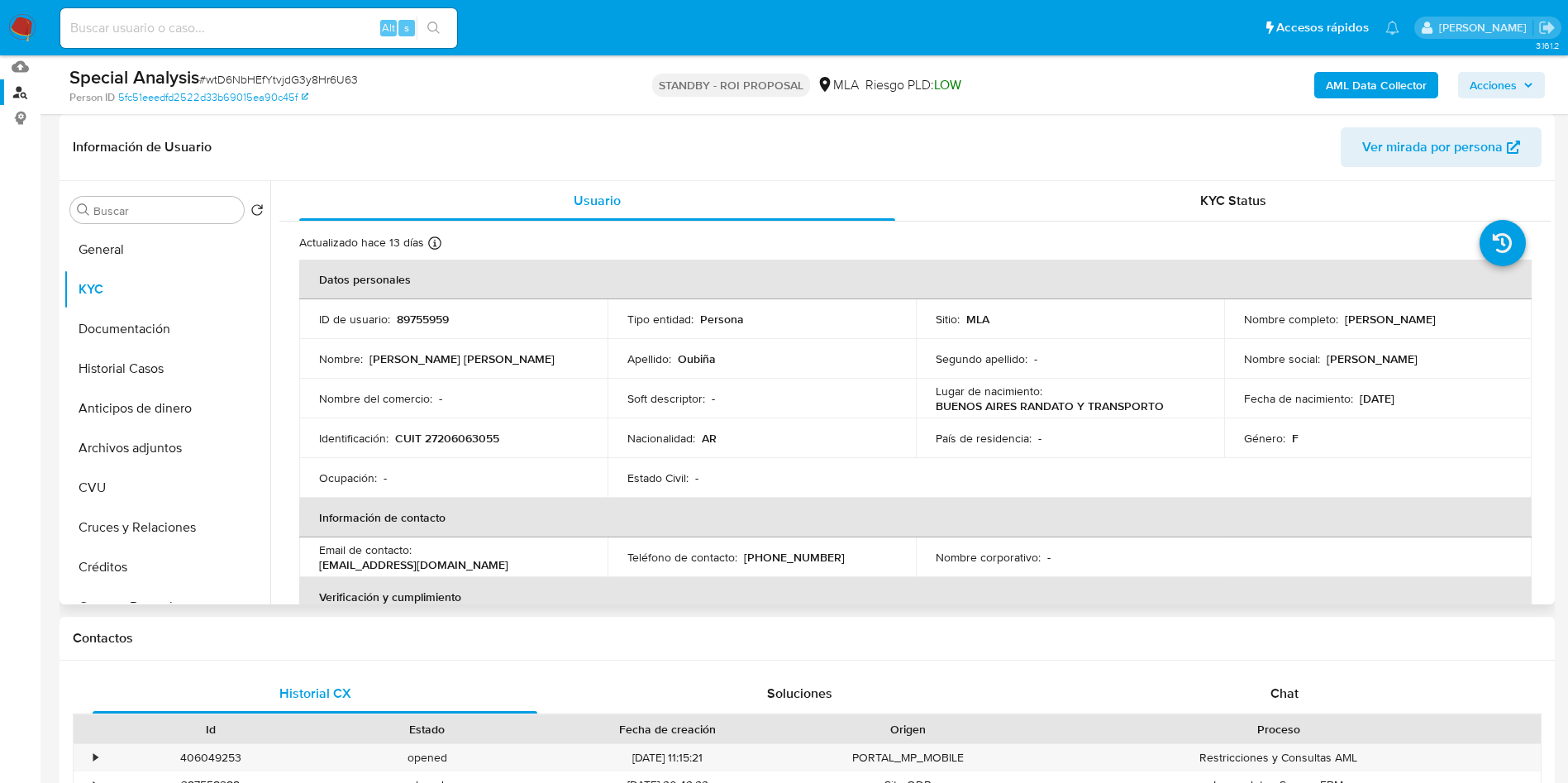
click at [492, 443] on p "CUIT 27206063055" at bounding box center [447, 438] width 104 height 15
copy p "27206063055"
click at [102, 382] on button "Historial Casos" at bounding box center [161, 368] width 194 height 39
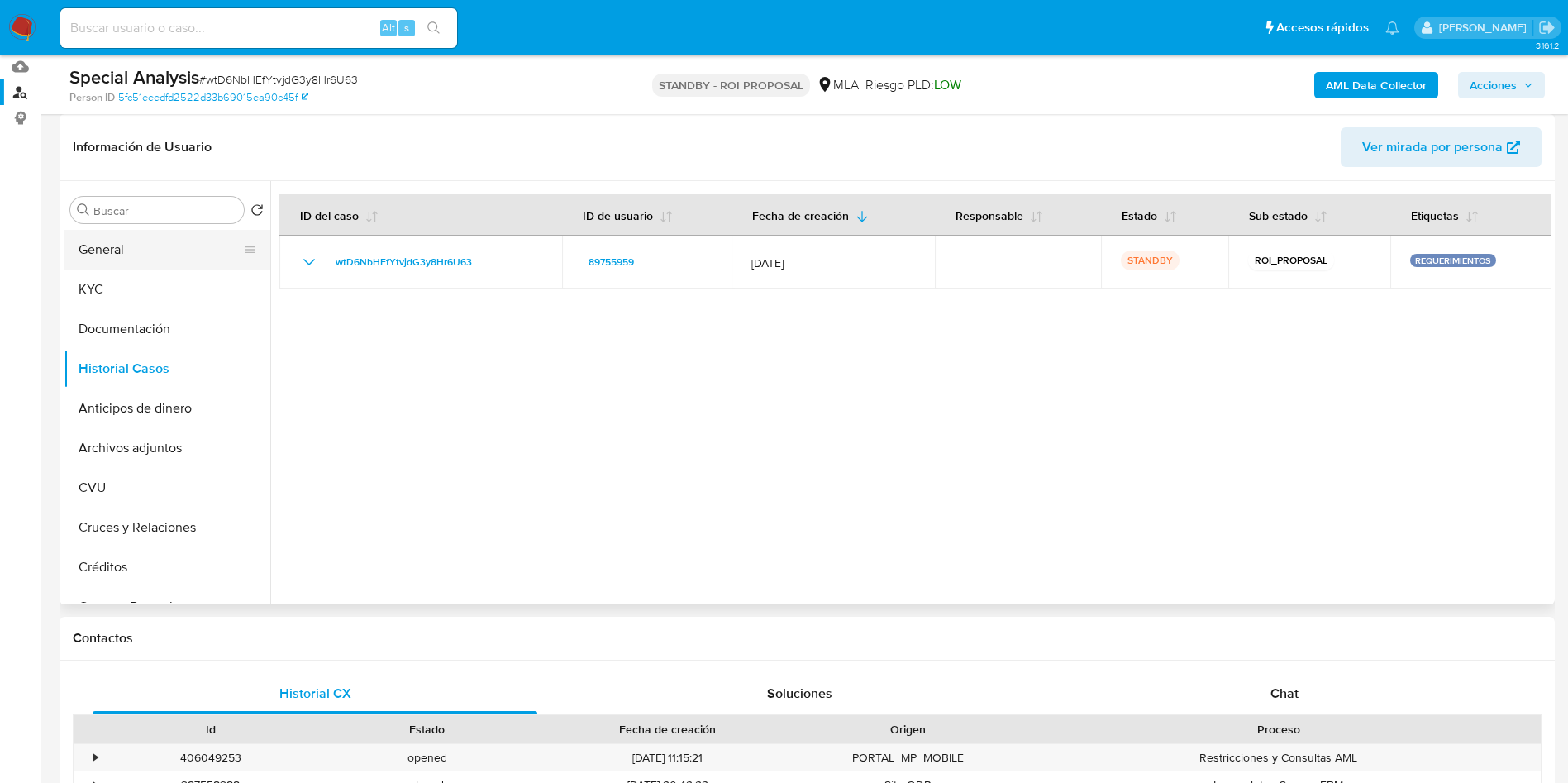
click at [136, 251] on button "General" at bounding box center [161, 249] width 194 height 39
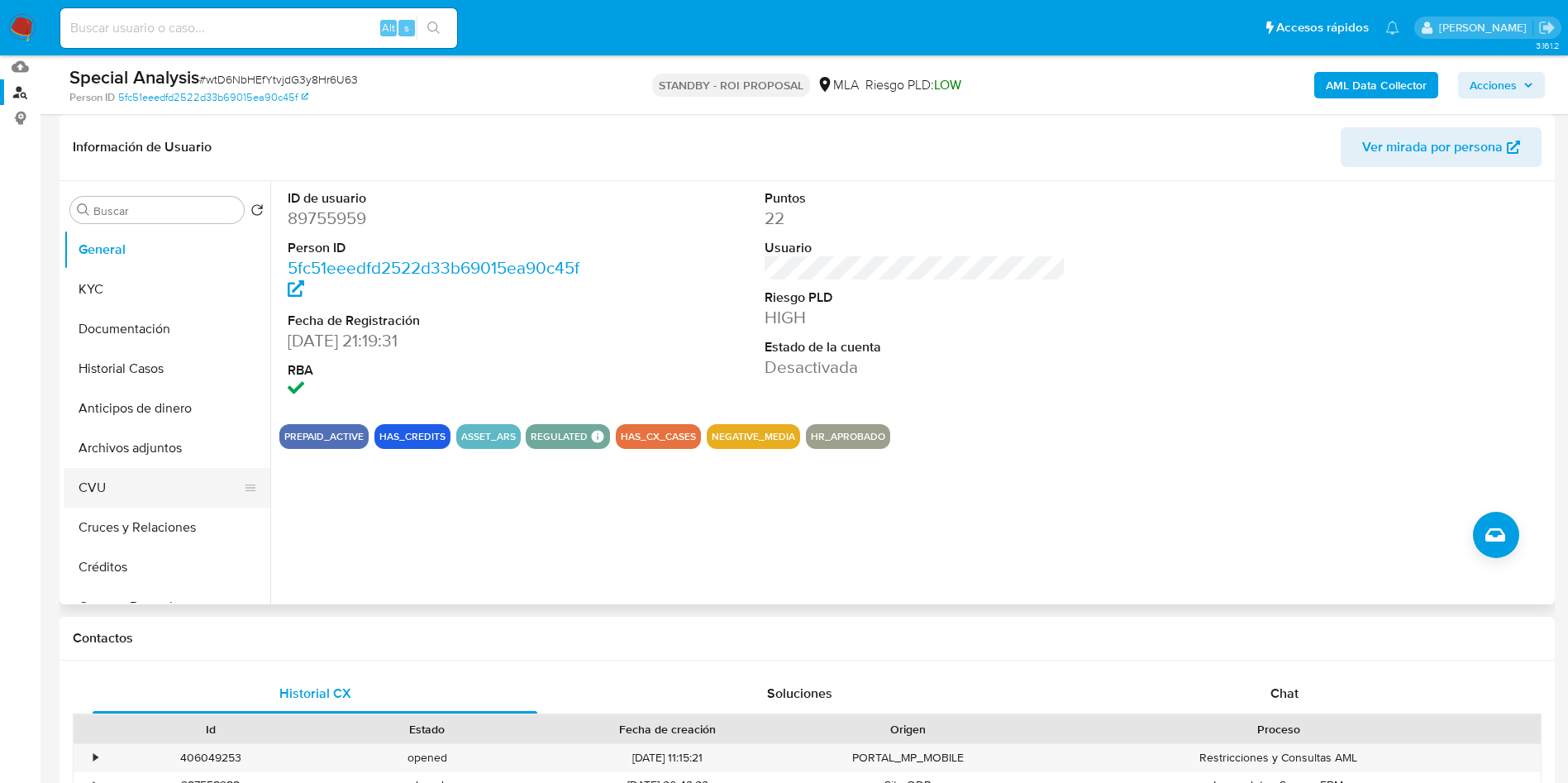
click at [136, 485] on button "CVU" at bounding box center [161, 488] width 194 height 39
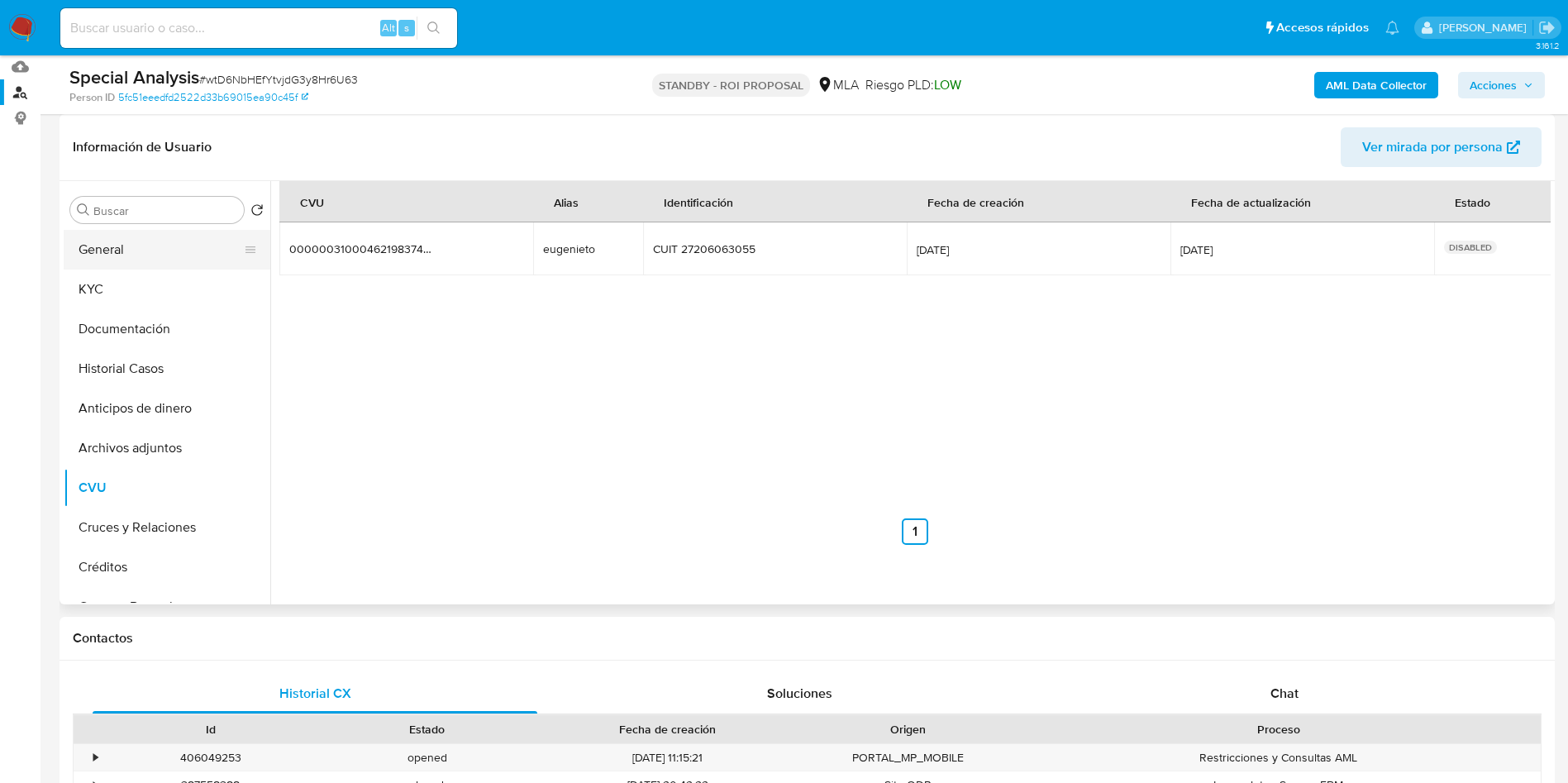
click at [108, 254] on button "General" at bounding box center [161, 249] width 194 height 39
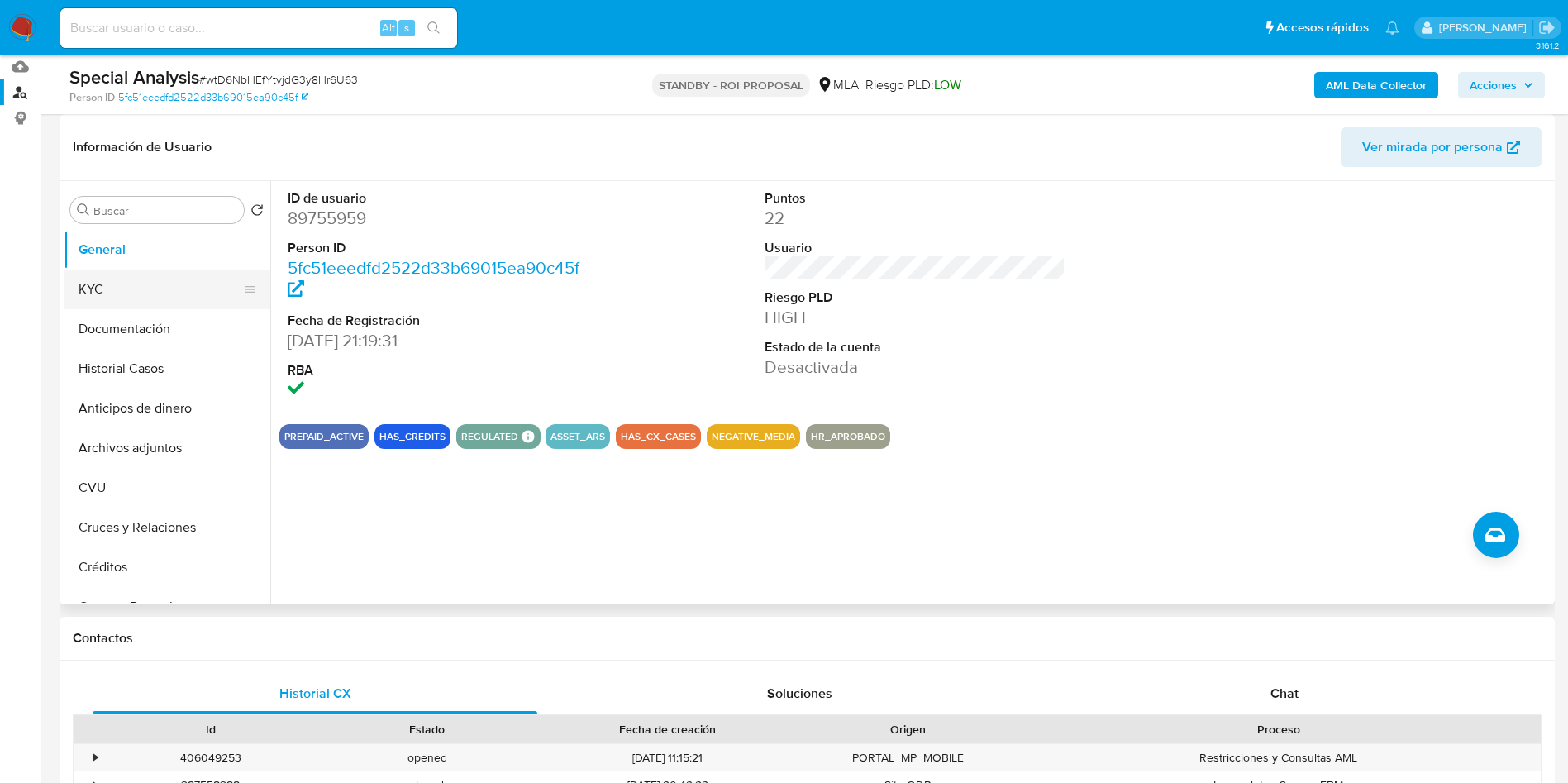
click at [128, 284] on button "KYC" at bounding box center [161, 289] width 194 height 39
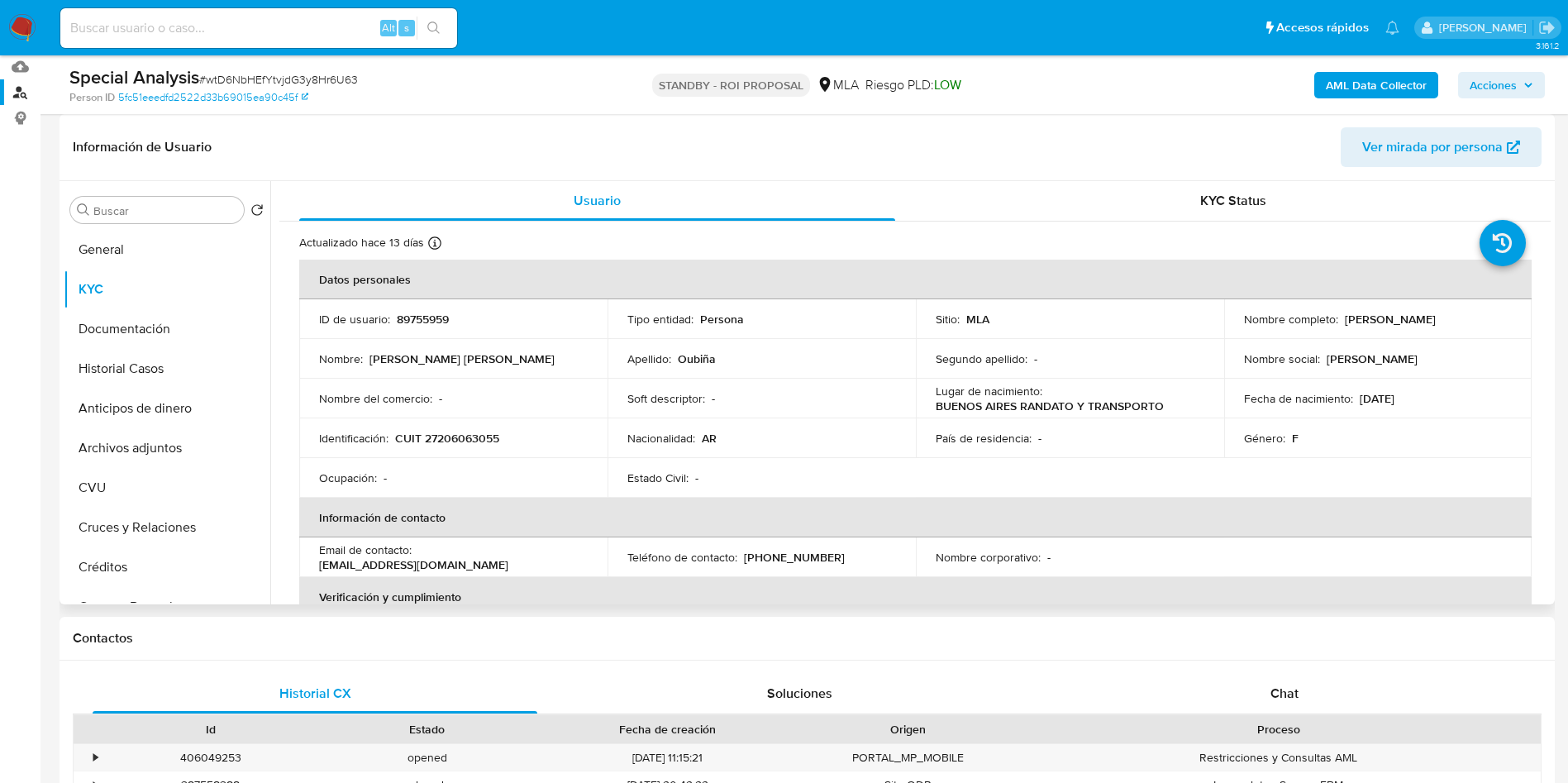
drag, startPoint x: 1452, startPoint y: 317, endPoint x: 1342, endPoint y: 323, distance: 110.2
click at [1342, 323] on div "Nombre completo : Maria Eugenia Oubiña" at bounding box center [1379, 319] width 269 height 15
copy p "[PERSON_NAME]"
click at [145, 315] on button "Documentación" at bounding box center [161, 328] width 194 height 39
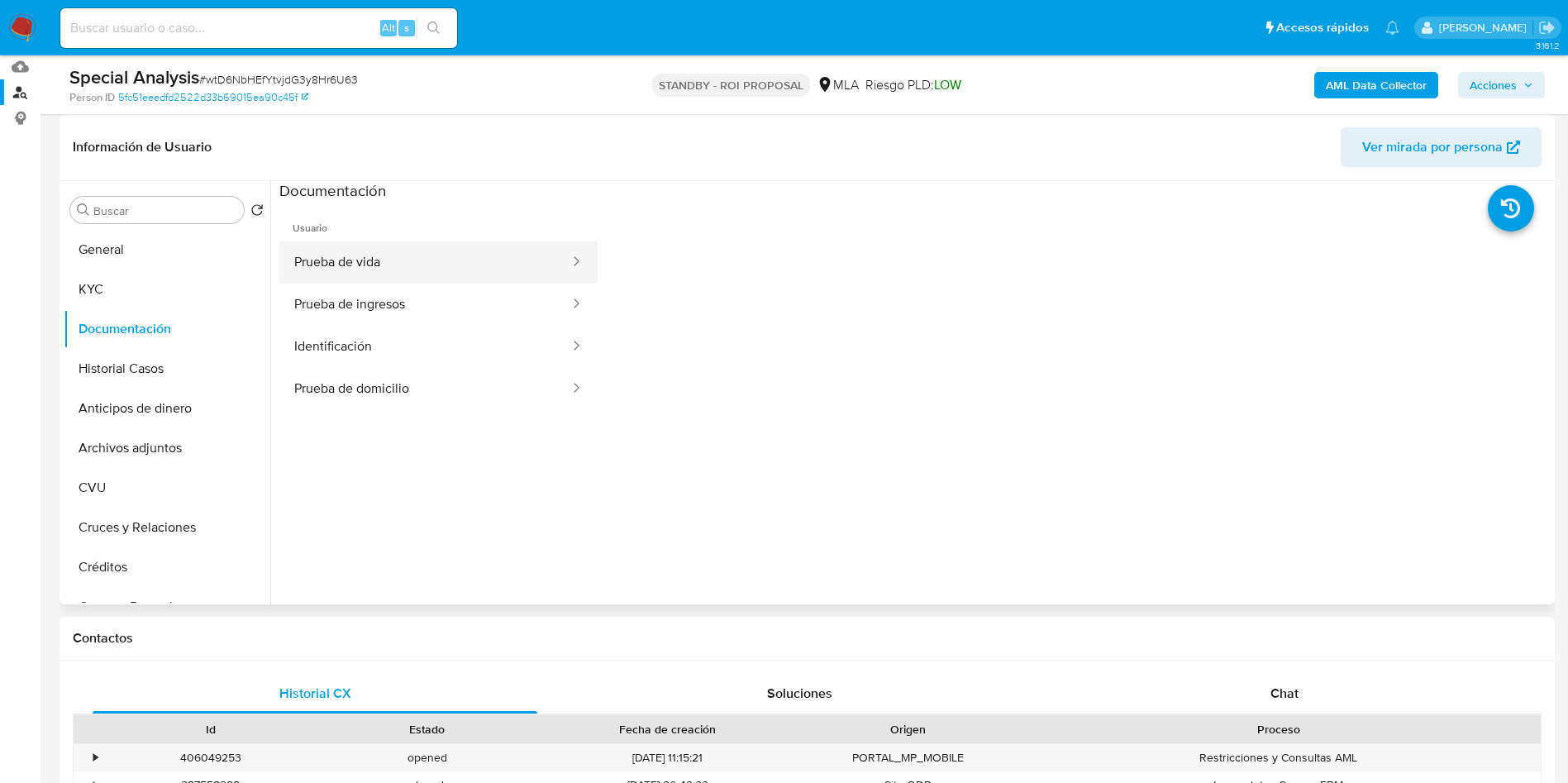
click at [389, 258] on button "Prueba de vida" at bounding box center [425, 263] width 292 height 42
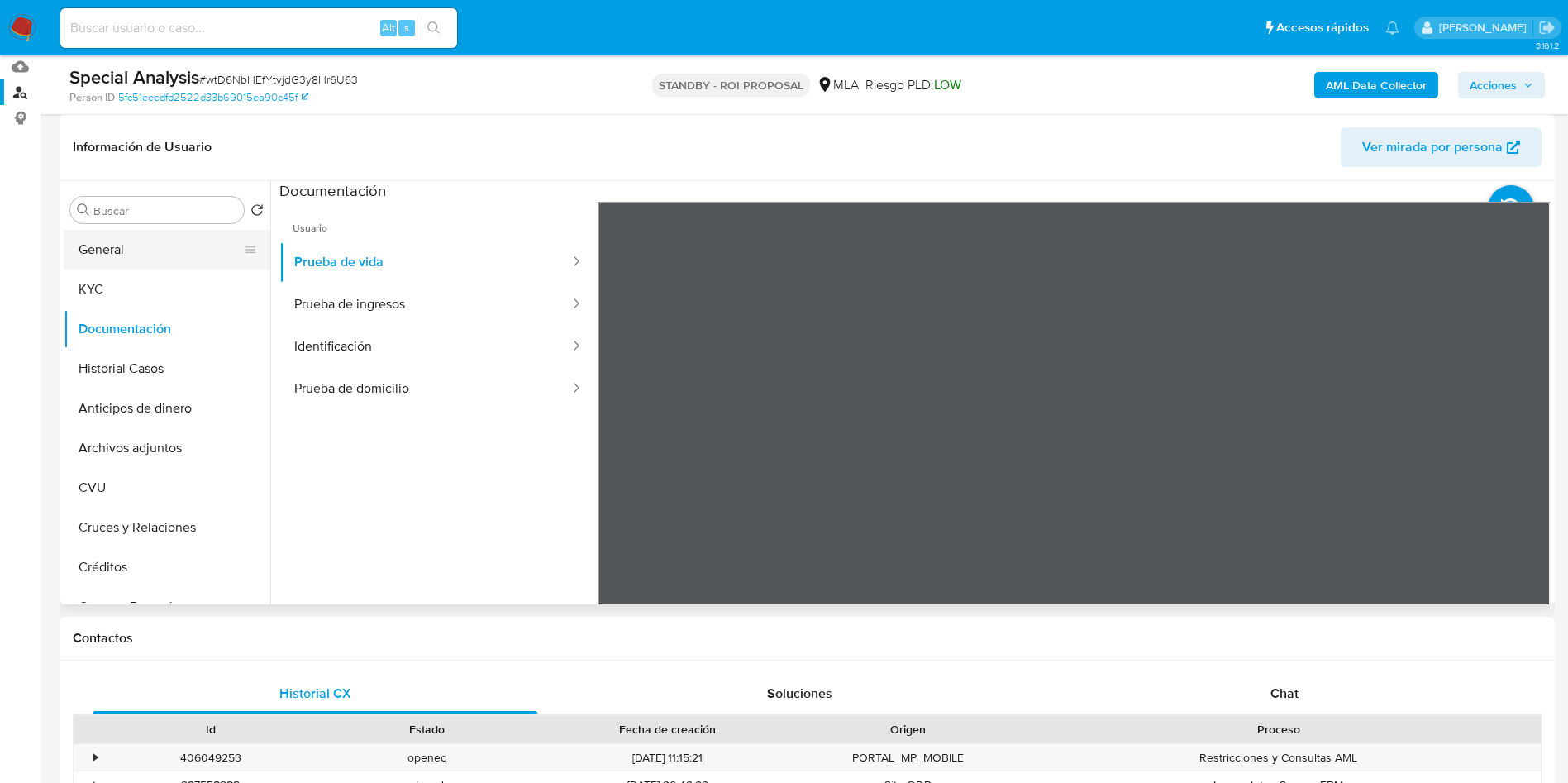
click at [101, 254] on button "General" at bounding box center [161, 249] width 194 height 39
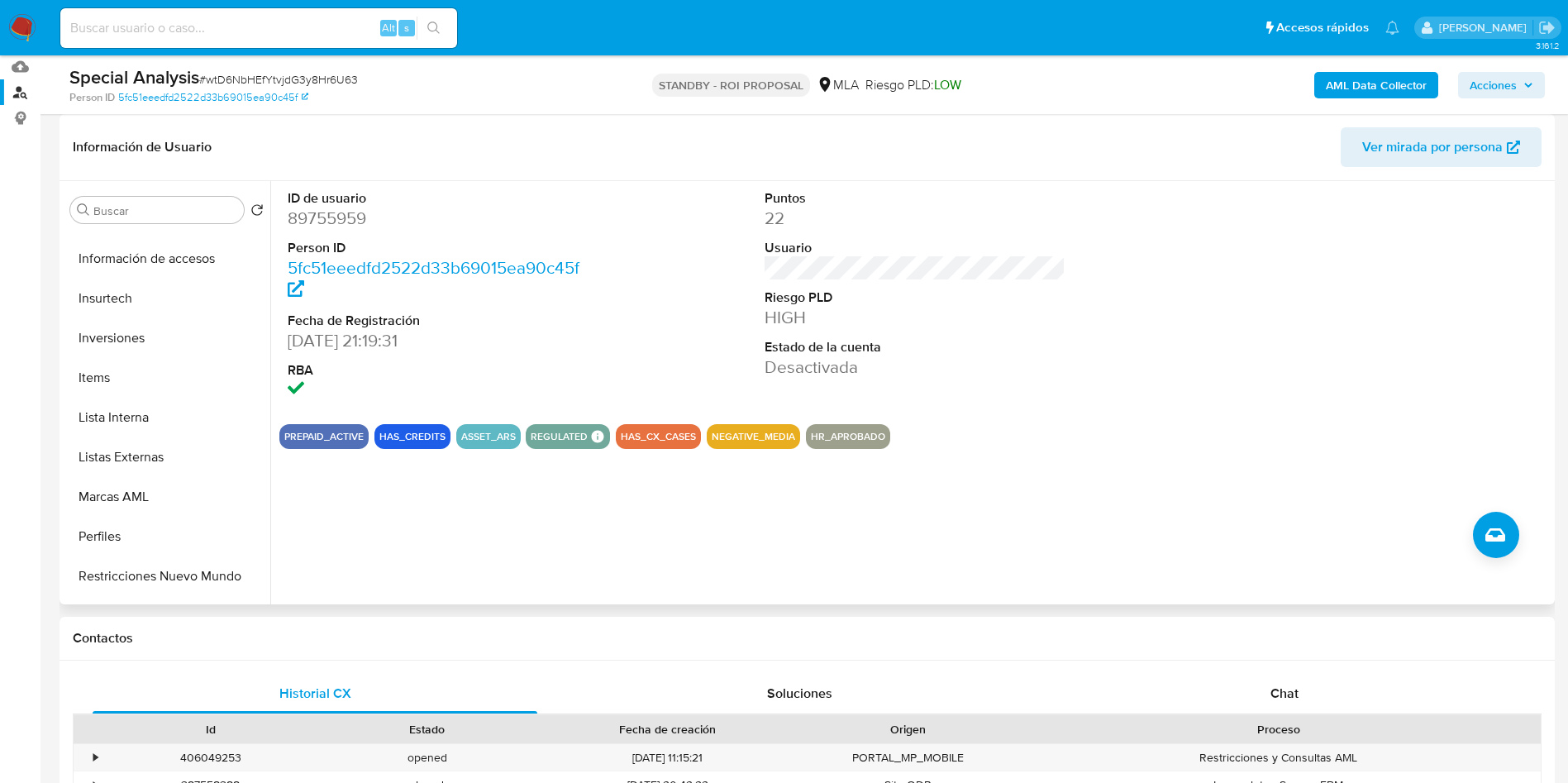
scroll to position [745, 0]
click at [144, 382] on button "Lista Interna" at bounding box center [161, 378] width 194 height 39
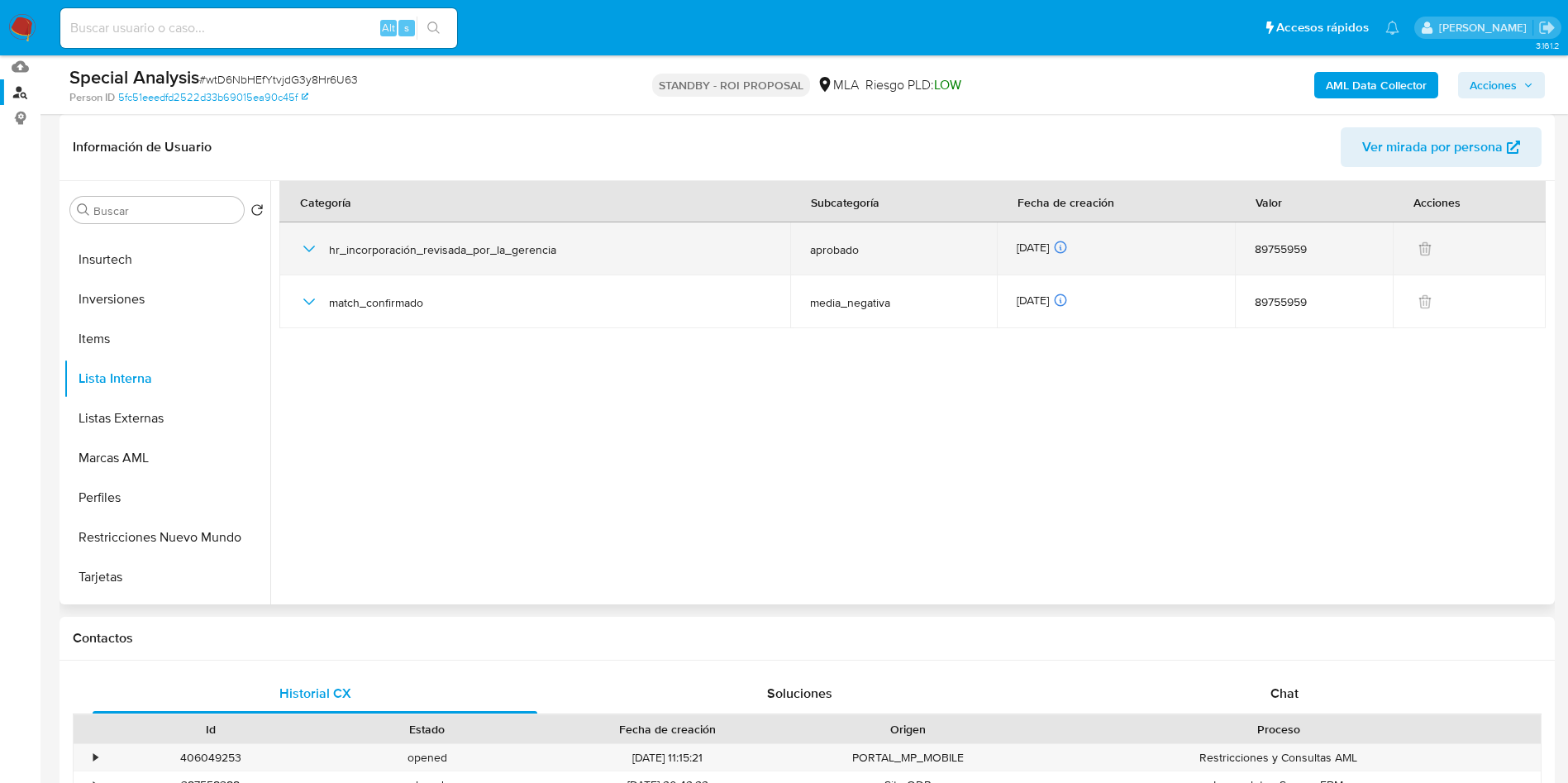
click at [301, 242] on icon "button" at bounding box center [309, 249] width 20 height 20
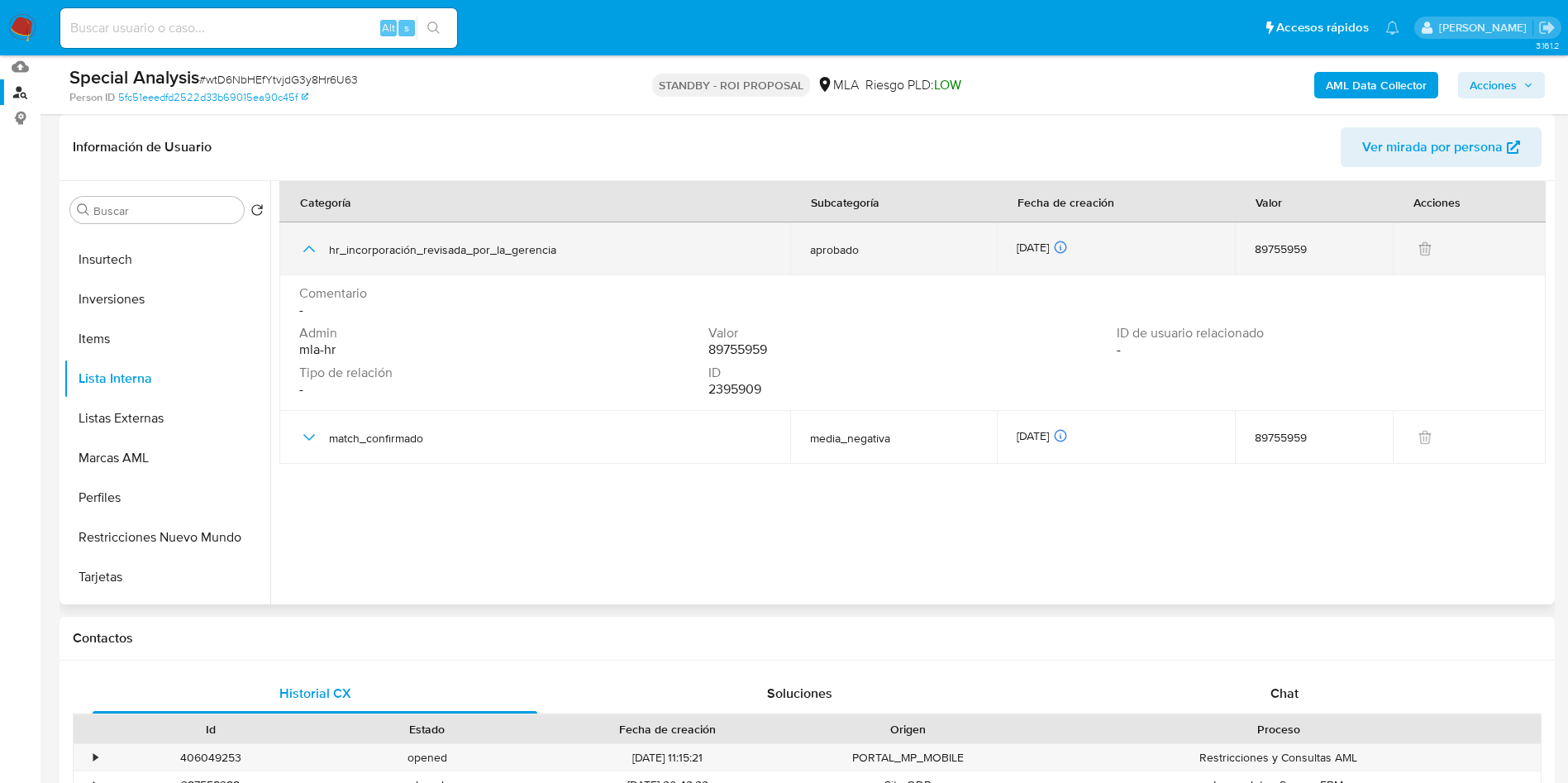
click at [313, 247] on icon "button" at bounding box center [309, 249] width 20 height 20
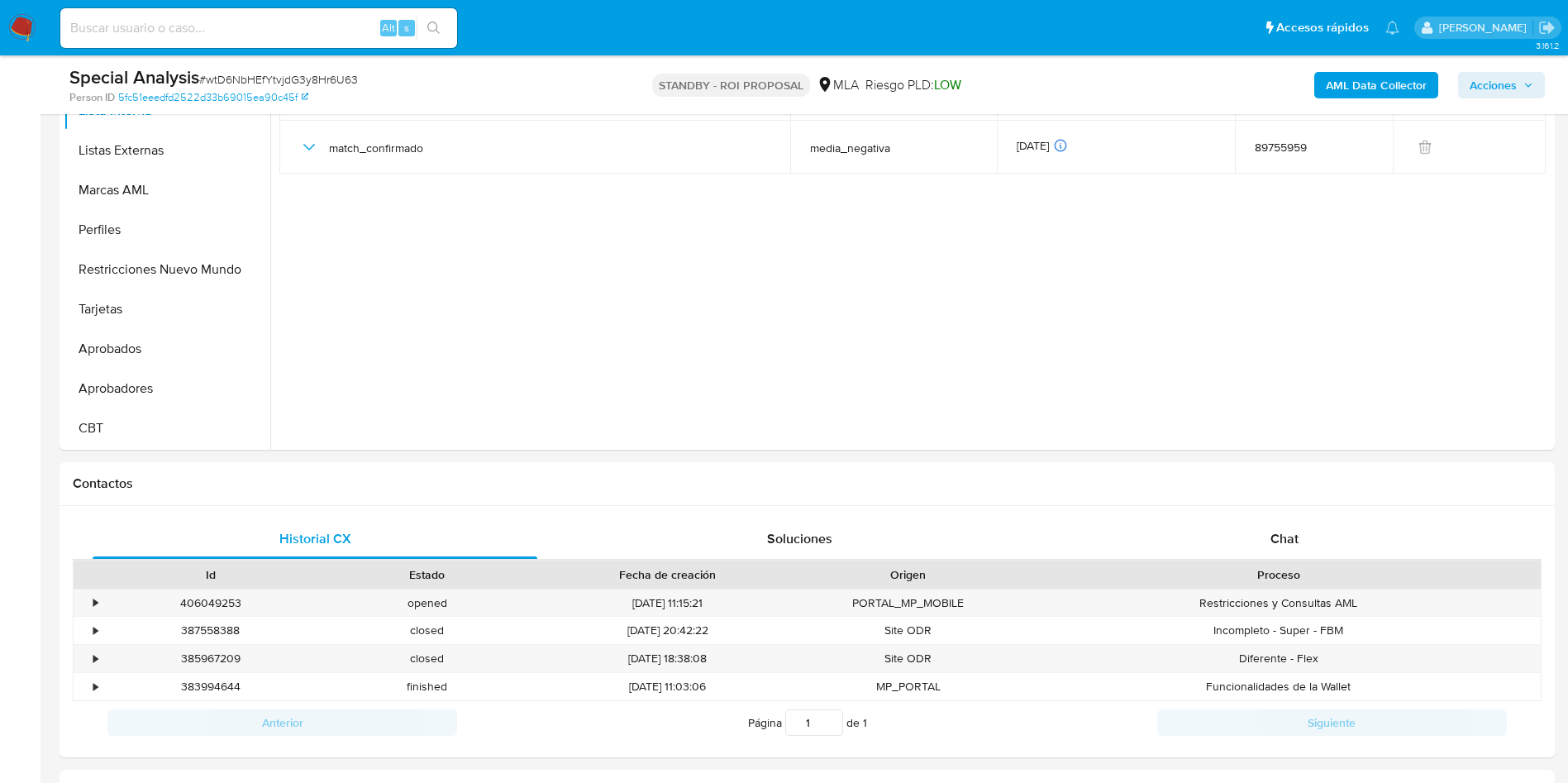
scroll to position [372, 0]
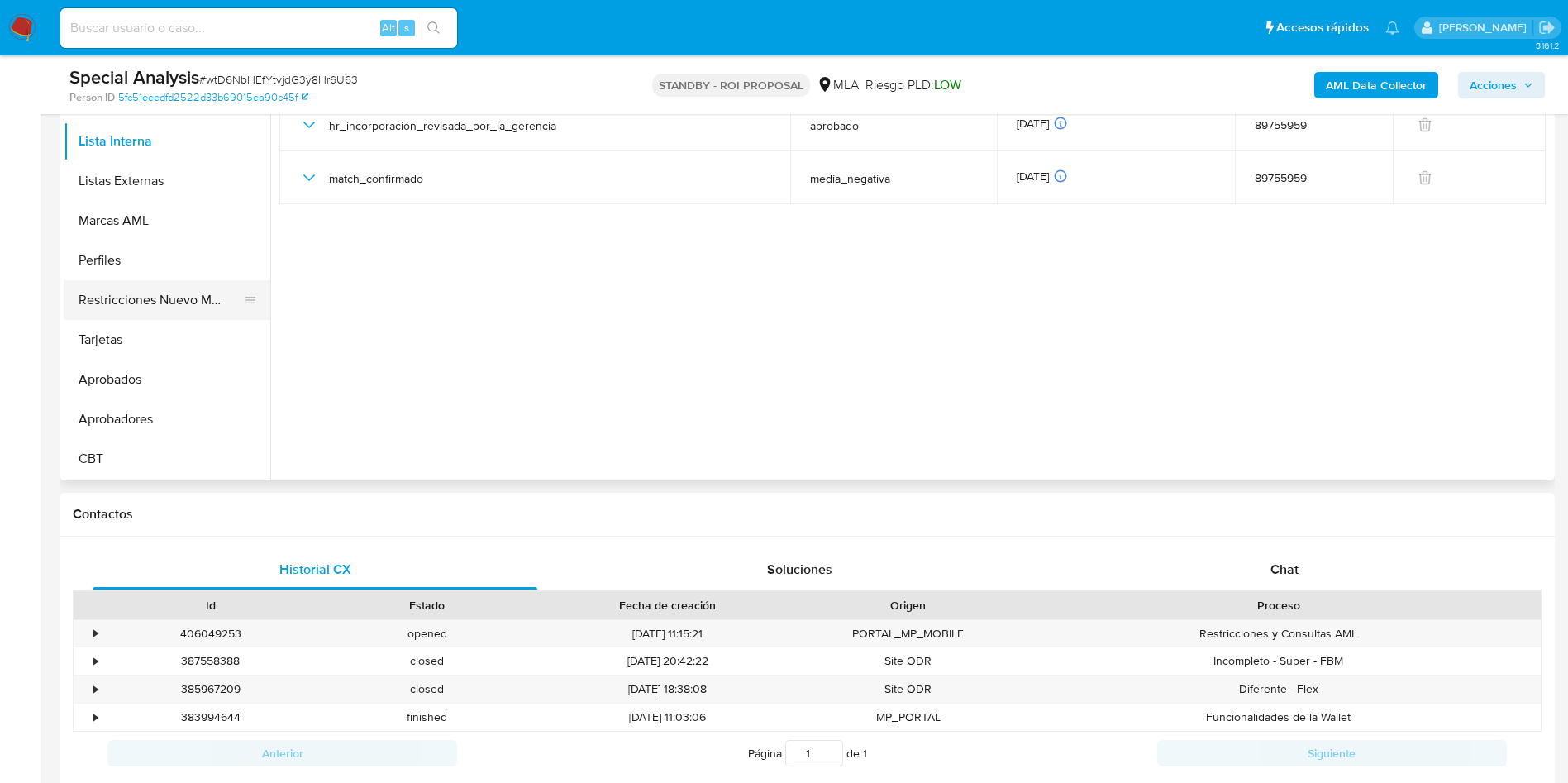
click at [174, 298] on button "Restricciones Nuevo Mundo" at bounding box center [161, 299] width 194 height 39
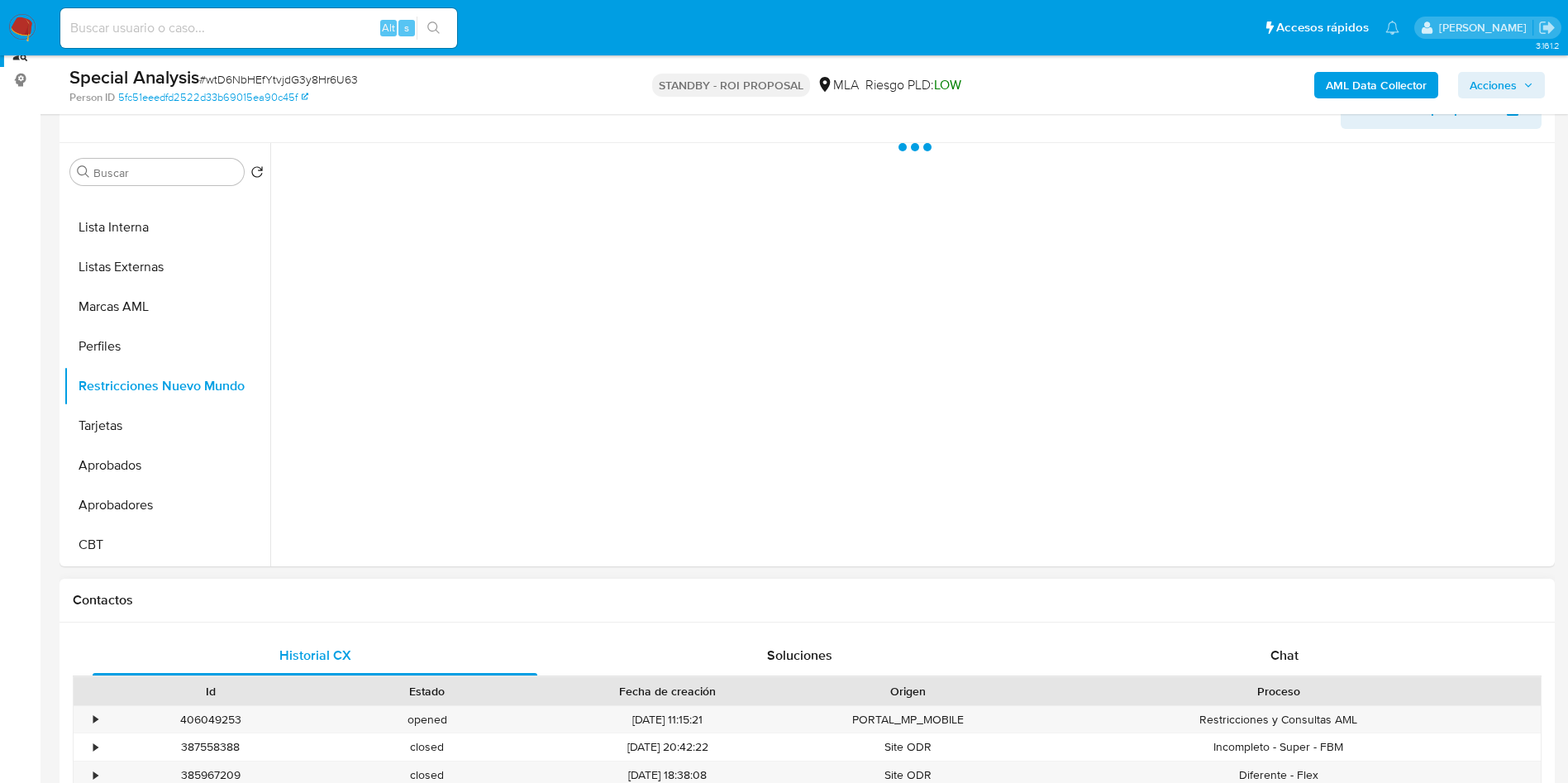
scroll to position [248, 0]
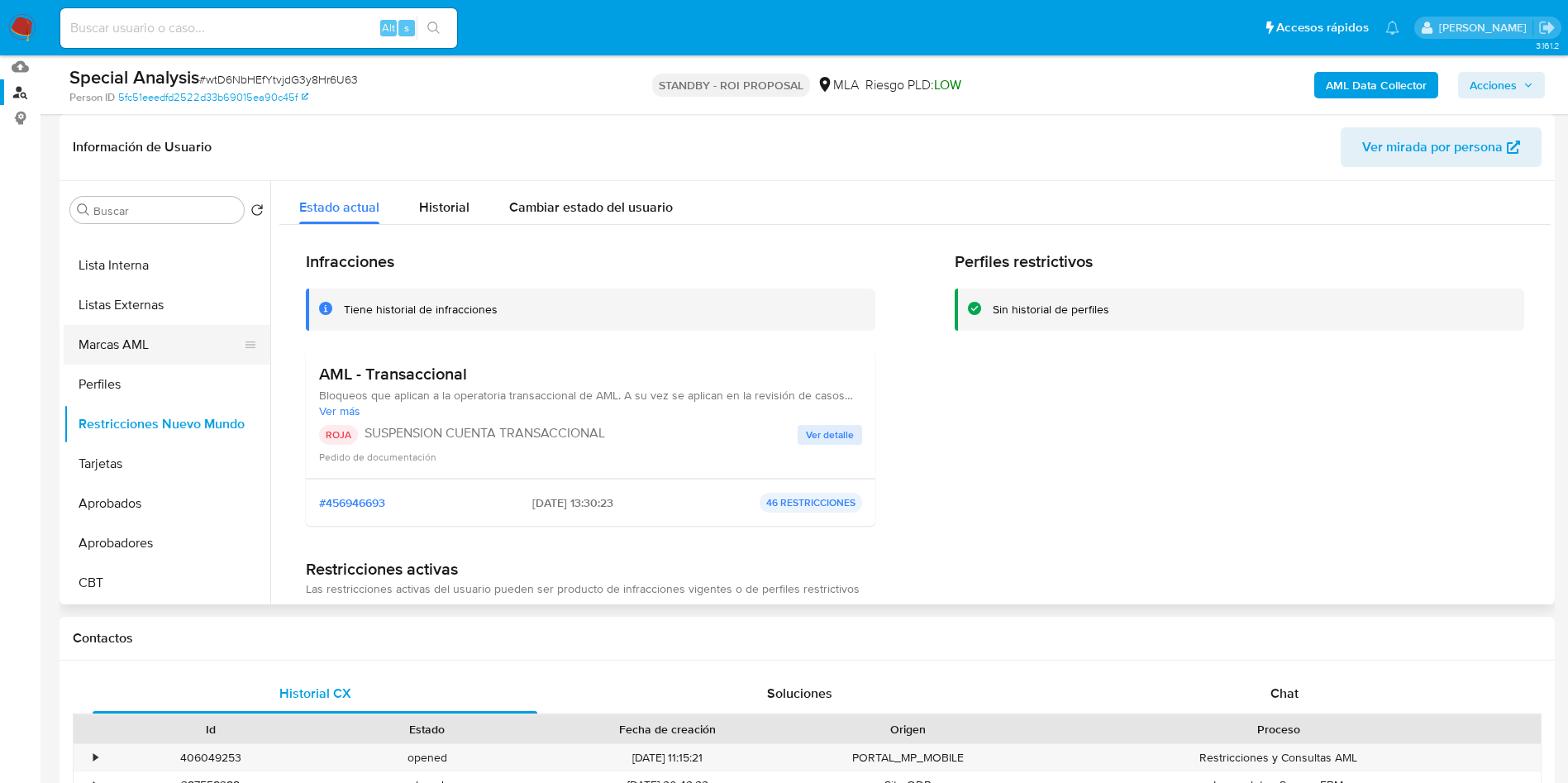
click at [165, 338] on button "Marcas AML" at bounding box center [161, 344] width 194 height 39
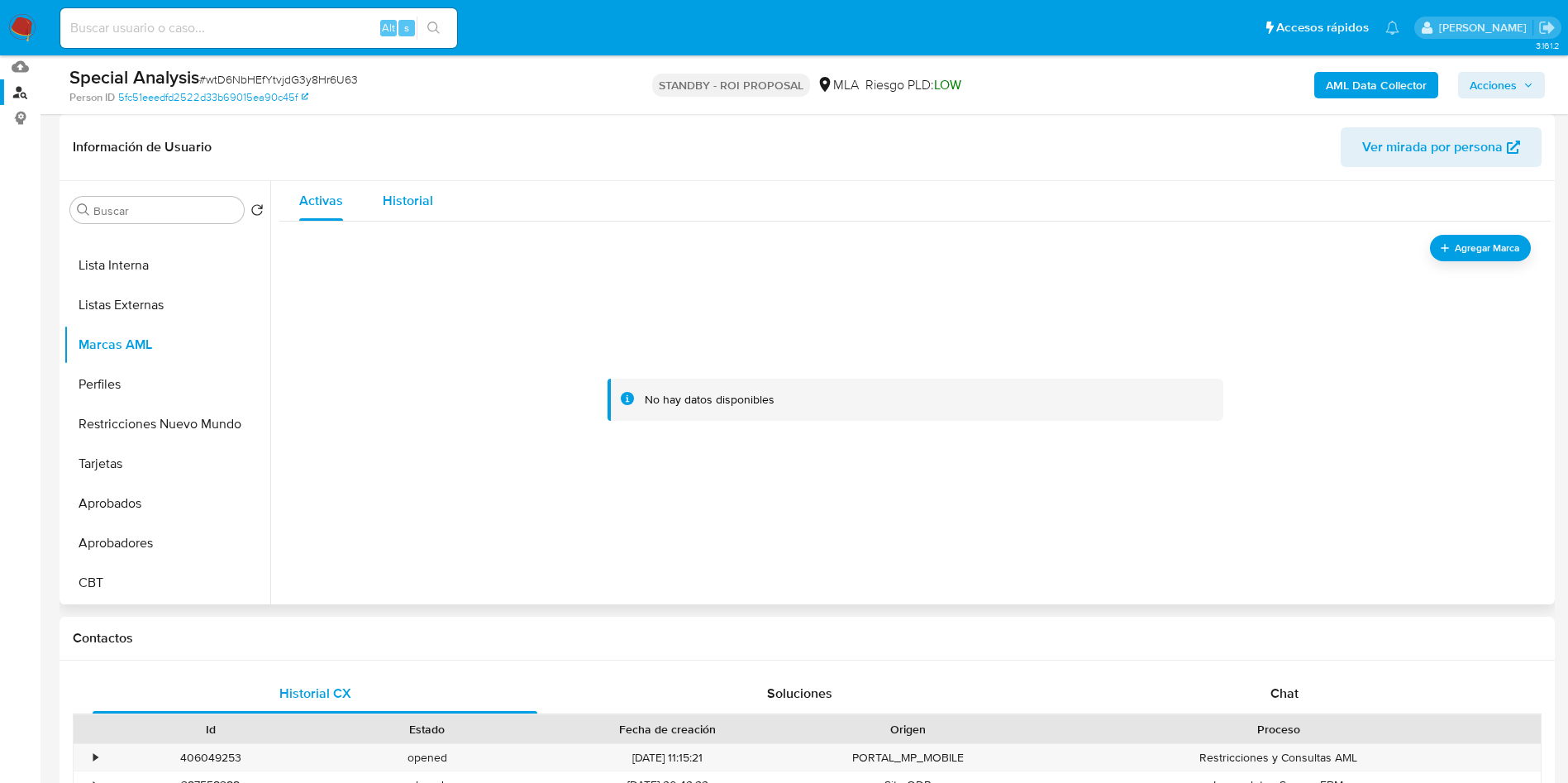
click at [426, 201] on span "Historial" at bounding box center [408, 200] width 50 height 19
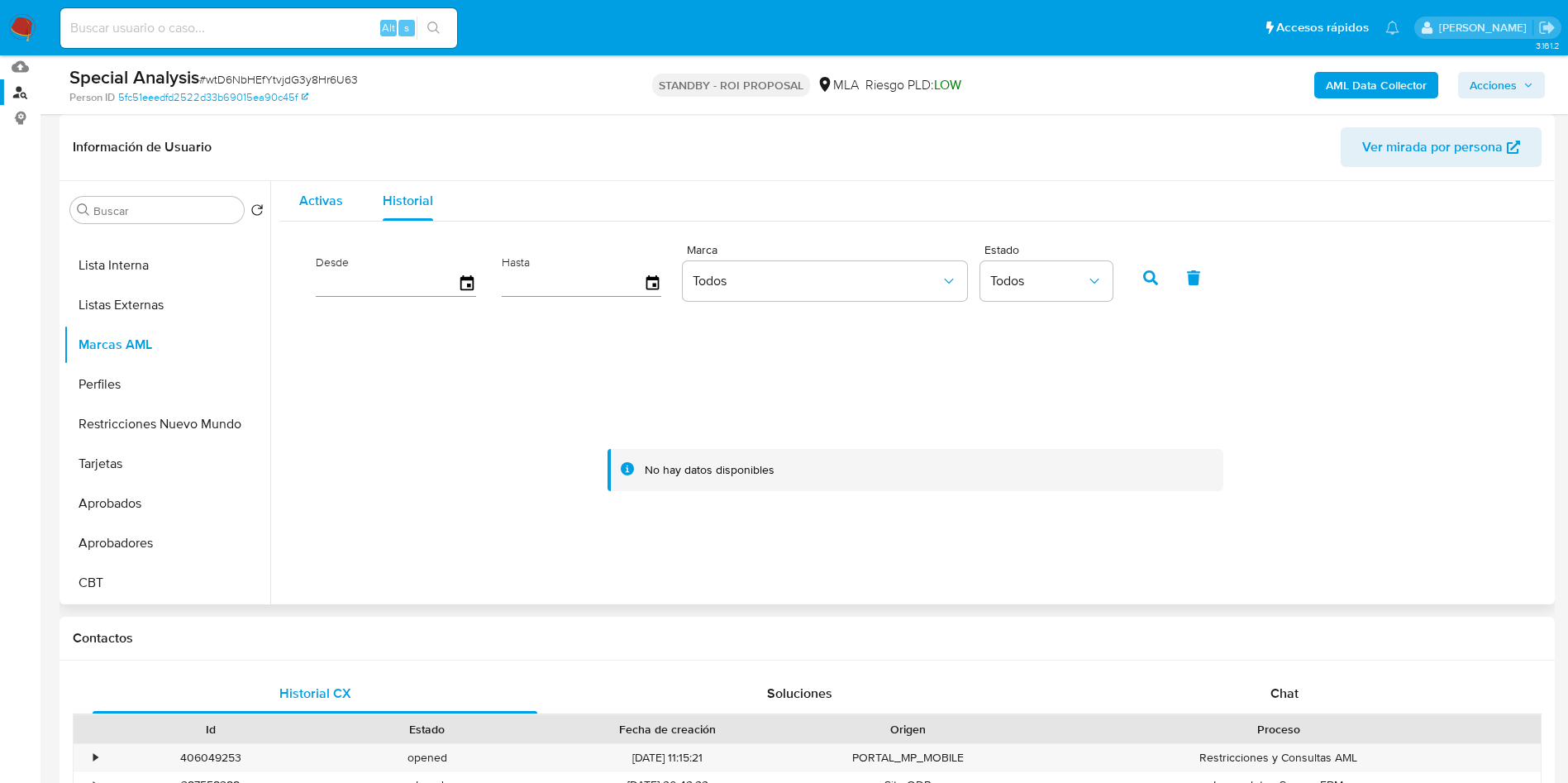
click at [322, 191] on span "Activas" at bounding box center [321, 200] width 44 height 19
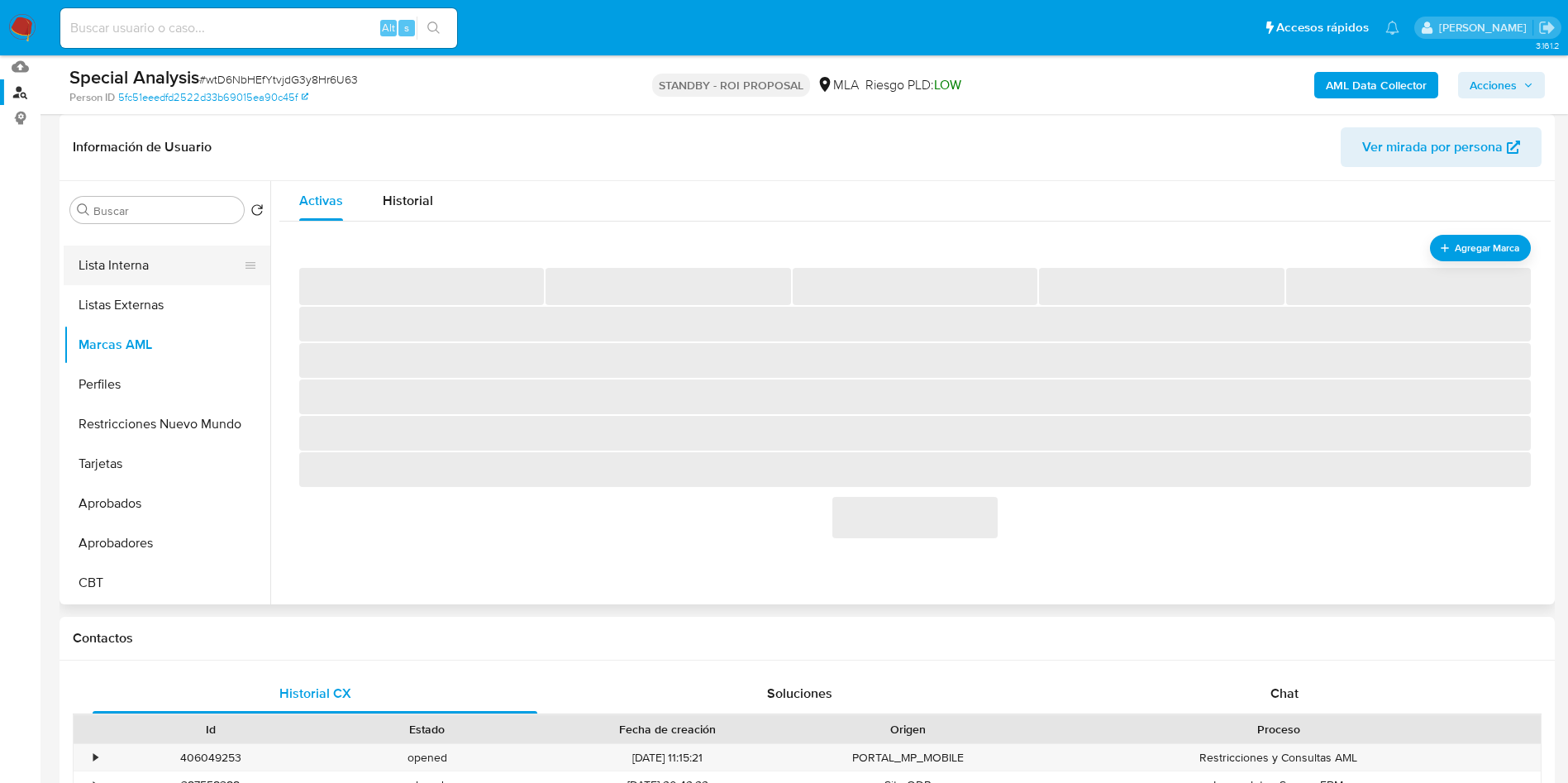
click at [163, 263] on button "Lista Interna" at bounding box center [161, 264] width 194 height 39
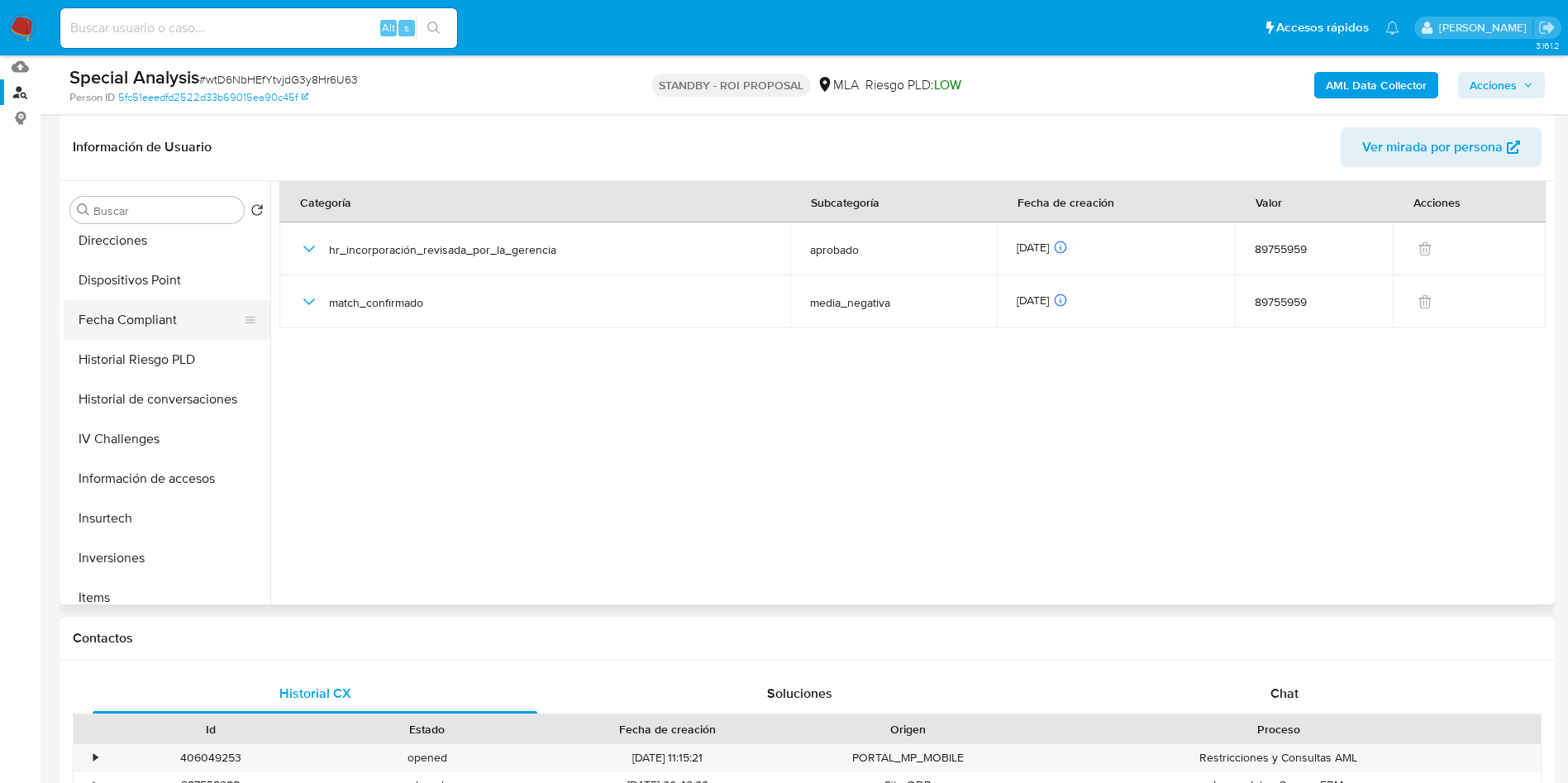
scroll to position [0, 0]
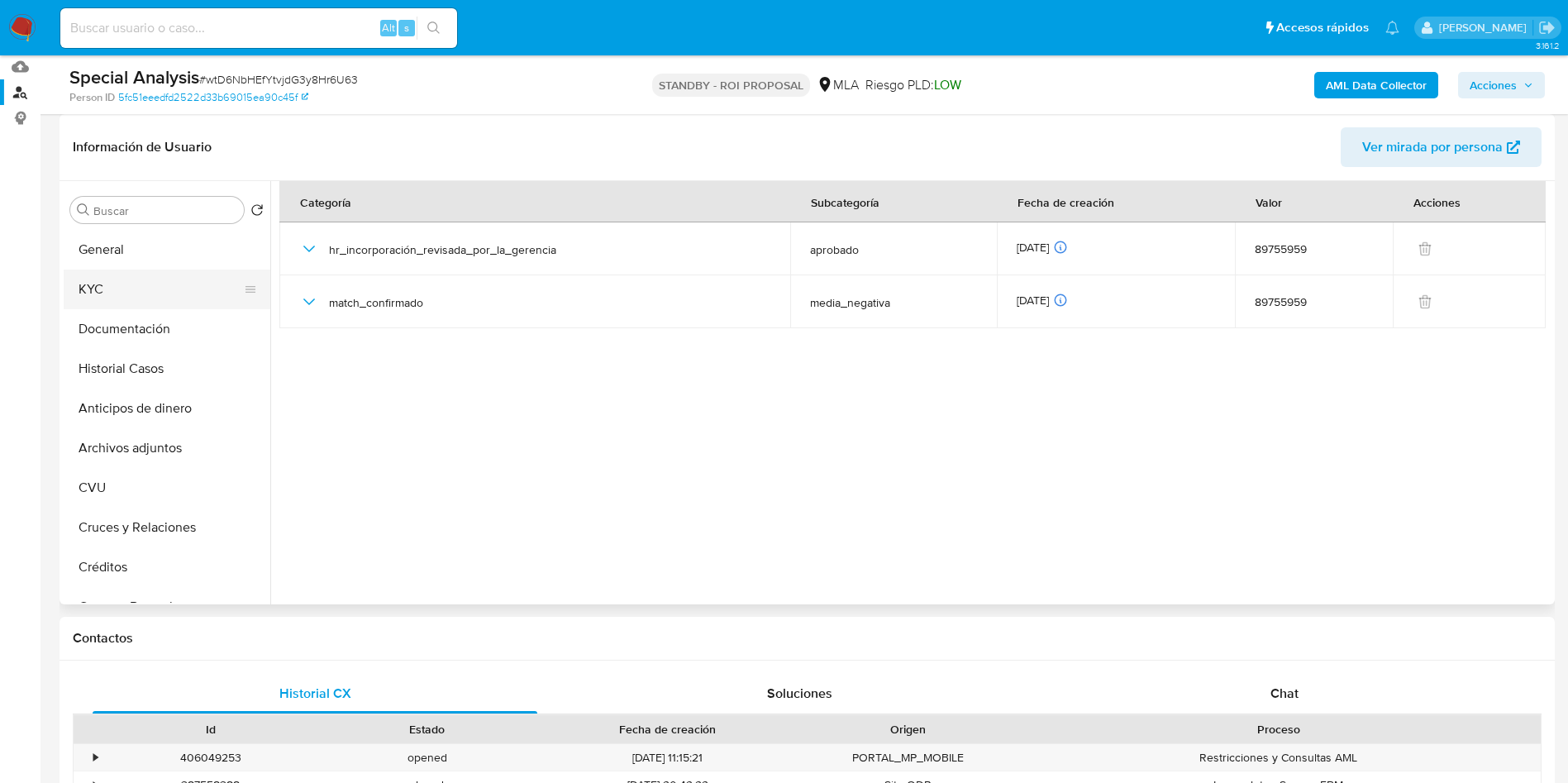
click at [157, 288] on button "KYC" at bounding box center [161, 289] width 194 height 39
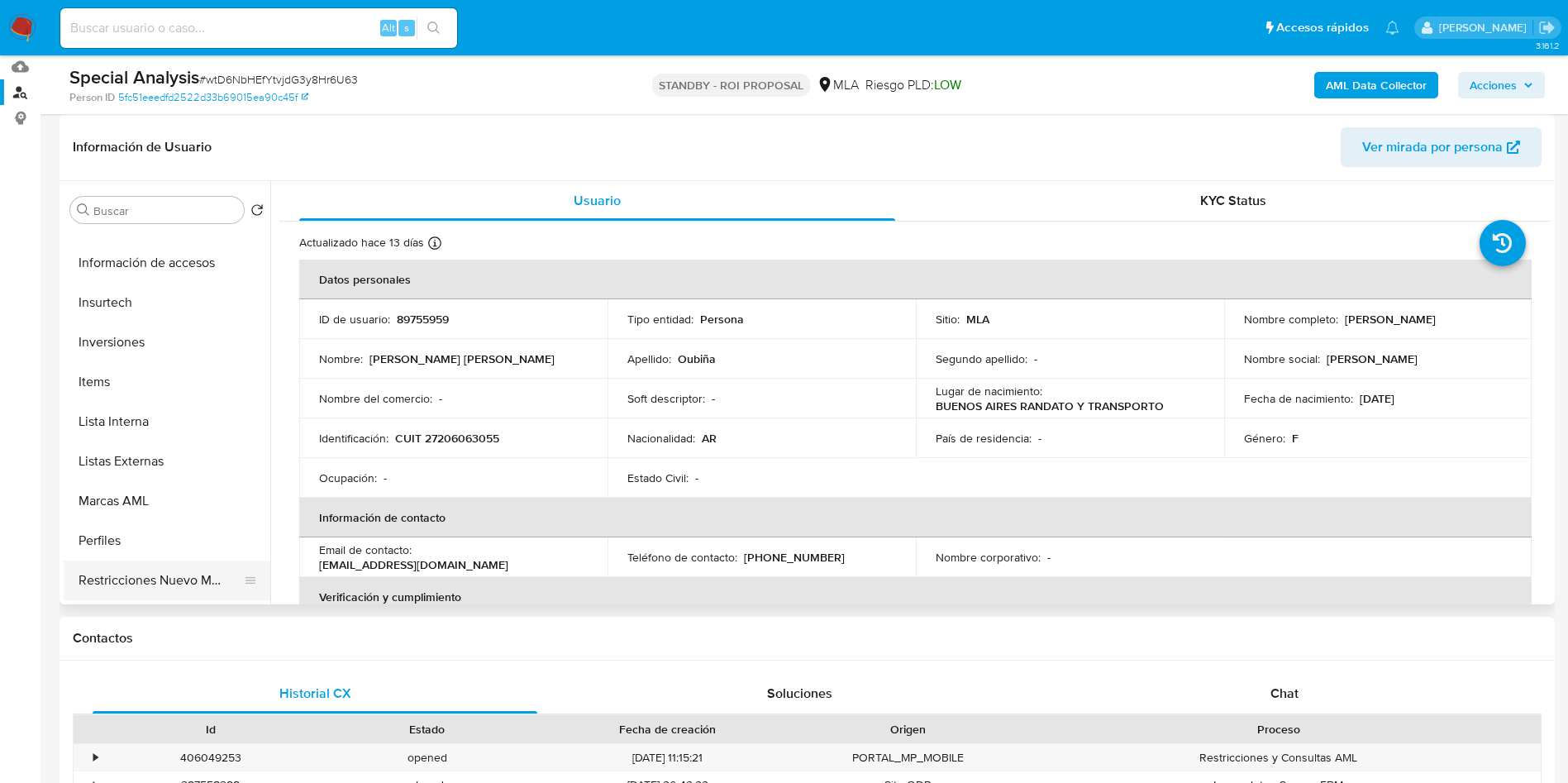
scroll to position [857, 0]
click at [173, 417] on button "Restricciones Nuevo Mundo" at bounding box center [161, 424] width 194 height 39
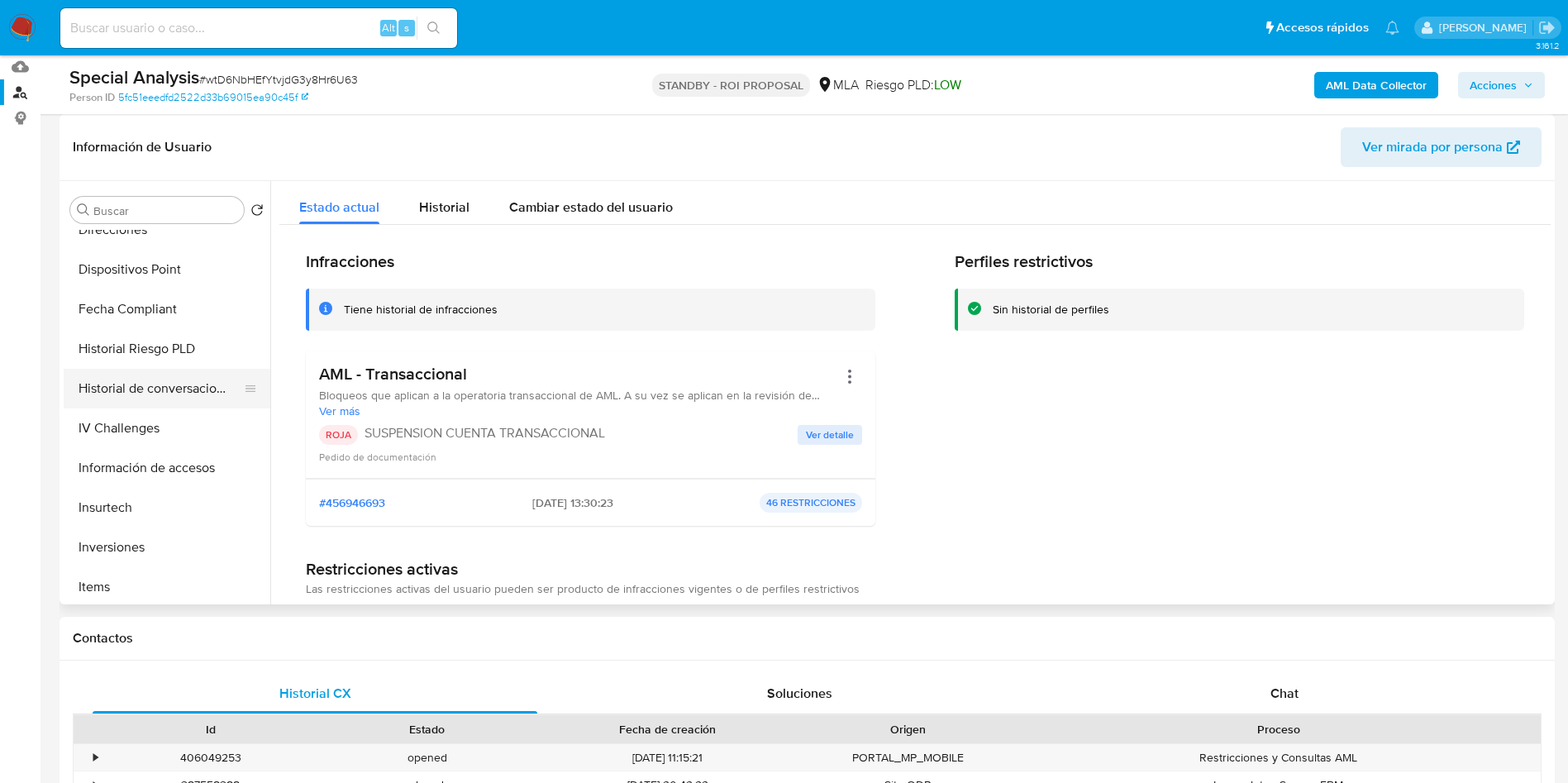
scroll to position [620, 0]
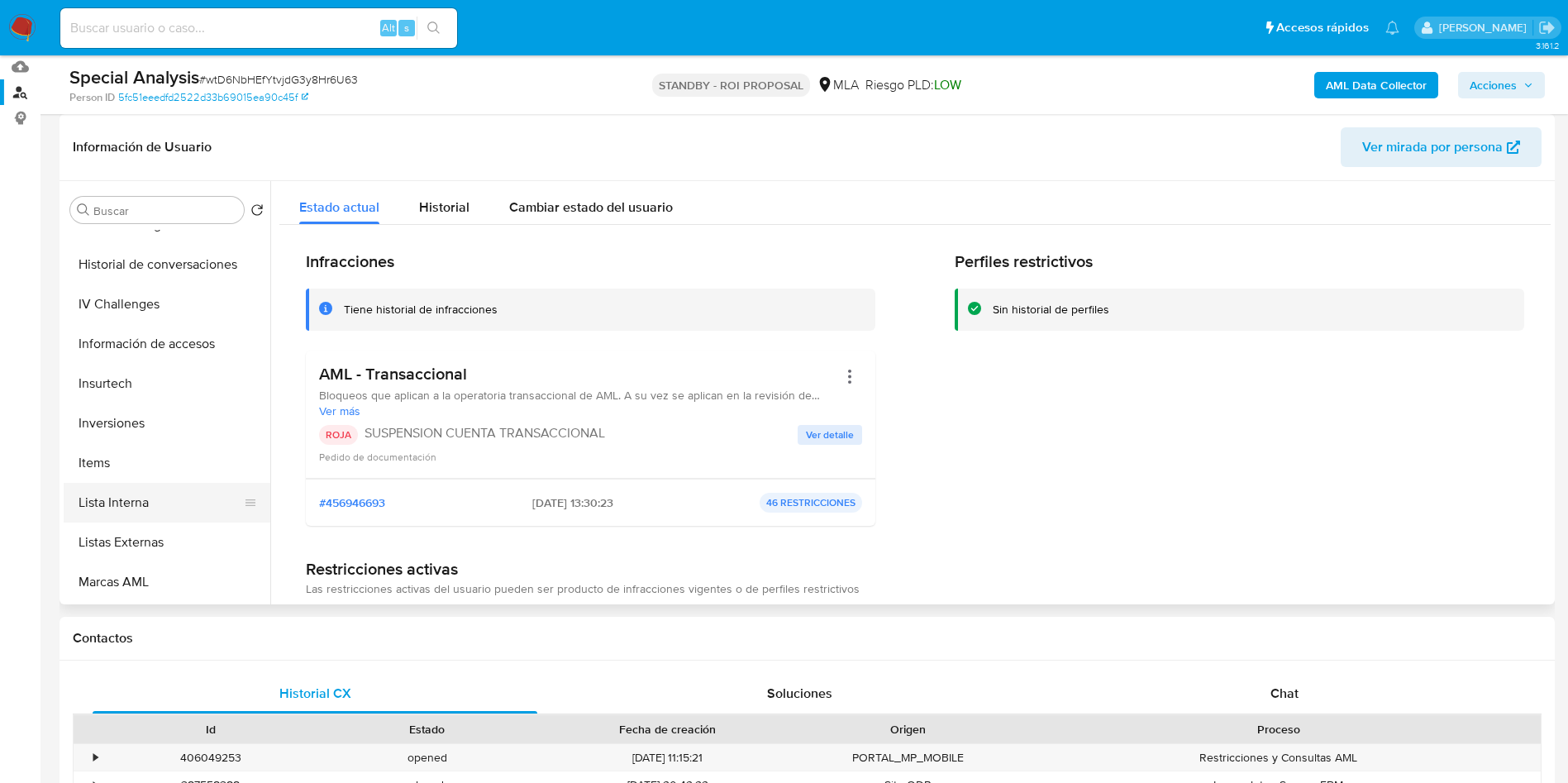
click at [121, 495] on button "Lista Interna" at bounding box center [161, 502] width 194 height 39
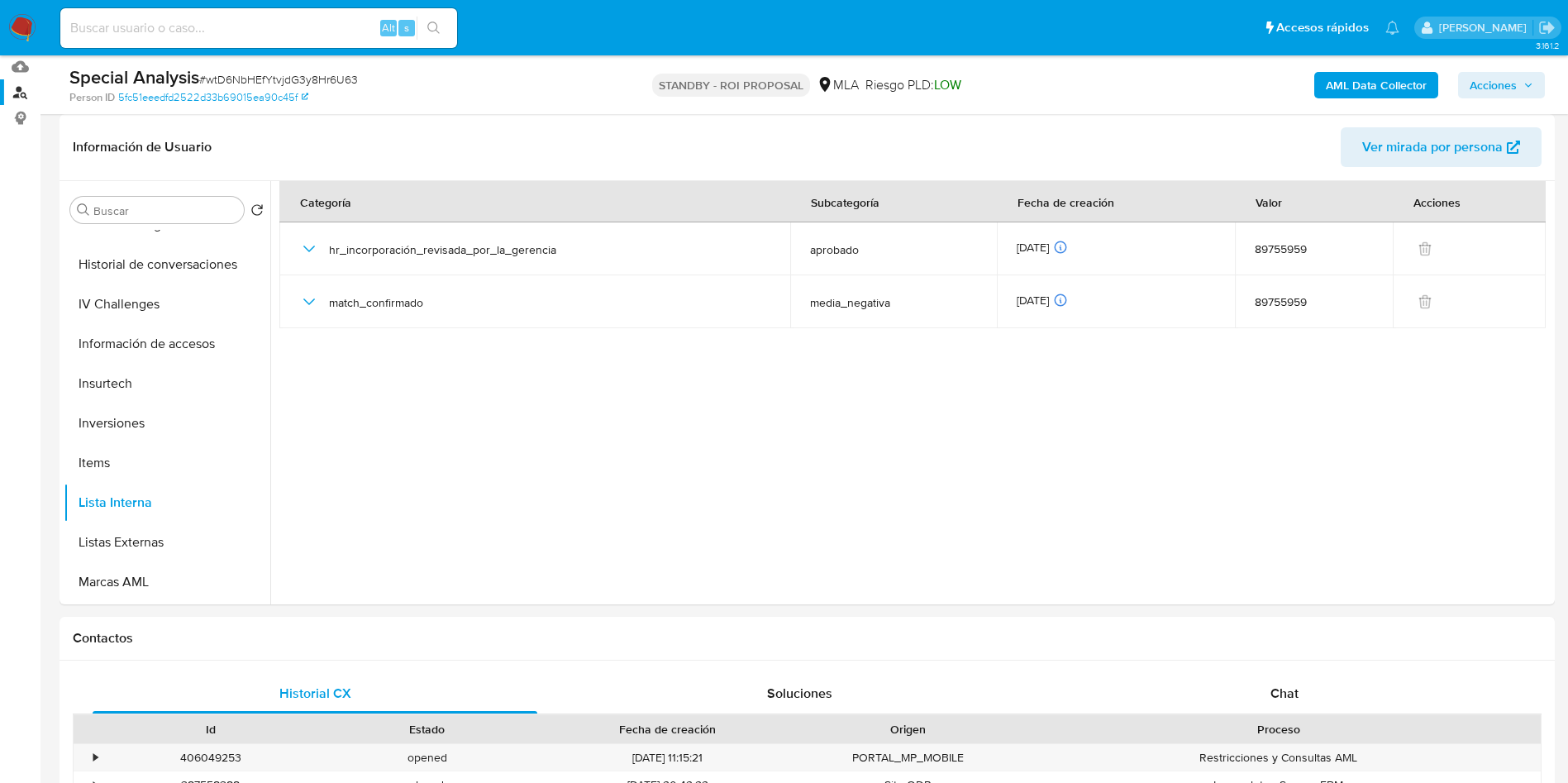
click at [313, 76] on span "# wtD6NbHEfYtvjdG3y8Hr6U63" at bounding box center [279, 80] width 159 height 16
copy span "wtD6NbHEfYtvjdG3y8Hr6U63"
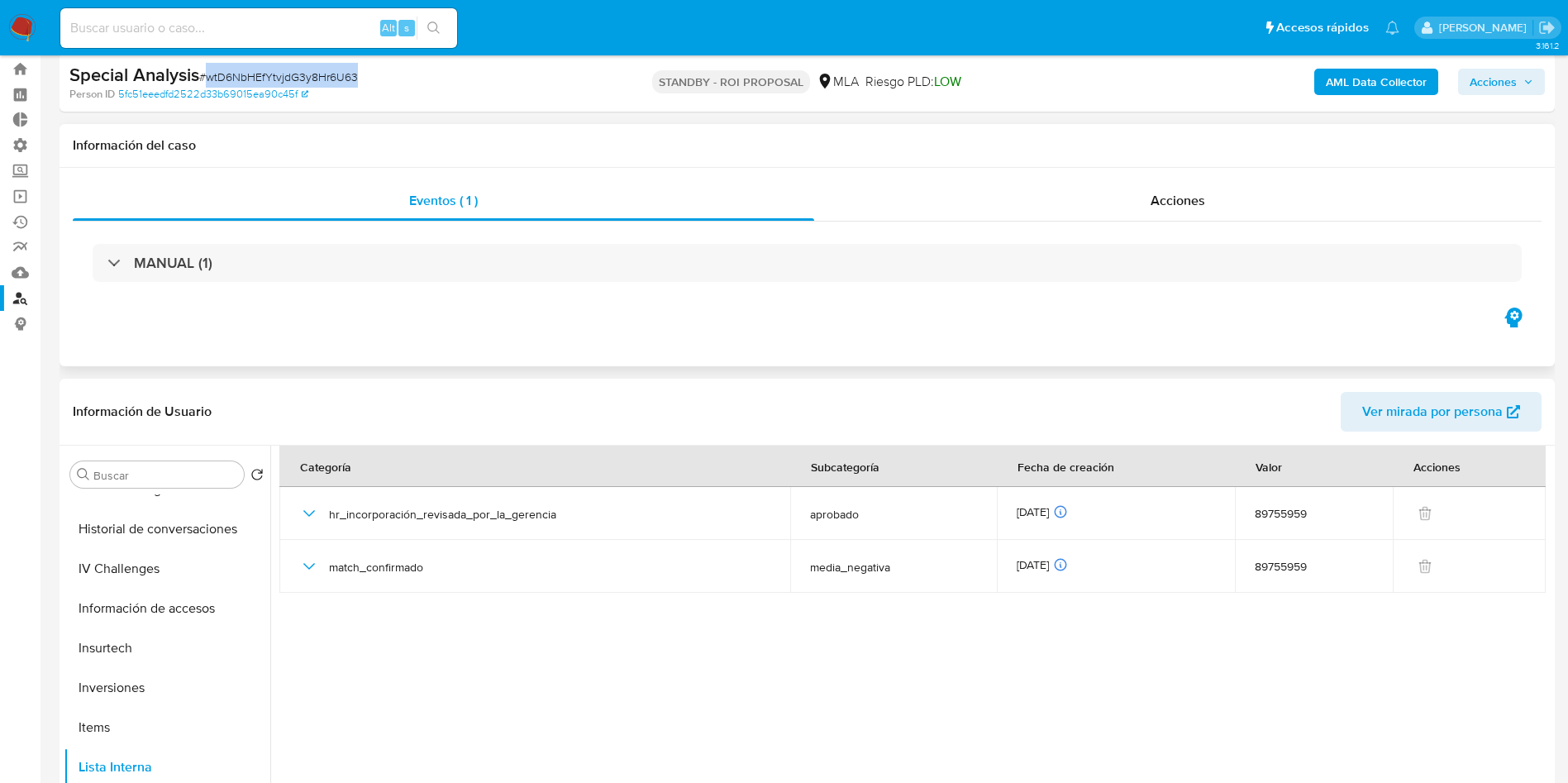
scroll to position [0, 0]
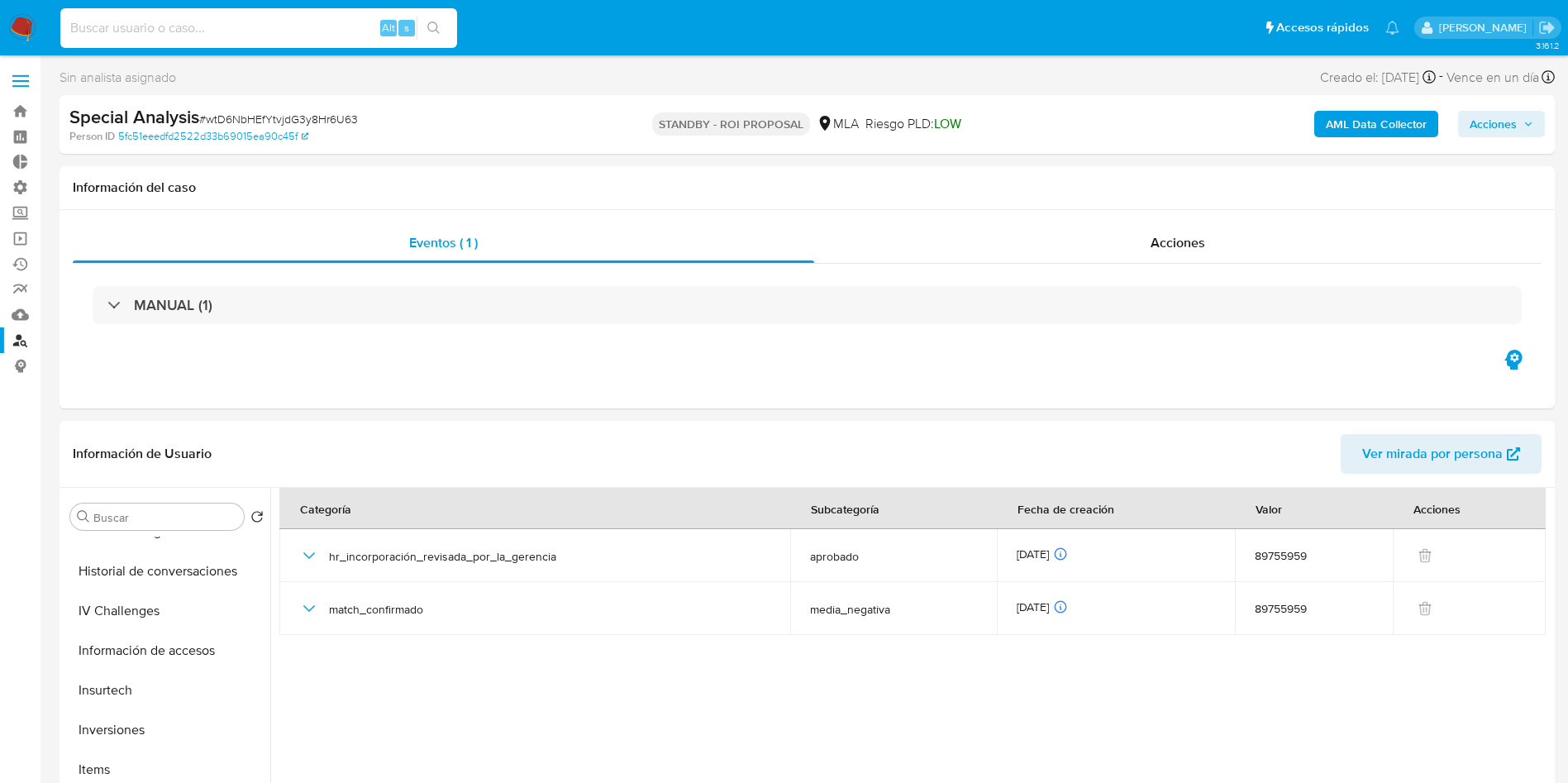
click at [189, 30] on input at bounding box center [259, 28] width 397 height 22
paste input "wtD6NbHEfYtvjdG3y8Hr6U63"
type input "wtD6NbHEfYtvjdG3y8Hr6U63"
click at [434, 19] on button "search-icon" at bounding box center [433, 27] width 34 height 23
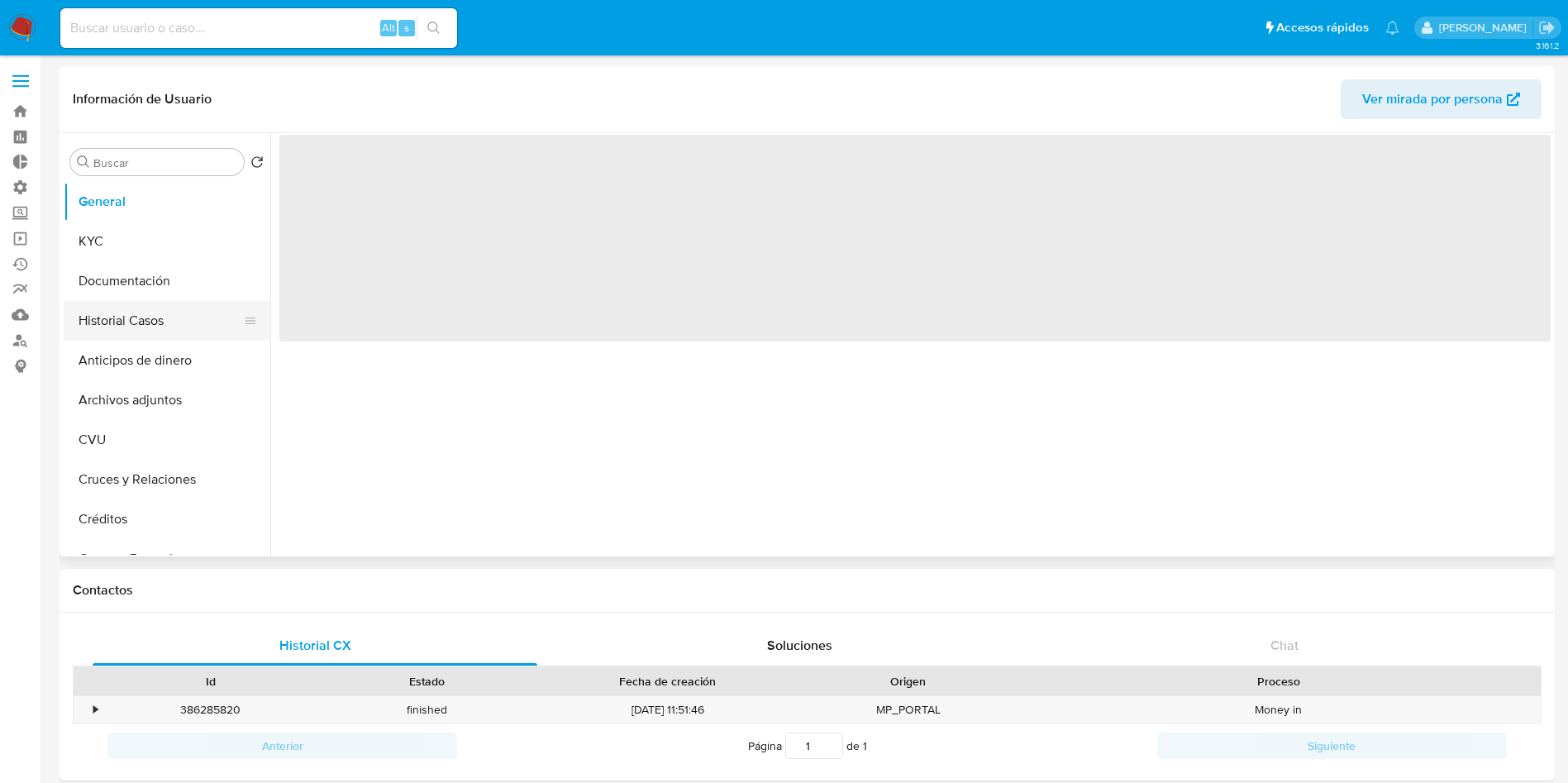
select select "10"
click at [145, 319] on button "Historial Casos" at bounding box center [161, 320] width 194 height 39
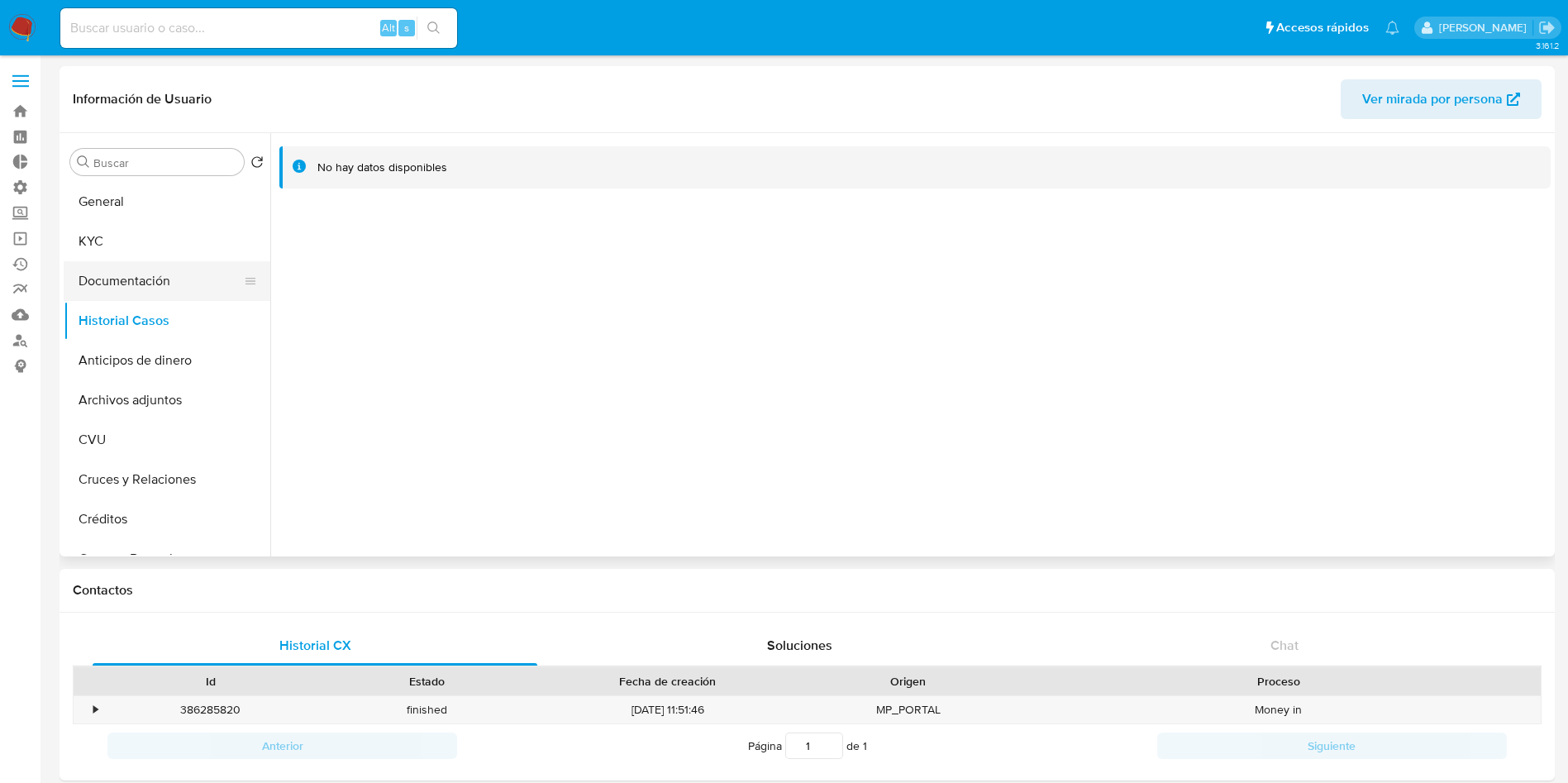
click at [151, 274] on button "Documentación" at bounding box center [161, 281] width 194 height 39
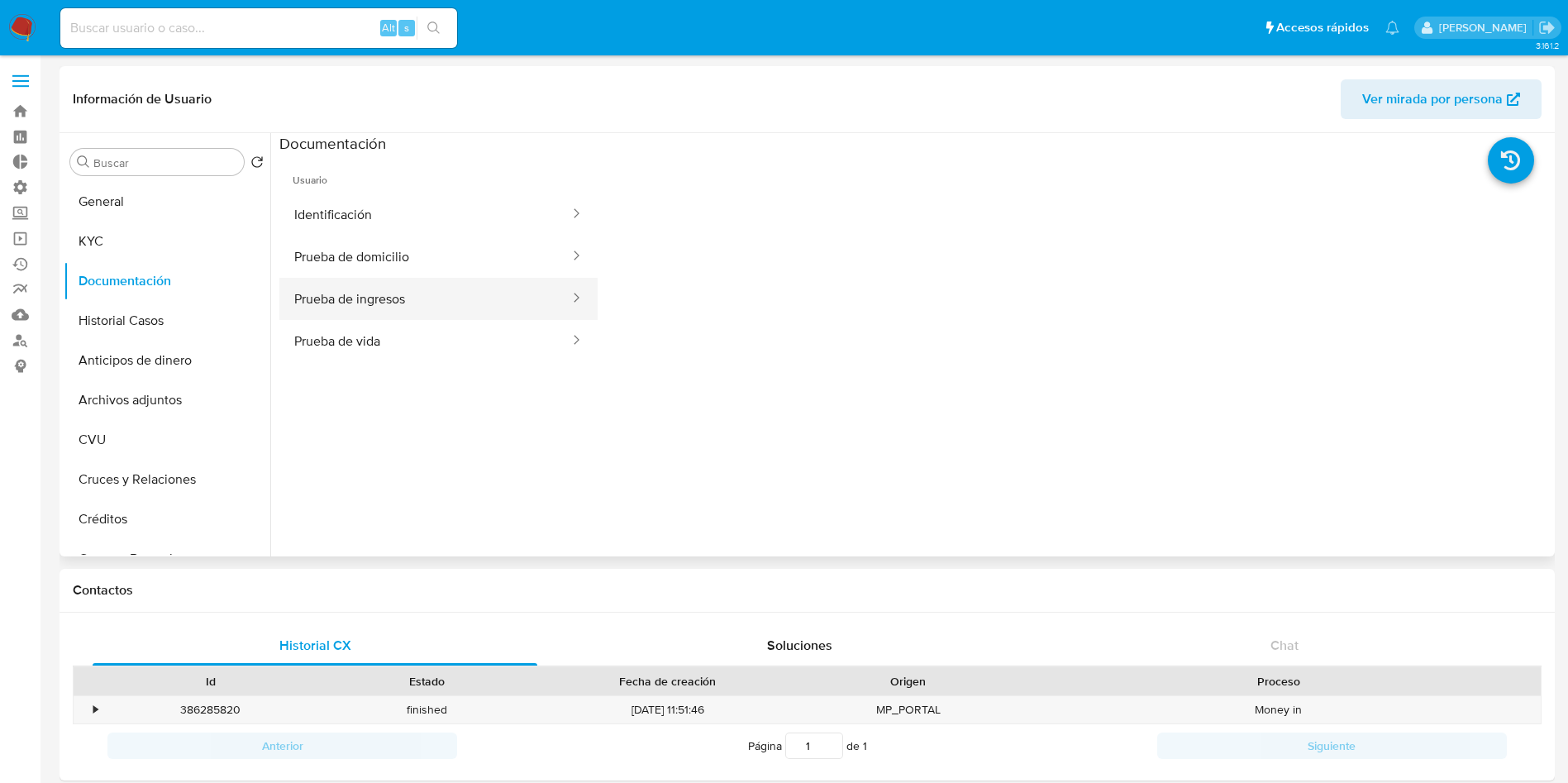
click at [385, 306] on button "Prueba de ingresos" at bounding box center [425, 299] width 292 height 42
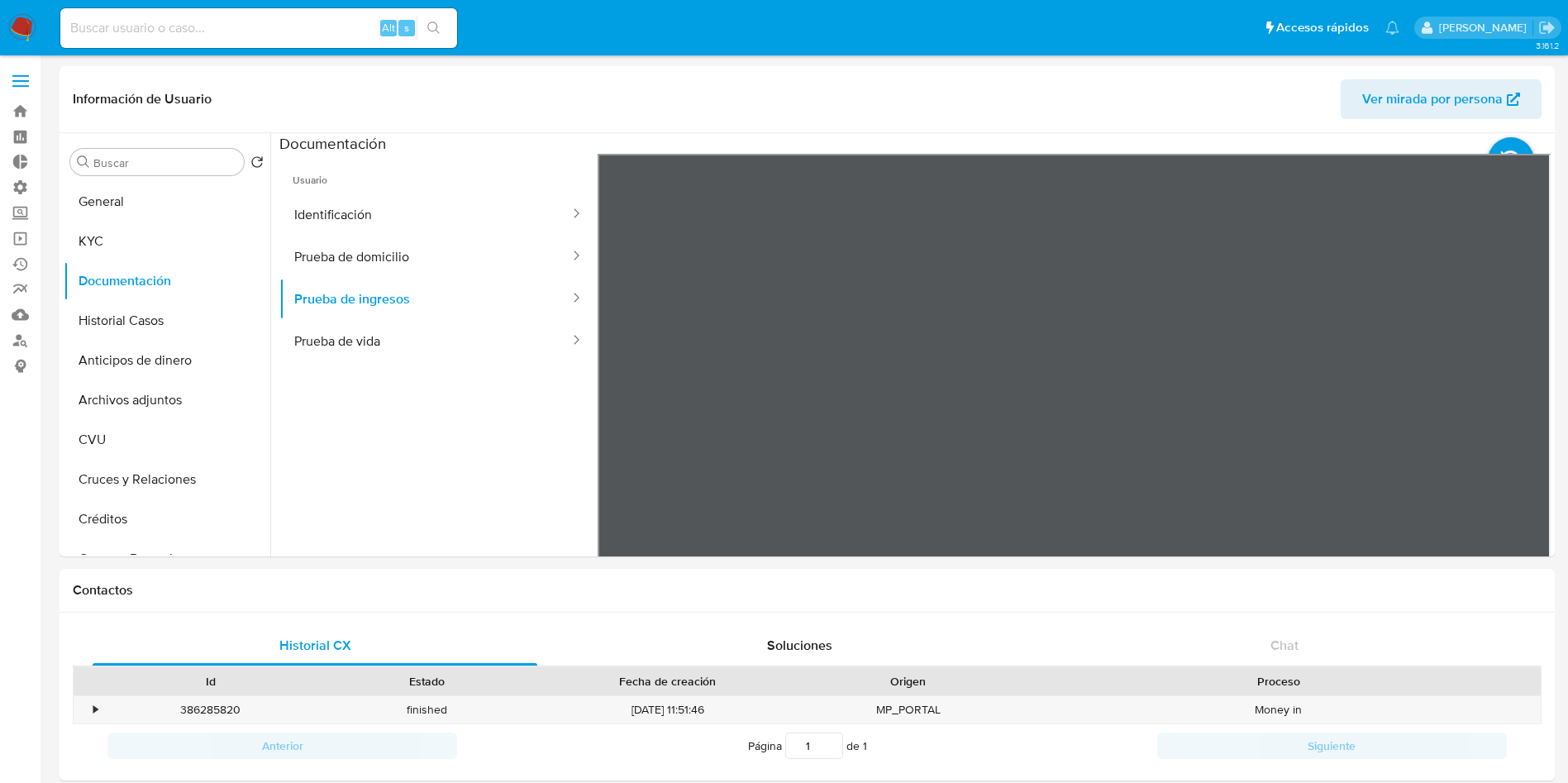
select select "10"
drag, startPoint x: 23, startPoint y: 238, endPoint x: 32, endPoint y: 238, distance: 9.0
click at [23, 238] on link "Operaciones masivas" at bounding box center [98, 239] width 197 height 26
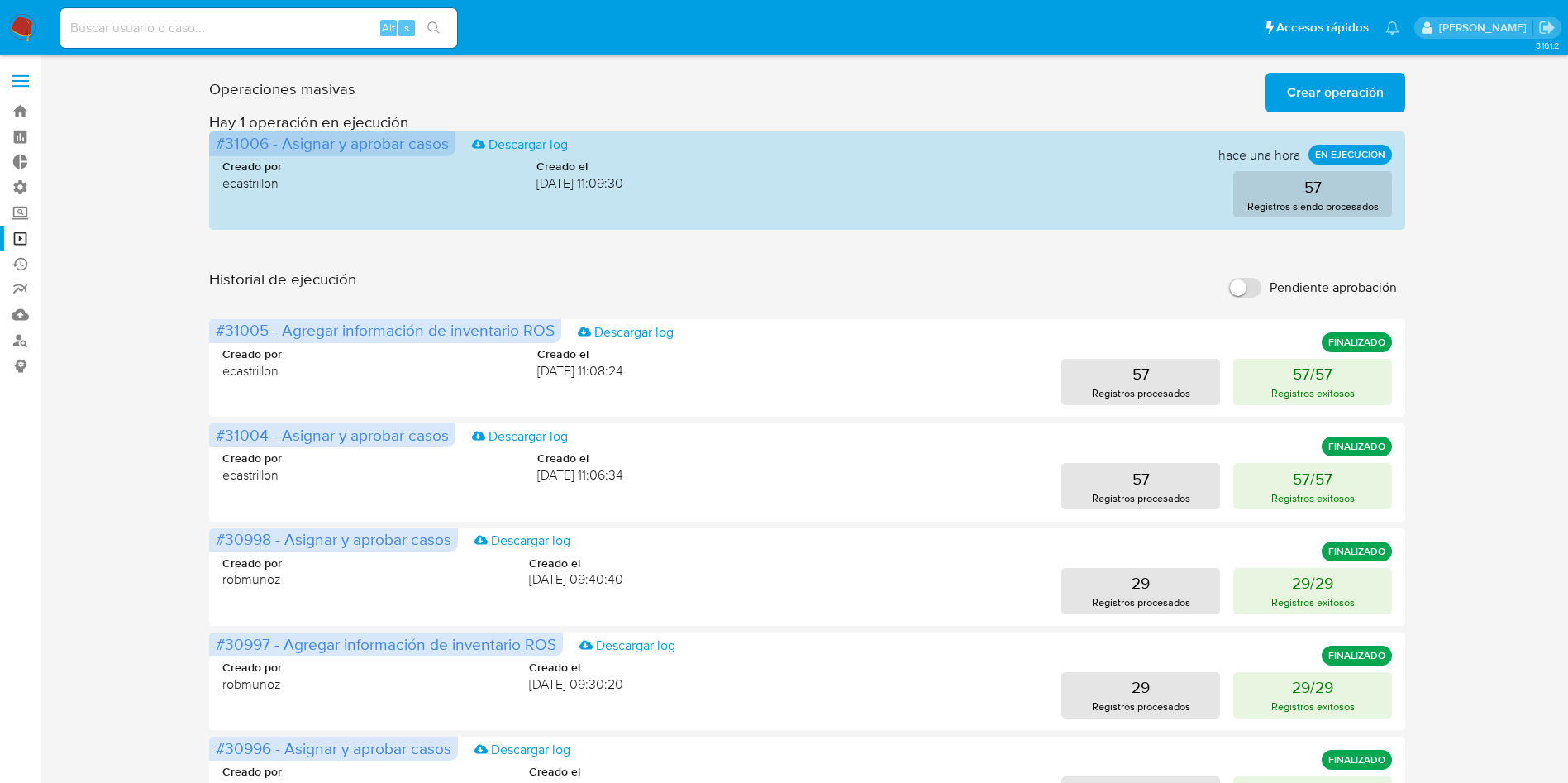
click at [1040, 274] on div "Historial de ejecución Pendiente aprobación" at bounding box center [807, 288] width 1196 height 37
click at [1173, 585] on button "29 Registros procesados" at bounding box center [1141, 591] width 159 height 47
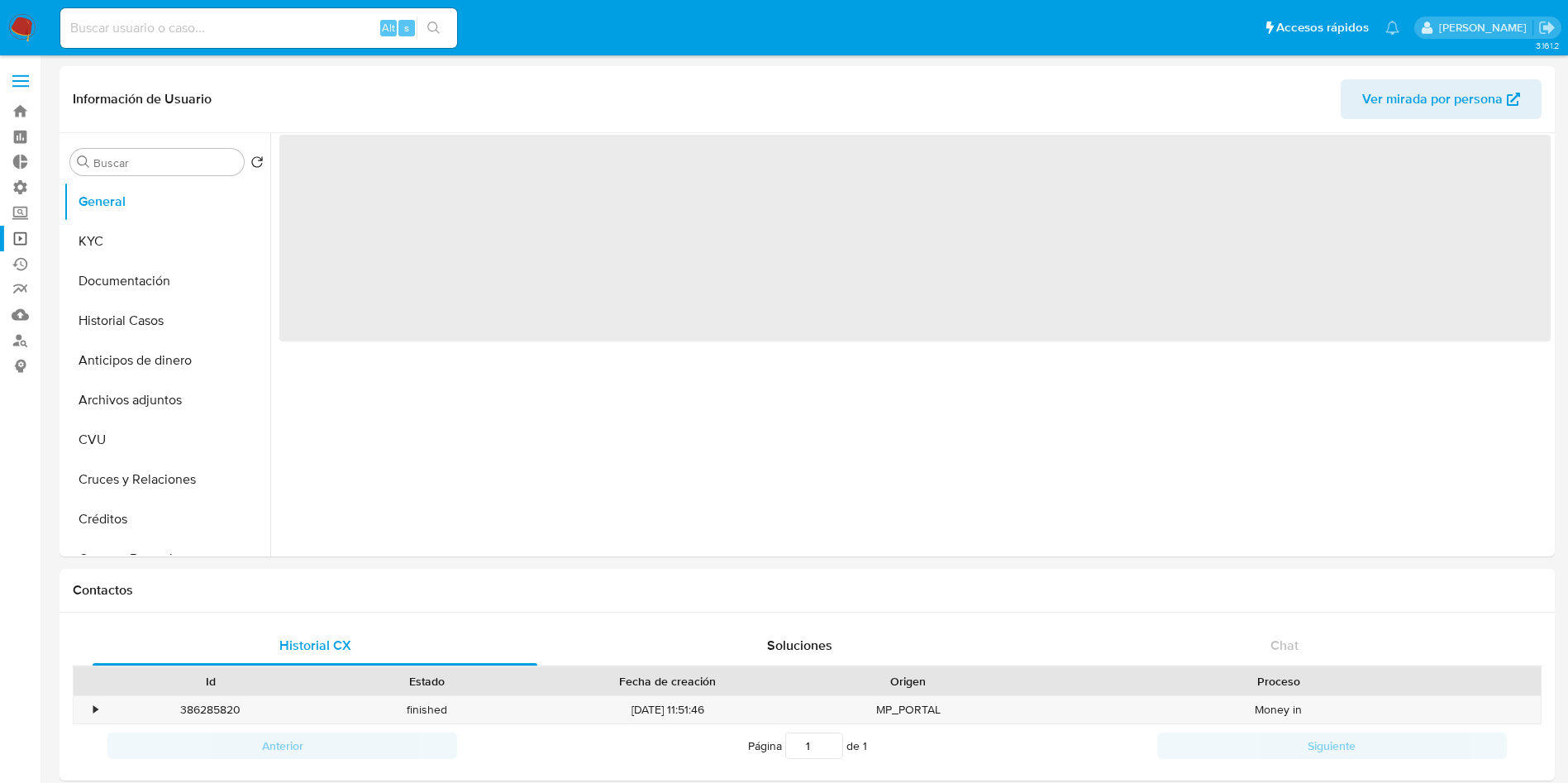
select select "10"
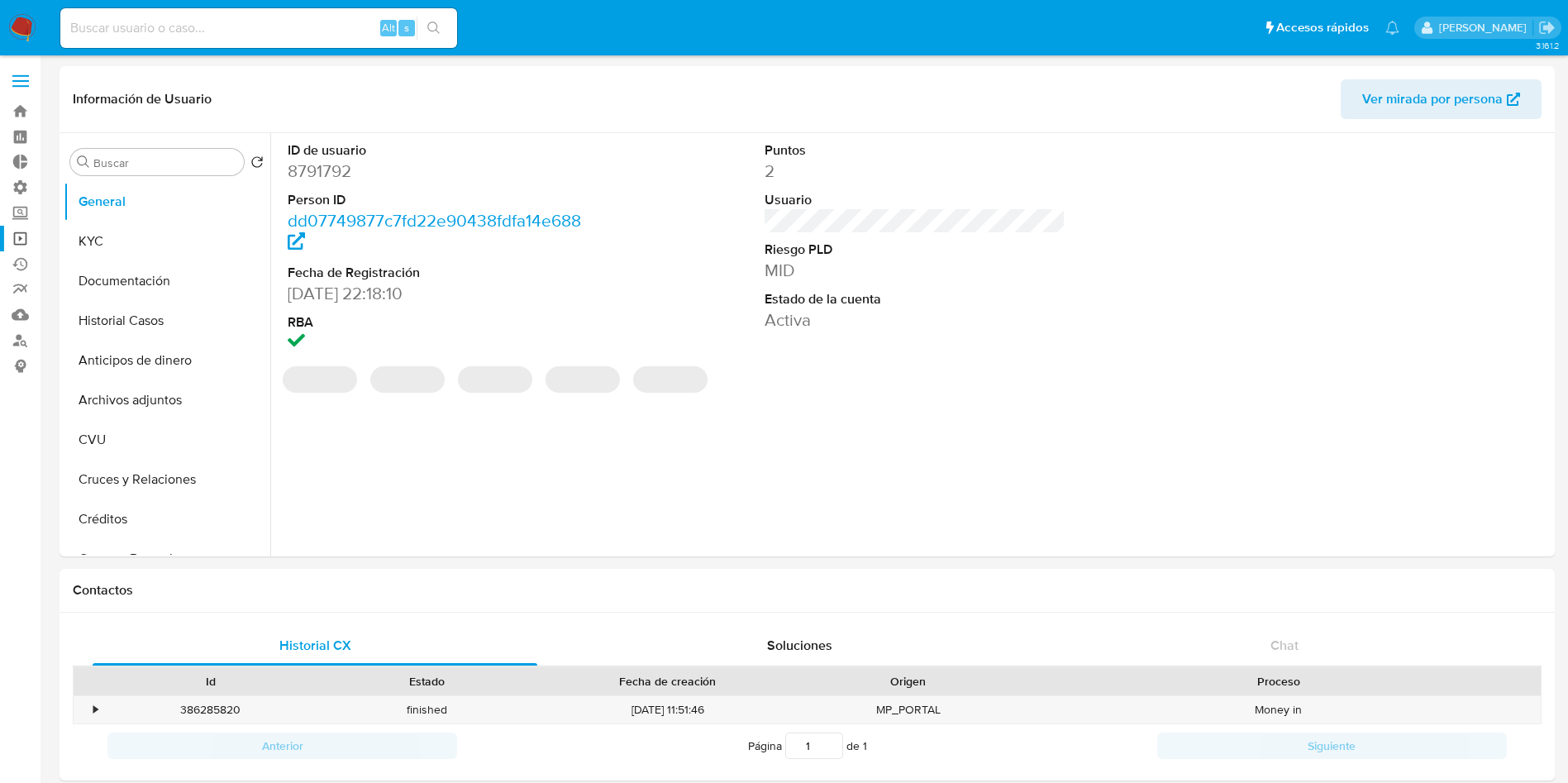
click at [19, 243] on link "Operaciones masivas" at bounding box center [98, 239] width 197 height 26
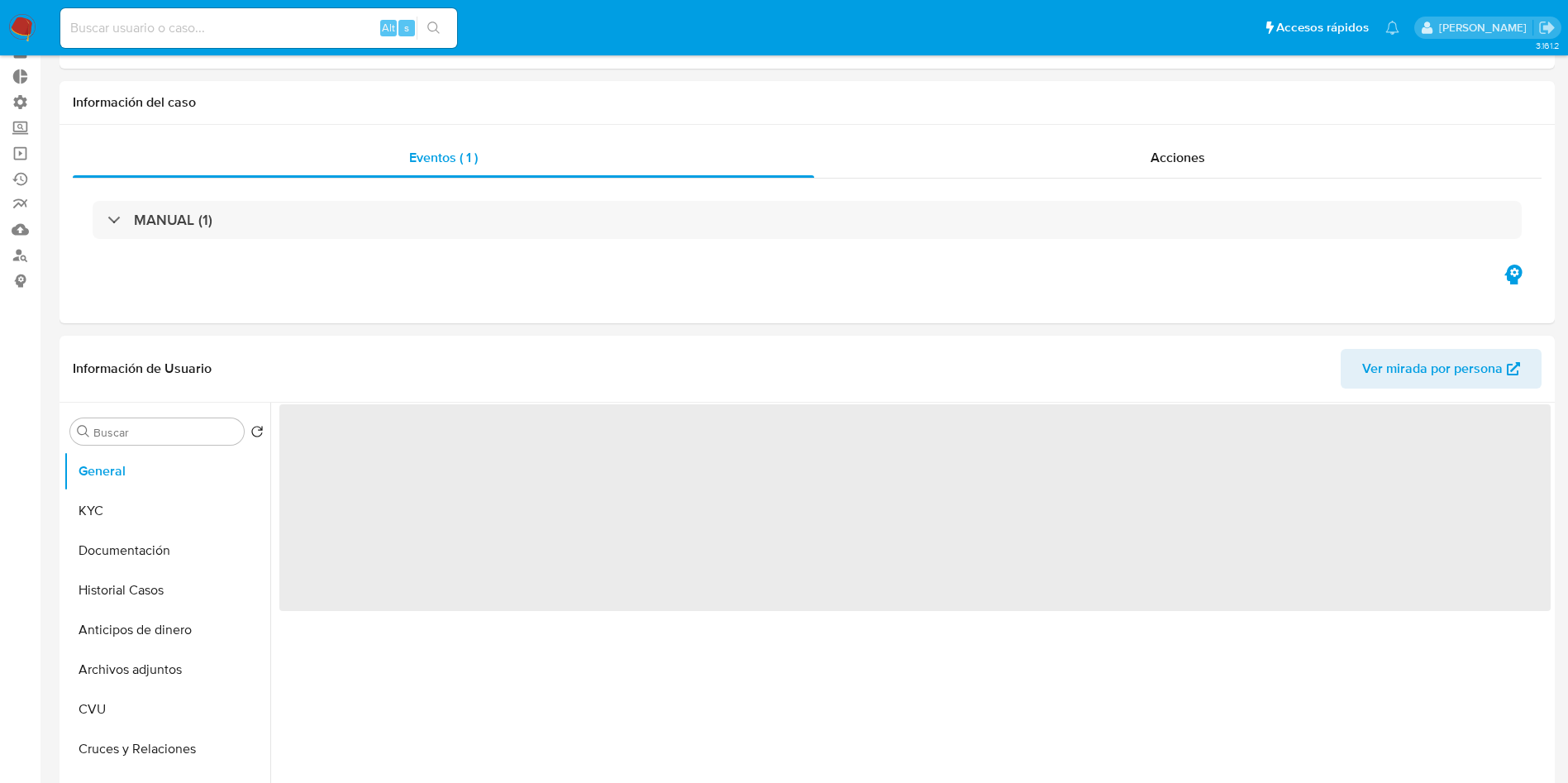
scroll to position [124, 0]
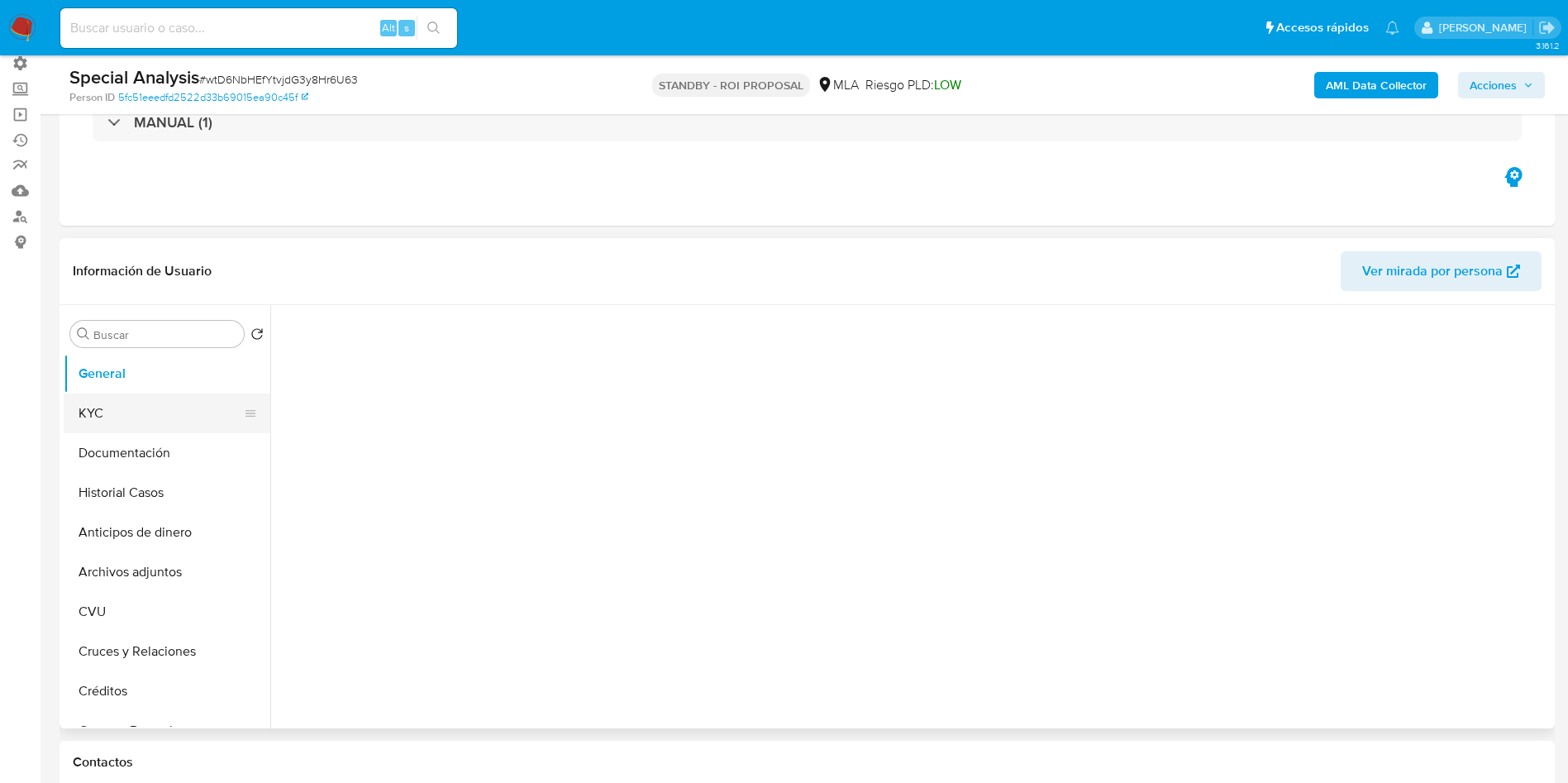
select select "10"
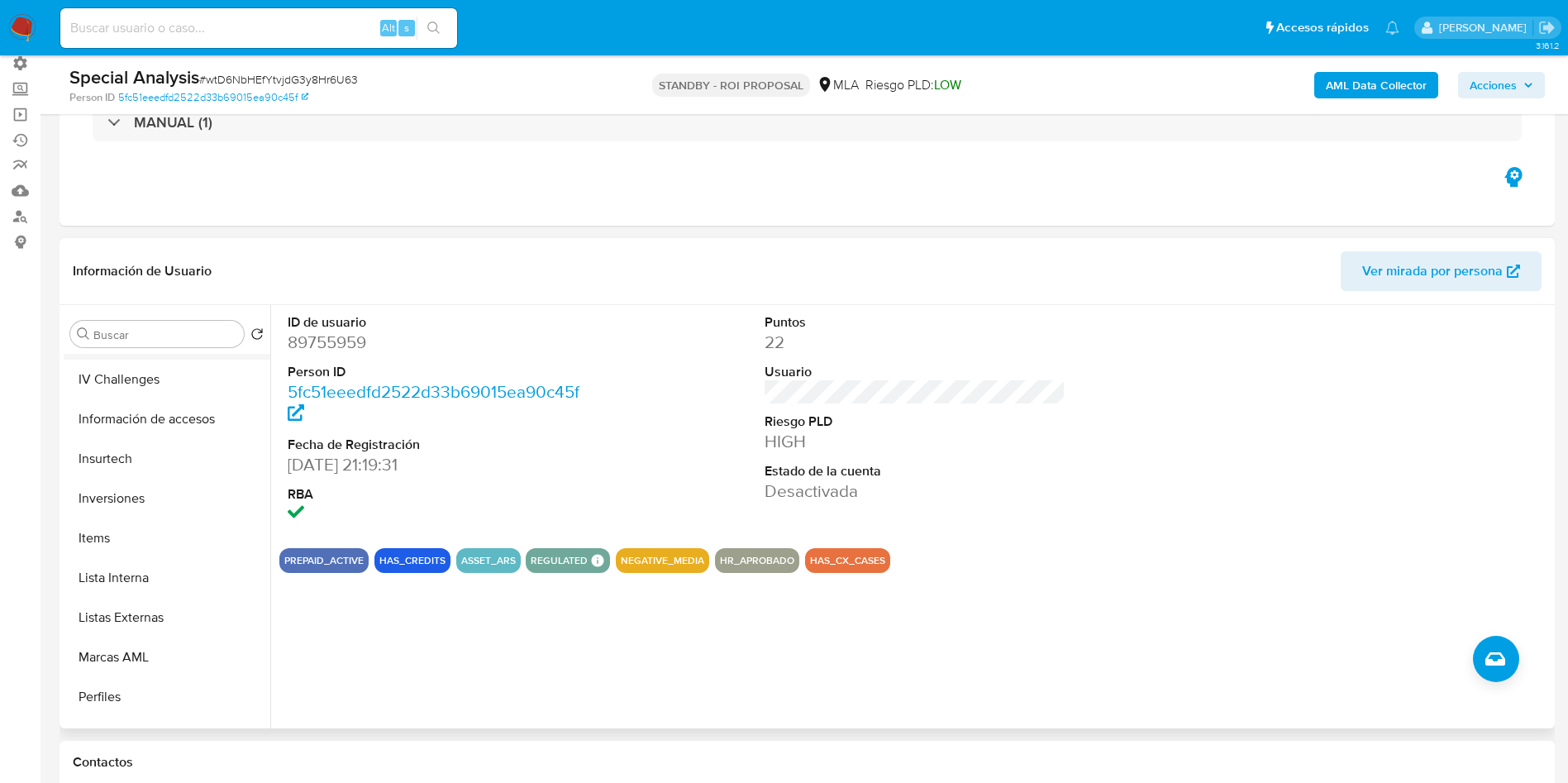
scroll to position [745, 0]
click at [141, 509] on button "Lista Interna" at bounding box center [161, 502] width 194 height 39
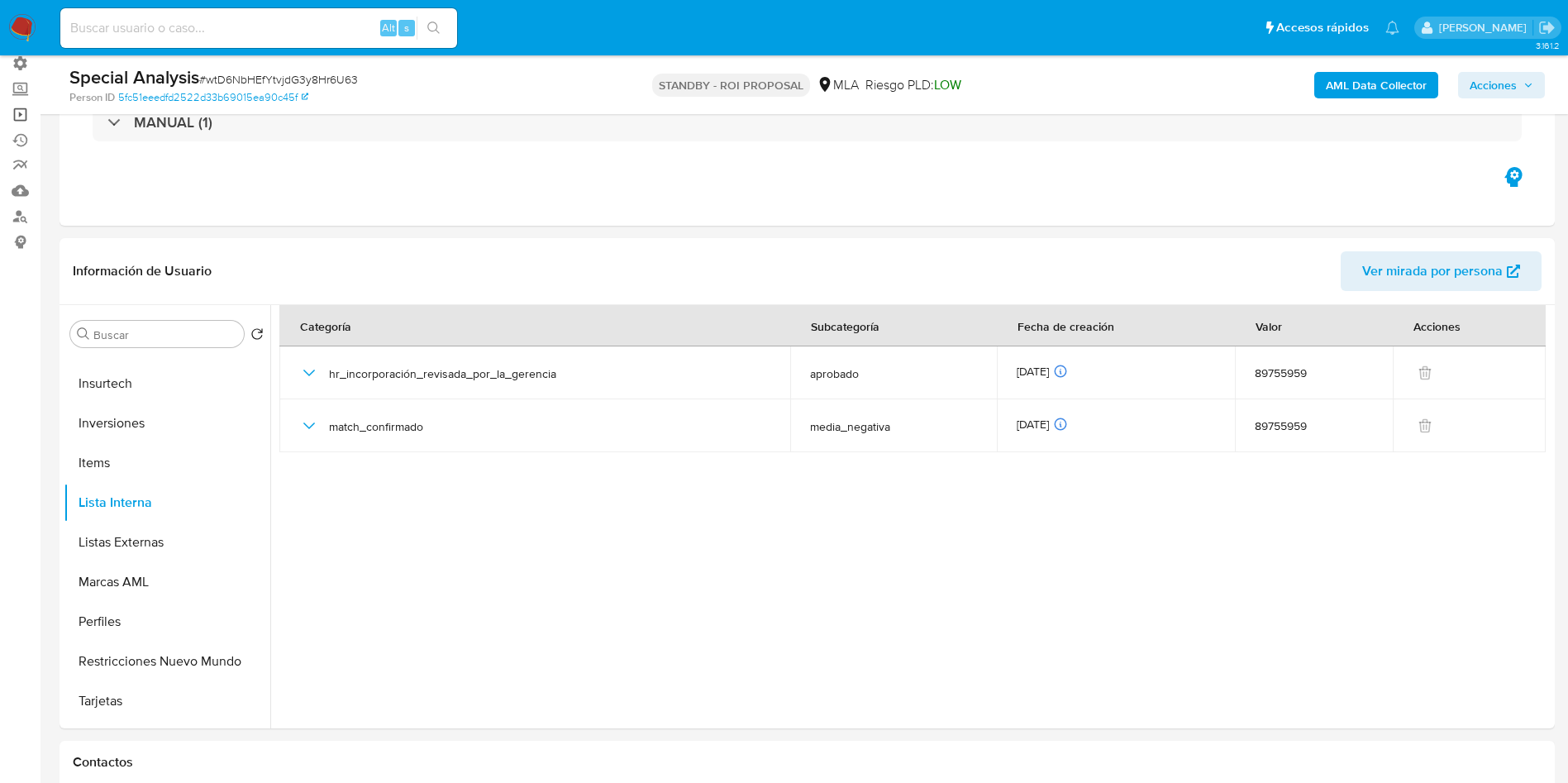
click at [15, 120] on link "Operaciones masivas" at bounding box center [98, 114] width 197 height 26
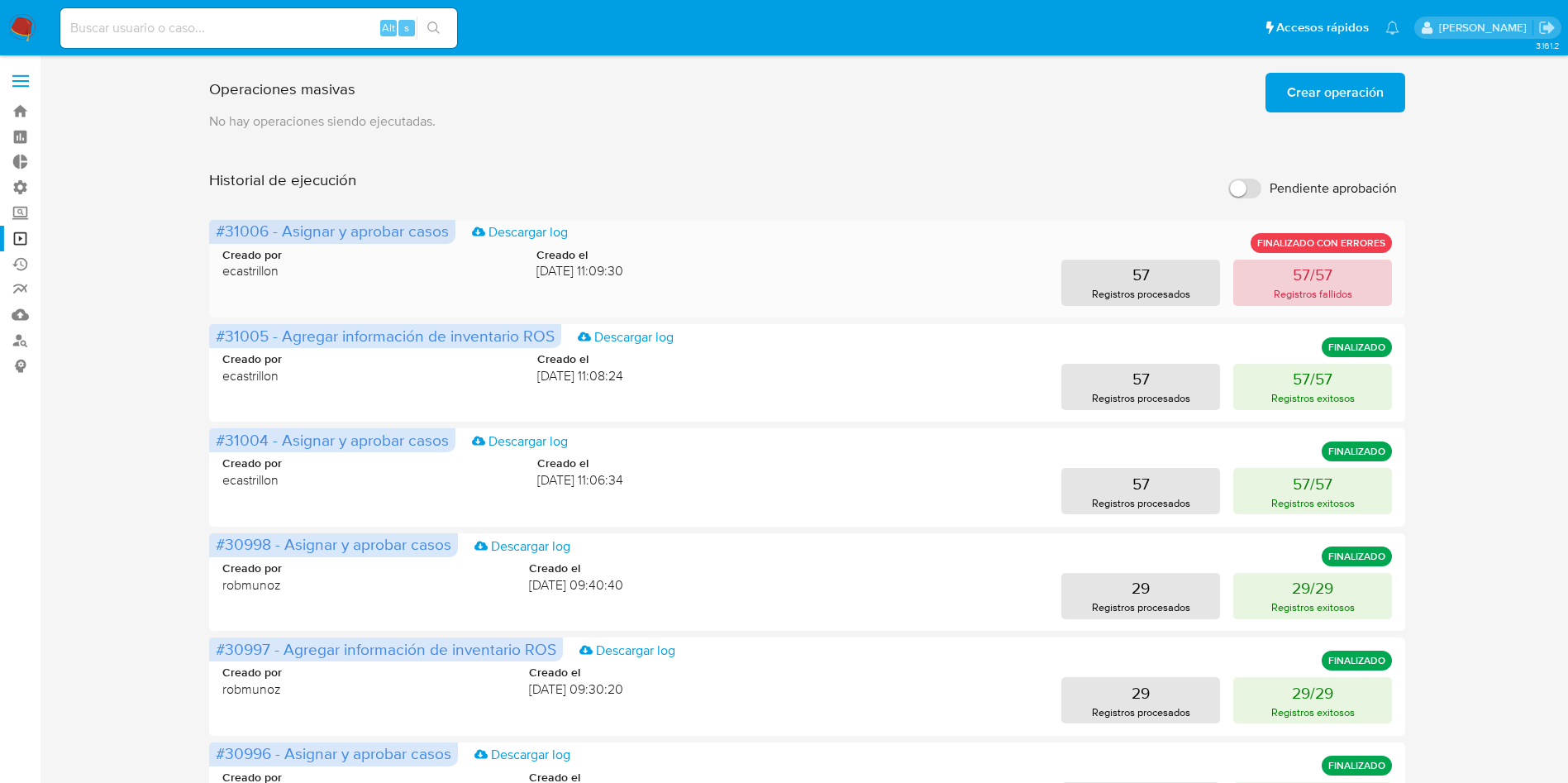
click at [1319, 292] on p "Registros fallidos" at bounding box center [1313, 294] width 79 height 16
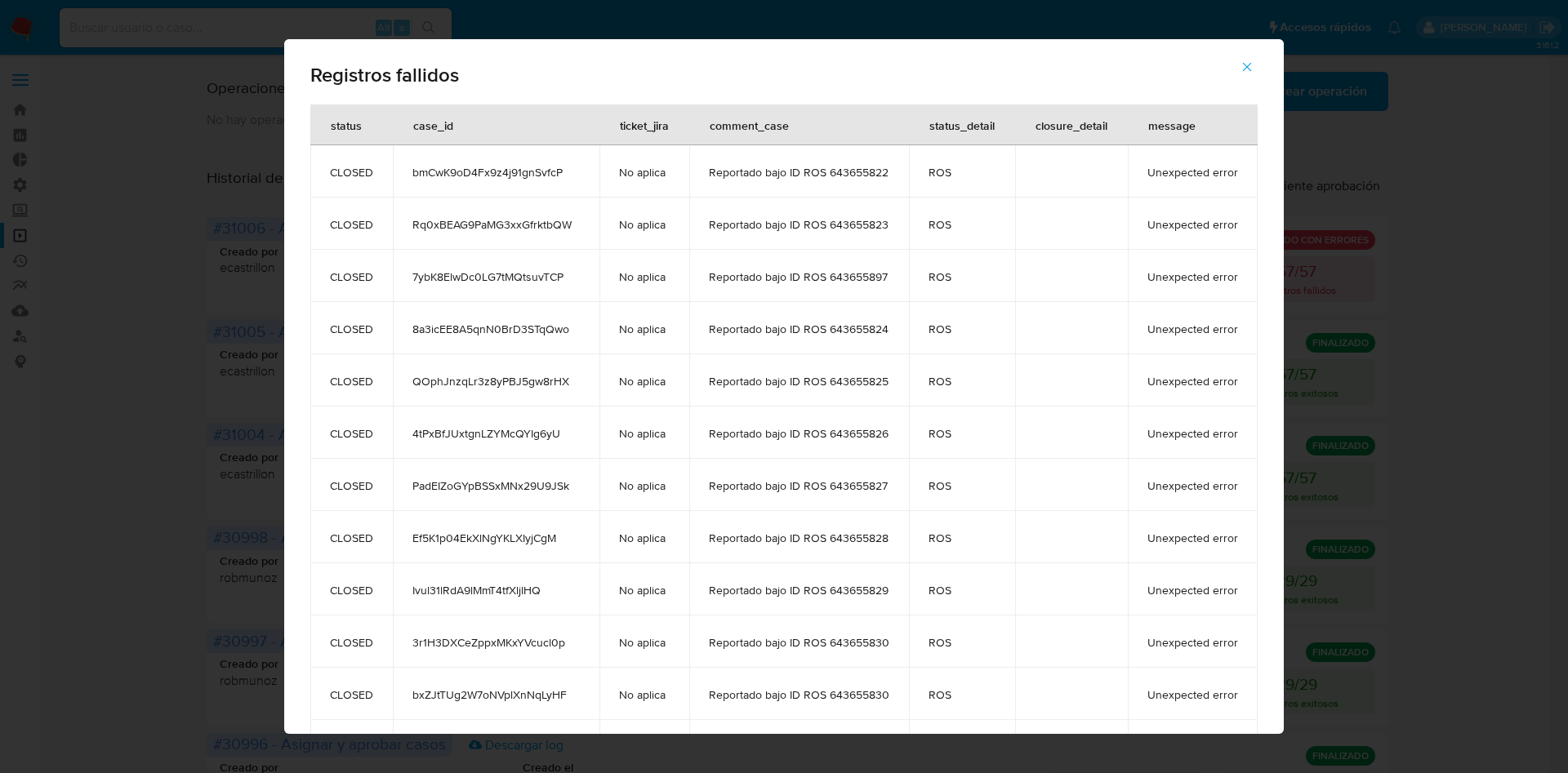
click at [1255, 67] on icon "button" at bounding box center [1246, 67] width 14 height 14
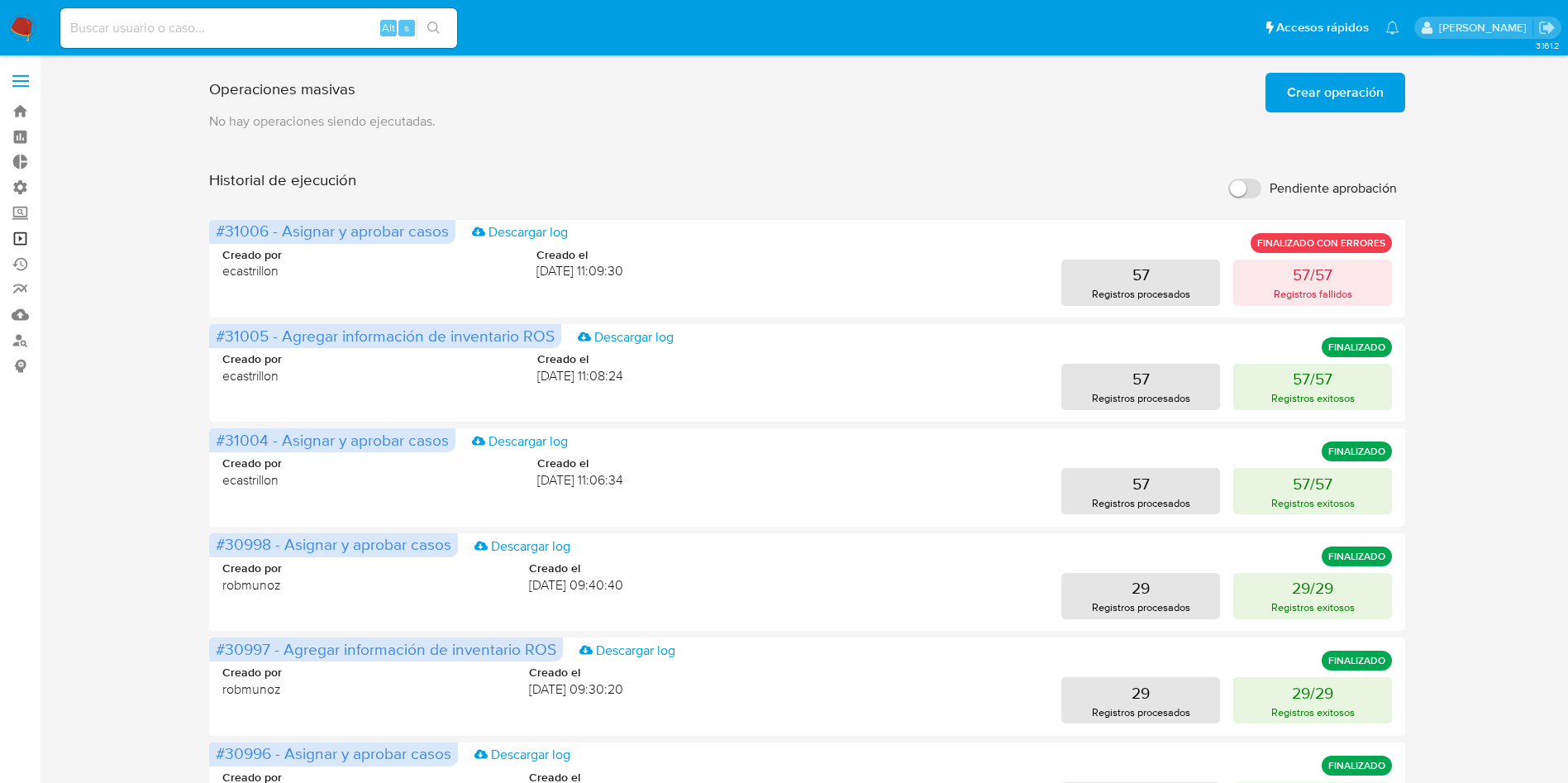
click at [22, 244] on link "Operaciones masivas" at bounding box center [98, 239] width 197 height 26
click at [315, 27] on input at bounding box center [259, 28] width 397 height 22
paste input "wtD6NbHEfYtvjdG3y8Hr6U63"
type input "wtD6NbHEfYtvjdG3y8Hr6U63"
click at [443, 33] on button "search-icon" at bounding box center [433, 27] width 34 height 23
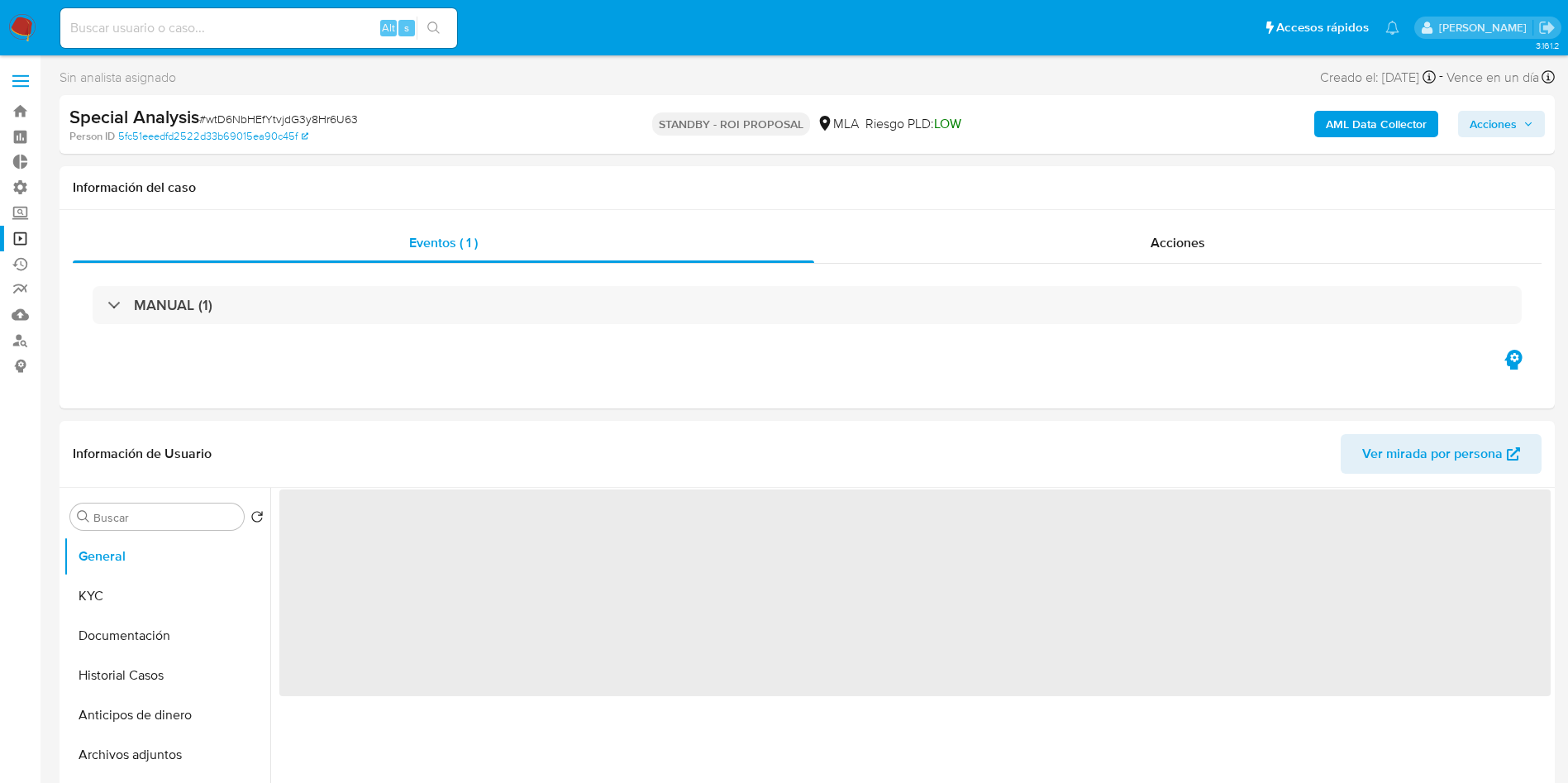
scroll to position [124, 0]
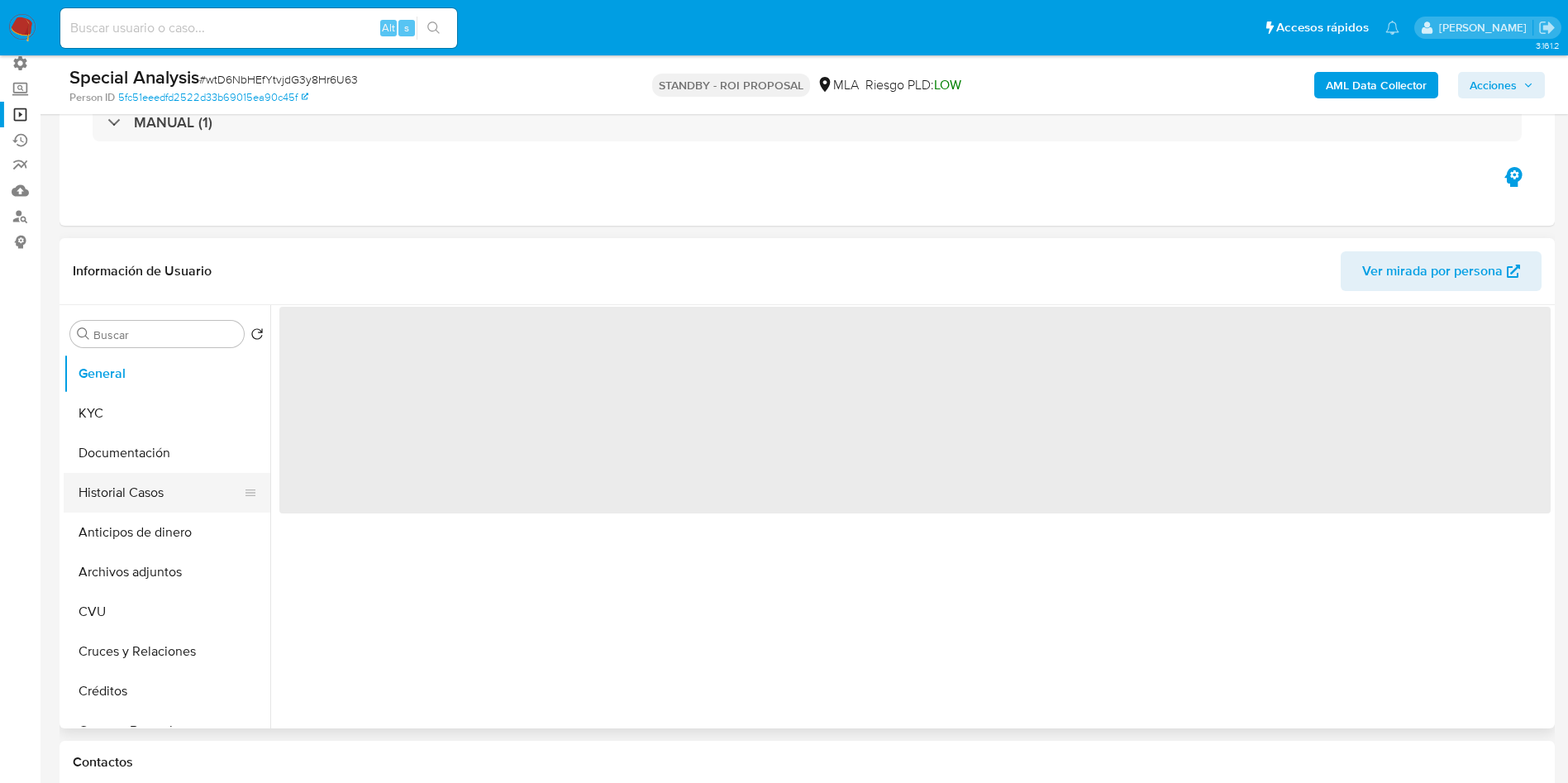
select select "10"
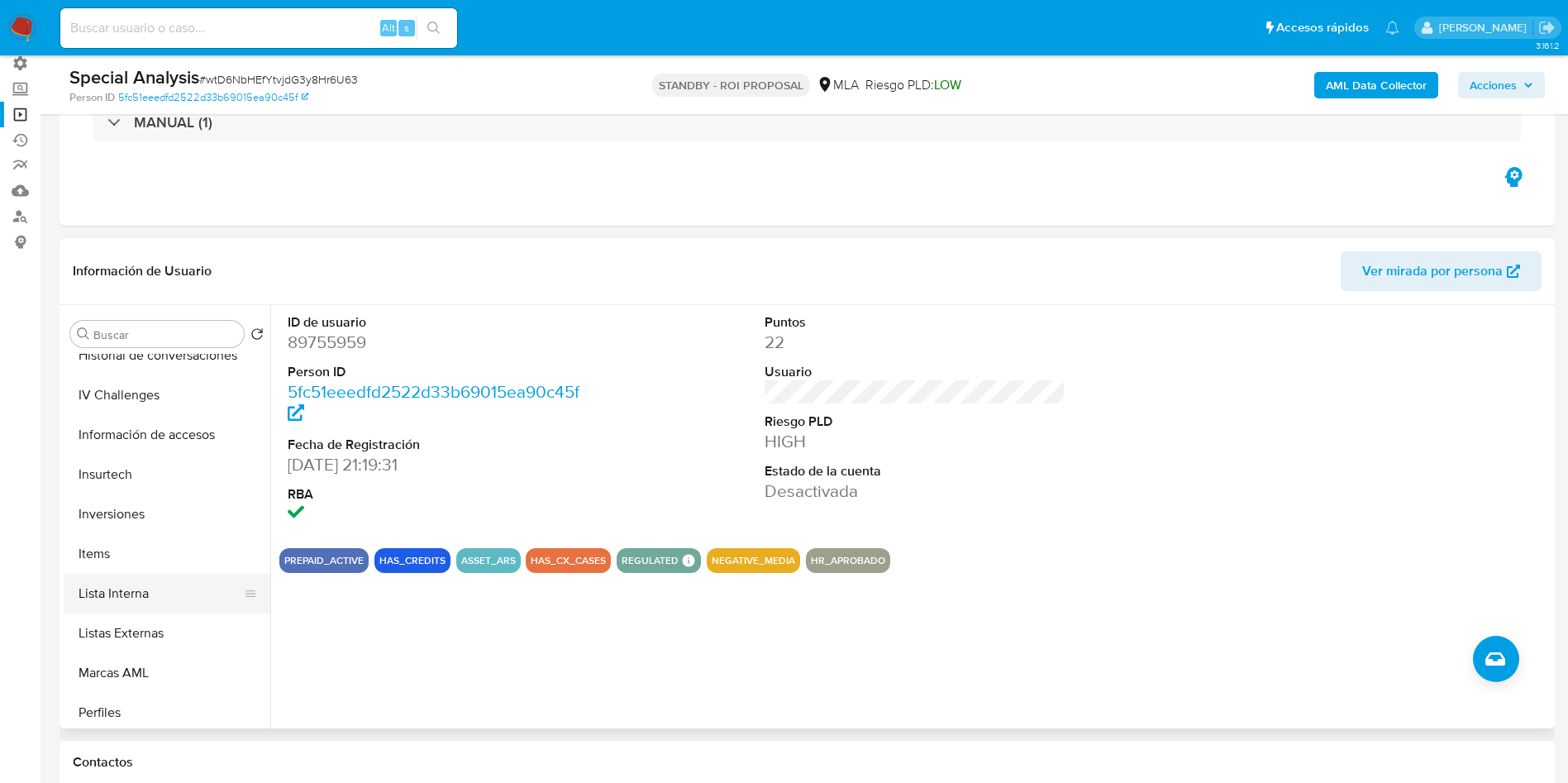
scroll to position [745, 0]
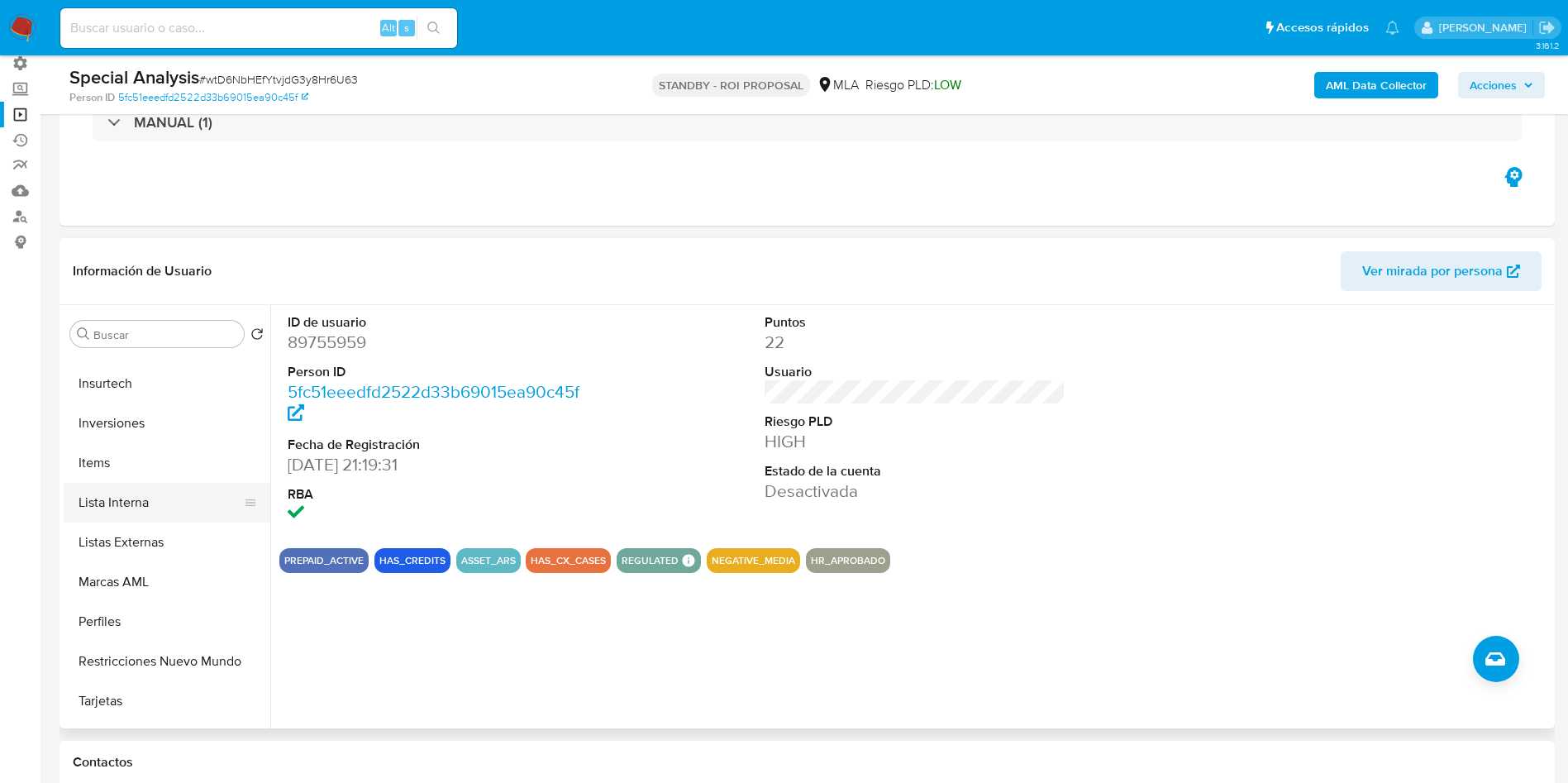
click at [140, 502] on button "Lista Interna" at bounding box center [161, 502] width 194 height 39
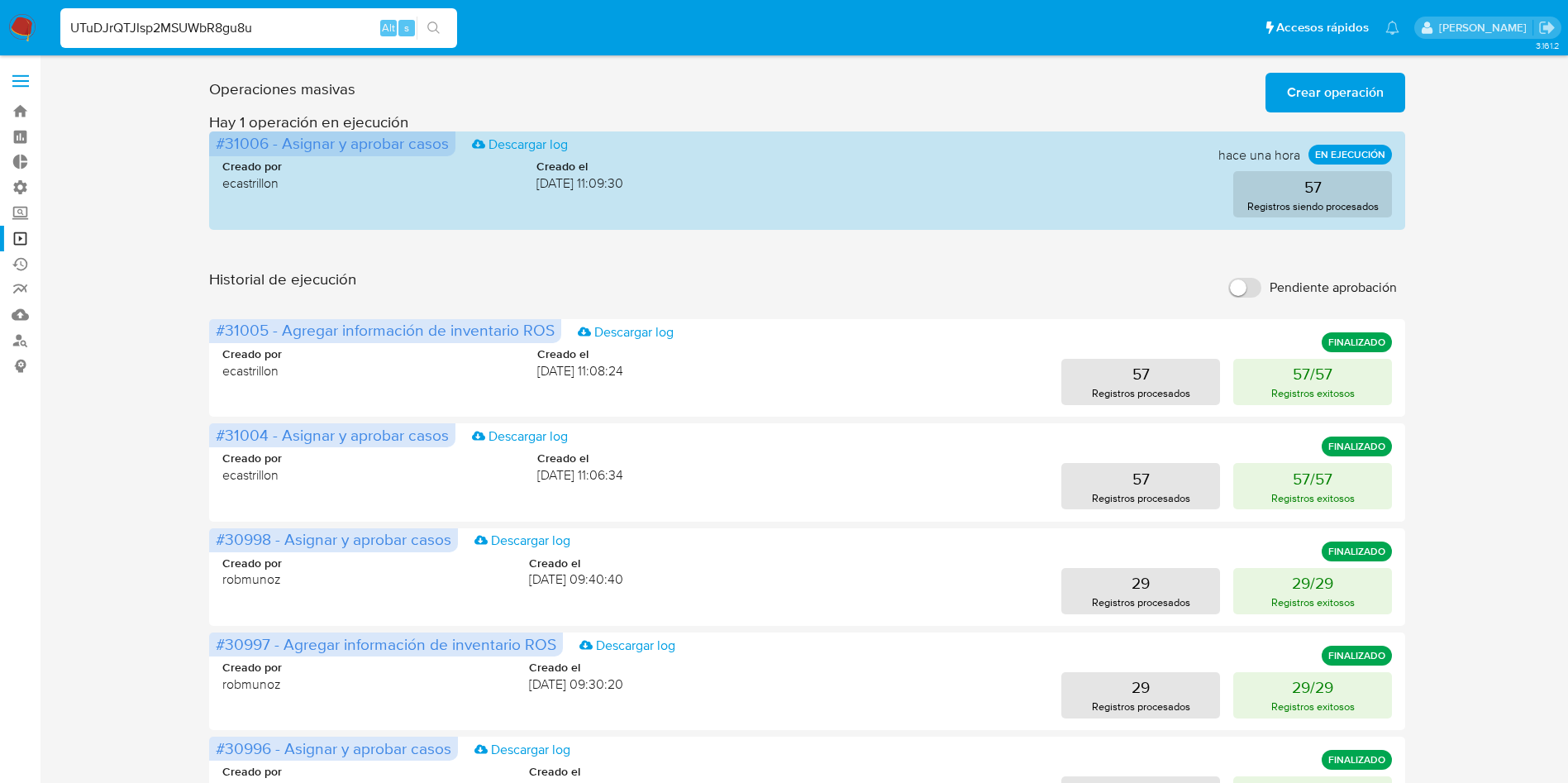
type input "UTuDJrQTJIsp2MSUWbR8gu8u"
click at [433, 20] on button "search-icon" at bounding box center [433, 27] width 34 height 23
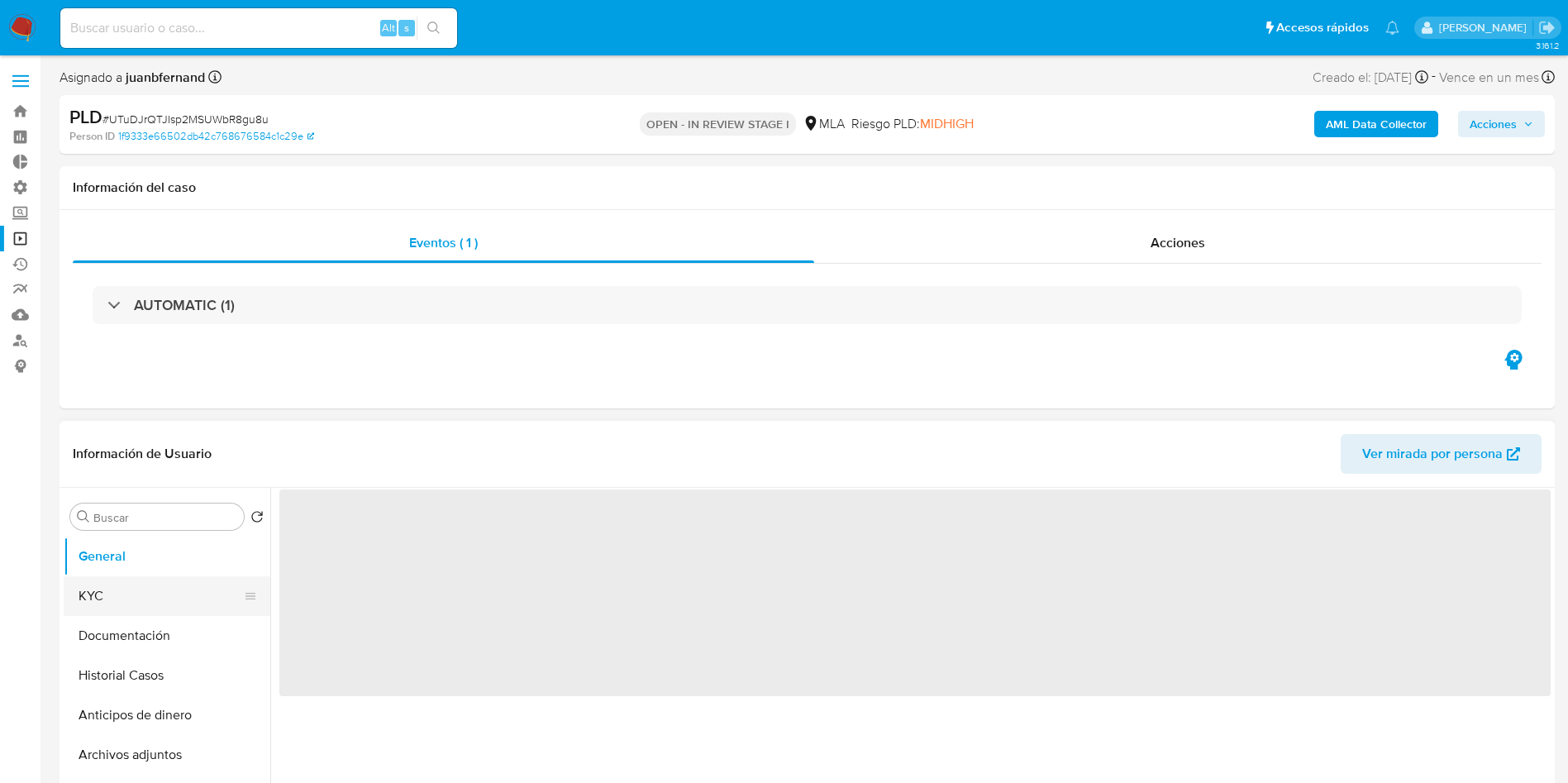
select select "10"
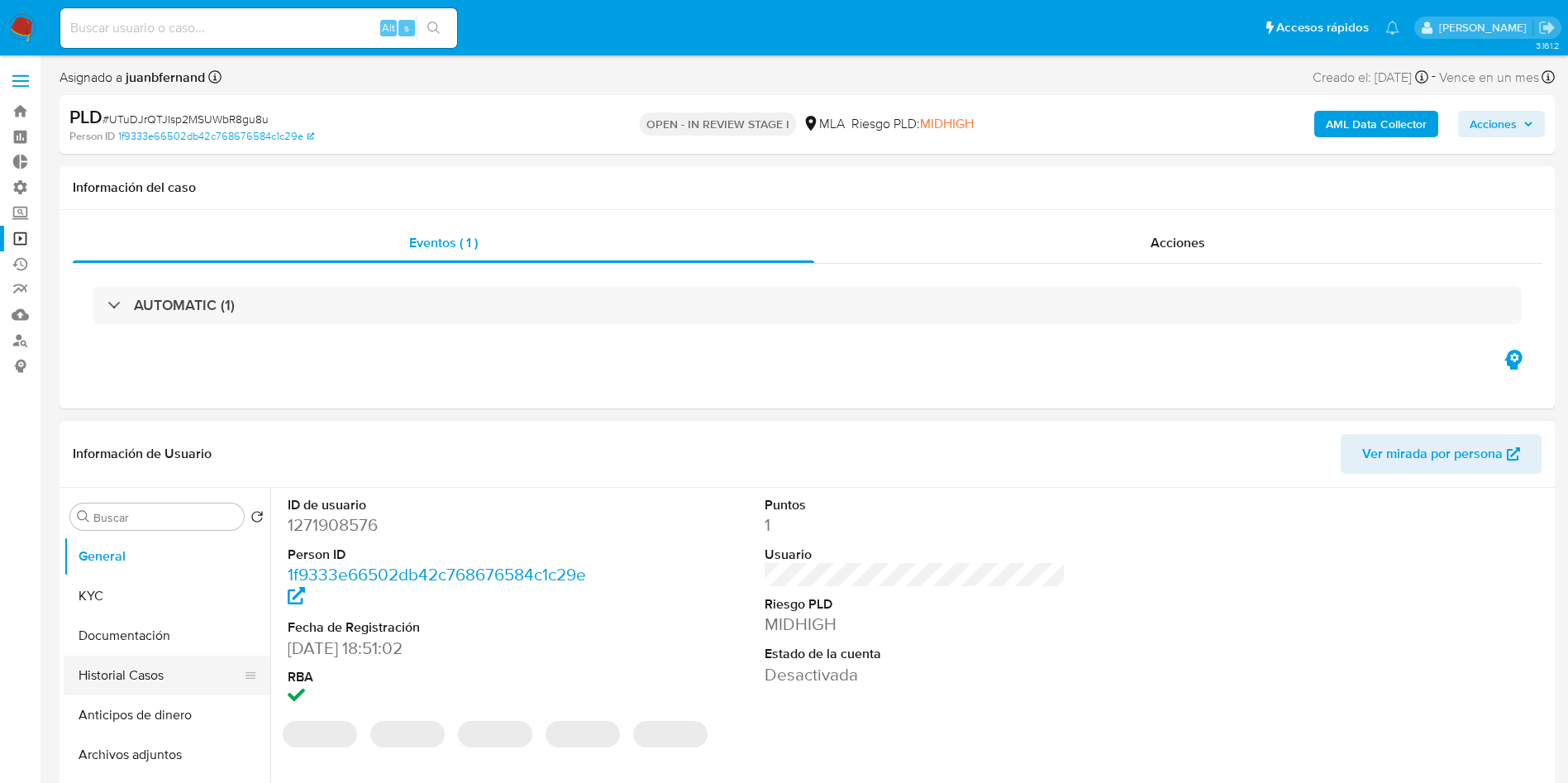
click at [108, 663] on button "Historial Casos" at bounding box center [161, 675] width 194 height 39
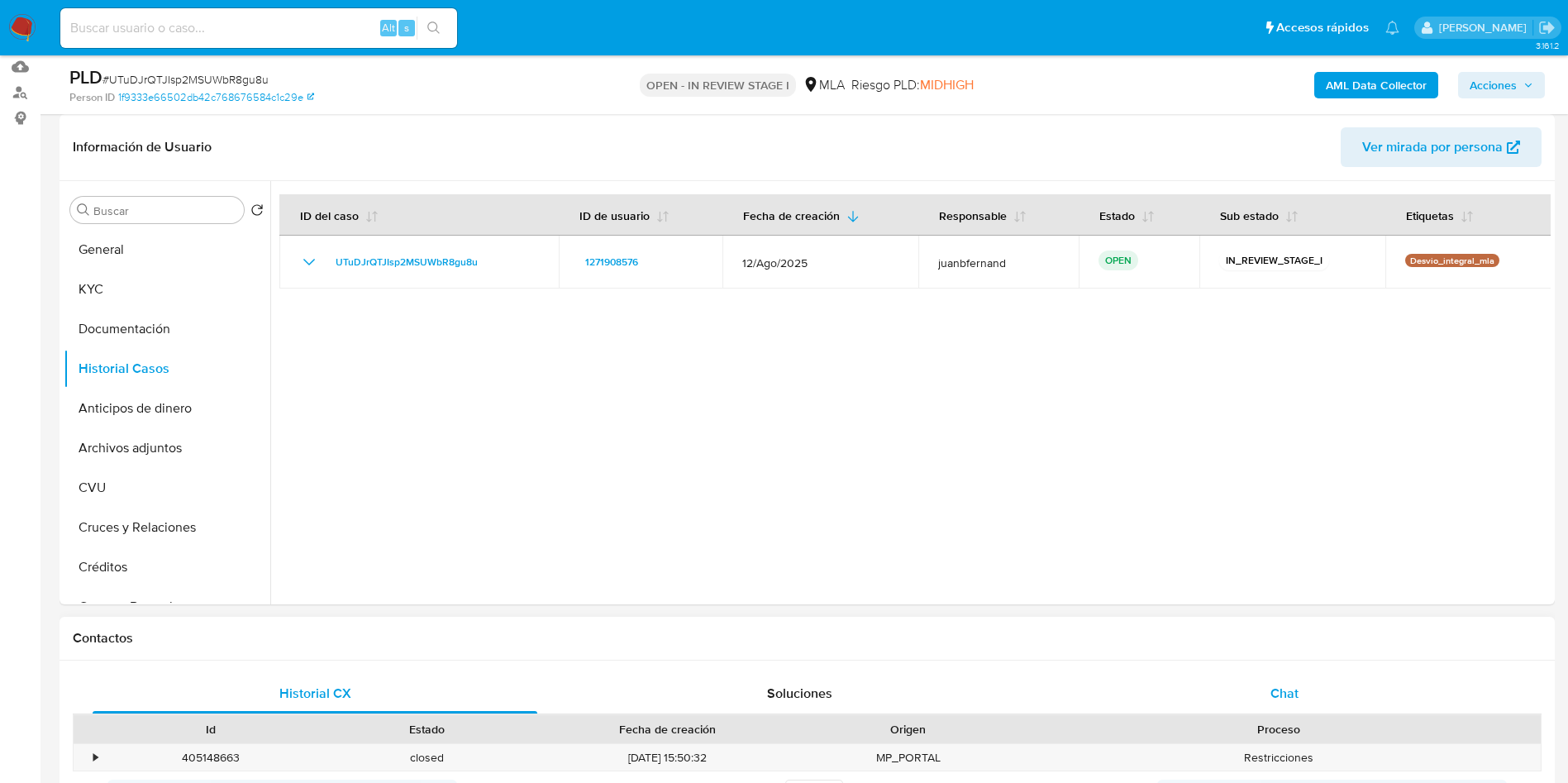
click at [1298, 679] on div "Chat" at bounding box center [1285, 693] width 444 height 39
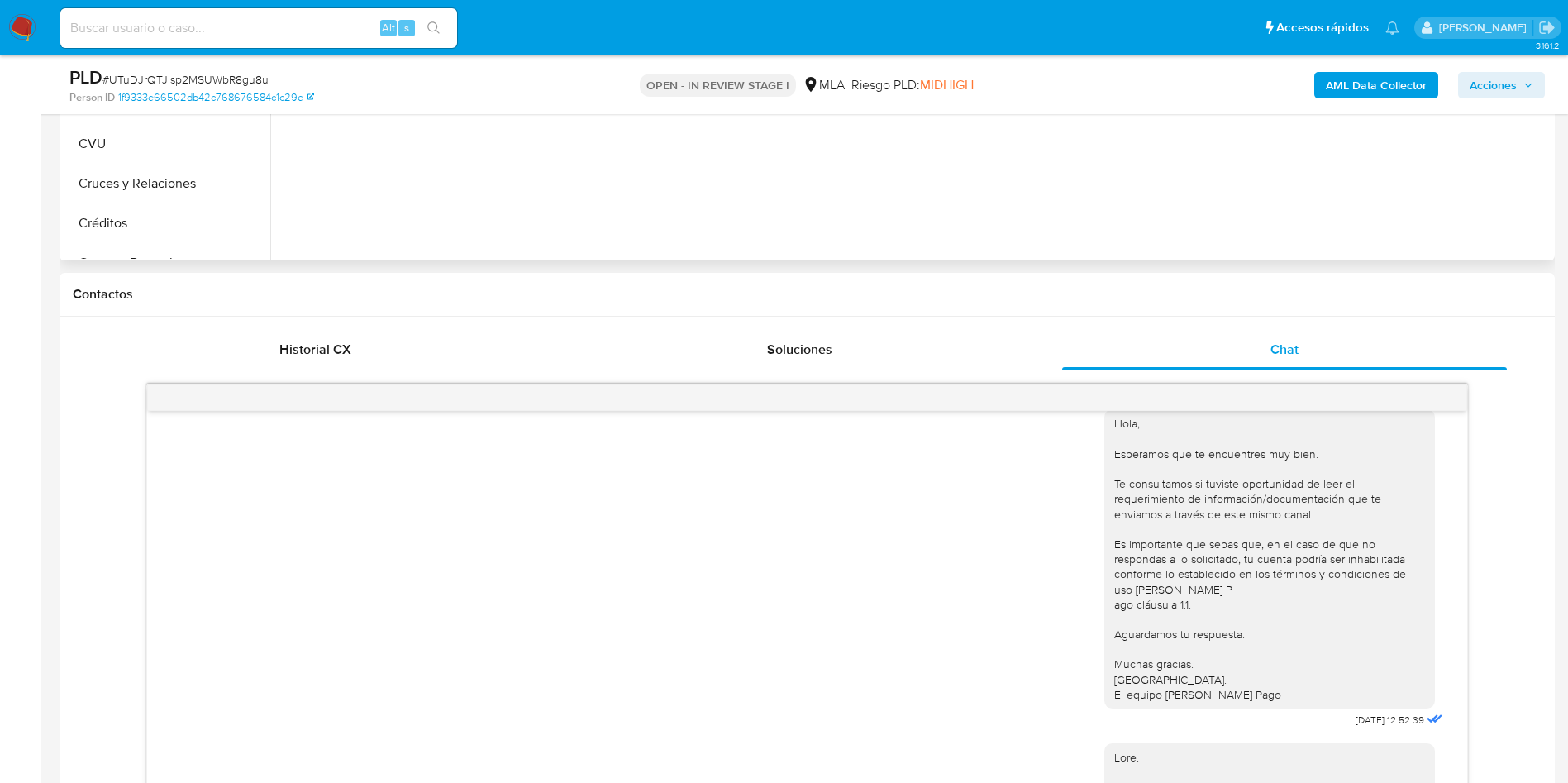
scroll to position [372, 0]
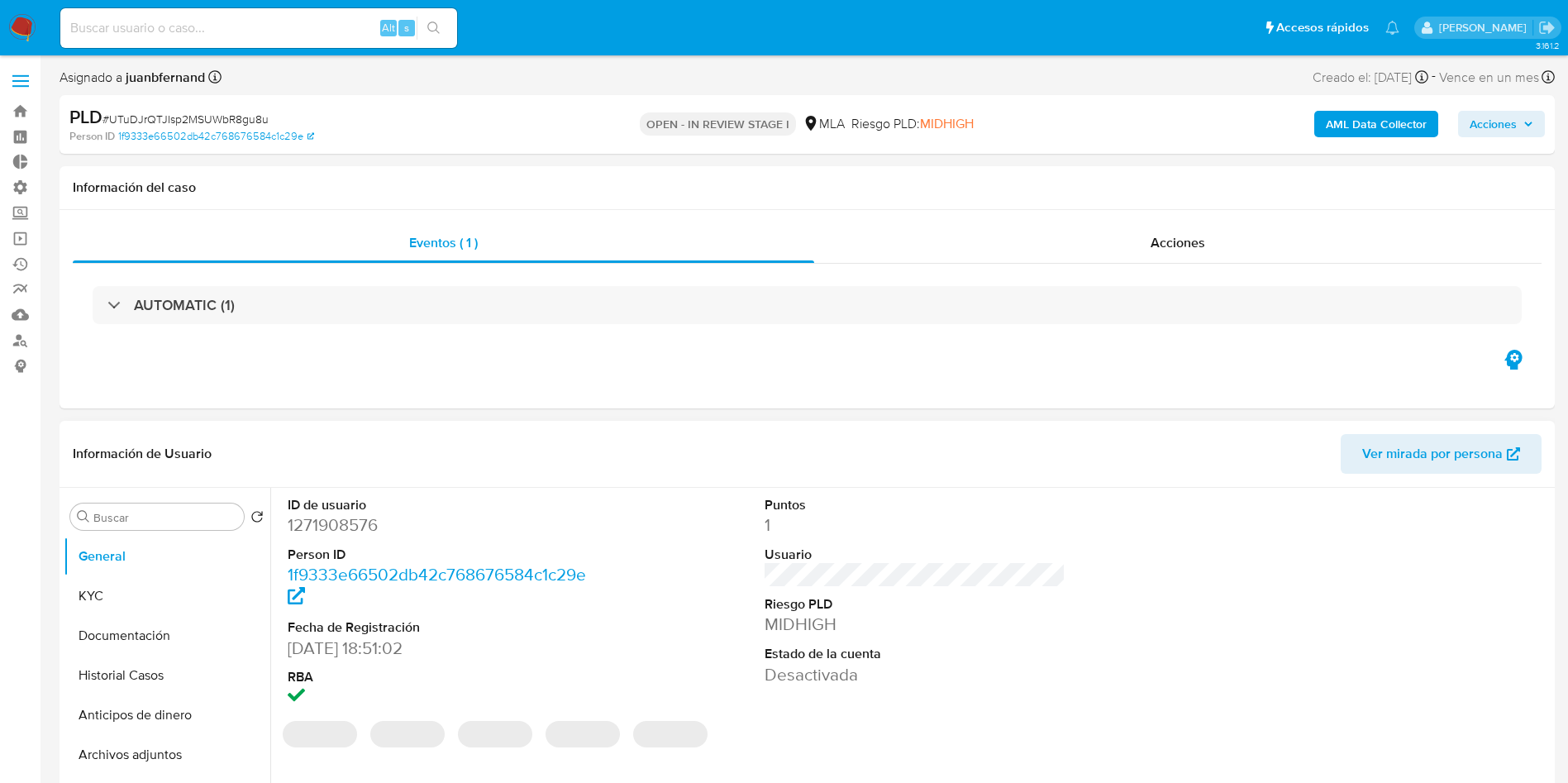
select select "10"
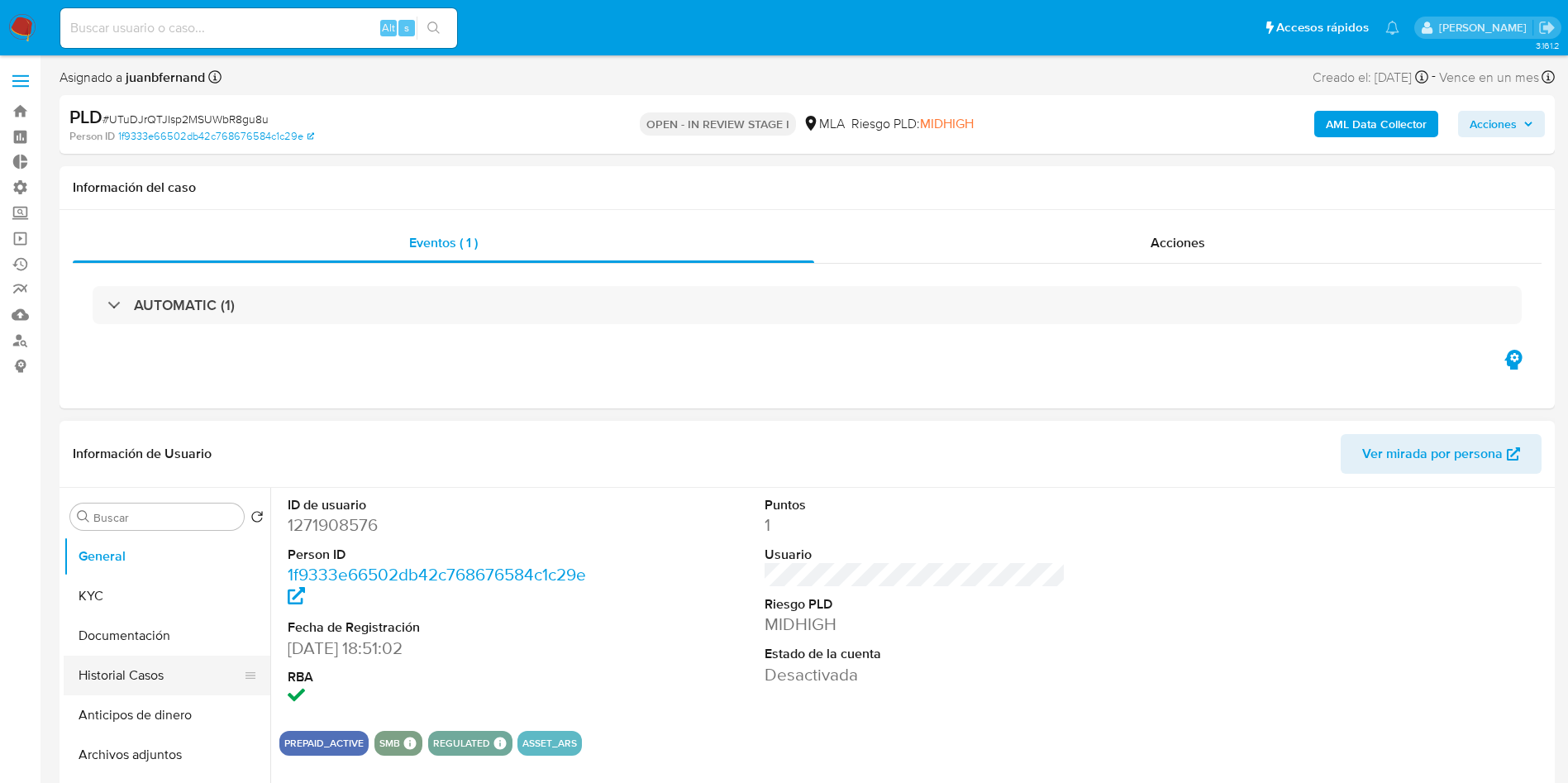
click at [165, 661] on button "Historial Casos" at bounding box center [161, 675] width 194 height 39
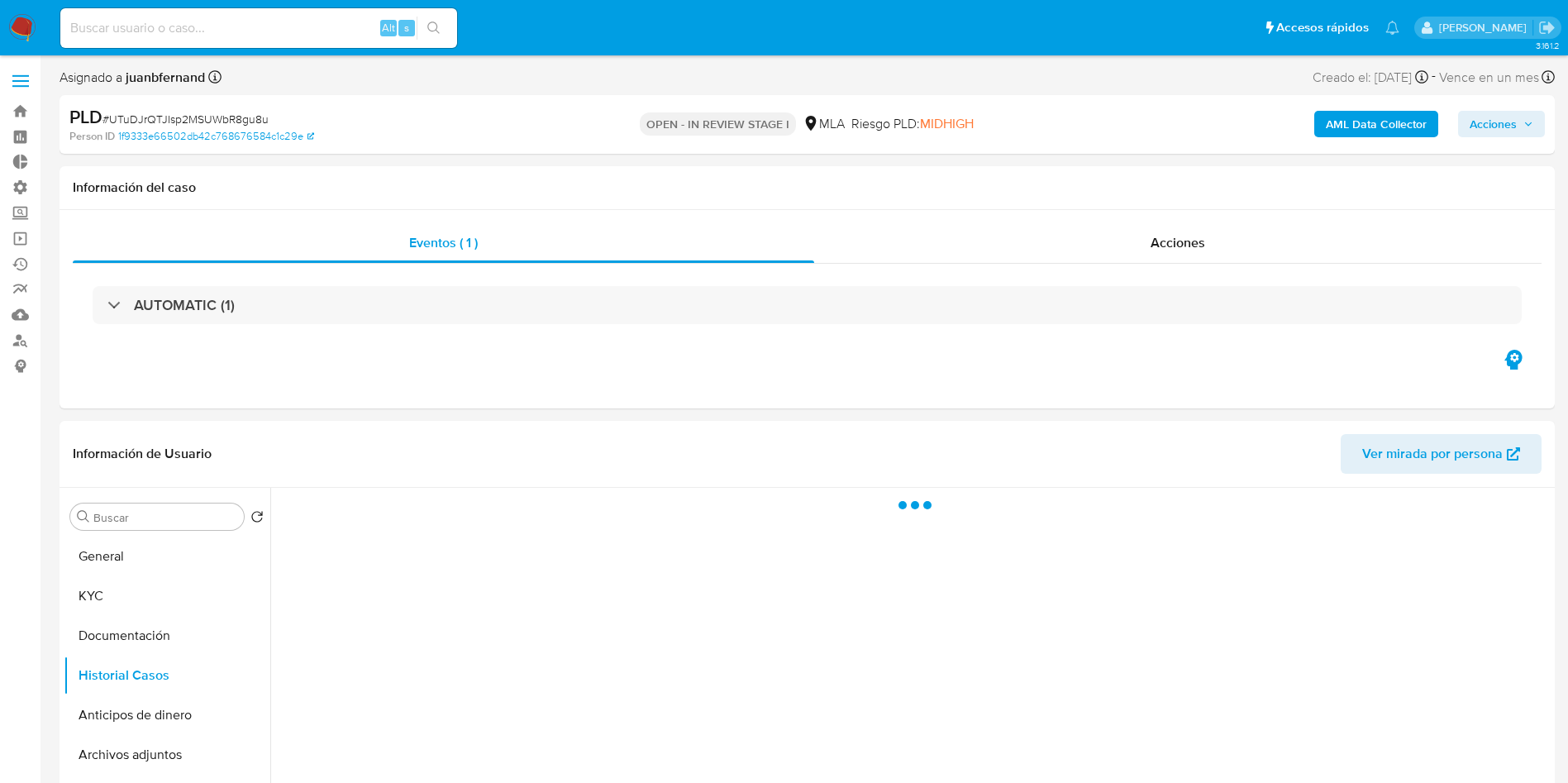
scroll to position [124, 0]
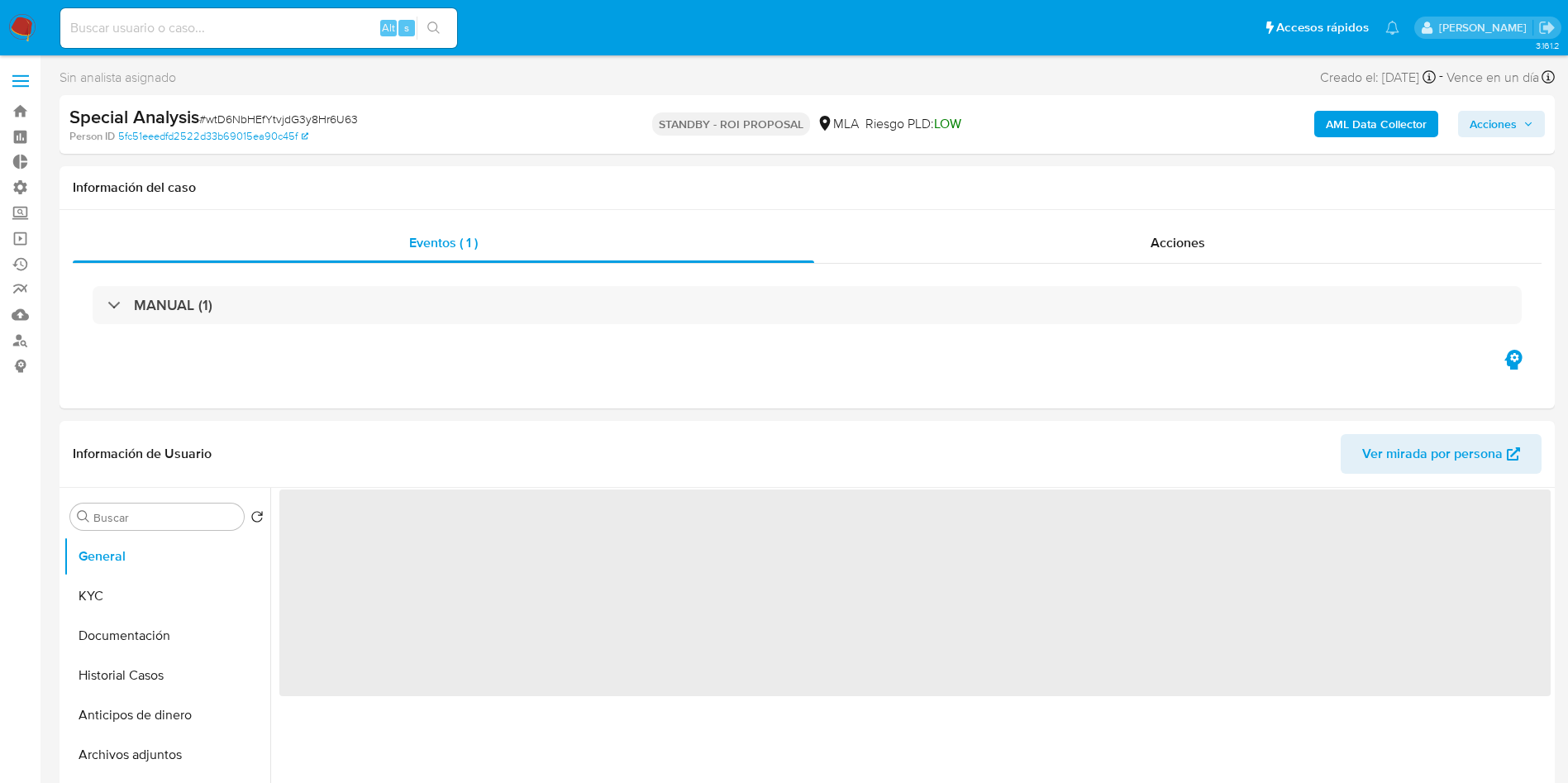
select select "10"
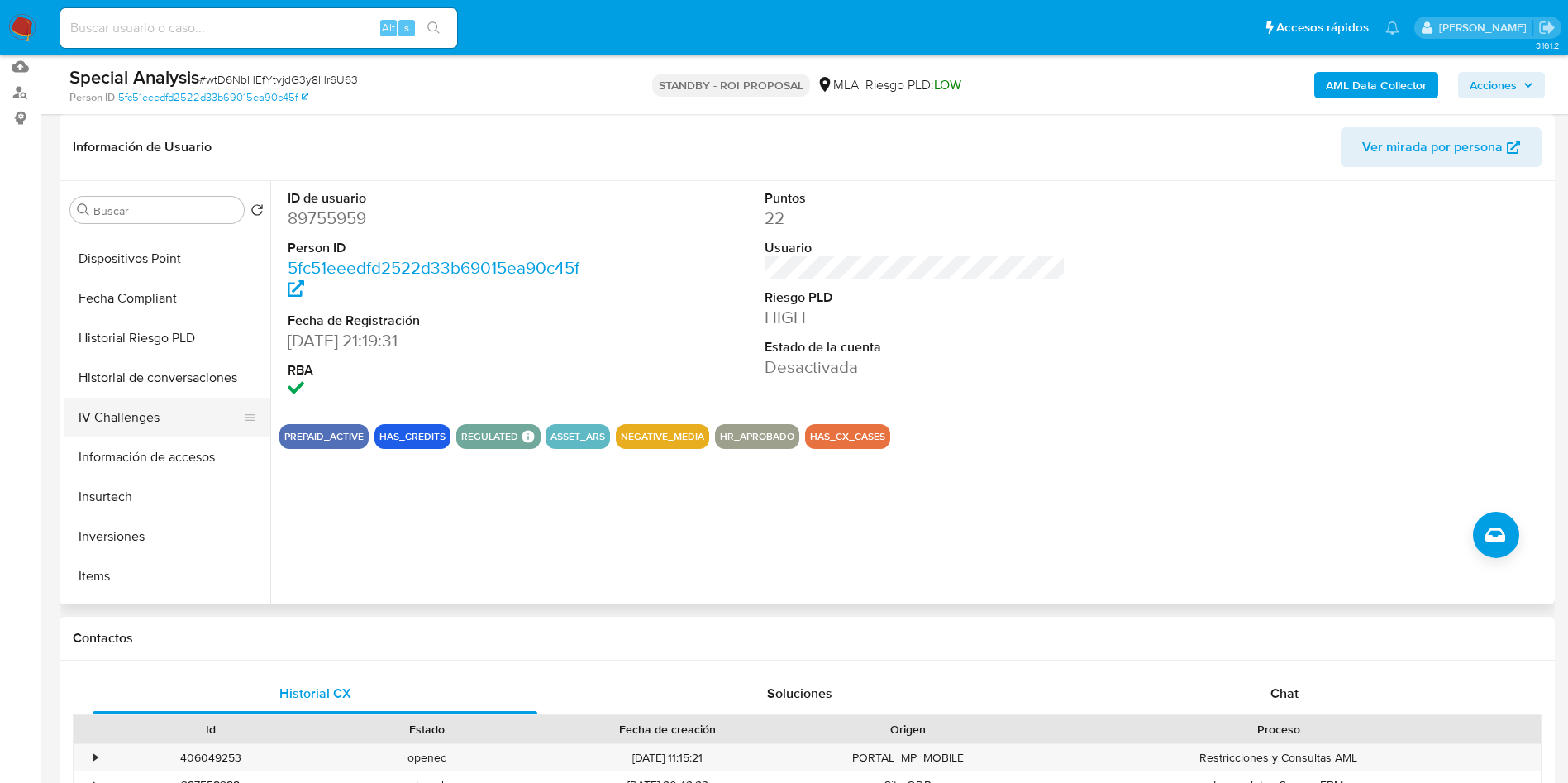
scroll to position [620, 0]
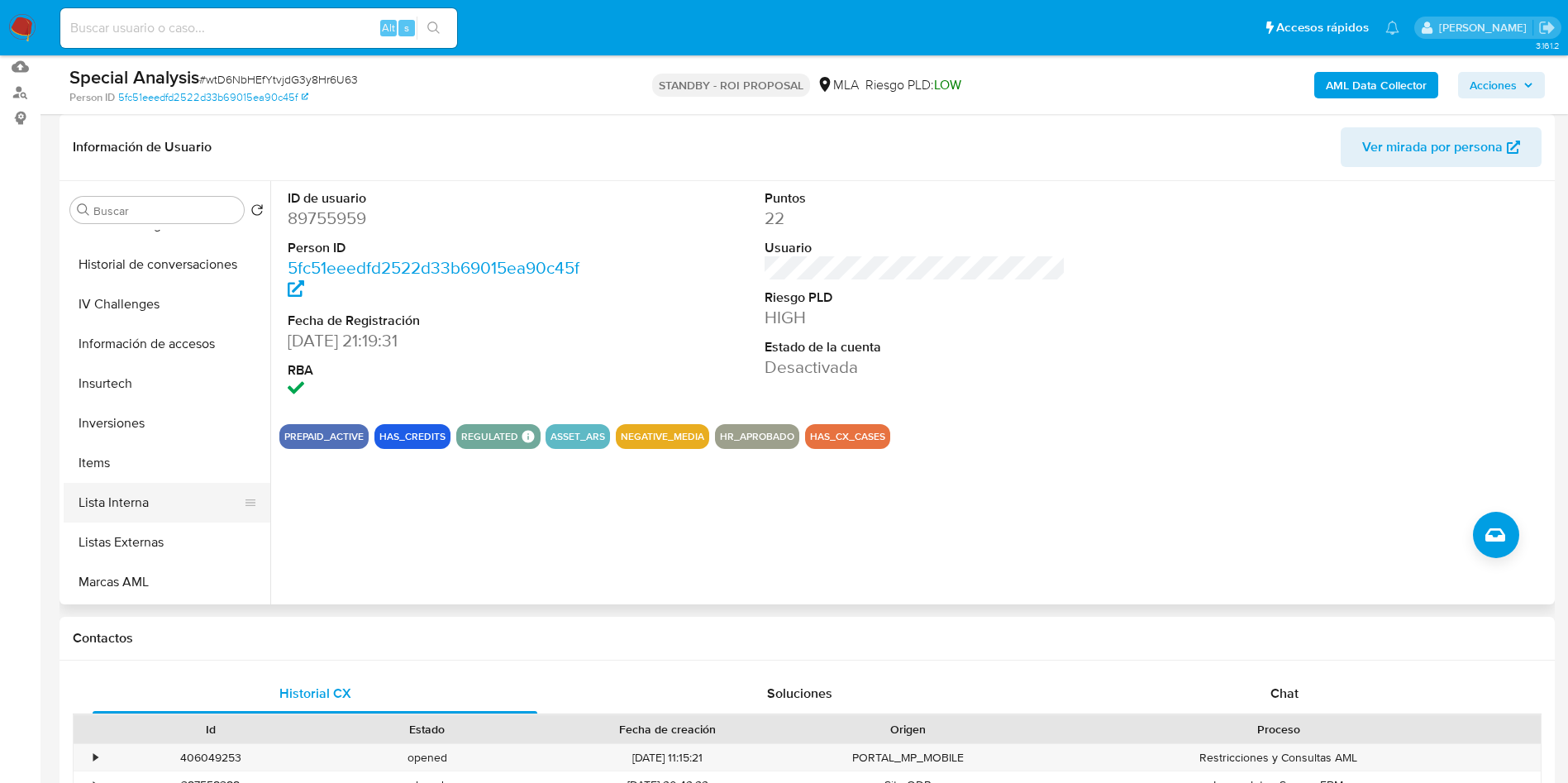
click at [138, 494] on button "Lista Interna" at bounding box center [161, 502] width 194 height 39
